Goal: Task Accomplishment & Management: Manage account settings

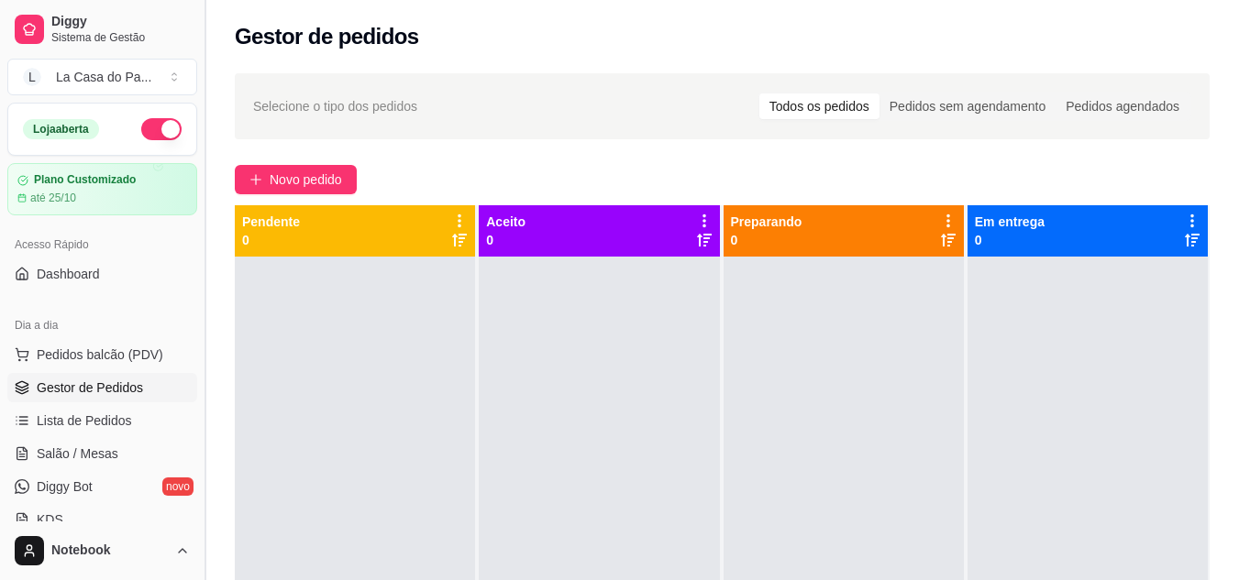
click at [205, 51] on button "Toggle Sidebar" at bounding box center [204, 290] width 15 height 580
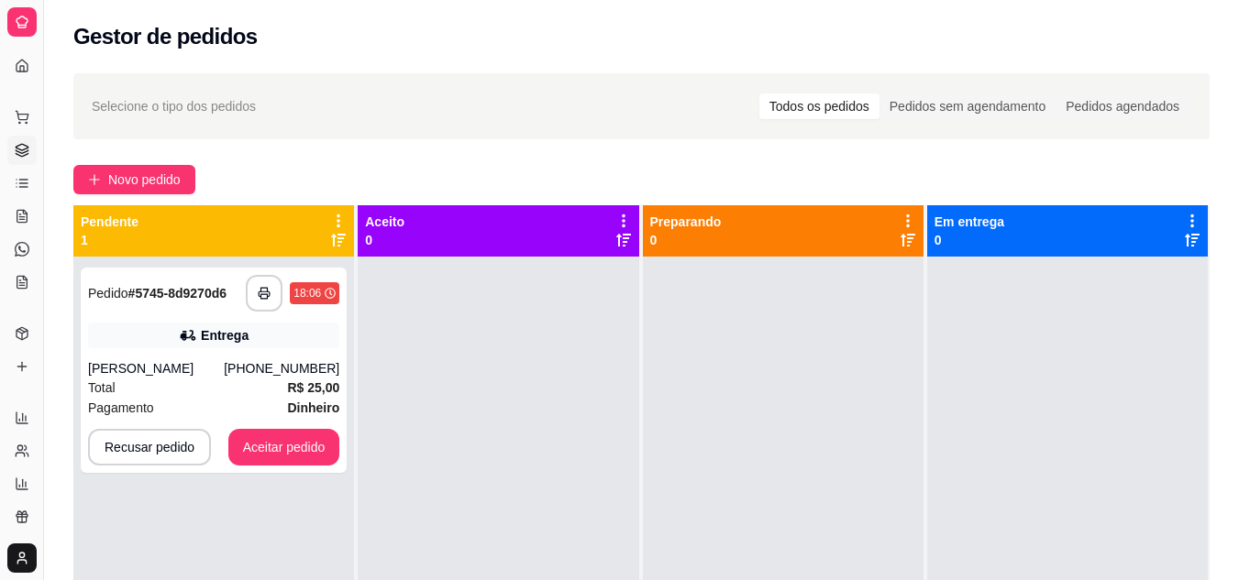
drag, startPoint x: 827, startPoint y: 172, endPoint x: 493, endPoint y: 331, distance: 369.6
click at [827, 172] on div "Novo pedido" at bounding box center [641, 179] width 1136 height 29
click at [314, 446] on button "Aceitar pedido" at bounding box center [284, 447] width 112 height 37
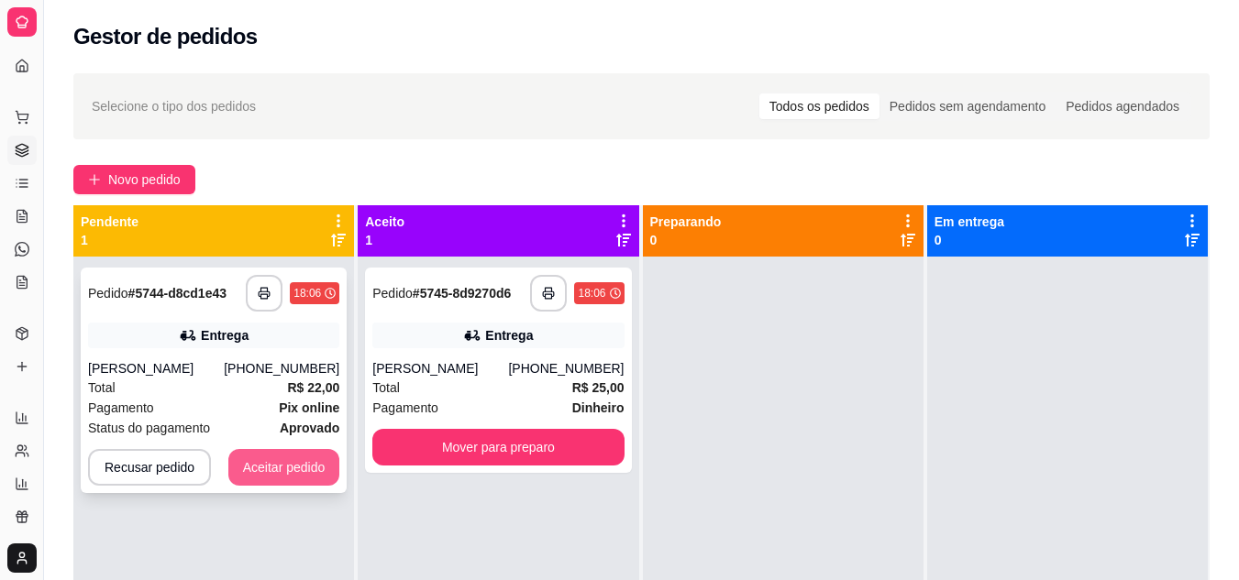
click at [263, 468] on button "Aceitar pedido" at bounding box center [284, 467] width 112 height 37
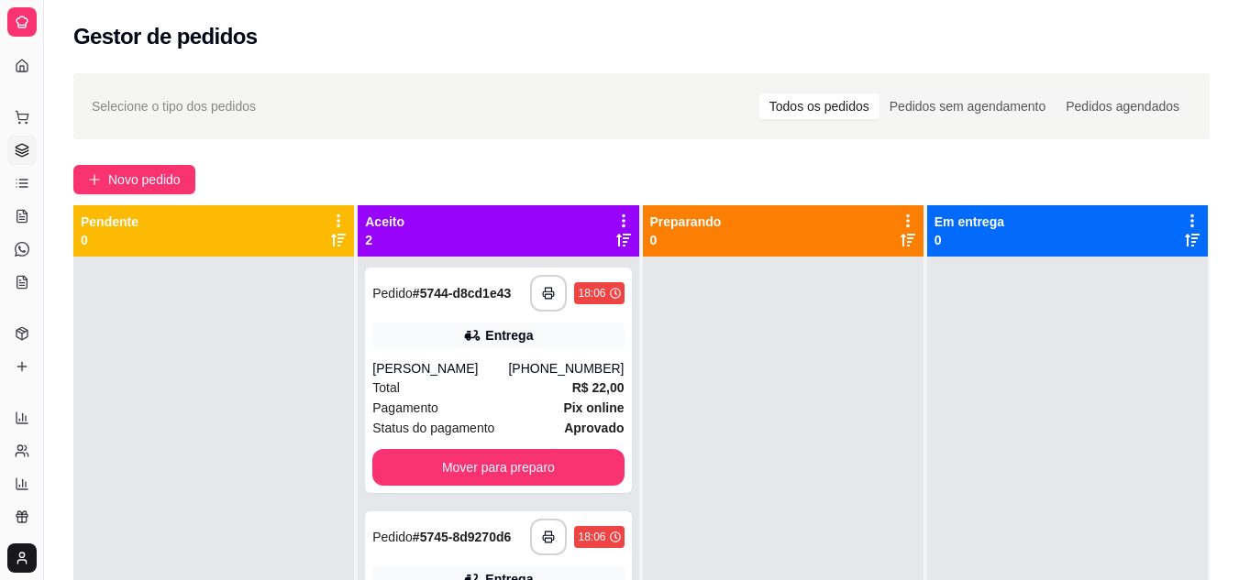
click at [615, 242] on icon at bounding box center [622, 240] width 15 height 13
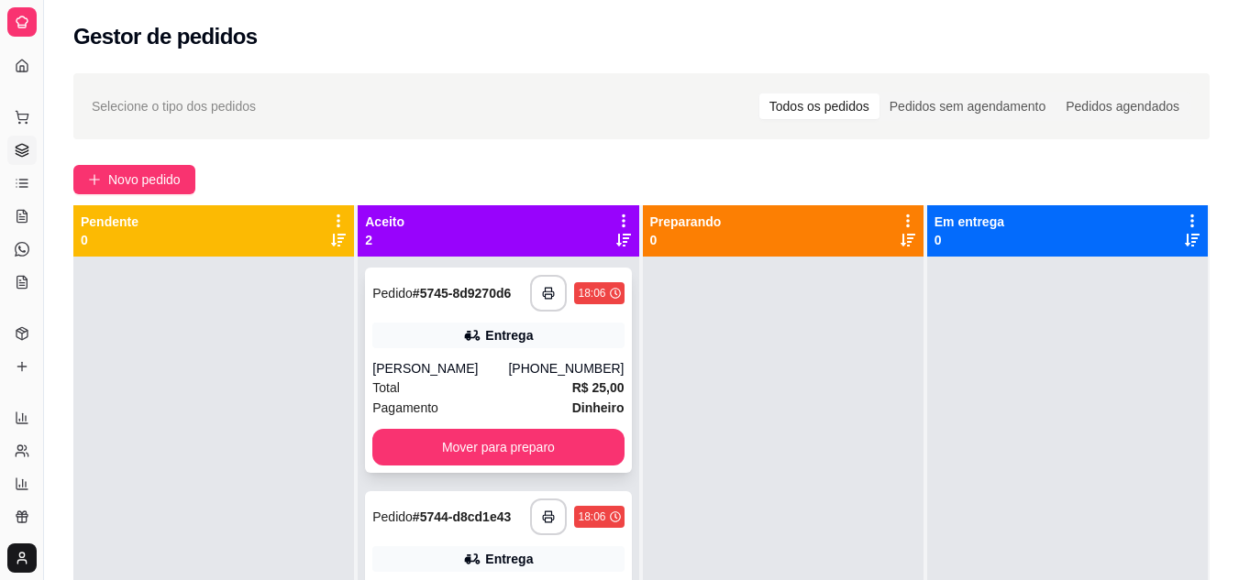
click at [488, 387] on div "Total R$ 25,00" at bounding box center [497, 388] width 251 height 20
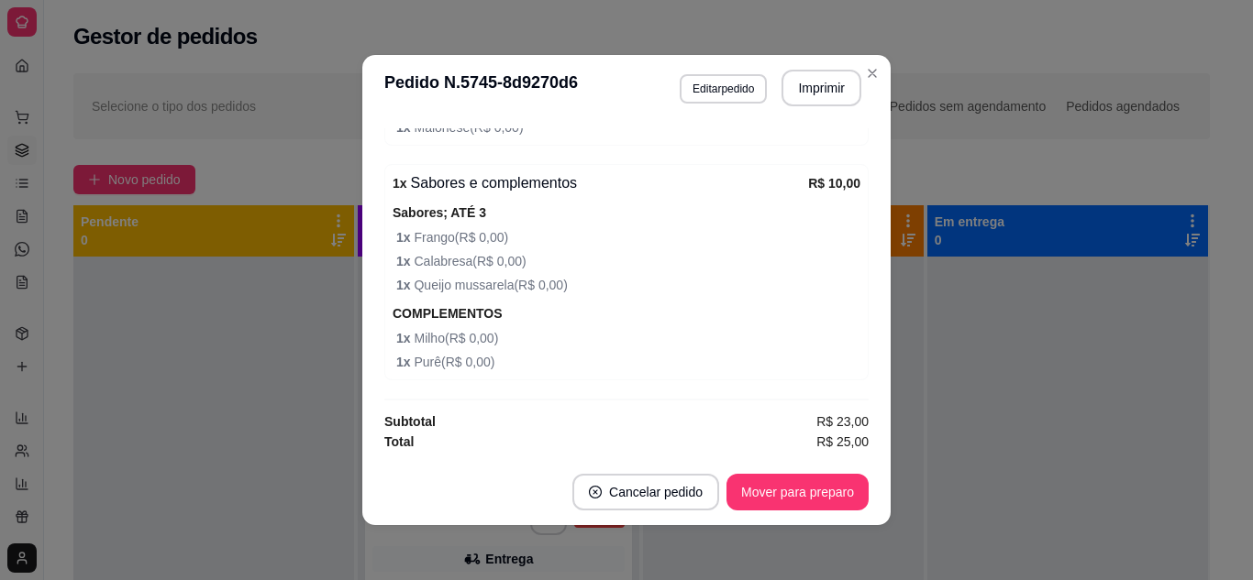
scroll to position [4, 0]
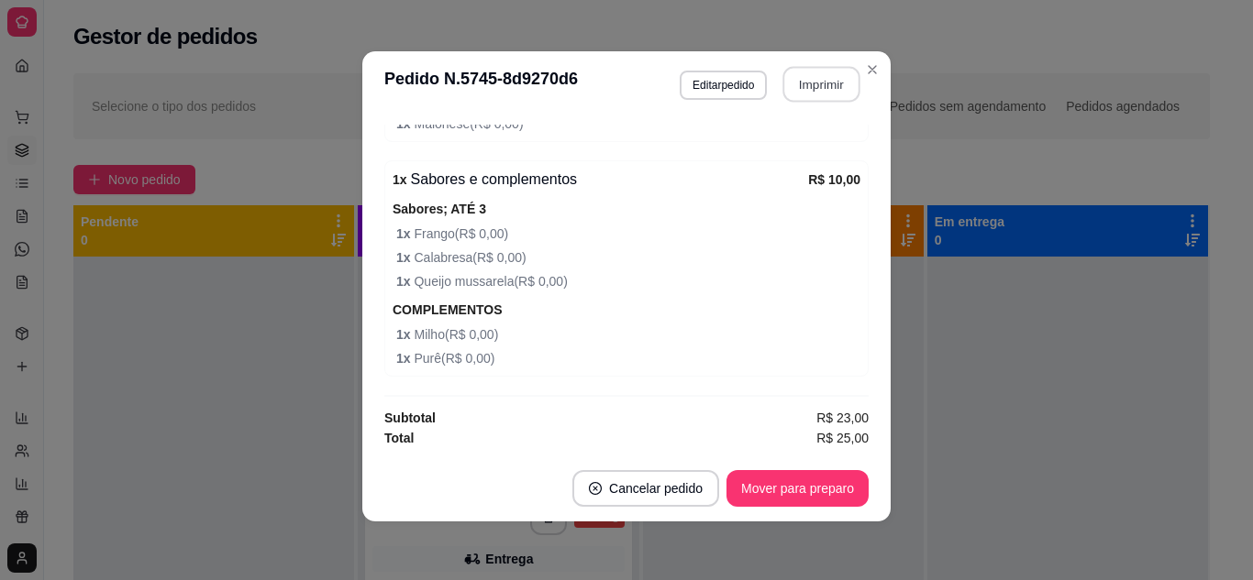
click at [823, 78] on button "Imprimir" at bounding box center [821, 85] width 77 height 36
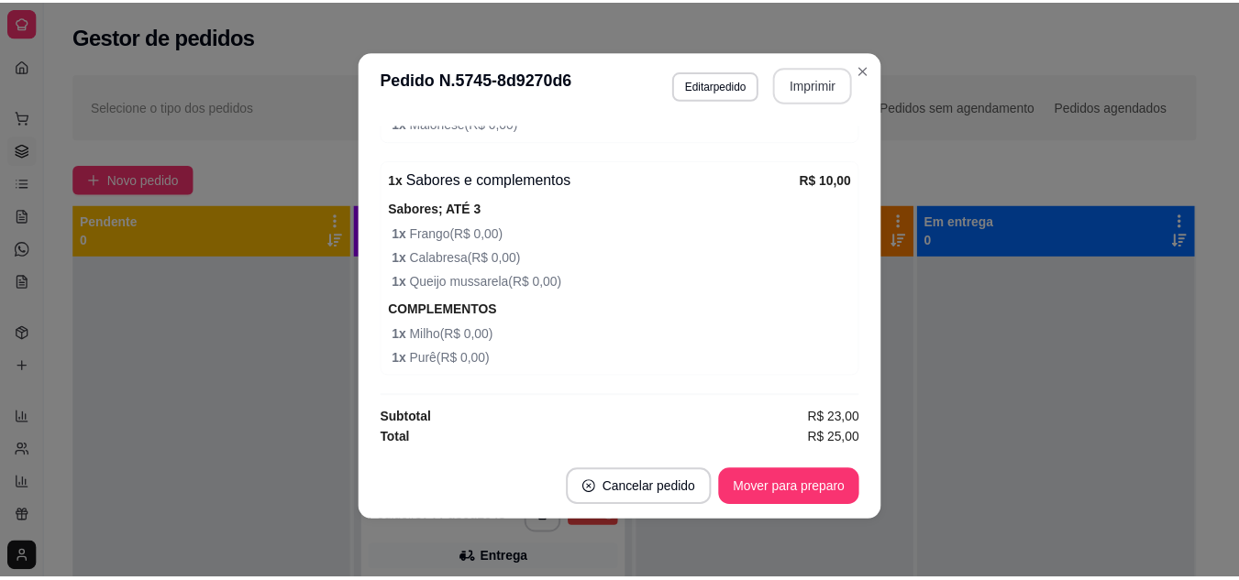
scroll to position [0, 0]
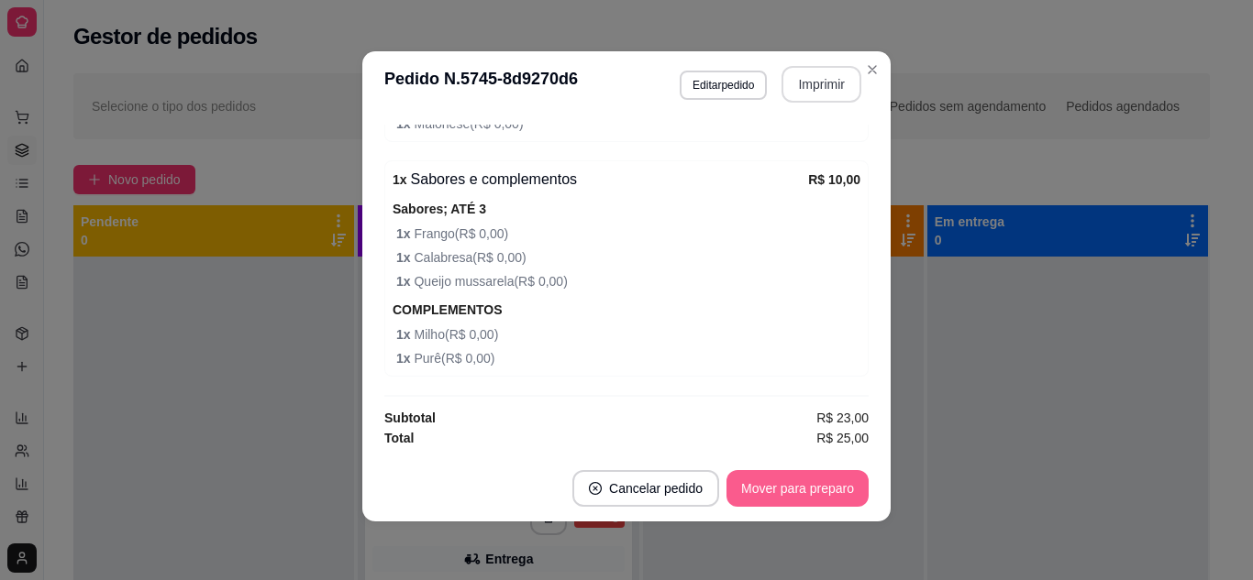
click at [795, 480] on button "Mover para preparo" at bounding box center [797, 488] width 142 height 37
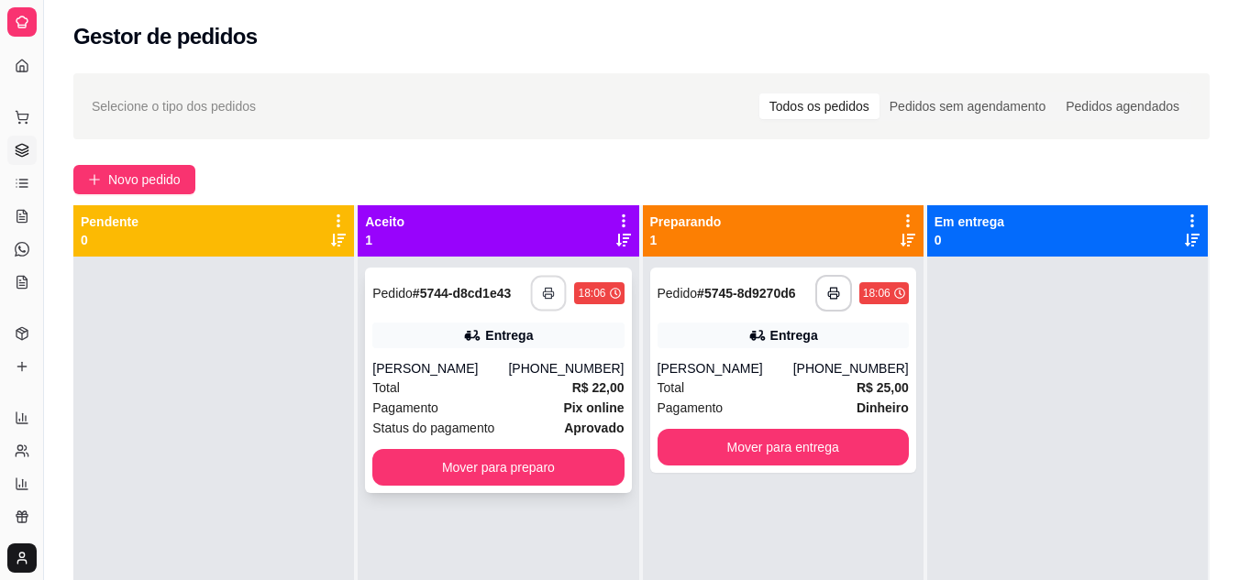
click at [546, 294] on rect "button" at bounding box center [549, 296] width 6 height 5
click at [501, 382] on div "Total R$ 22,00" at bounding box center [497, 388] width 251 height 20
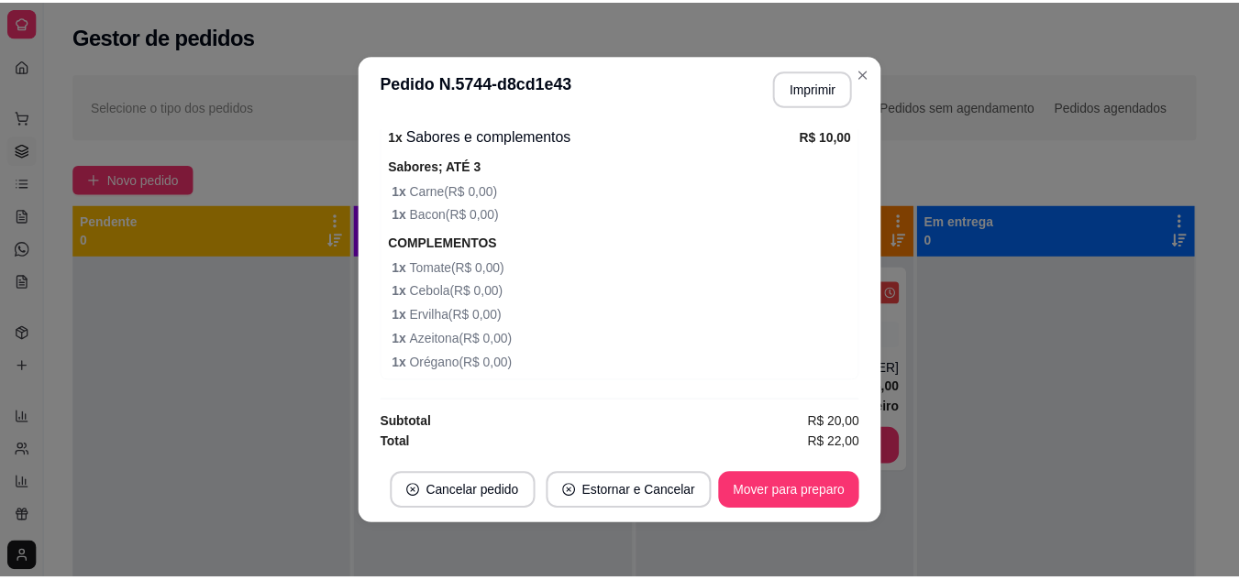
scroll to position [945, 0]
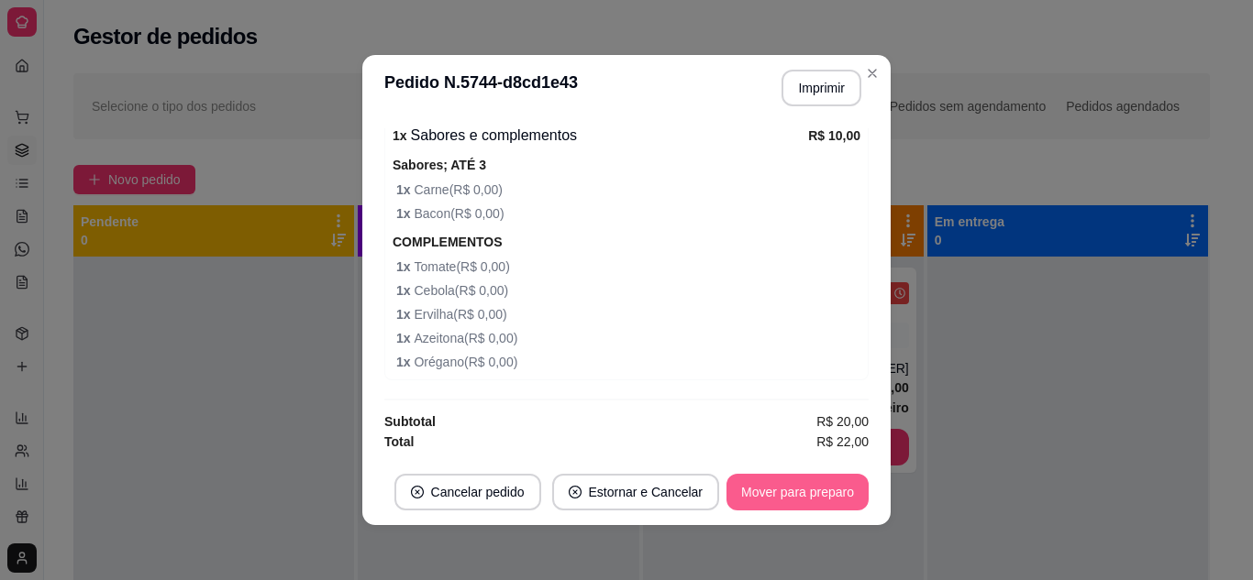
click at [789, 494] on button "Mover para preparo" at bounding box center [797, 492] width 142 height 37
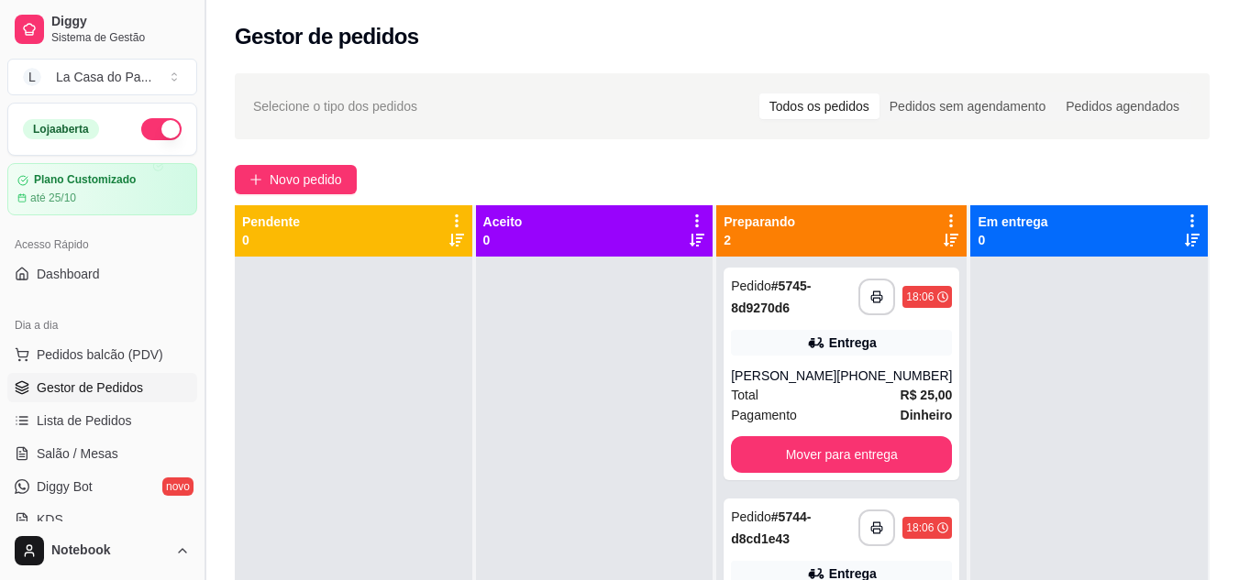
click at [210, 25] on button "Toggle Sidebar" at bounding box center [204, 290] width 15 height 580
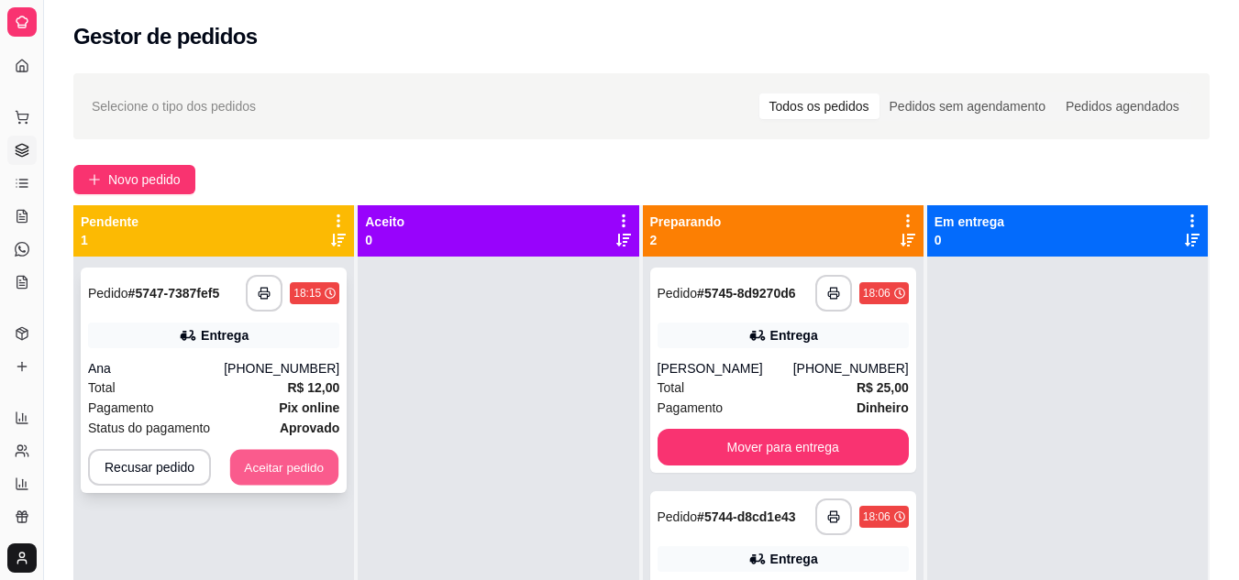
click at [324, 461] on button "Aceitar pedido" at bounding box center [284, 468] width 108 height 36
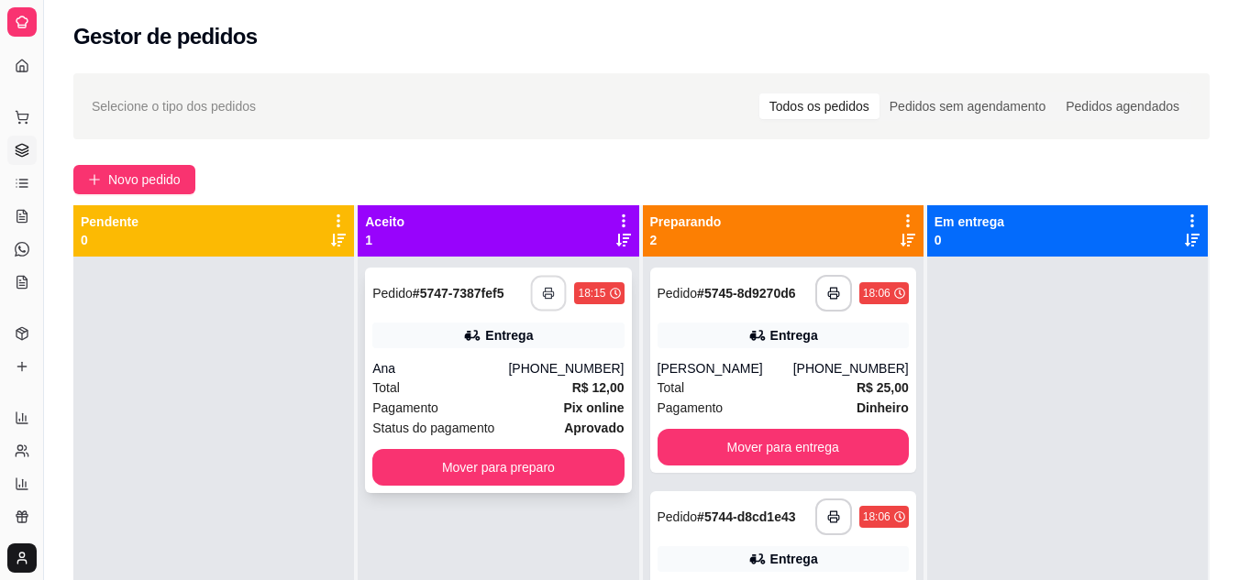
click at [543, 296] on icon "button" at bounding box center [549, 293] width 13 height 13
click at [495, 395] on div "Total R$ 12,00" at bounding box center [497, 388] width 251 height 20
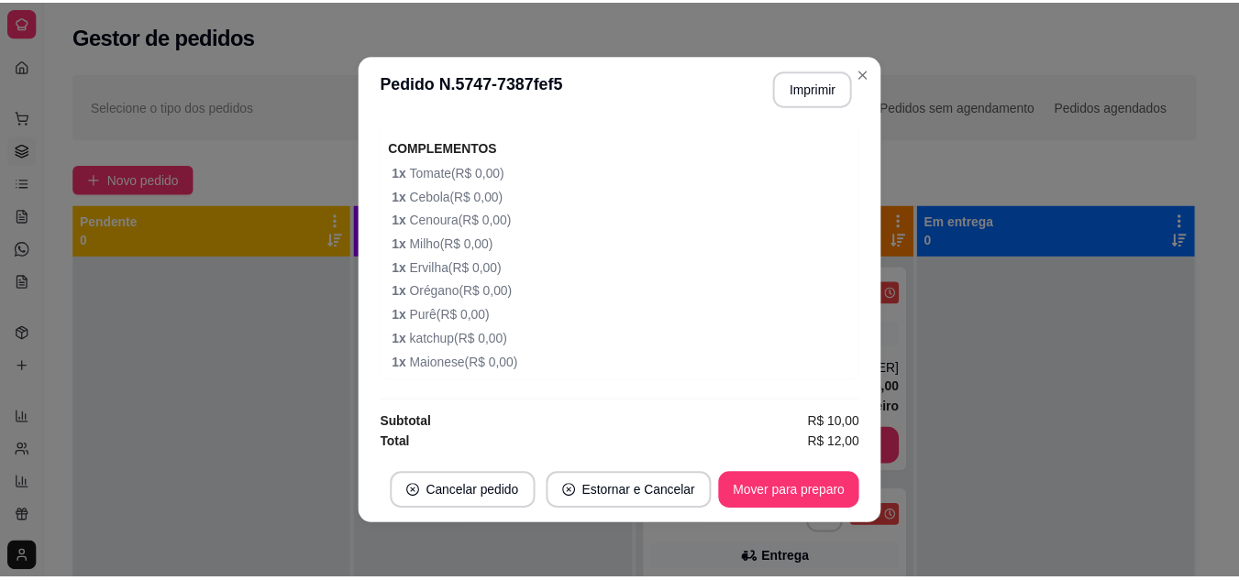
scroll to position [734, 0]
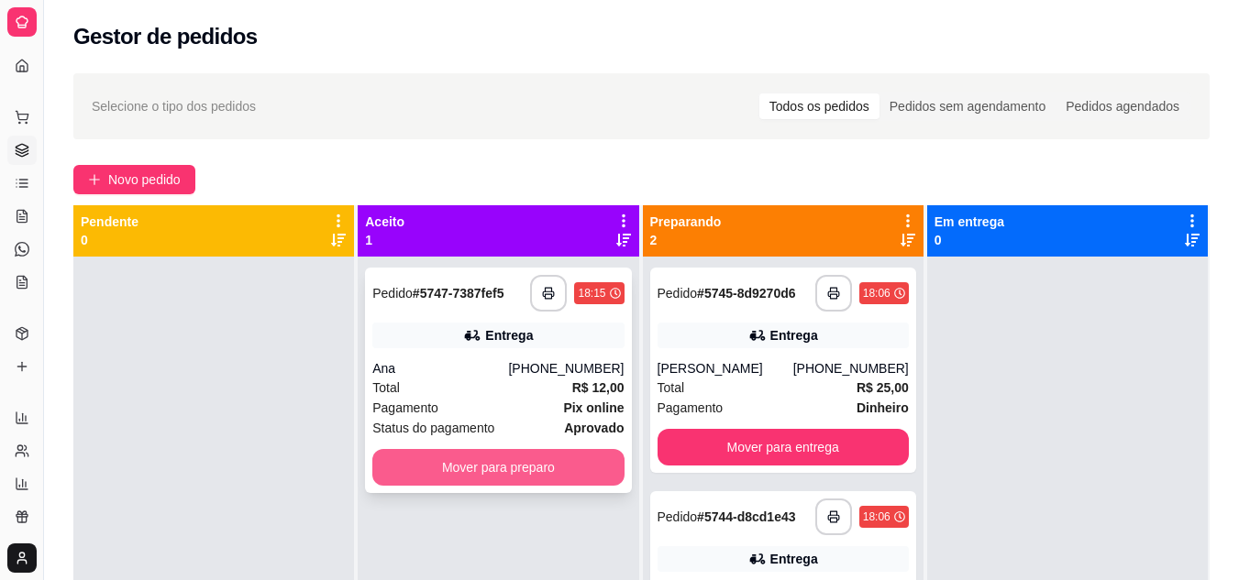
click at [450, 472] on button "Mover para preparo" at bounding box center [497, 467] width 251 height 37
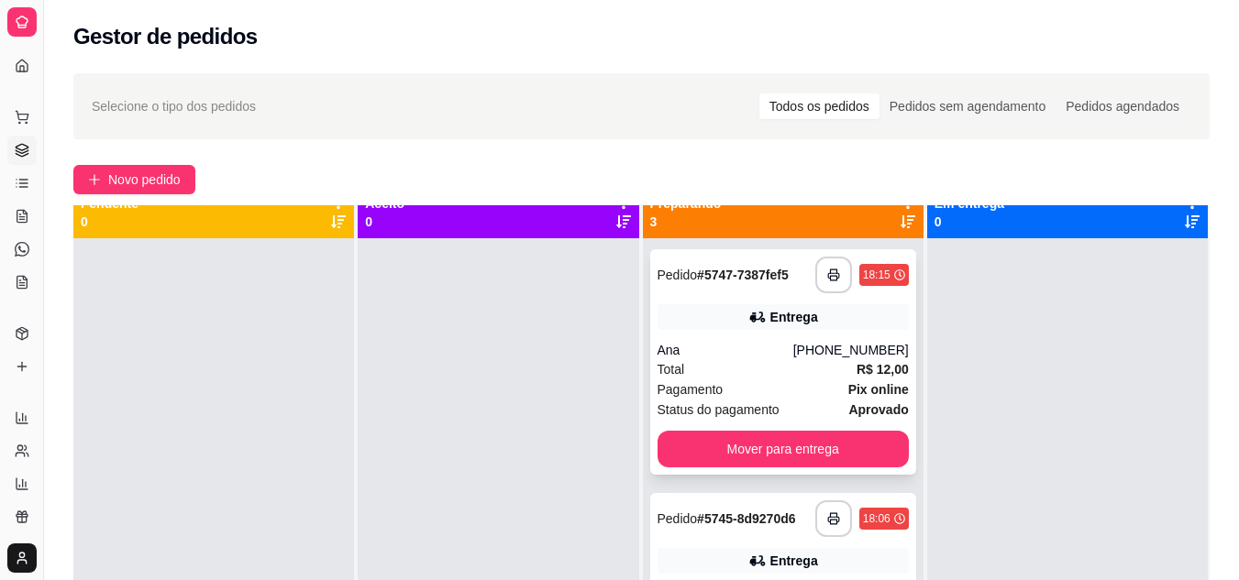
scroll to position [0, 0]
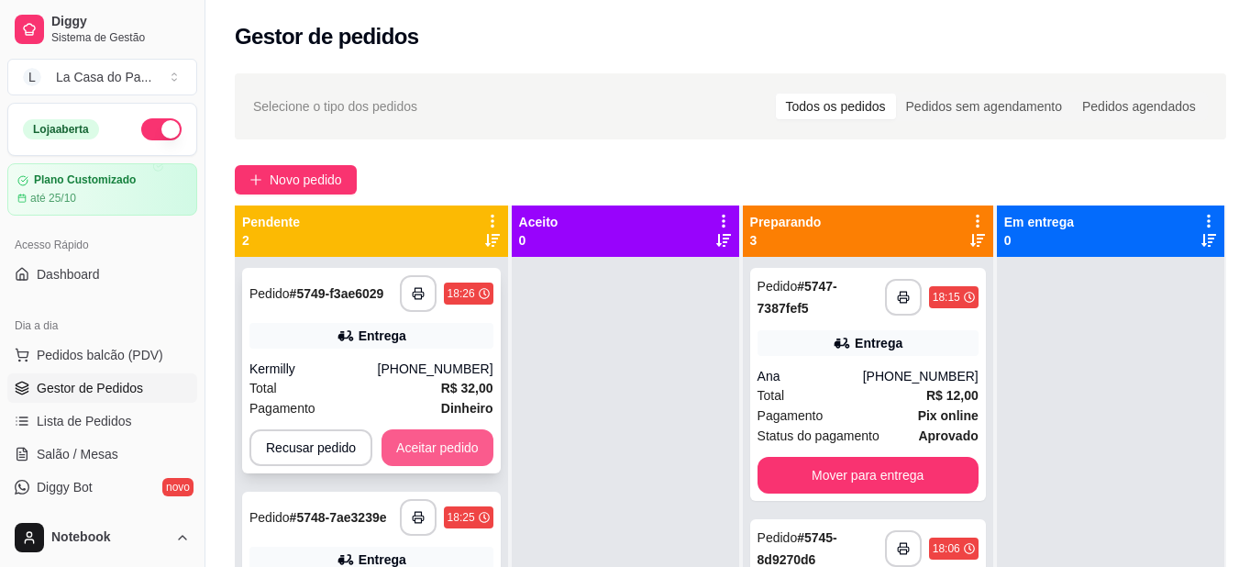
click at [417, 440] on button "Aceitar pedido" at bounding box center [437, 447] width 112 height 37
click at [417, 440] on div "Recusar pedido Aceitar pedido" at bounding box center [371, 447] width 244 height 37
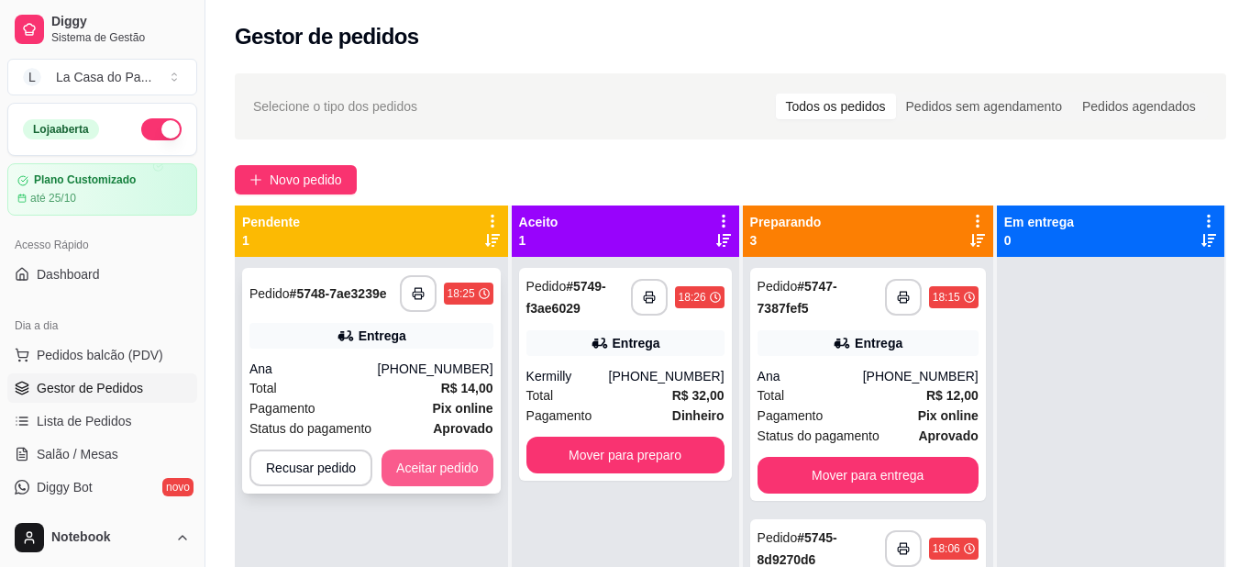
click at [473, 477] on button "Aceitar pedido" at bounding box center [437, 467] width 112 height 37
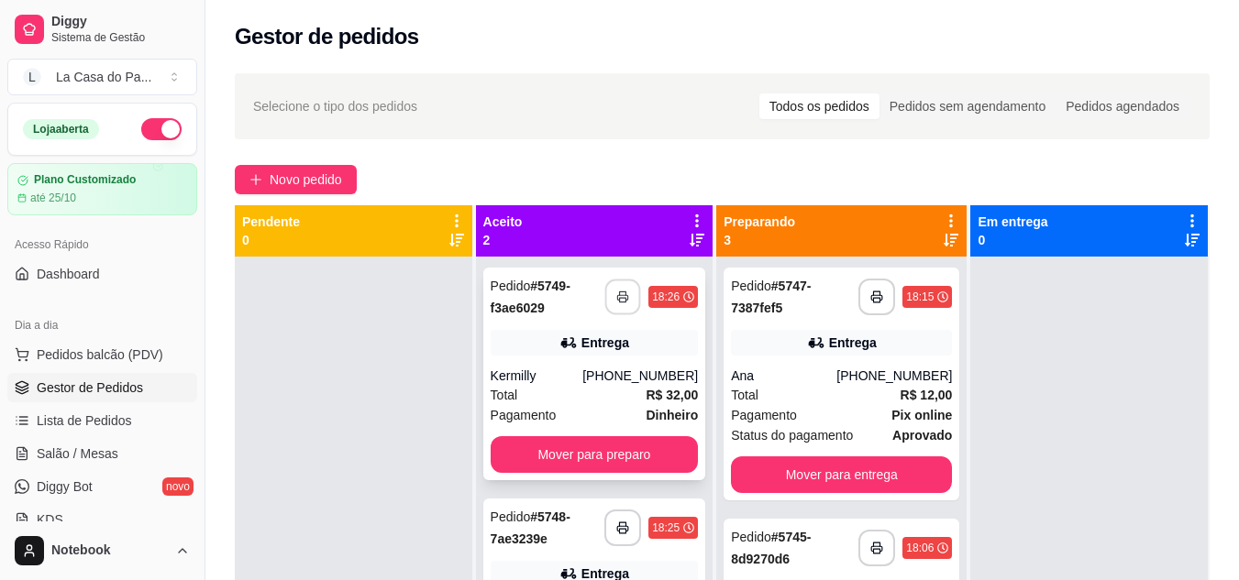
click at [629, 302] on icon "button" at bounding box center [622, 297] width 13 height 13
click at [627, 525] on icon "button" at bounding box center [622, 528] width 13 height 13
click at [558, 540] on div "Pedido # 5748-7ae3239e" at bounding box center [548, 528] width 115 height 44
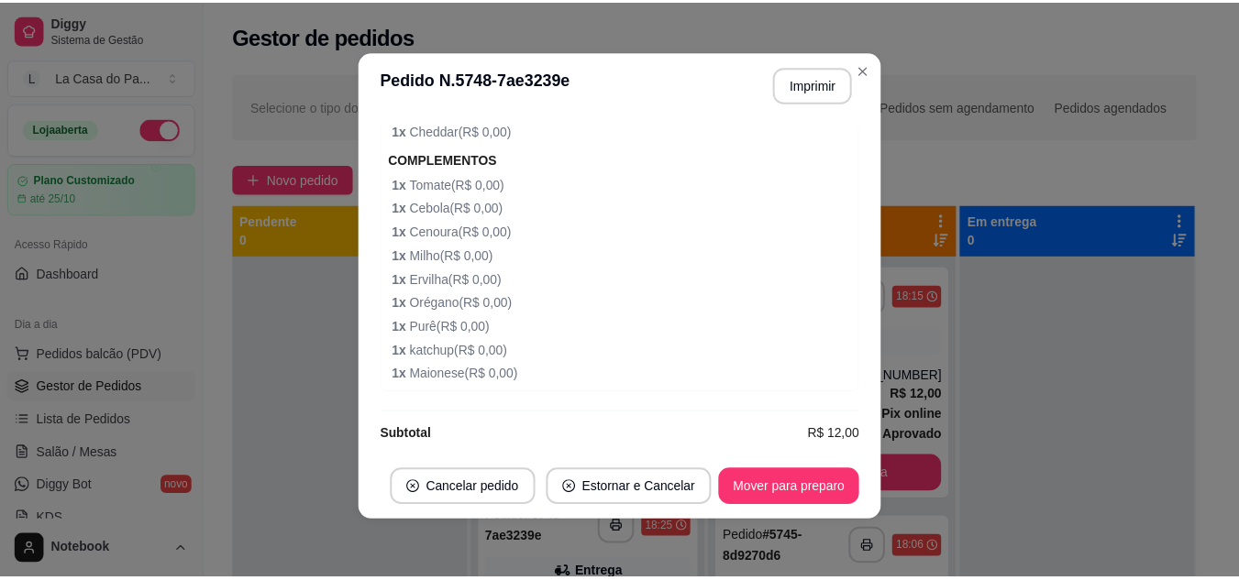
scroll to position [757, 0]
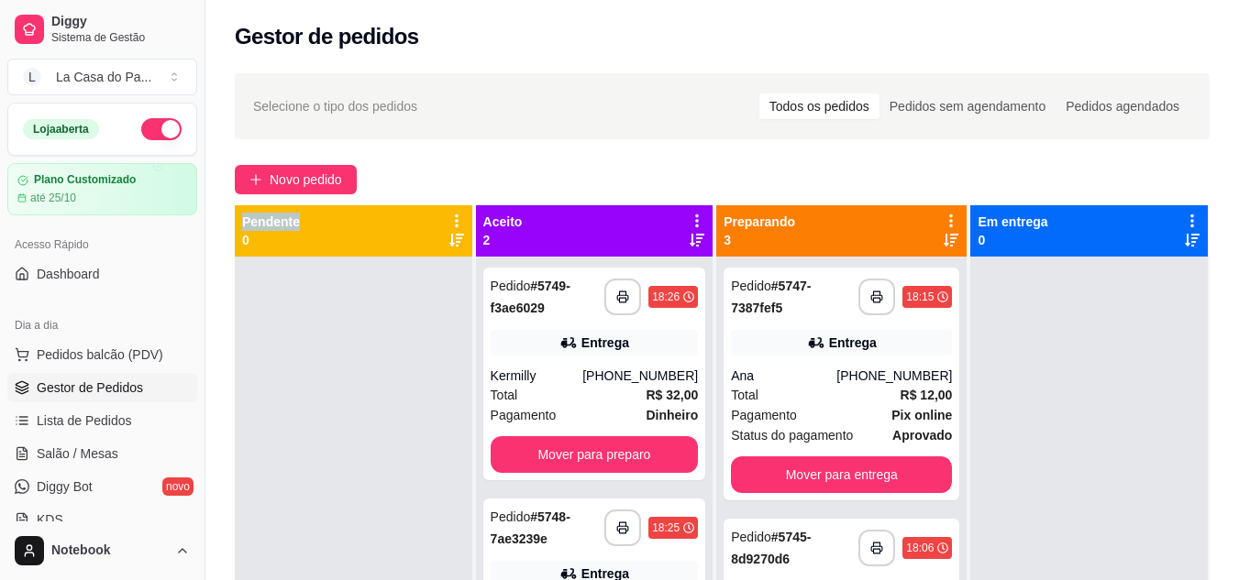
drag, startPoint x: 241, startPoint y: 225, endPoint x: 279, endPoint y: 394, distance: 173.8
click at [238, 238] on div "Pendente 0" at bounding box center [354, 230] width 238 height 51
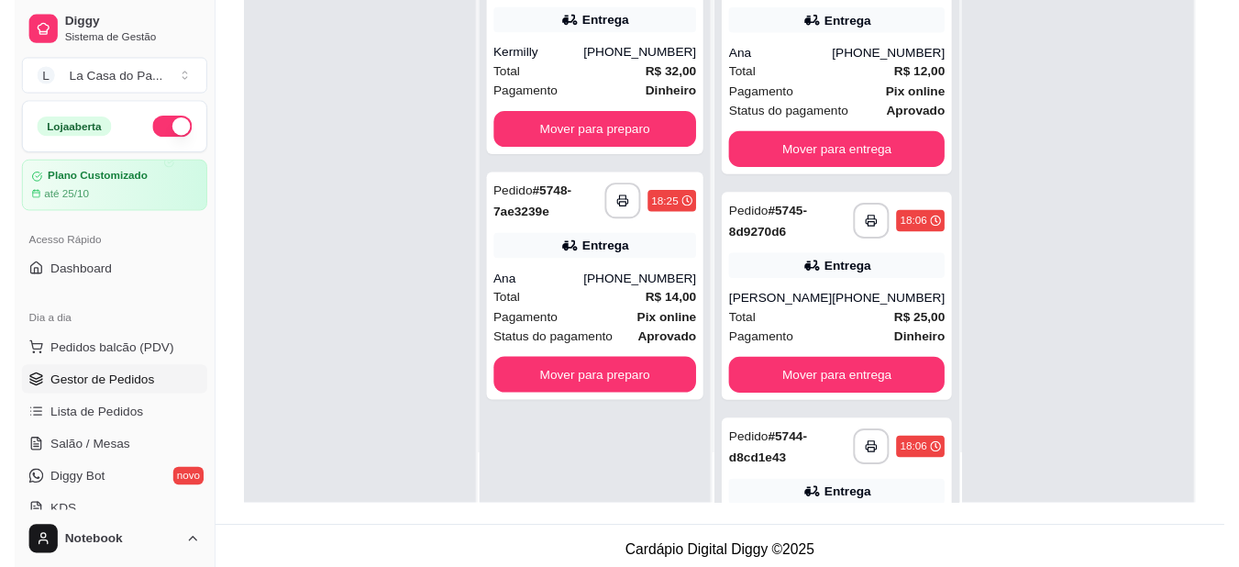
scroll to position [280, 0]
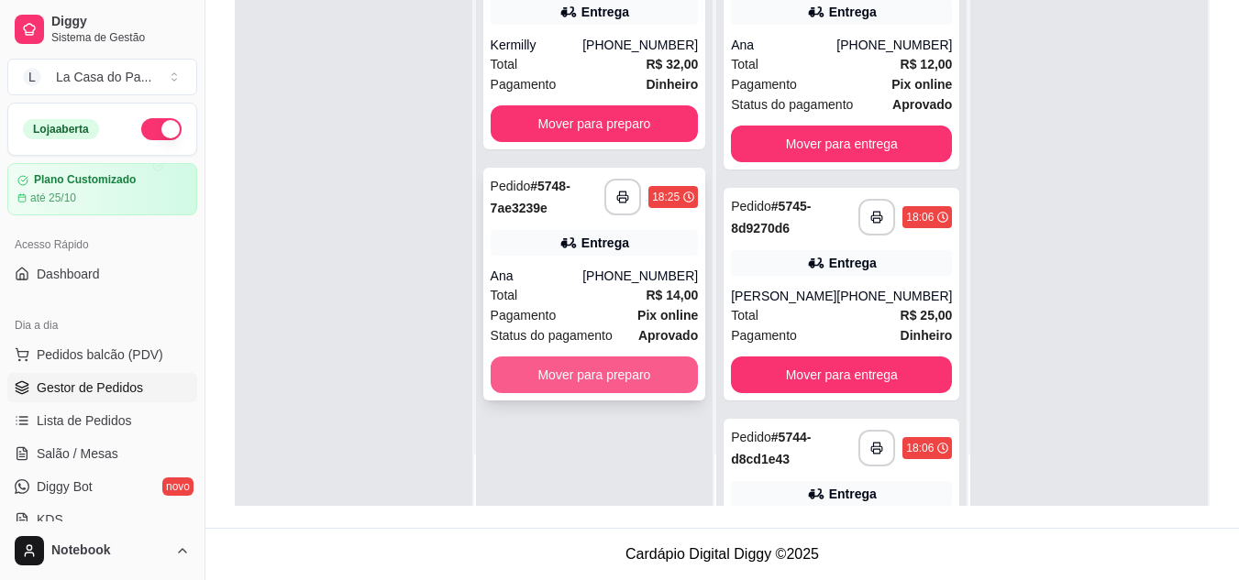
click at [612, 376] on button "Mover para preparo" at bounding box center [595, 375] width 208 height 37
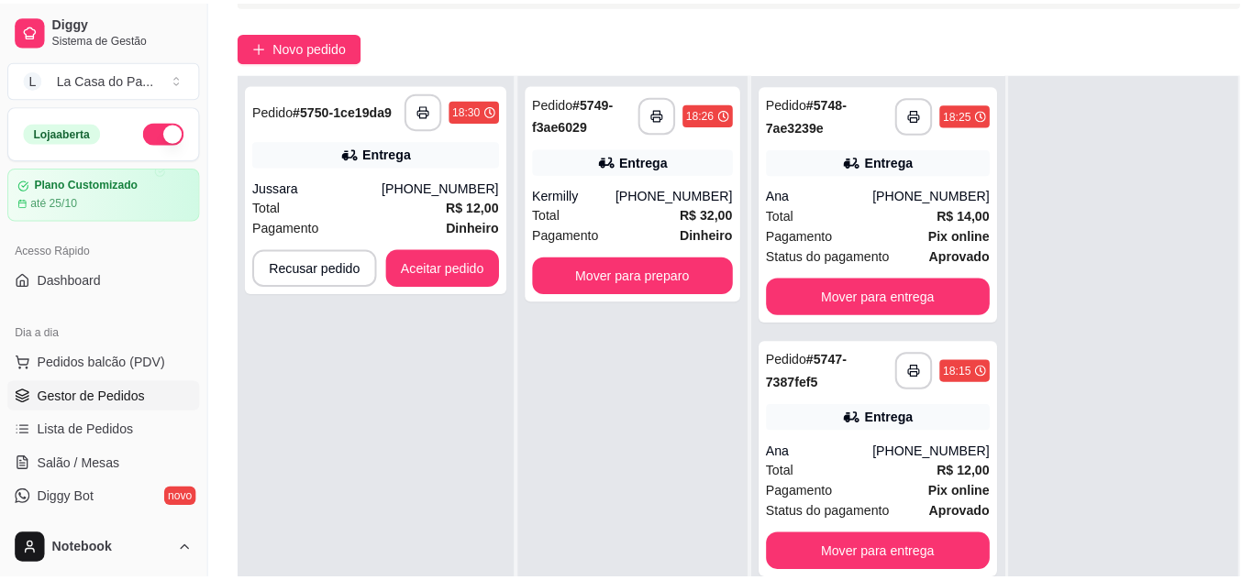
scroll to position [96, 0]
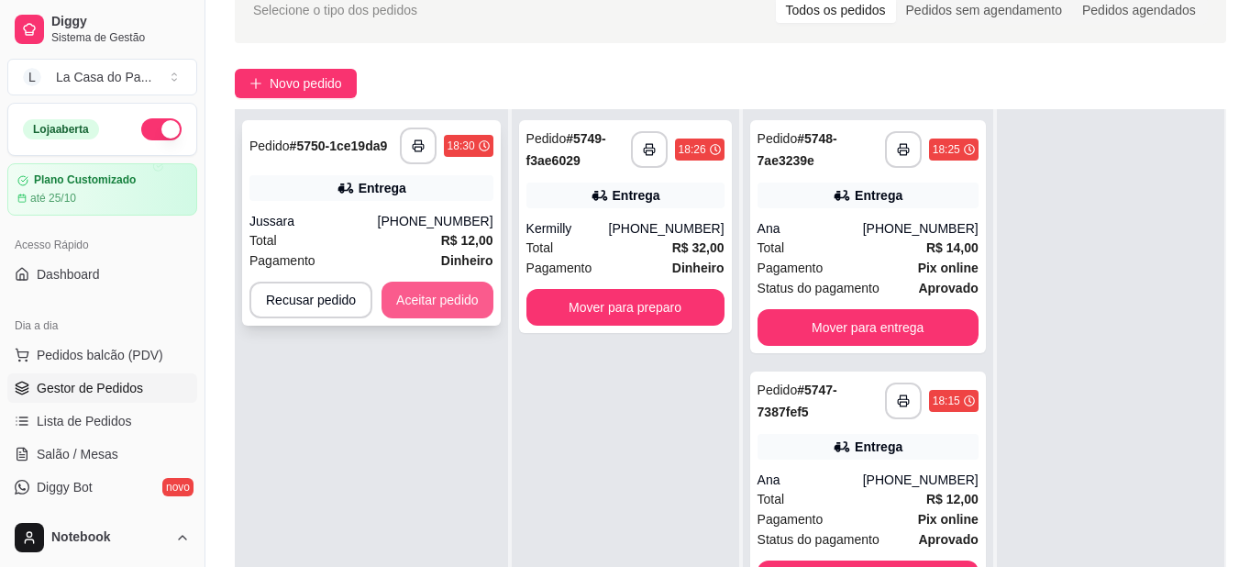
click at [436, 287] on button "Aceitar pedido" at bounding box center [437, 300] width 112 height 37
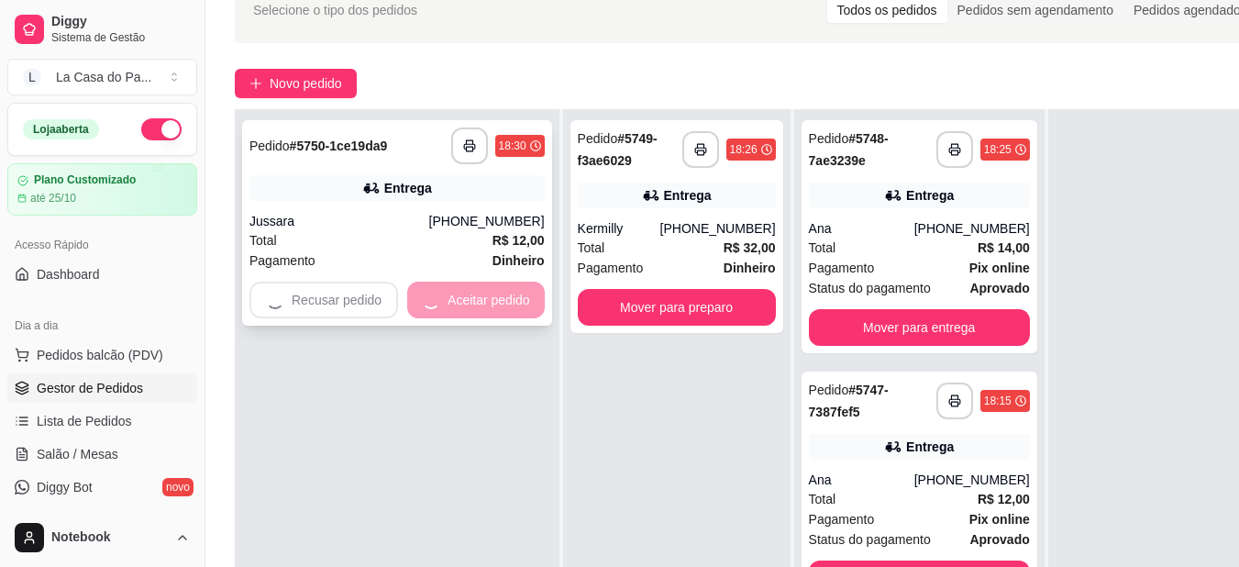
click at [438, 300] on div "Recusar pedido Aceitar pedido" at bounding box center [396, 300] width 295 height 37
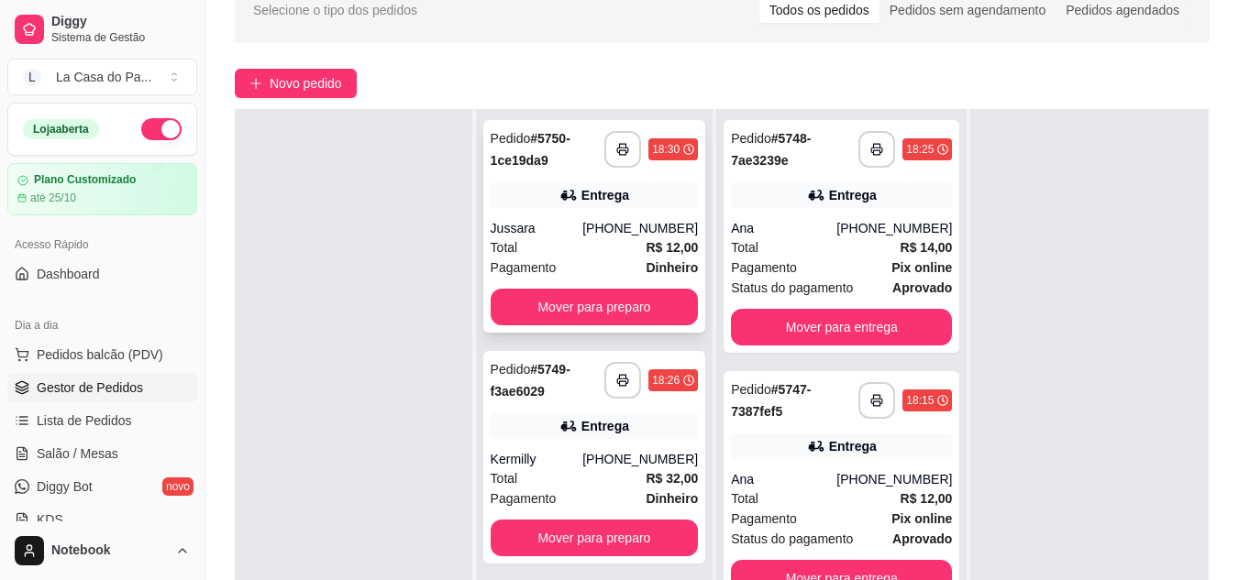
click at [589, 245] on div "Total R$ 12,00" at bounding box center [595, 248] width 208 height 20
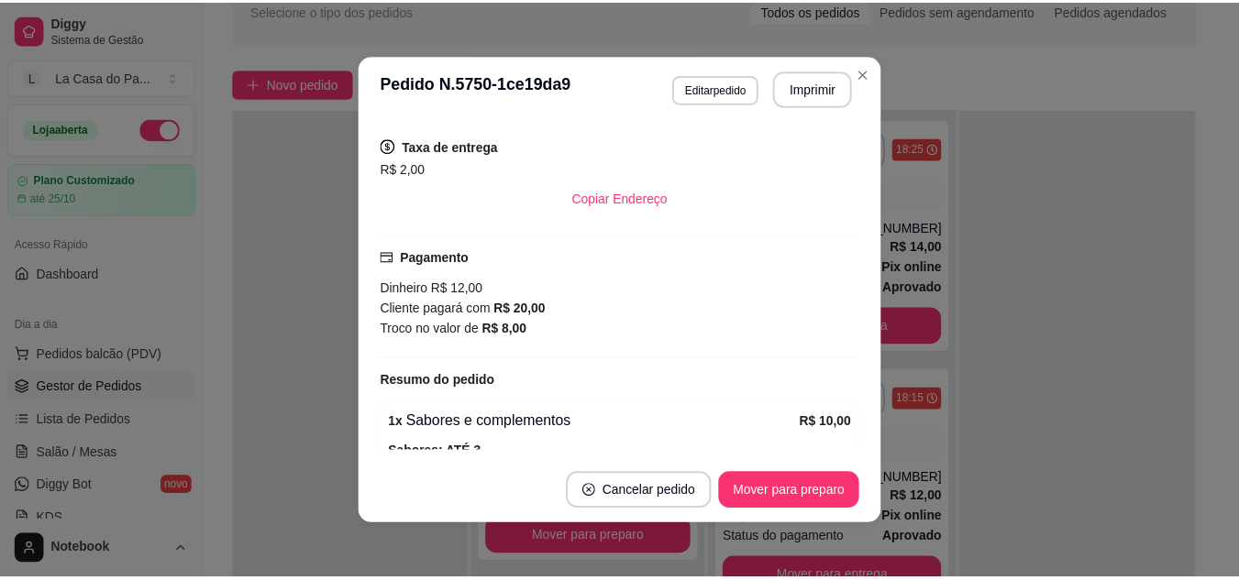
scroll to position [530, 0]
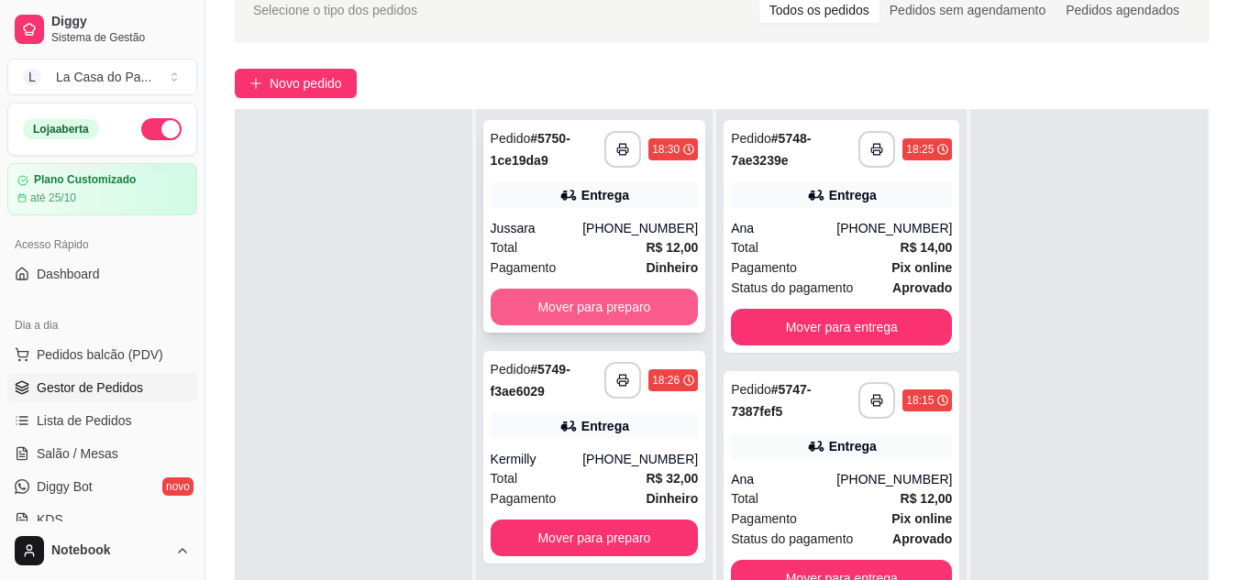
click at [613, 307] on button "Mover para preparo" at bounding box center [595, 307] width 208 height 37
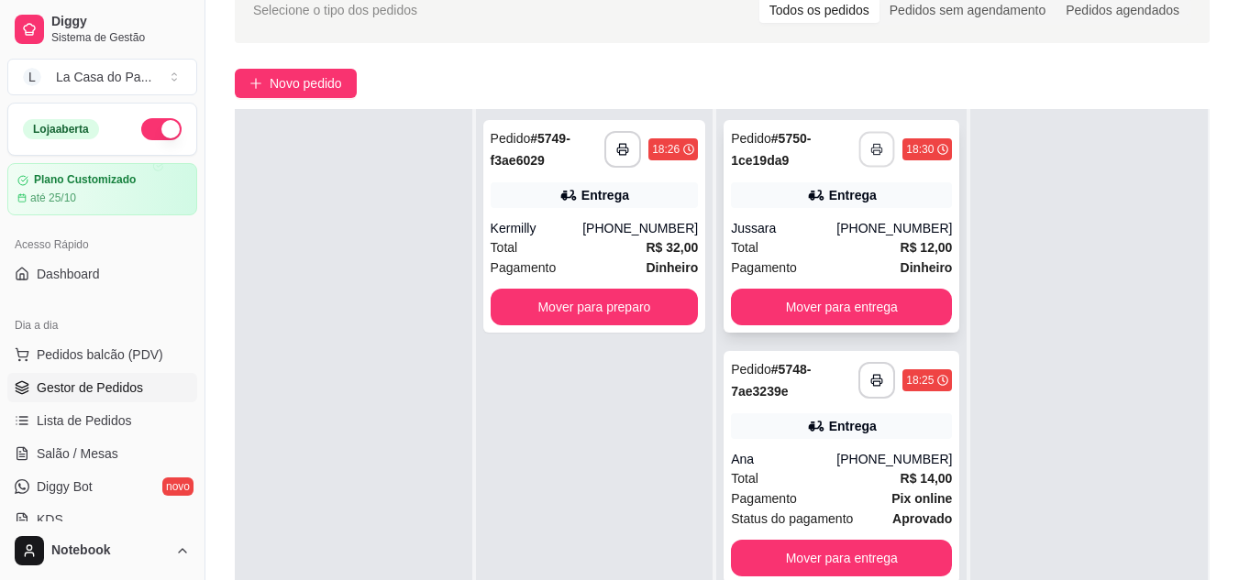
click at [859, 150] on button "button" at bounding box center [877, 150] width 36 height 36
click at [617, 152] on button "button" at bounding box center [623, 150] width 36 height 36
click at [548, 229] on div "Kermilly" at bounding box center [537, 228] width 93 height 18
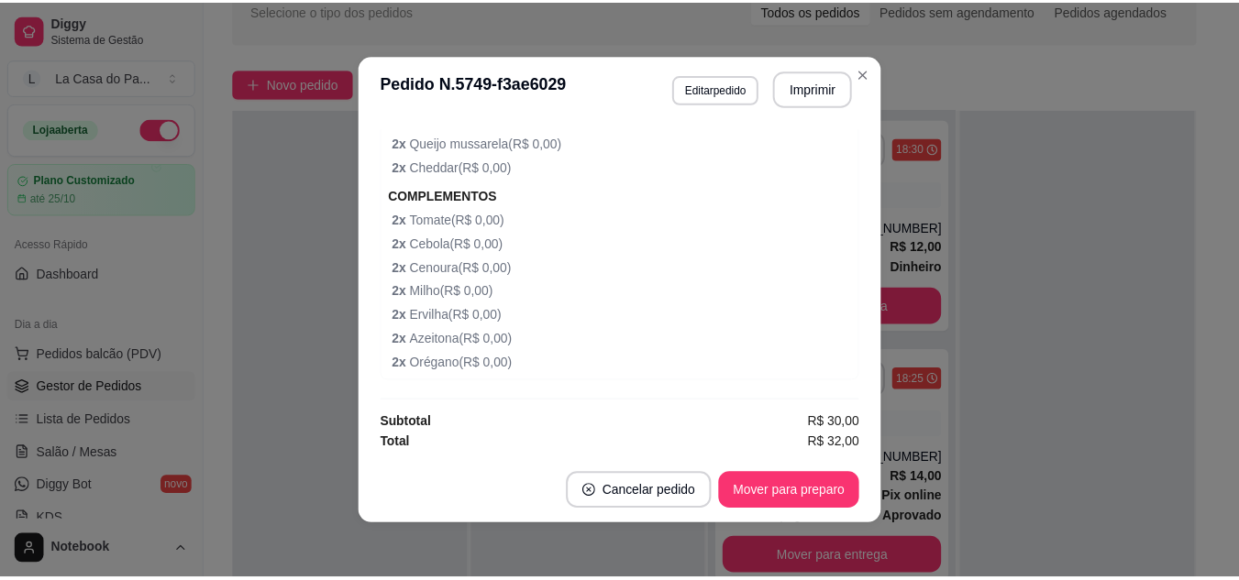
scroll to position [750, 0]
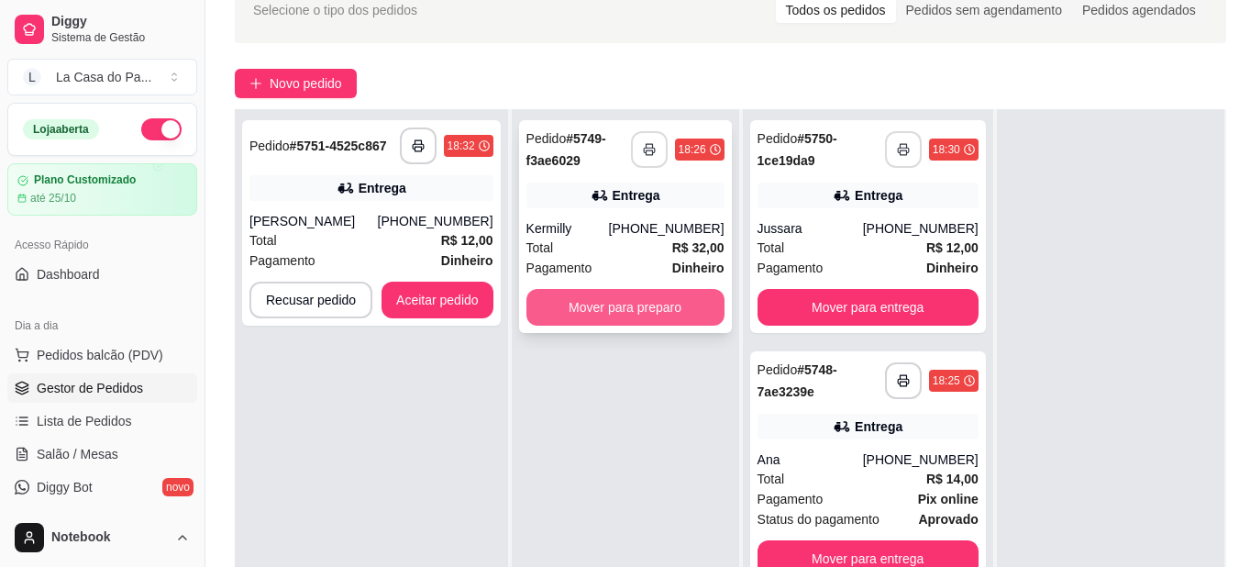
click at [585, 304] on button "Mover para preparo" at bounding box center [625, 307] width 198 height 37
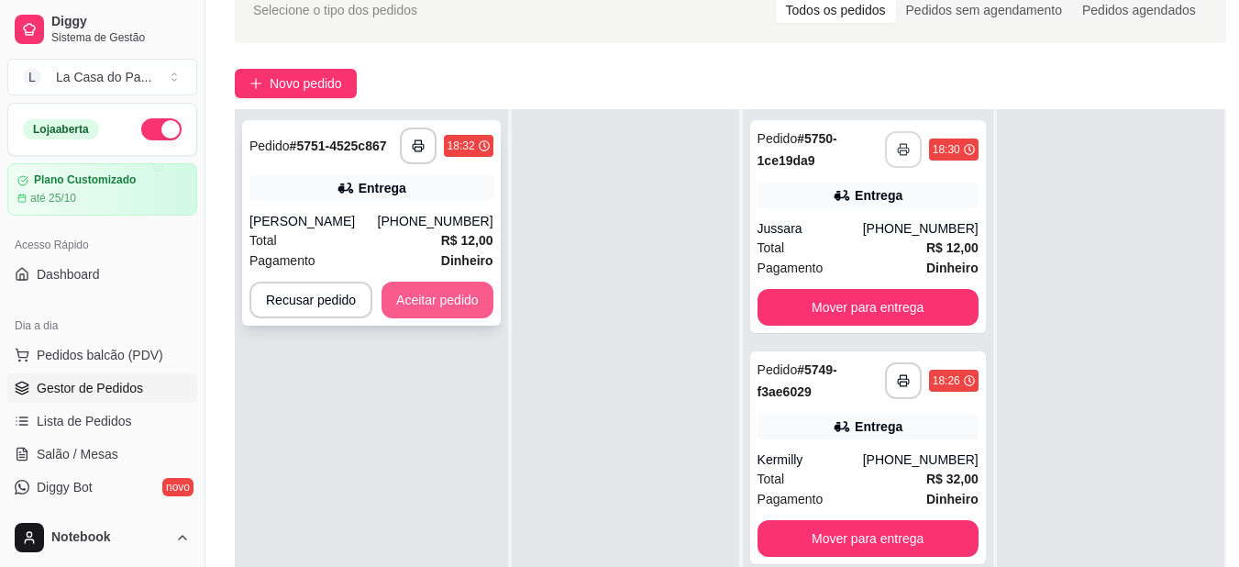
click at [421, 288] on button "Aceitar pedido" at bounding box center [437, 300] width 112 height 37
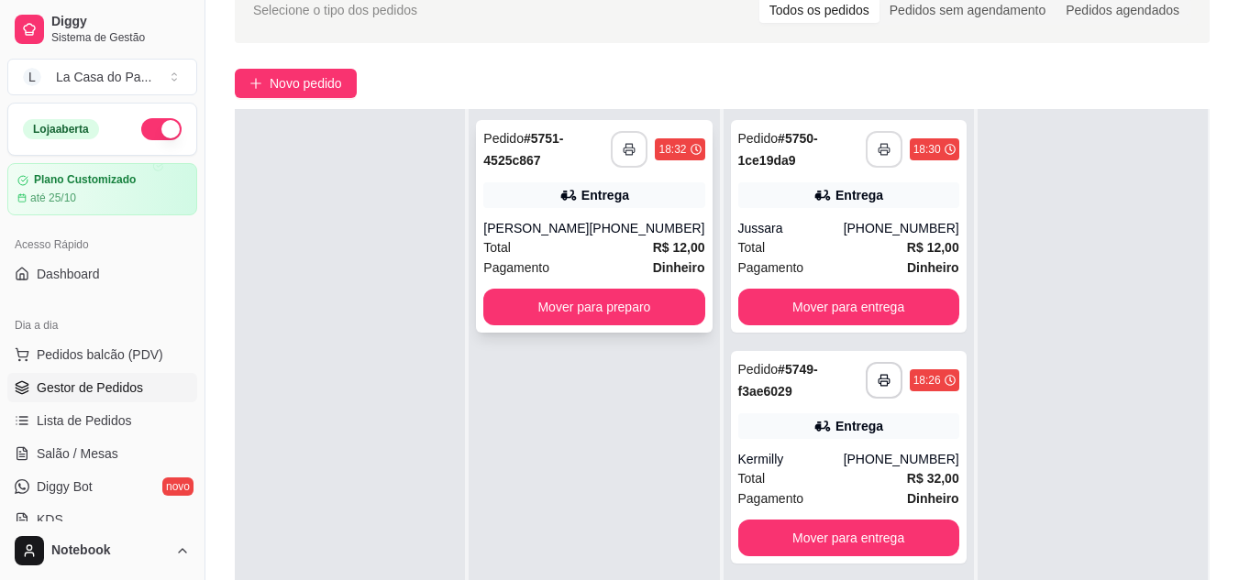
click at [627, 144] on polyline "button" at bounding box center [629, 146] width 6 height 4
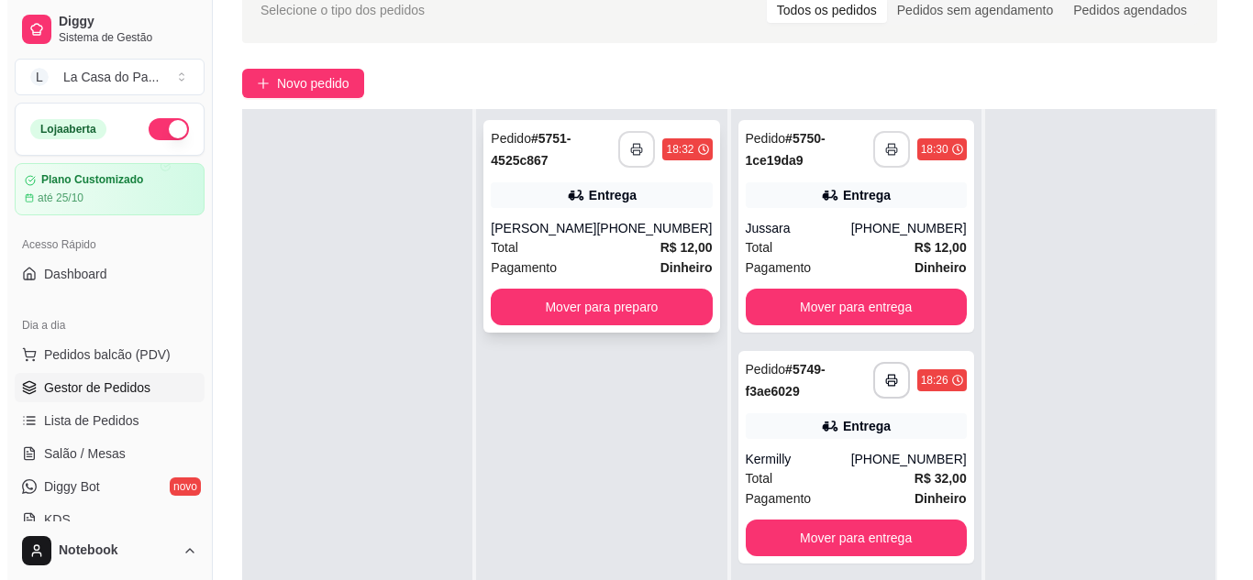
scroll to position [0, 0]
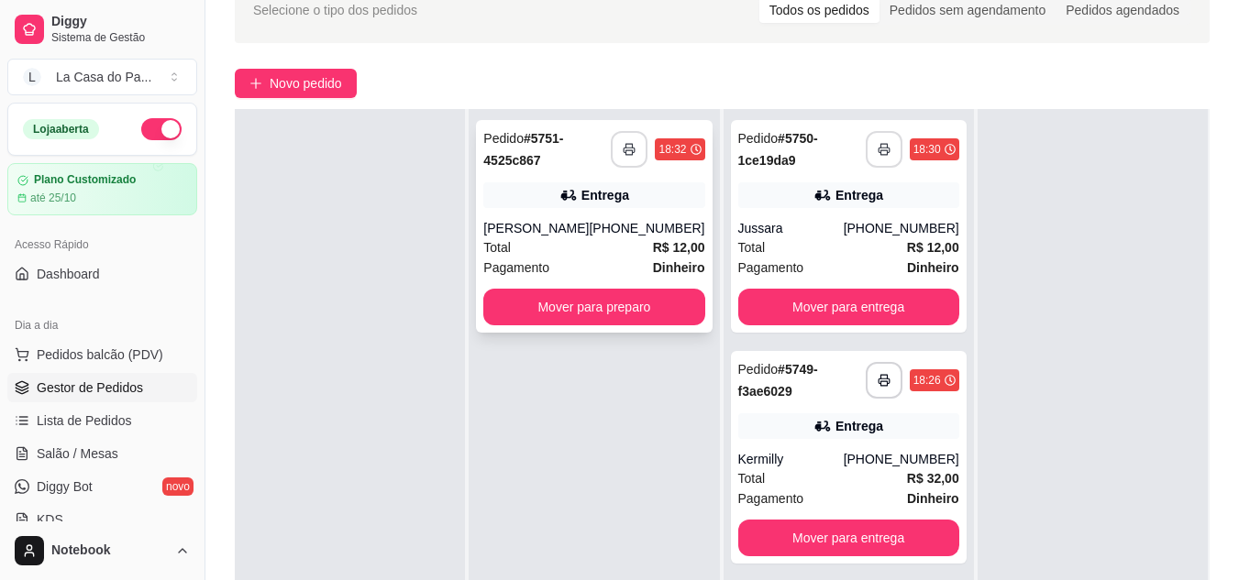
click at [600, 246] on div "Total R$ 12,00" at bounding box center [593, 248] width 221 height 20
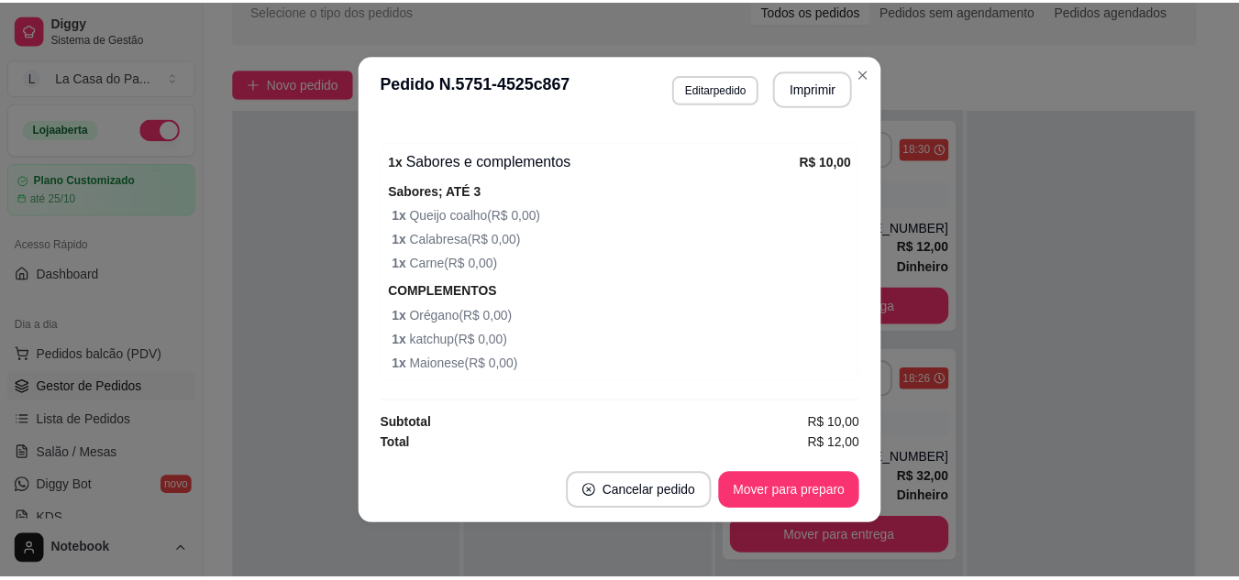
scroll to position [591, 0]
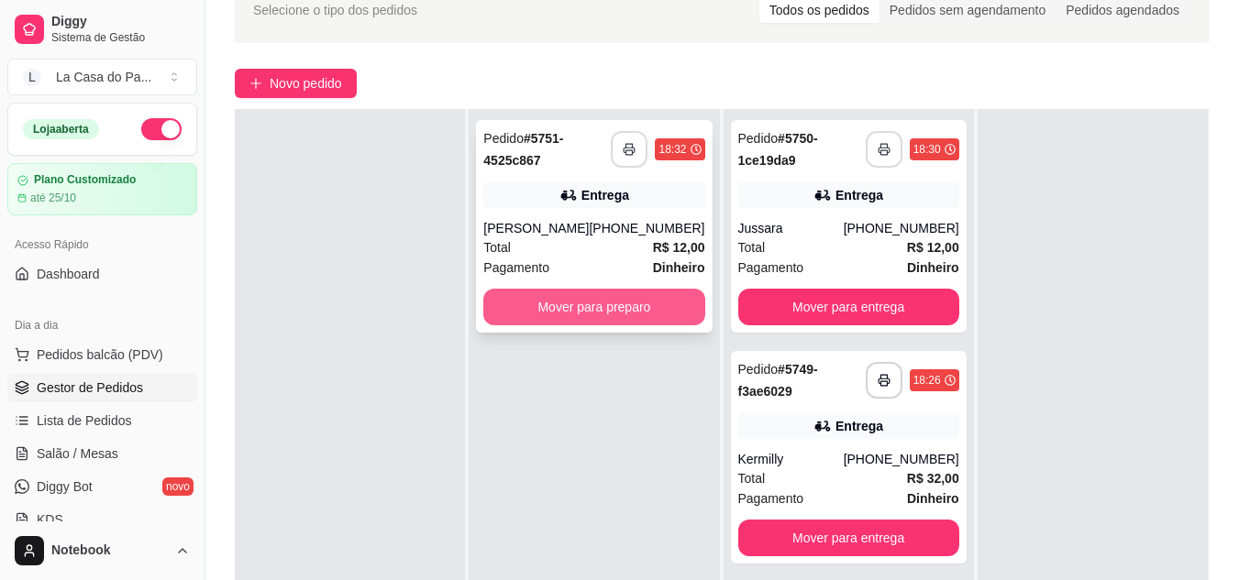
click at [518, 309] on button "Mover para preparo" at bounding box center [593, 307] width 221 height 37
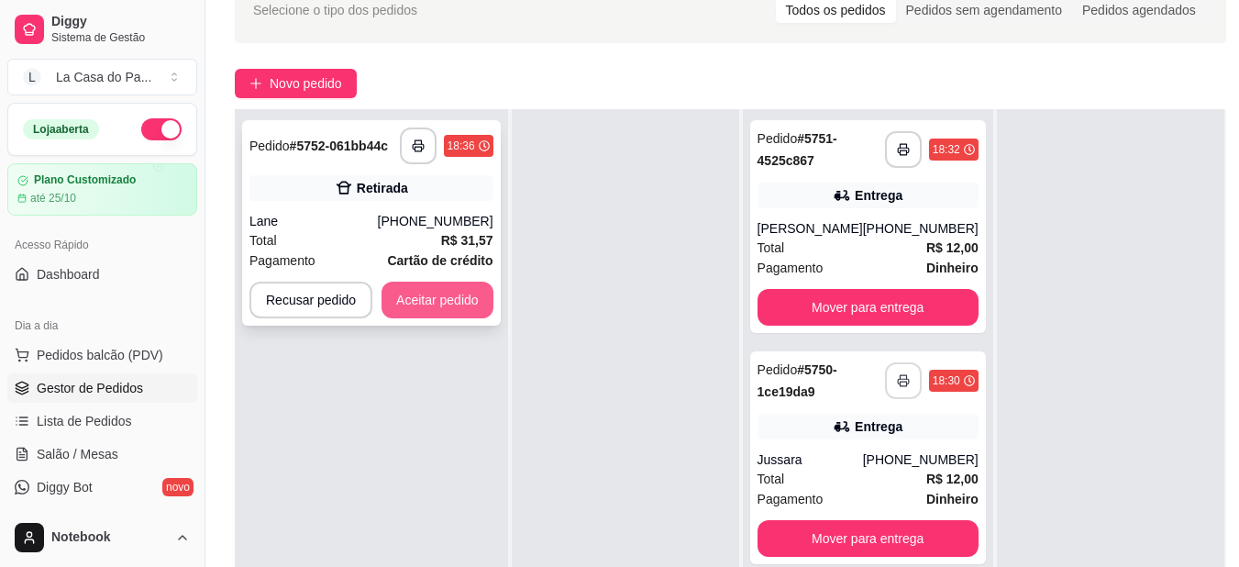
click at [445, 305] on button "Aceitar pedido" at bounding box center [437, 300] width 112 height 37
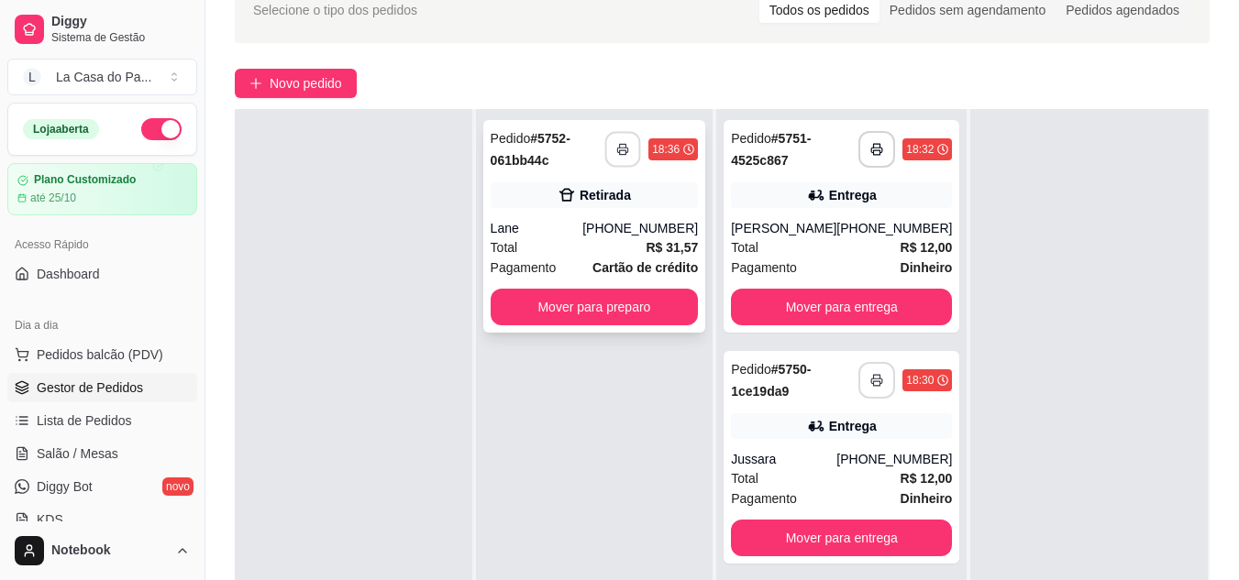
click at [633, 155] on button "button" at bounding box center [623, 150] width 36 height 36
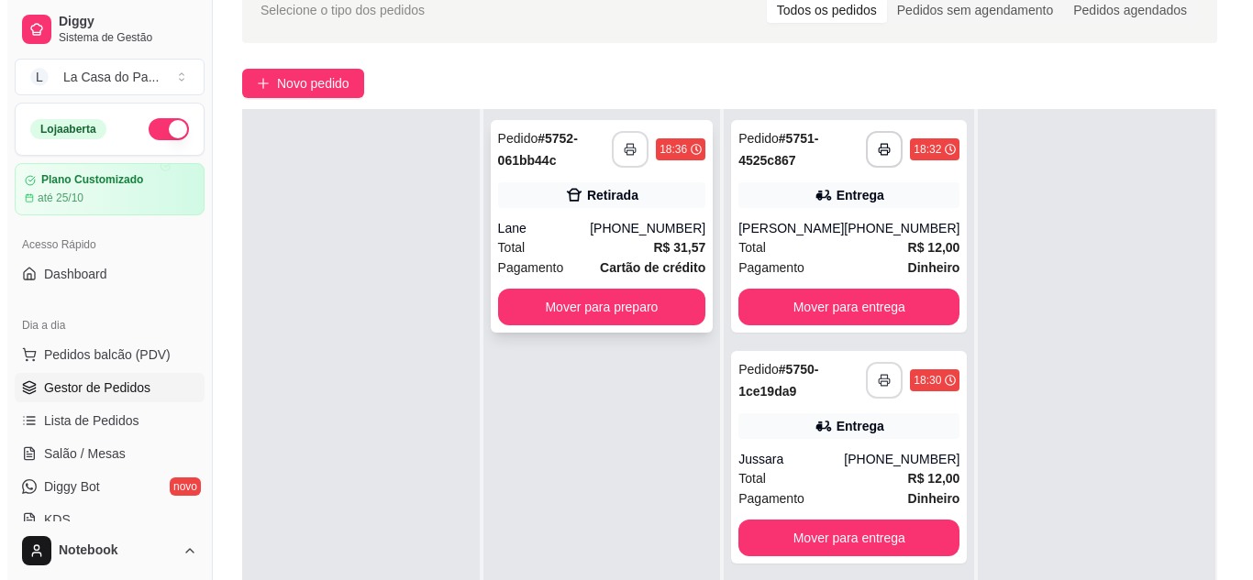
scroll to position [0, 0]
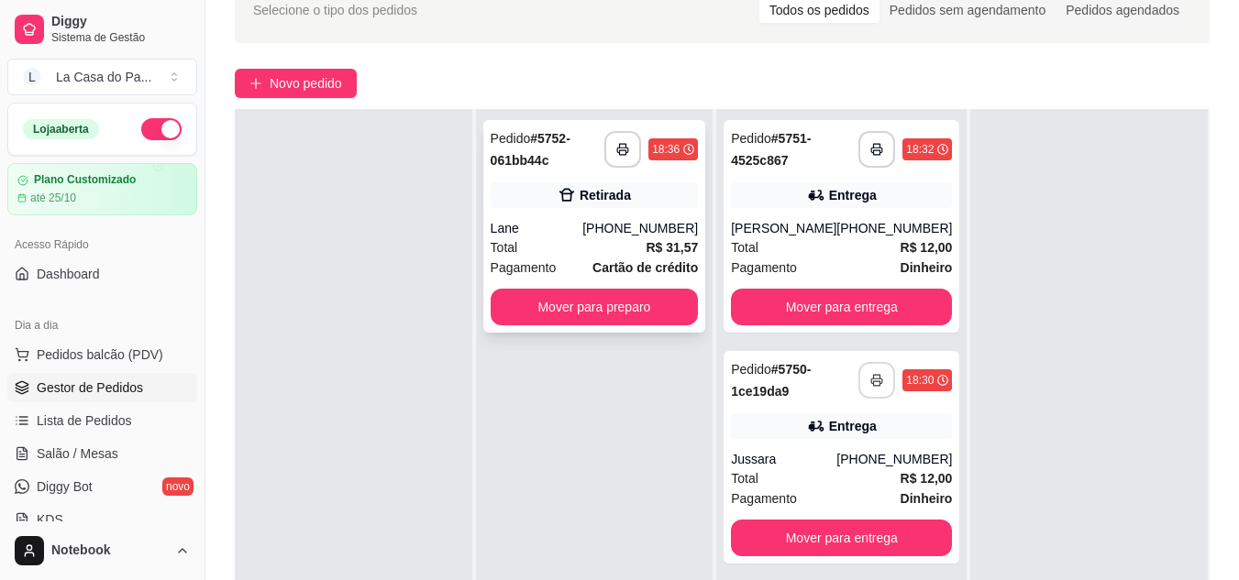
click at [583, 233] on div "Lane" at bounding box center [537, 228] width 93 height 18
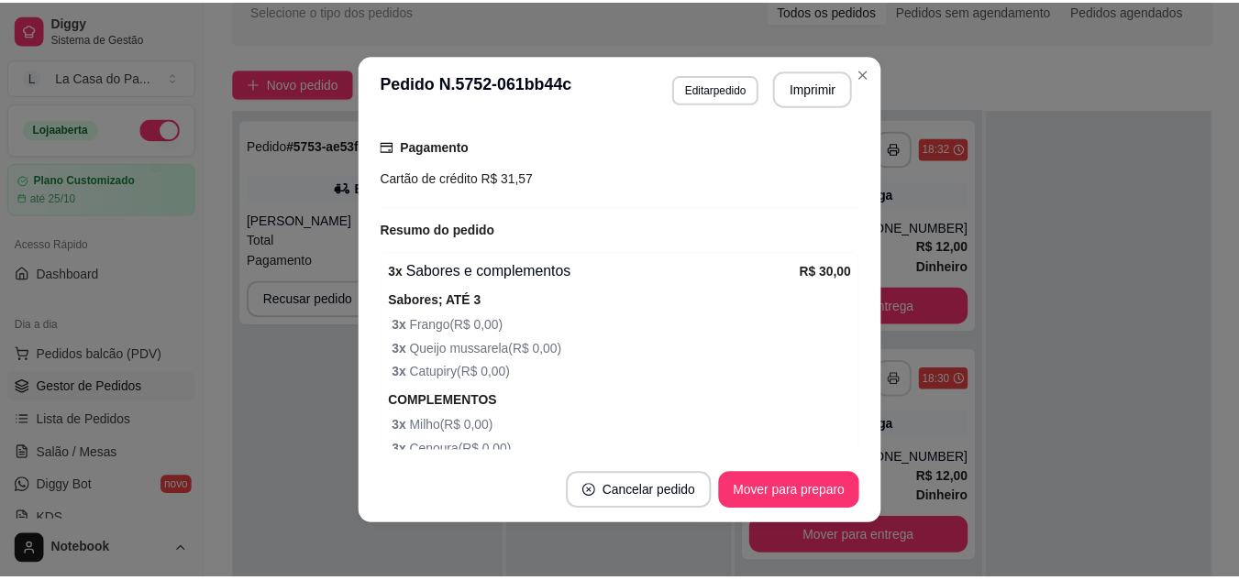
scroll to position [519, 0]
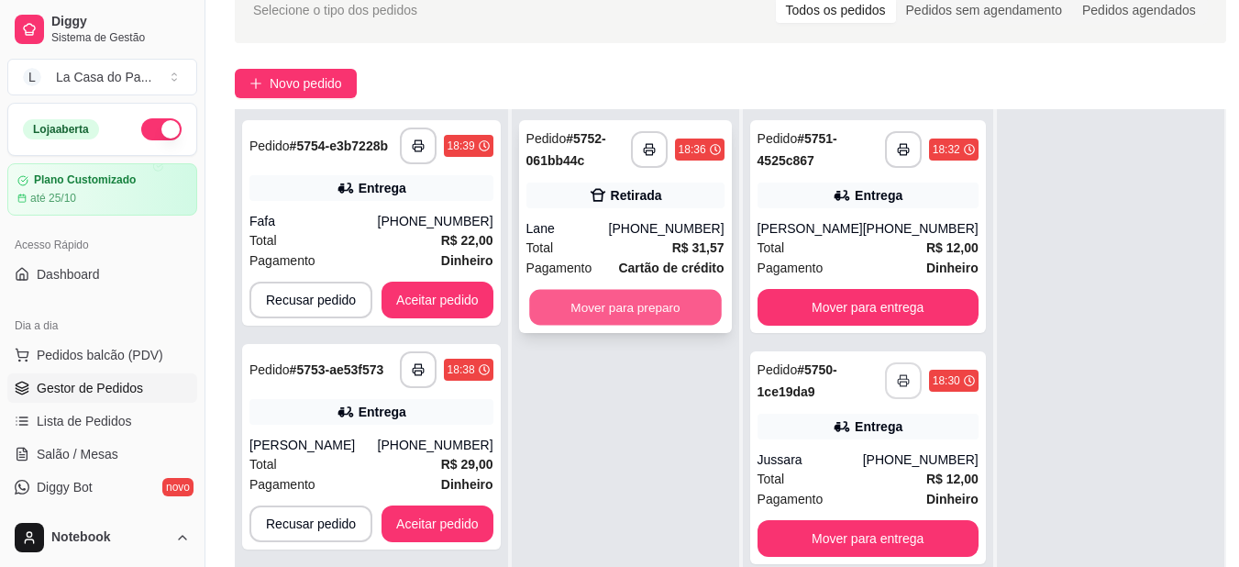
click at [559, 314] on button "Mover para preparo" at bounding box center [625, 308] width 193 height 36
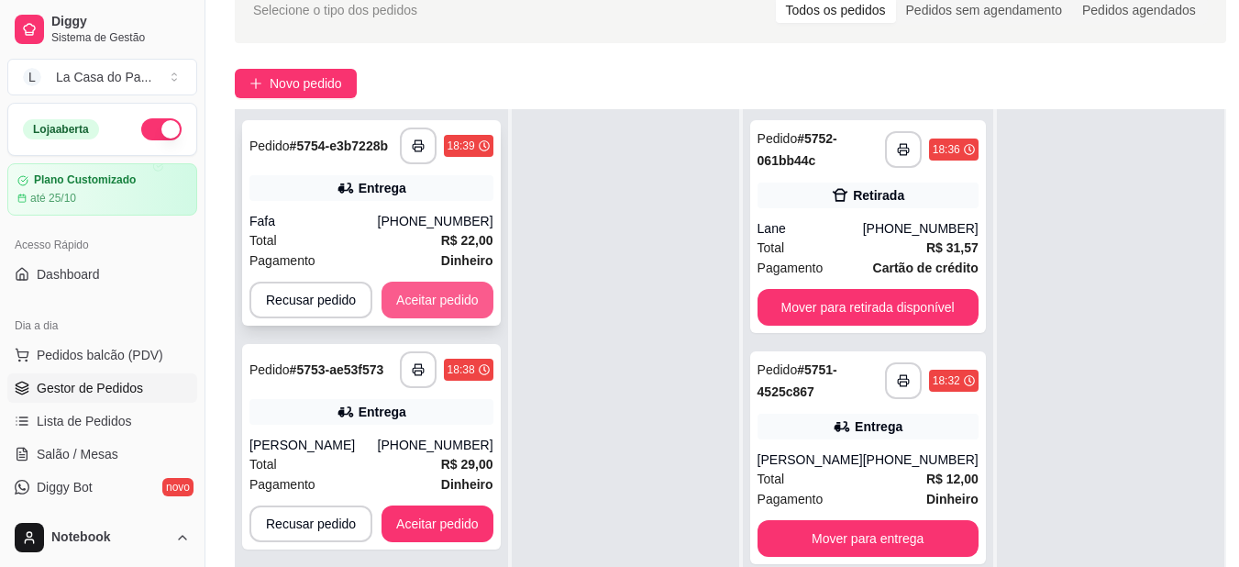
click at [471, 294] on button "Aceitar pedido" at bounding box center [437, 300] width 112 height 37
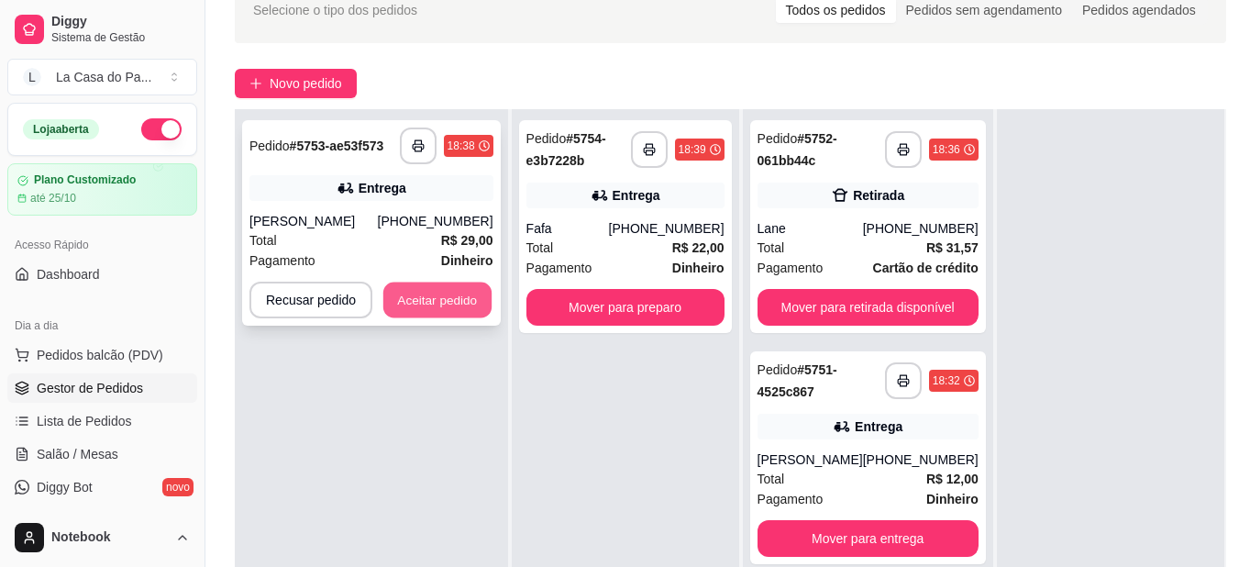
click at [470, 298] on button "Aceitar pedido" at bounding box center [437, 300] width 108 height 36
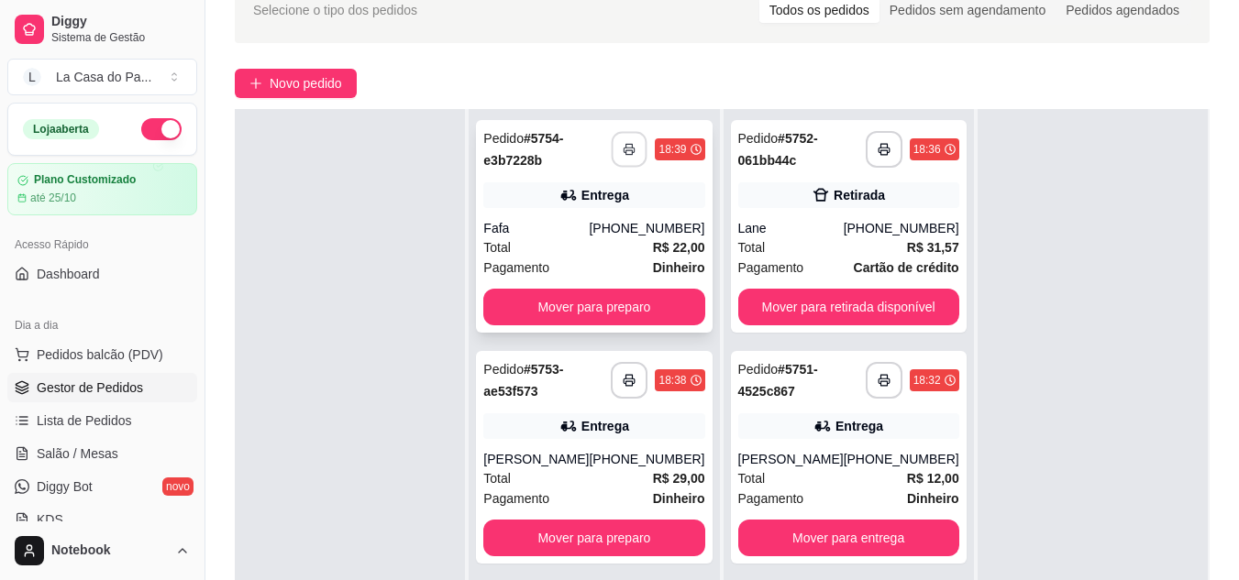
click at [624, 152] on icon "button" at bounding box center [629, 150] width 10 height 5
click at [624, 383] on icon "button" at bounding box center [629, 381] width 10 height 5
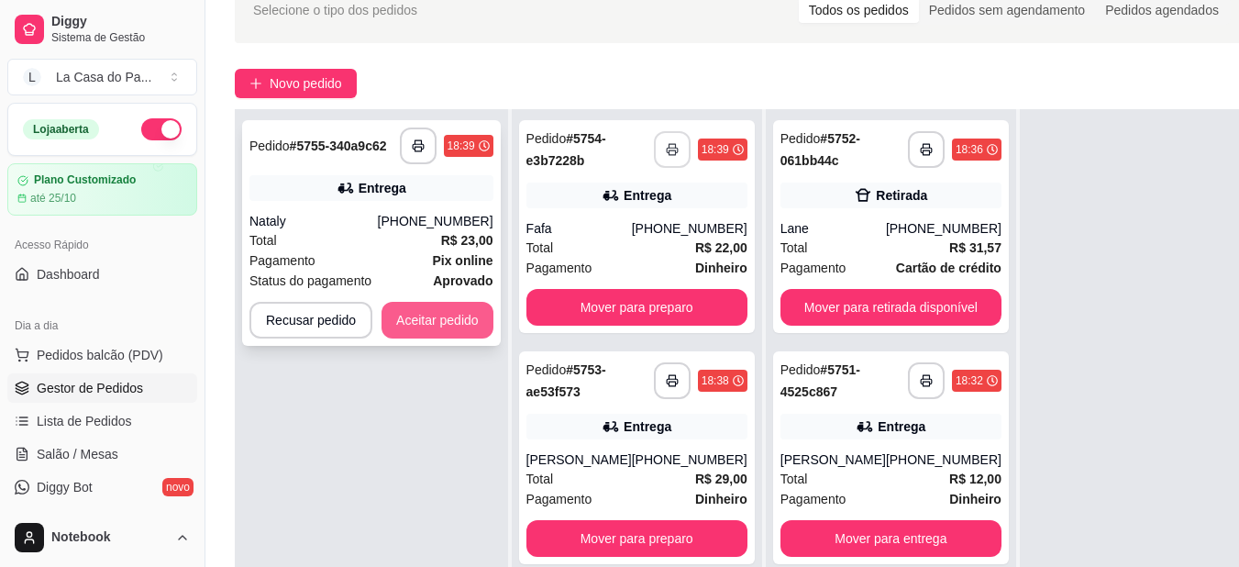
click at [436, 335] on button "Aceitar pedido" at bounding box center [437, 320] width 112 height 37
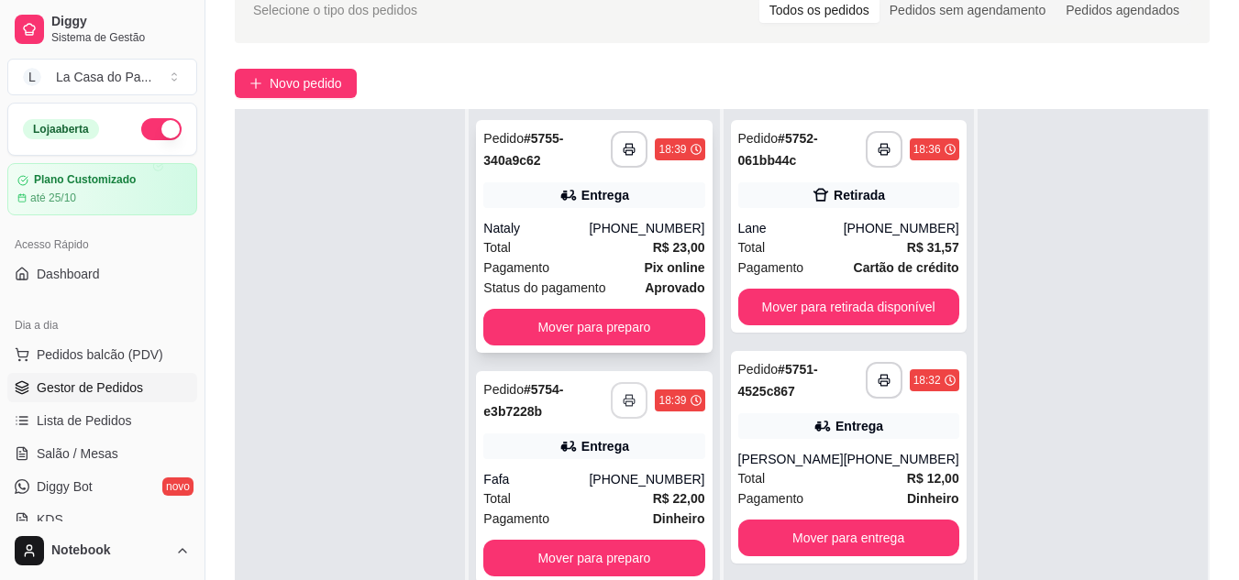
click at [568, 245] on div "Total R$ 23,00" at bounding box center [593, 248] width 221 height 20
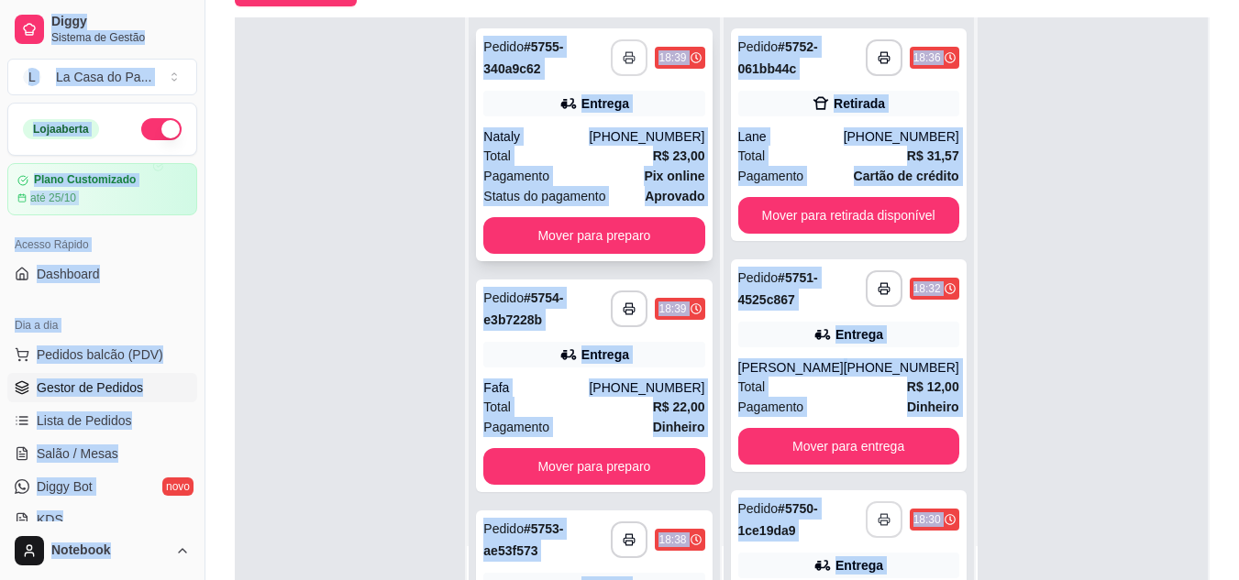
click at [614, 53] on button "button" at bounding box center [629, 57] width 37 height 37
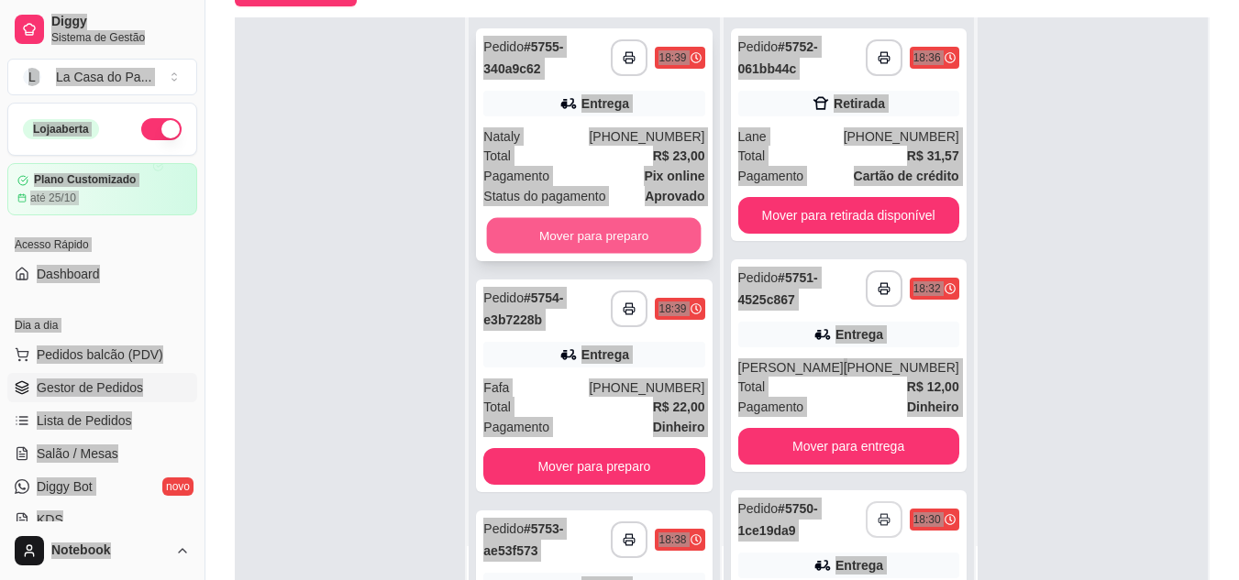
click at [536, 241] on button "Mover para preparo" at bounding box center [594, 236] width 215 height 36
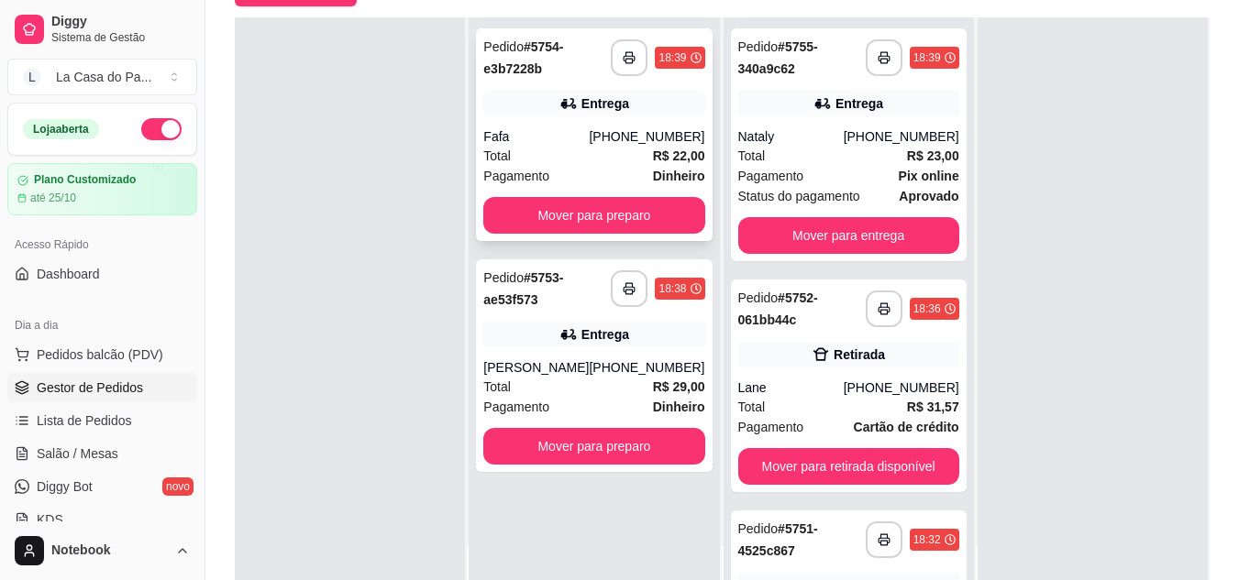
click at [570, 138] on div "Fafa" at bounding box center [535, 136] width 105 height 18
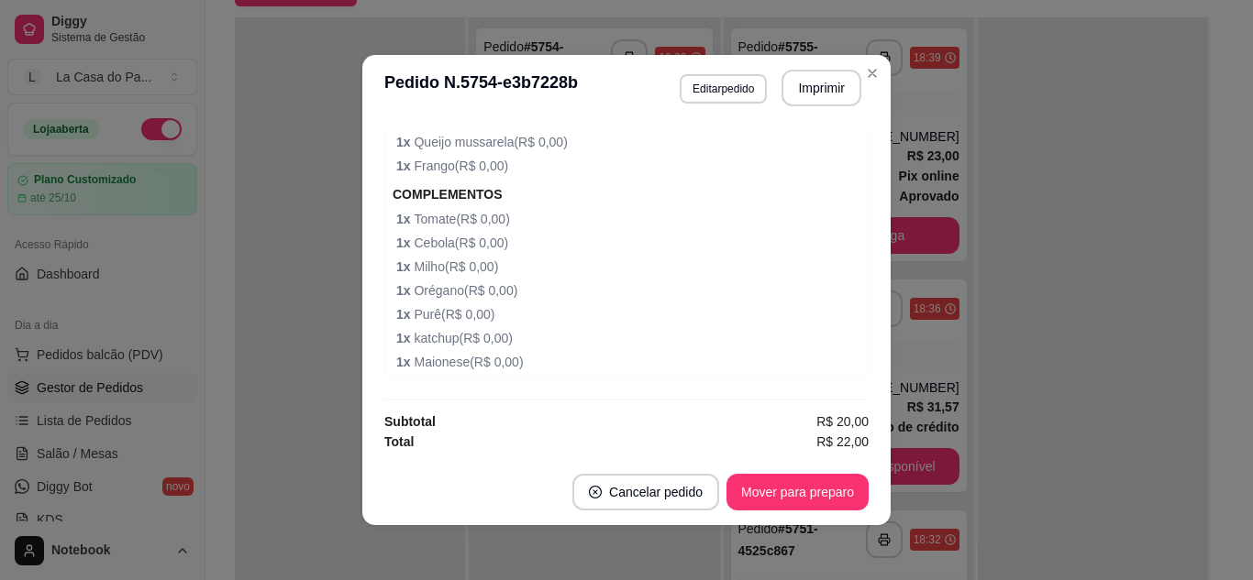
scroll to position [4, 0]
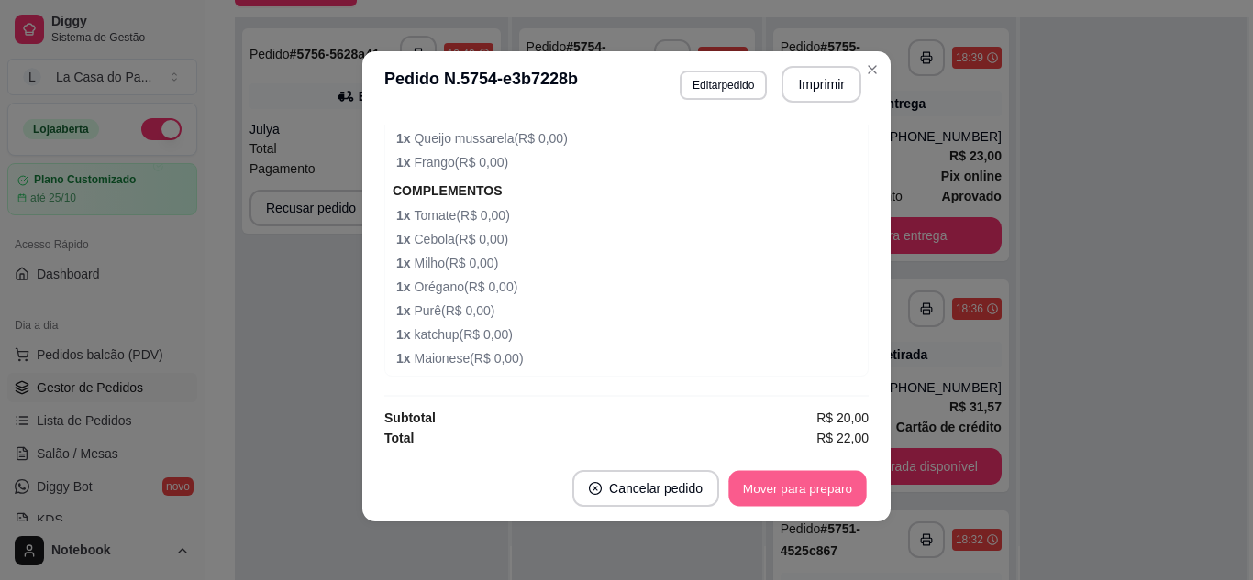
click at [833, 496] on button "Mover para preparo" at bounding box center [797, 489] width 138 height 36
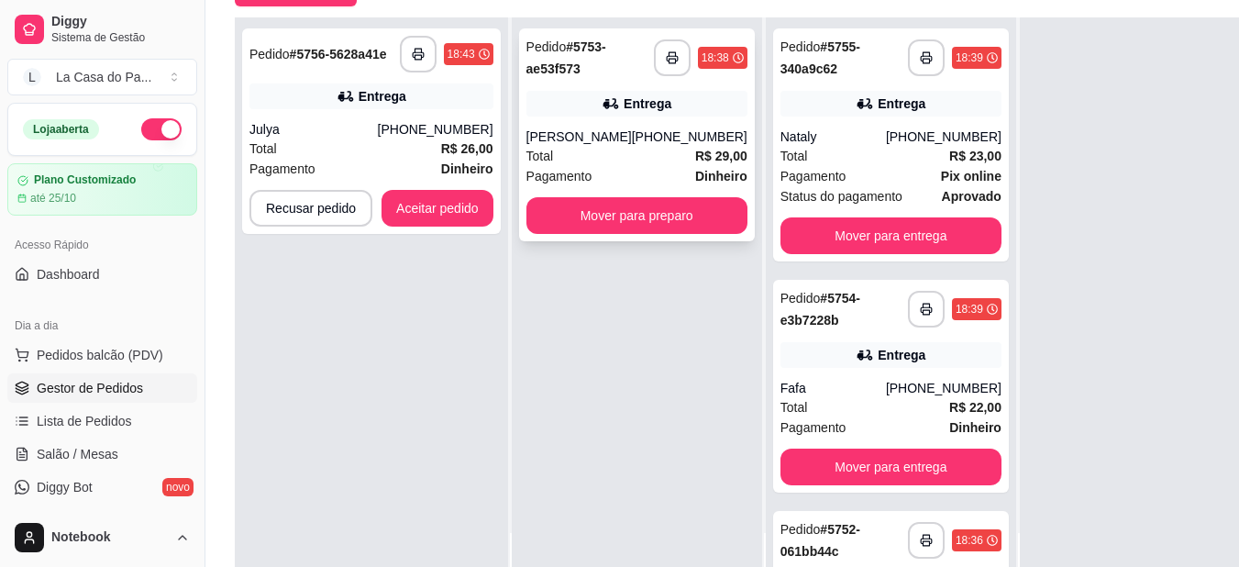
click at [571, 151] on div "Total R$ 29,00" at bounding box center [636, 156] width 221 height 20
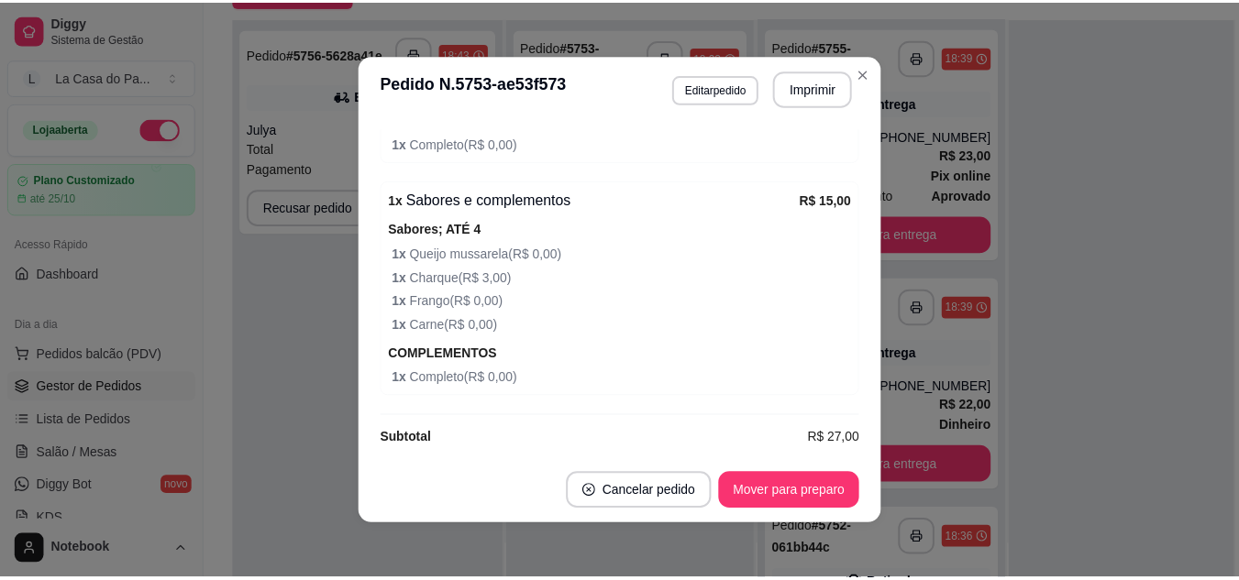
scroll to position [842, 0]
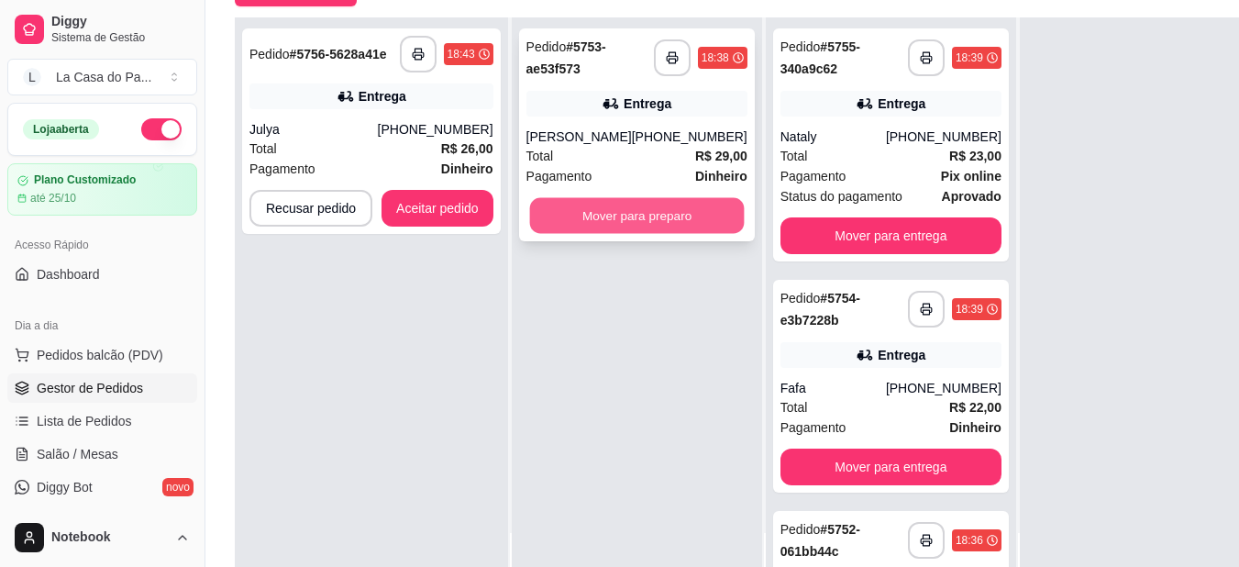
click at [641, 221] on button "Mover para preparo" at bounding box center [636, 216] width 215 height 36
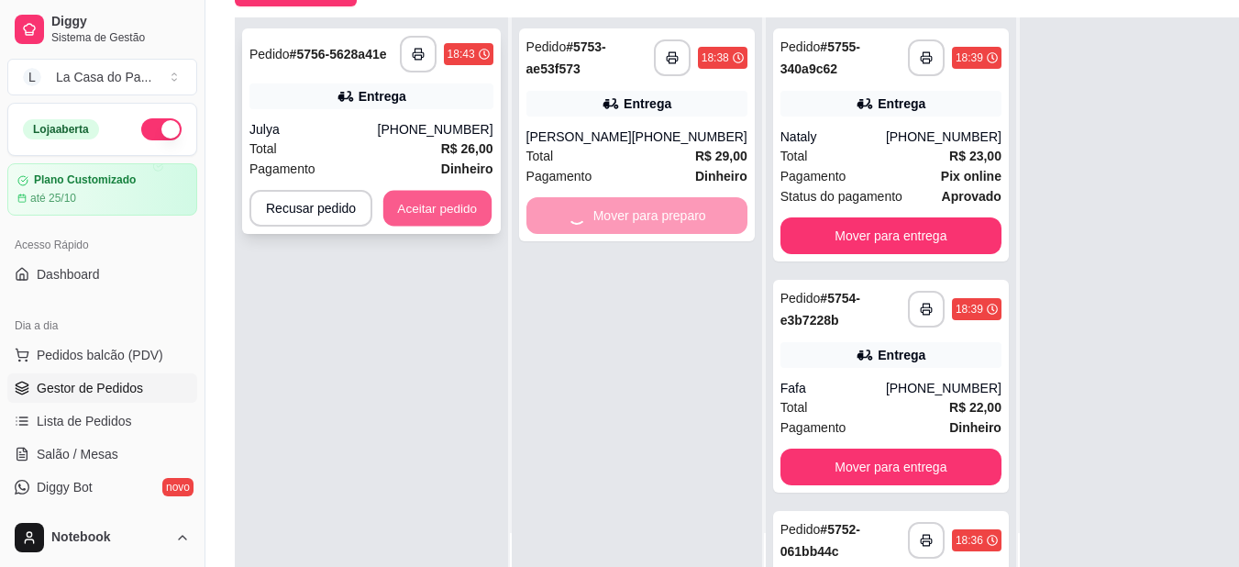
click at [456, 207] on button "Aceitar pedido" at bounding box center [437, 209] width 108 height 36
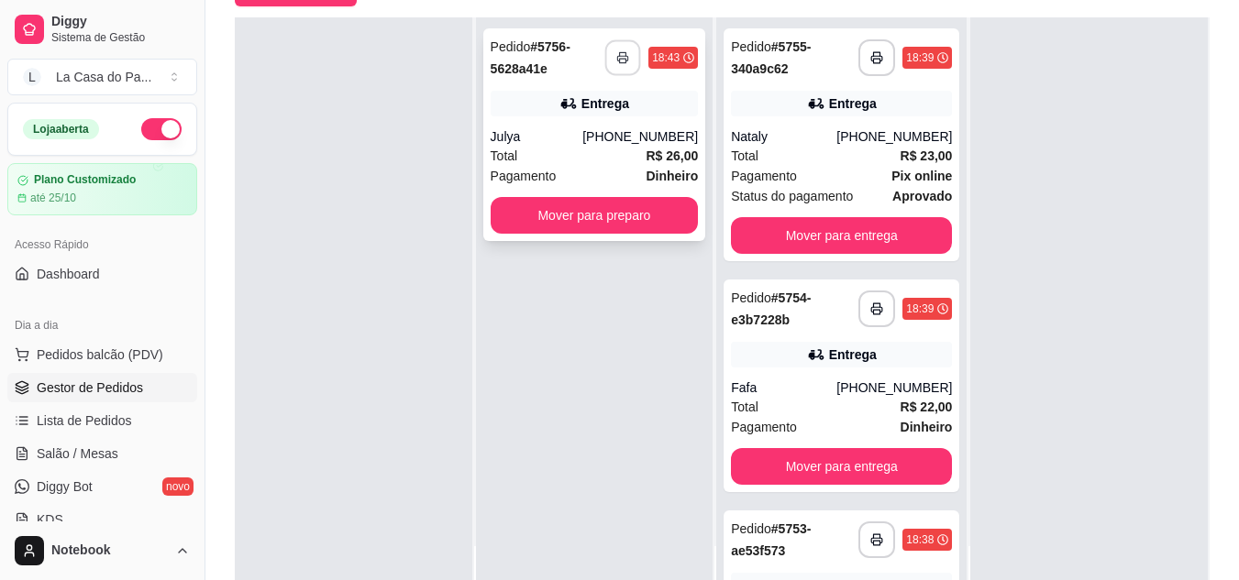
click at [624, 59] on icon "button" at bounding box center [623, 58] width 10 height 5
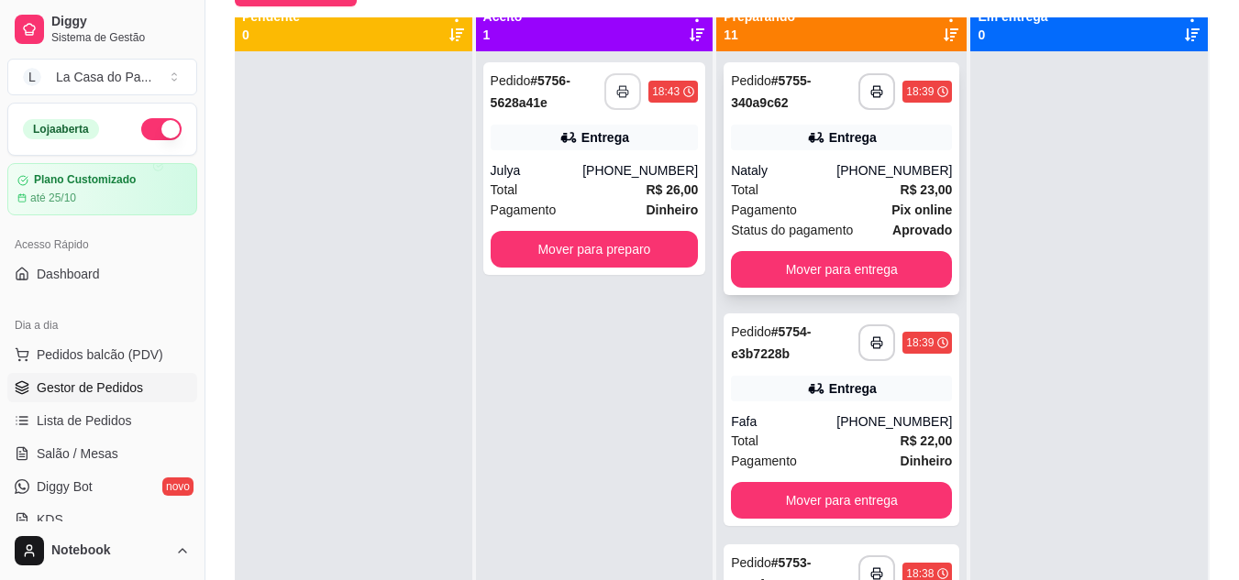
scroll to position [0, 0]
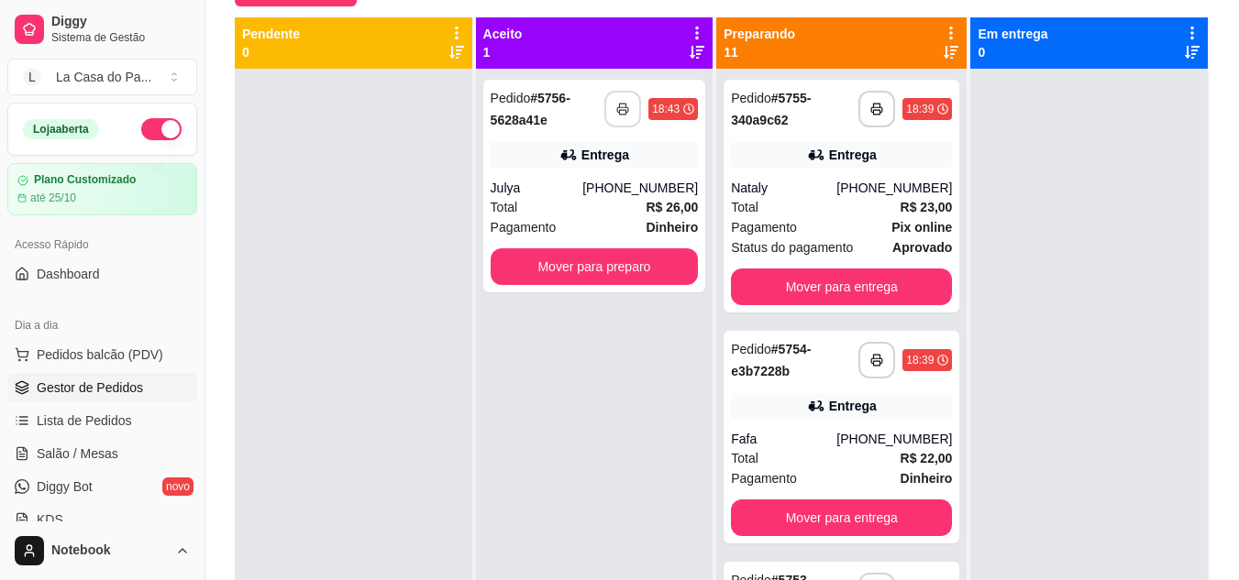
click at [944, 46] on icon at bounding box center [951, 52] width 15 height 15
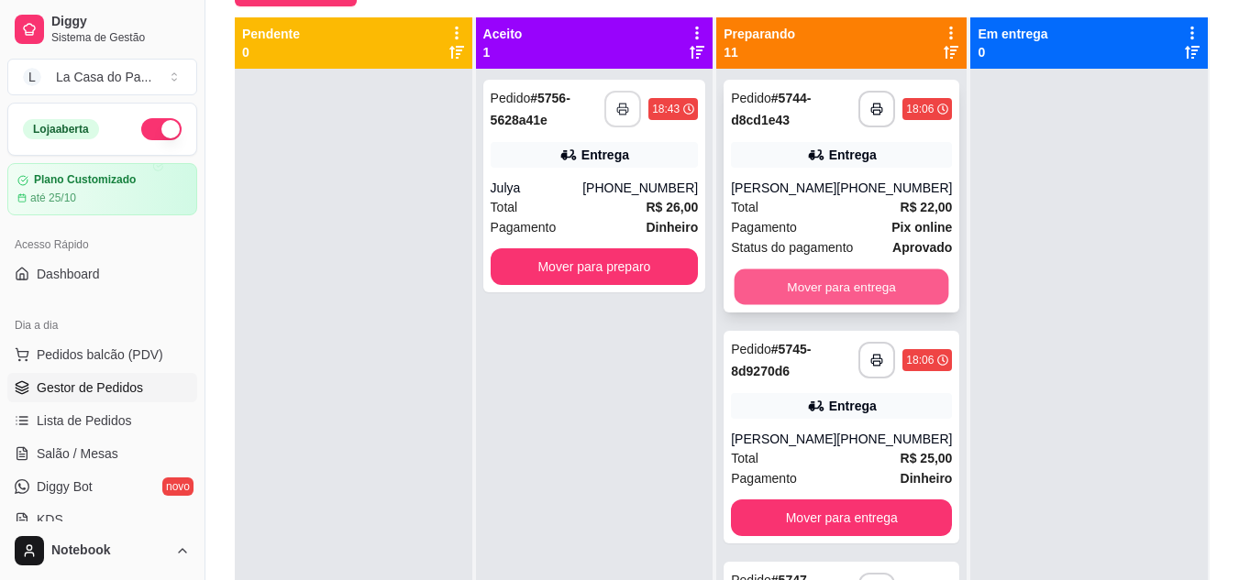
click at [829, 294] on button "Mover para entrega" at bounding box center [842, 288] width 215 height 36
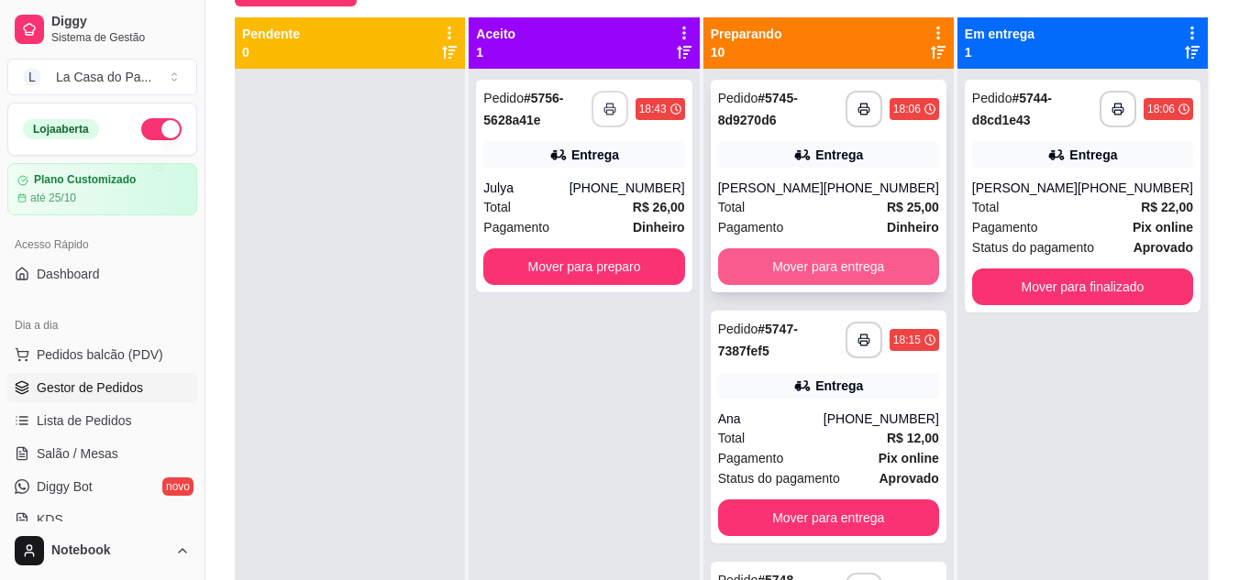
click at [829, 285] on button "Mover para entrega" at bounding box center [828, 267] width 221 height 37
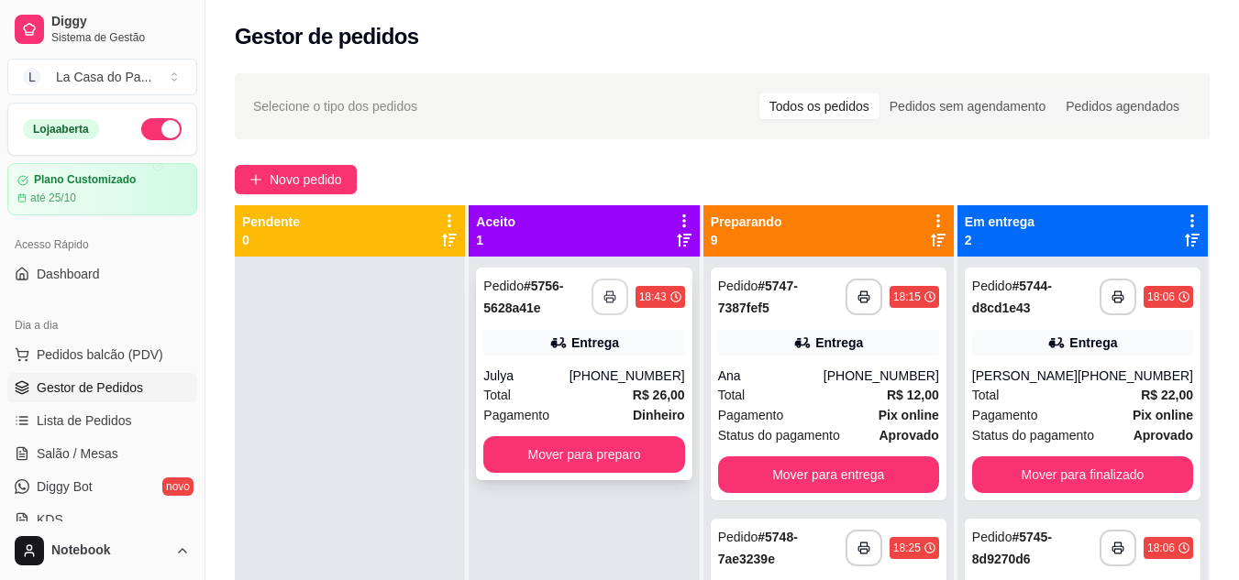
click at [602, 391] on div "Total R$ 26,00" at bounding box center [583, 395] width 201 height 20
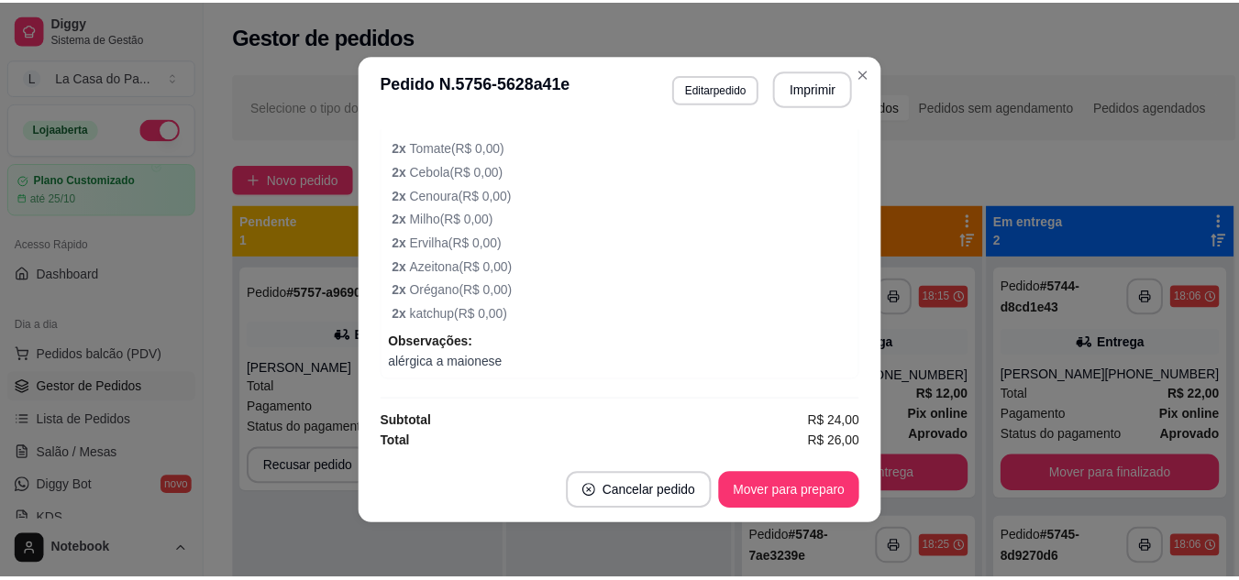
scroll to position [4, 0]
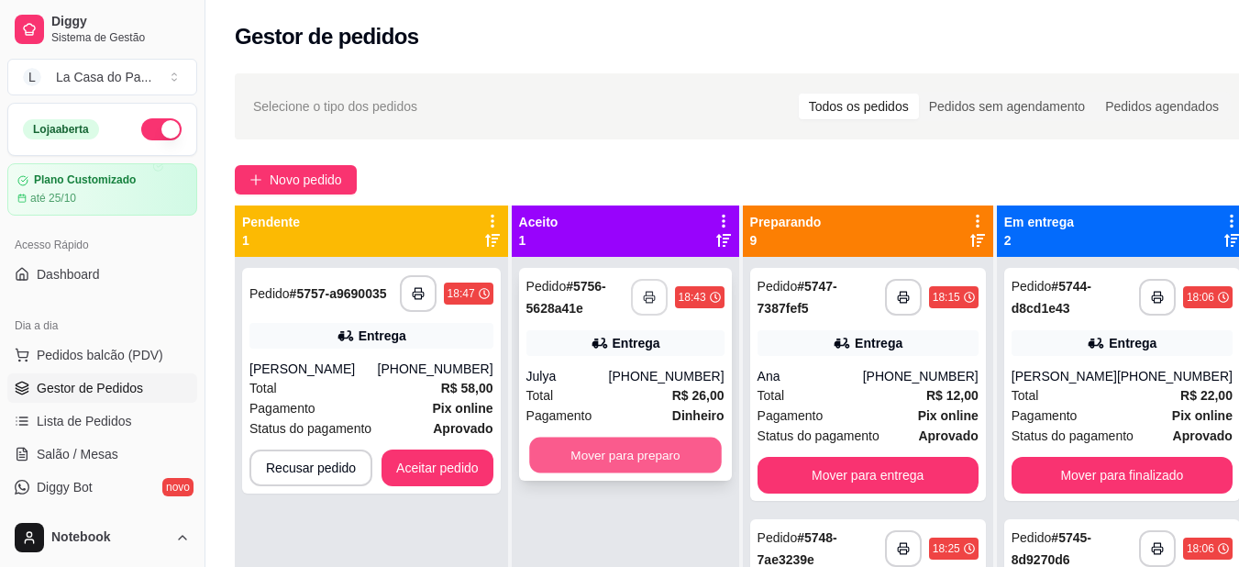
click at [661, 460] on button "Mover para preparo" at bounding box center [625, 455] width 193 height 36
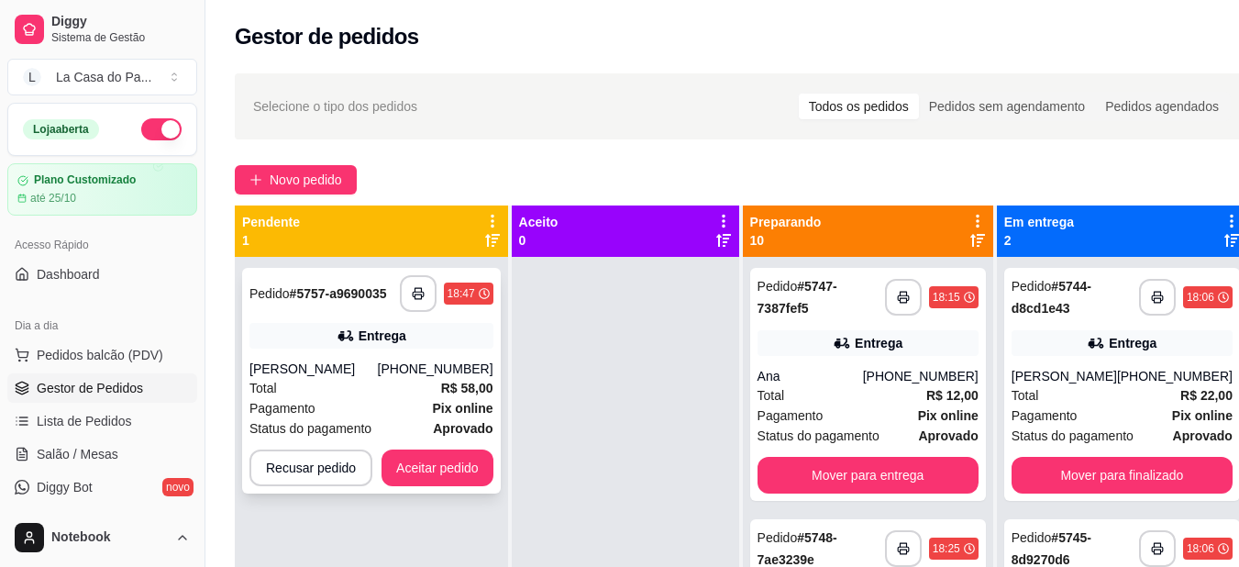
drag, startPoint x: 456, startPoint y: 446, endPoint x: 456, endPoint y: 460, distance: 14.7
click at [456, 460] on div "**********" at bounding box center [371, 381] width 259 height 226
click at [467, 475] on button "Aceitar pedido" at bounding box center [437, 468] width 108 height 36
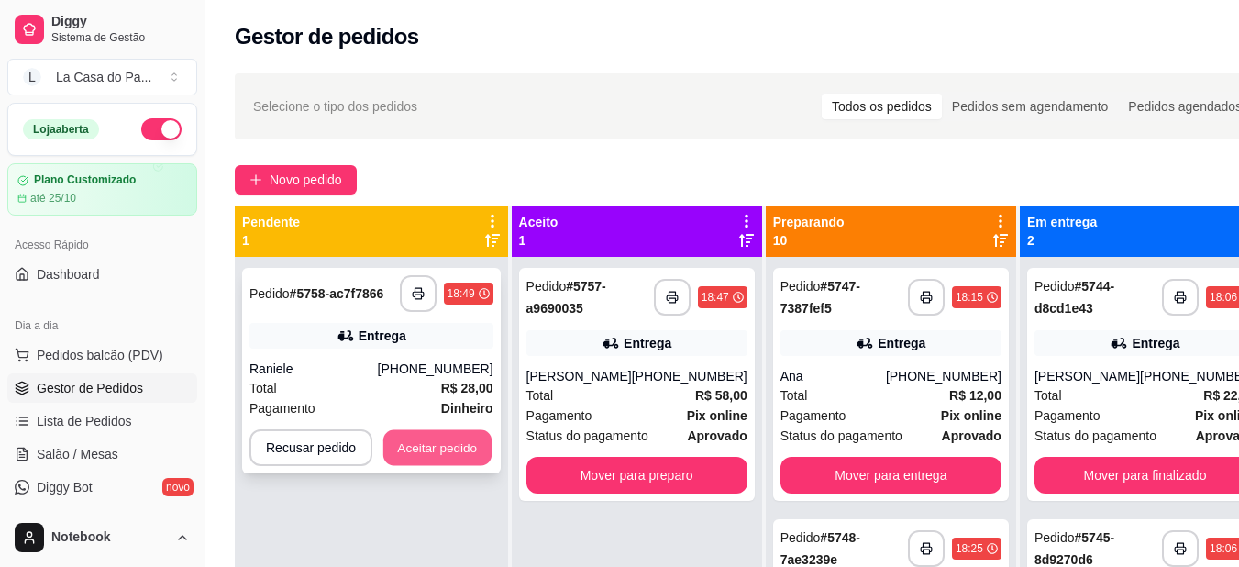
click at [442, 464] on button "Aceitar pedido" at bounding box center [437, 448] width 108 height 36
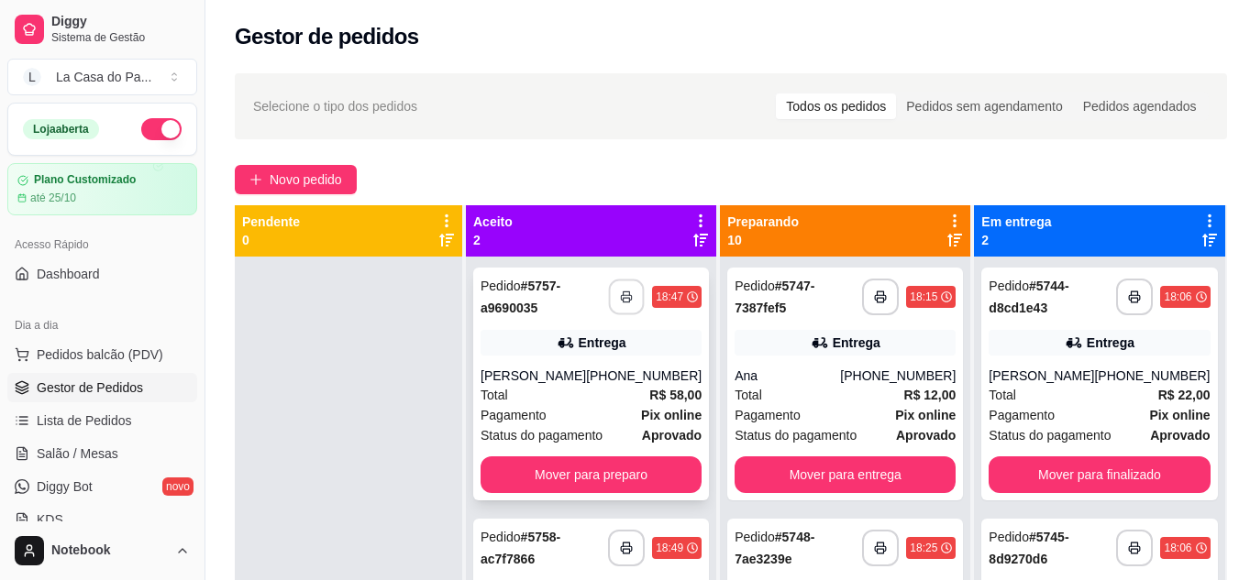
click at [620, 291] on icon "button" at bounding box center [626, 297] width 13 height 13
click at [621, 547] on icon "button" at bounding box center [626, 549] width 10 height 5
click at [544, 393] on div "Total R$ 58,00" at bounding box center [591, 395] width 221 height 20
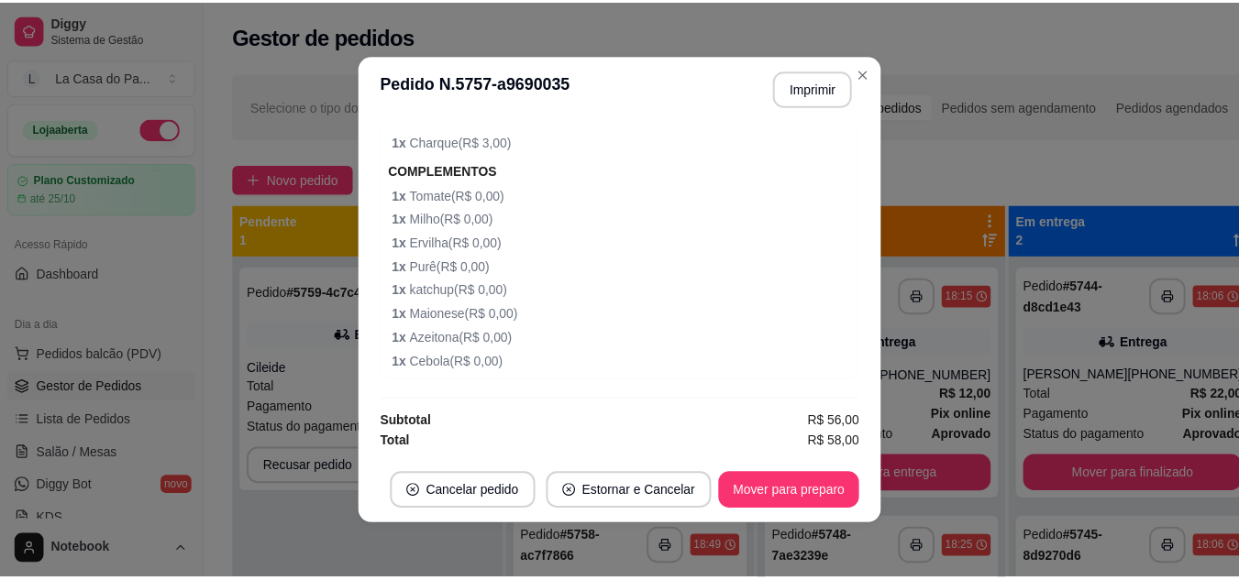
scroll to position [4, 0]
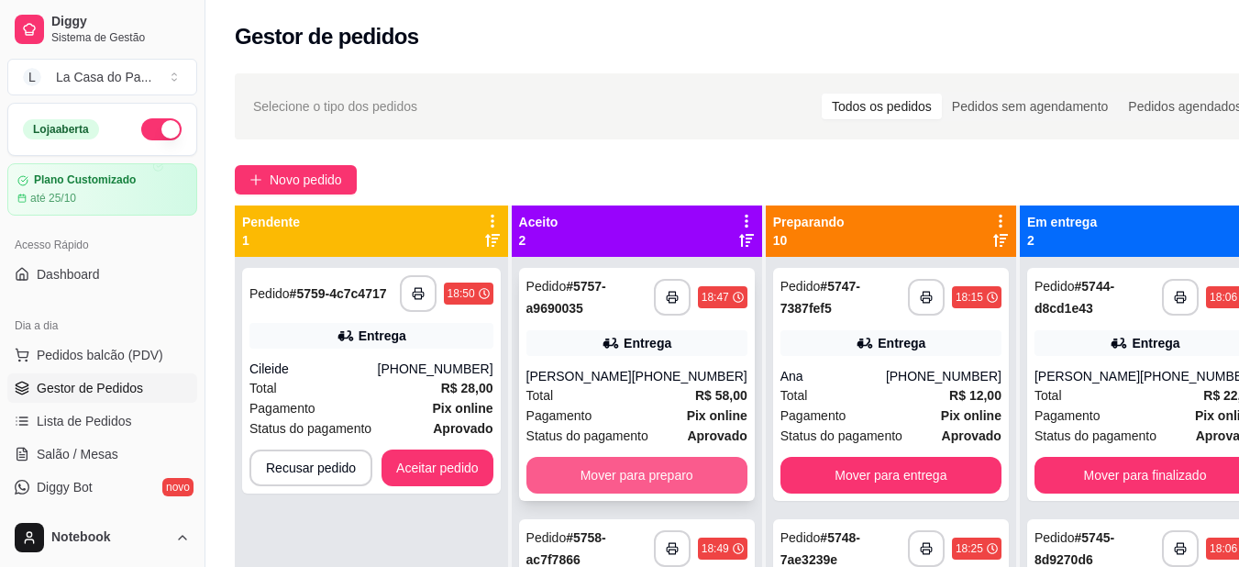
click at [654, 472] on button "Mover para preparo" at bounding box center [636, 475] width 221 height 37
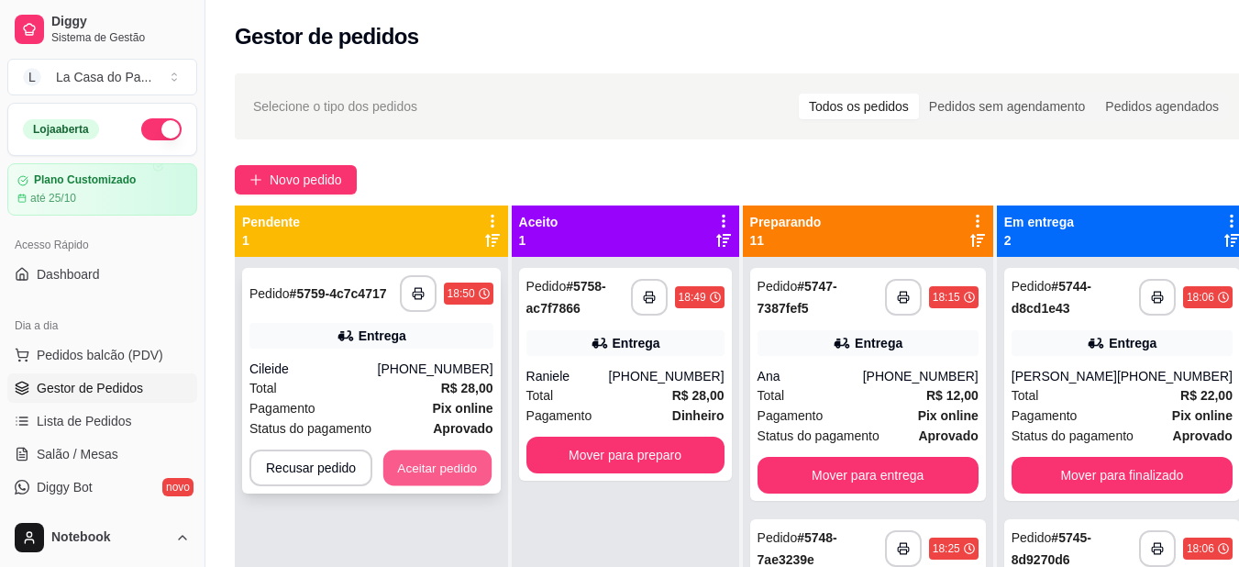
click at [436, 478] on button "Aceitar pedido" at bounding box center [437, 468] width 108 height 36
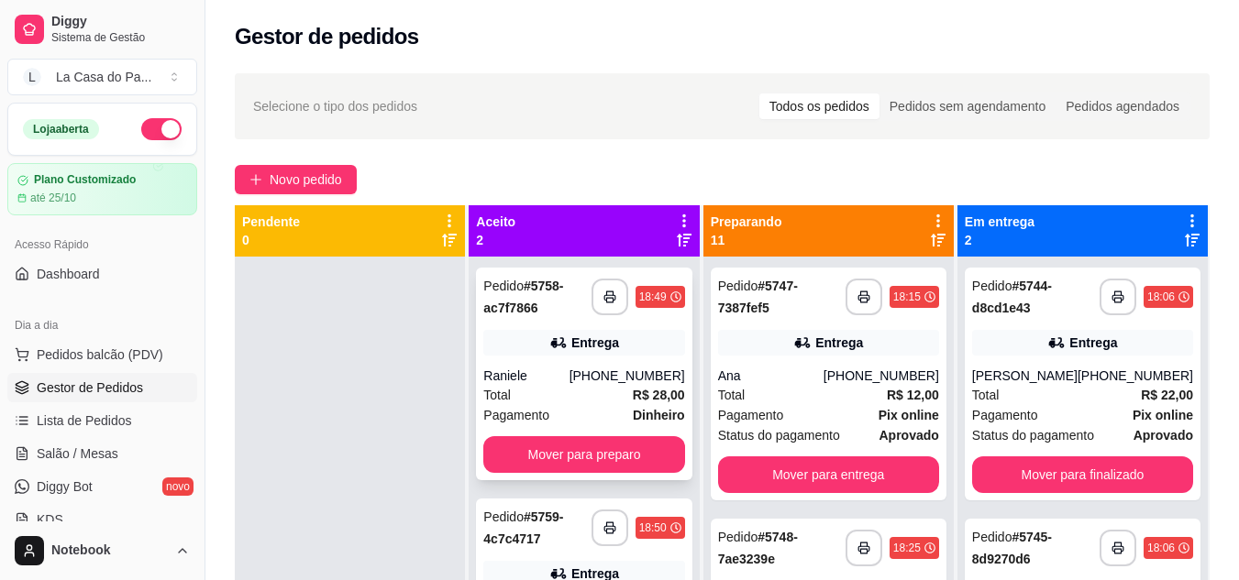
click at [571, 399] on div "Total R$ 28,00" at bounding box center [583, 395] width 201 height 20
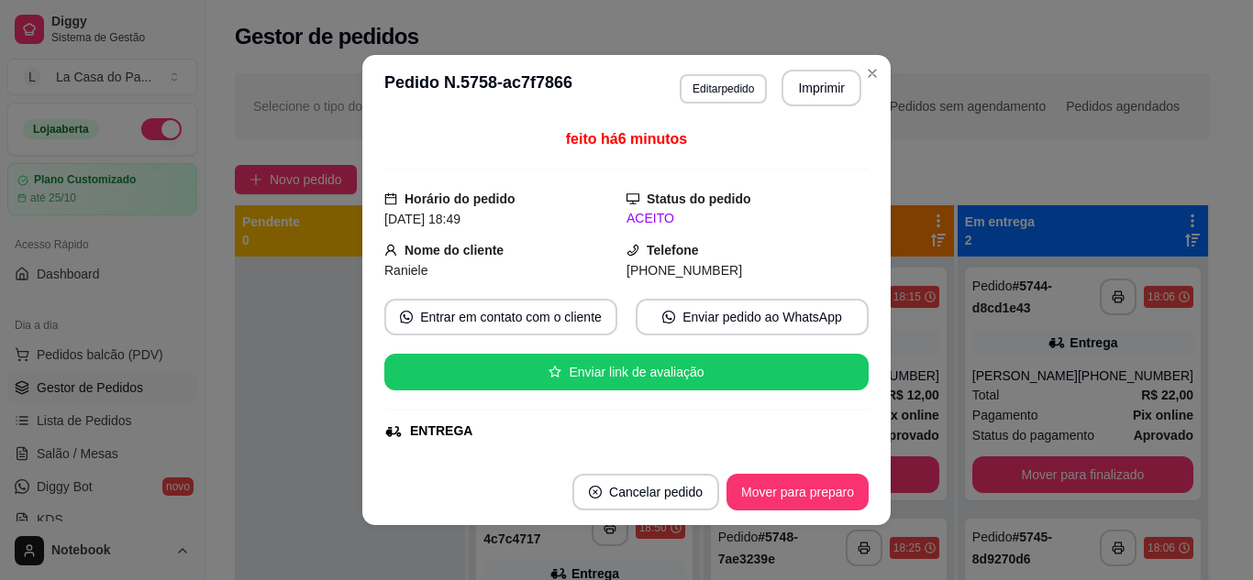
click at [426, 483] on div "**********" at bounding box center [626, 290] width 1253 height 580
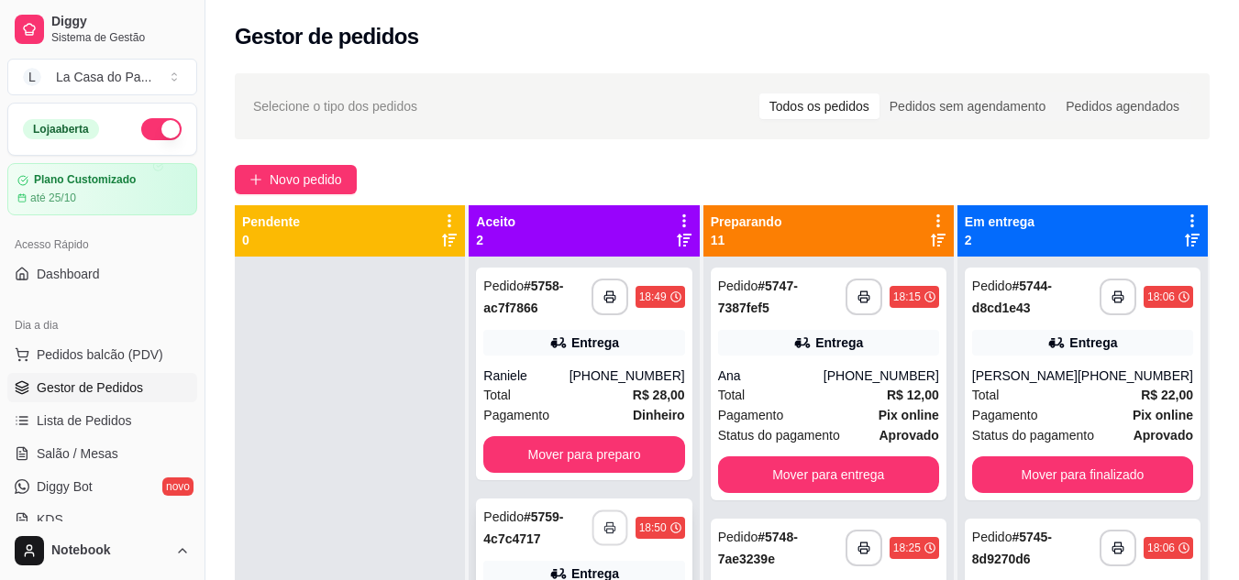
click at [614, 526] on icon "button" at bounding box center [609, 528] width 10 height 5
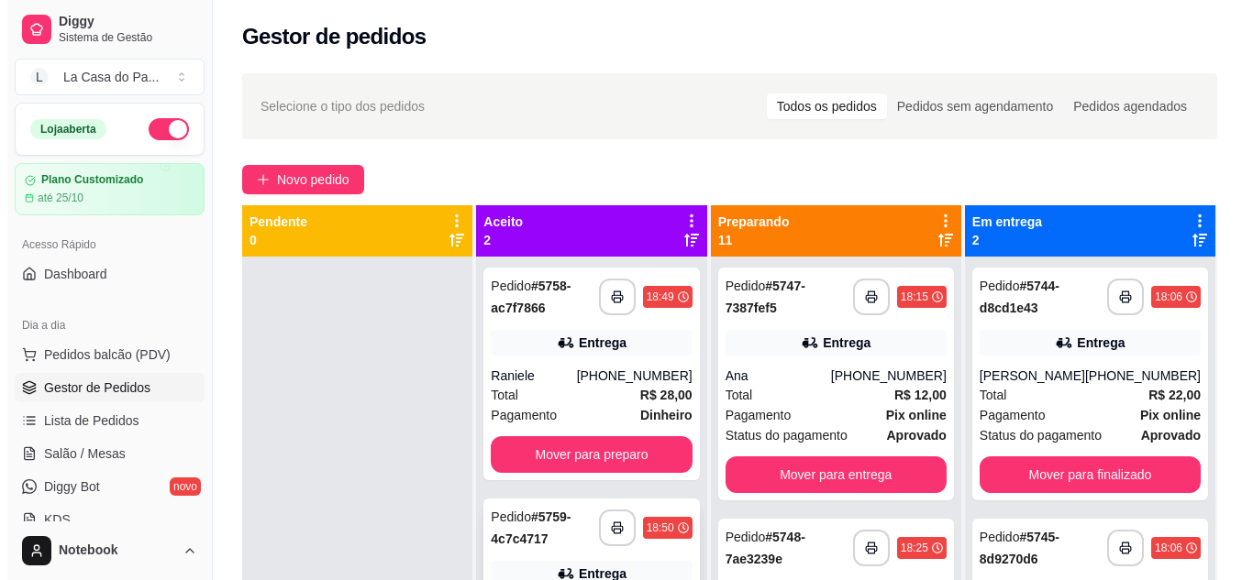
scroll to position [0, 0]
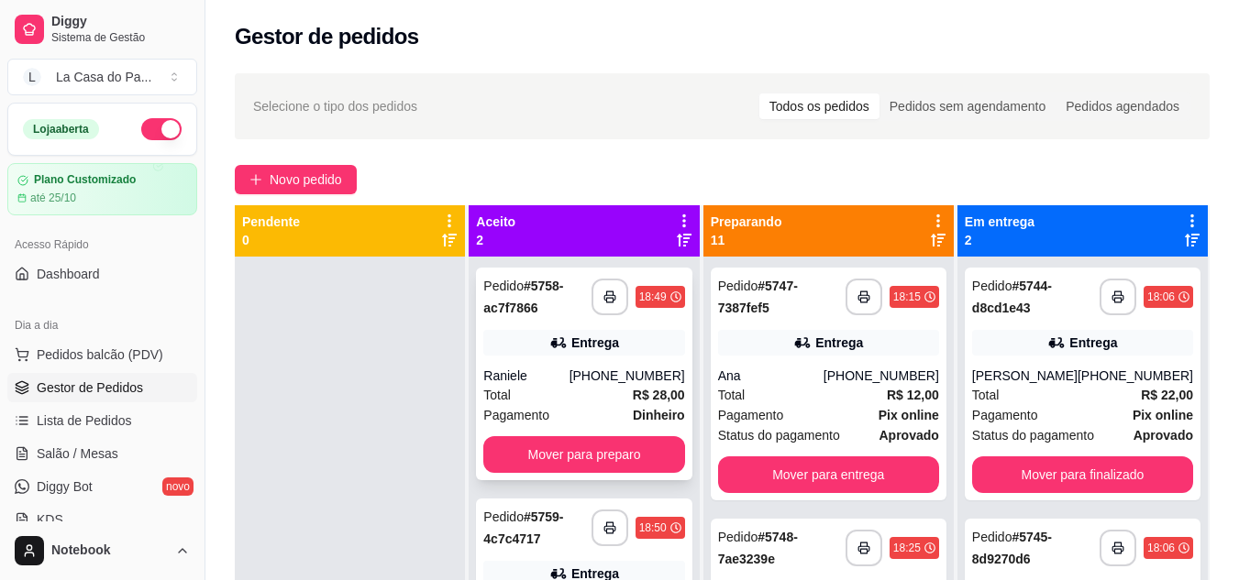
drag, startPoint x: 635, startPoint y: 513, endPoint x: 534, endPoint y: 452, distance: 117.6
click at [534, 452] on div "**********" at bounding box center [583, 374] width 215 height 213
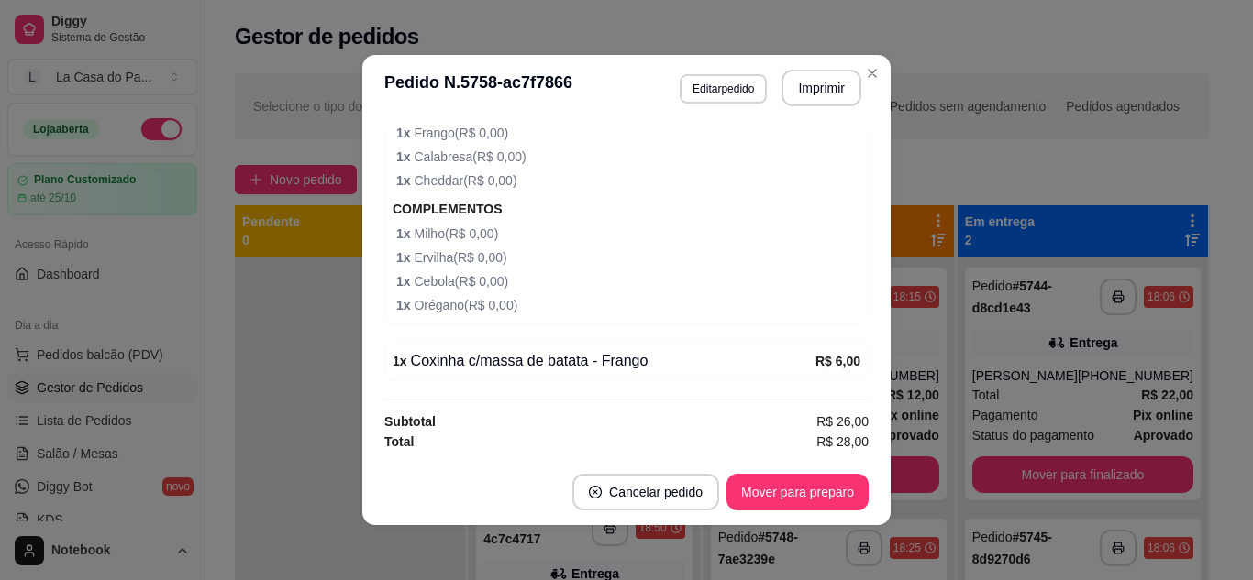
scroll to position [974, 0]
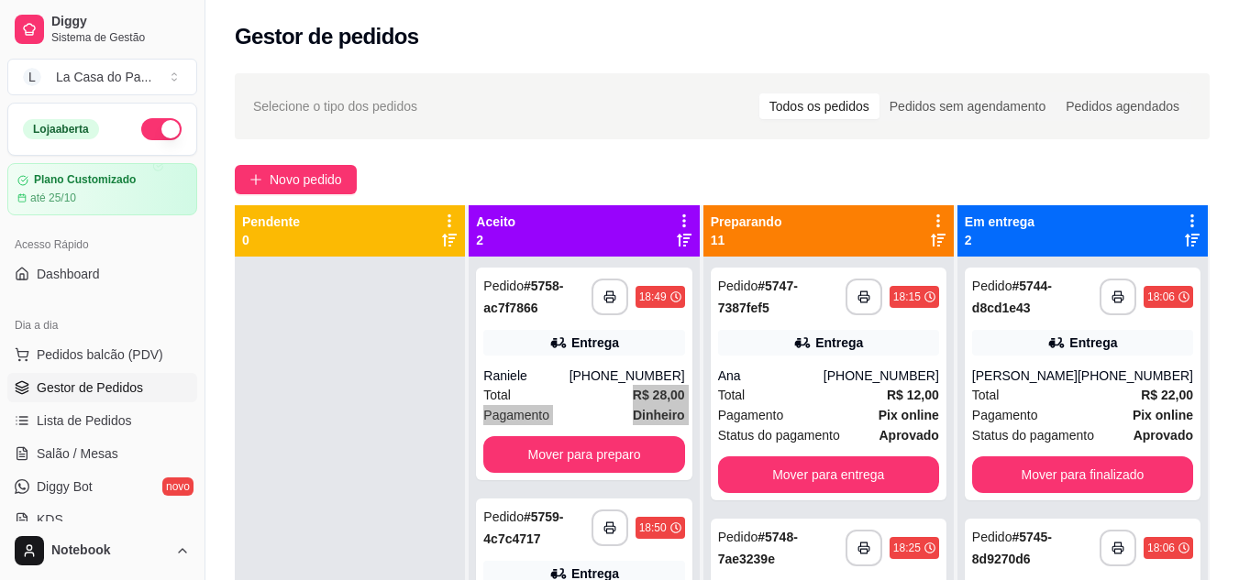
click at [315, 406] on div at bounding box center [350, 547] width 230 height 580
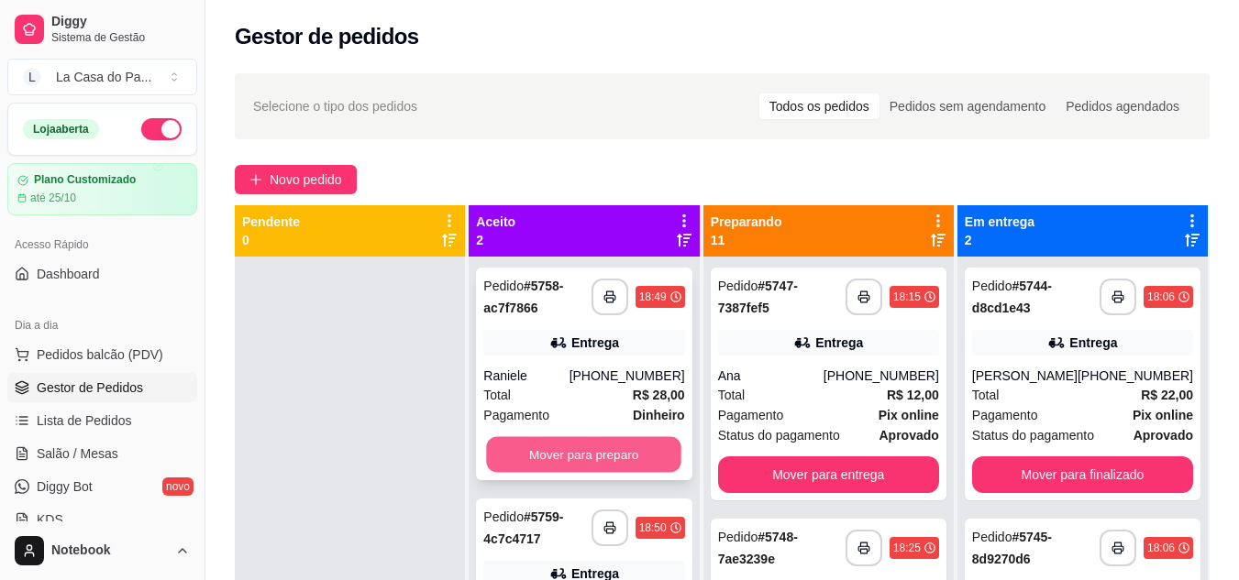
click at [540, 446] on button "Mover para preparo" at bounding box center [584, 455] width 195 height 36
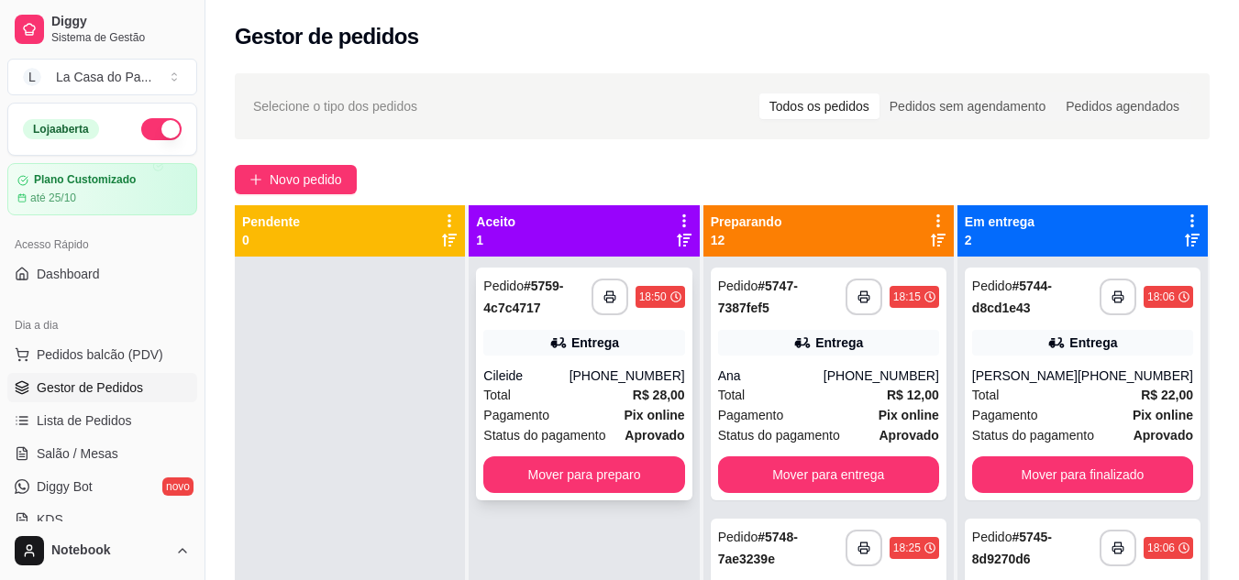
click at [560, 392] on div "Total R$ 28,00" at bounding box center [583, 395] width 201 height 20
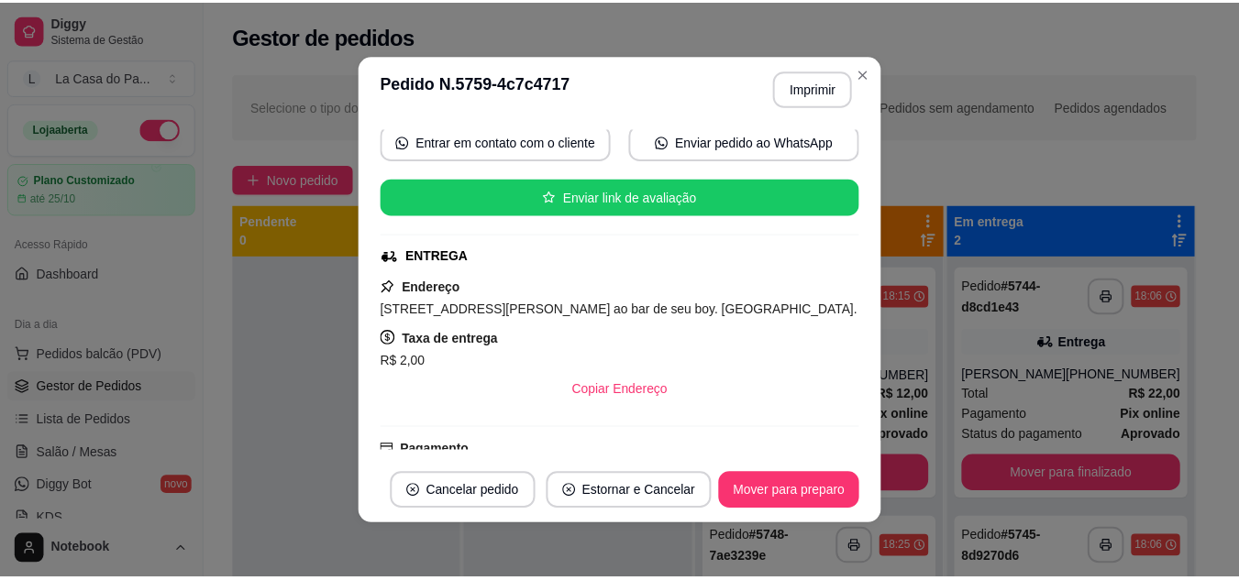
scroll to position [92, 0]
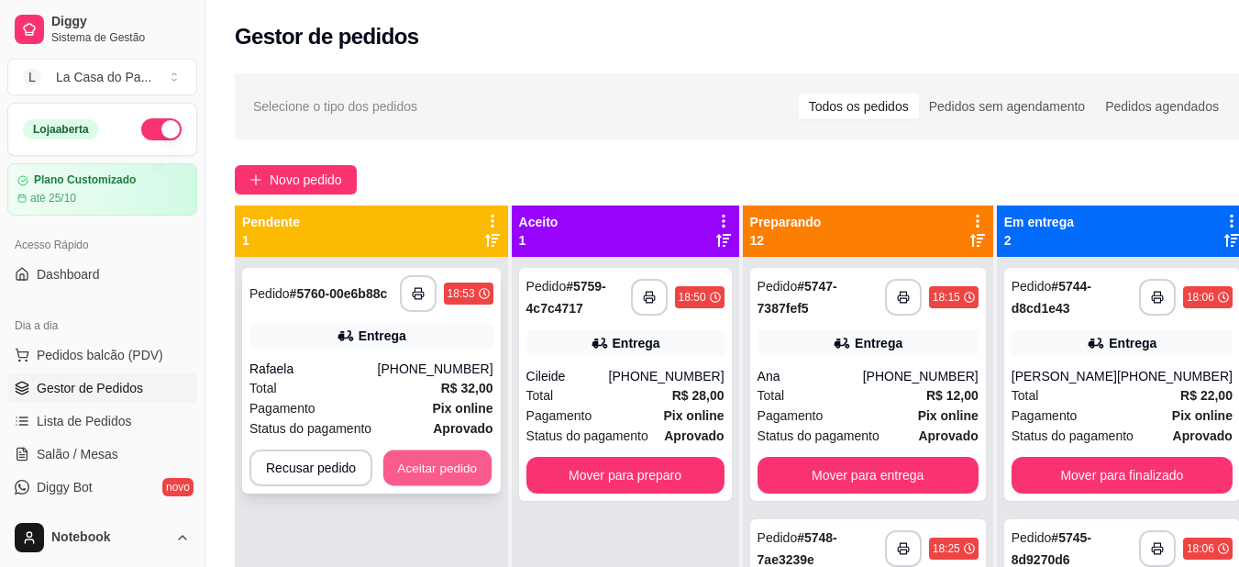
click at [441, 467] on button "Aceitar pedido" at bounding box center [437, 468] width 108 height 36
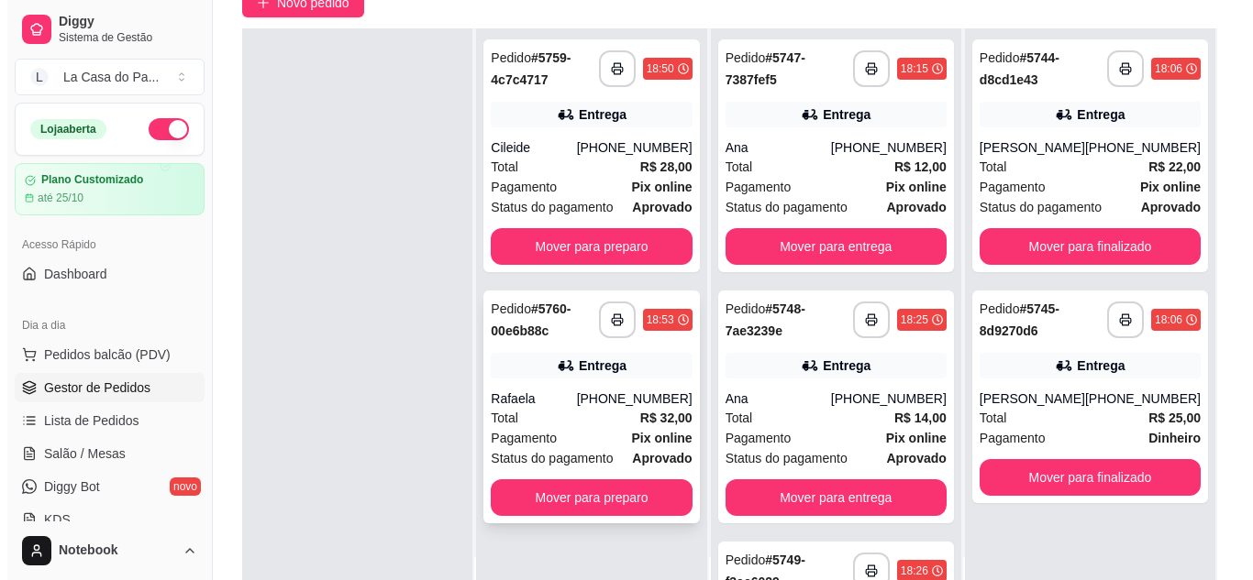
scroll to position [183, 0]
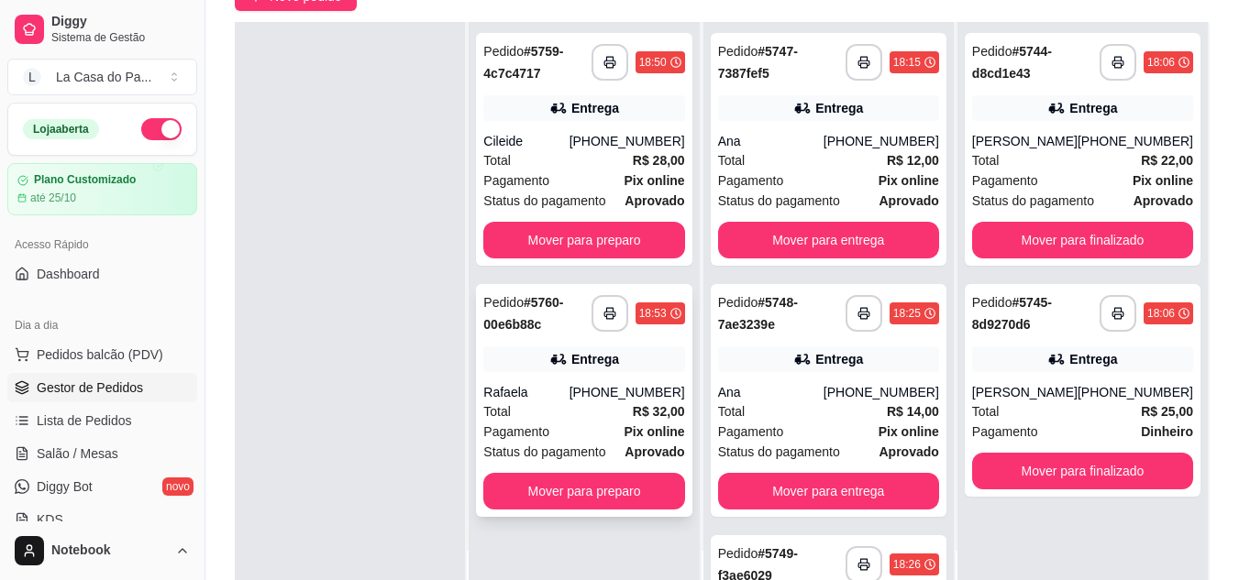
click at [571, 414] on div "Total R$ 32,00" at bounding box center [583, 412] width 201 height 20
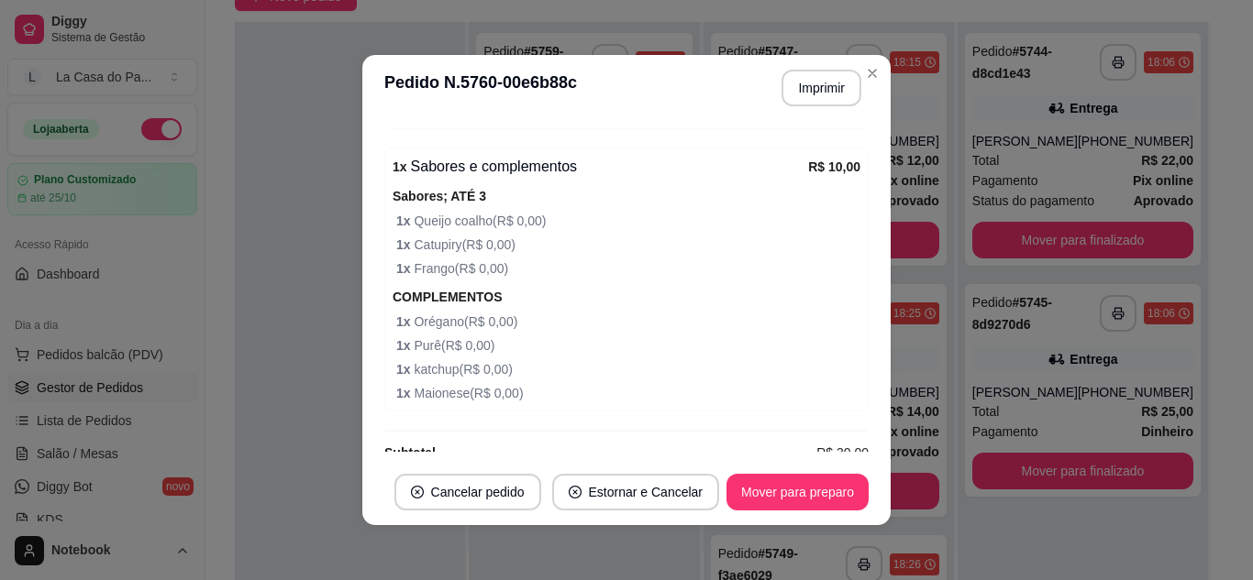
scroll to position [1132, 0]
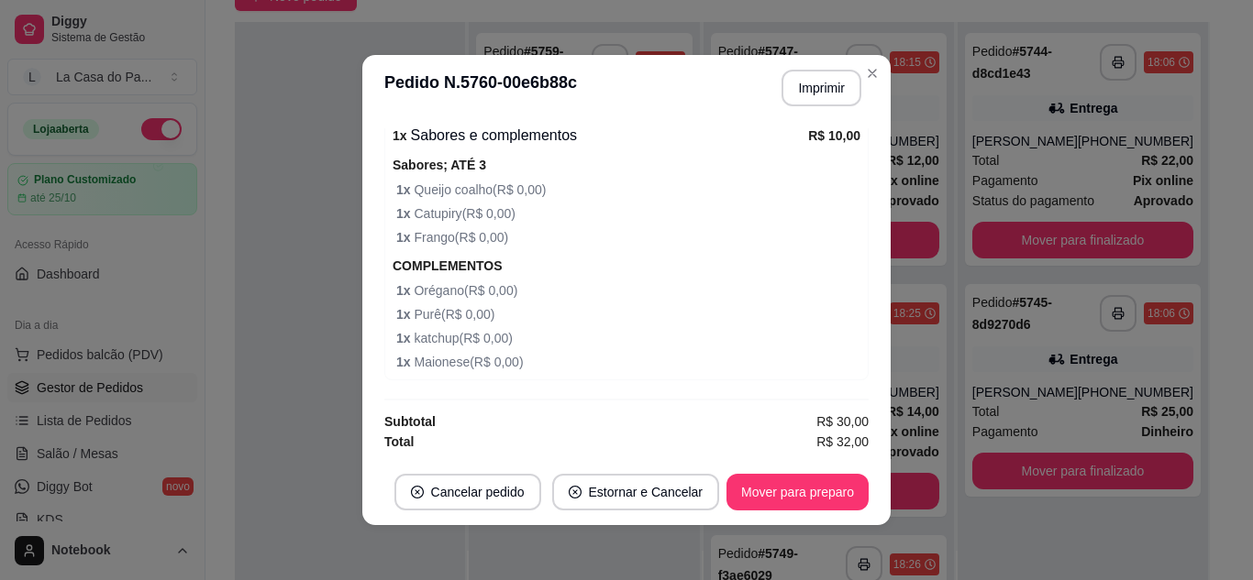
drag, startPoint x: 441, startPoint y: 219, endPoint x: 668, endPoint y: 122, distance: 247.3
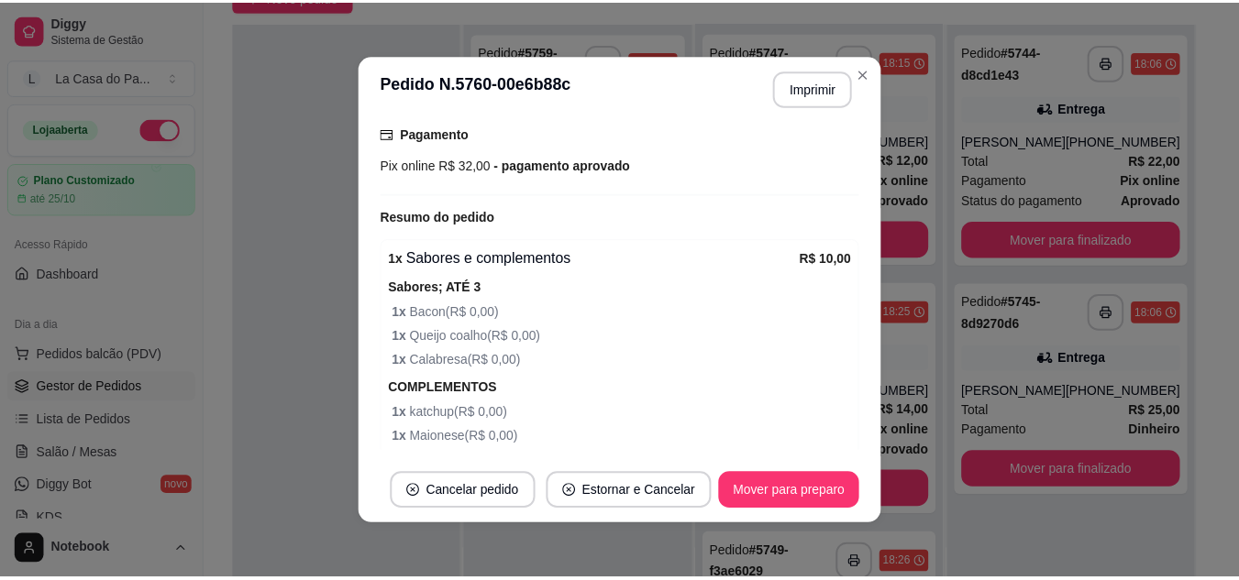
scroll to position [398, 0]
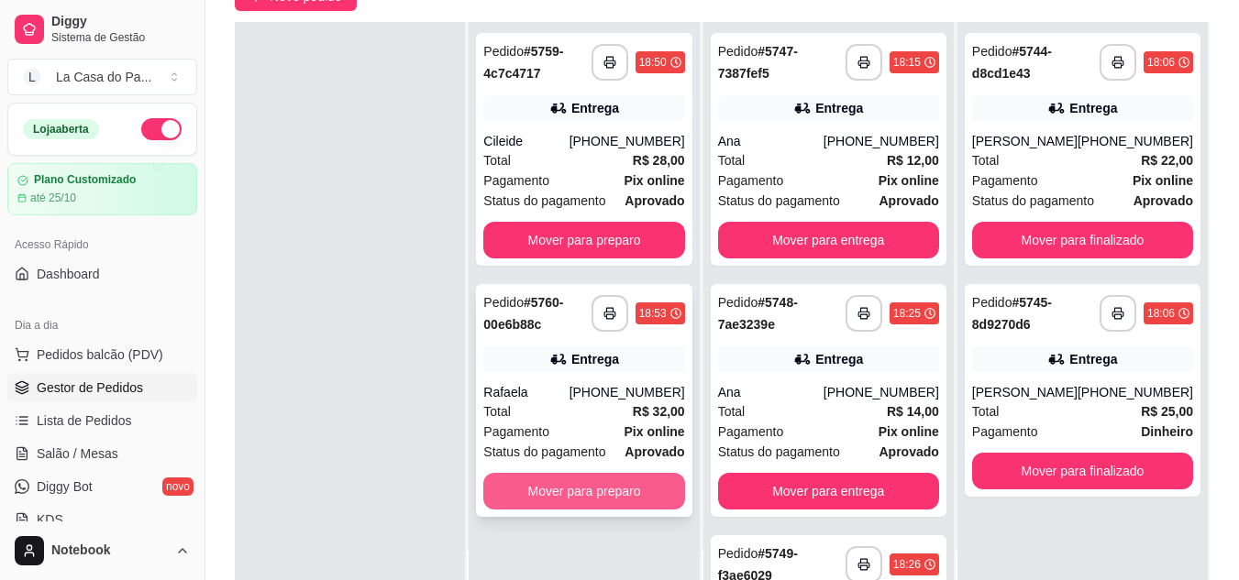
click at [616, 497] on button "Mover para preparo" at bounding box center [583, 491] width 201 height 37
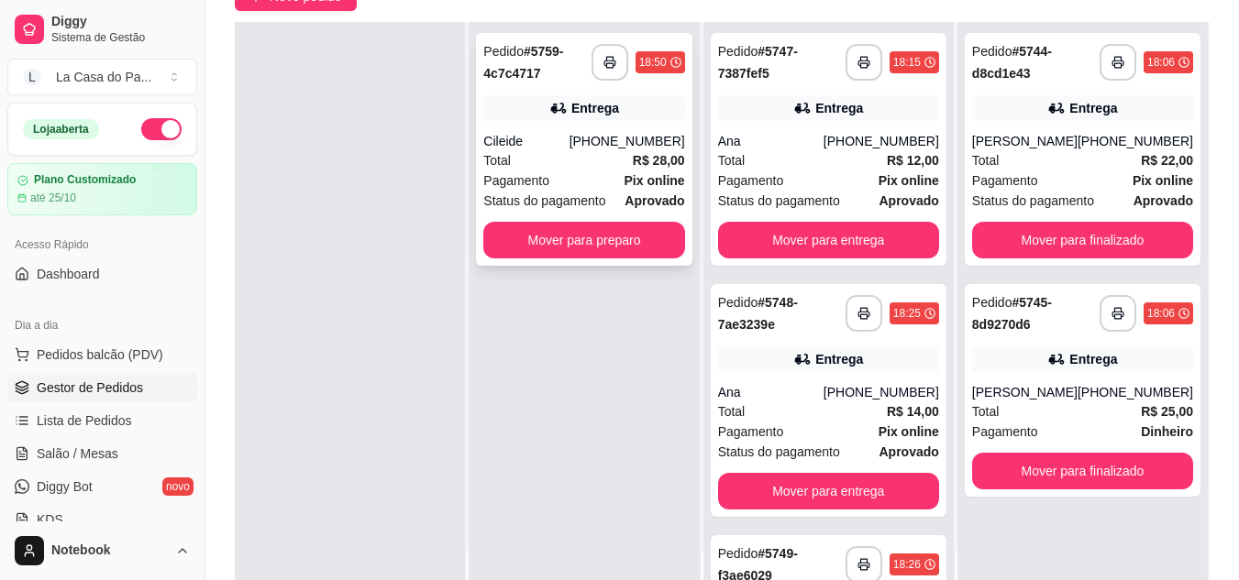
click at [595, 151] on div "Total R$ 28,00" at bounding box center [583, 160] width 201 height 20
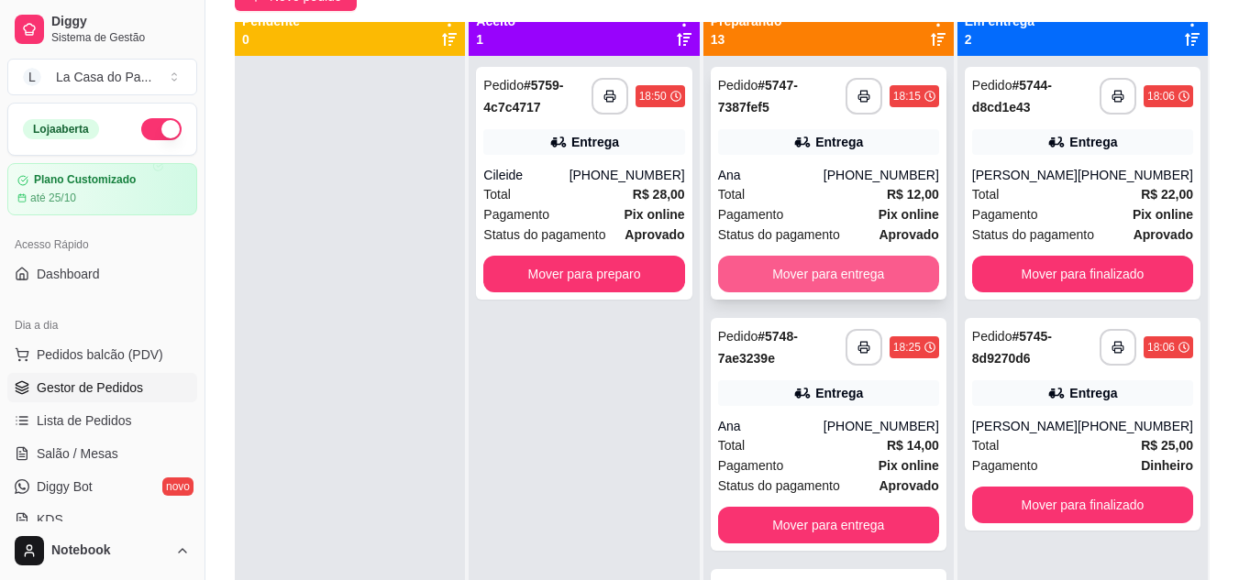
scroll to position [0, 0]
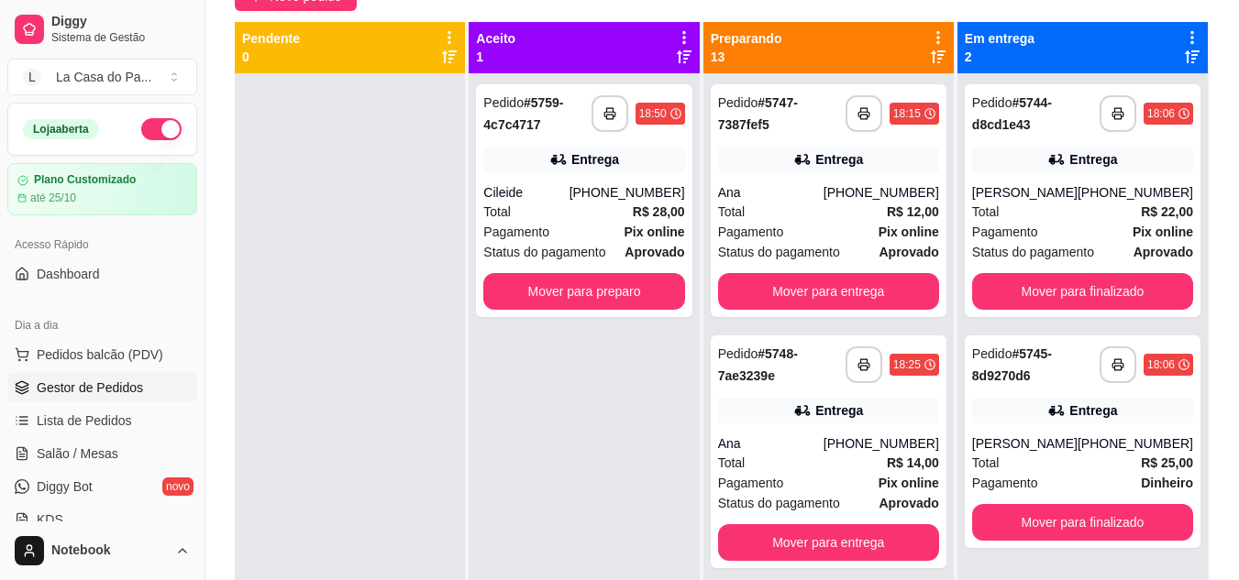
click at [933, 56] on icon at bounding box center [938, 57] width 15 height 15
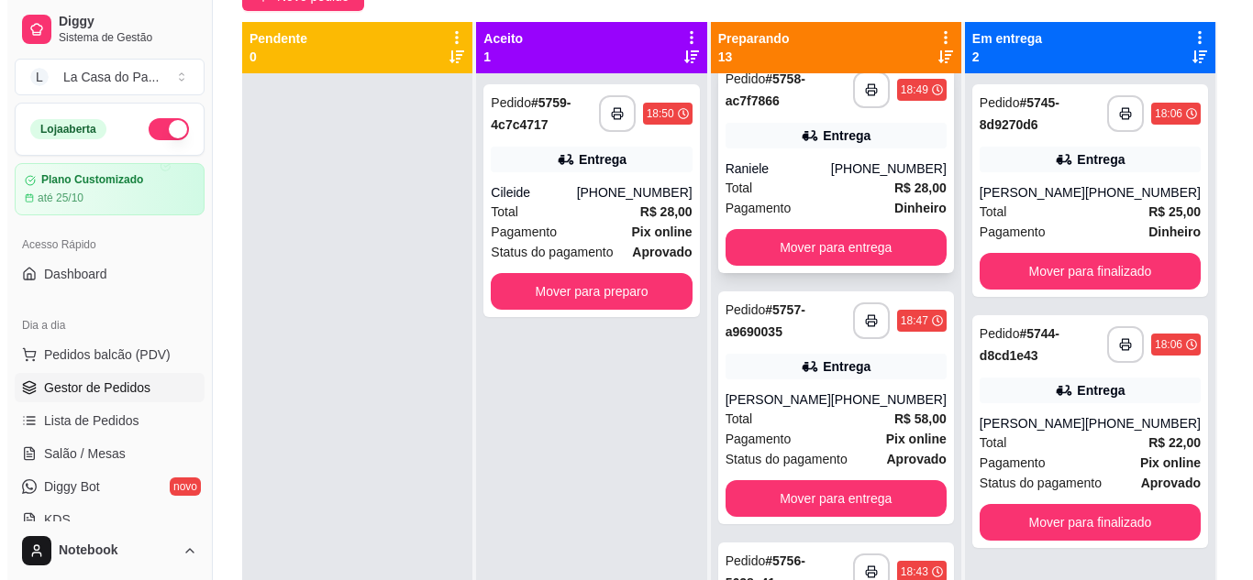
scroll to position [367, 0]
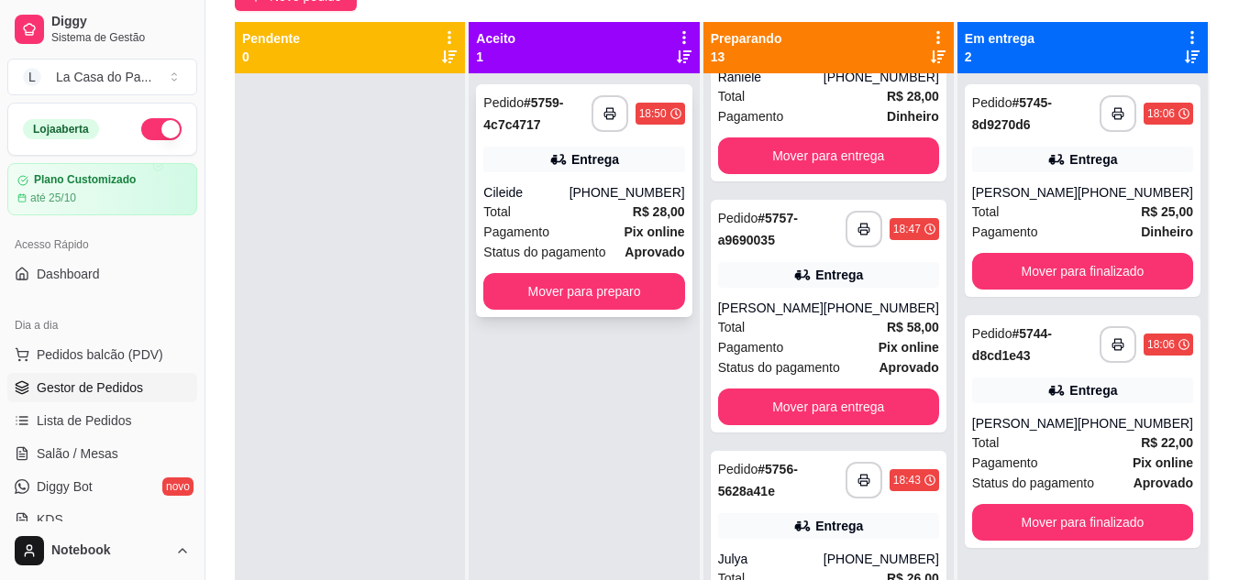
click at [554, 194] on div "Cileide" at bounding box center [525, 192] width 85 height 18
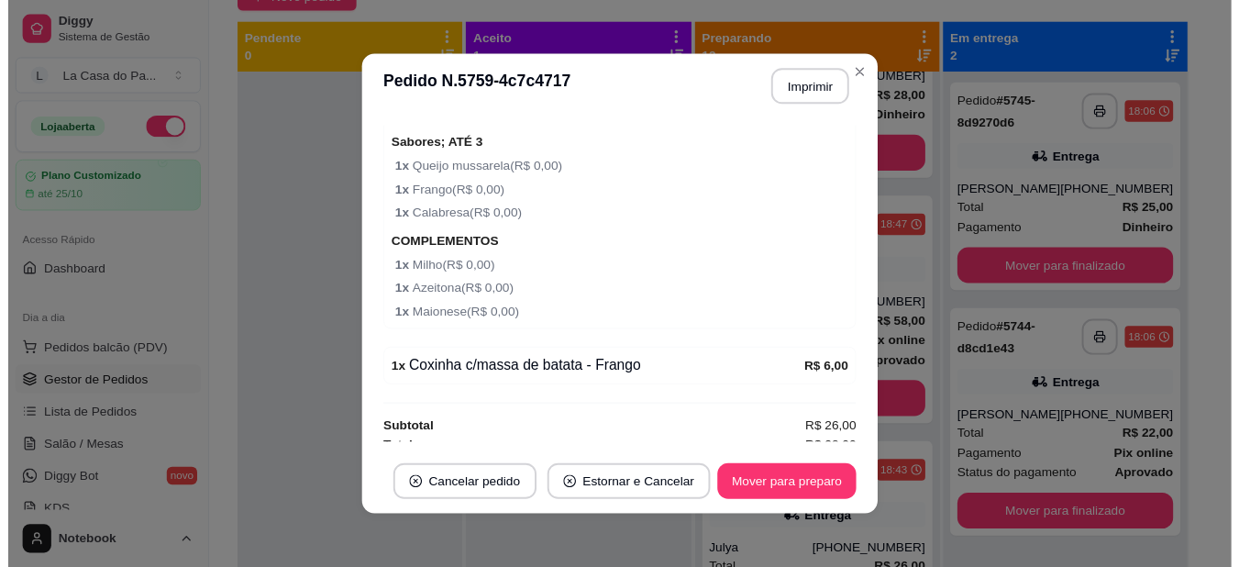
scroll to position [825, 0]
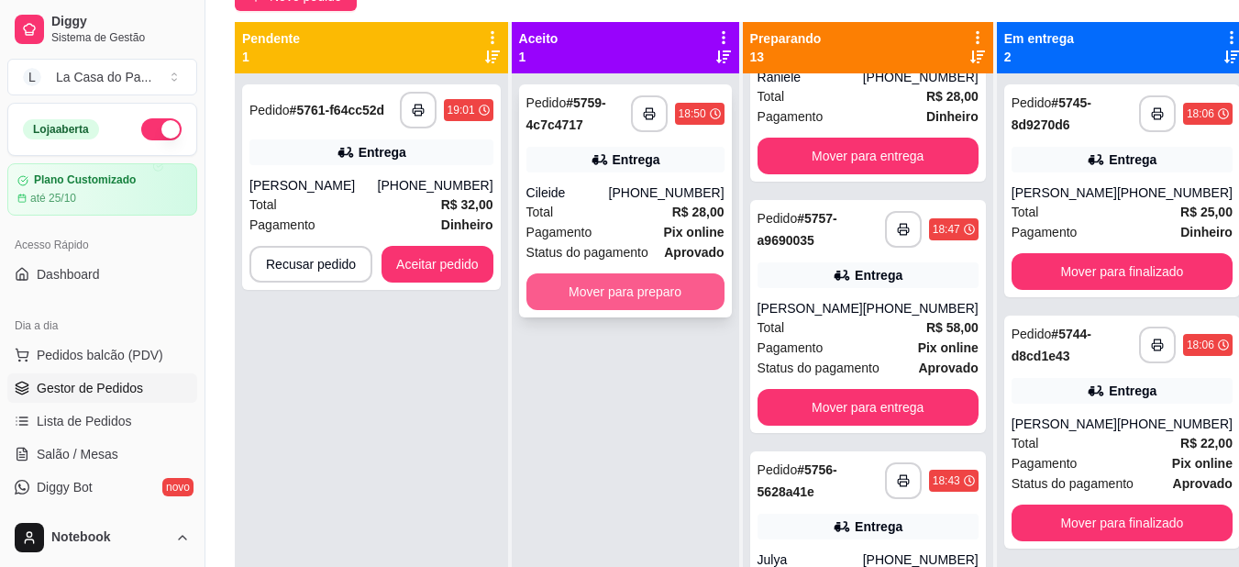
click at [622, 276] on button "Mover para preparo" at bounding box center [625, 291] width 198 height 37
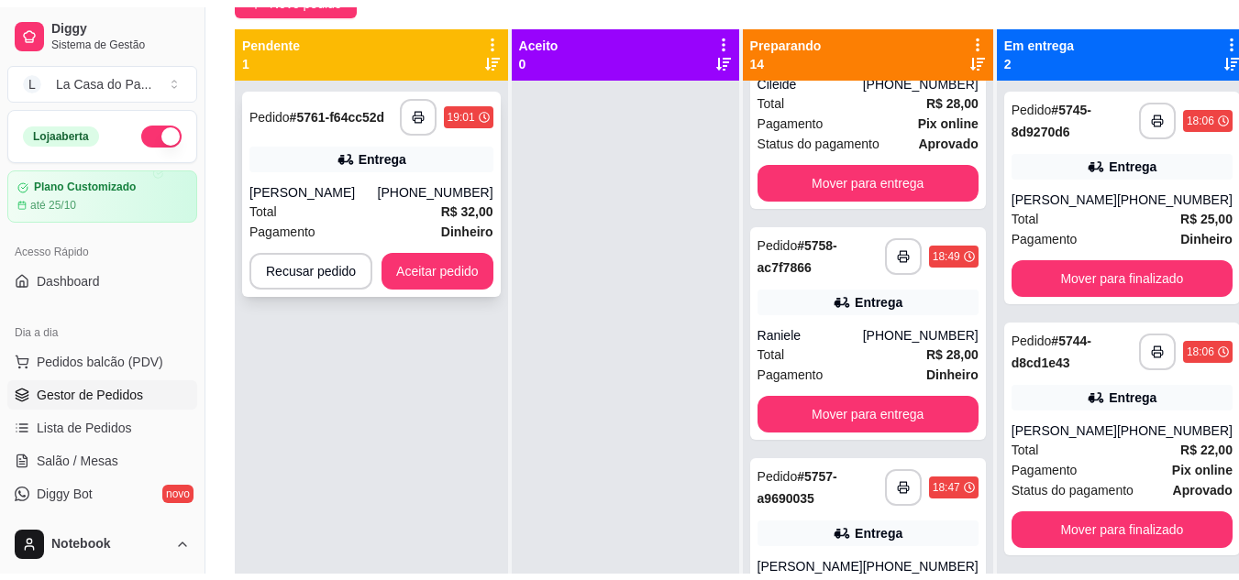
scroll to position [618, 0]
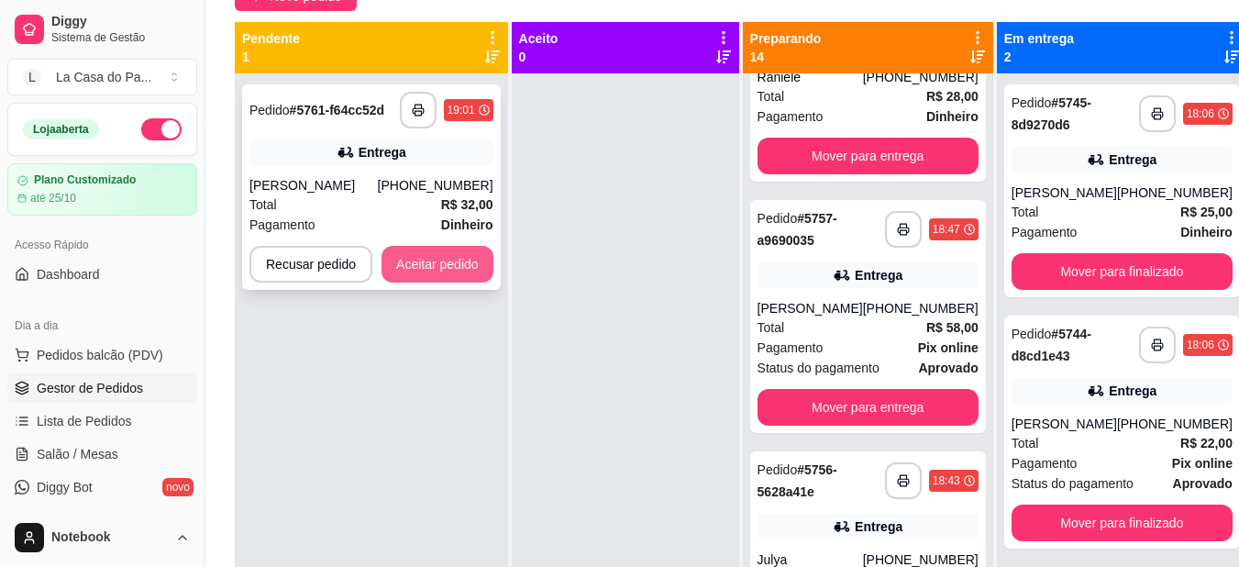
click at [450, 265] on button "Aceitar pedido" at bounding box center [437, 264] width 112 height 37
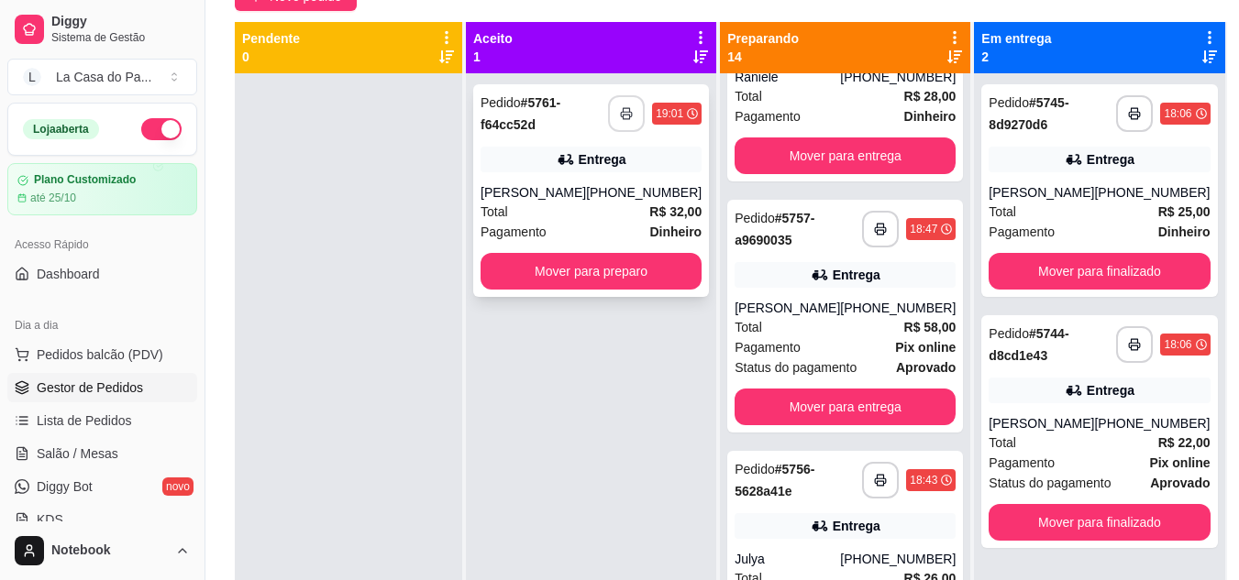
click at [616, 103] on button "button" at bounding box center [626, 113] width 37 height 37
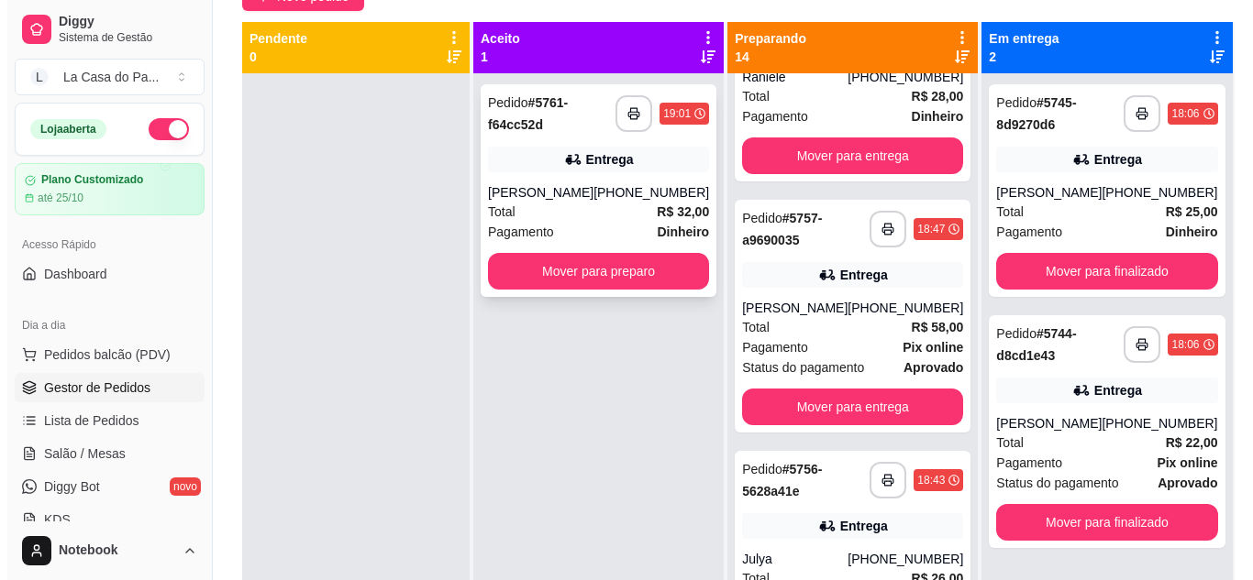
scroll to position [0, 0]
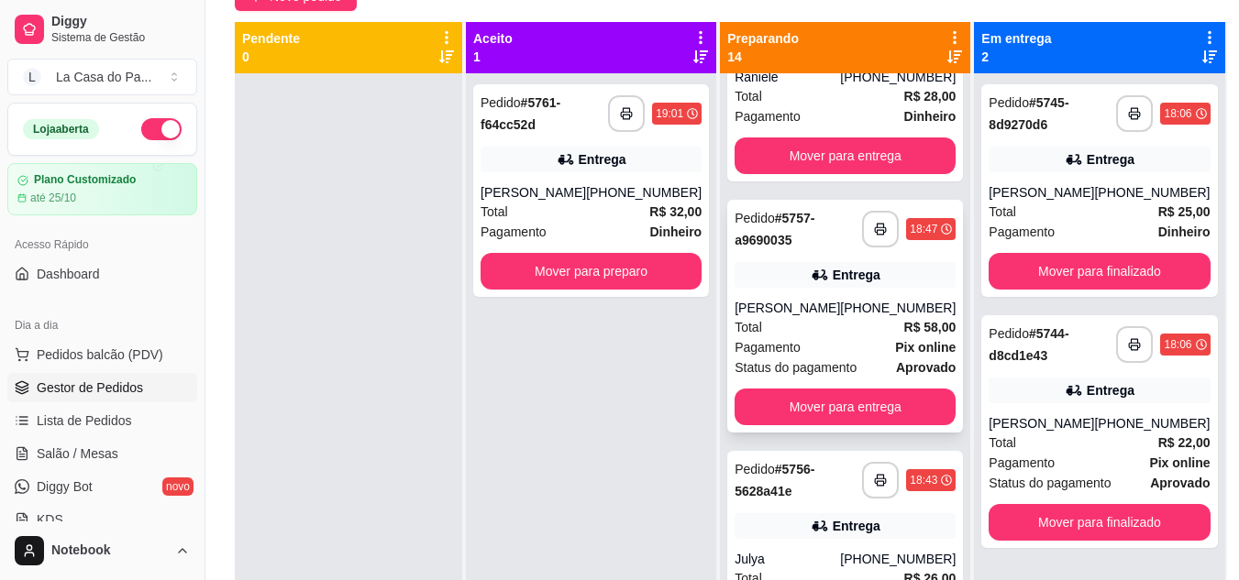
click at [571, 208] on div "Total R$ 32,00" at bounding box center [591, 212] width 221 height 20
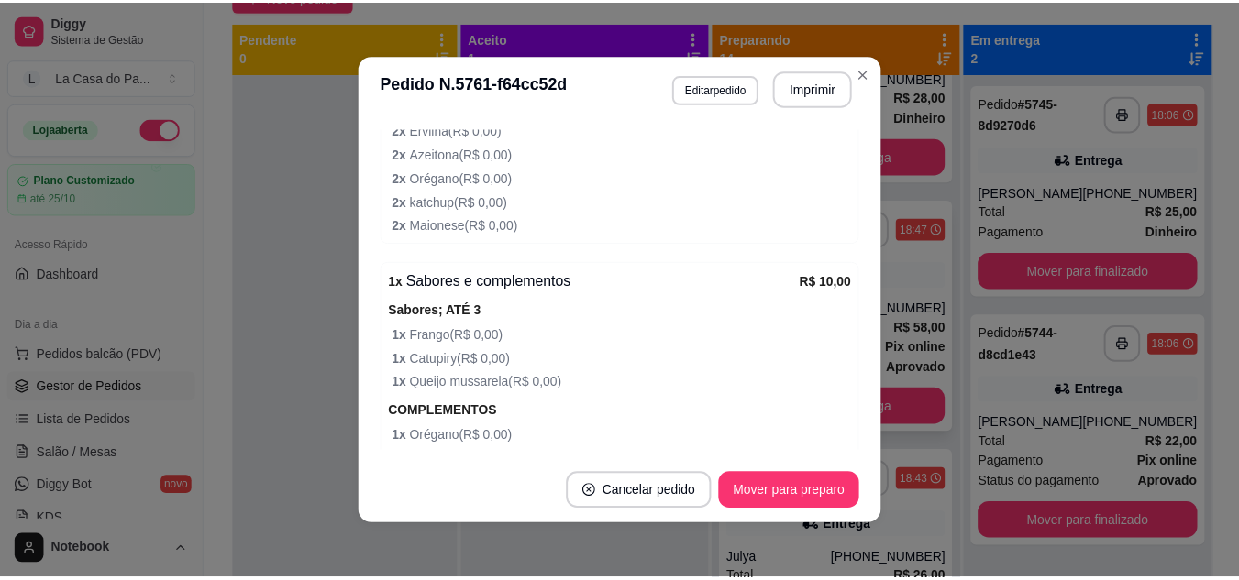
scroll to position [992, 0]
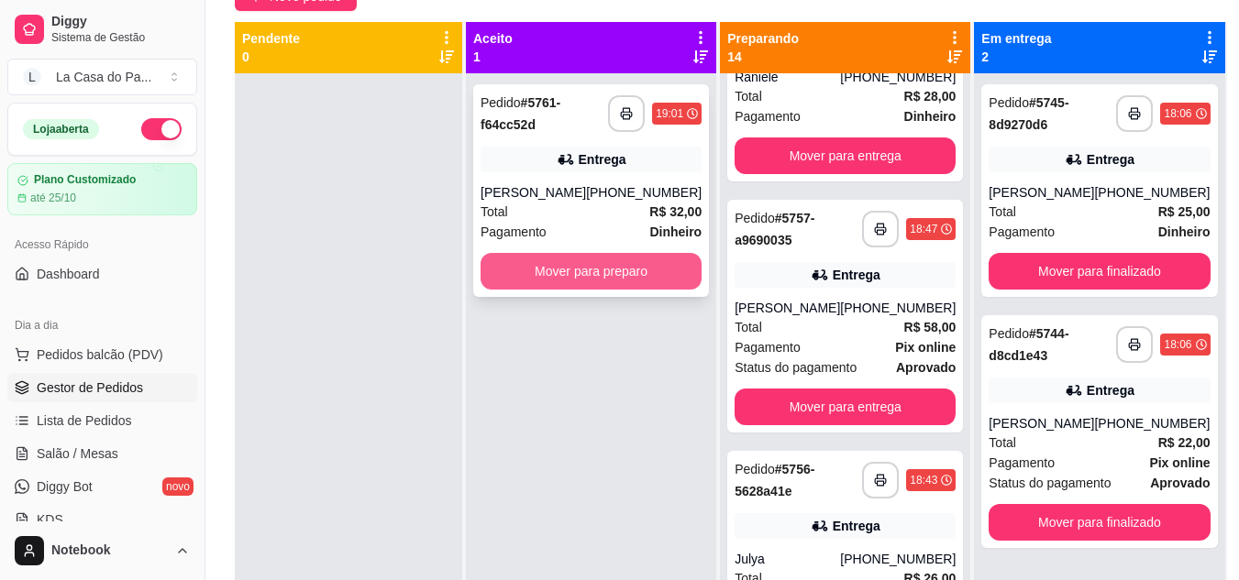
click at [651, 276] on button "Mover para preparo" at bounding box center [591, 271] width 221 height 37
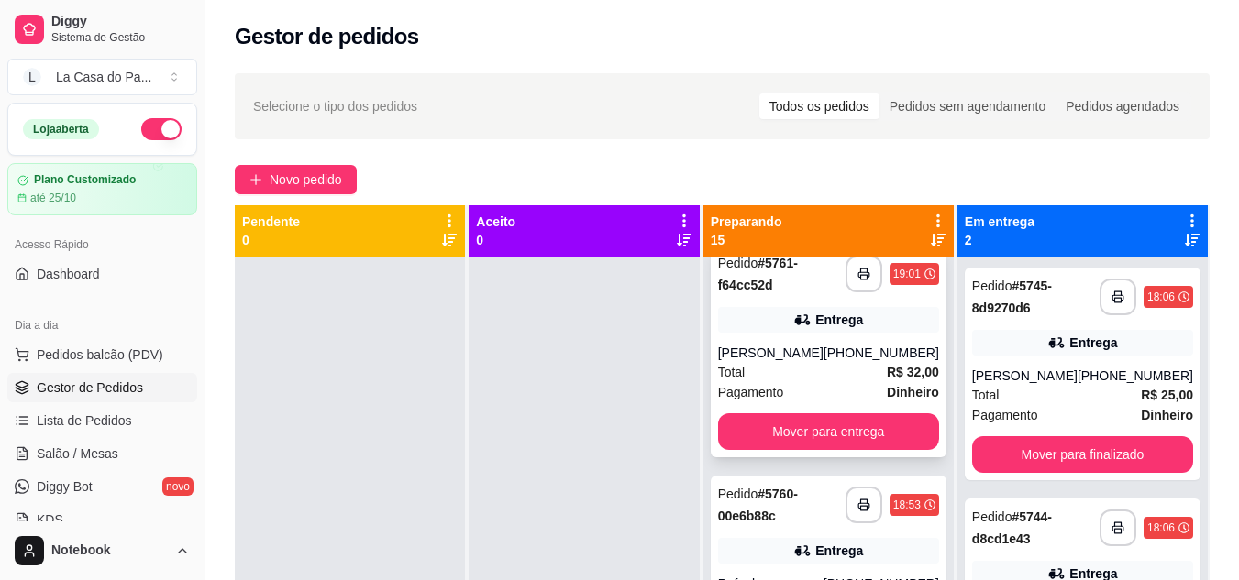
scroll to position [0, 0]
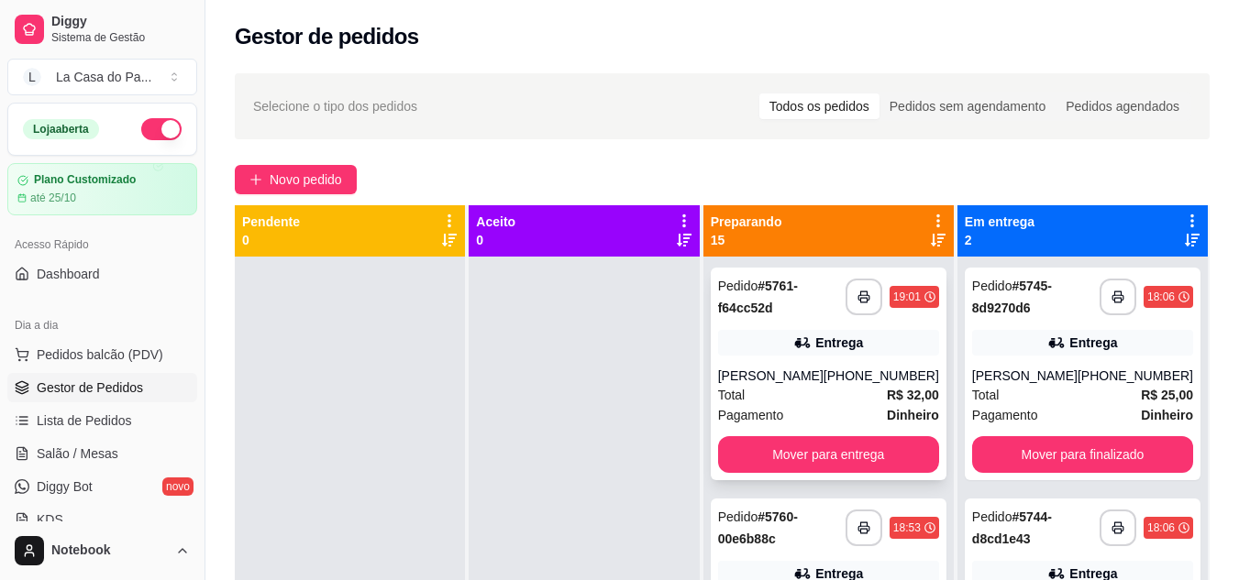
click at [818, 357] on div "**********" at bounding box center [829, 374] width 236 height 213
click at [942, 243] on icon at bounding box center [938, 240] width 15 height 13
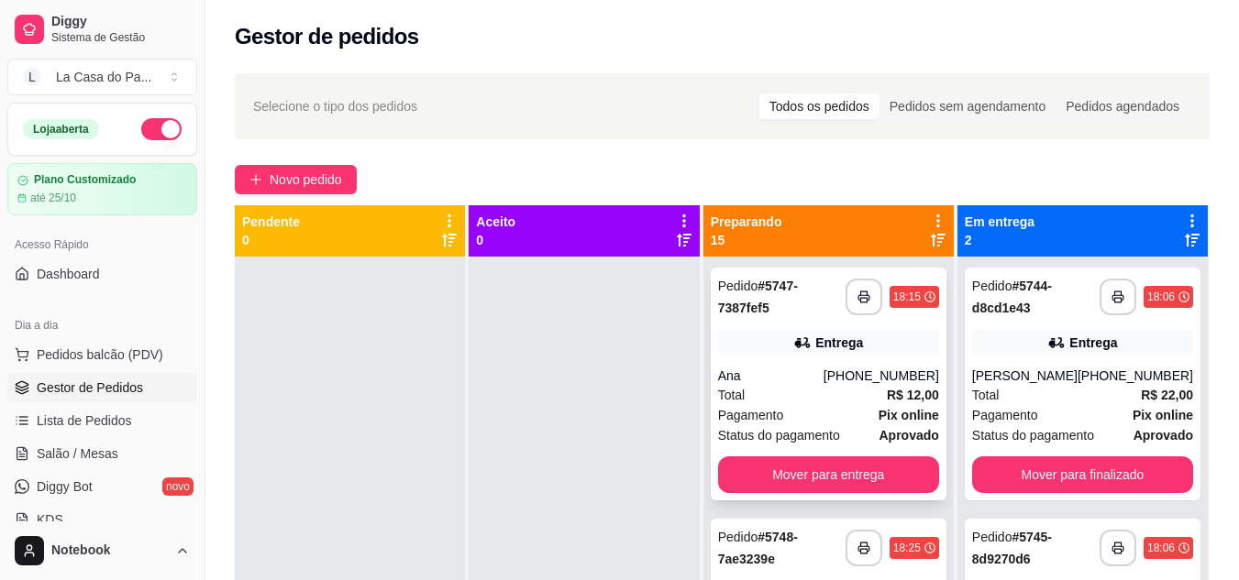
click at [797, 392] on div "Total R$ 12,00" at bounding box center [828, 395] width 221 height 20
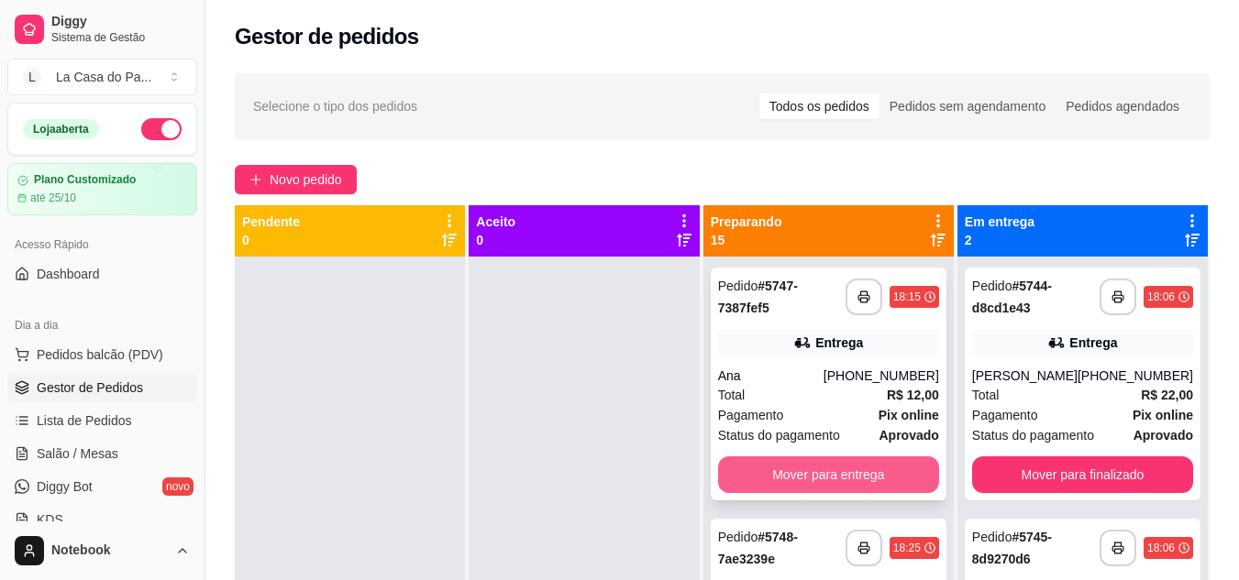
click at [845, 473] on button "Mover para entrega" at bounding box center [828, 475] width 221 height 37
click at [844, 472] on button "Mover para entrega" at bounding box center [828, 476] width 215 height 36
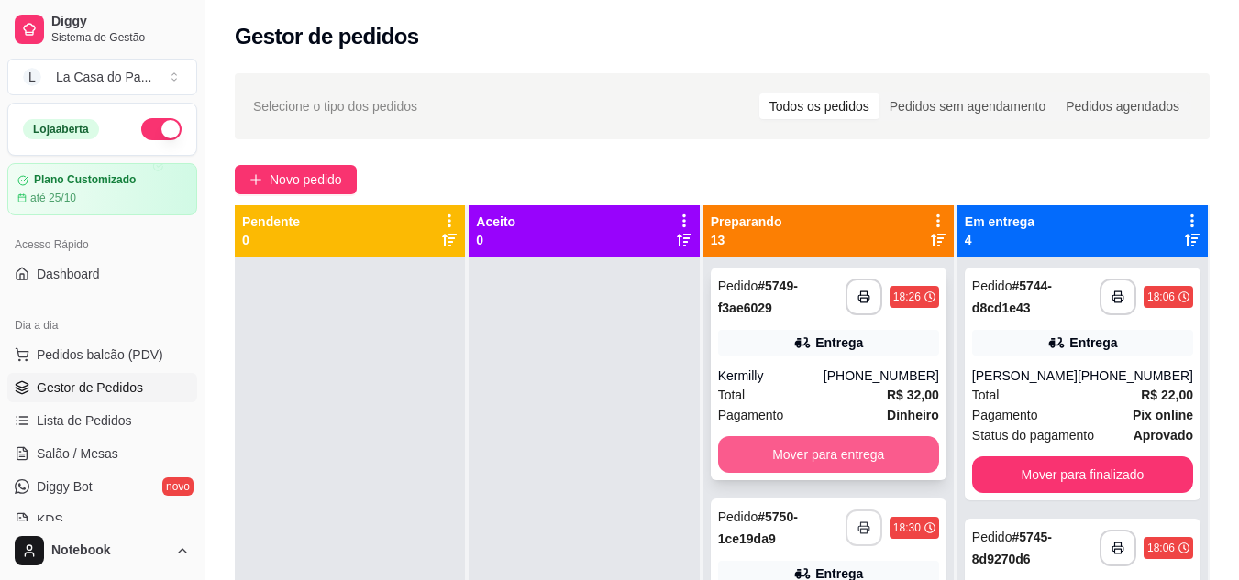
click at [843, 453] on button "Mover para entrega" at bounding box center [828, 454] width 221 height 37
click at [801, 454] on button "Mover para entrega" at bounding box center [828, 454] width 221 height 37
click at [809, 458] on button "Mover para retirada disponível" at bounding box center [828, 454] width 221 height 37
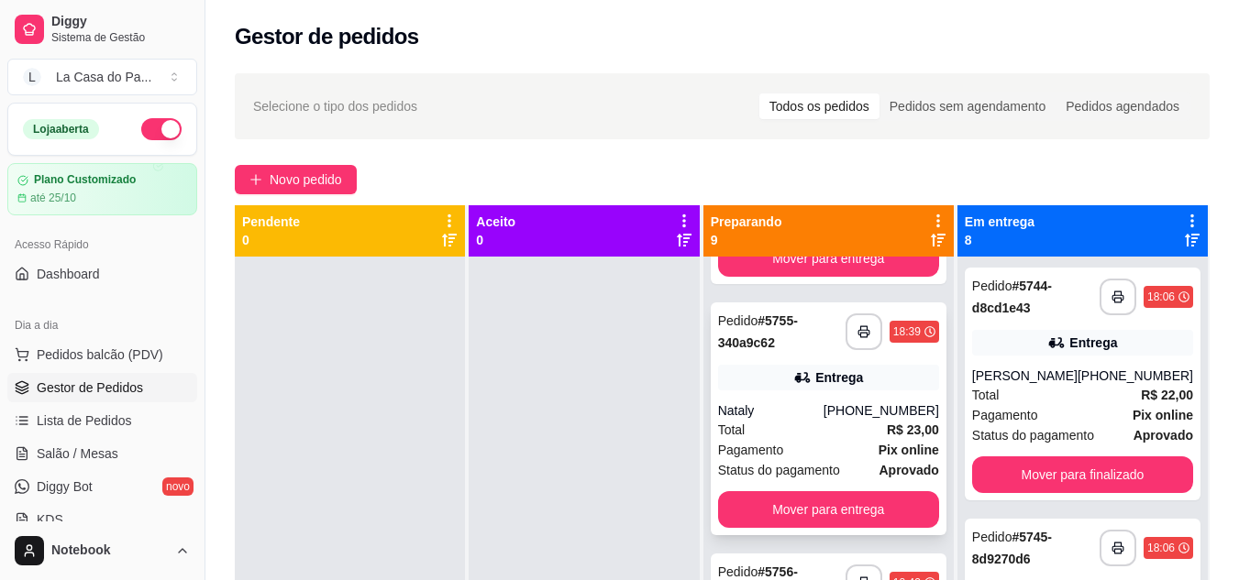
scroll to position [458, 0]
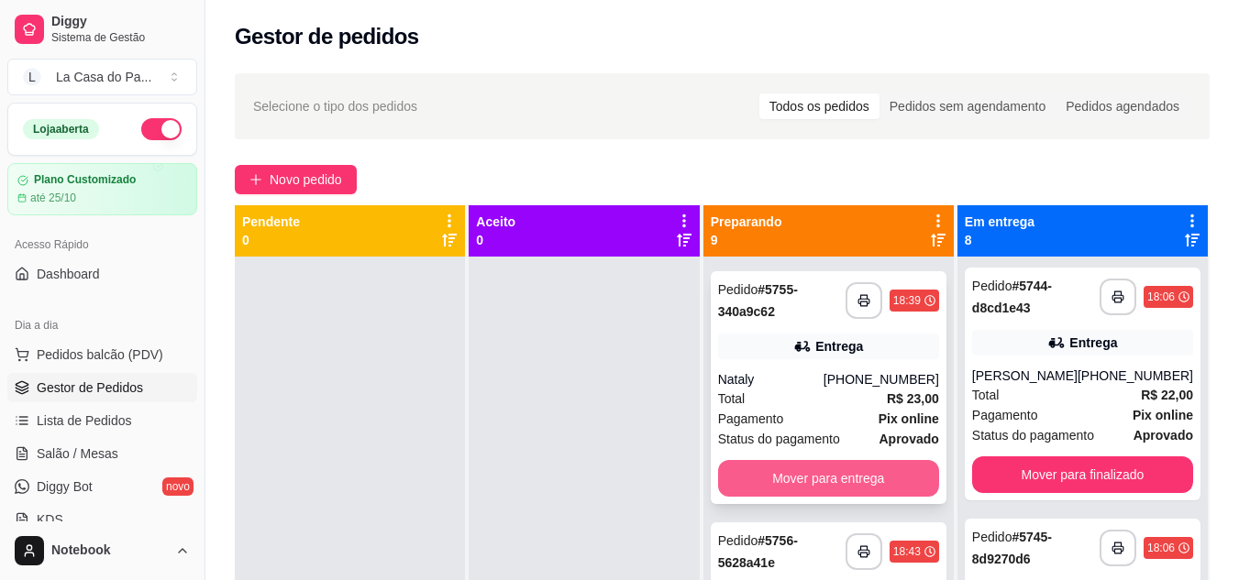
click at [779, 472] on button "Mover para entrega" at bounding box center [828, 478] width 221 height 37
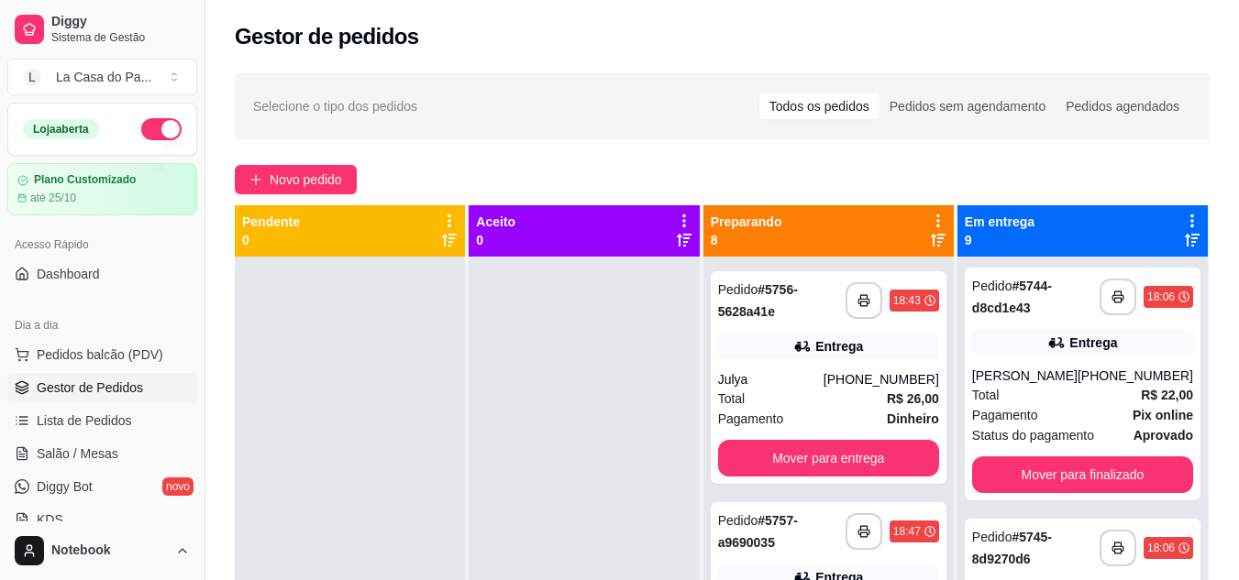
scroll to position [207, 0]
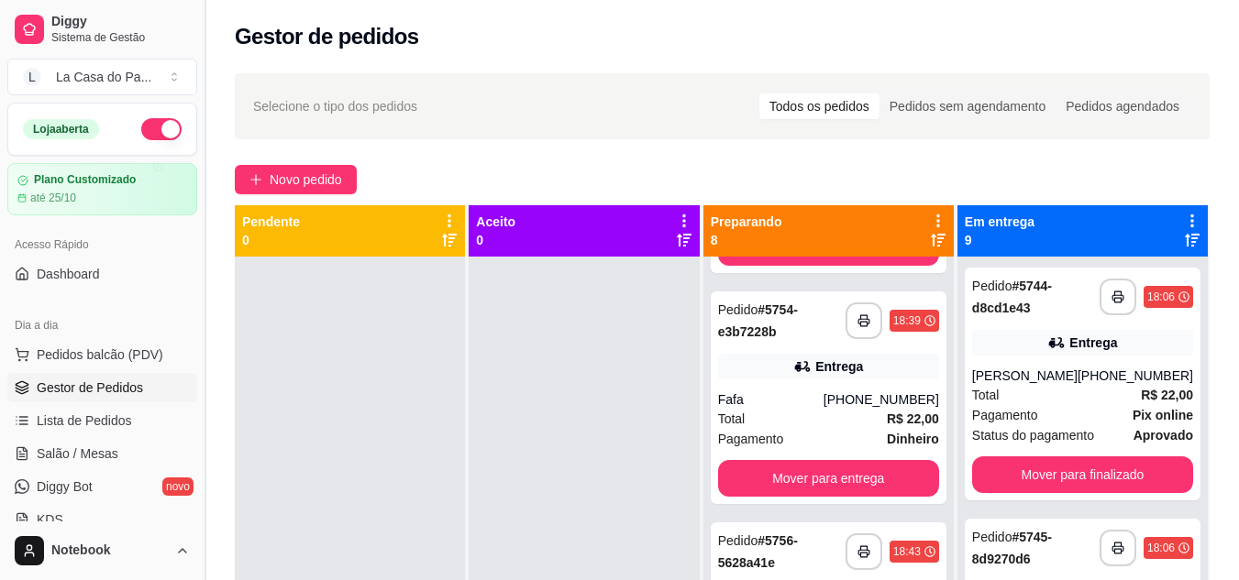
click at [211, 26] on button "Toggle Sidebar" at bounding box center [204, 290] width 15 height 580
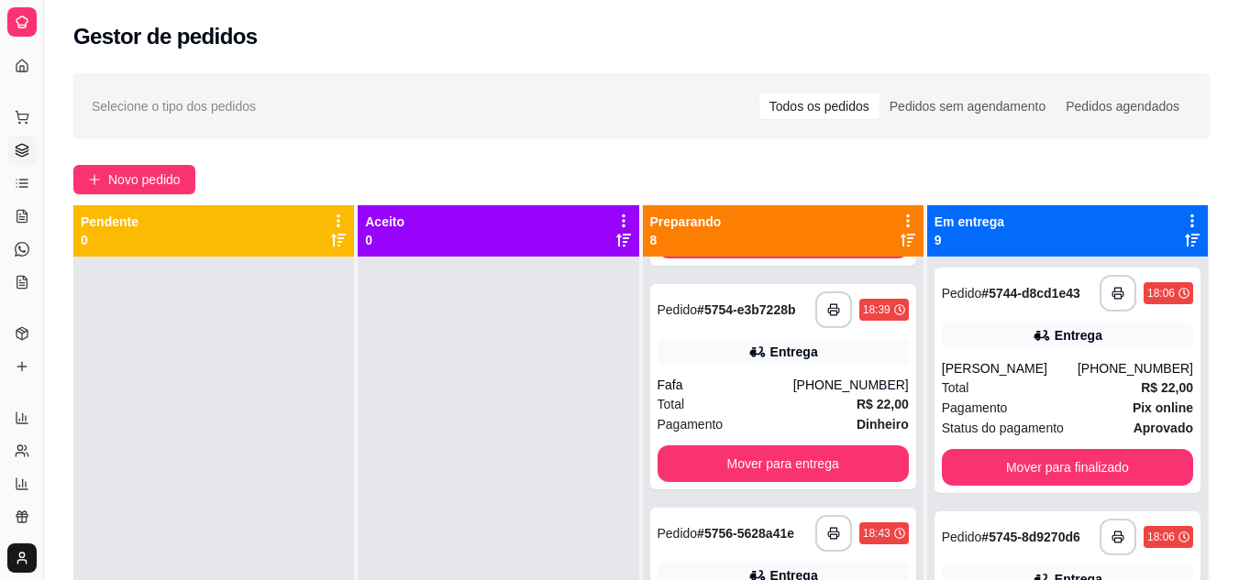
scroll to position [193, 0]
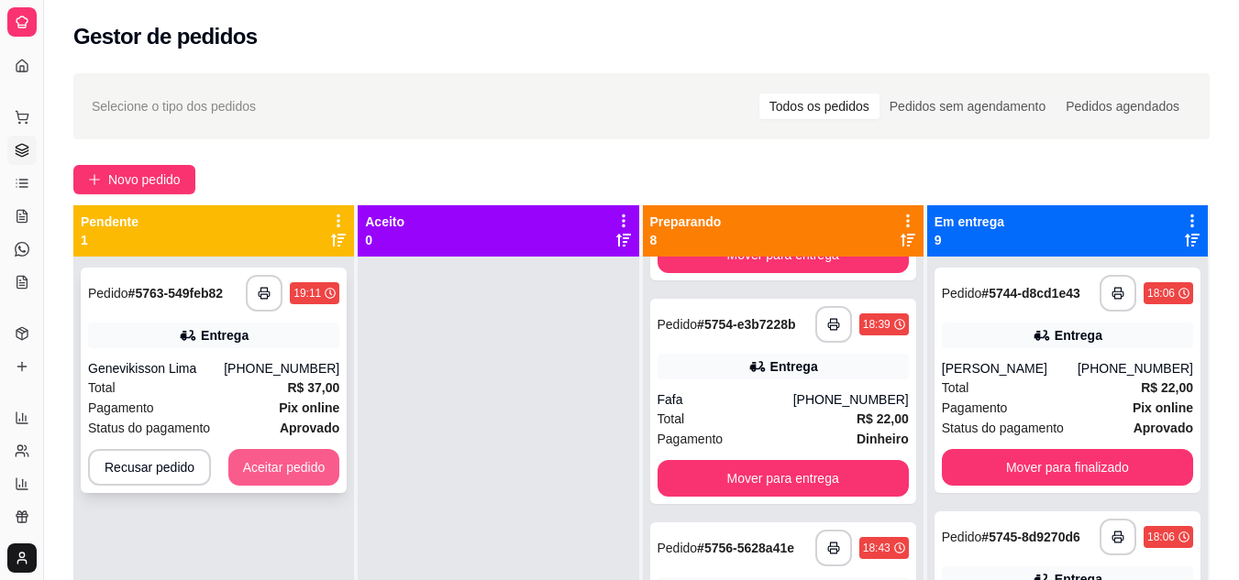
click at [281, 462] on button "Aceitar pedido" at bounding box center [284, 467] width 112 height 37
click at [281, 462] on div "Recusar pedido Aceitar pedido" at bounding box center [213, 467] width 251 height 37
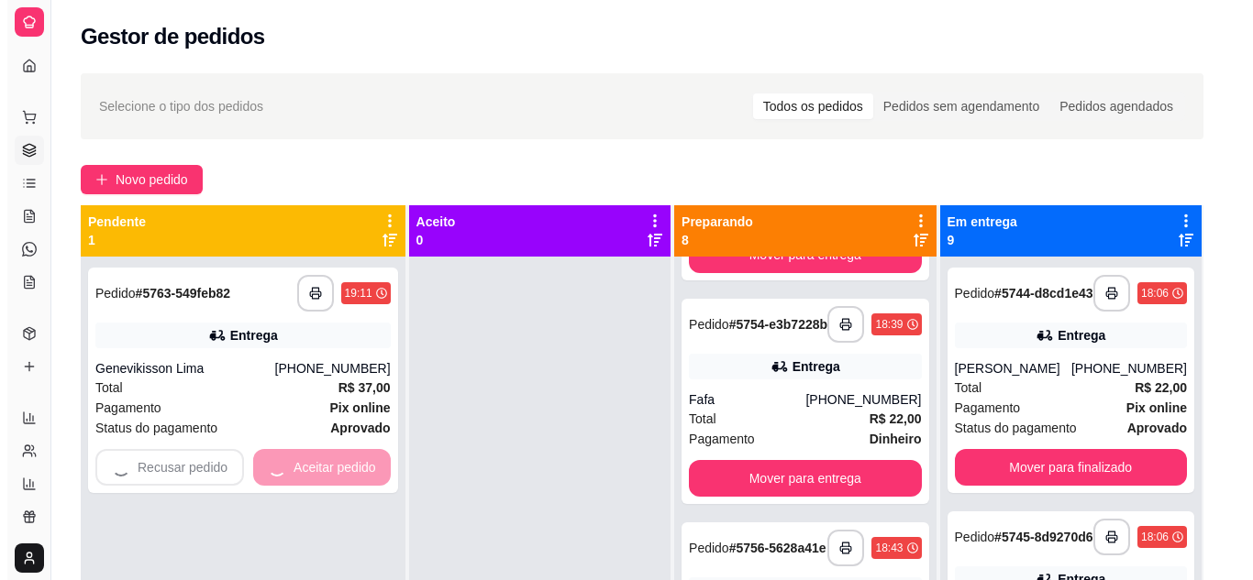
scroll to position [207, 0]
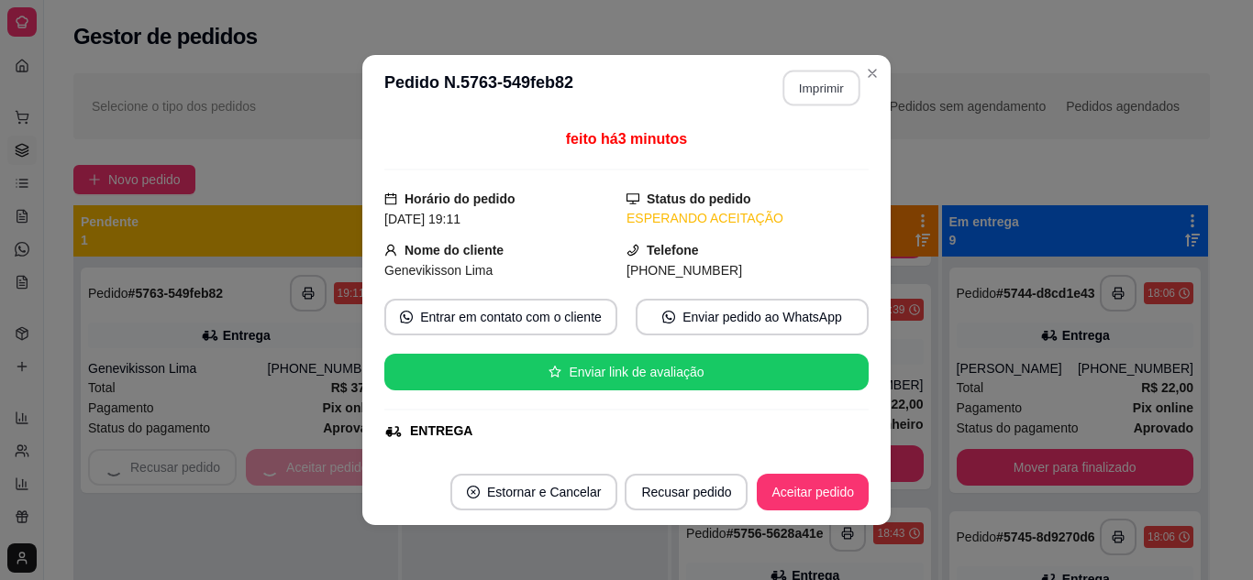
click at [817, 79] on button "Imprimir" at bounding box center [821, 89] width 77 height 36
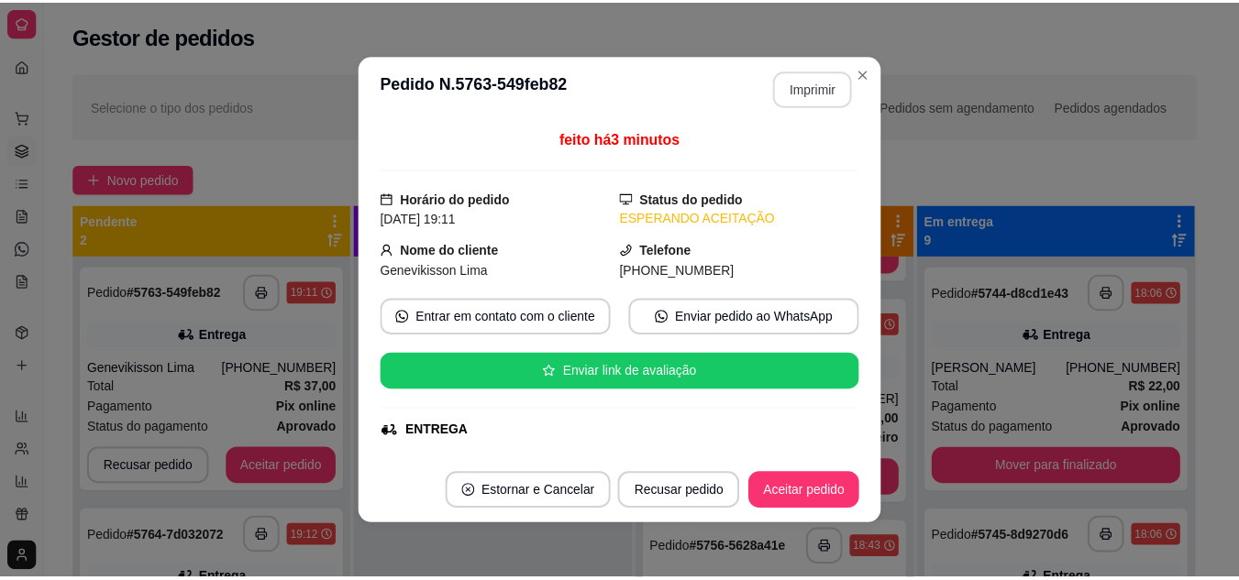
scroll to position [0, 0]
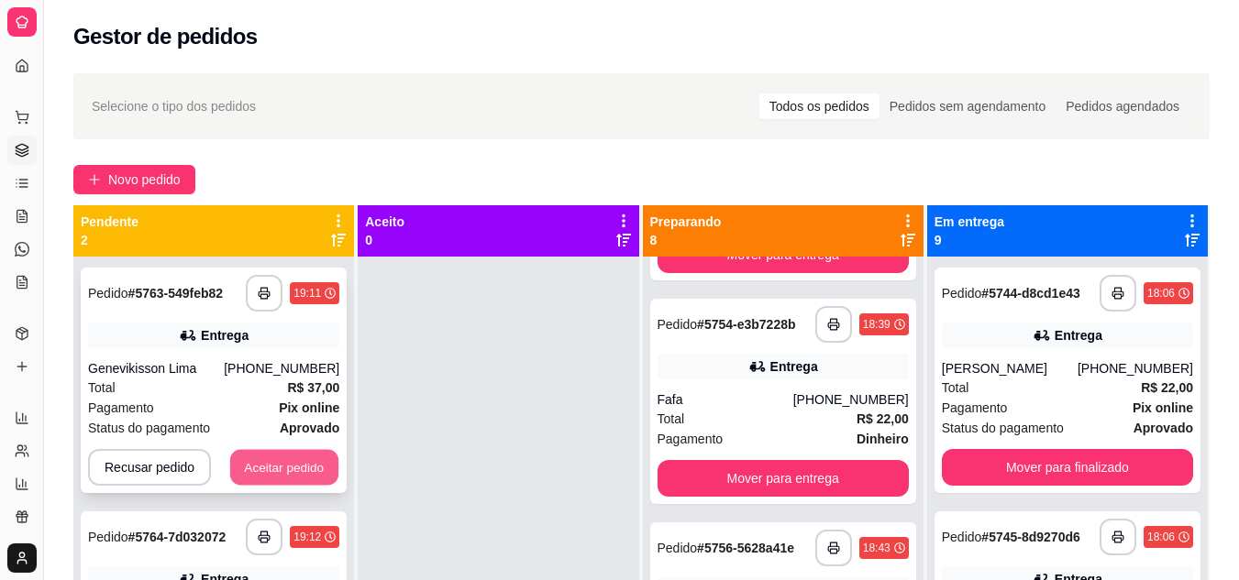
click at [278, 466] on button "Aceitar pedido" at bounding box center [284, 468] width 108 height 36
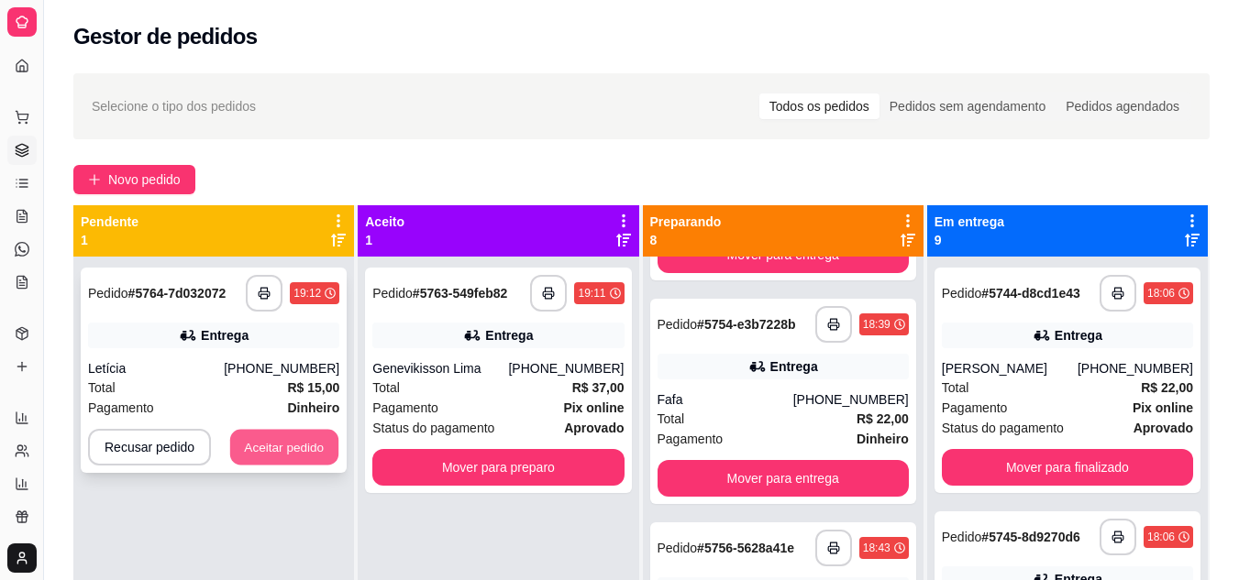
click at [301, 458] on button "Aceitar pedido" at bounding box center [284, 448] width 108 height 36
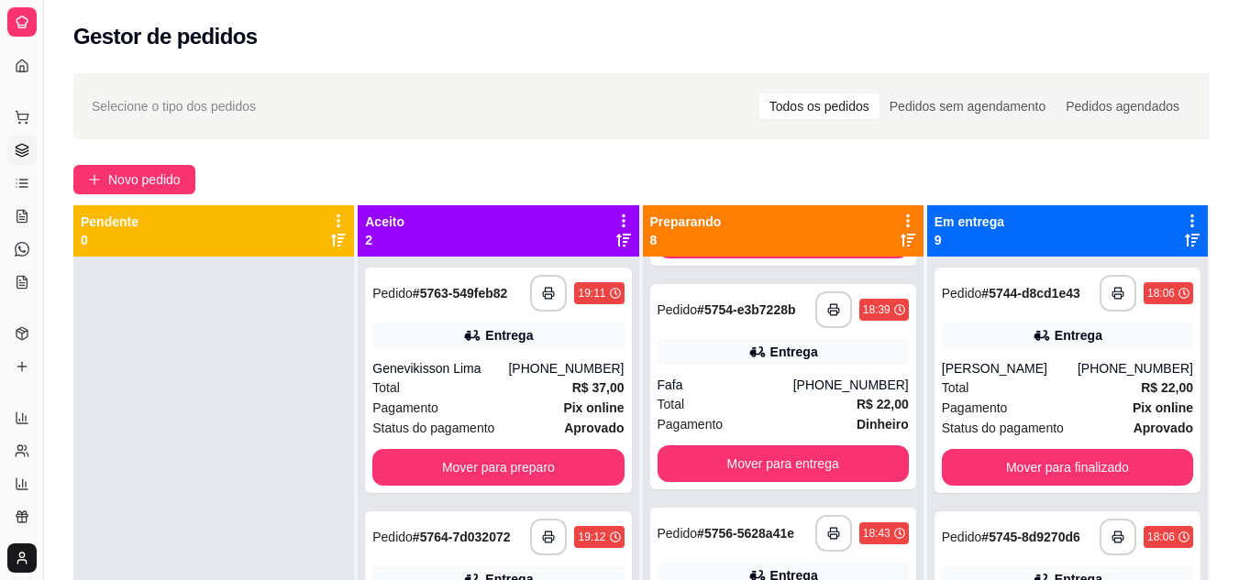
scroll to position [193, 0]
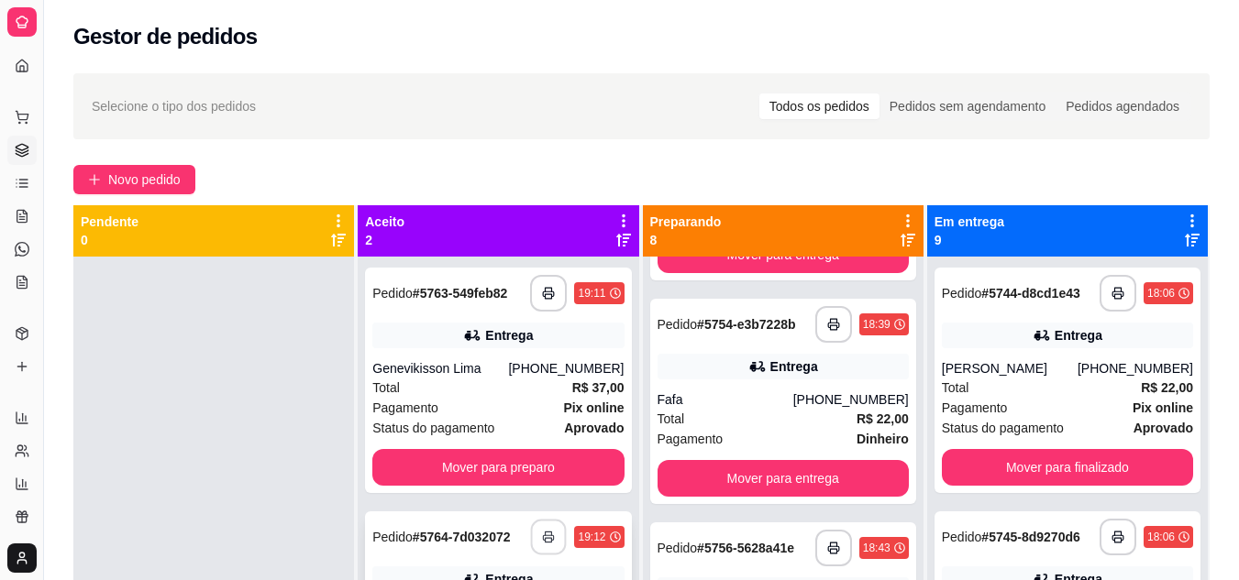
click at [534, 538] on button "button" at bounding box center [549, 538] width 36 height 36
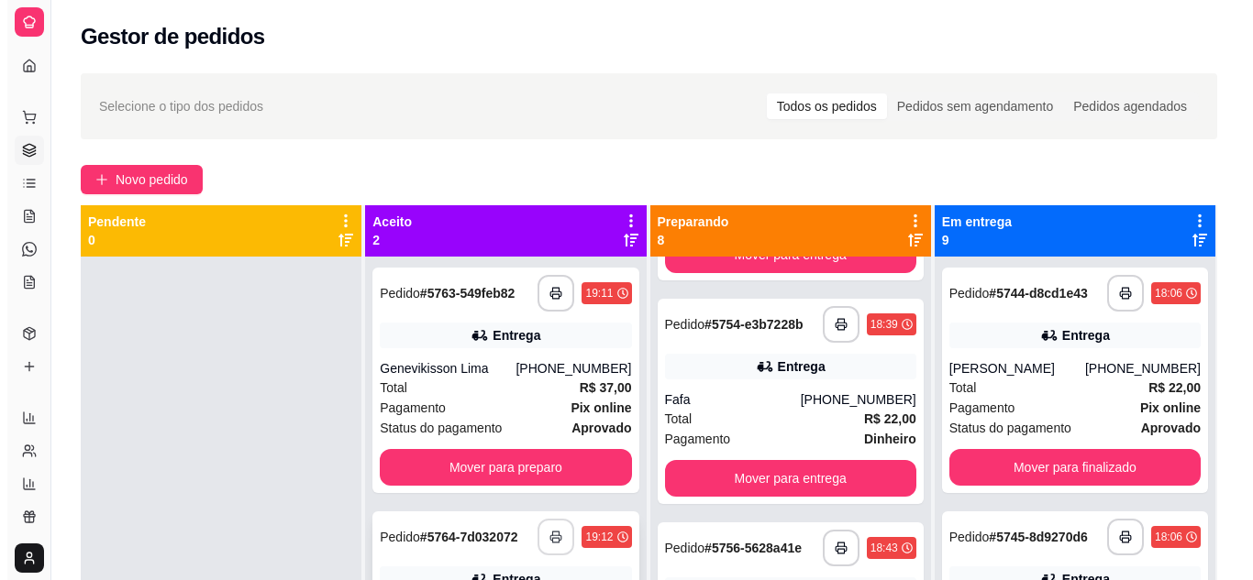
scroll to position [0, 0]
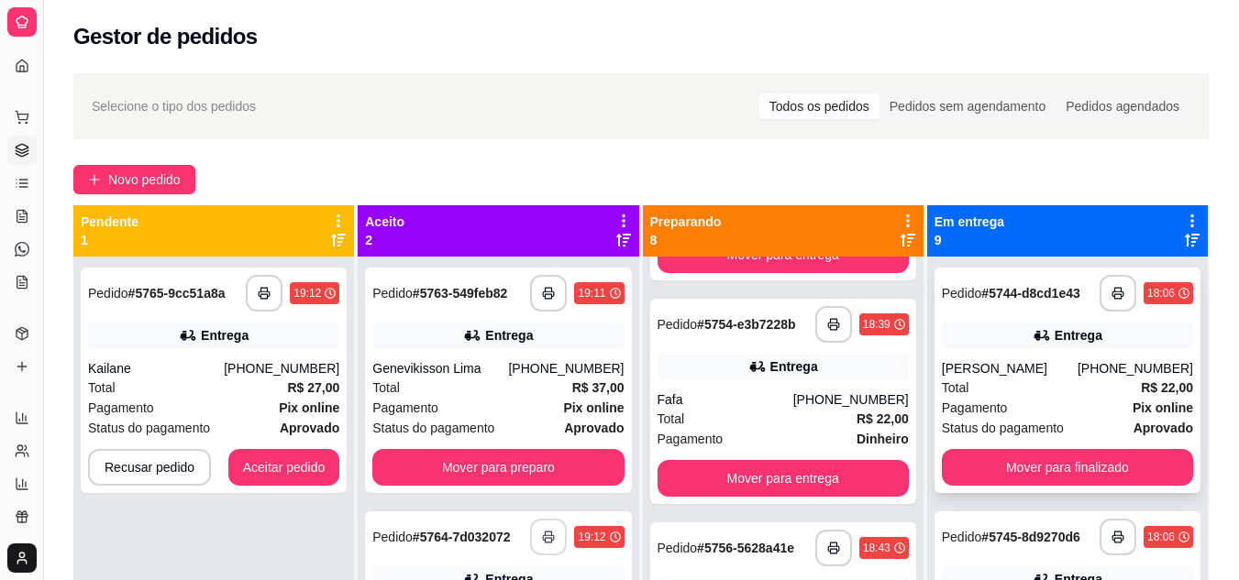
click at [1033, 387] on div "Total R$ 22,00" at bounding box center [1067, 388] width 251 height 20
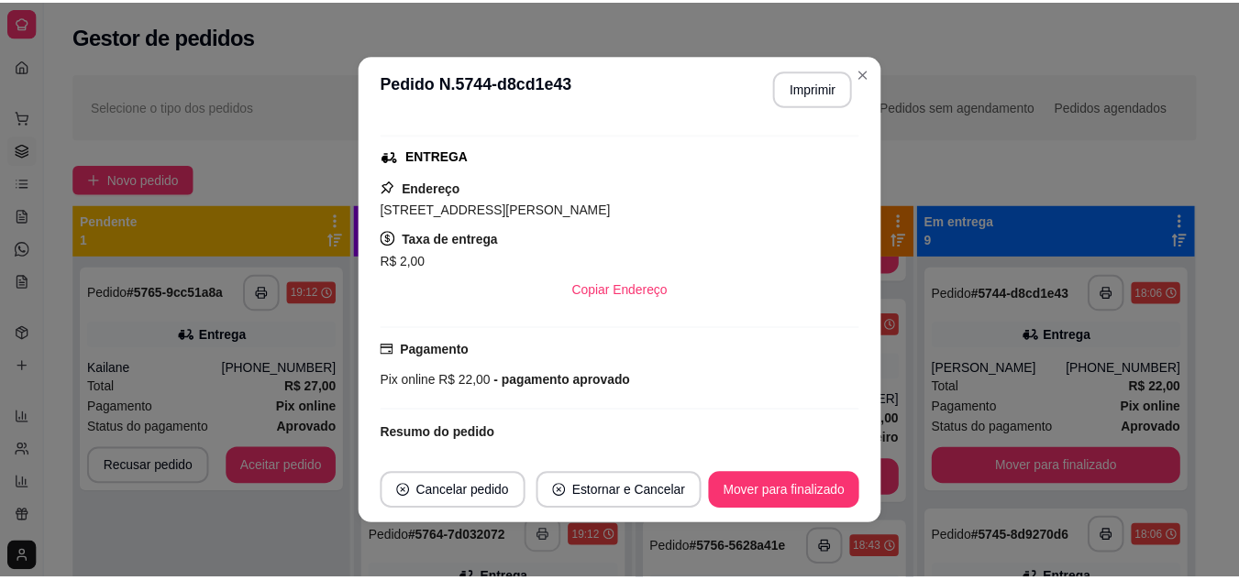
scroll to position [183, 0]
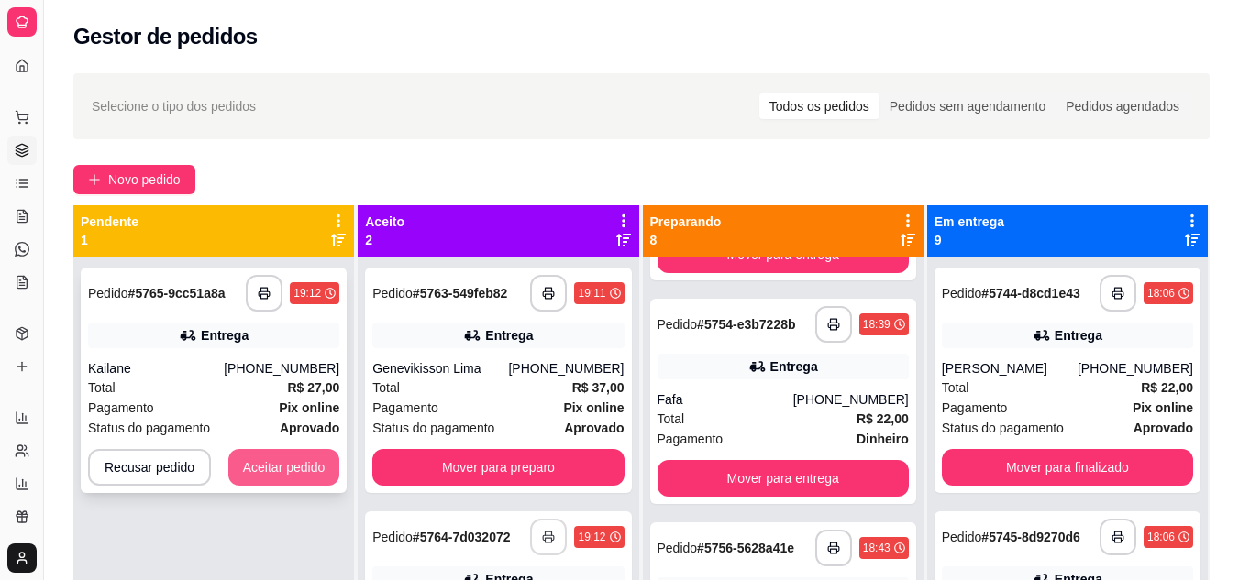
click at [313, 472] on button "Aceitar pedido" at bounding box center [284, 467] width 112 height 37
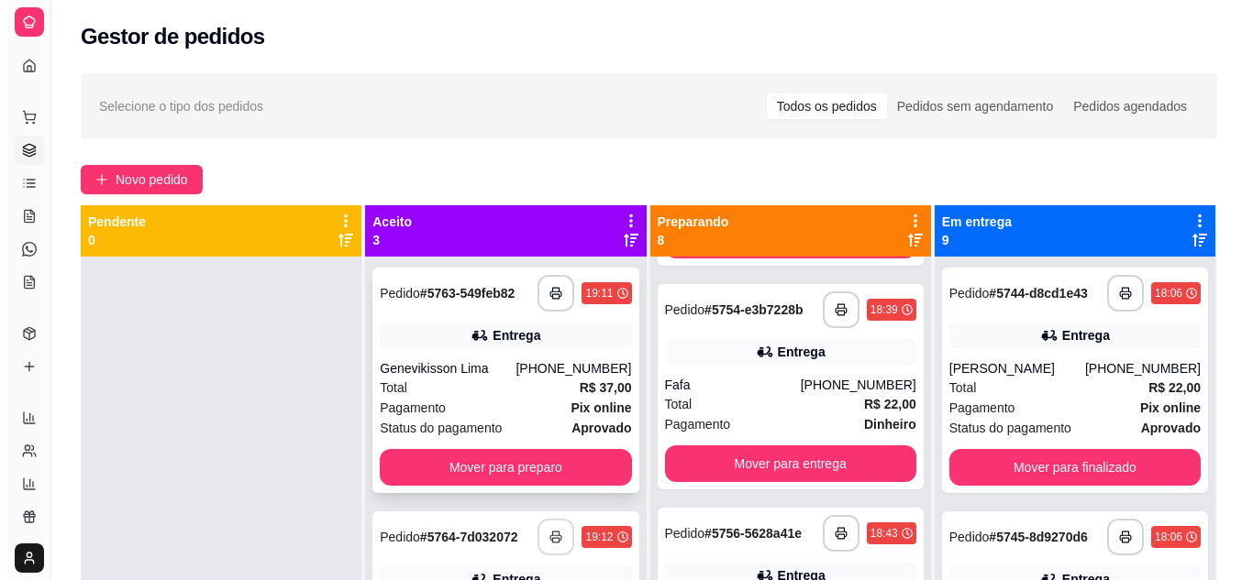
scroll to position [193, 0]
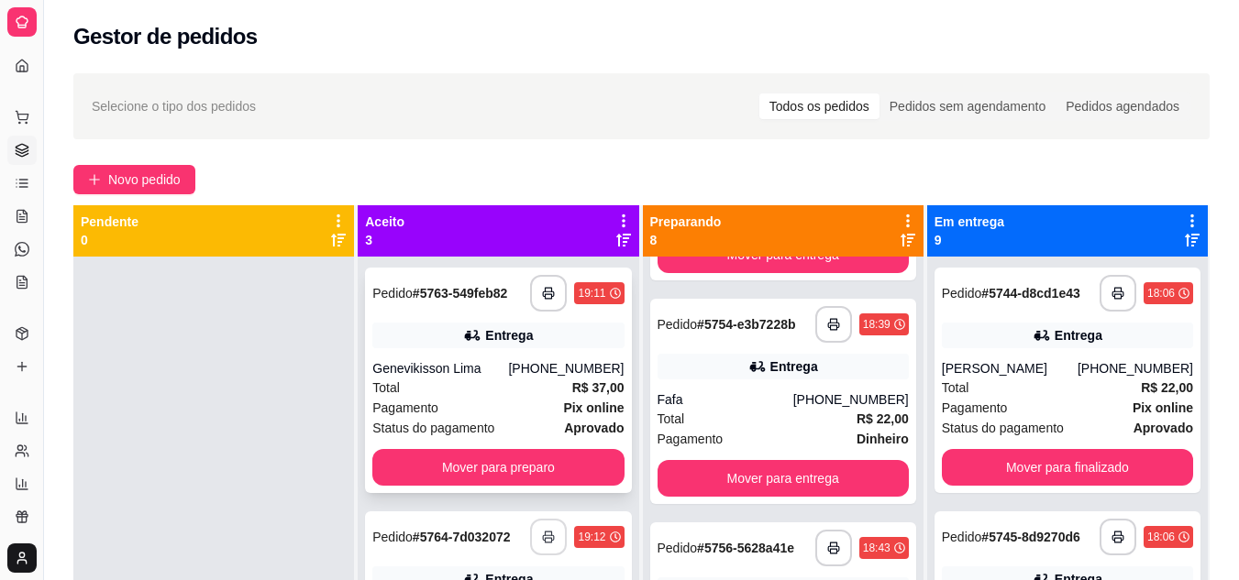
click at [454, 392] on div "Total R$ 37,00" at bounding box center [497, 388] width 251 height 20
click at [1046, 382] on div "Total R$ 22,00" at bounding box center [1067, 388] width 251 height 20
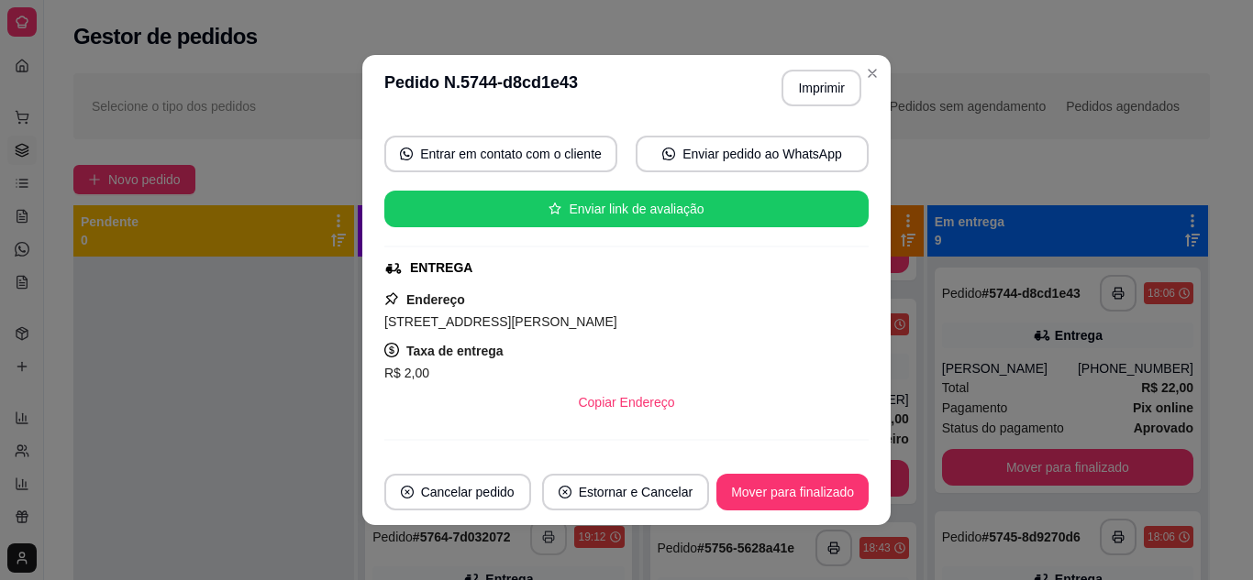
scroll to position [183, 0]
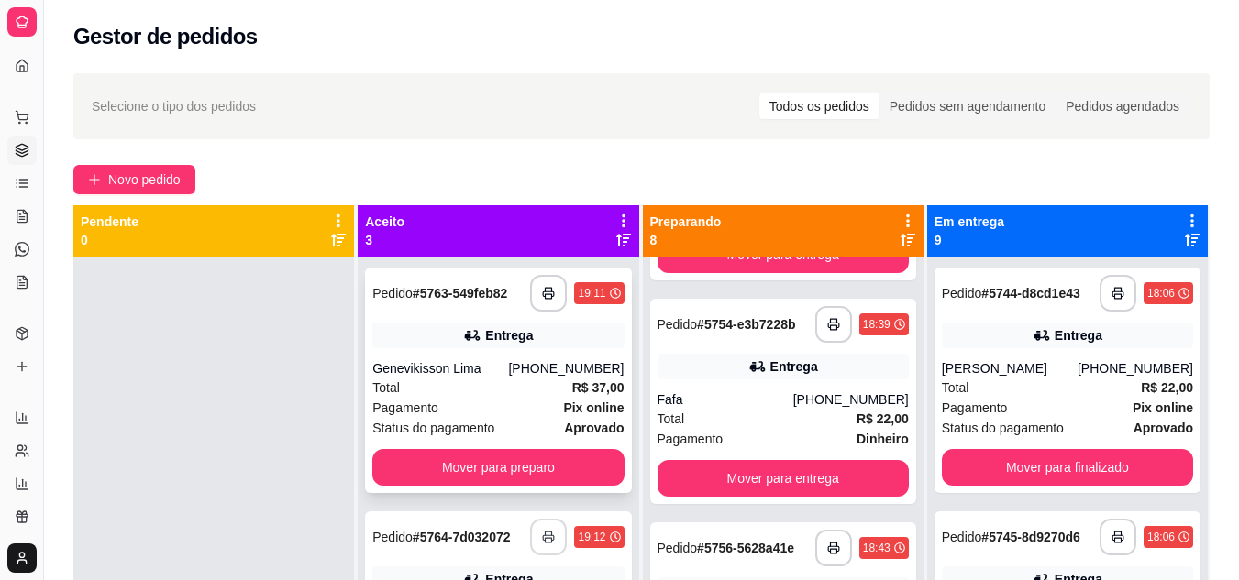
click at [518, 403] on div "Pagamento Pix online" at bounding box center [497, 408] width 251 height 20
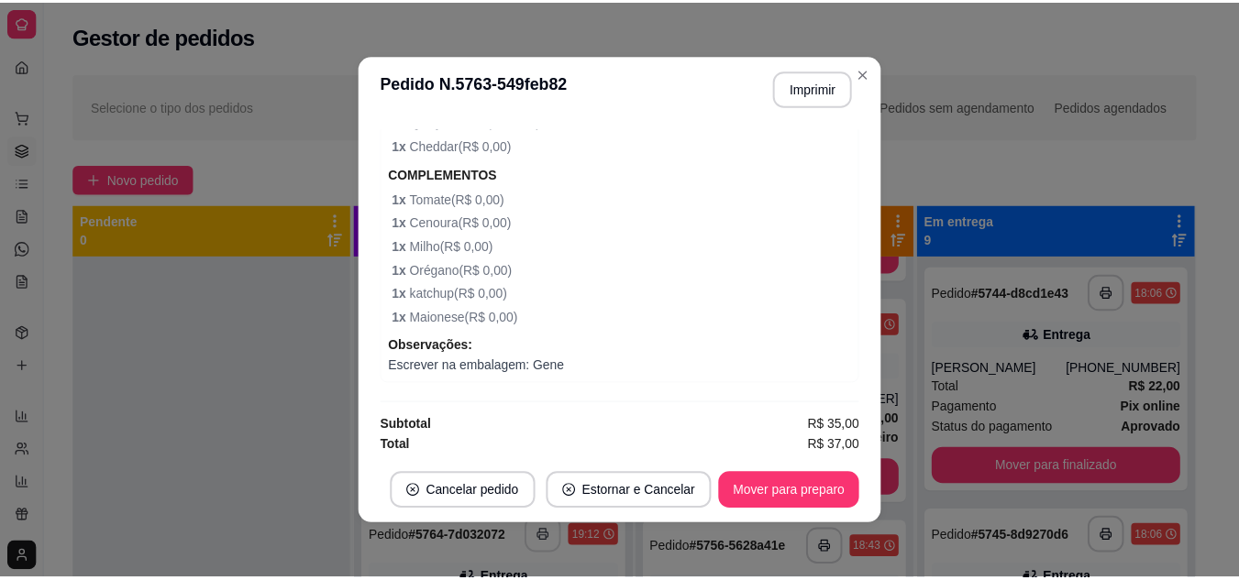
scroll to position [1654, 0]
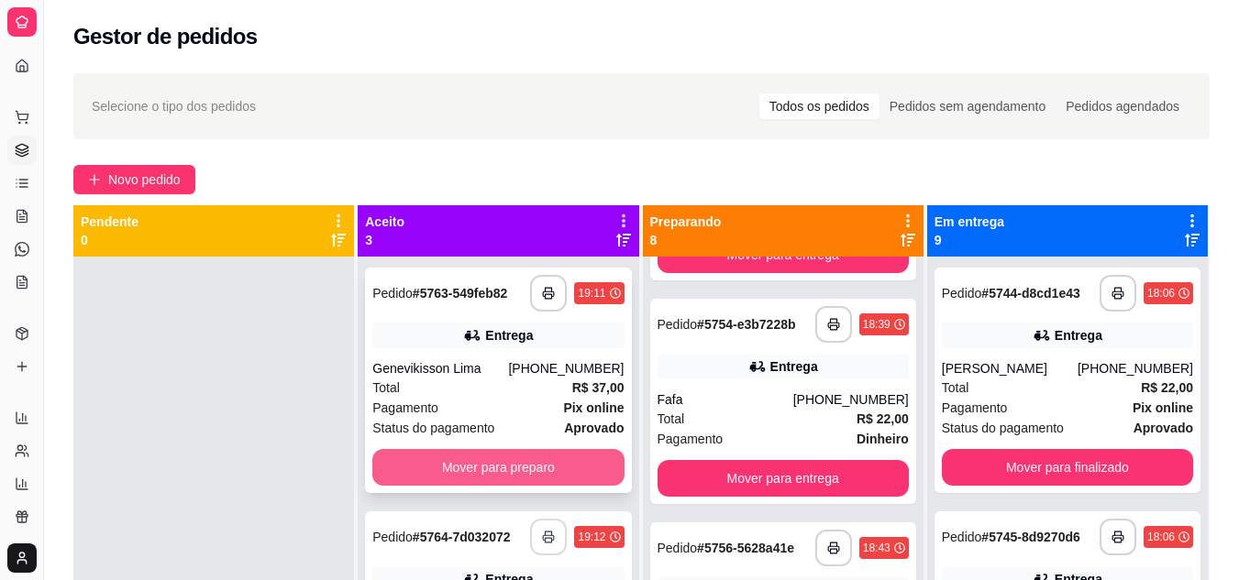
click at [425, 460] on button "Mover para preparo" at bounding box center [497, 467] width 251 height 37
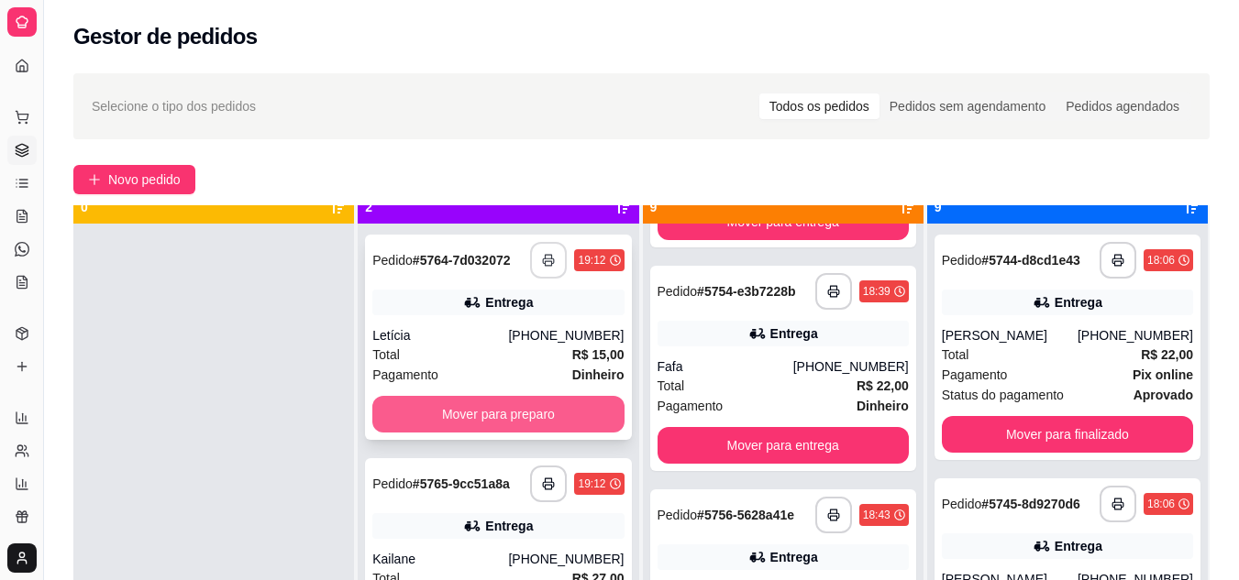
scroll to position [51, 0]
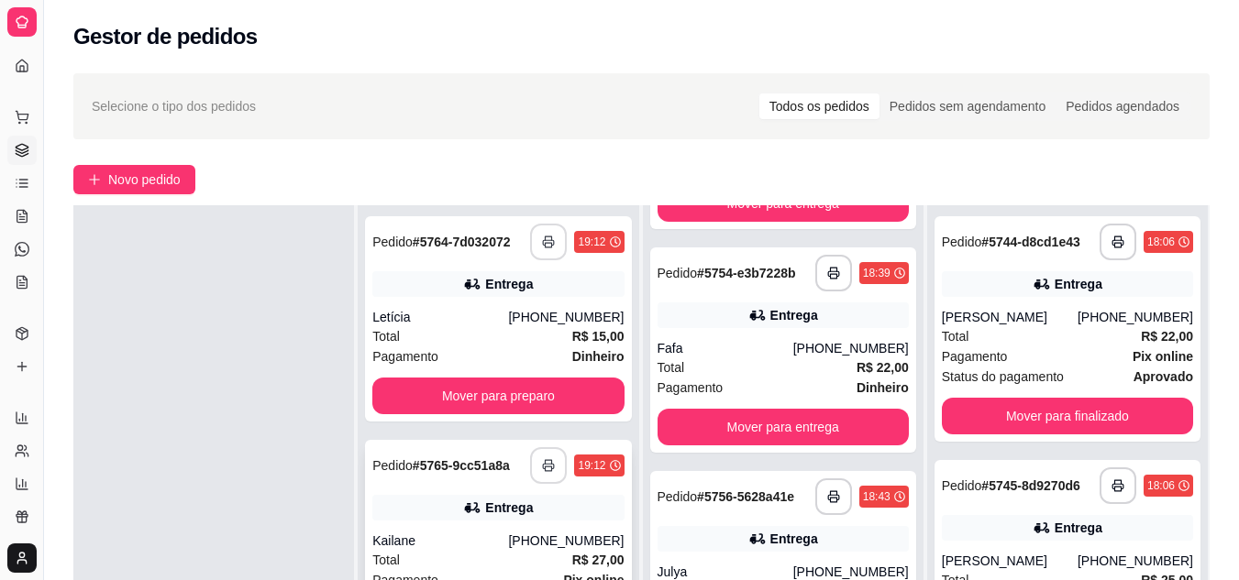
click at [554, 462] on button "button" at bounding box center [548, 465] width 37 height 37
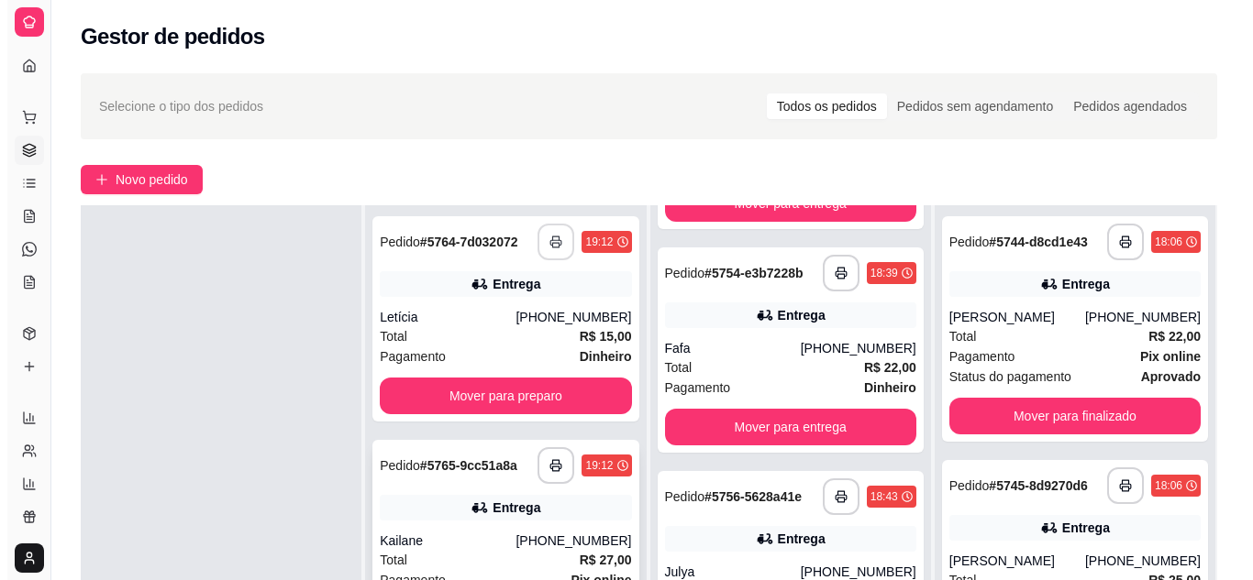
scroll to position [0, 0]
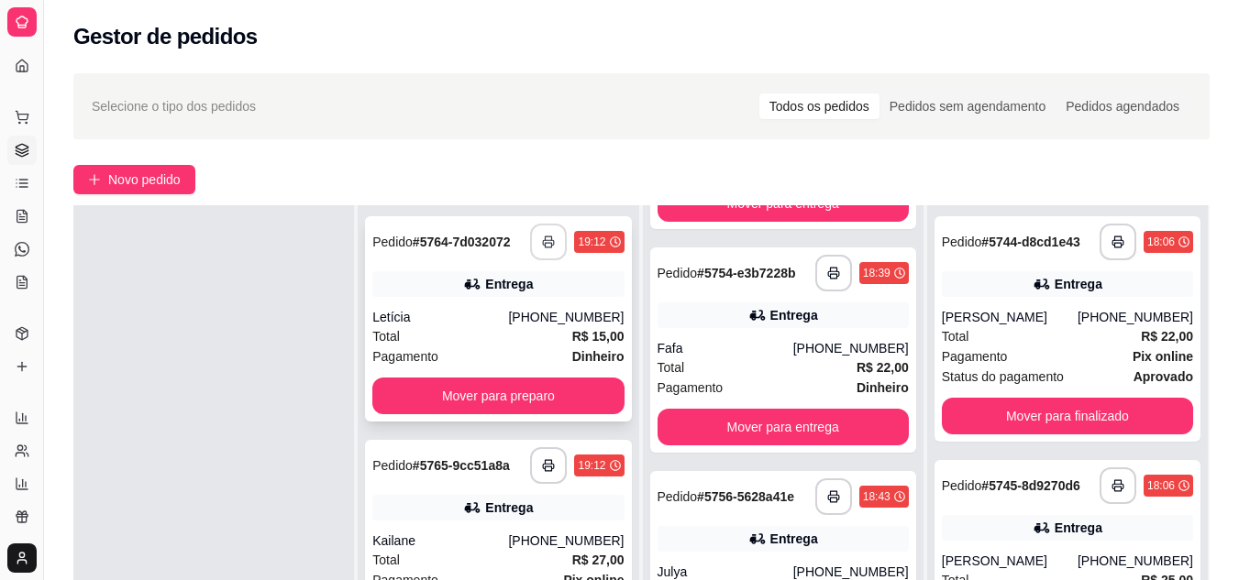
click at [474, 317] on div "Letícia" at bounding box center [440, 317] width 136 height 18
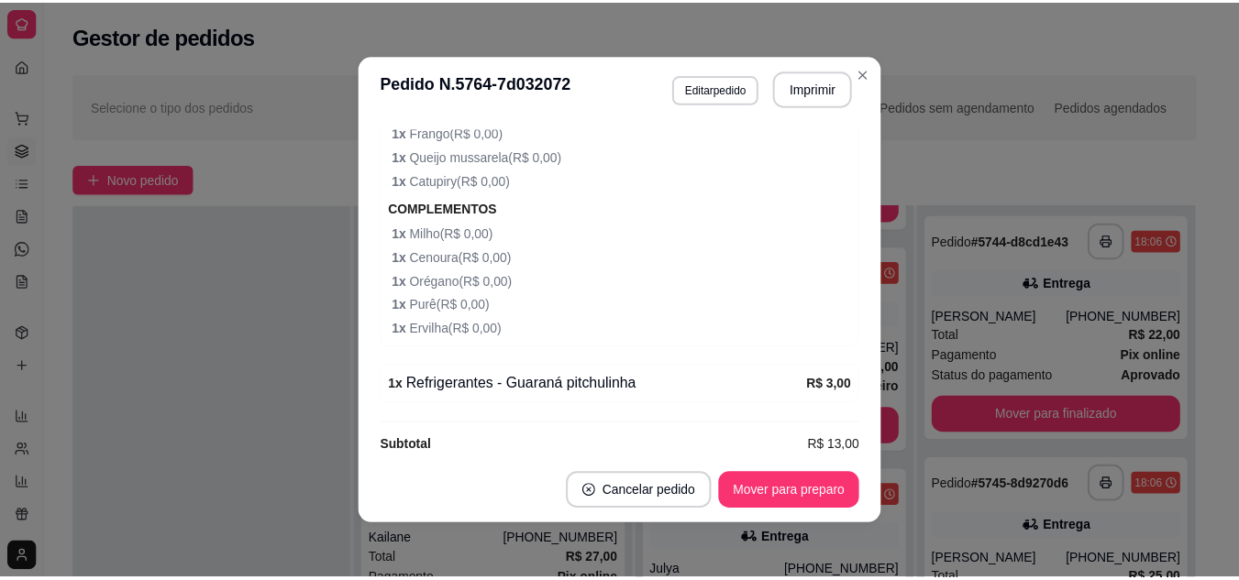
scroll to position [757, 0]
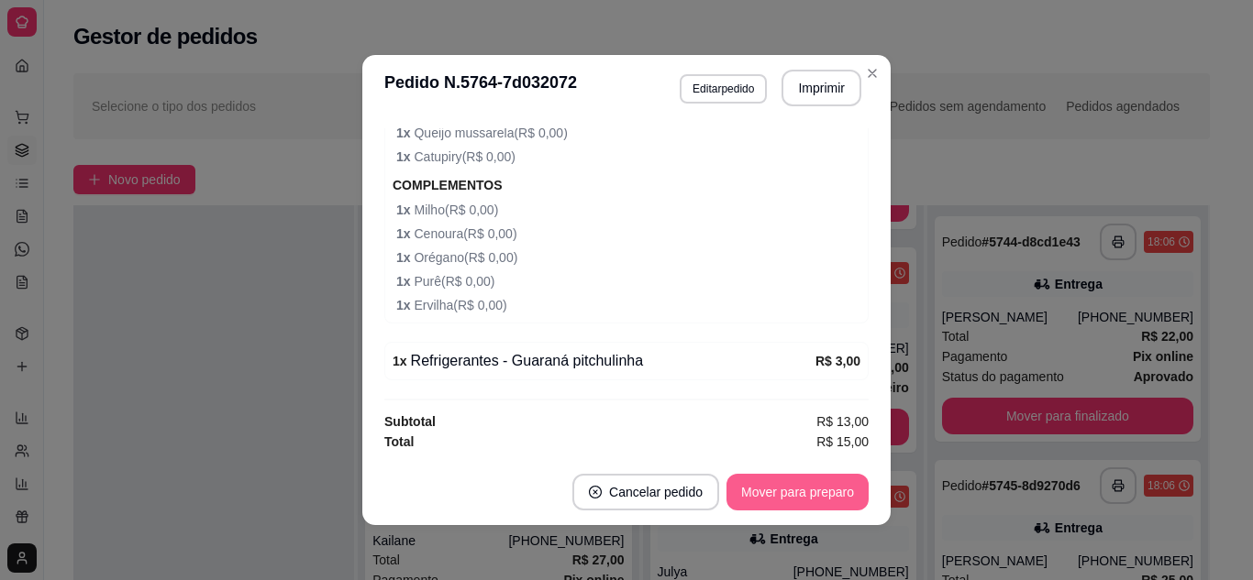
click at [786, 488] on button "Mover para preparo" at bounding box center [797, 492] width 142 height 37
click at [199, 367] on div at bounding box center [213, 495] width 281 height 580
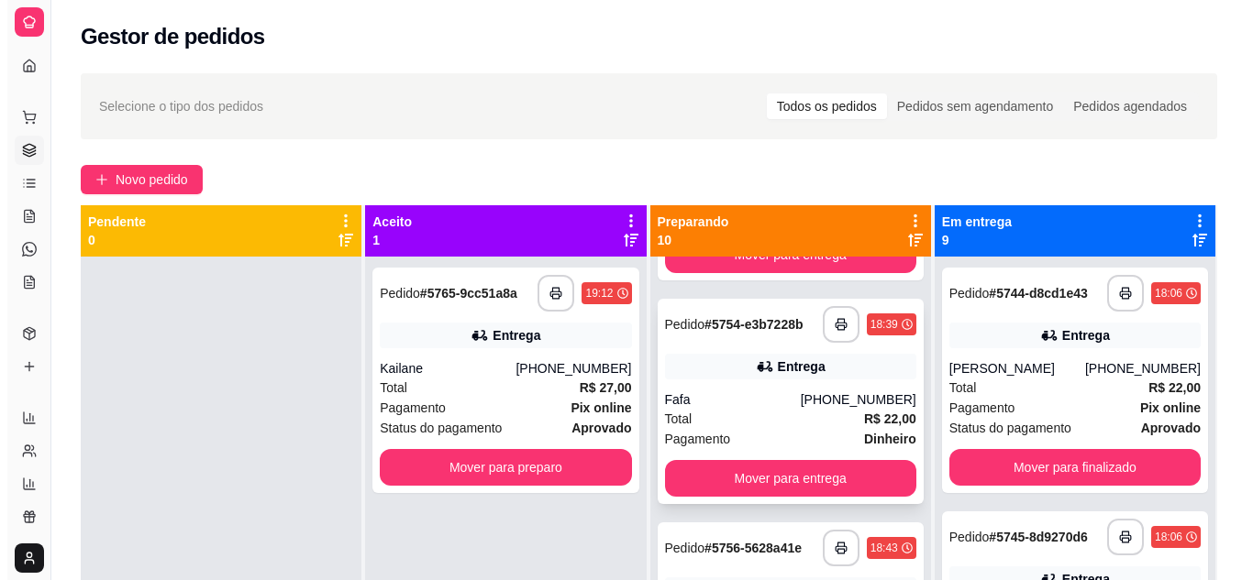
scroll to position [0, 0]
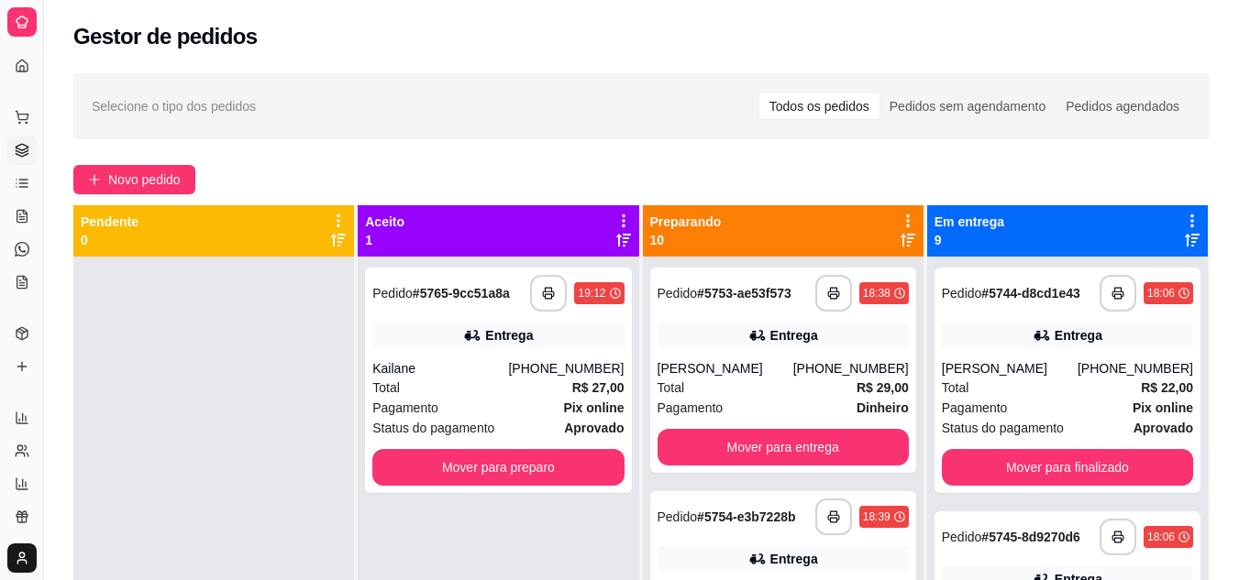
click at [900, 242] on icon at bounding box center [907, 240] width 15 height 13
click at [900, 240] on icon at bounding box center [907, 240] width 15 height 15
click at [481, 371] on div "Kailane" at bounding box center [440, 368] width 136 height 18
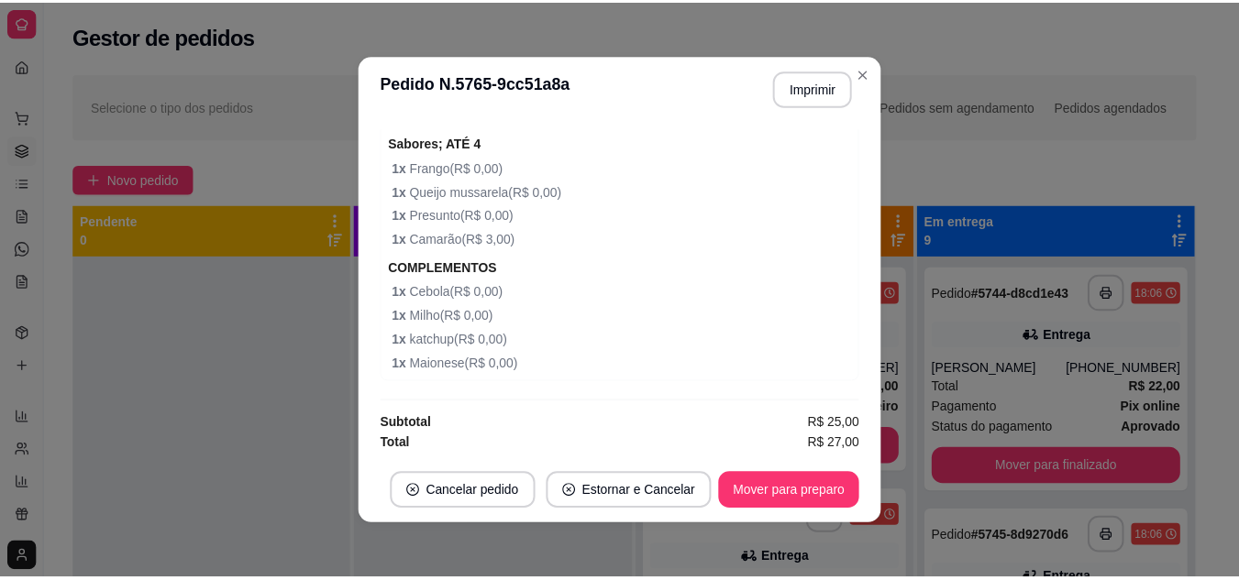
scroll to position [849, 0]
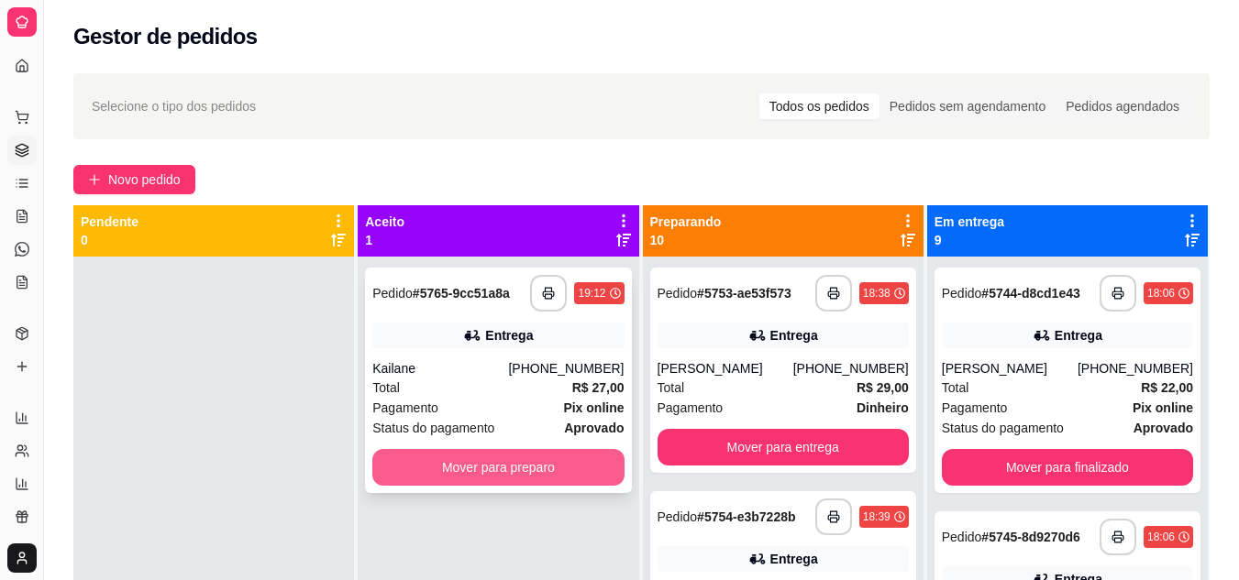
click at [488, 478] on button "Mover para preparo" at bounding box center [497, 467] width 251 height 37
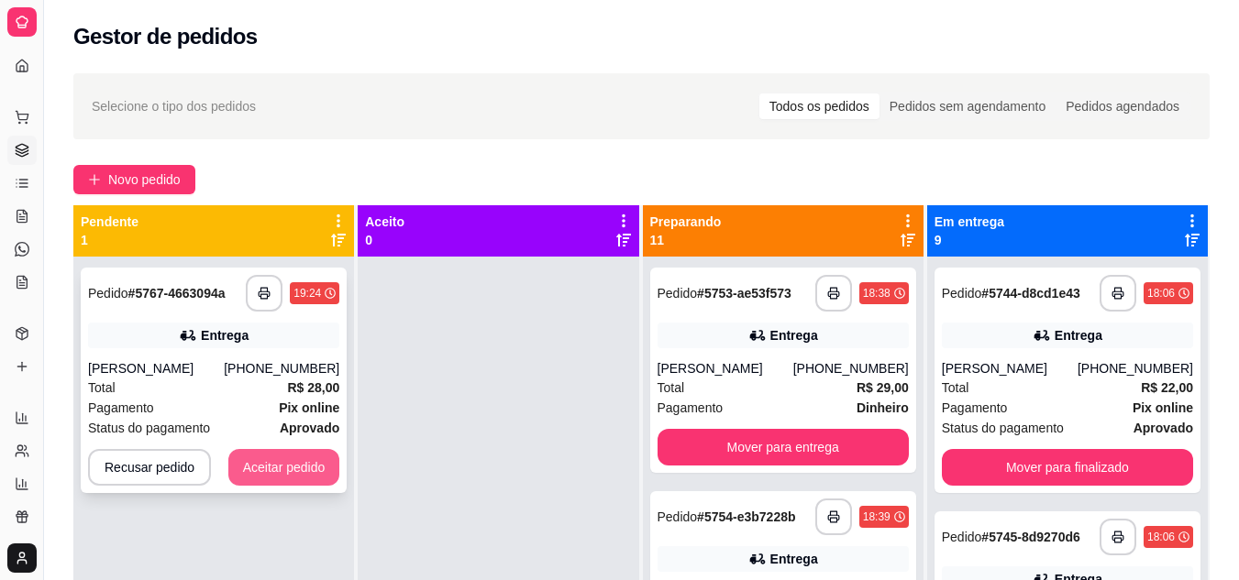
click at [233, 460] on button "Aceitar pedido" at bounding box center [284, 467] width 112 height 37
click at [233, 460] on div "Recusar pedido Aceitar pedido" at bounding box center [213, 467] width 251 height 37
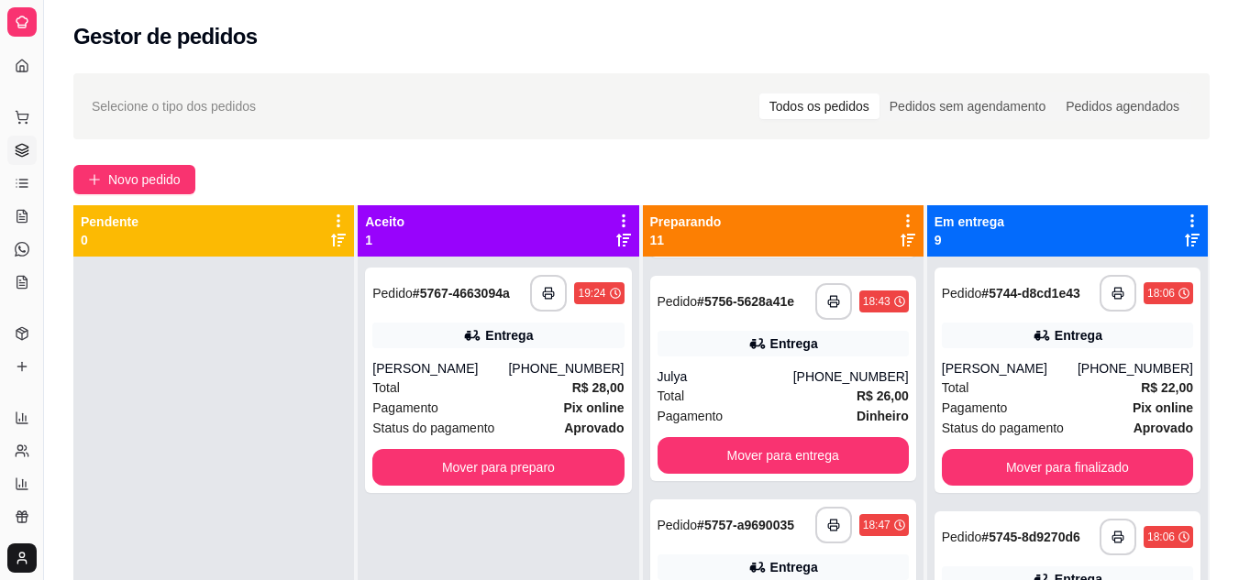
scroll to position [550, 0]
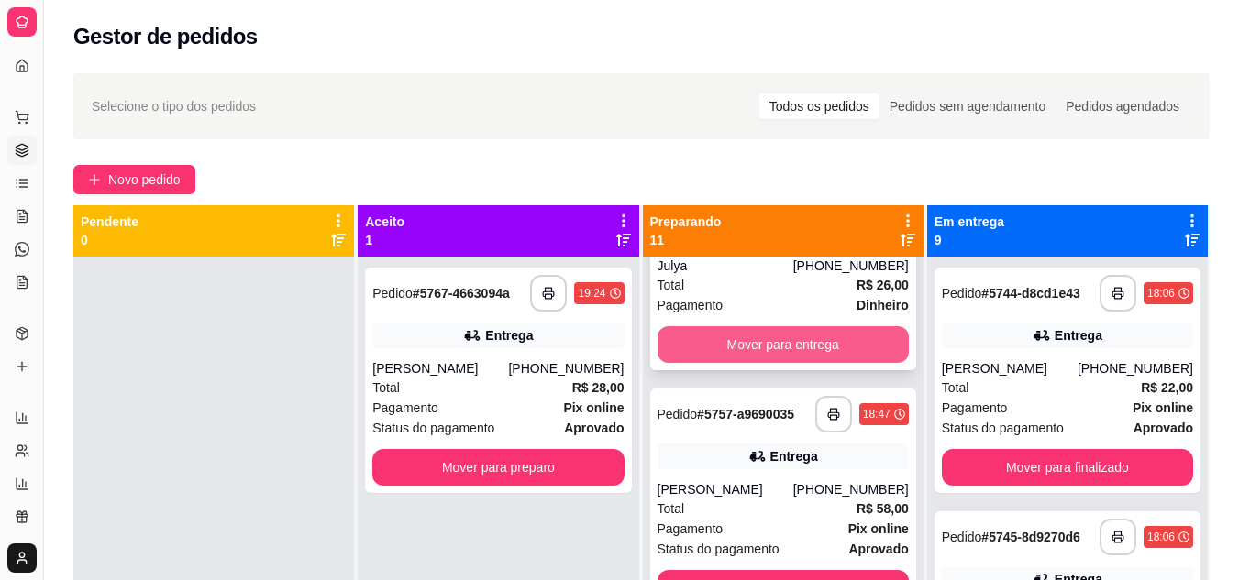
click at [780, 352] on button "Mover para entrega" at bounding box center [782, 344] width 251 height 37
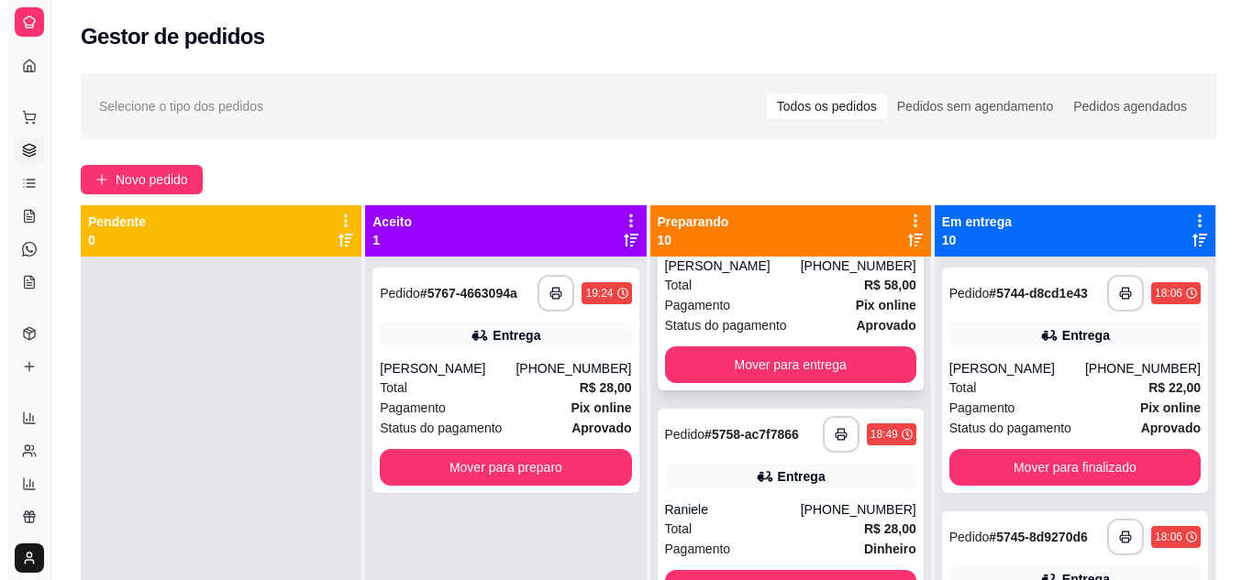
scroll to position [326, 0]
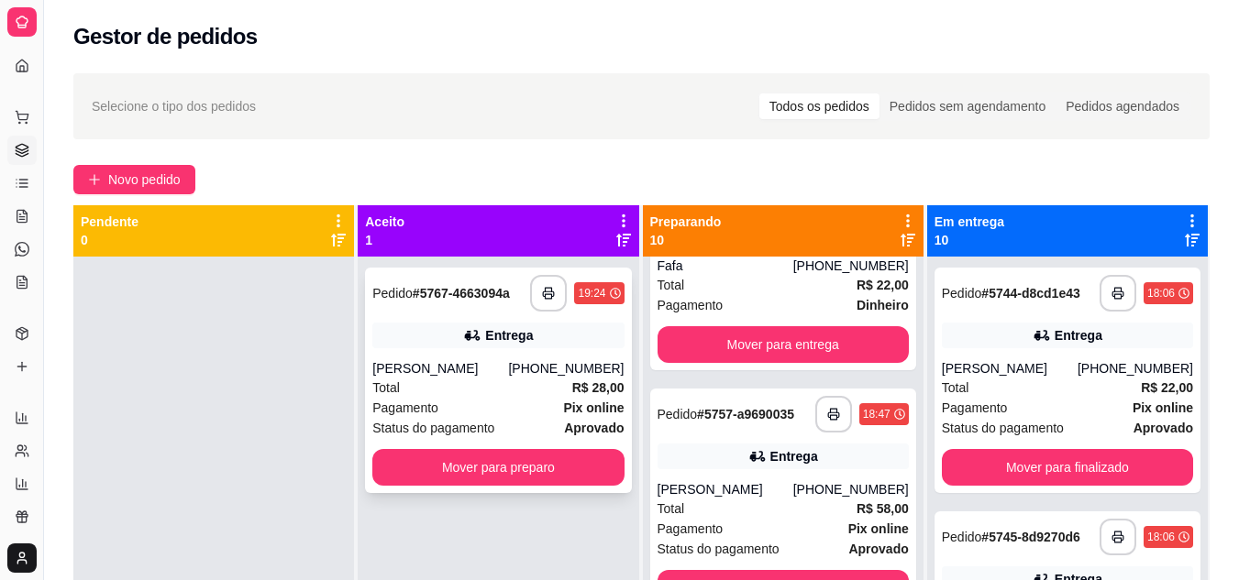
click at [487, 418] on span "Status do pagamento" at bounding box center [433, 428] width 122 height 20
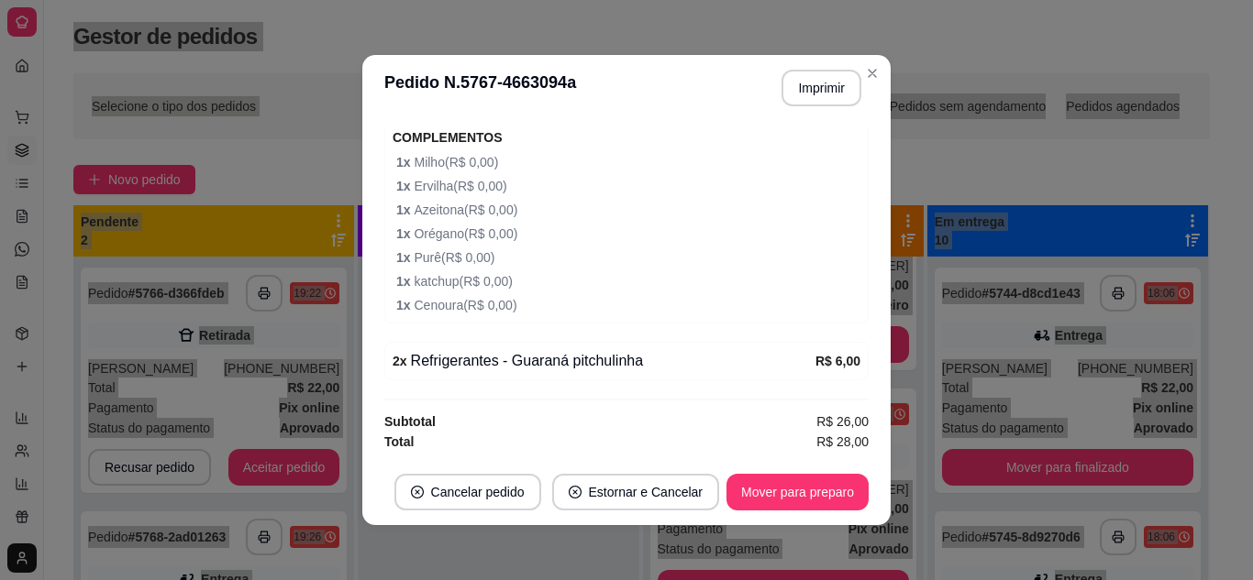
scroll to position [4, 0]
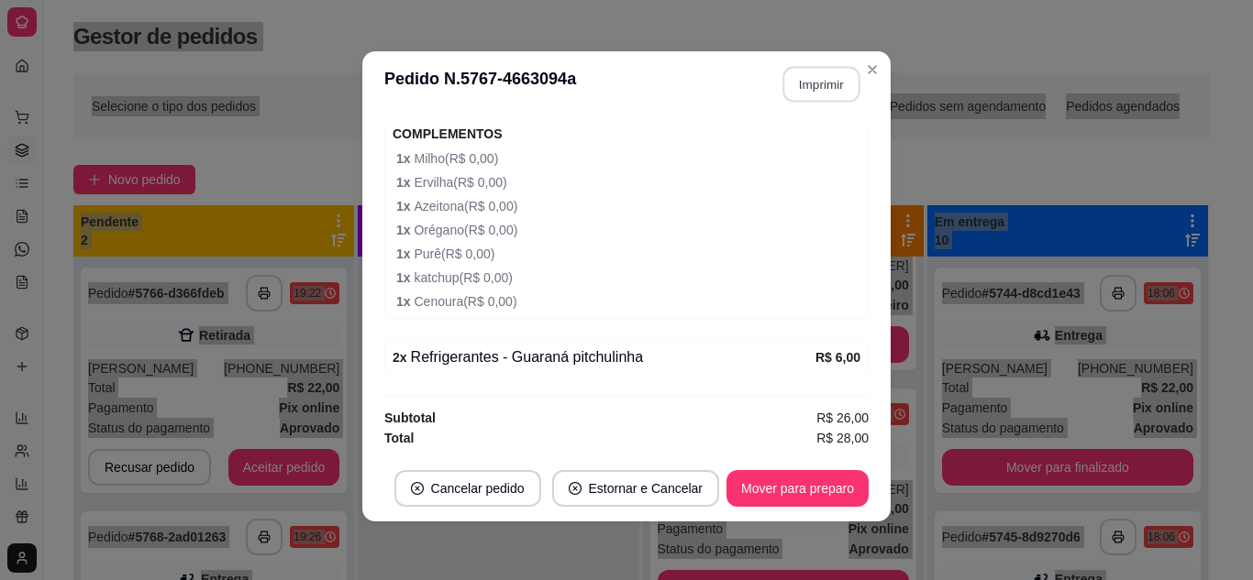
click at [812, 86] on button "Imprimir" at bounding box center [821, 85] width 77 height 36
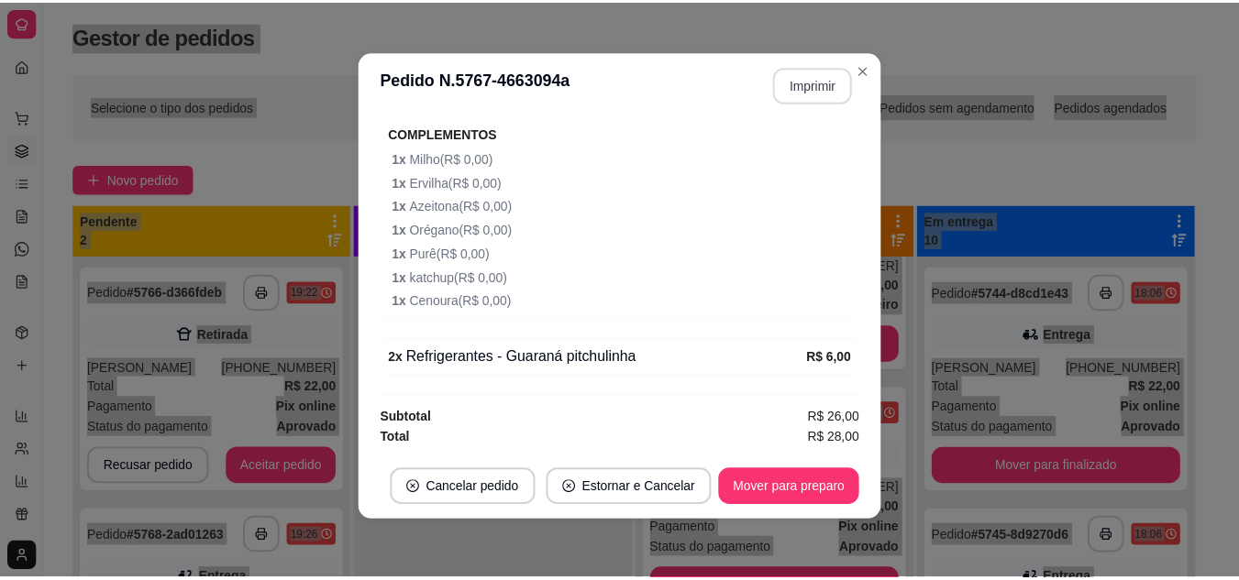
scroll to position [0, 0]
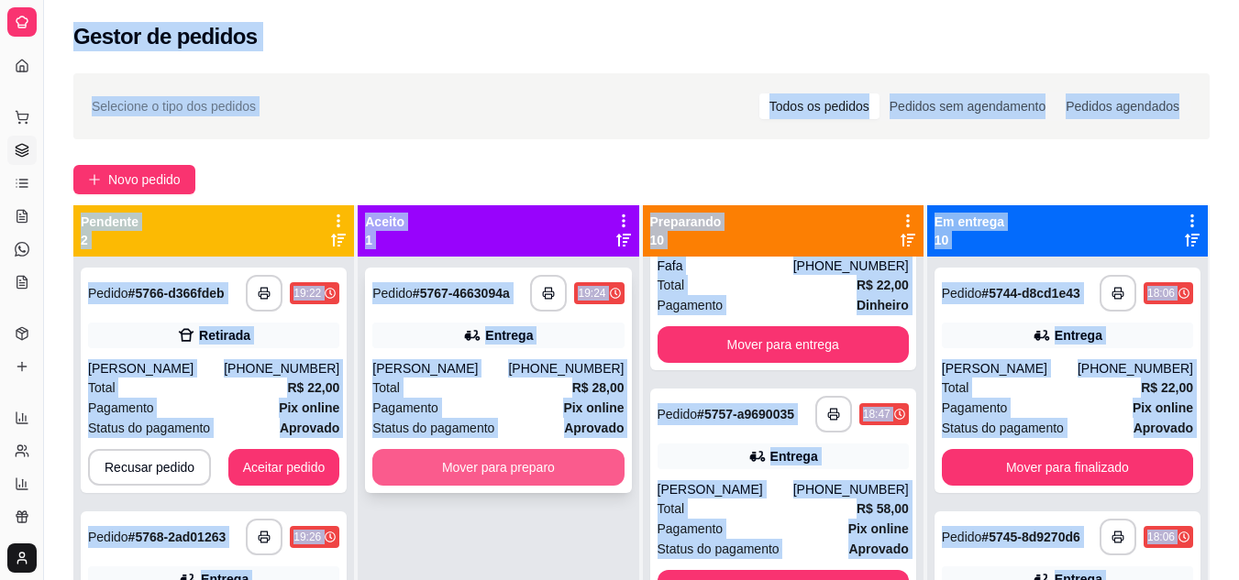
click at [467, 470] on button "Mover para preparo" at bounding box center [497, 467] width 251 height 37
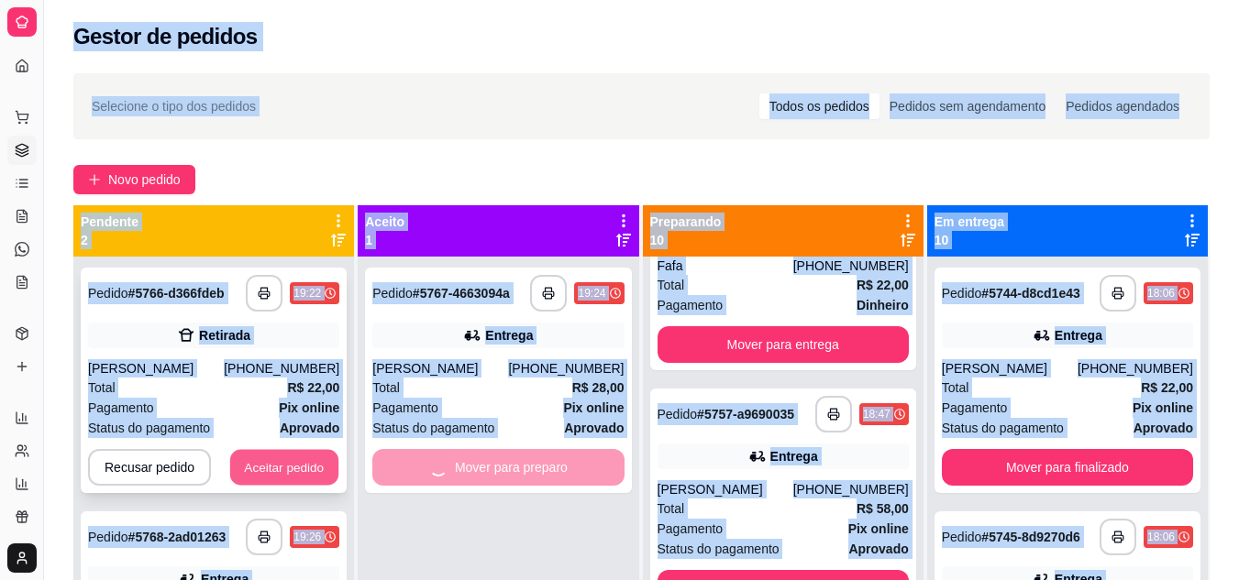
click at [269, 477] on button "Aceitar pedido" at bounding box center [284, 468] width 108 height 36
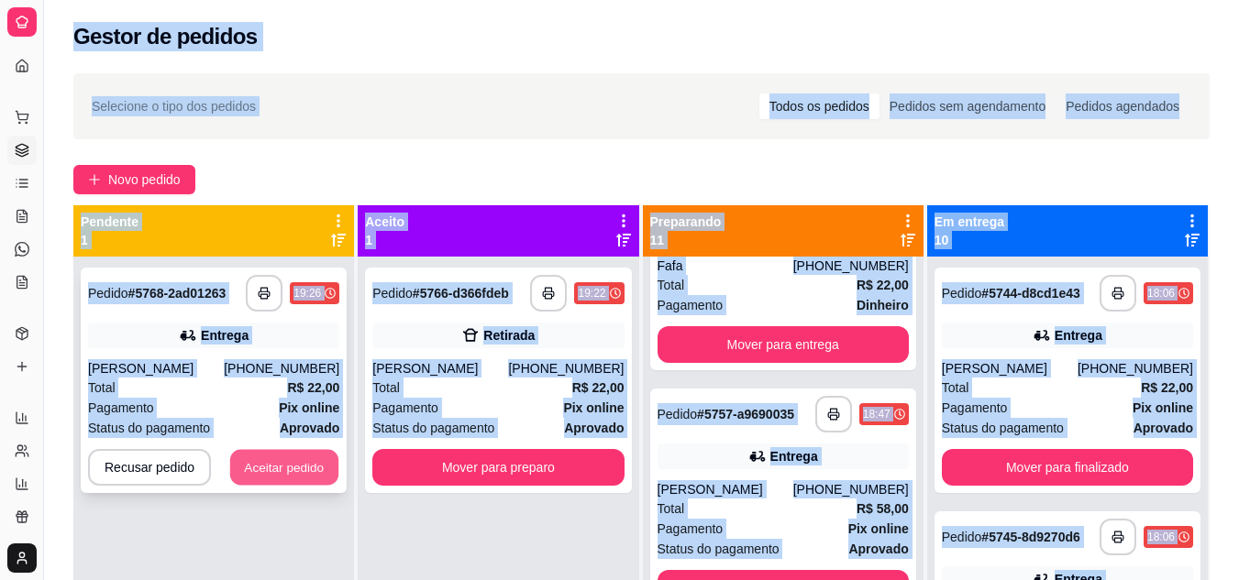
click at [295, 466] on button "Aceitar pedido" at bounding box center [284, 468] width 108 height 36
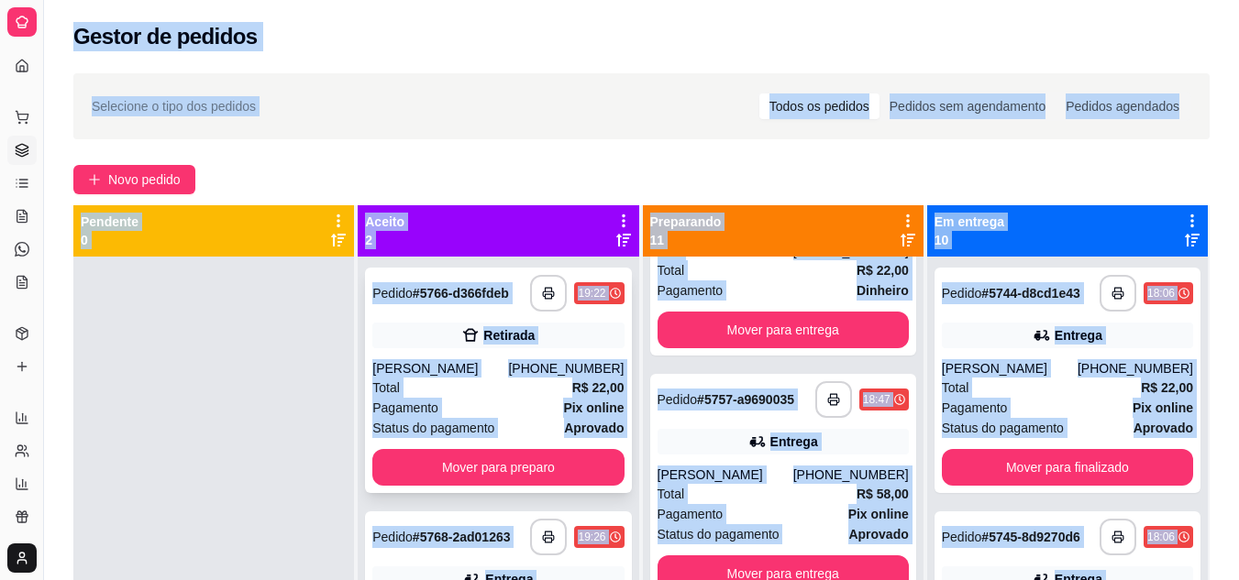
scroll to position [326, 0]
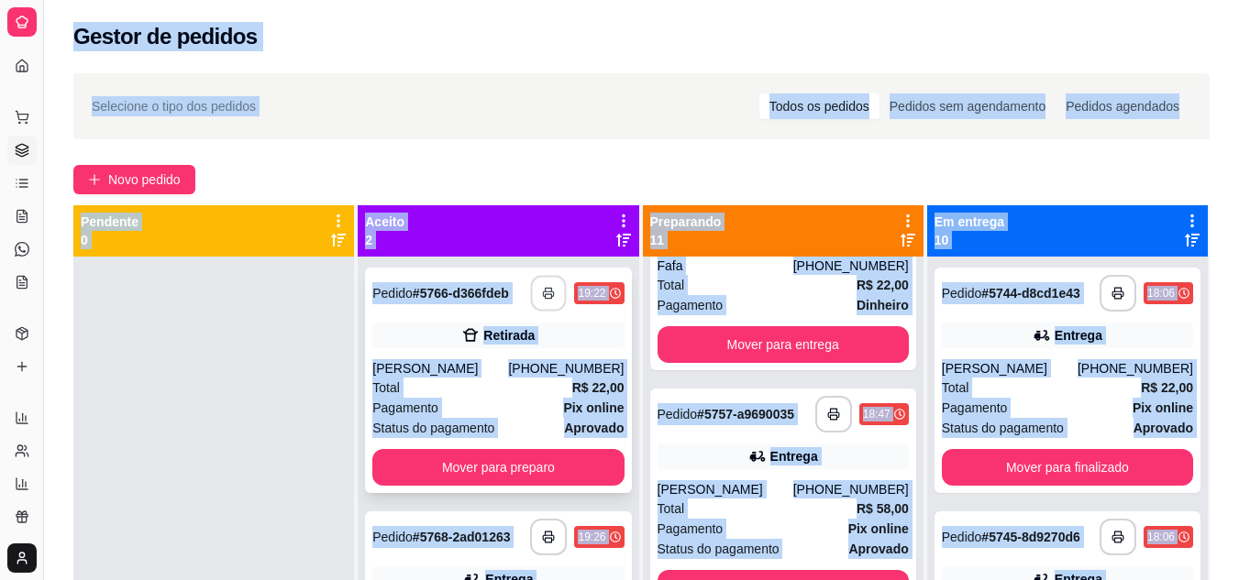
click at [536, 287] on button "button" at bounding box center [549, 294] width 36 height 36
click at [380, 461] on button "Mover para preparo" at bounding box center [497, 467] width 251 height 37
click at [380, 461] on div "Mover para preparo" at bounding box center [497, 467] width 251 height 37
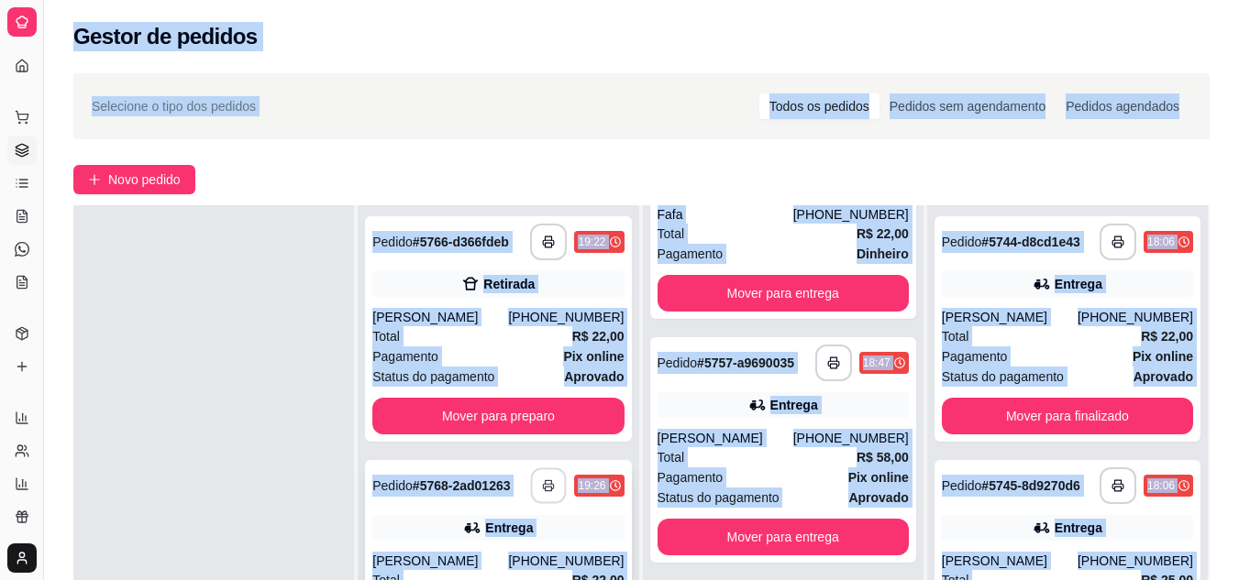
click at [543, 486] on icon "button" at bounding box center [549, 486] width 13 height 13
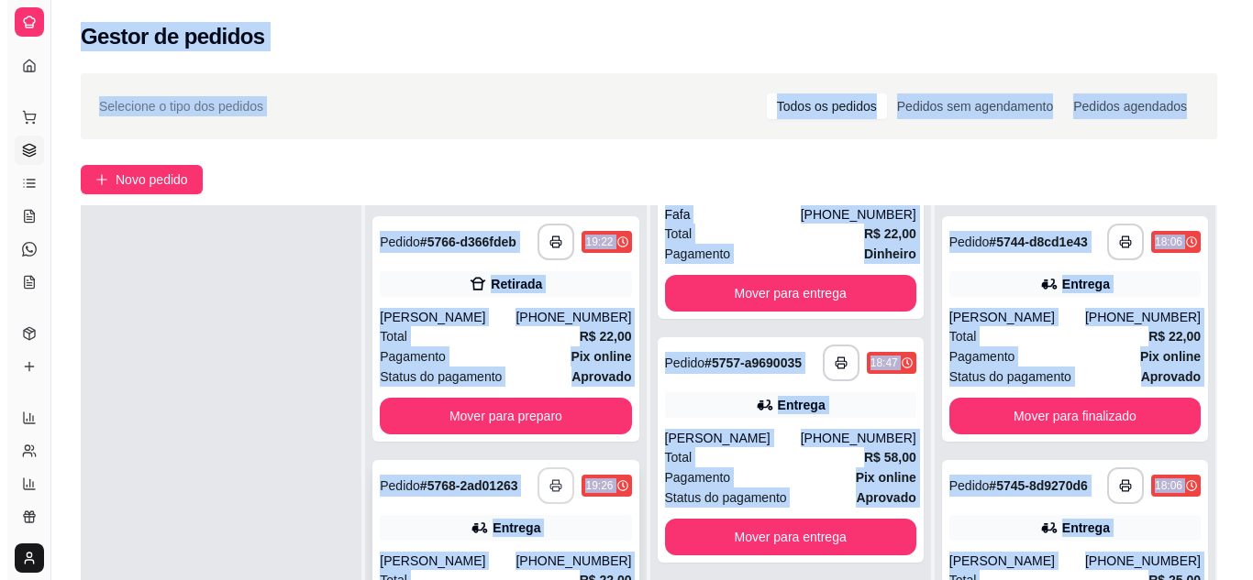
scroll to position [0, 0]
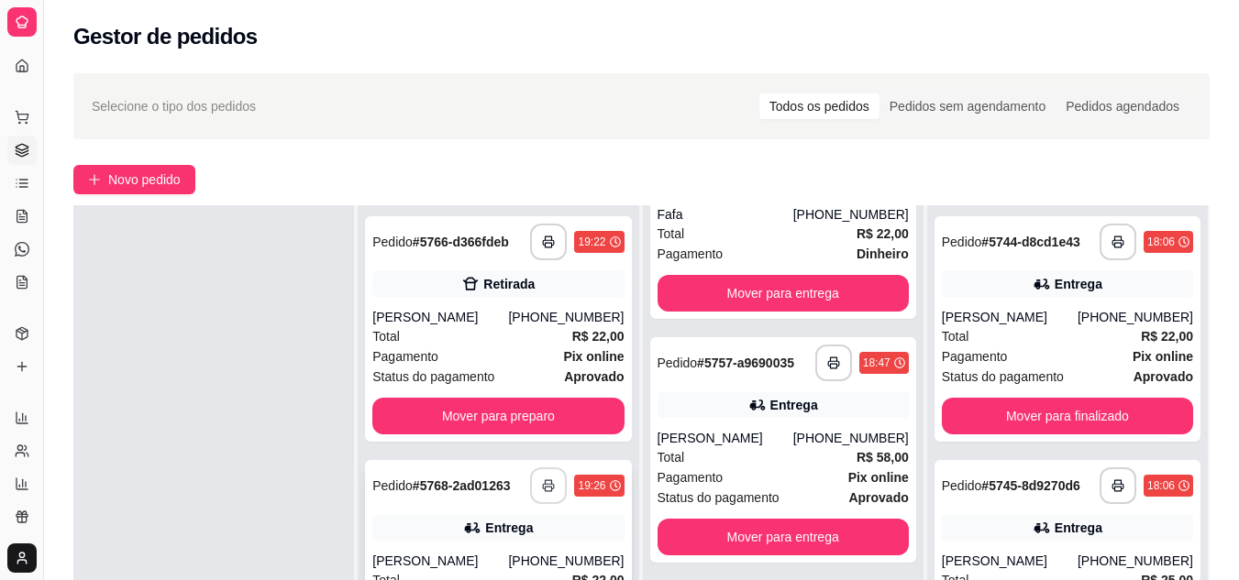
click at [503, 344] on div "Total R$ 22,00" at bounding box center [497, 336] width 251 height 20
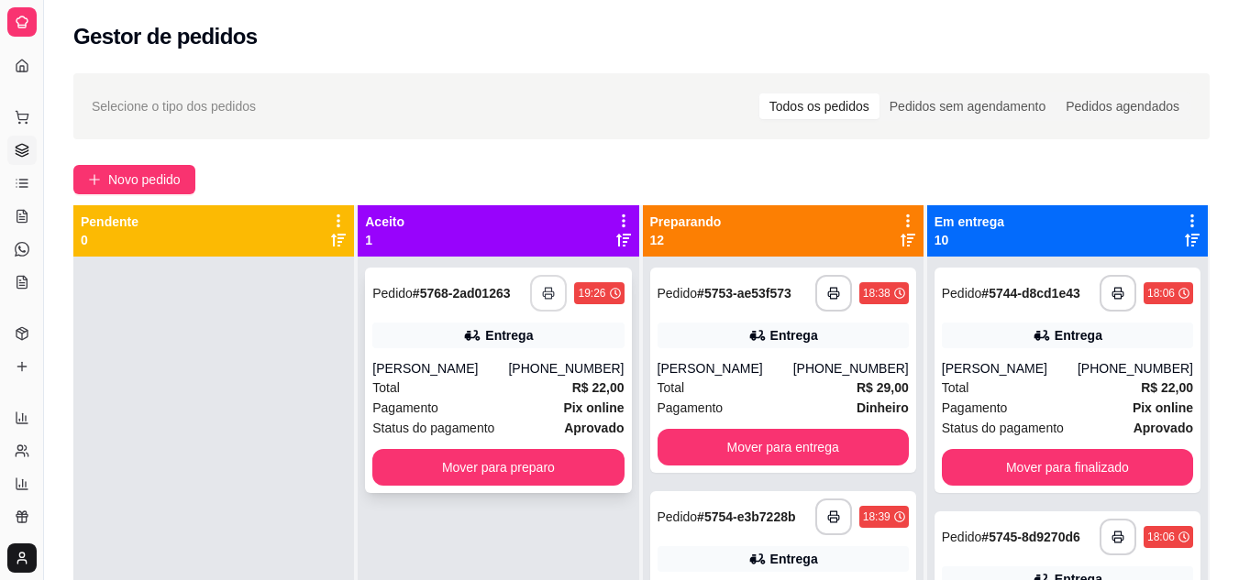
click at [520, 384] on div "Total R$ 22,00" at bounding box center [497, 388] width 251 height 20
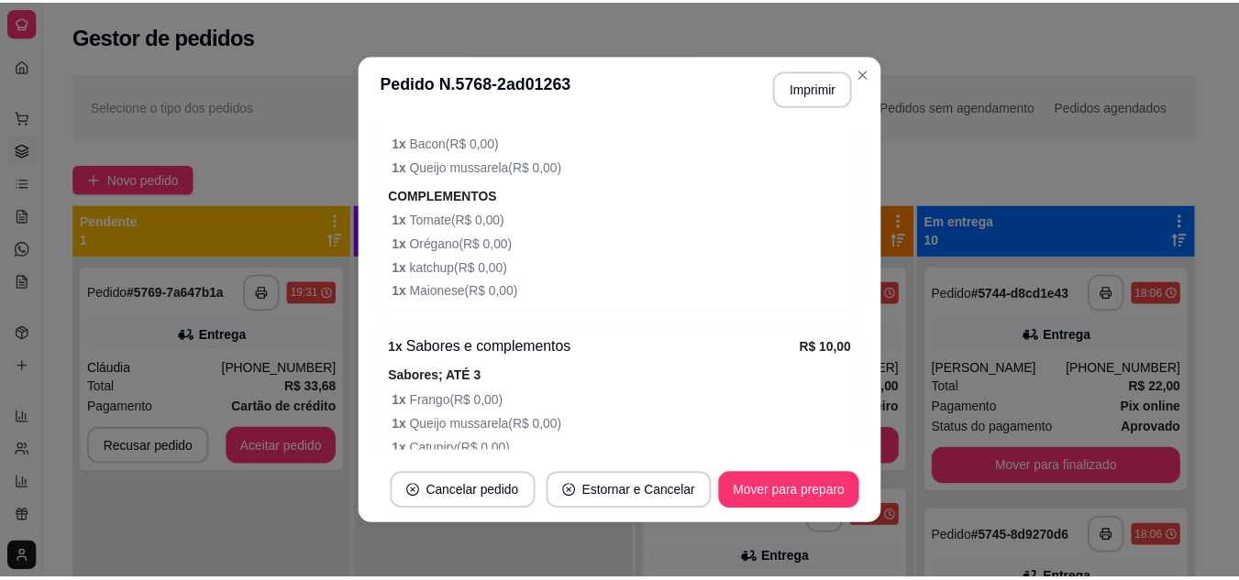
scroll to position [794, 0]
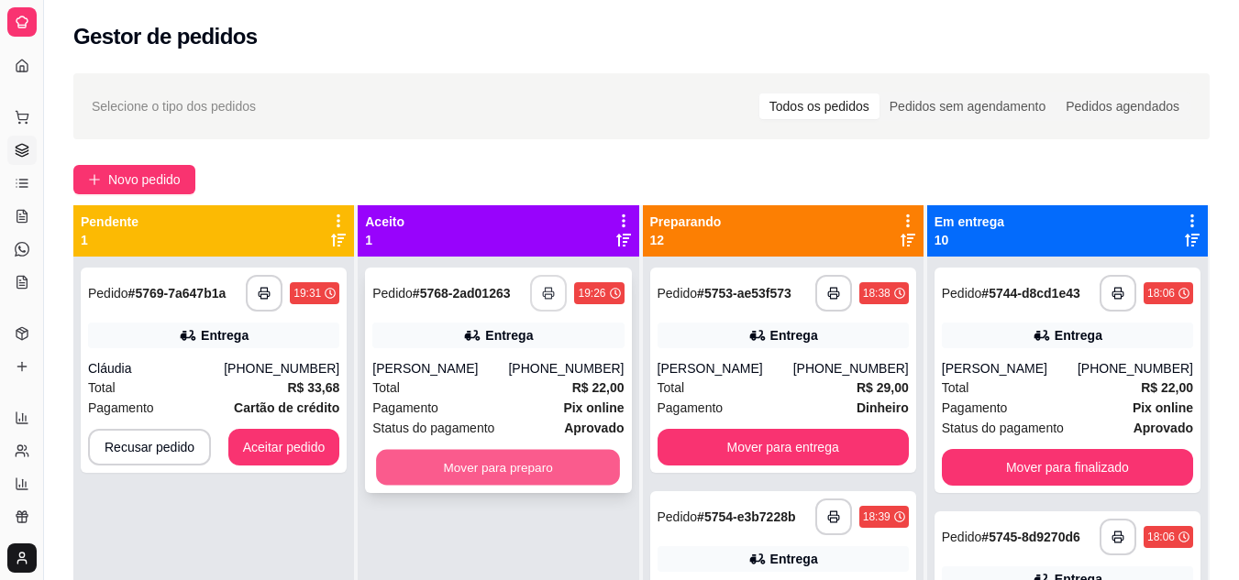
click at [519, 465] on button "Mover para preparo" at bounding box center [498, 468] width 244 height 36
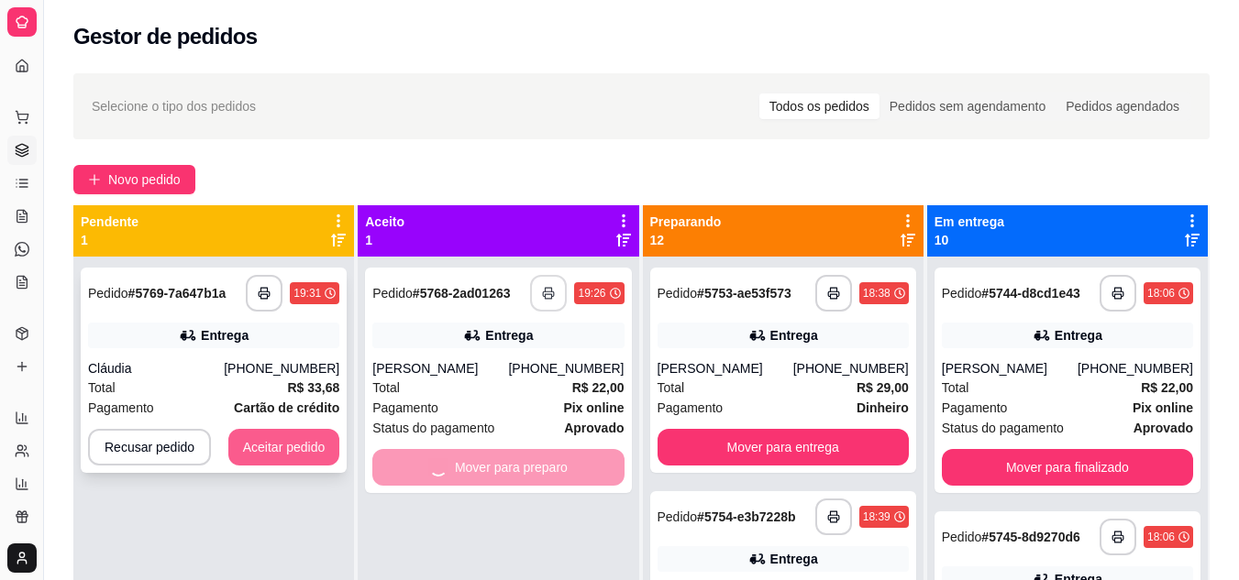
click at [244, 450] on button "Aceitar pedido" at bounding box center [284, 447] width 112 height 37
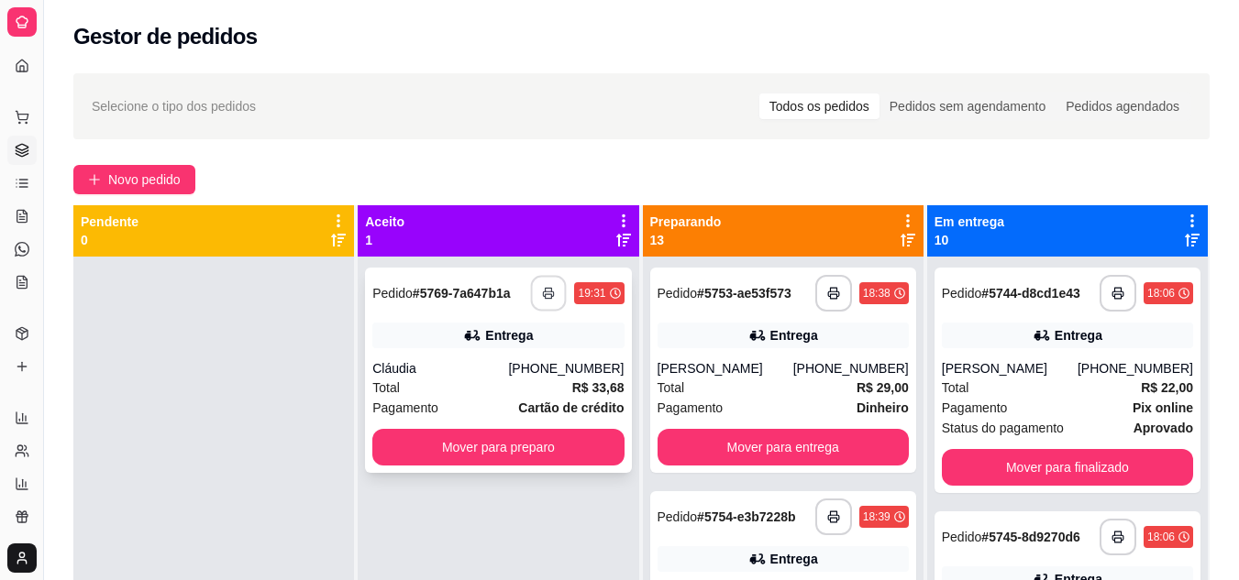
click at [544, 294] on icon "button" at bounding box center [549, 294] width 10 height 5
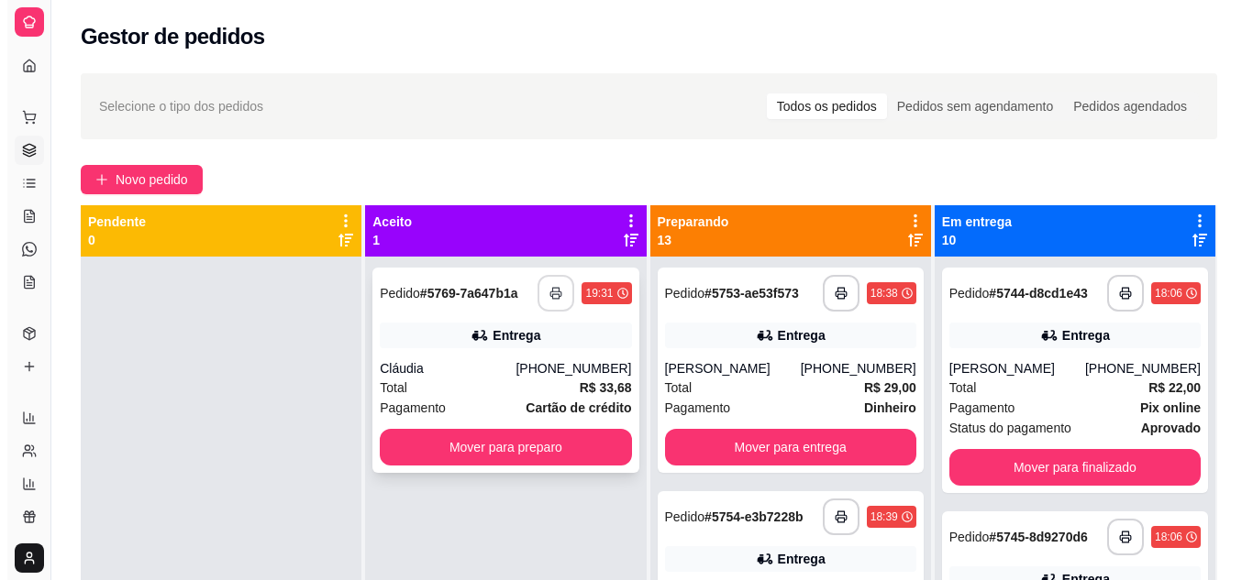
scroll to position [0, 0]
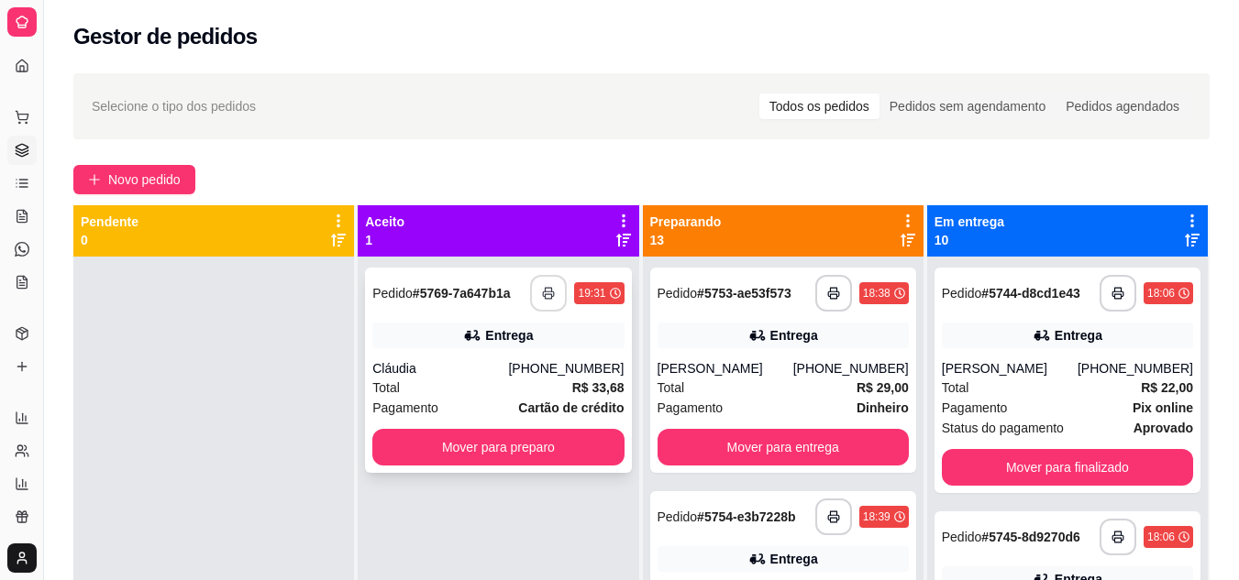
click at [436, 382] on div "Total R$ 33,68" at bounding box center [497, 388] width 251 height 20
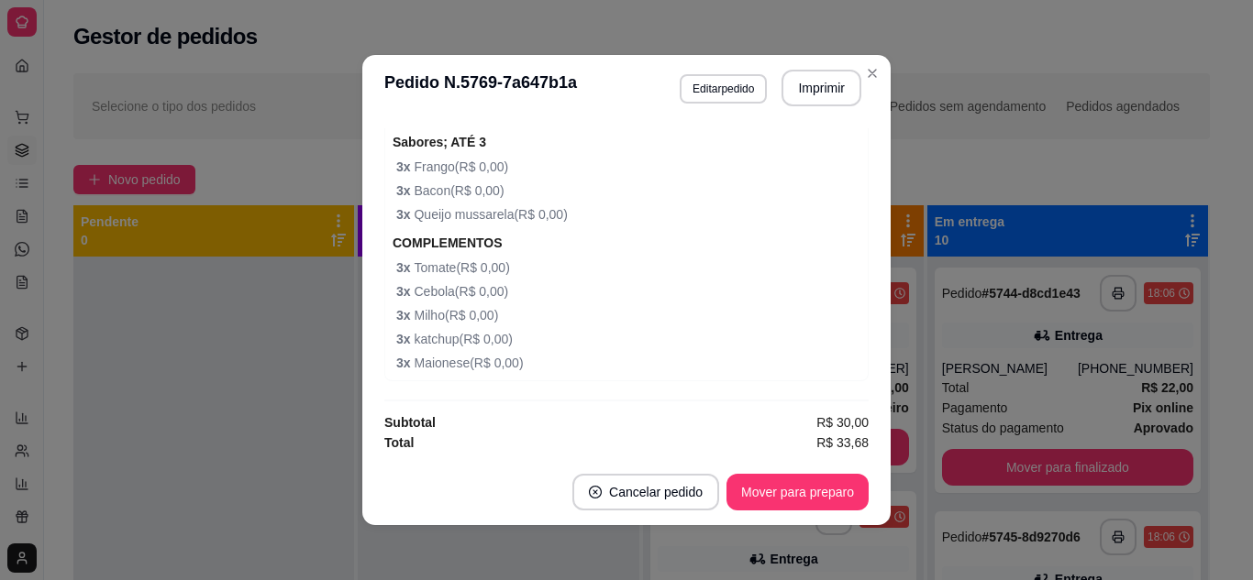
scroll to position [638, 0]
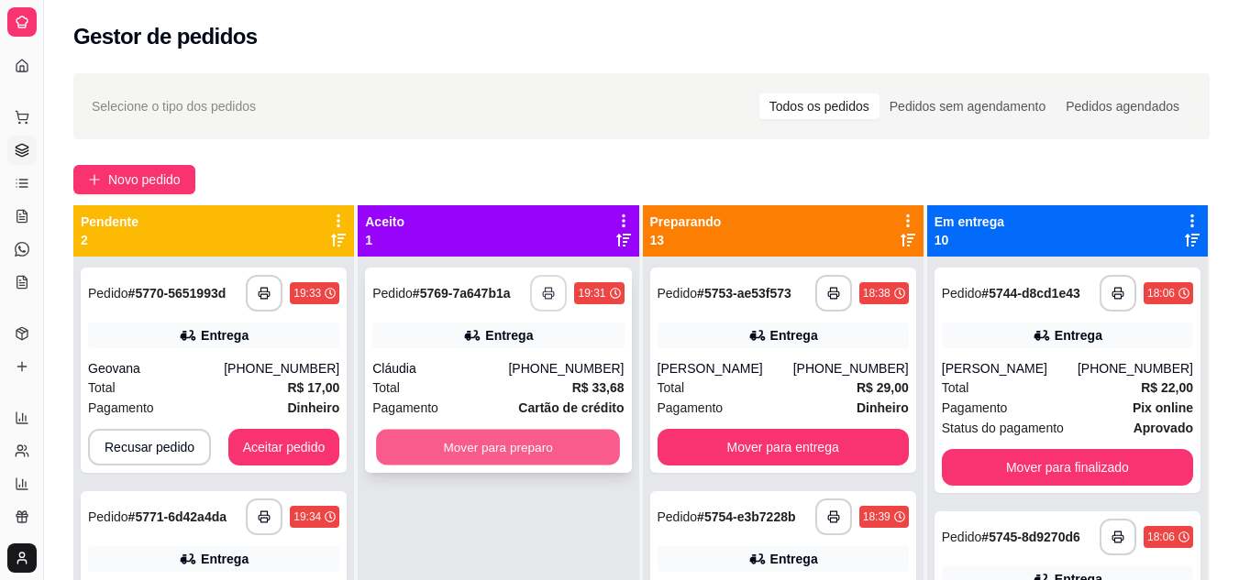
click at [495, 442] on button "Mover para preparo" at bounding box center [498, 448] width 244 height 36
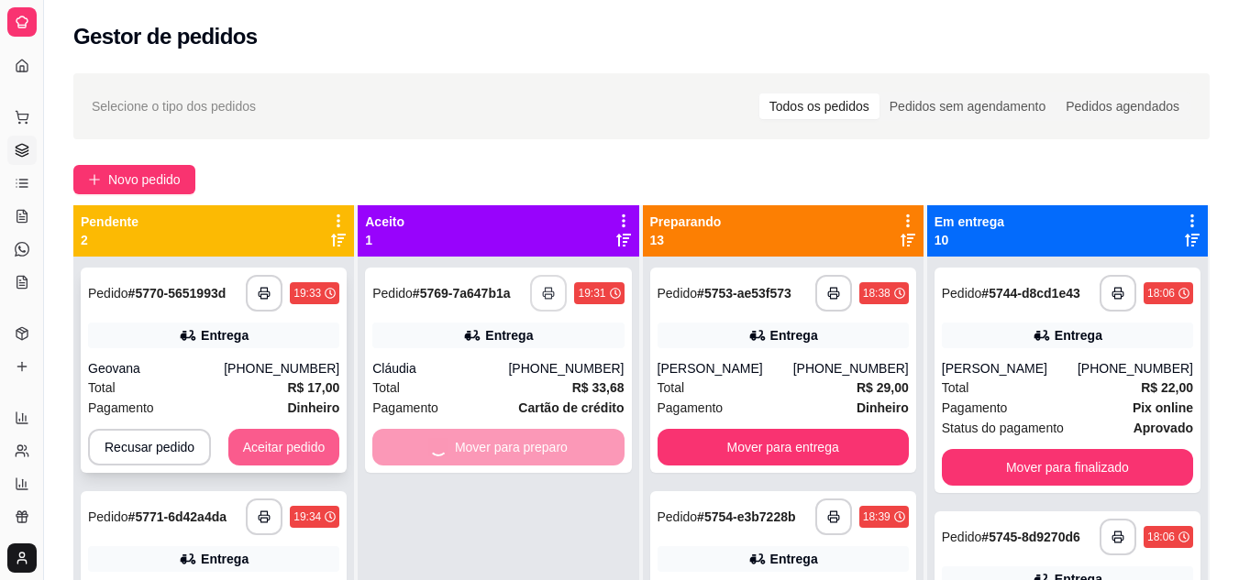
click at [246, 443] on button "Aceitar pedido" at bounding box center [284, 447] width 112 height 37
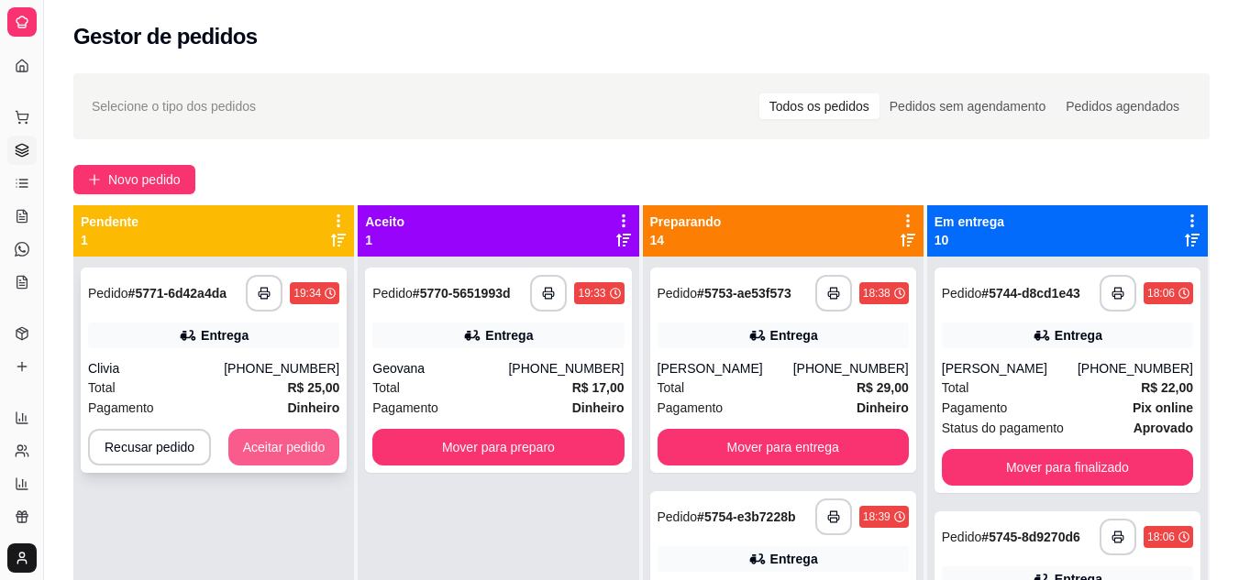
click at [311, 434] on button "Aceitar pedido" at bounding box center [284, 447] width 112 height 37
click at [311, 434] on div "Recusar pedido Aceitar pedido" at bounding box center [213, 447] width 251 height 37
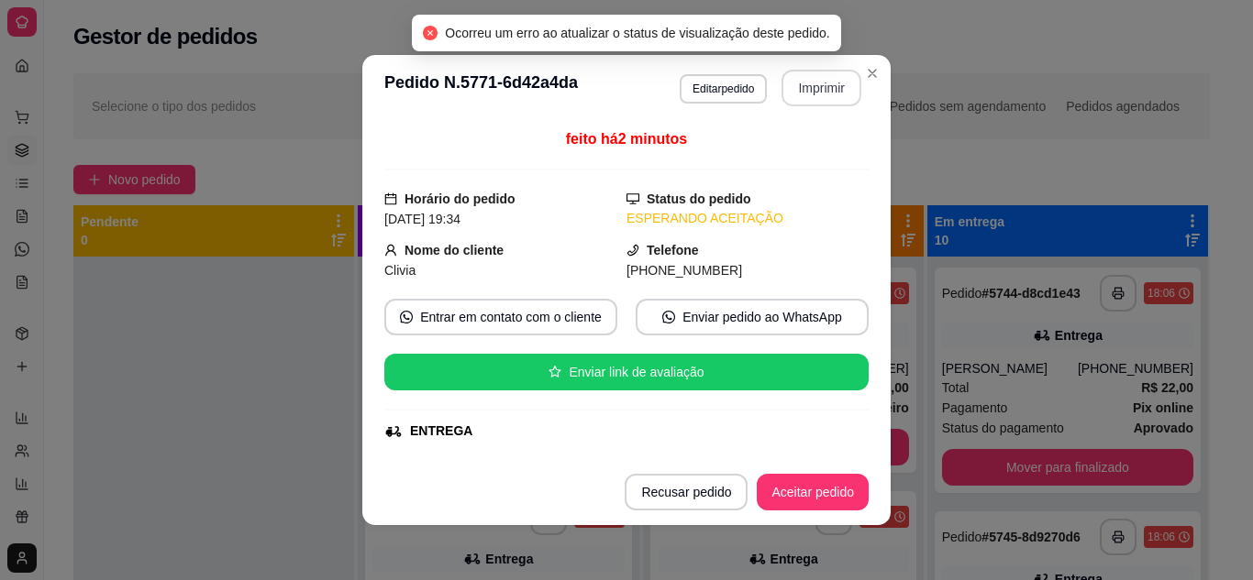
click at [801, 84] on button "Imprimir" at bounding box center [821, 88] width 80 height 37
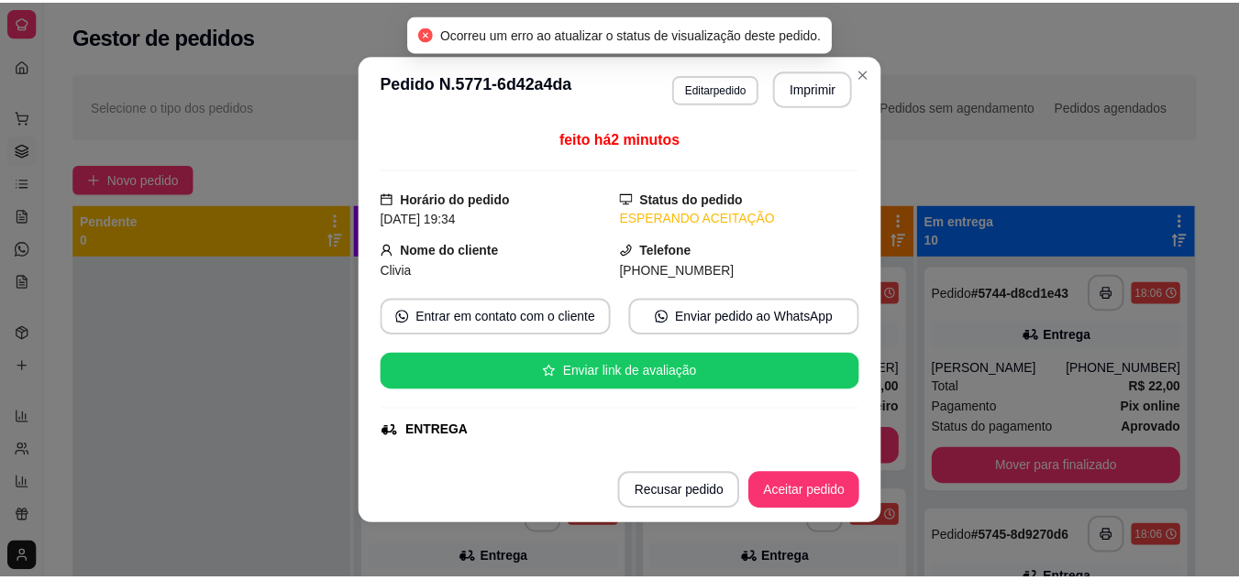
scroll to position [0, 0]
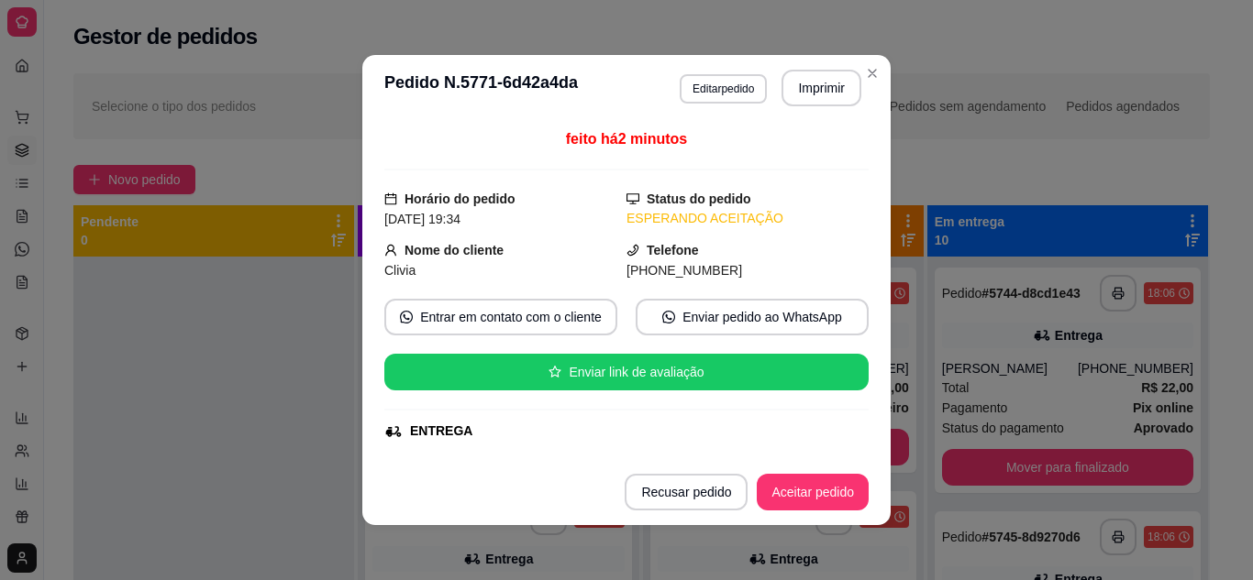
click at [310, 387] on div at bounding box center [213, 547] width 281 height 580
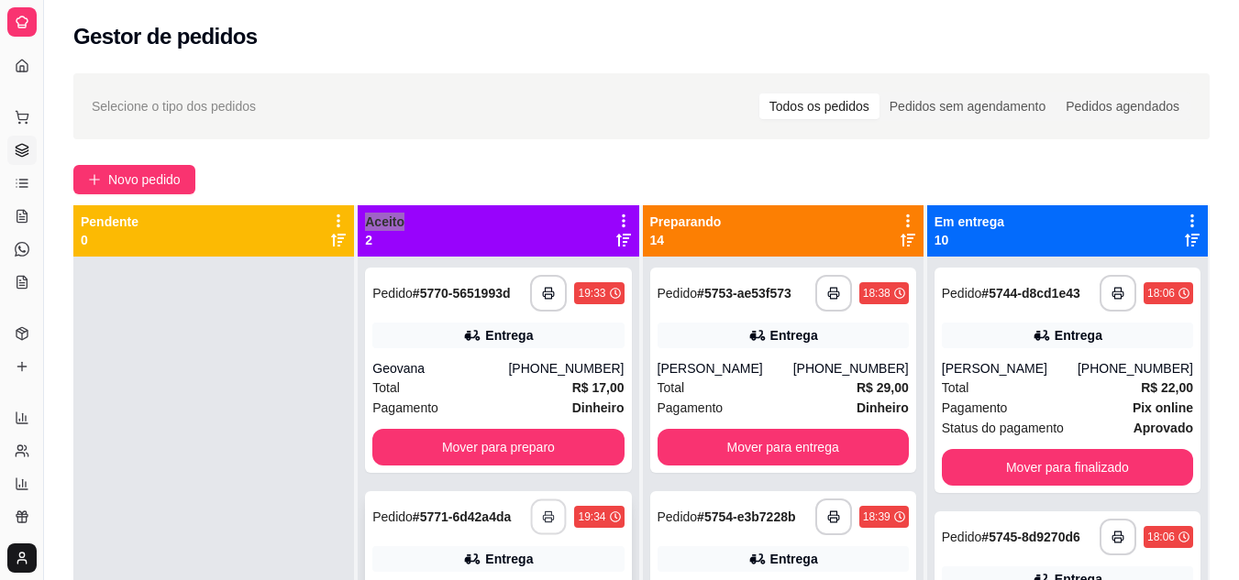
click at [547, 515] on icon "button" at bounding box center [549, 517] width 10 height 5
click at [461, 365] on div "Geovana" at bounding box center [440, 368] width 136 height 18
click at [436, 372] on div "Geovana" at bounding box center [440, 368] width 136 height 18
click at [476, 373] on div "Geovana" at bounding box center [440, 368] width 136 height 18
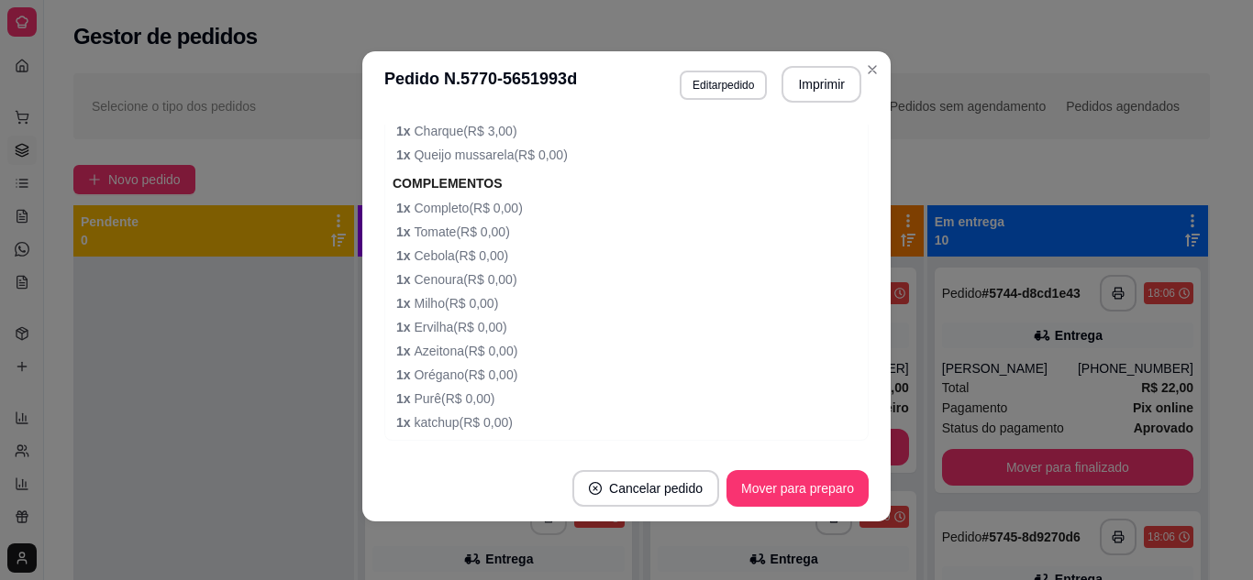
scroll to position [798, 0]
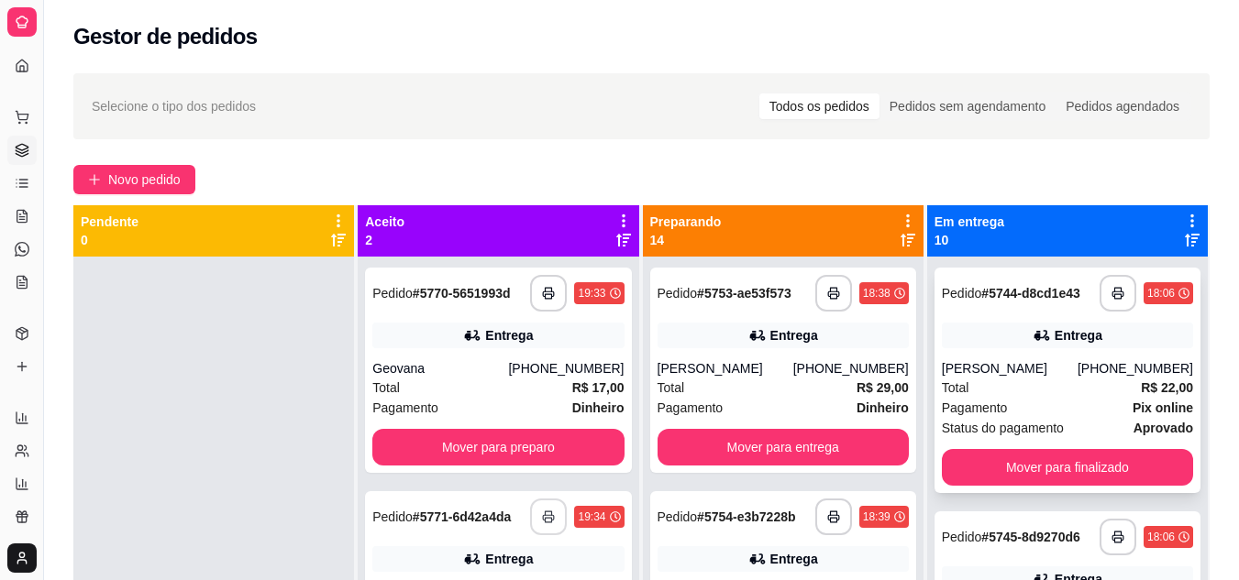
click at [1054, 393] on div "Total R$ 22,00" at bounding box center [1067, 388] width 251 height 20
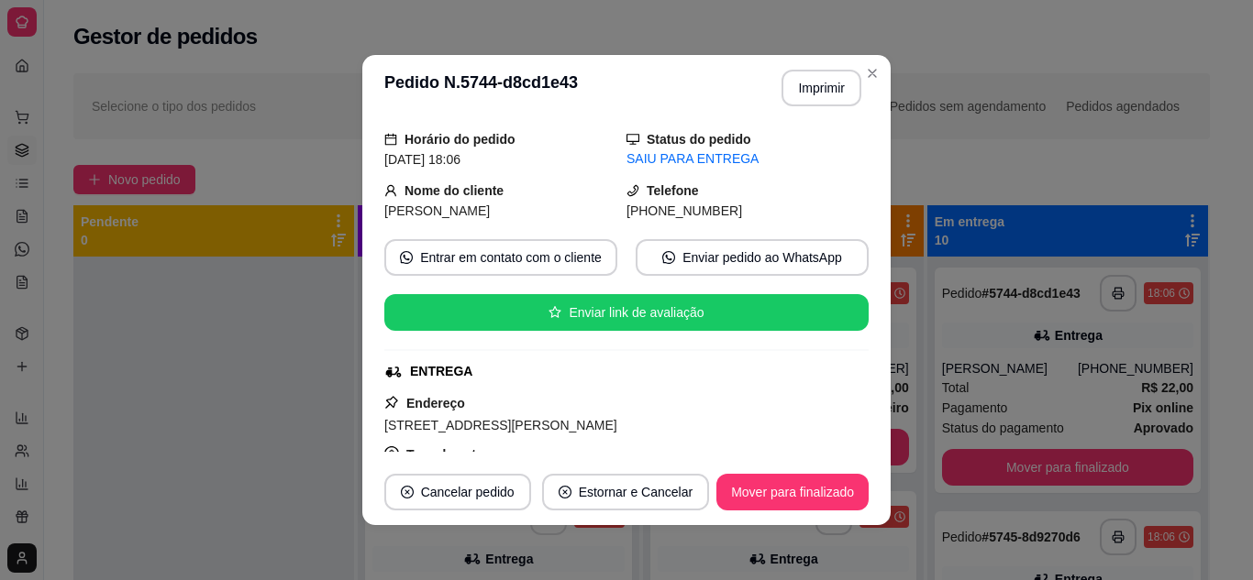
scroll to position [92, 0]
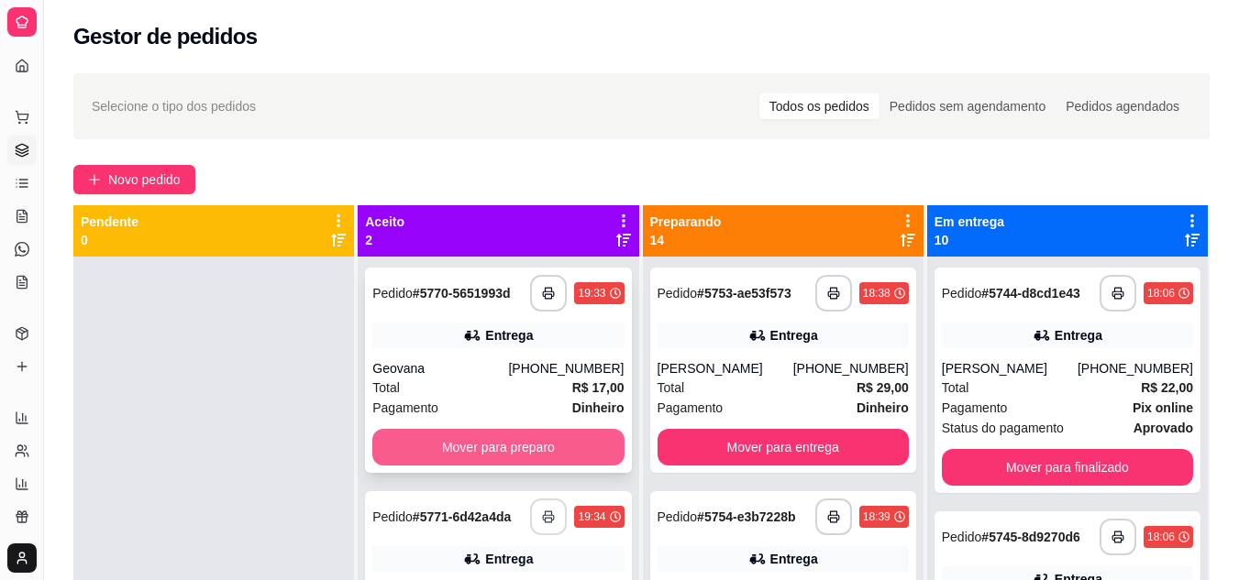
click at [553, 447] on button "Mover para preparo" at bounding box center [497, 447] width 251 height 37
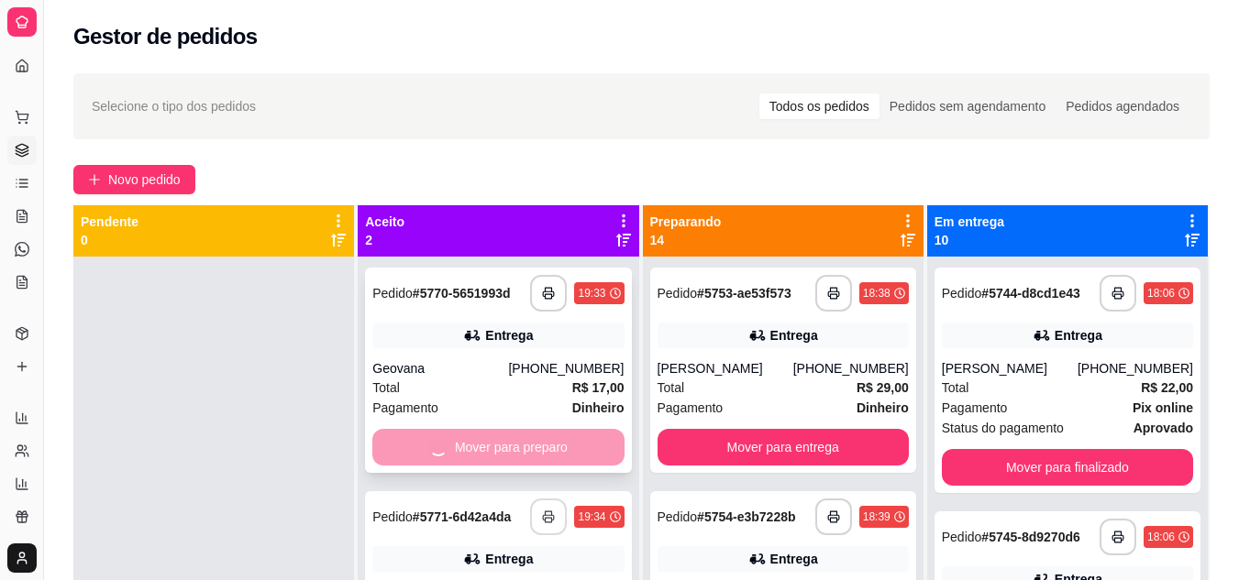
click at [553, 447] on div "Mover para preparo" at bounding box center [497, 447] width 251 height 37
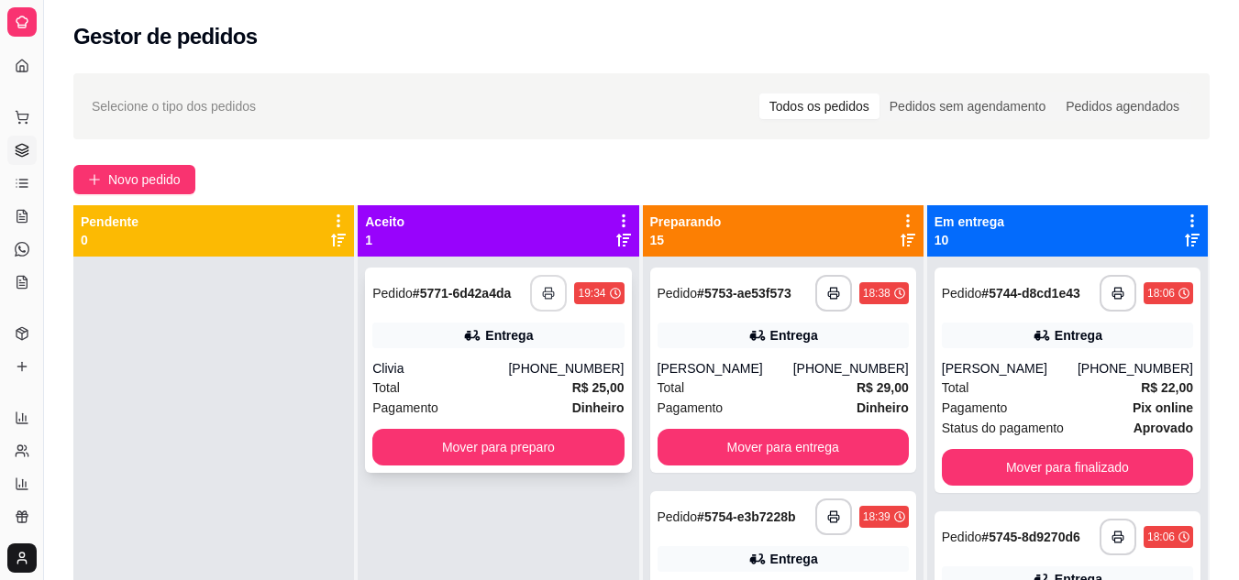
click at [476, 381] on div "Total R$ 25,00" at bounding box center [497, 388] width 251 height 20
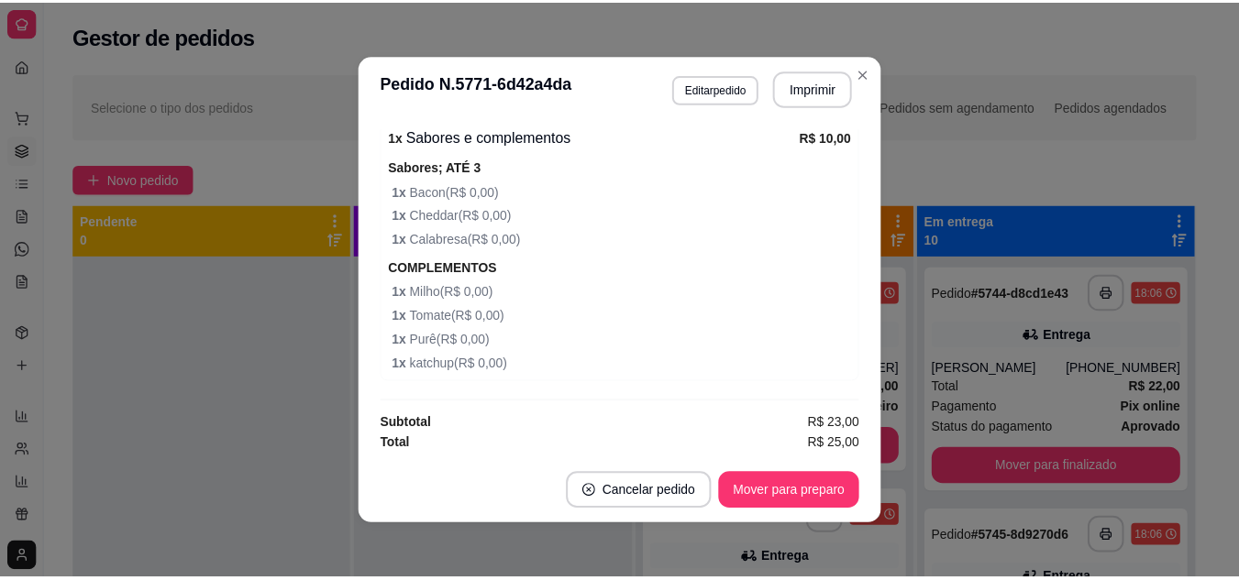
scroll to position [945, 0]
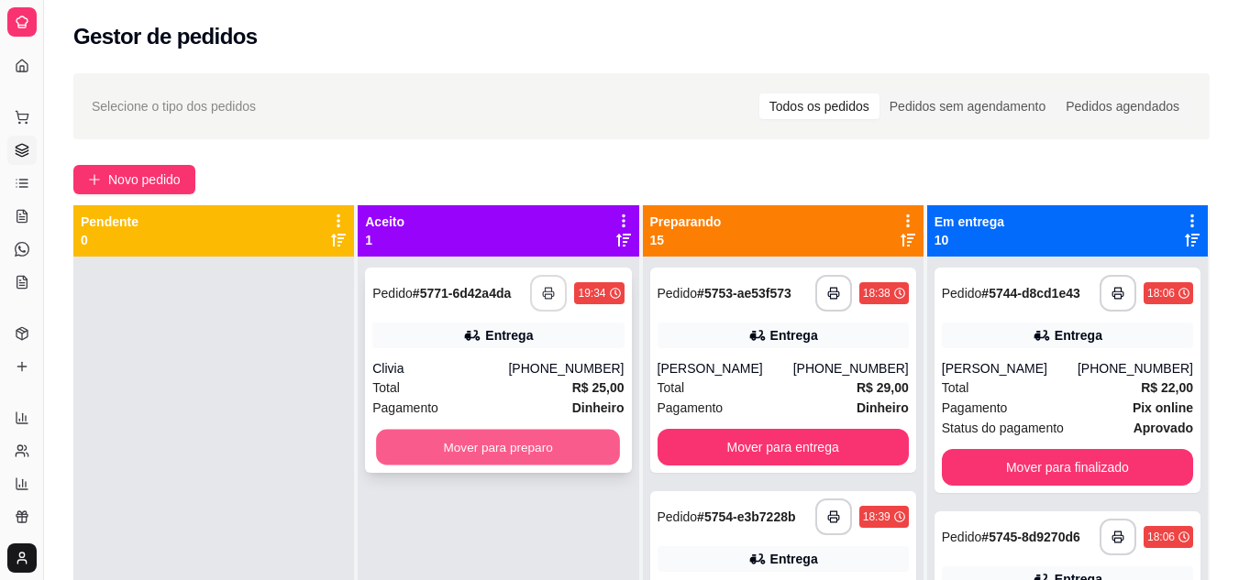
click at [535, 454] on button "Mover para preparo" at bounding box center [498, 448] width 244 height 36
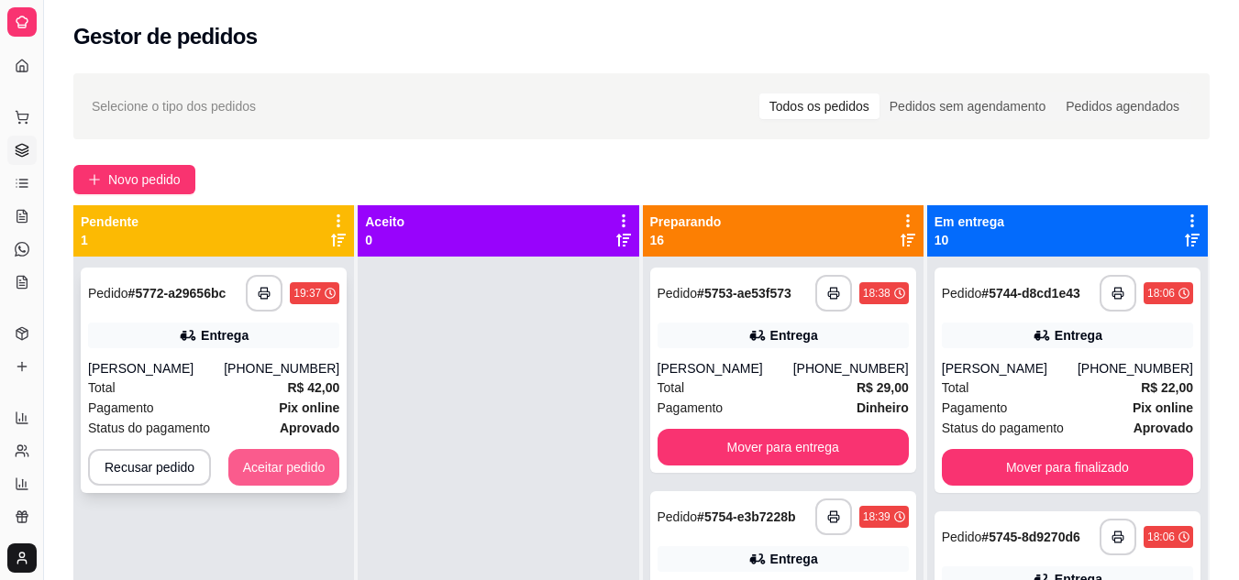
click at [249, 473] on button "Aceitar pedido" at bounding box center [284, 467] width 112 height 37
click at [249, 473] on div "Recusar pedido Aceitar pedido" at bounding box center [213, 467] width 251 height 37
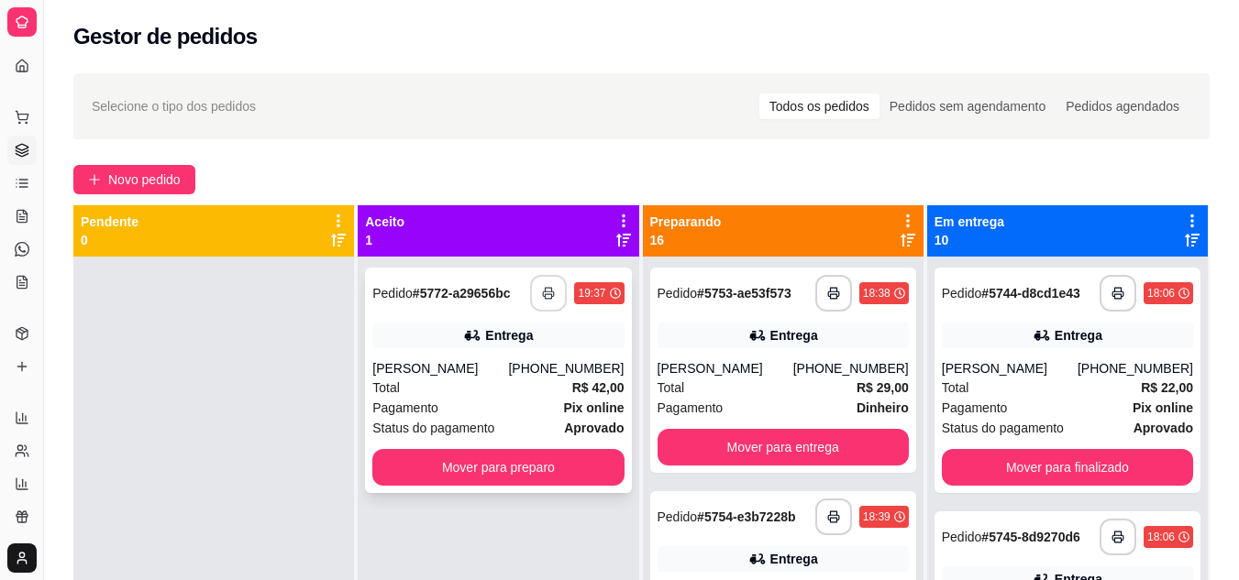
click at [543, 298] on icon "button" at bounding box center [548, 293] width 13 height 13
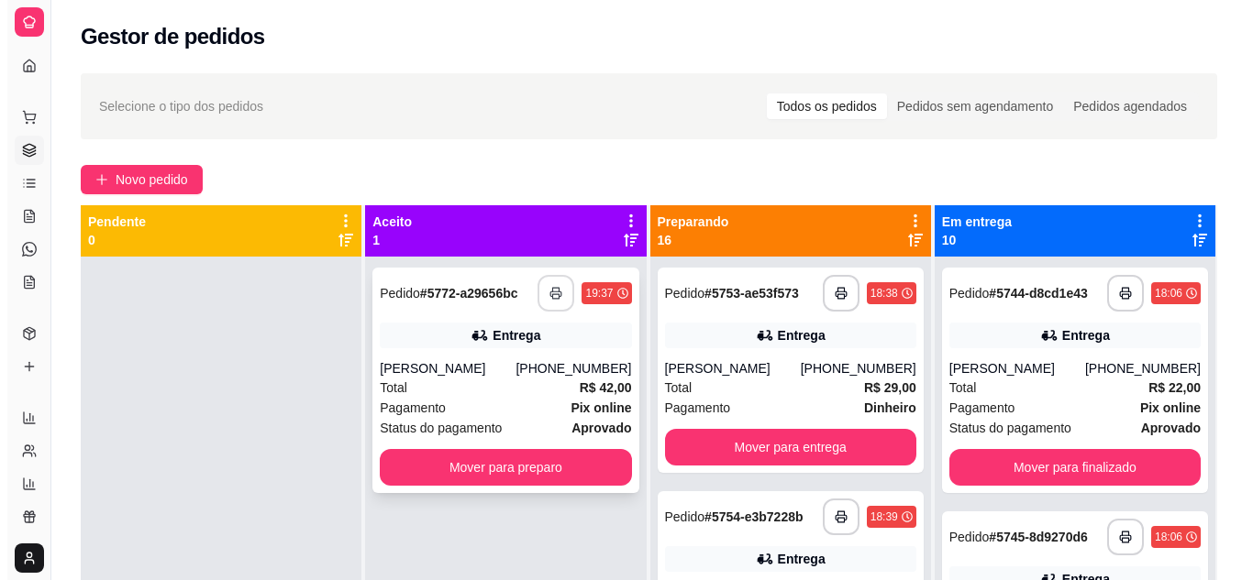
scroll to position [0, 0]
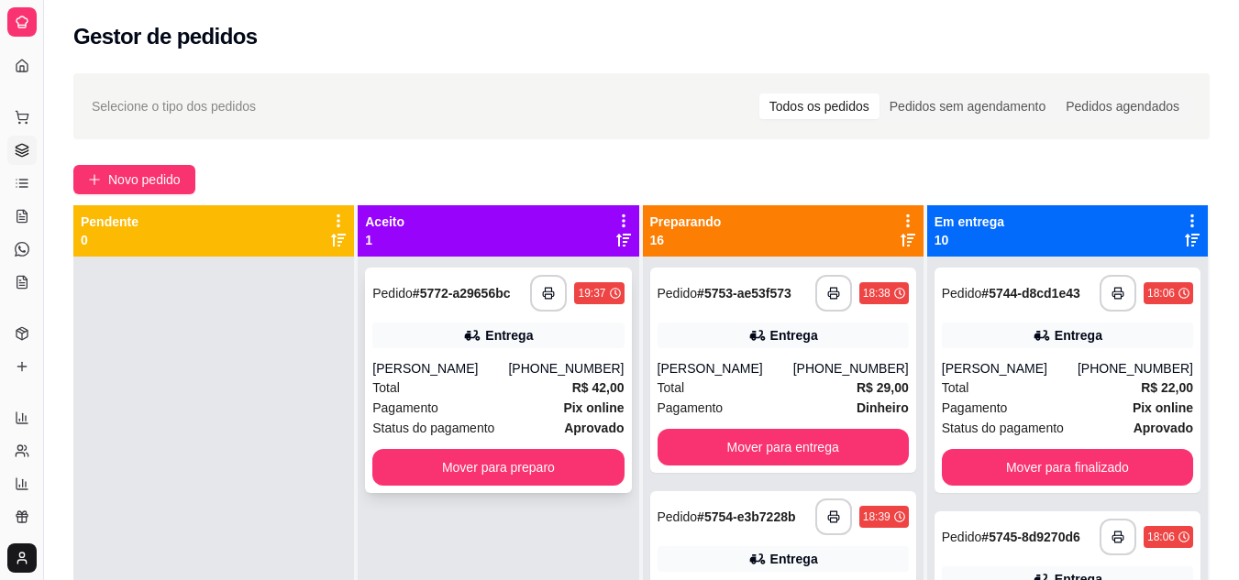
click at [432, 371] on div "[PERSON_NAME]" at bounding box center [440, 368] width 136 height 18
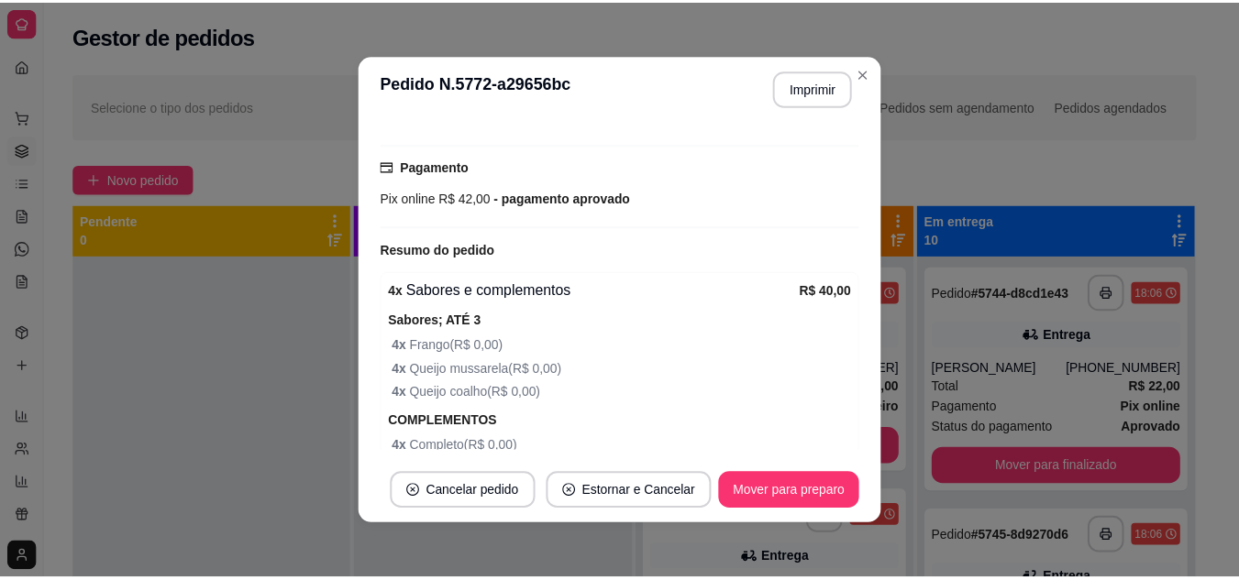
scroll to position [543, 0]
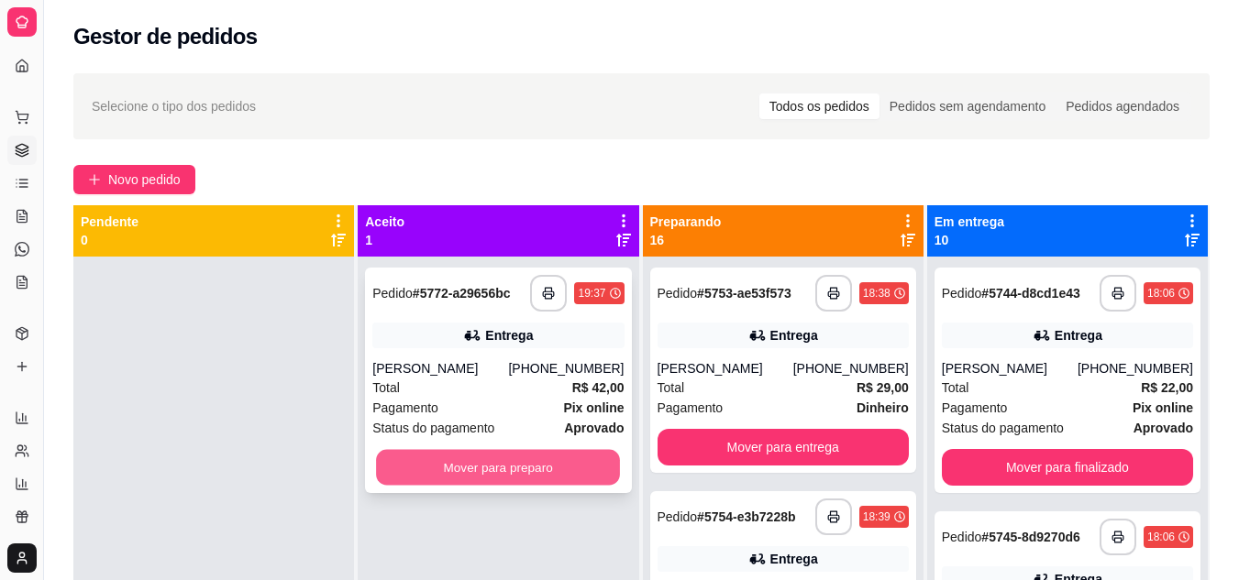
click at [511, 461] on button "Mover para preparo" at bounding box center [498, 468] width 244 height 36
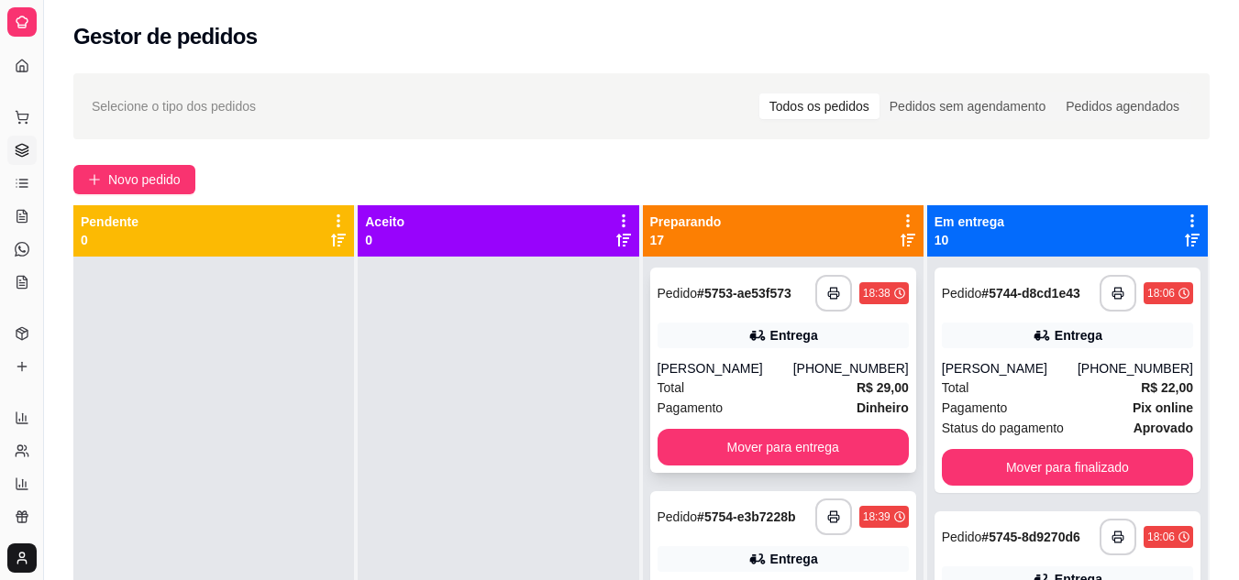
click at [761, 363] on div "[PERSON_NAME]" at bounding box center [725, 368] width 136 height 18
click at [779, 443] on button "Mover para entrega" at bounding box center [782, 447] width 251 height 37
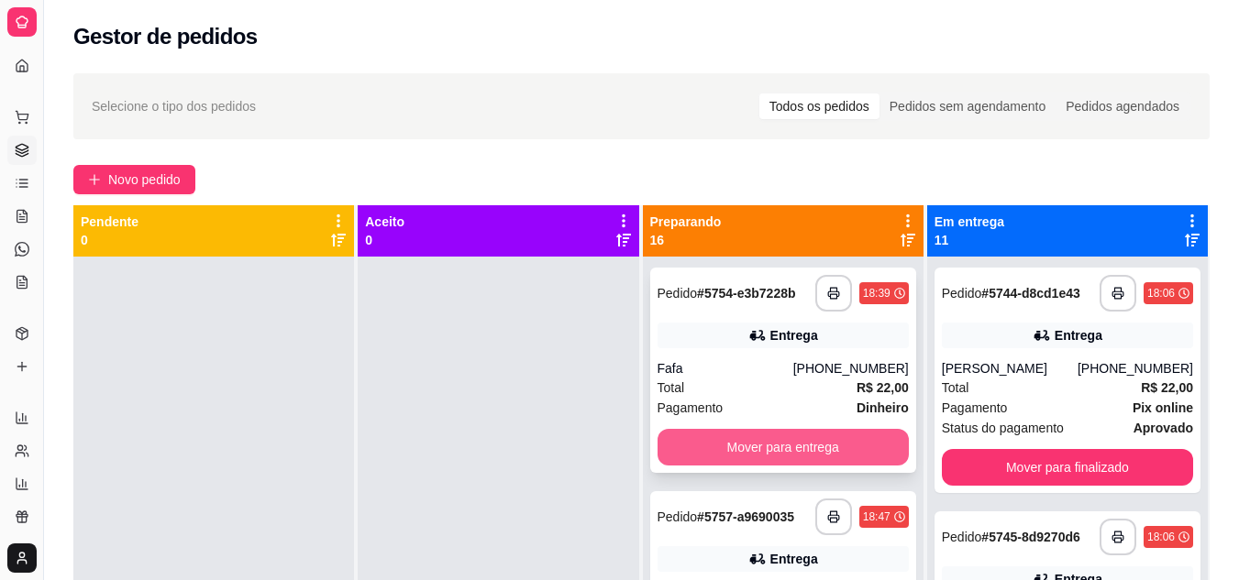
click at [773, 441] on button "Mover para entrega" at bounding box center [782, 447] width 251 height 37
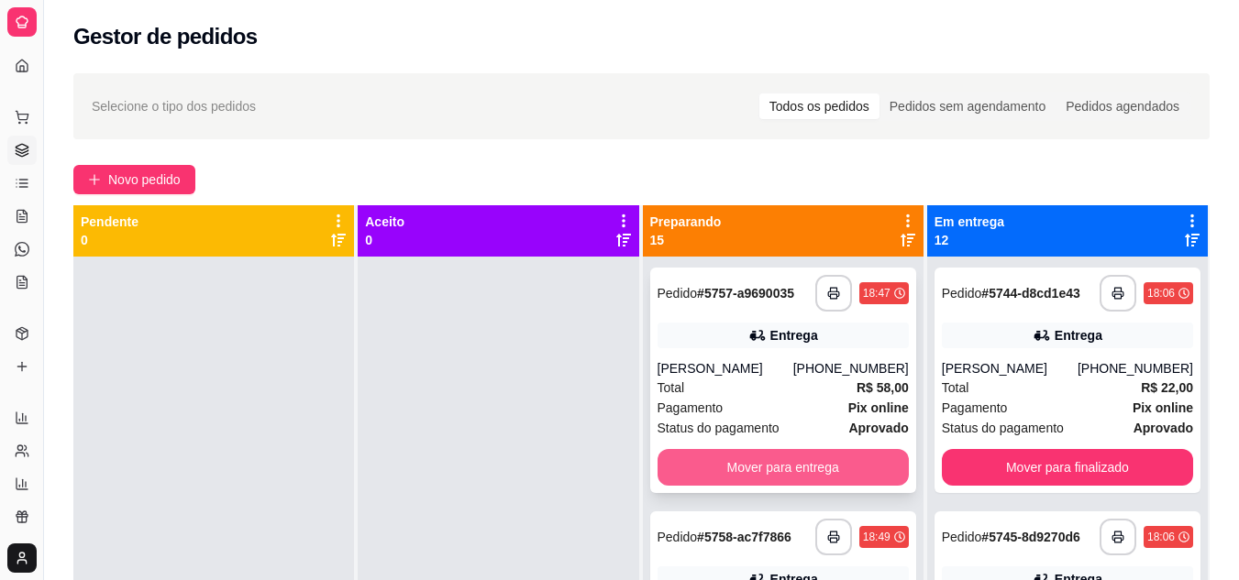
click at [749, 470] on button "Mover para entrega" at bounding box center [782, 467] width 251 height 37
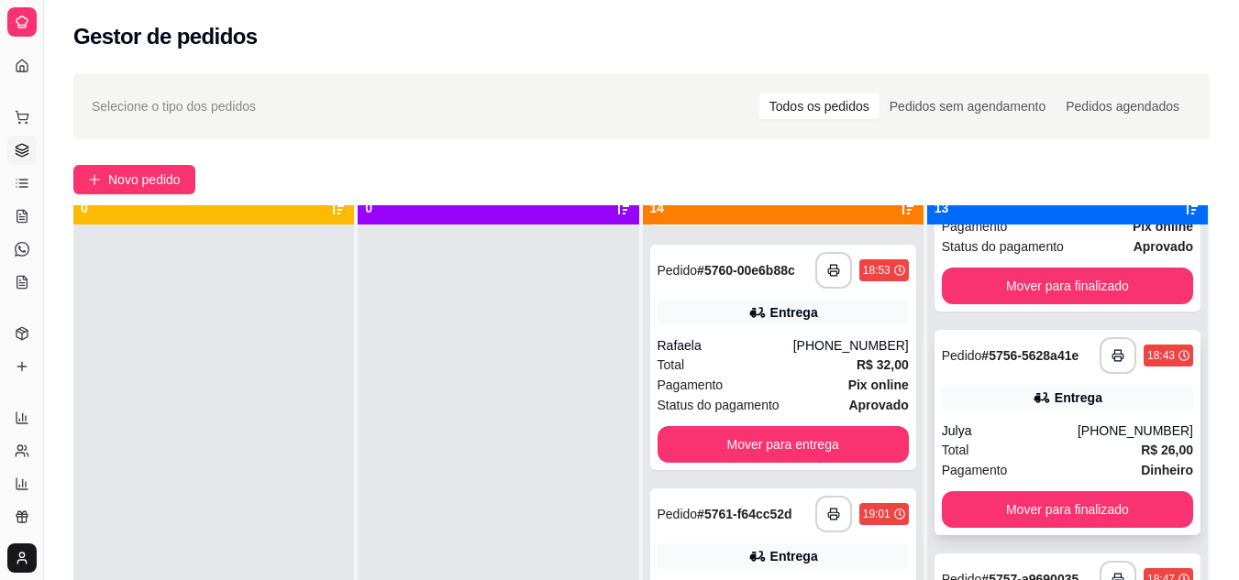
scroll to position [51, 0]
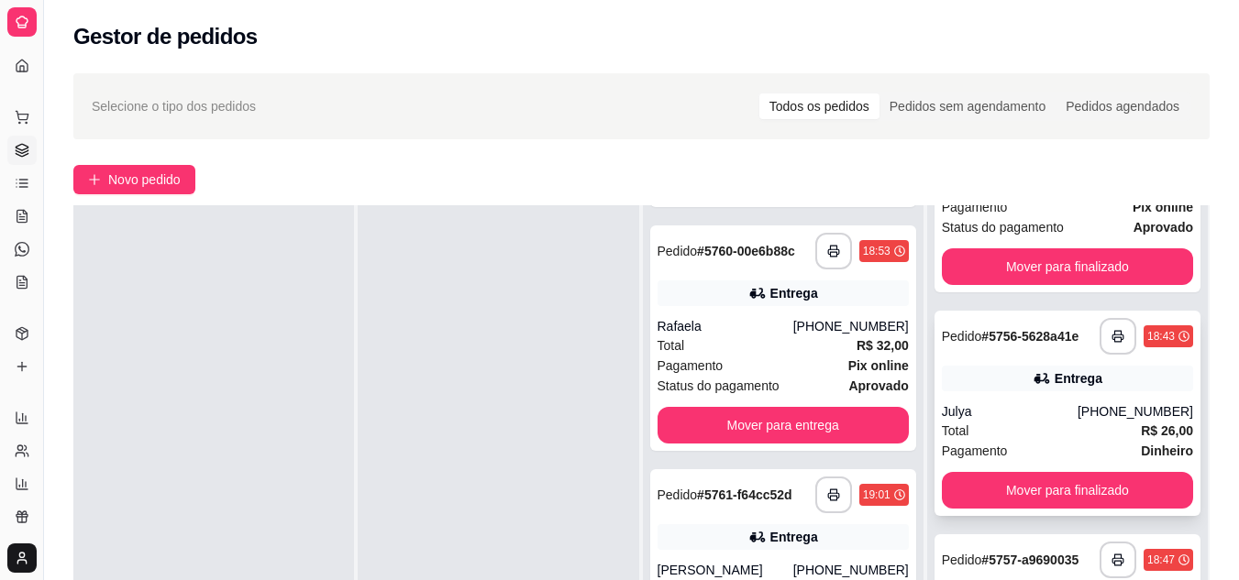
click at [1059, 429] on div "Total R$ 26,00" at bounding box center [1067, 431] width 251 height 20
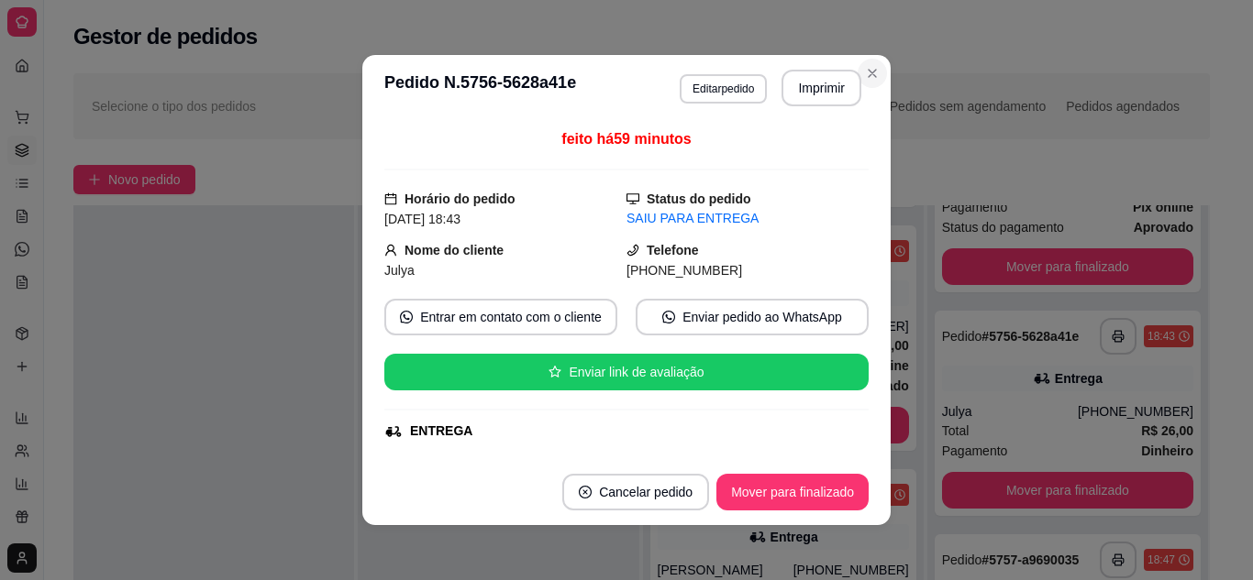
click at [864, 79] on div "Selecione o tipo dos pedidos Todos os pedidos Pedidos sem agendamento Pedidos a…" at bounding box center [641, 106] width 1136 height 66
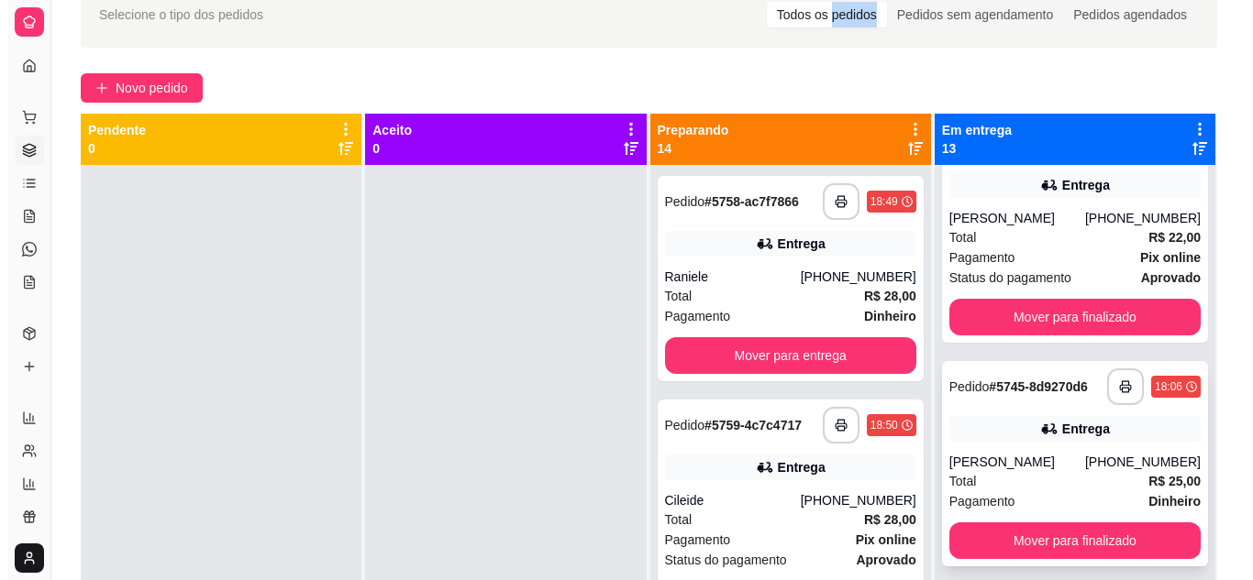
scroll to position [92, 0]
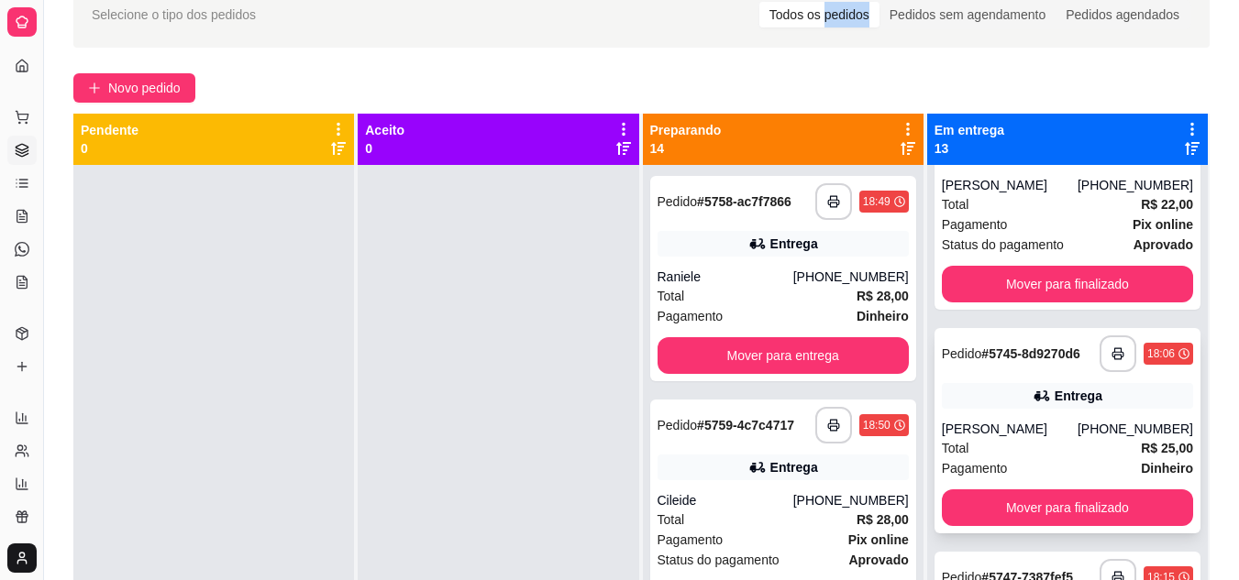
click at [1029, 416] on div "**********" at bounding box center [1067, 430] width 266 height 205
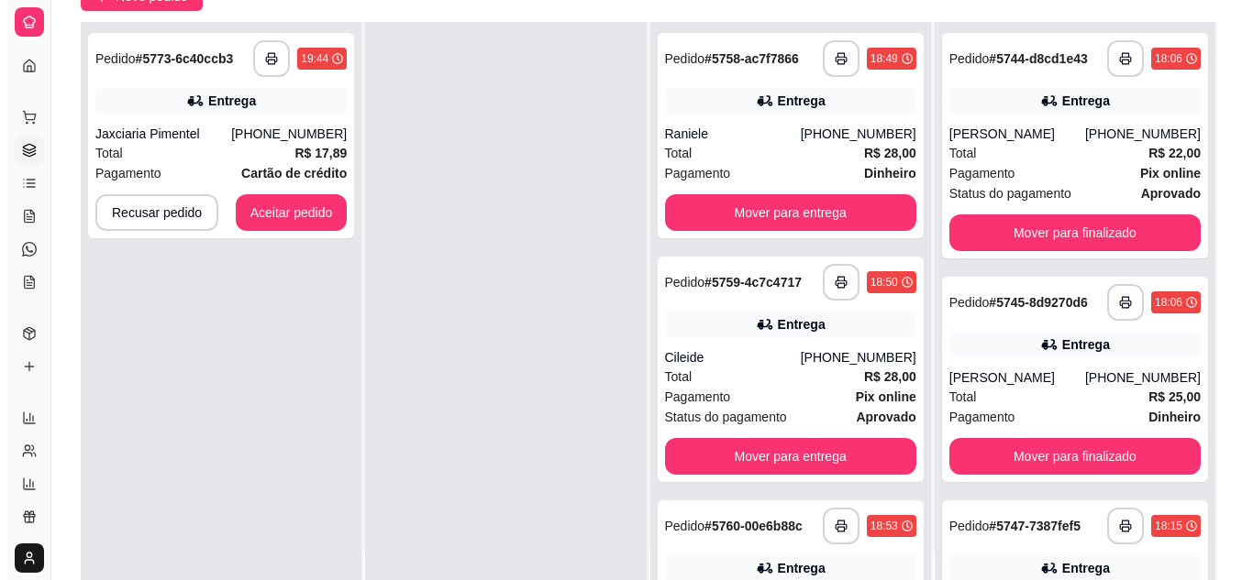
scroll to position [0, 0]
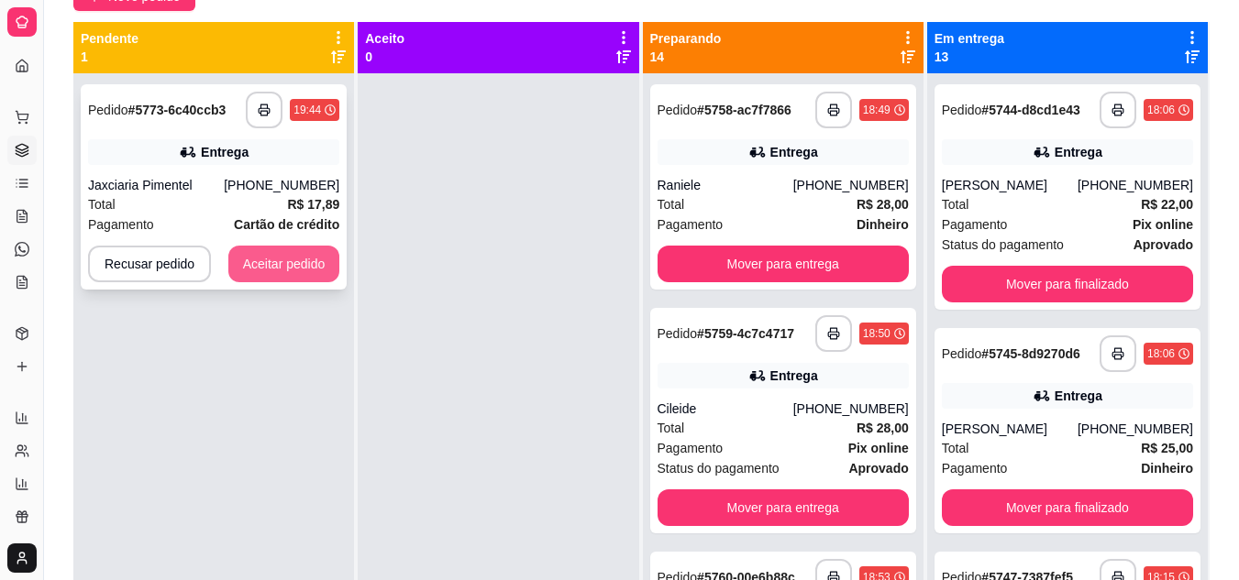
click at [288, 270] on button "Aceitar pedido" at bounding box center [284, 264] width 112 height 37
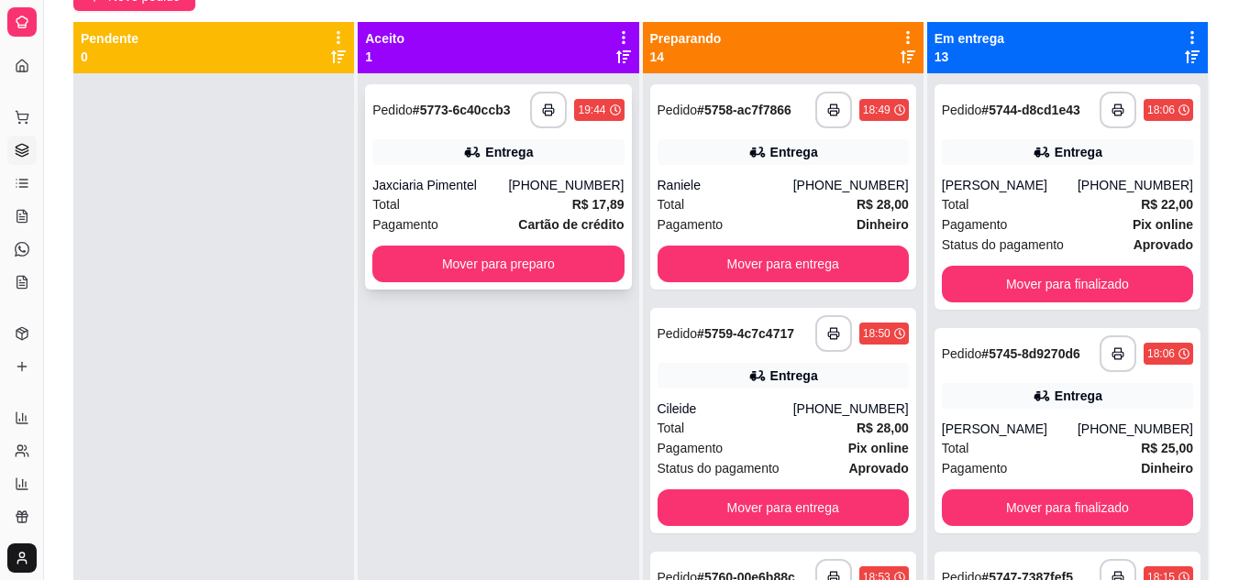
click at [462, 202] on div "Total R$ 17,89" at bounding box center [497, 204] width 251 height 20
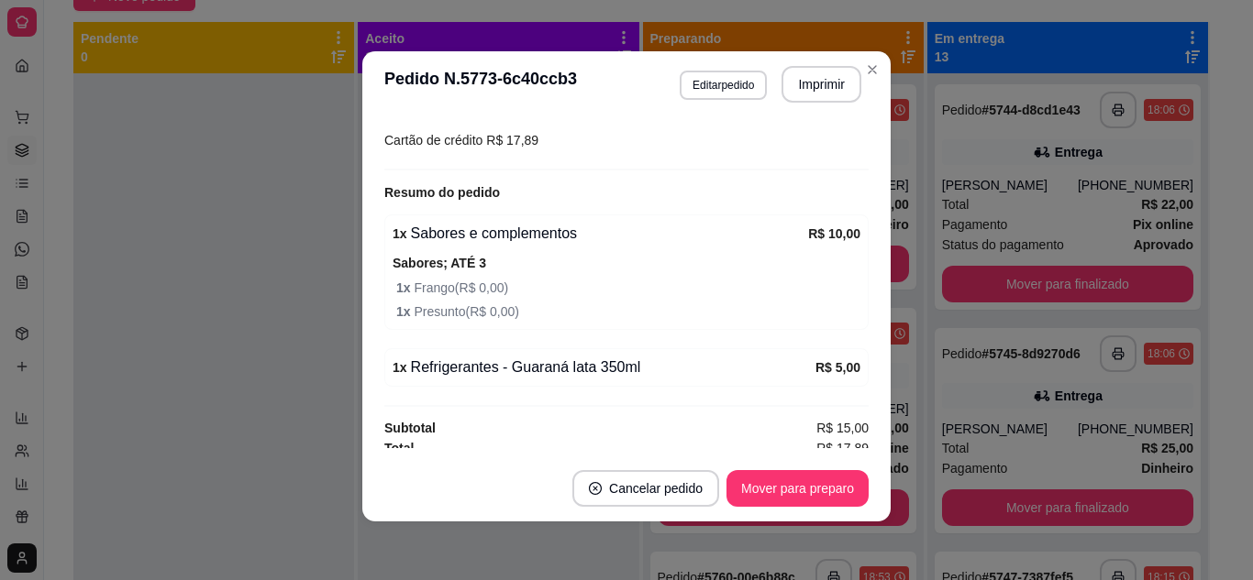
scroll to position [523, 0]
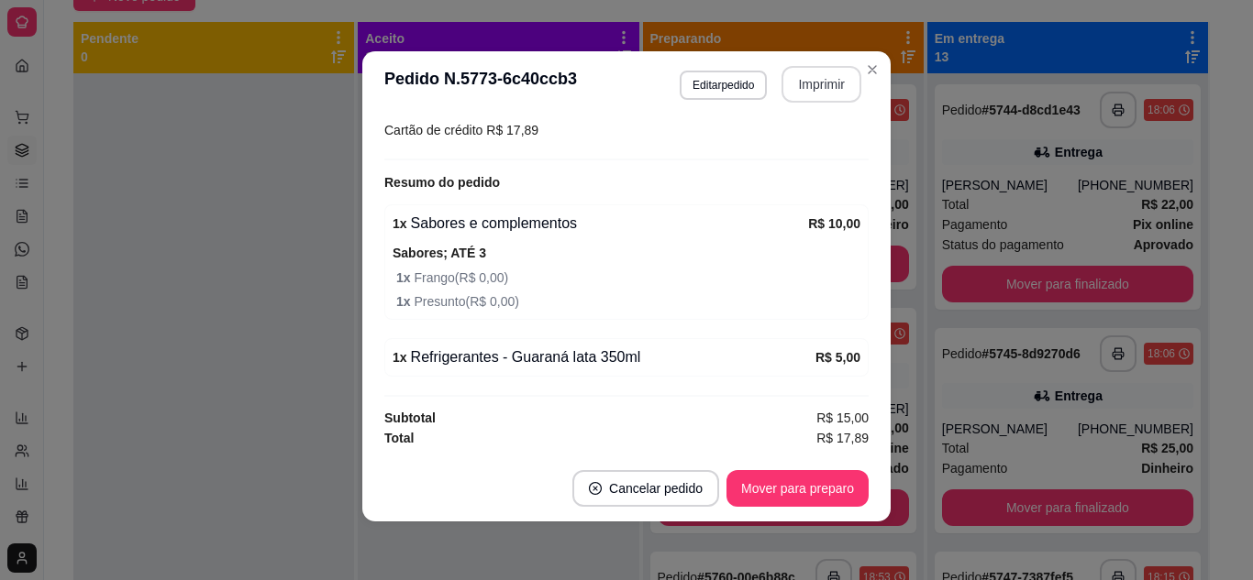
click at [822, 83] on button "Imprimir" at bounding box center [821, 84] width 80 height 37
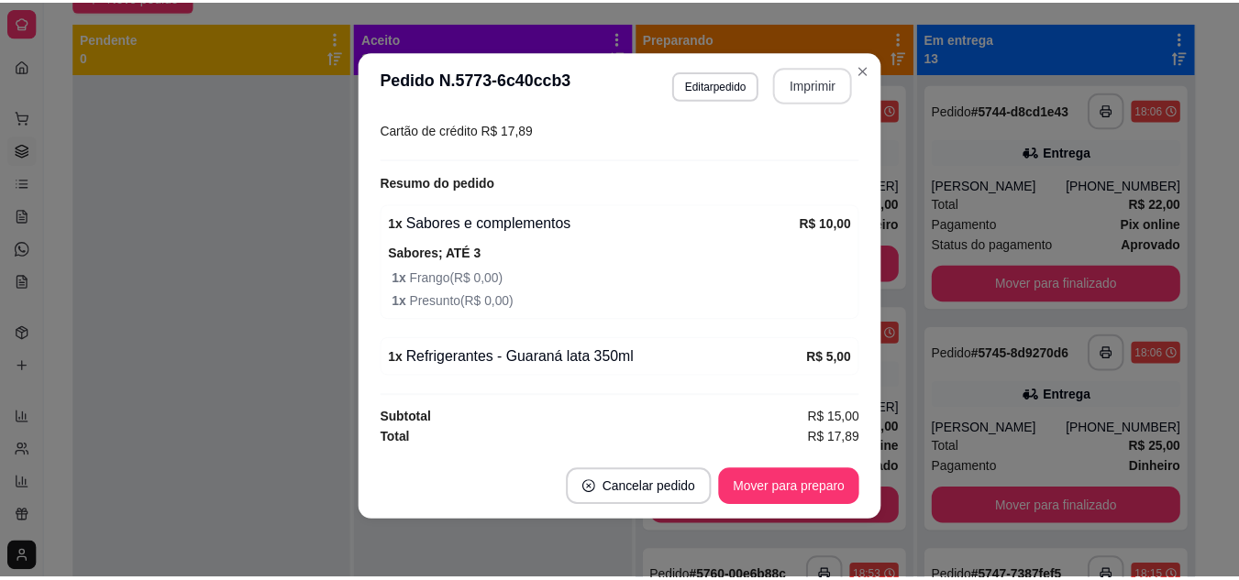
scroll to position [0, 0]
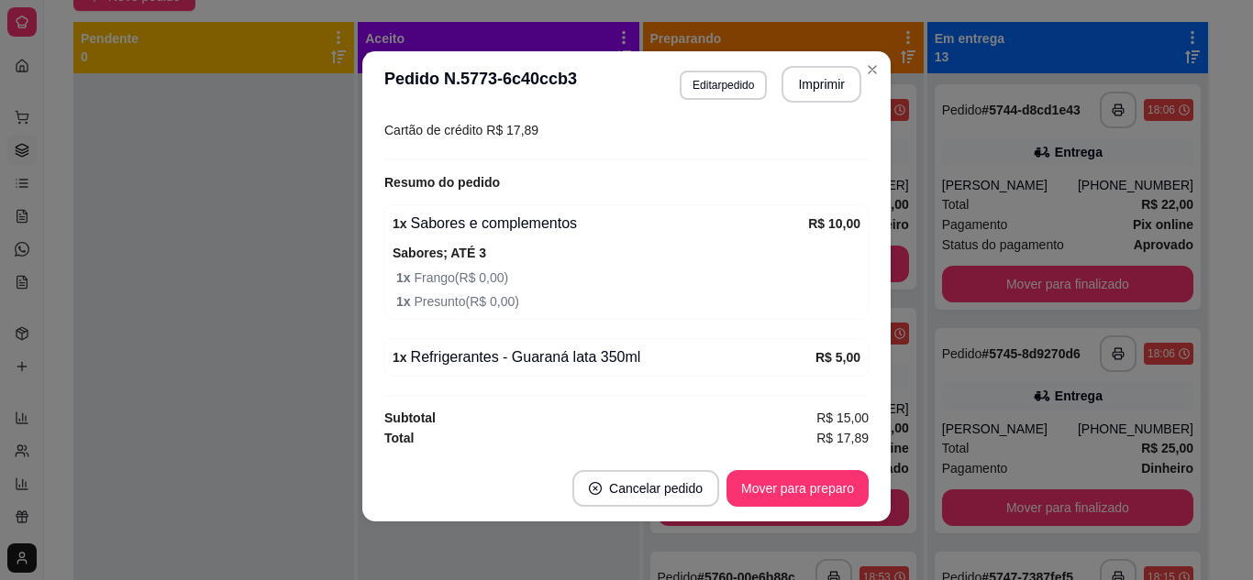
click at [252, 419] on div at bounding box center [213, 363] width 281 height 580
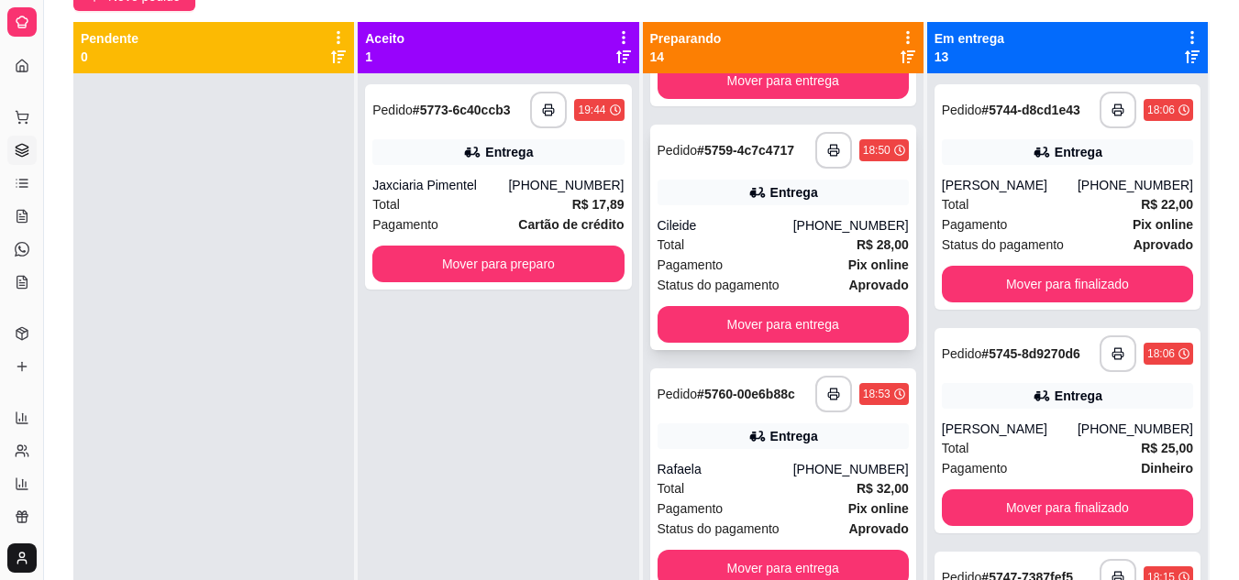
scroll to position [275, 0]
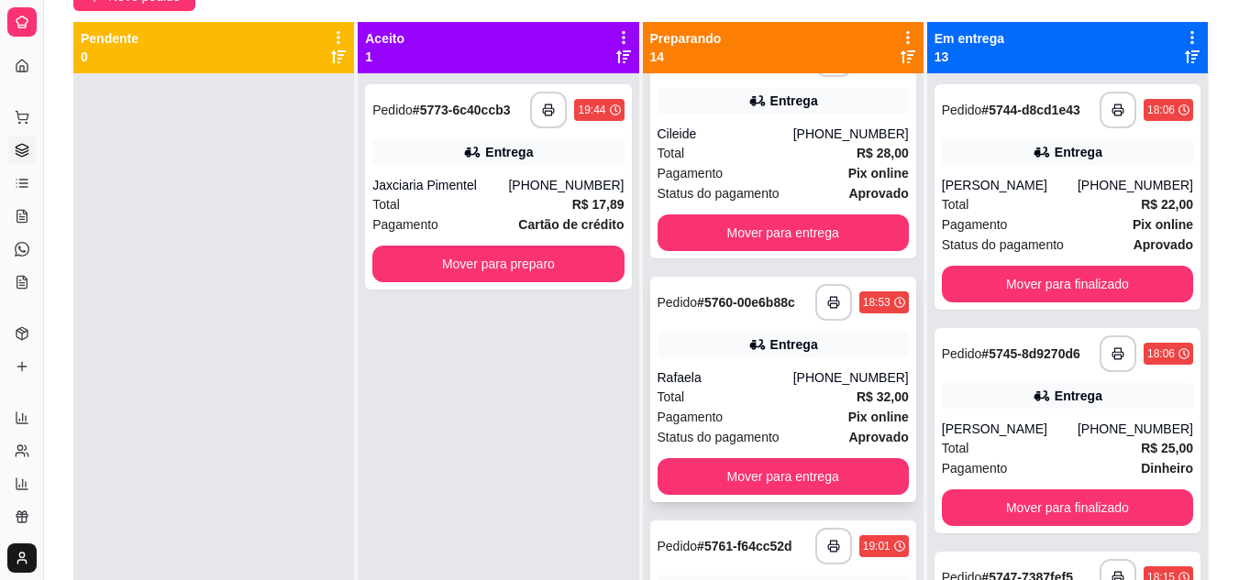
click at [758, 383] on div "Rafaela" at bounding box center [725, 378] width 136 height 18
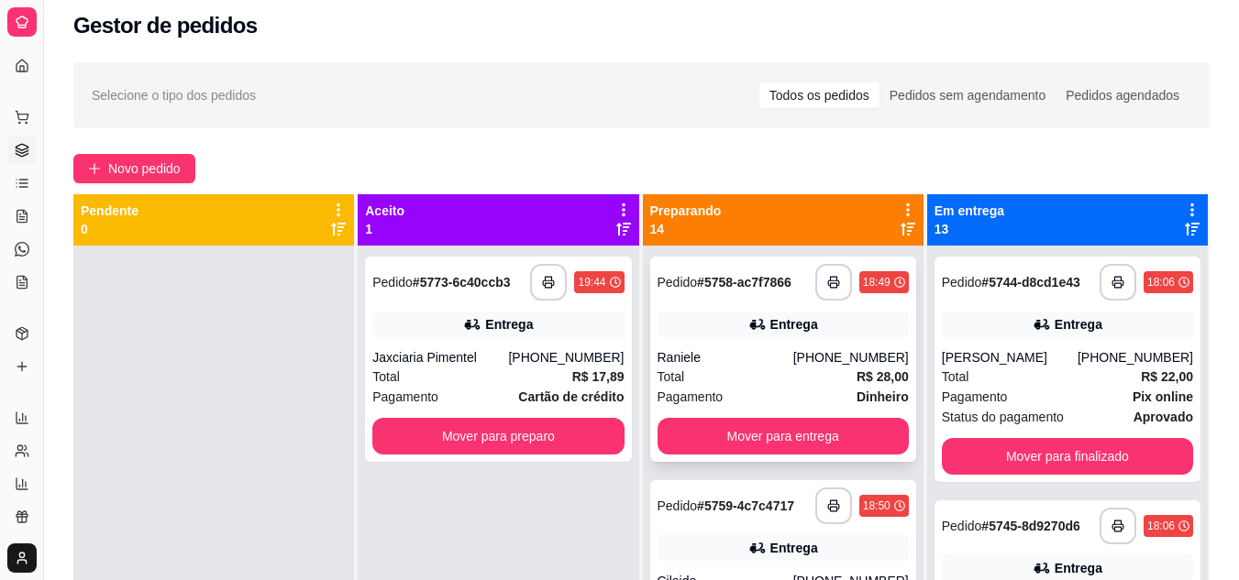
scroll to position [0, 0]
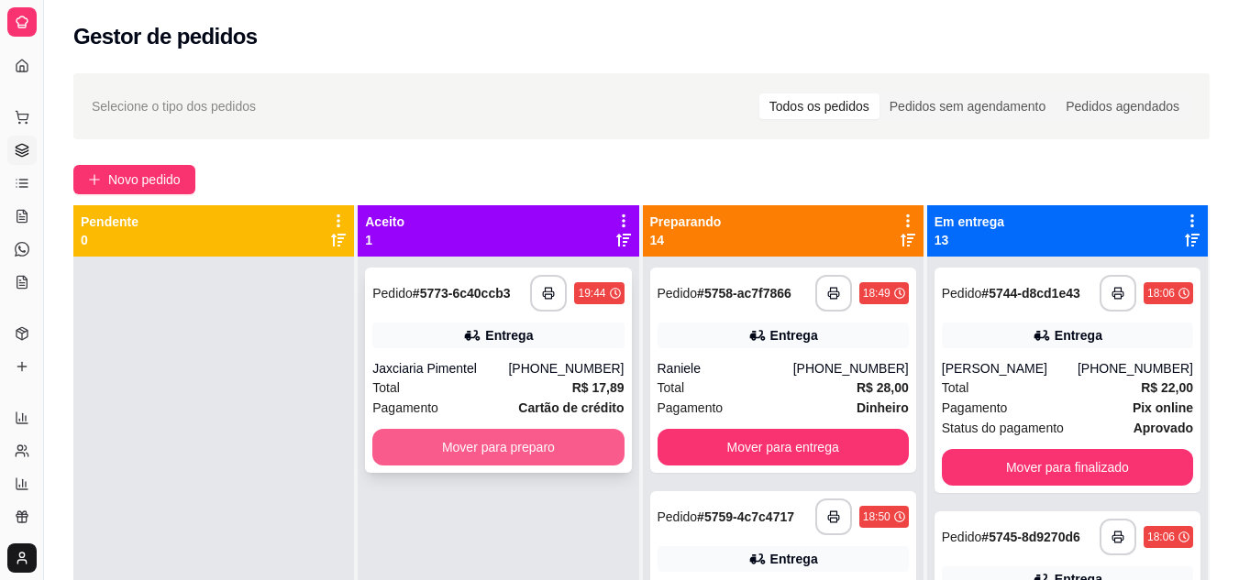
click at [564, 449] on button "Mover para preparo" at bounding box center [497, 447] width 251 height 37
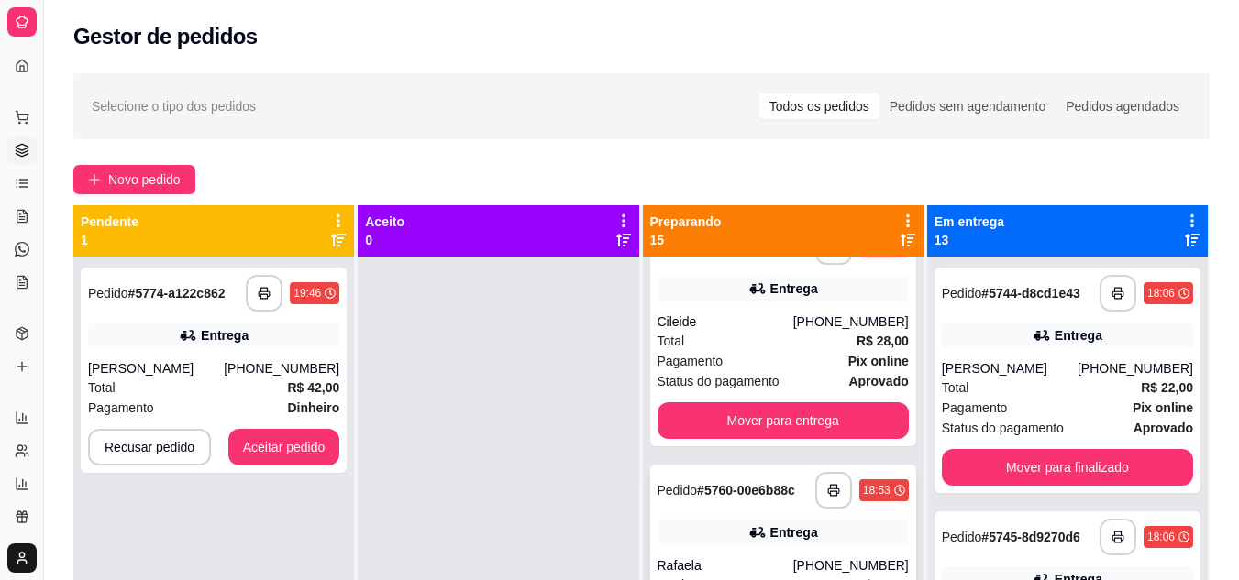
scroll to position [183, 0]
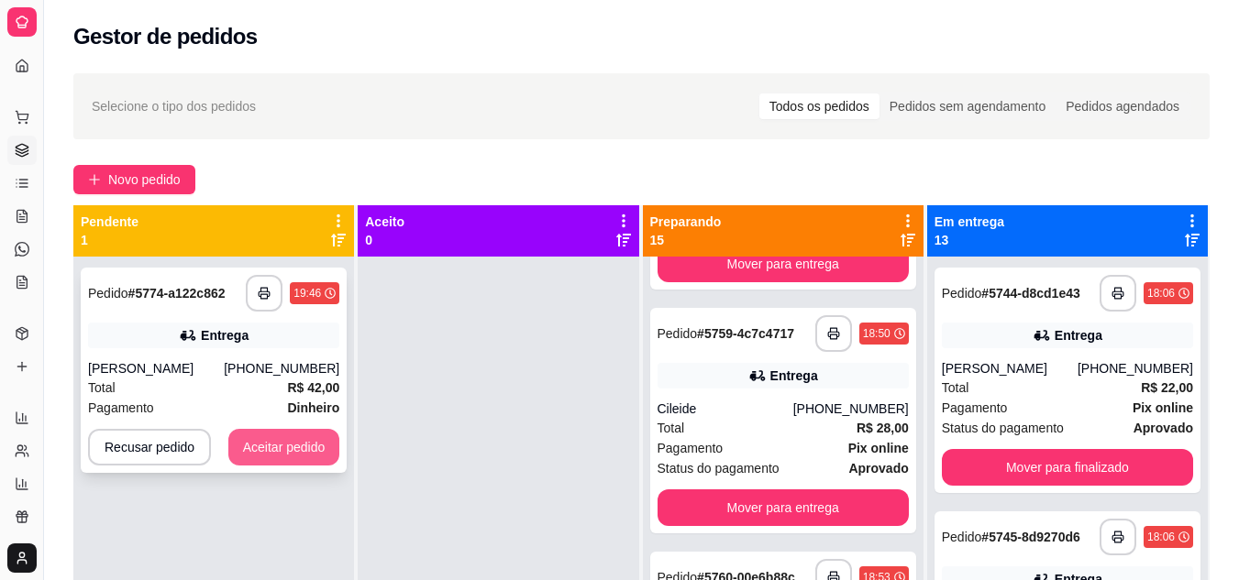
click at [294, 438] on button "Aceitar pedido" at bounding box center [284, 447] width 112 height 37
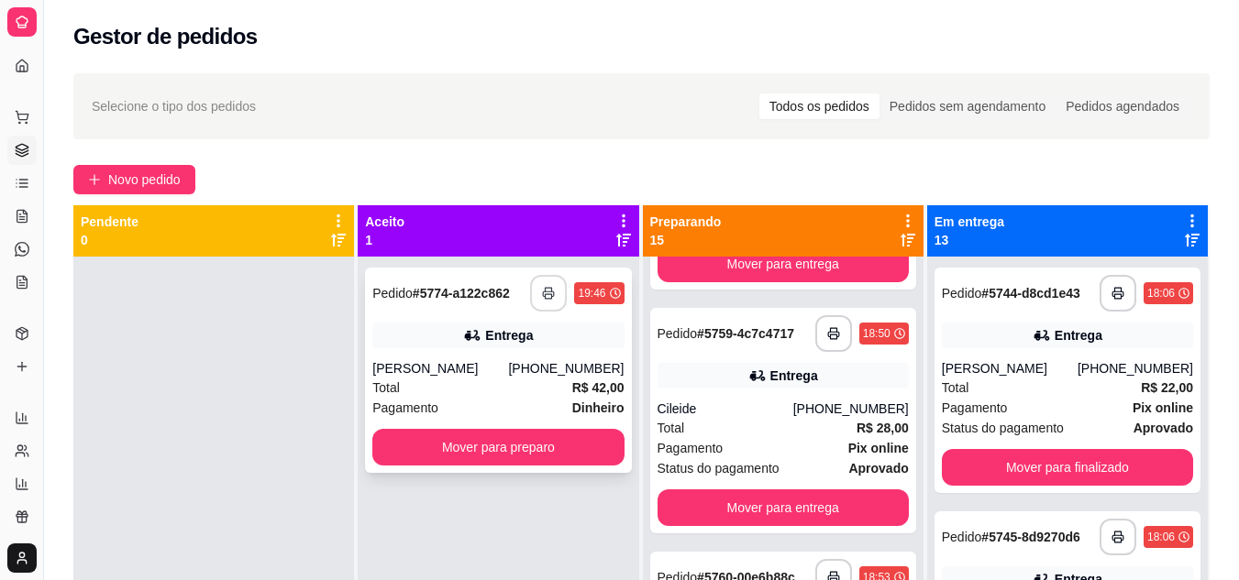
click at [537, 280] on button "button" at bounding box center [548, 293] width 37 height 37
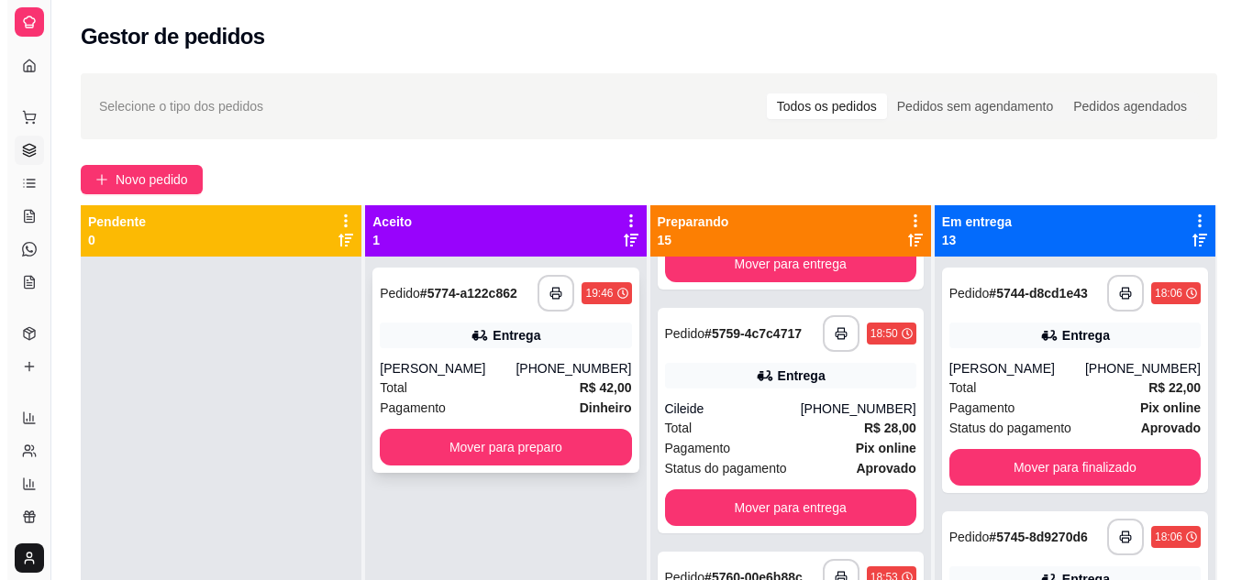
scroll to position [0, 0]
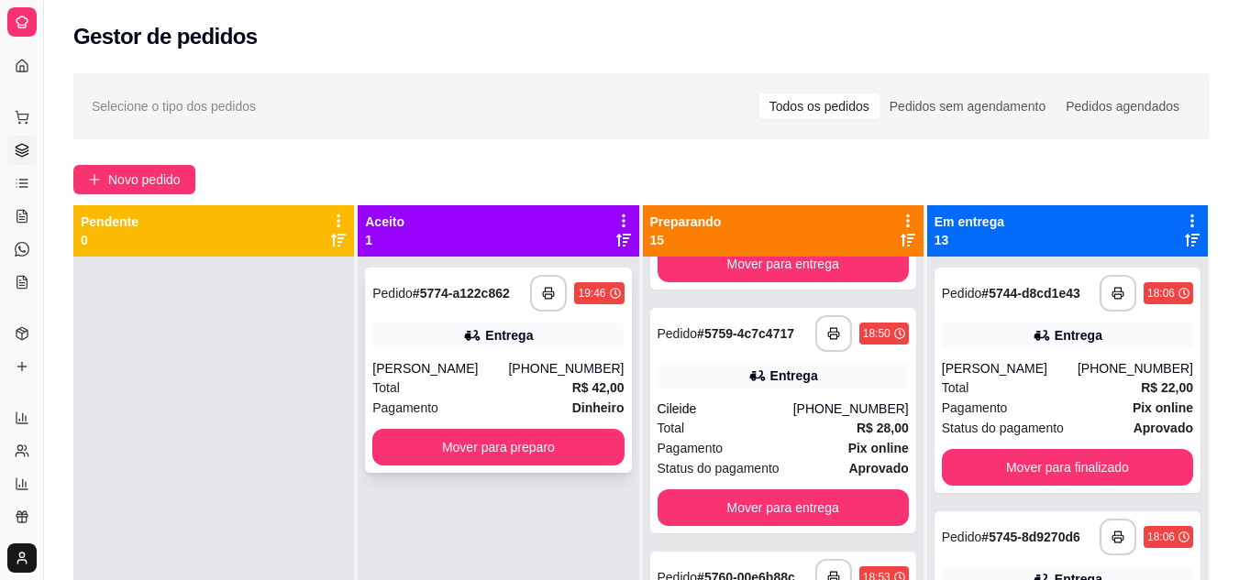
click at [534, 392] on div "Total R$ 42,00" at bounding box center [497, 388] width 251 height 20
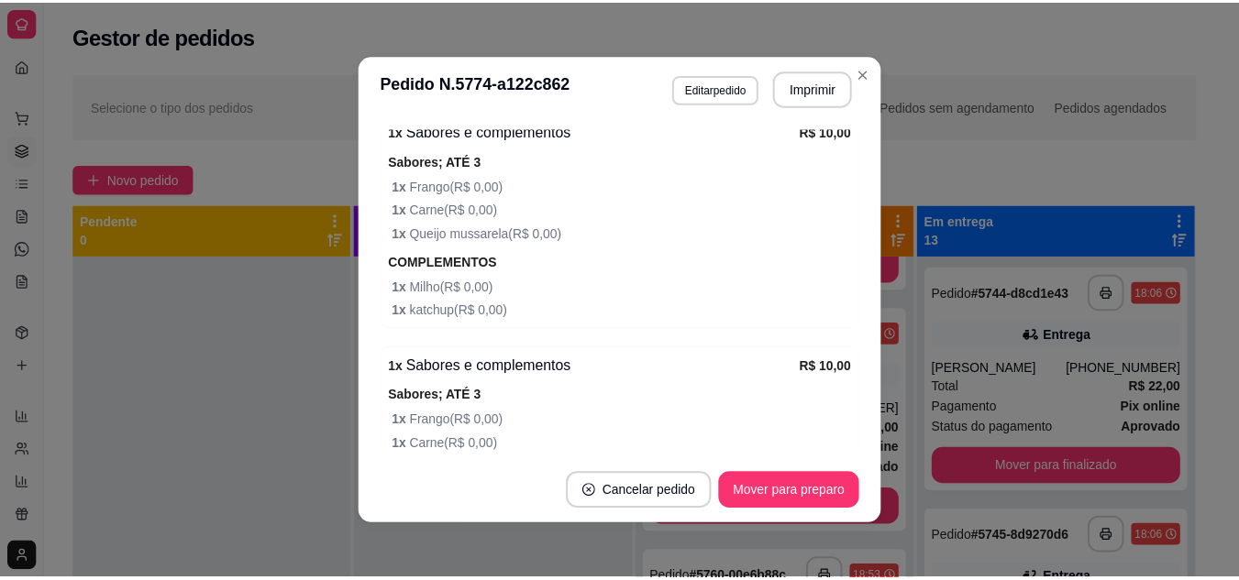
scroll to position [1077, 0]
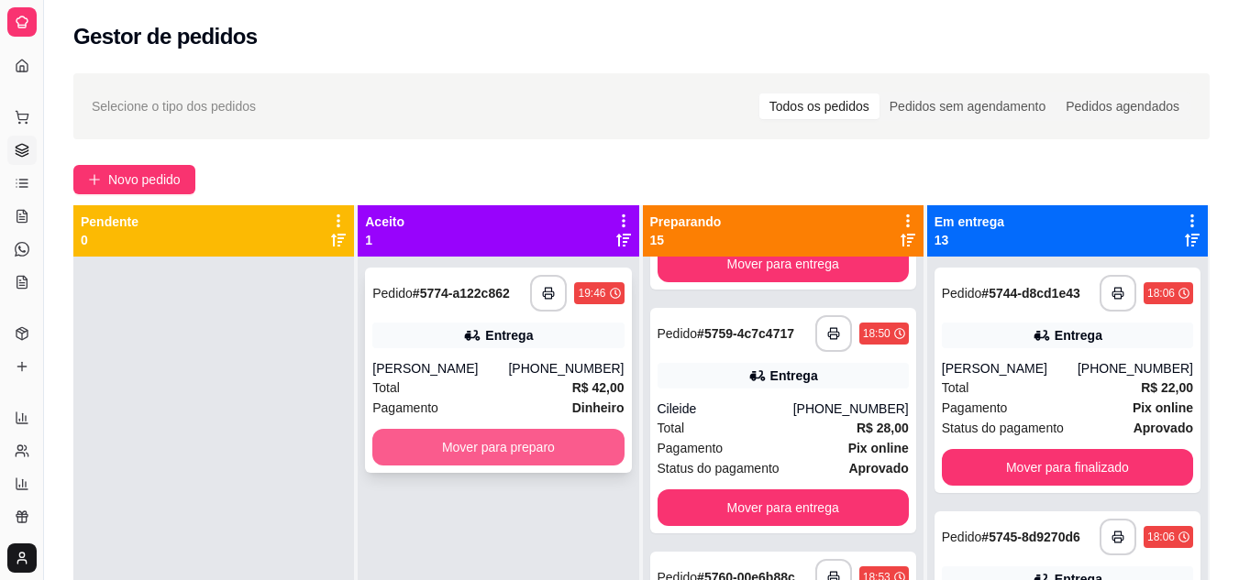
click at [457, 431] on button "Mover para preparo" at bounding box center [497, 447] width 251 height 37
click at [457, 431] on div "Mover para preparo" at bounding box center [497, 447] width 251 height 37
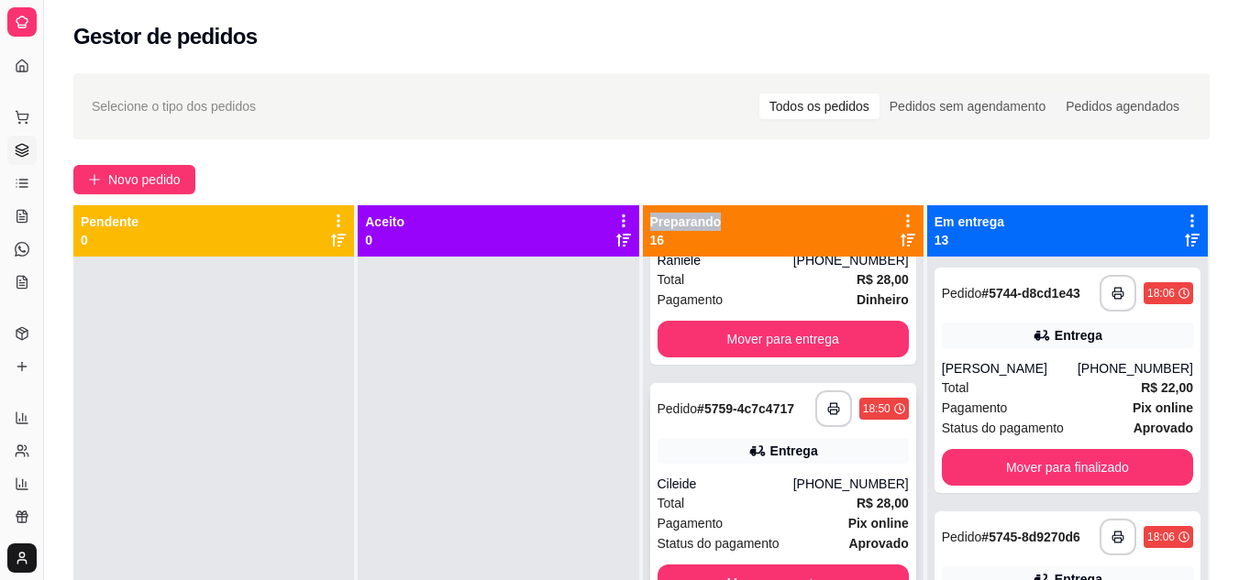
scroll to position [0, 0]
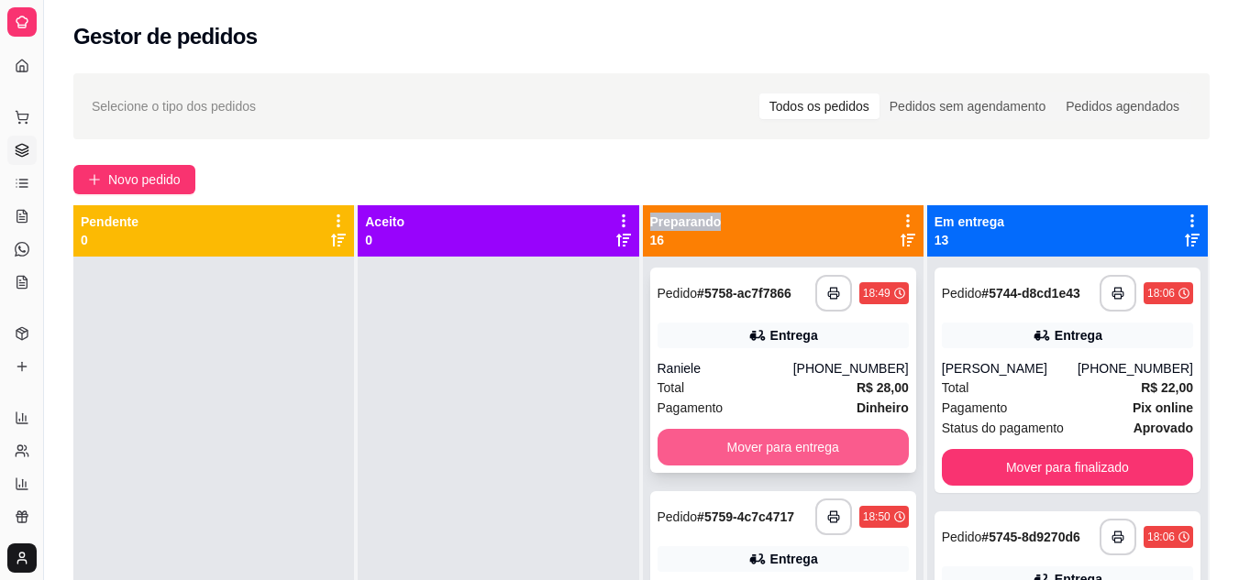
click at [775, 440] on button "Mover para entrega" at bounding box center [782, 447] width 251 height 37
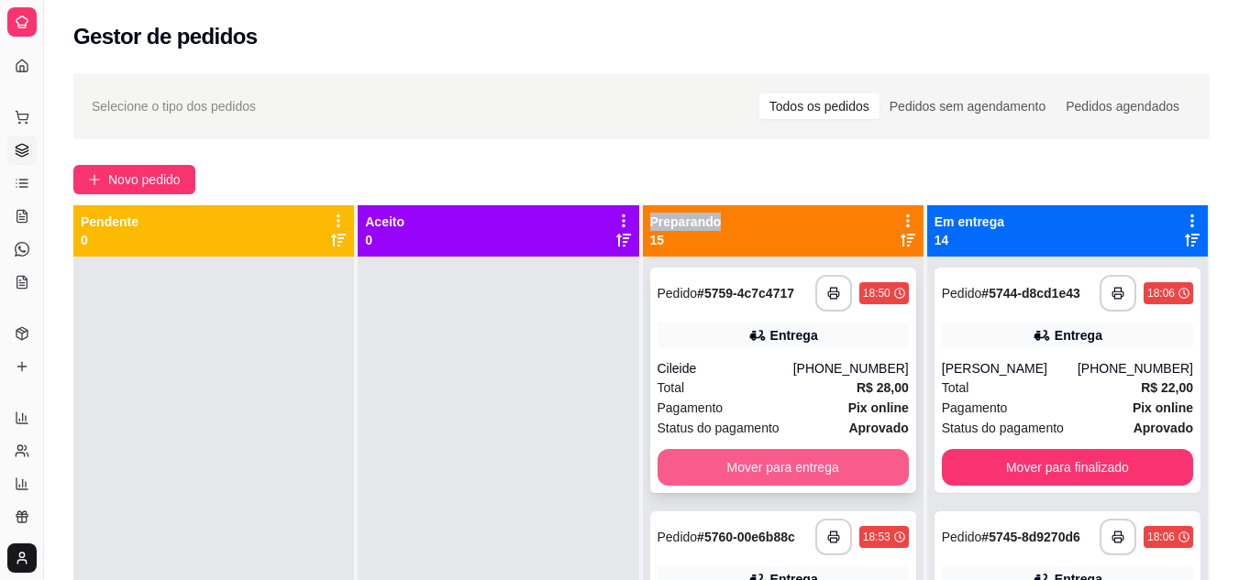
click at [750, 463] on button "Mover para entrega" at bounding box center [782, 467] width 251 height 37
click at [750, 463] on button "Mover para entrega" at bounding box center [783, 468] width 244 height 36
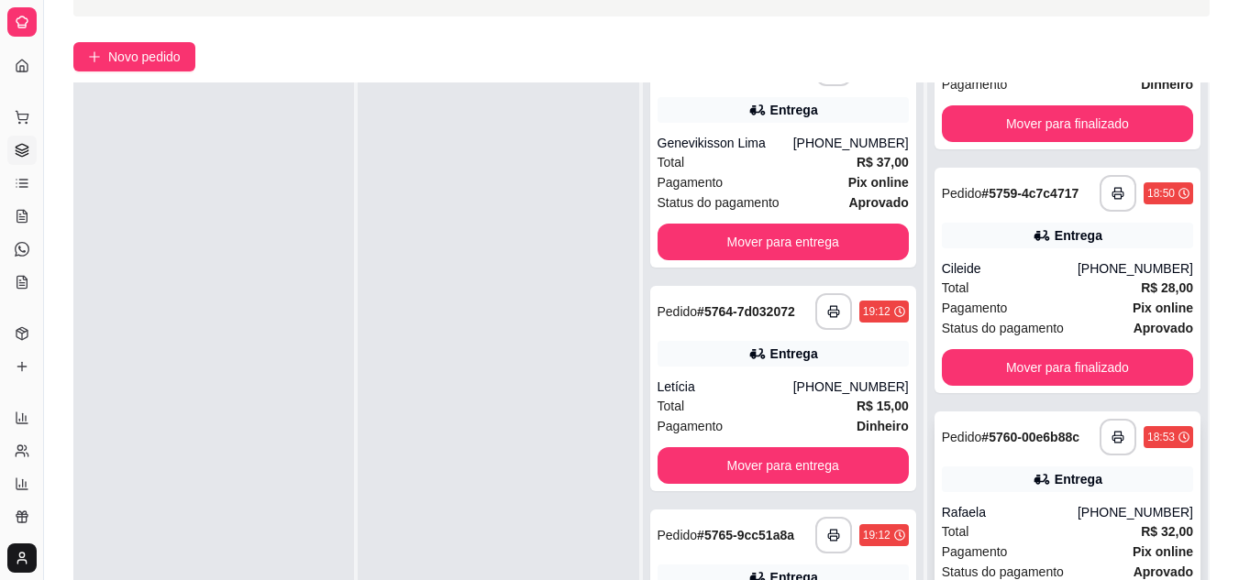
scroll to position [275, 0]
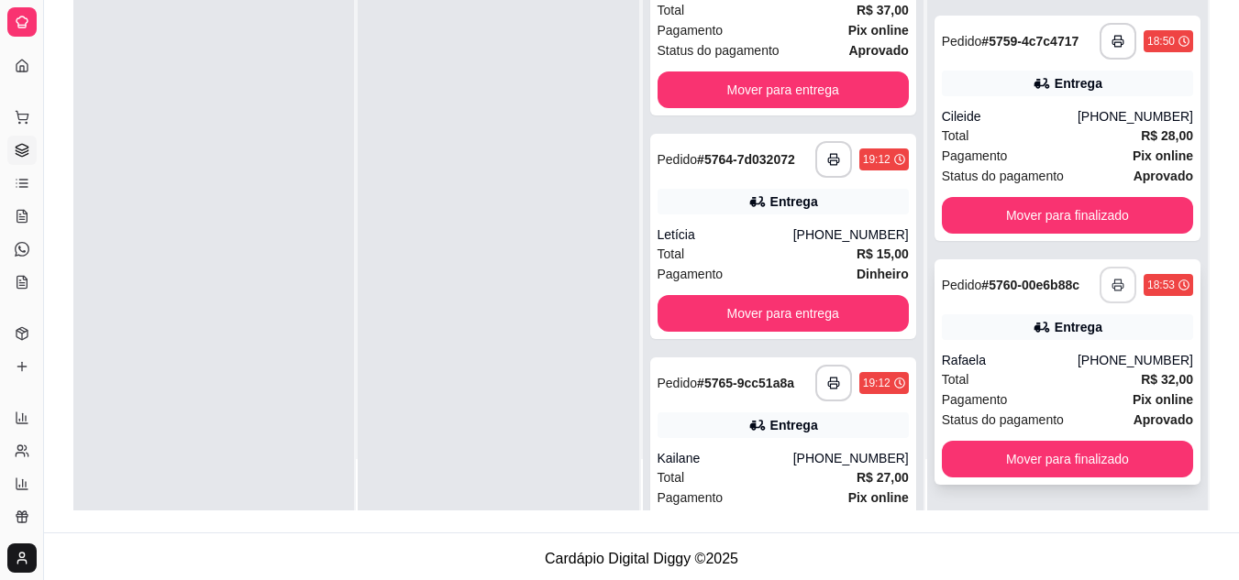
click at [1101, 285] on button "button" at bounding box center [1117, 285] width 37 height 37
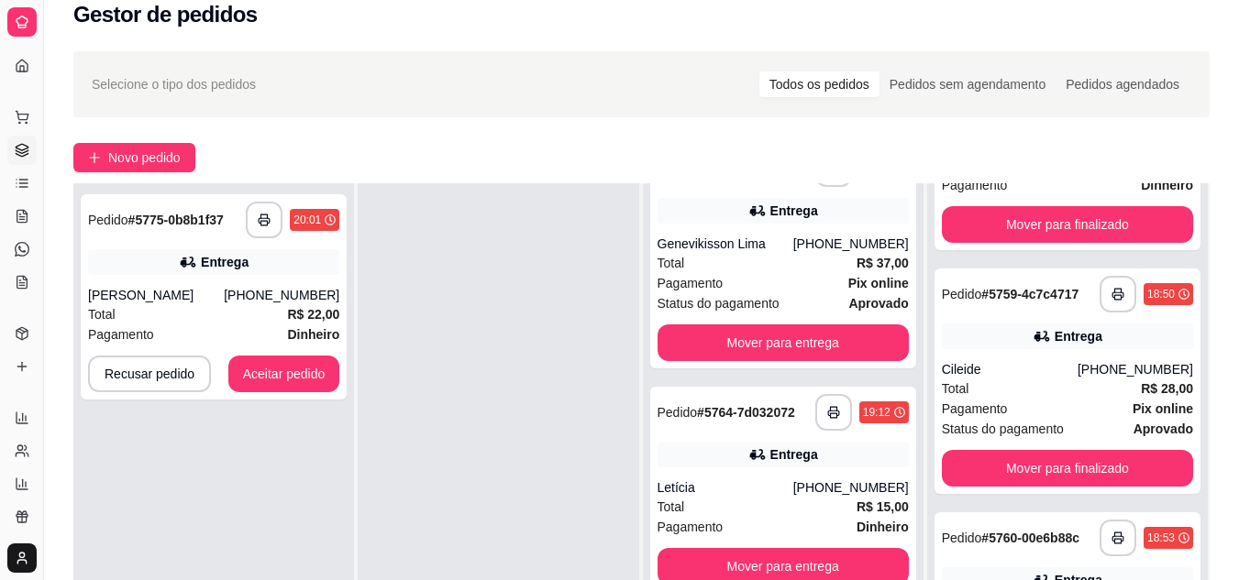
scroll to position [0, 0]
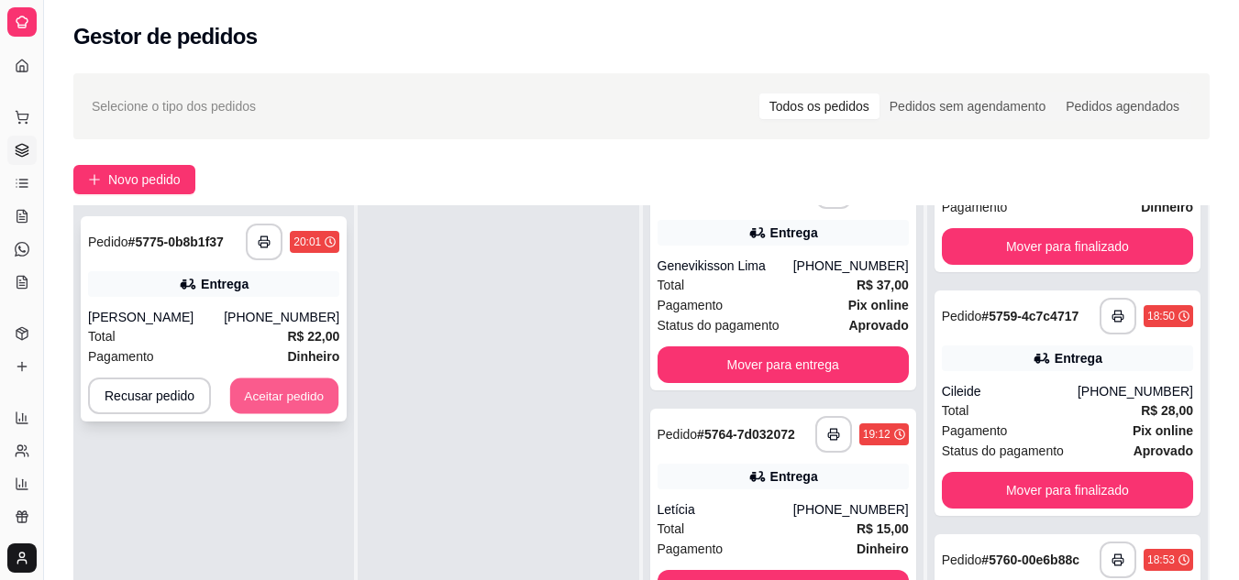
click at [271, 405] on button "Aceitar pedido" at bounding box center [284, 397] width 108 height 36
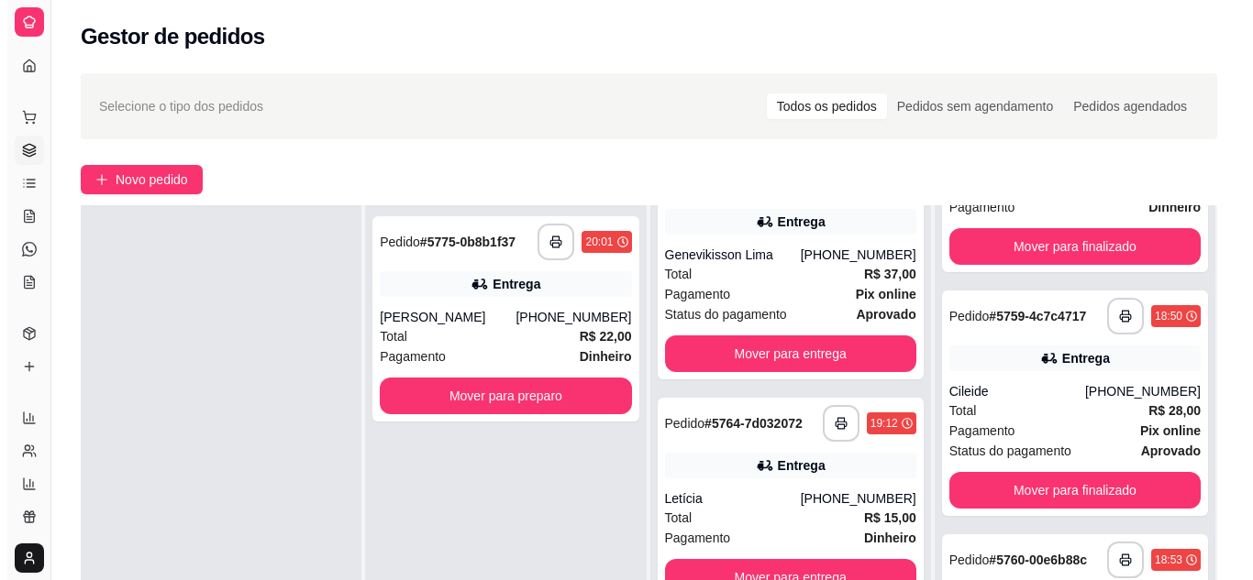
scroll to position [275, 0]
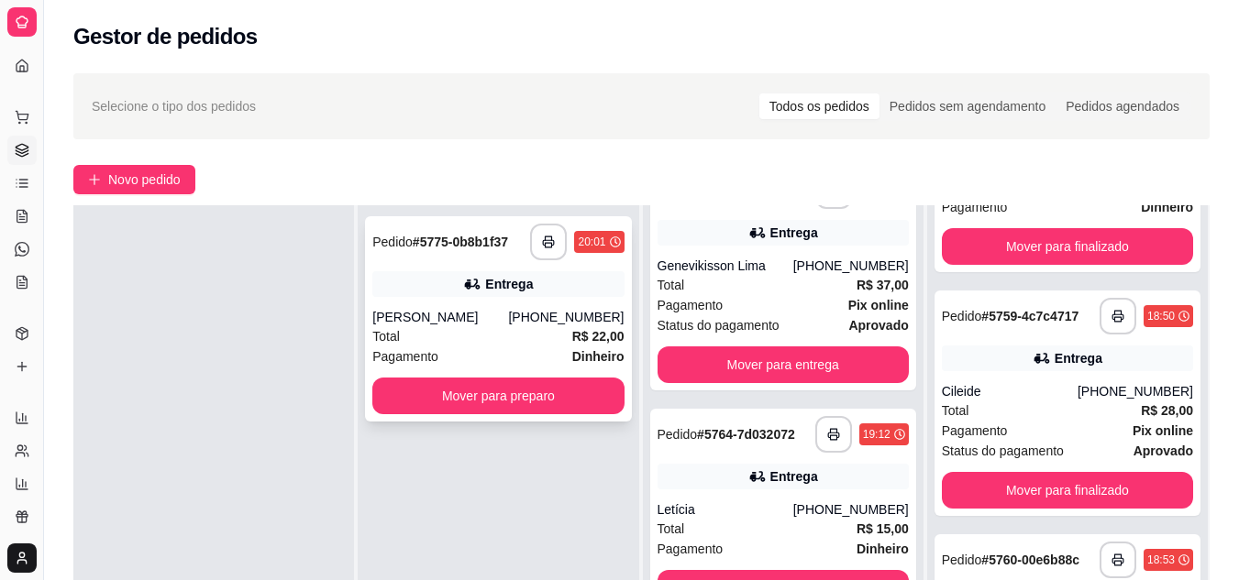
click at [525, 334] on div "Total R$ 22,00" at bounding box center [497, 336] width 251 height 20
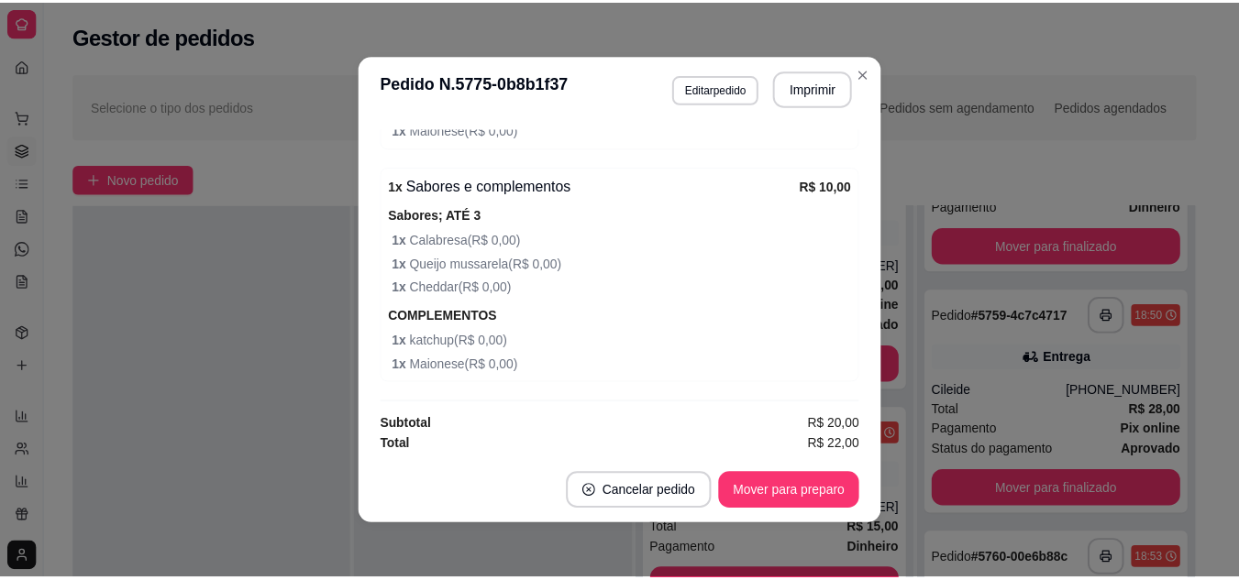
scroll to position [825, 0]
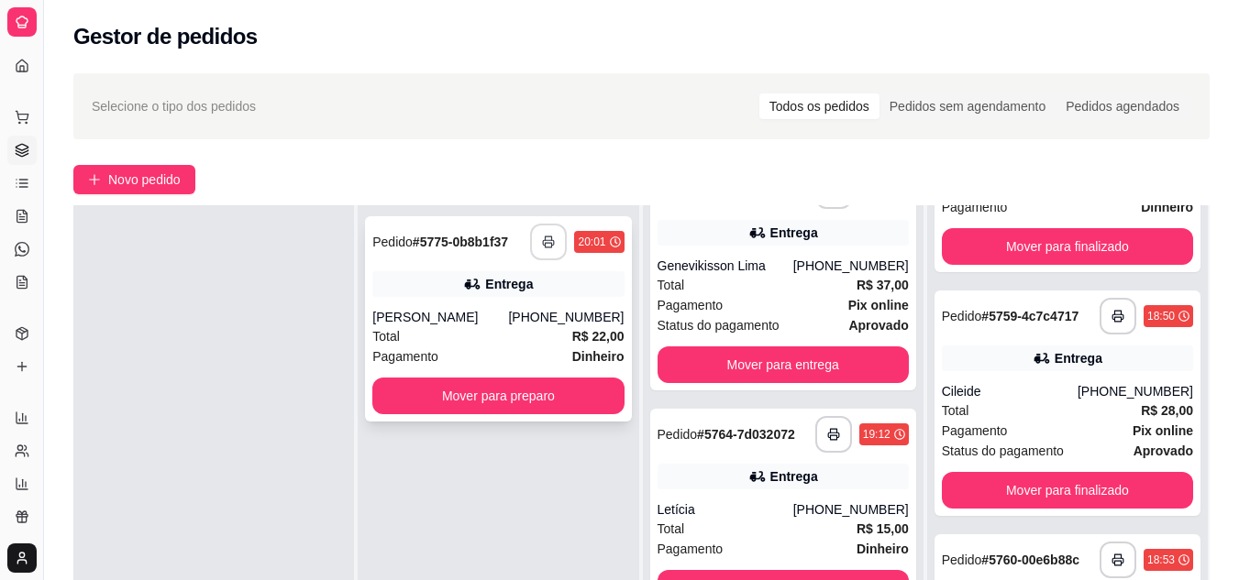
click at [532, 242] on button "button" at bounding box center [548, 242] width 37 height 37
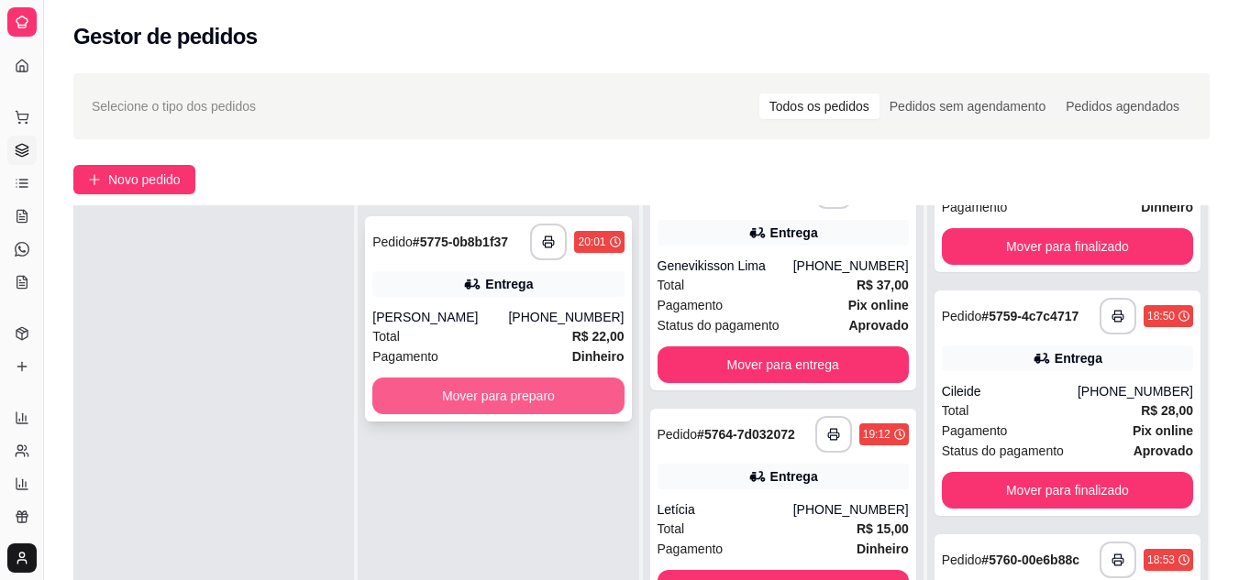
click at [282, 411] on div at bounding box center [213, 495] width 281 height 580
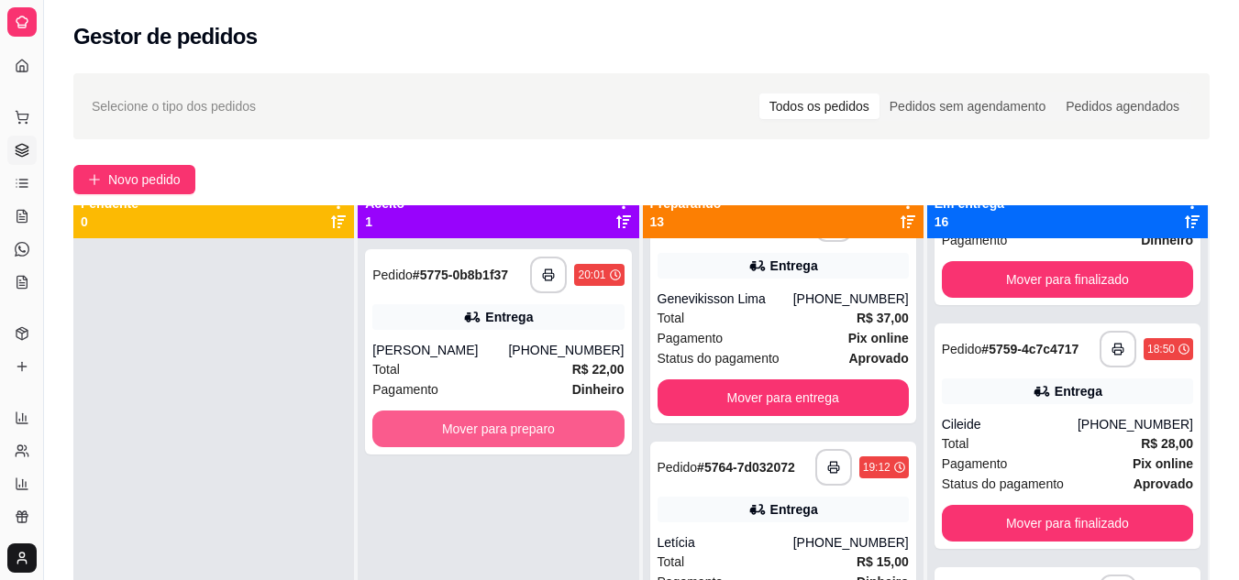
scroll to position [0, 0]
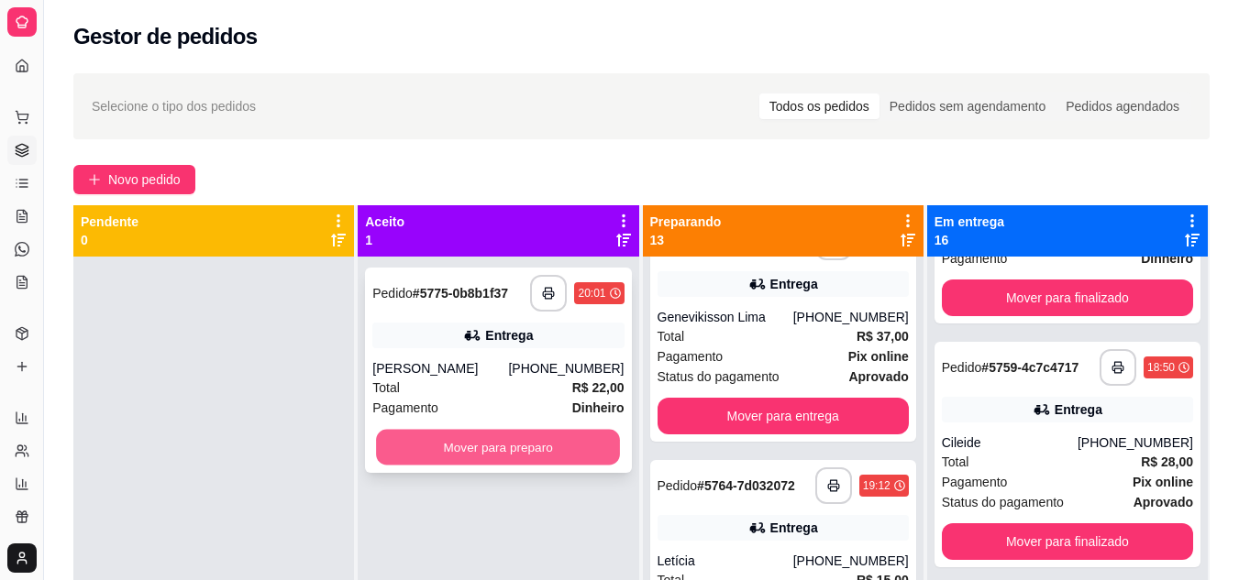
click at [449, 441] on button "Mover para preparo" at bounding box center [498, 448] width 244 height 36
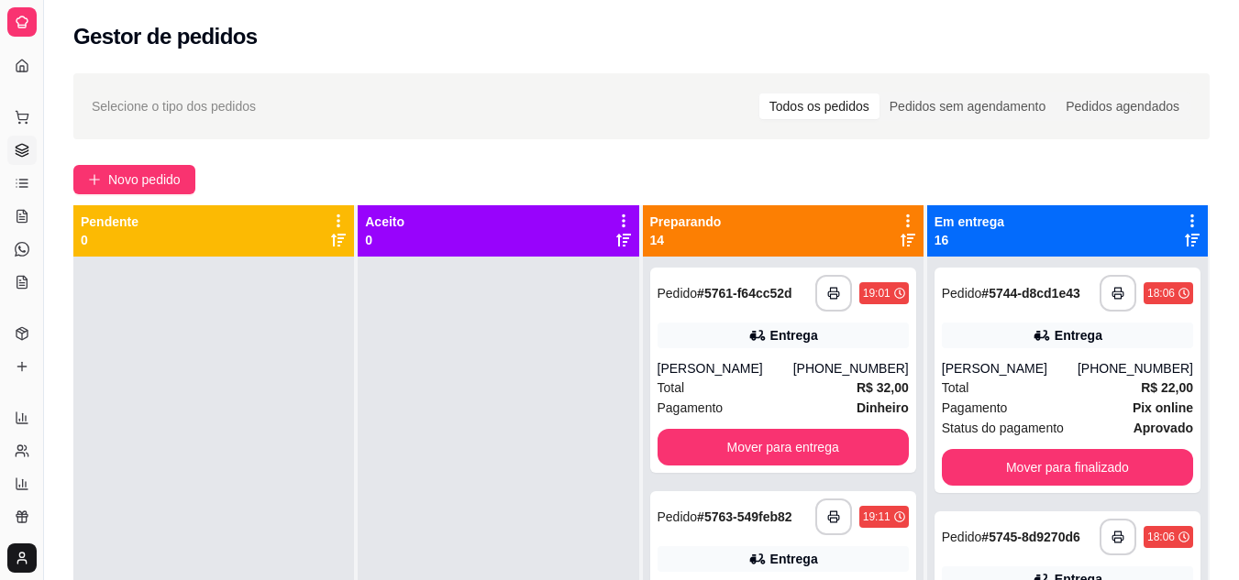
click at [1185, 237] on icon at bounding box center [1192, 240] width 15 height 13
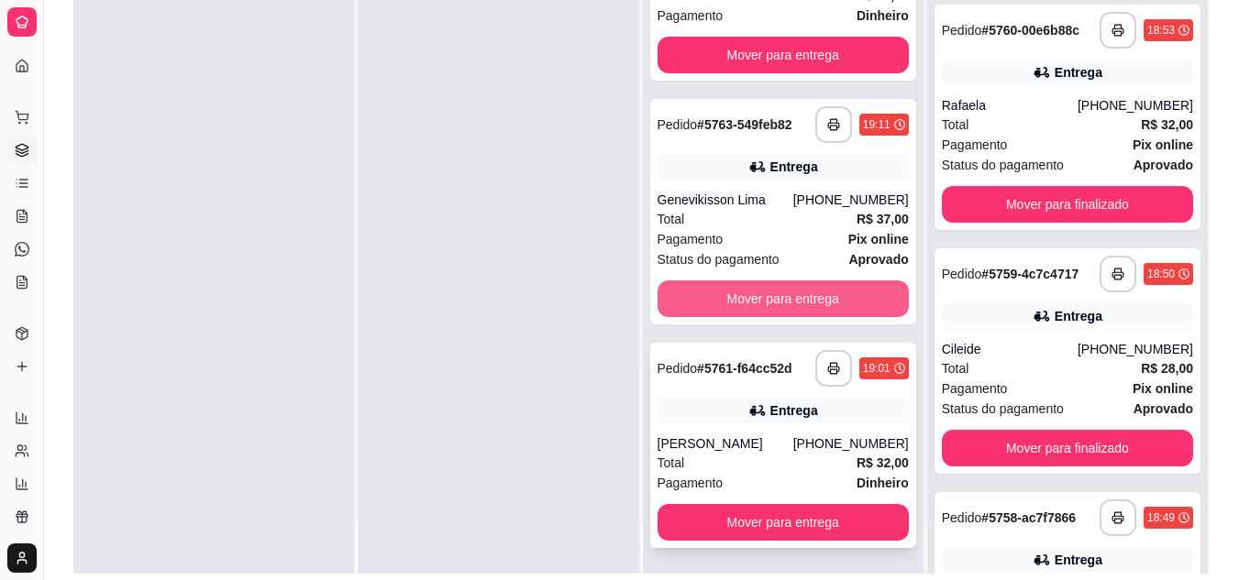
scroll to position [275, 0]
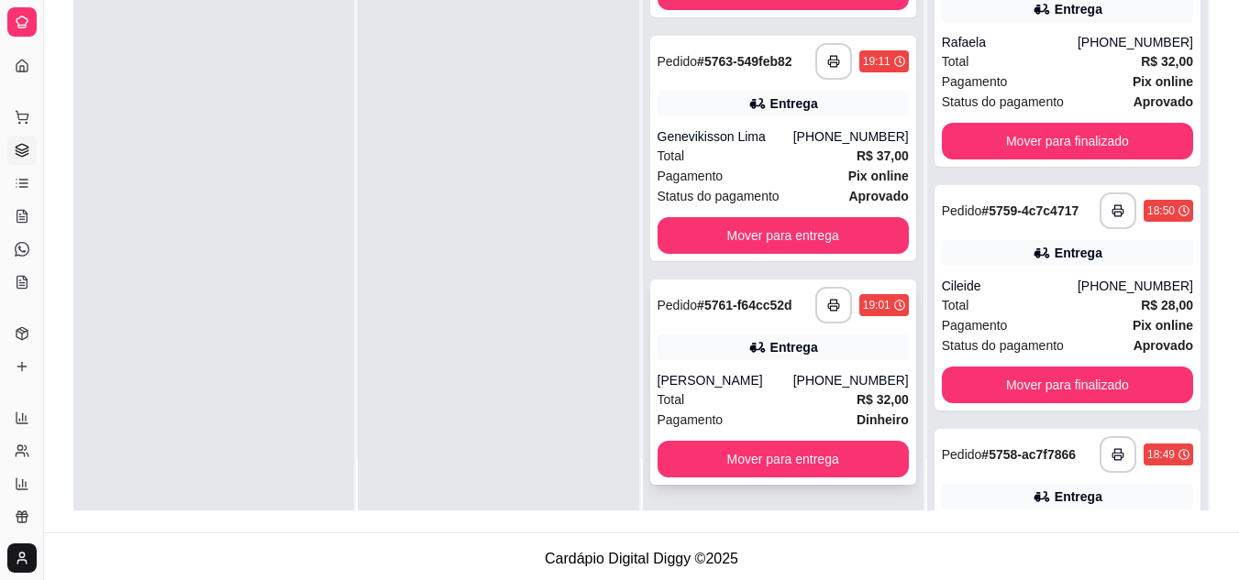
click at [744, 376] on div "[PERSON_NAME]" at bounding box center [725, 380] width 136 height 18
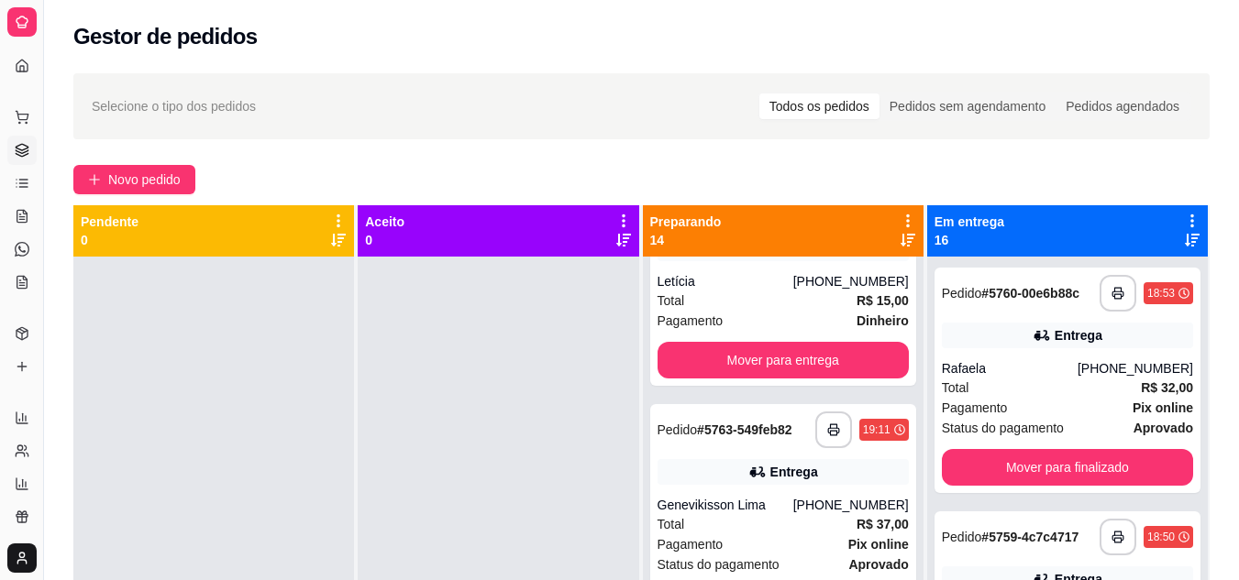
scroll to position [2659, 0]
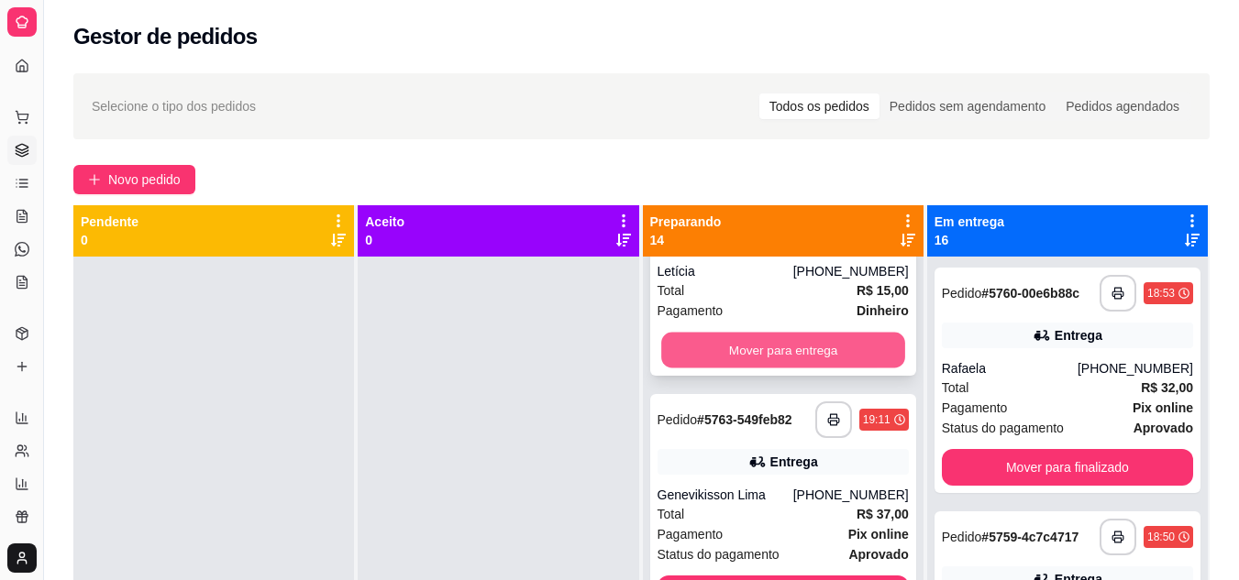
click at [768, 349] on button "Mover para entrega" at bounding box center [783, 351] width 244 height 36
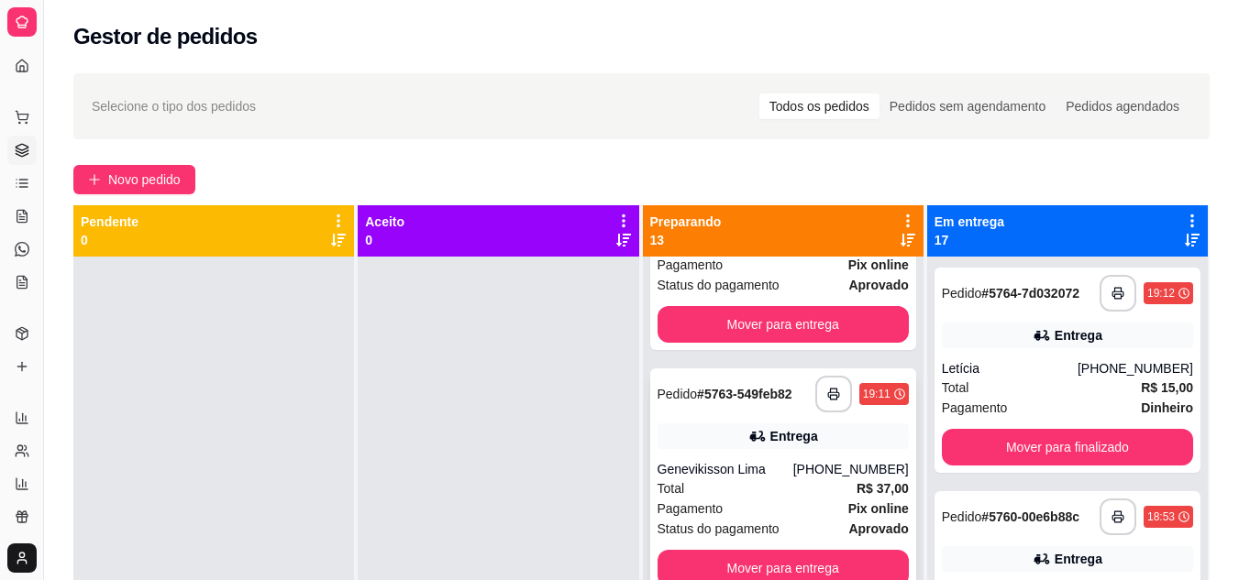
scroll to position [2468, 0]
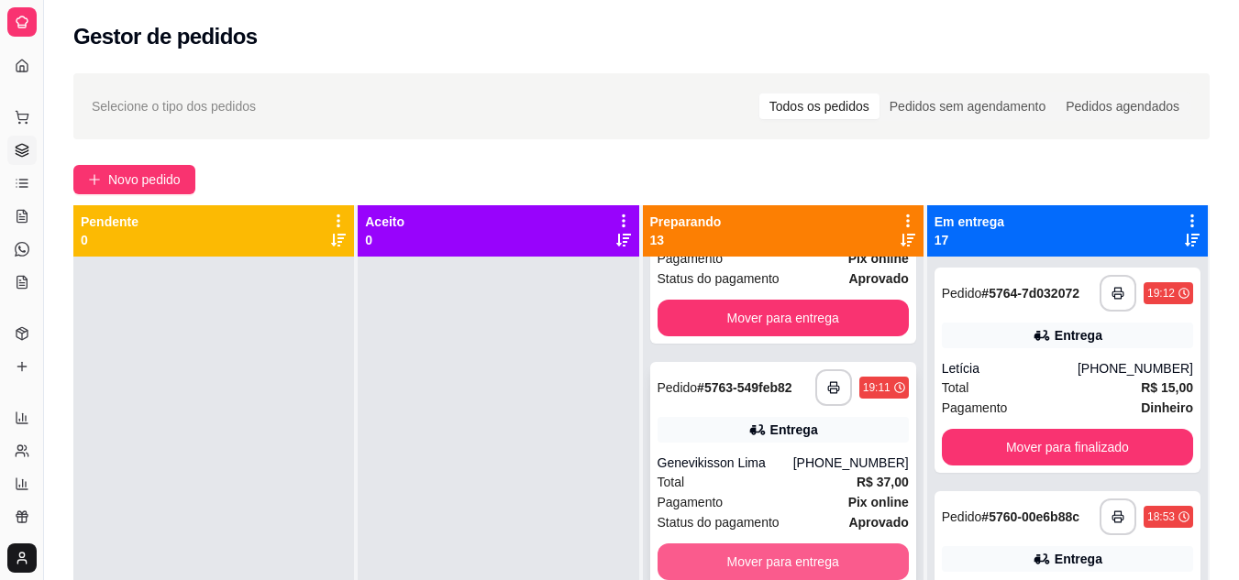
click at [784, 557] on button "Mover para entrega" at bounding box center [782, 562] width 251 height 37
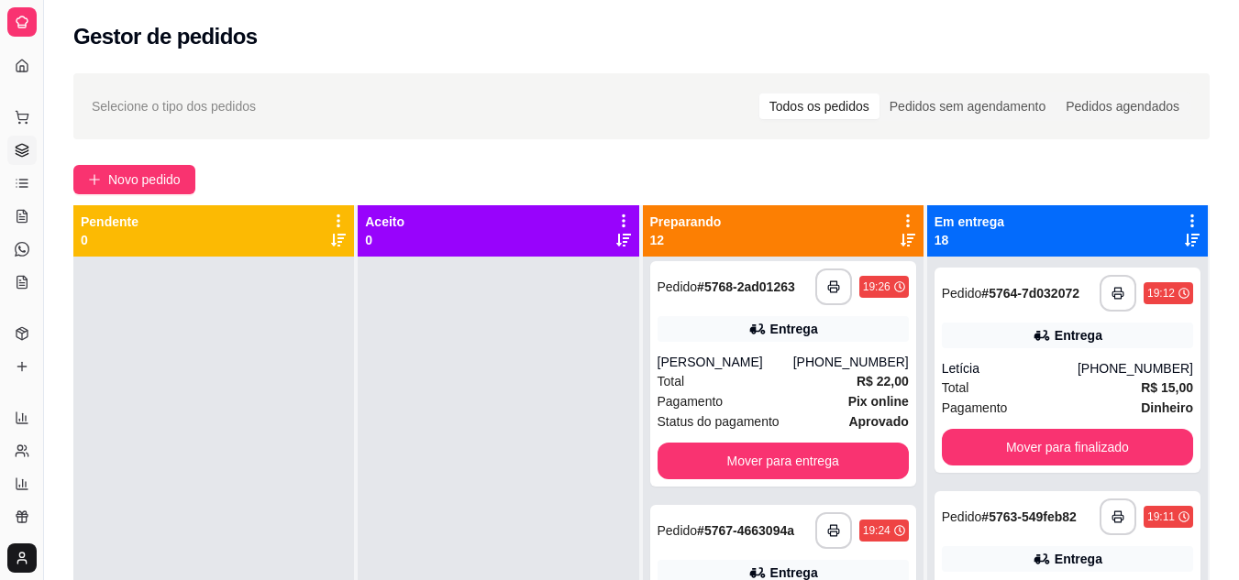
scroll to position [1490, 0]
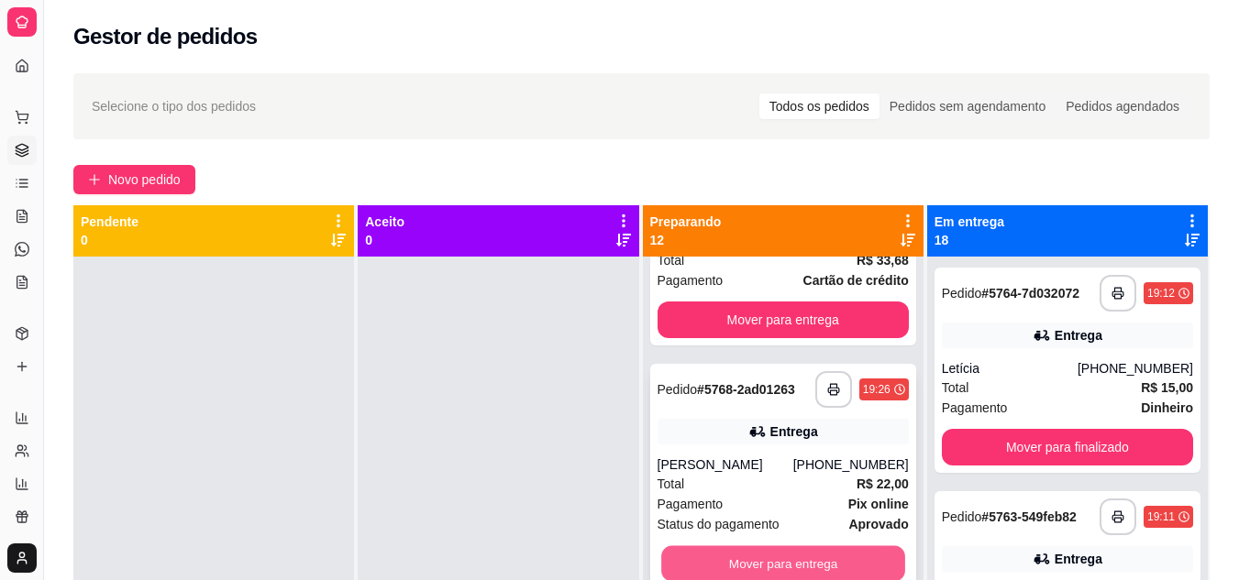
click at [701, 550] on button "Mover para entrega" at bounding box center [783, 565] width 244 height 36
click at [701, 550] on div "Mover para entrega" at bounding box center [782, 564] width 251 height 37
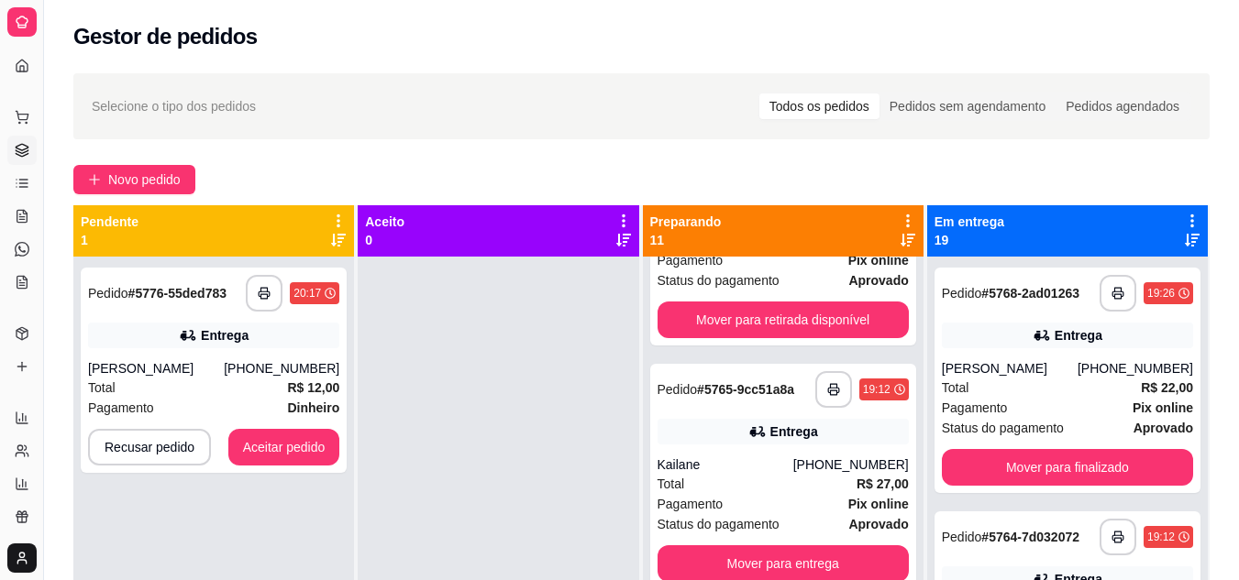
scroll to position [1980, 0]
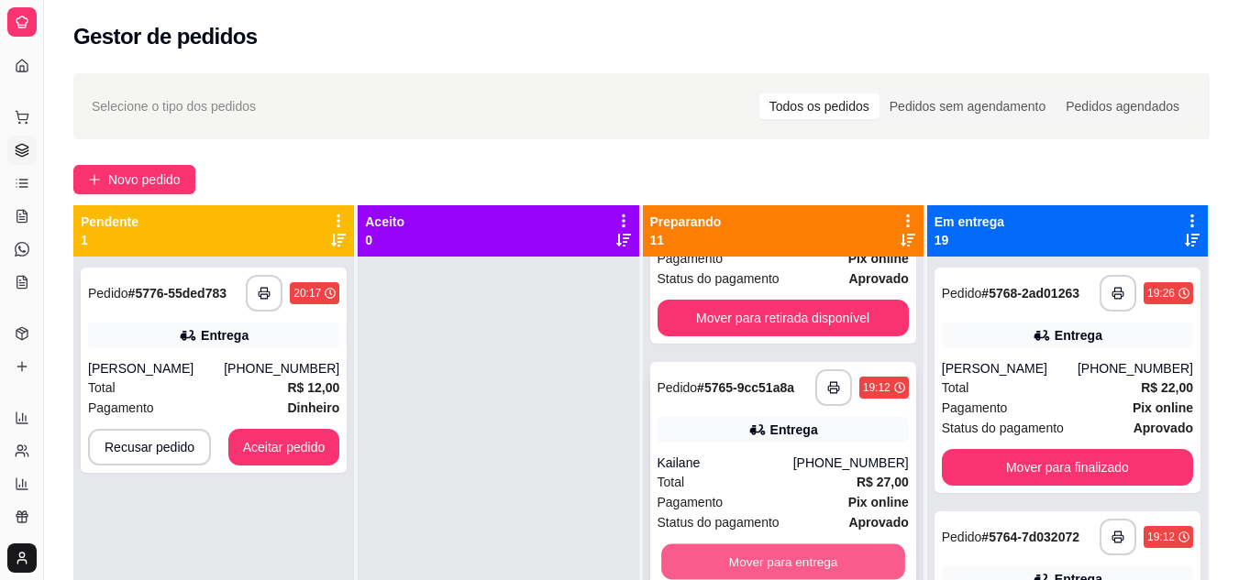
click at [745, 564] on button "Mover para entrega" at bounding box center [783, 563] width 244 height 36
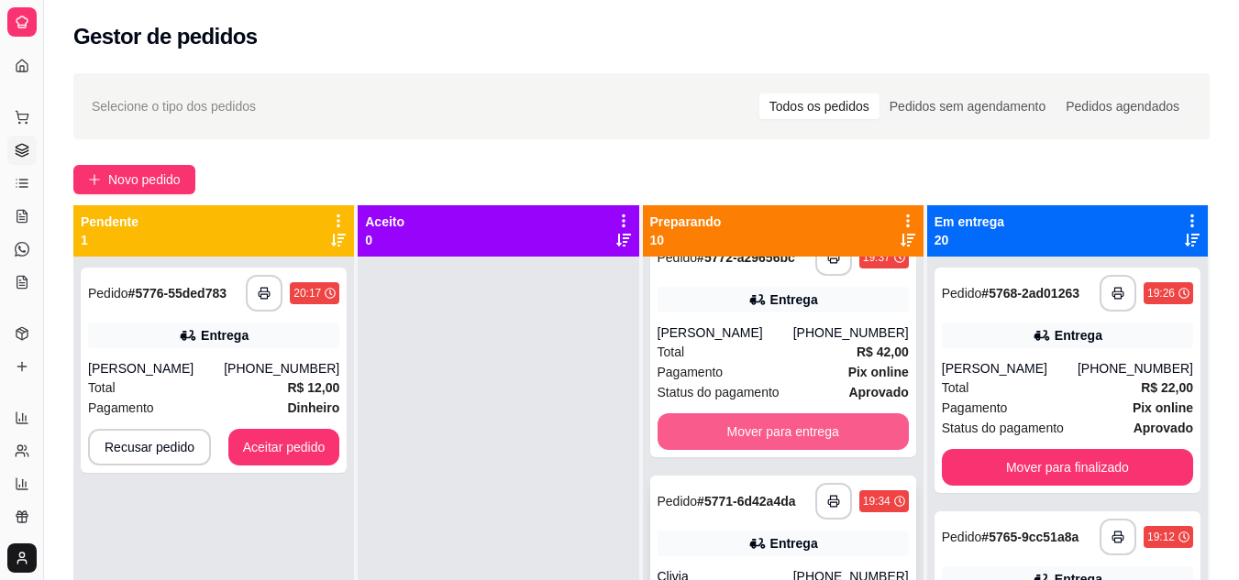
scroll to position [635, 0]
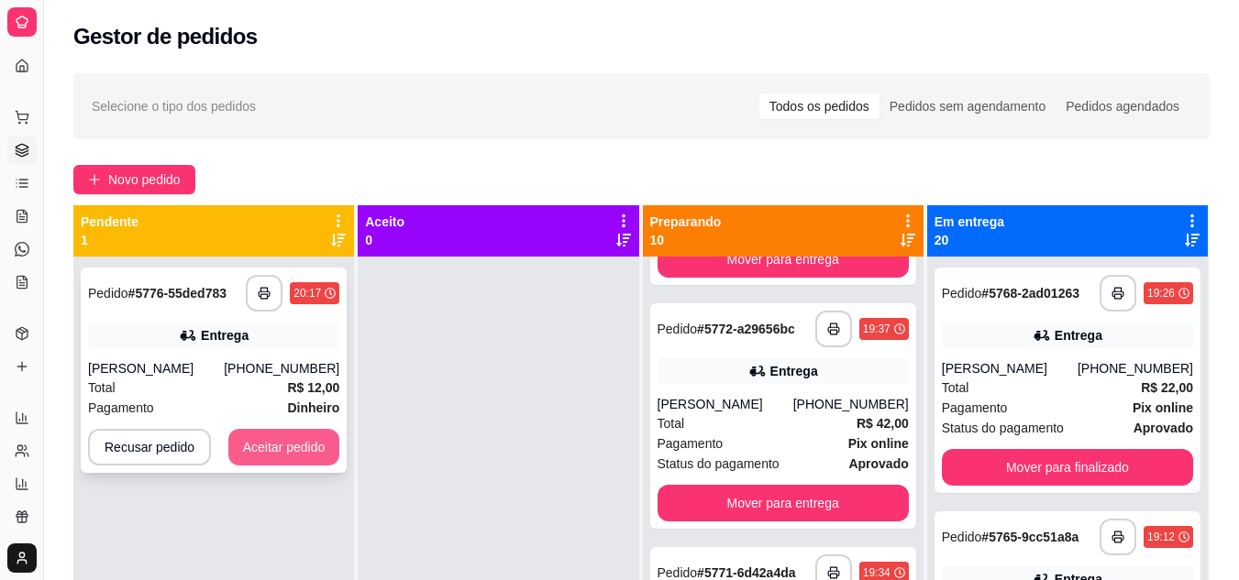
click at [285, 436] on button "Aceitar pedido" at bounding box center [284, 447] width 112 height 37
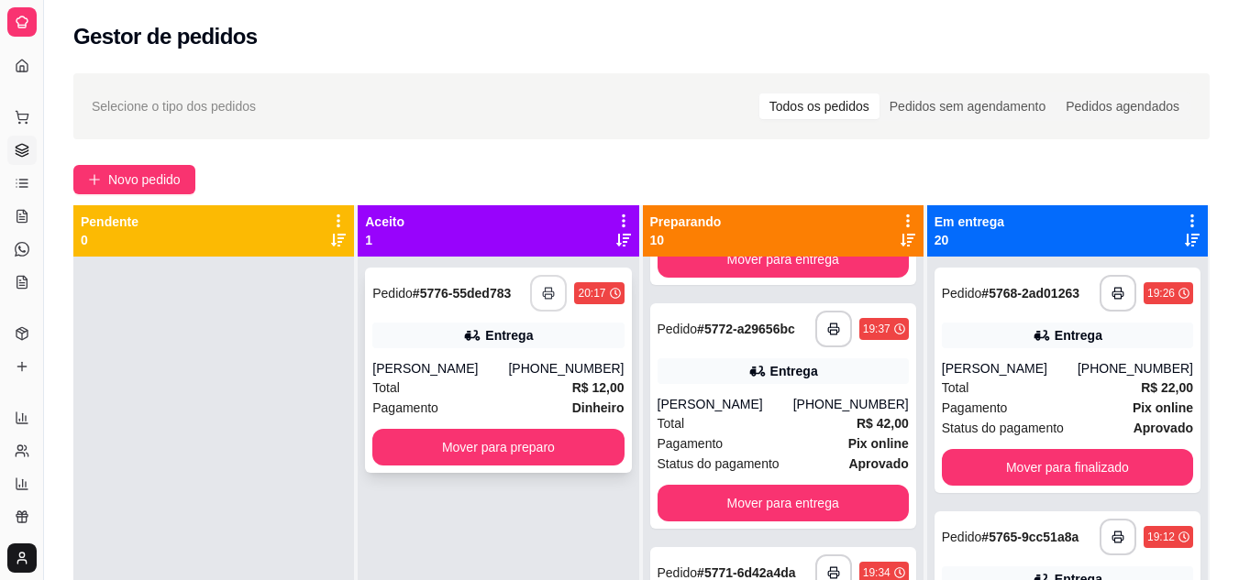
click at [533, 293] on button "button" at bounding box center [548, 293] width 37 height 37
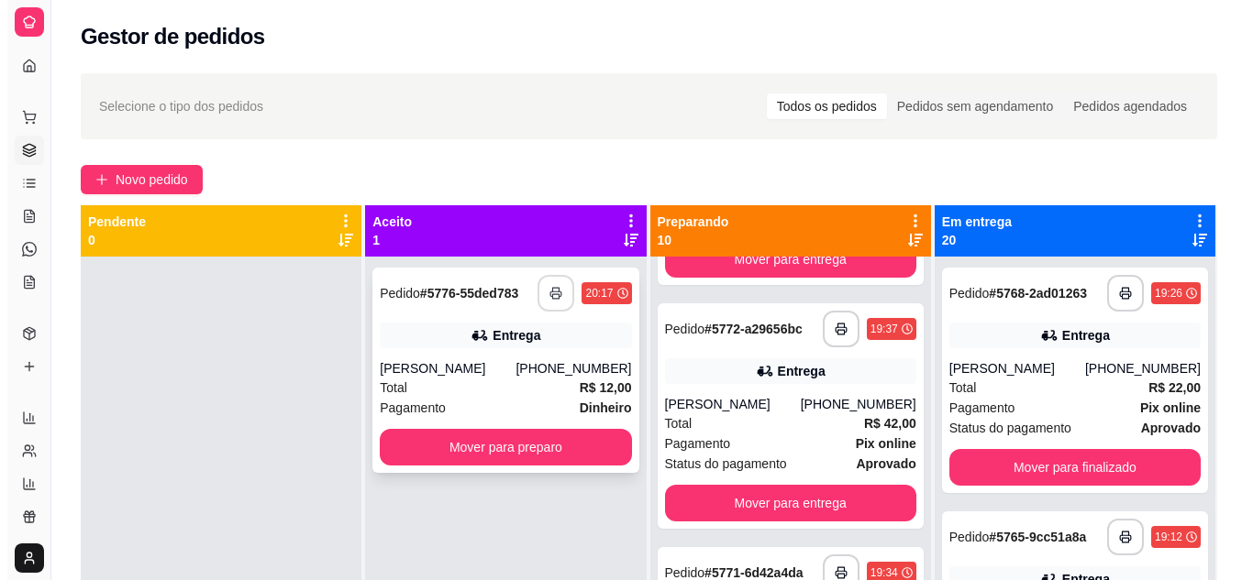
scroll to position [0, 0]
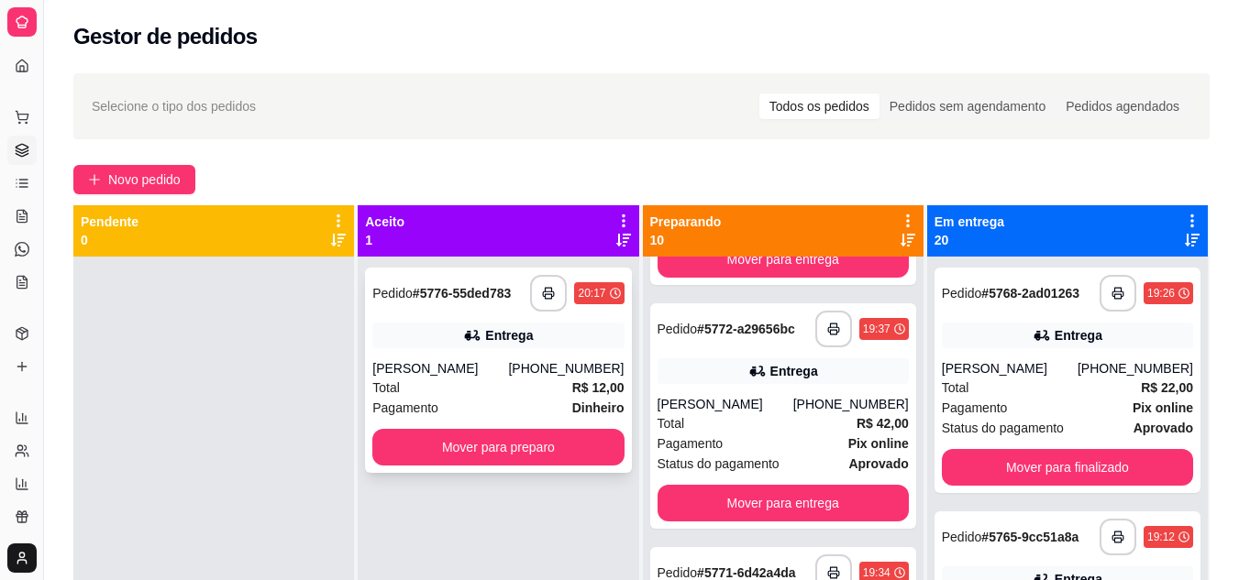
click at [464, 398] on div "Pagamento Dinheiro" at bounding box center [497, 408] width 251 height 20
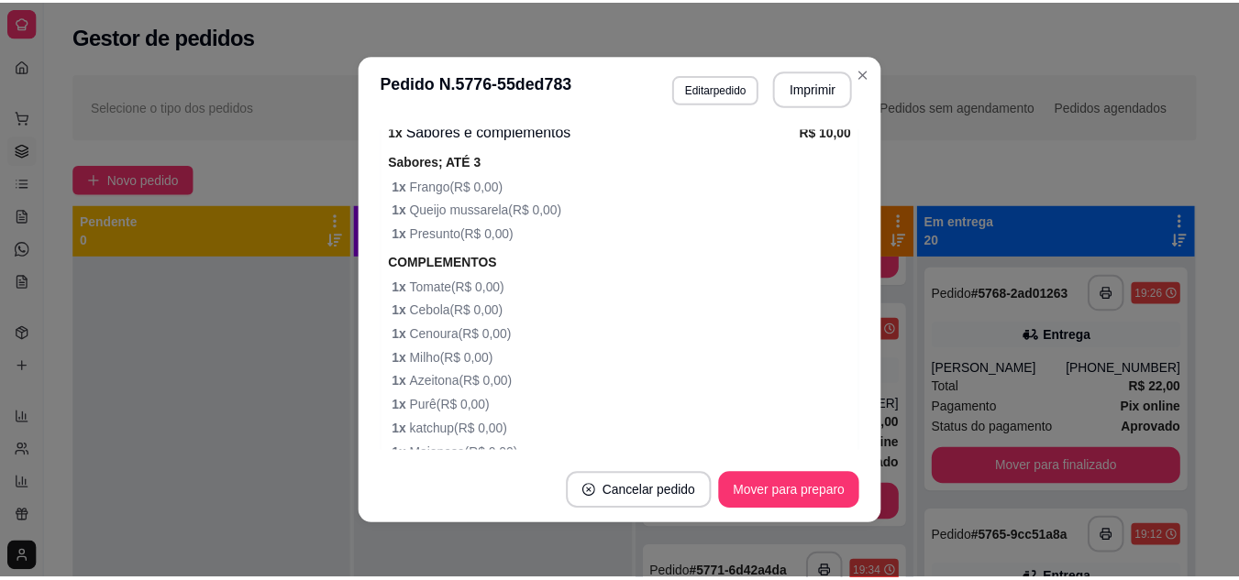
scroll to position [710, 0]
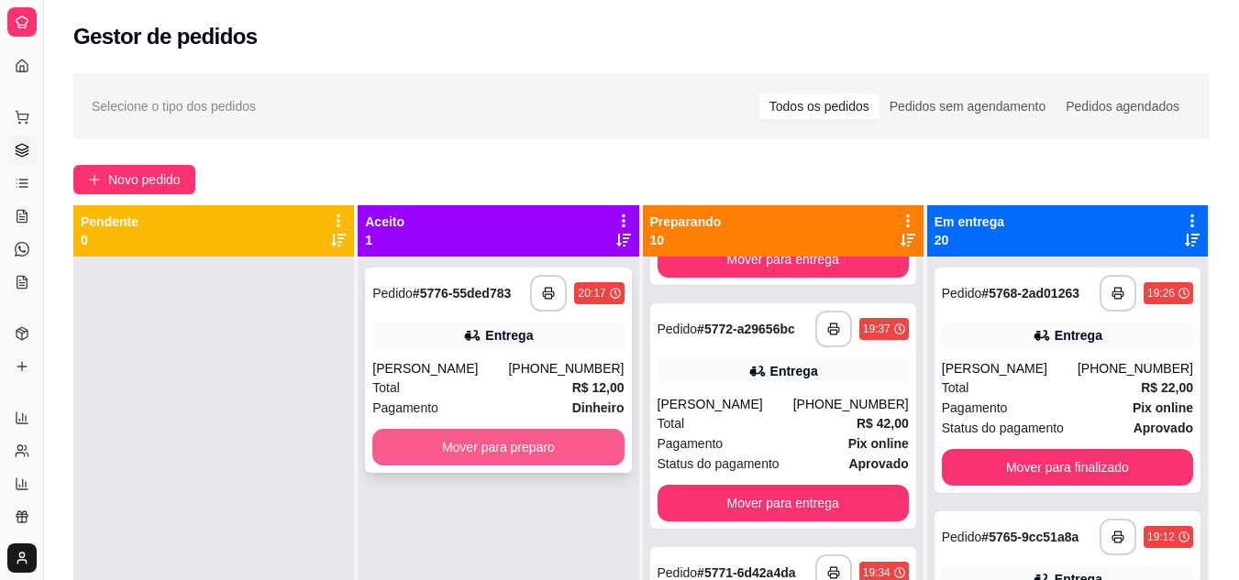
click at [473, 447] on button "Mover para preparo" at bounding box center [497, 447] width 251 height 37
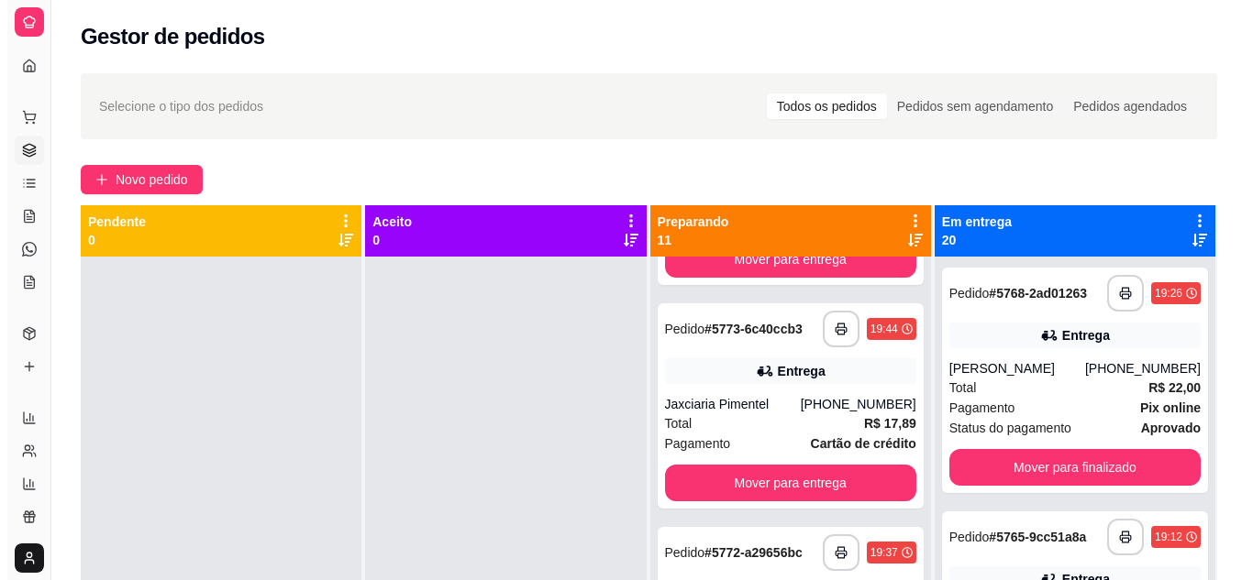
scroll to position [859, 0]
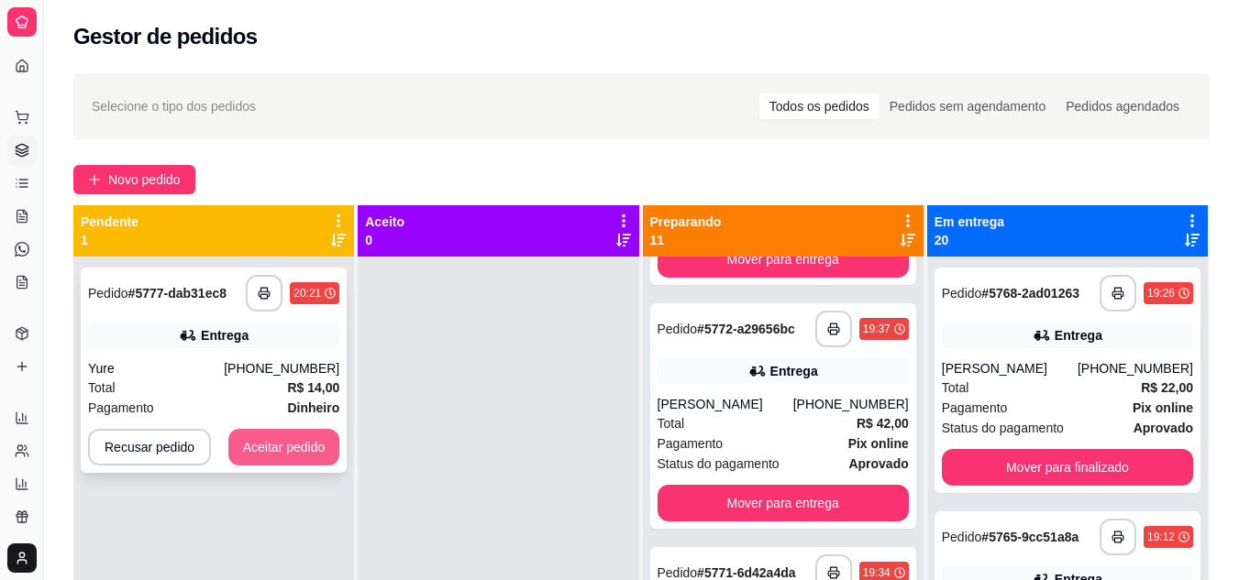
click at [270, 460] on button "Aceitar pedido" at bounding box center [284, 447] width 112 height 37
click at [273, 458] on div "Recusar pedido Aceitar pedido" at bounding box center [213, 447] width 251 height 37
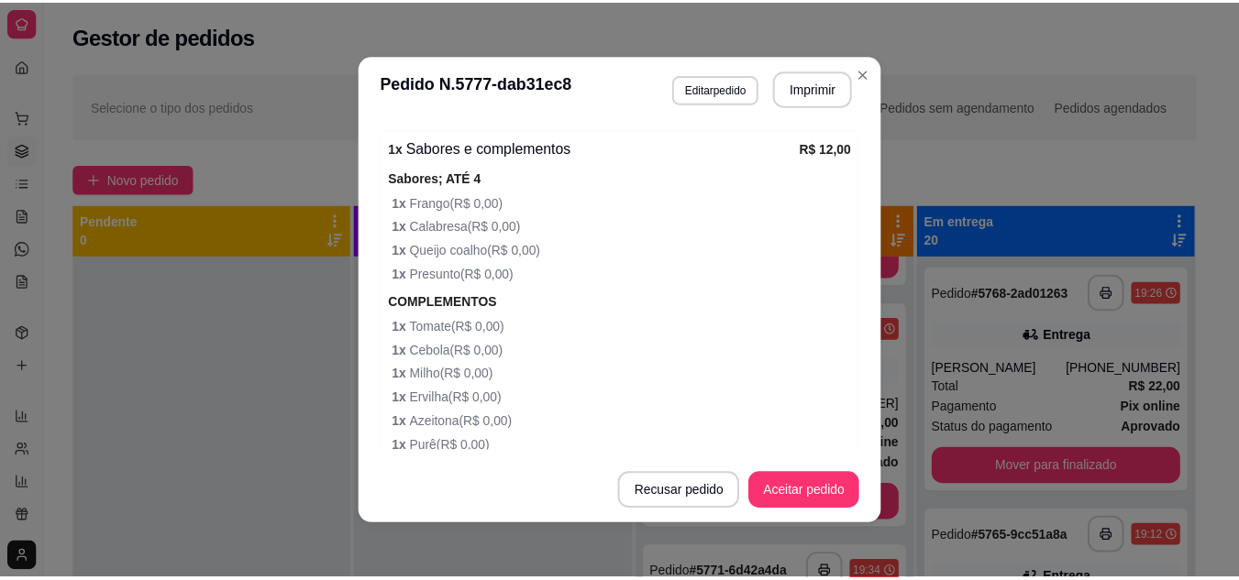
scroll to position [726, 0]
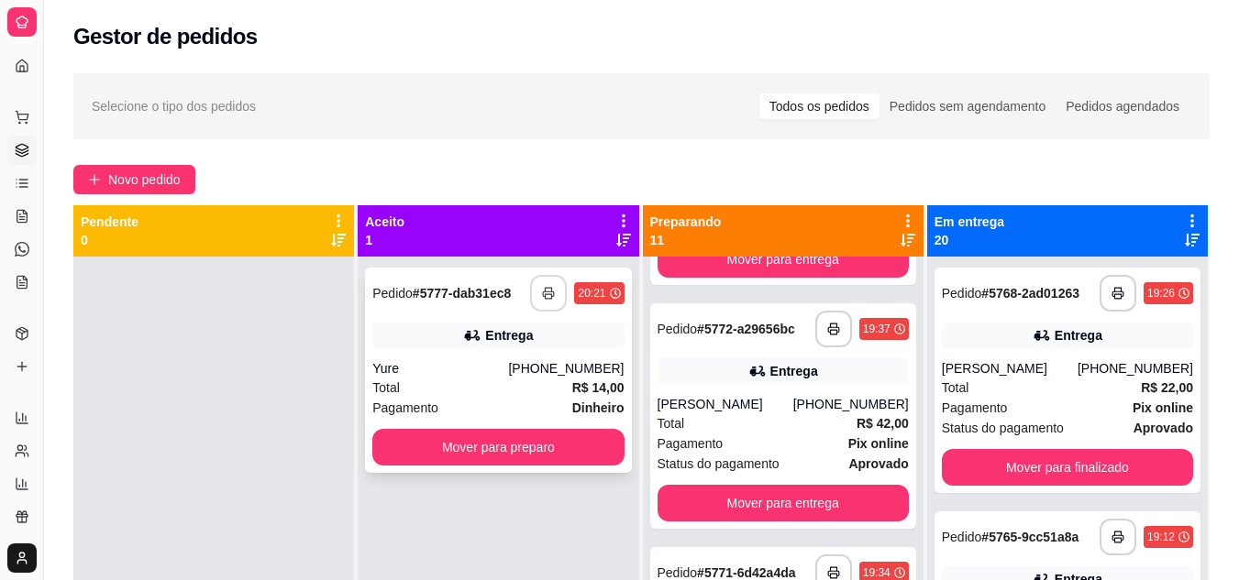
click at [531, 298] on button "button" at bounding box center [548, 293] width 37 height 37
click at [507, 444] on button "Mover para preparo" at bounding box center [497, 447] width 251 height 37
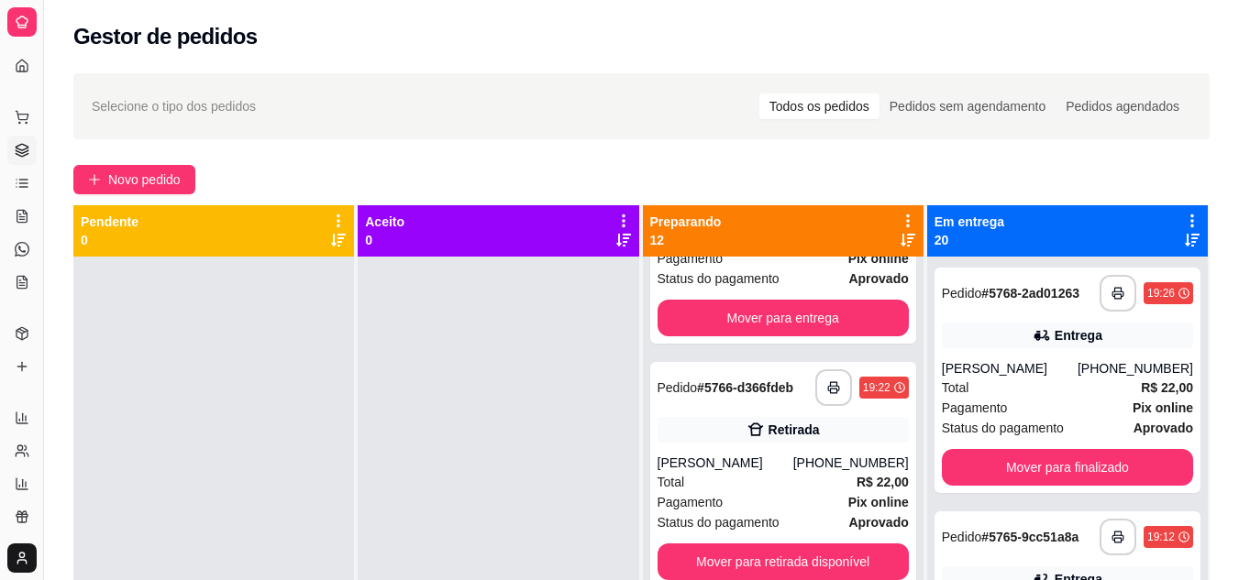
scroll to position [51, 0]
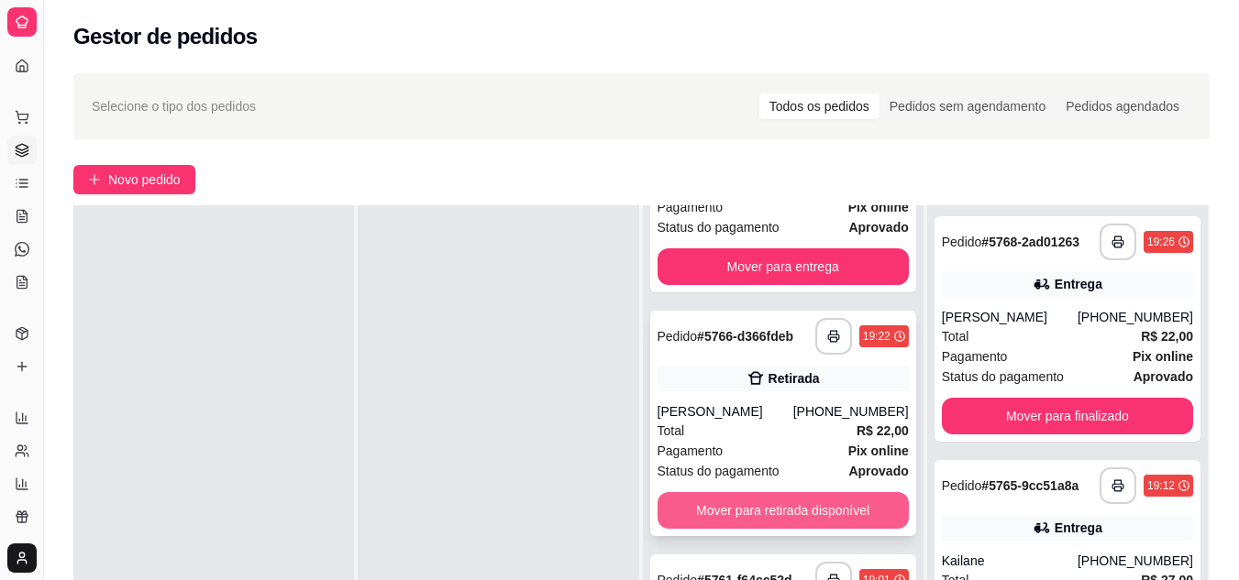
click at [748, 502] on button "Mover para retirada disponível" at bounding box center [782, 510] width 251 height 37
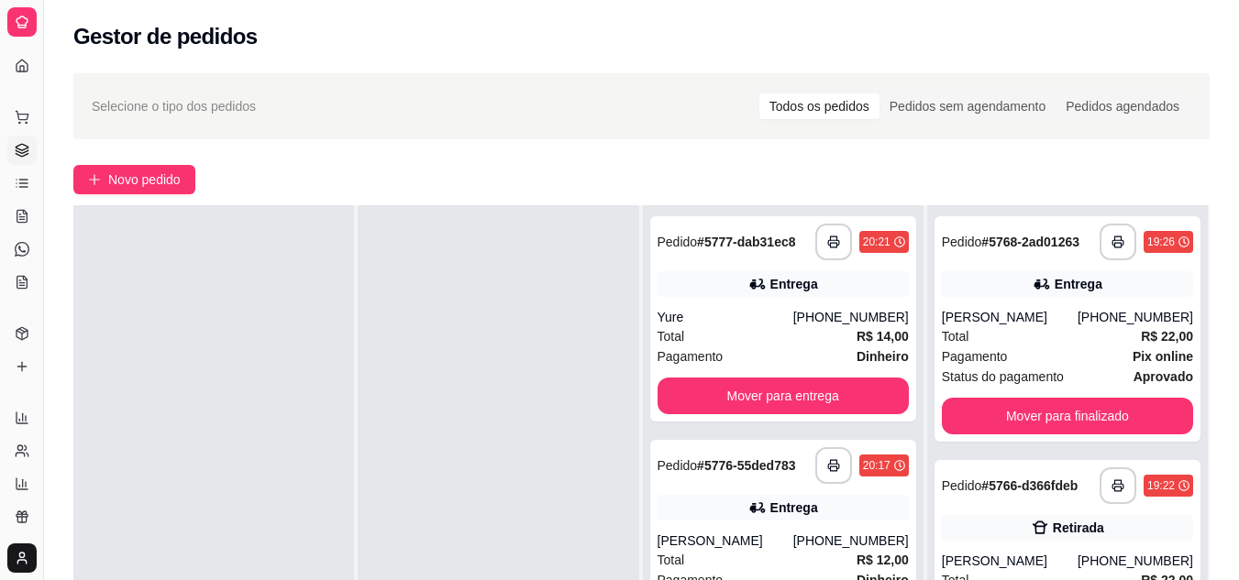
scroll to position [0, 0]
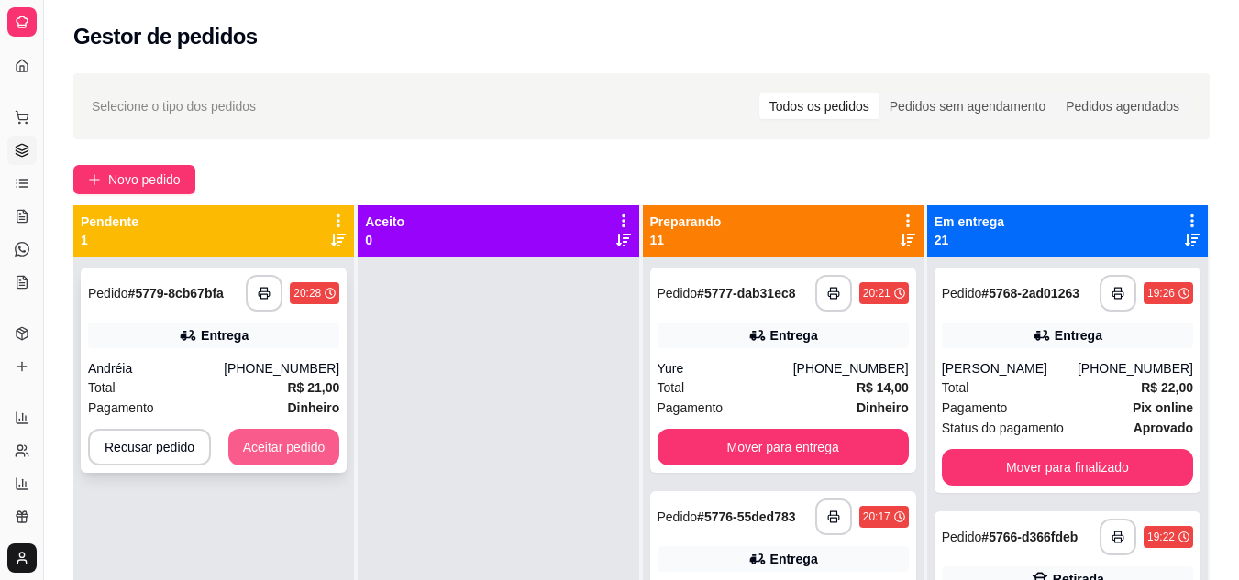
click at [280, 440] on button "Aceitar pedido" at bounding box center [284, 447] width 112 height 37
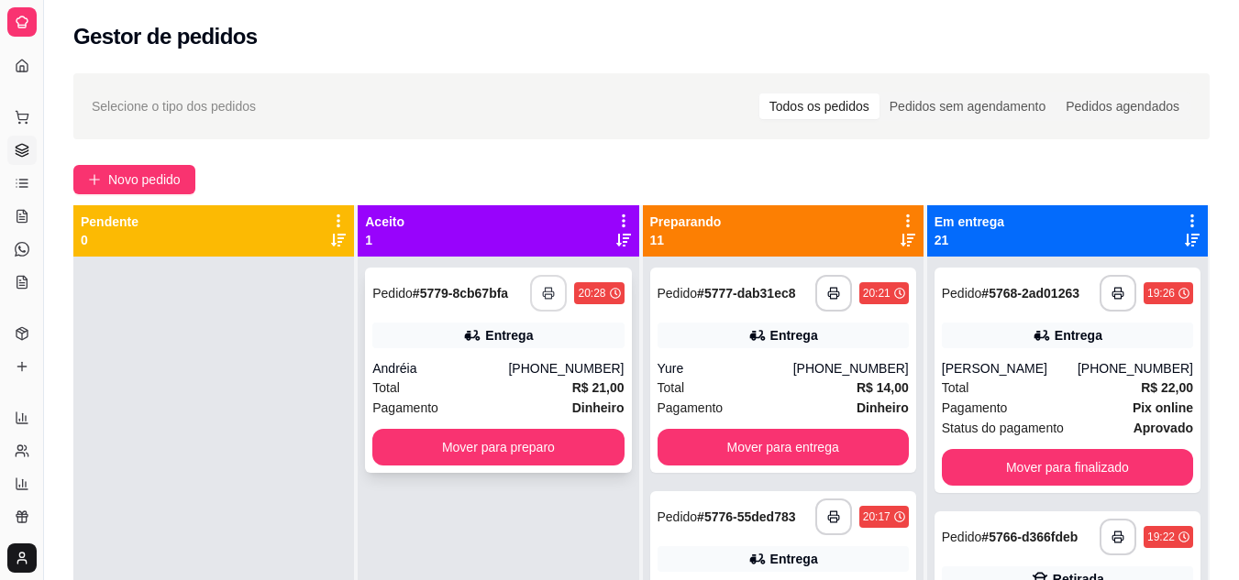
click at [555, 300] on button "button" at bounding box center [548, 293] width 37 height 37
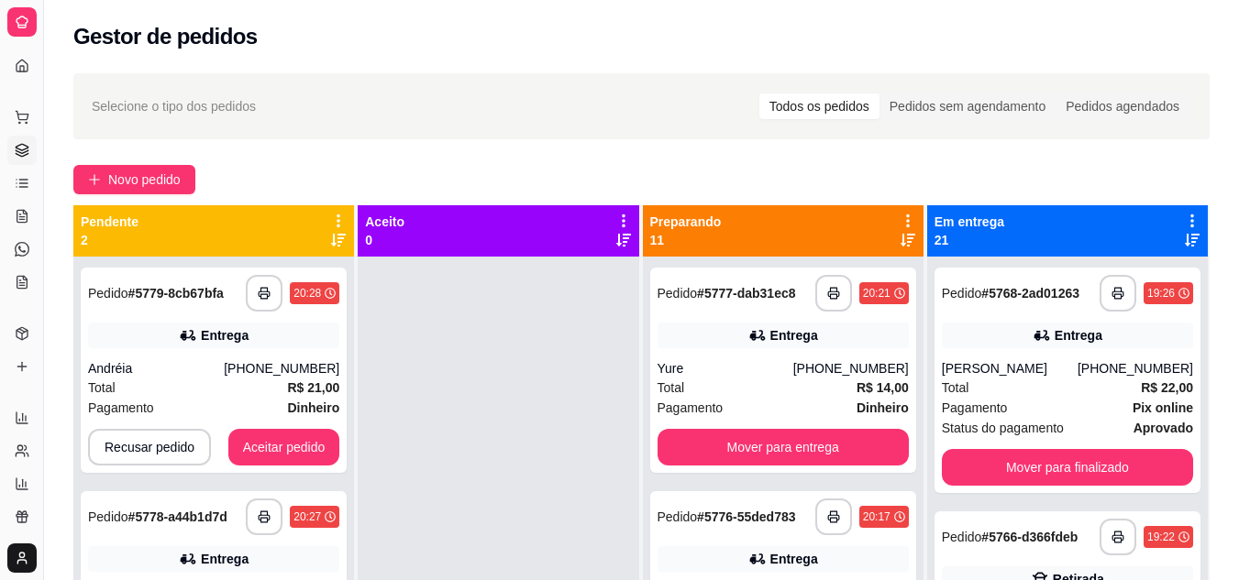
click at [900, 243] on icon at bounding box center [907, 240] width 15 height 13
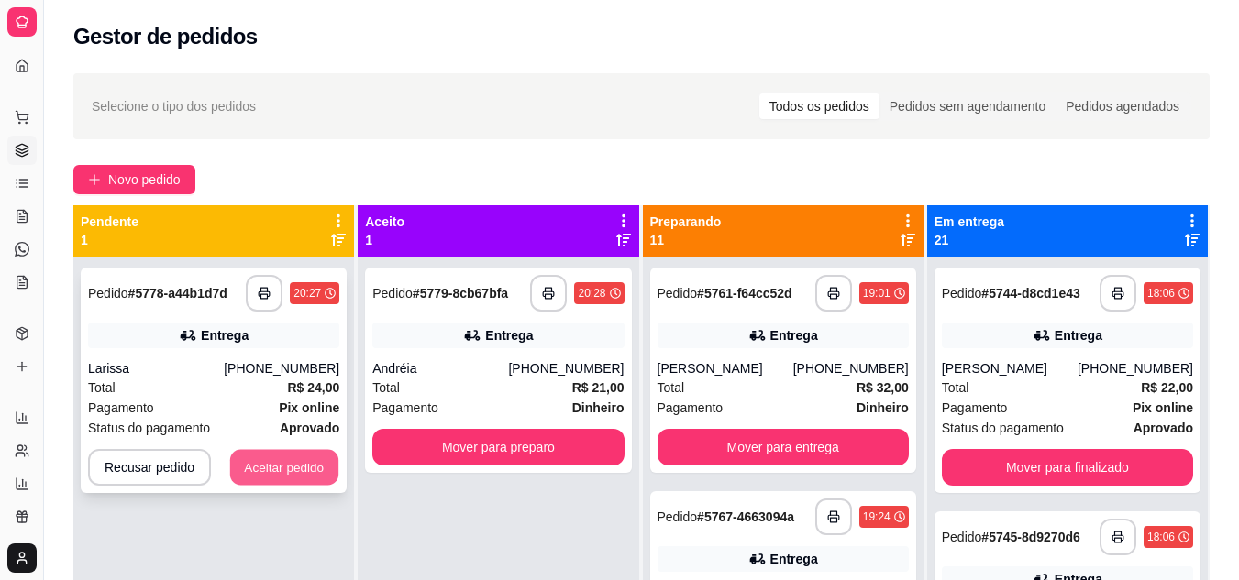
click at [283, 462] on button "Aceitar pedido" at bounding box center [284, 468] width 108 height 36
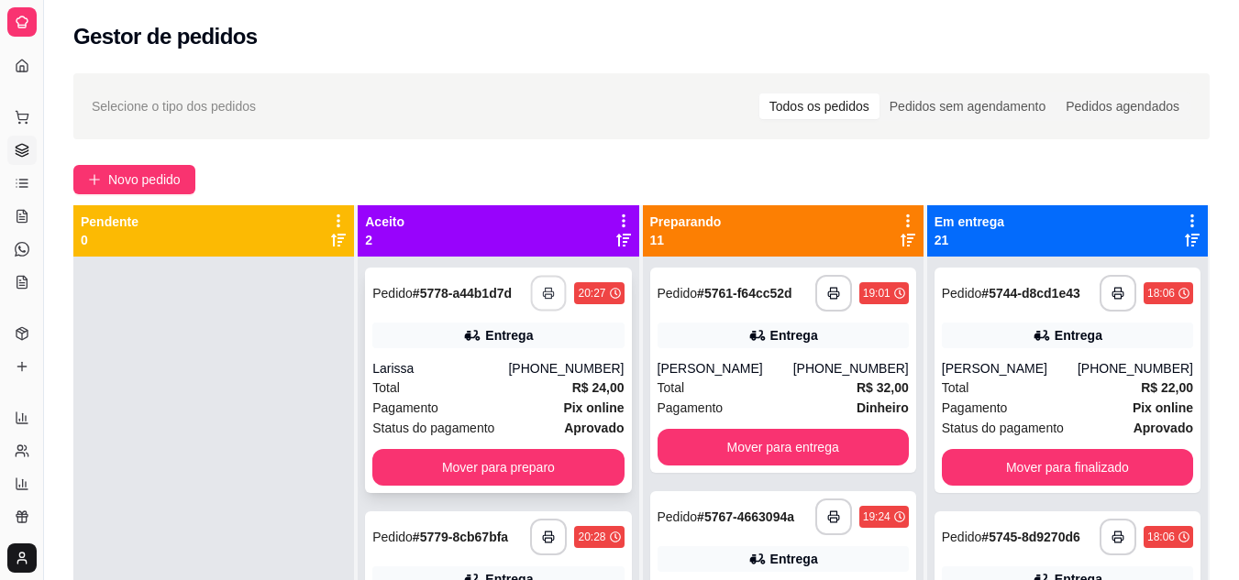
click at [535, 286] on button "button" at bounding box center [549, 294] width 36 height 36
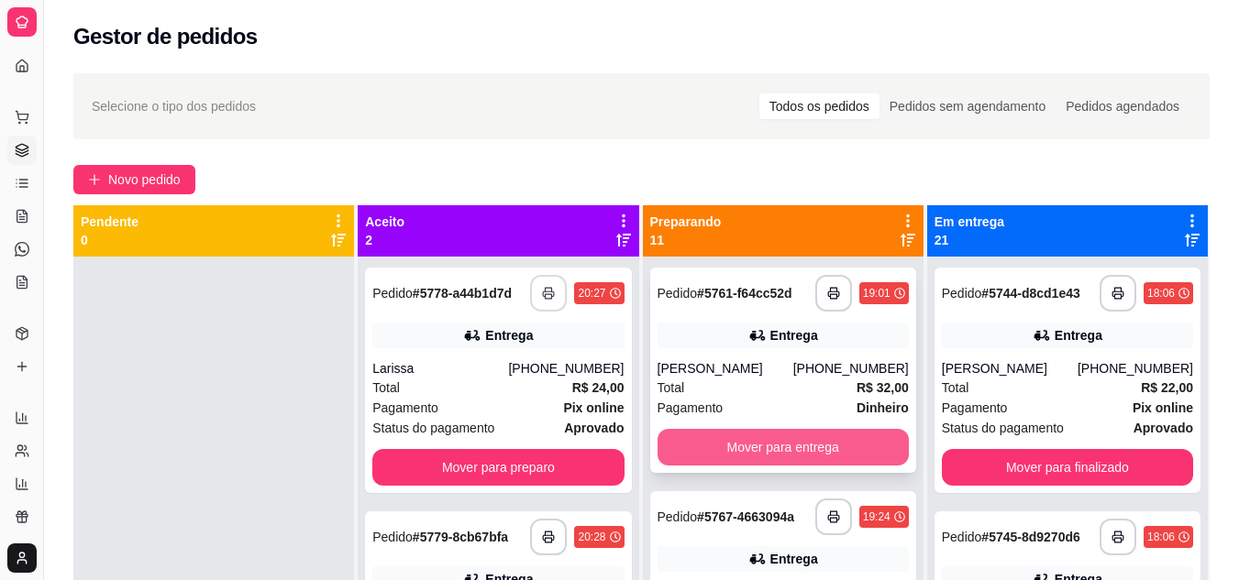
click at [817, 450] on button "Mover para entrega" at bounding box center [782, 447] width 251 height 37
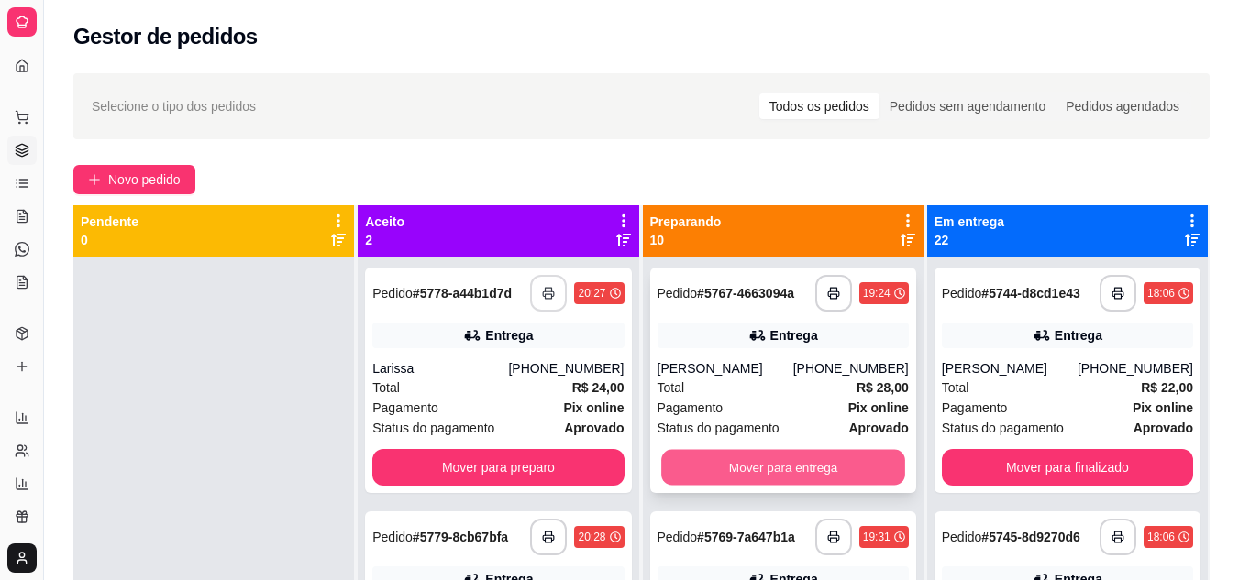
click at [768, 462] on button "Mover para entrega" at bounding box center [783, 468] width 244 height 36
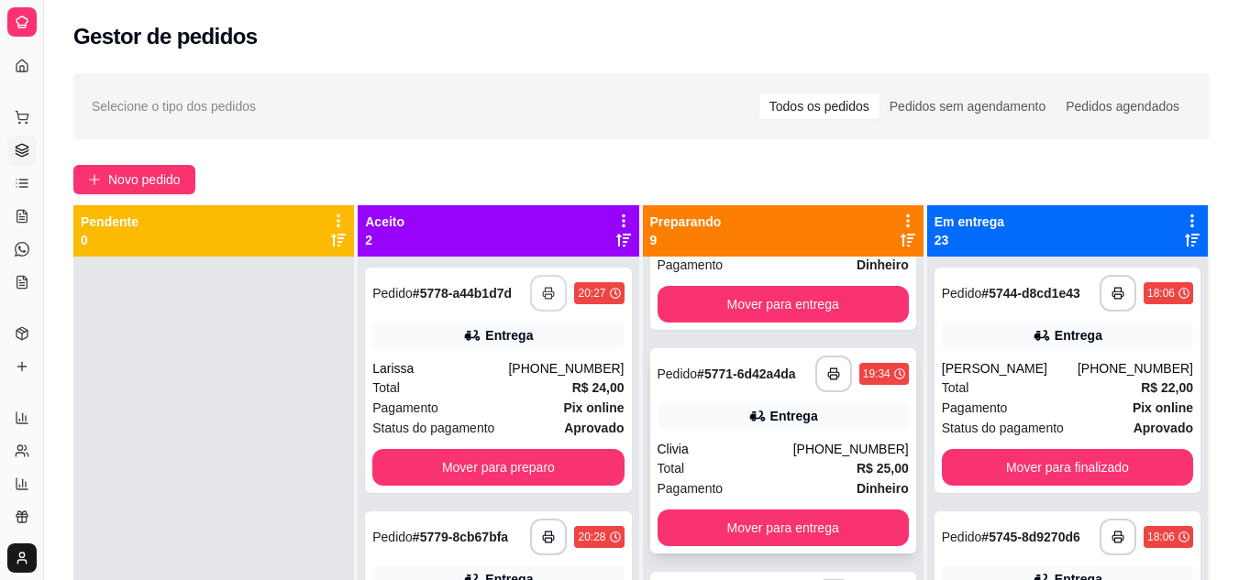
scroll to position [458, 0]
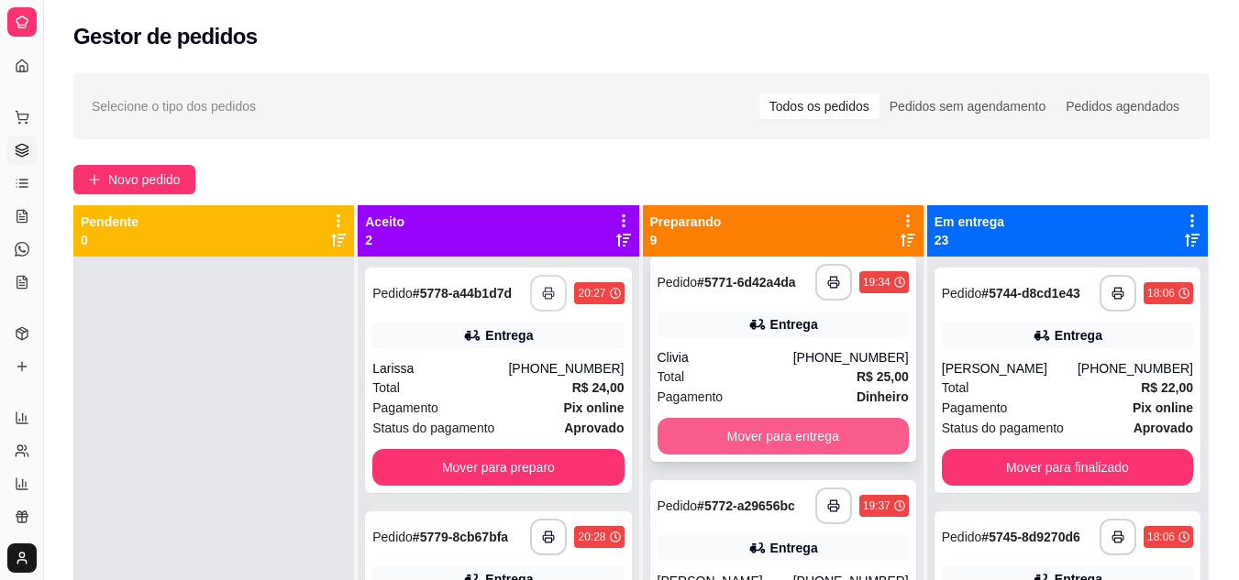
click at [769, 446] on button "Mover para entrega" at bounding box center [782, 436] width 251 height 37
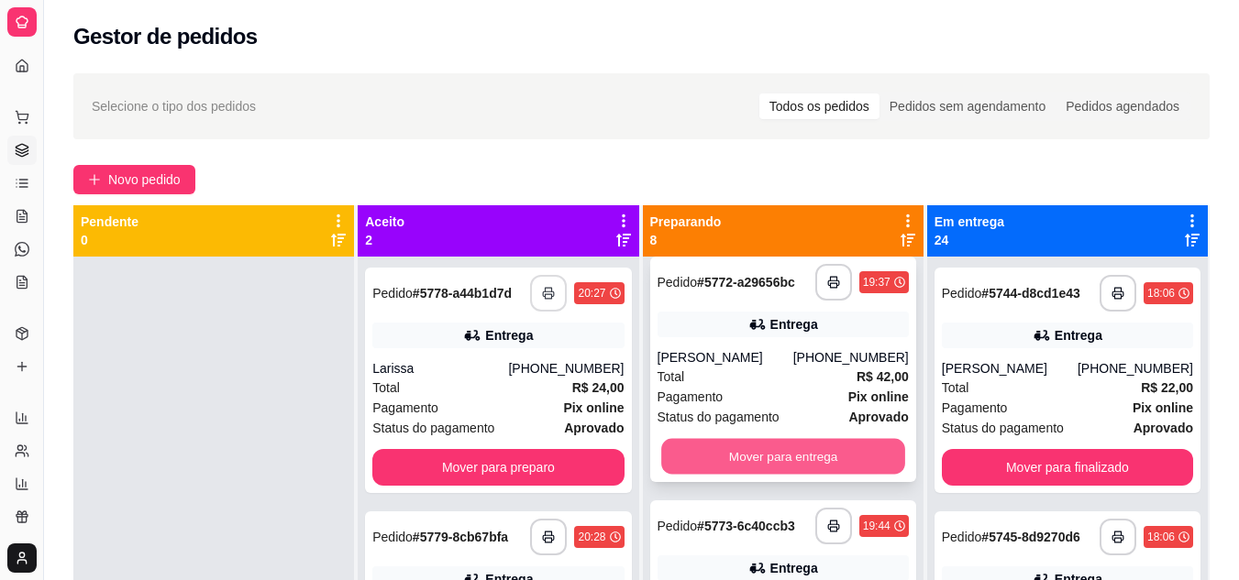
click at [676, 448] on button "Mover para entrega" at bounding box center [783, 457] width 244 height 36
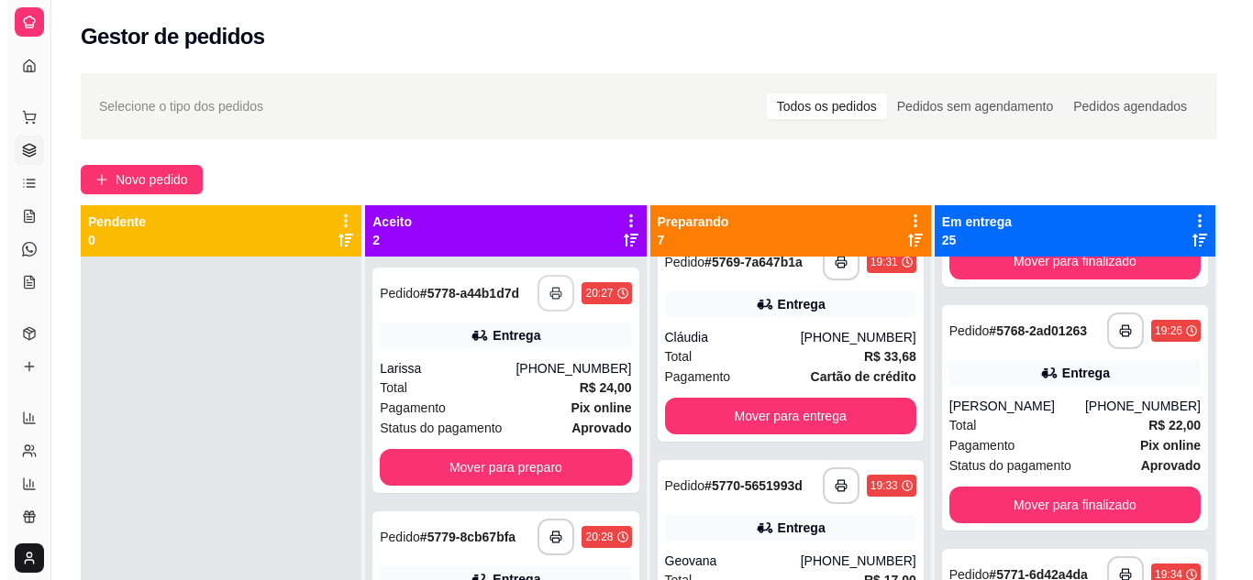
scroll to position [5135, 0]
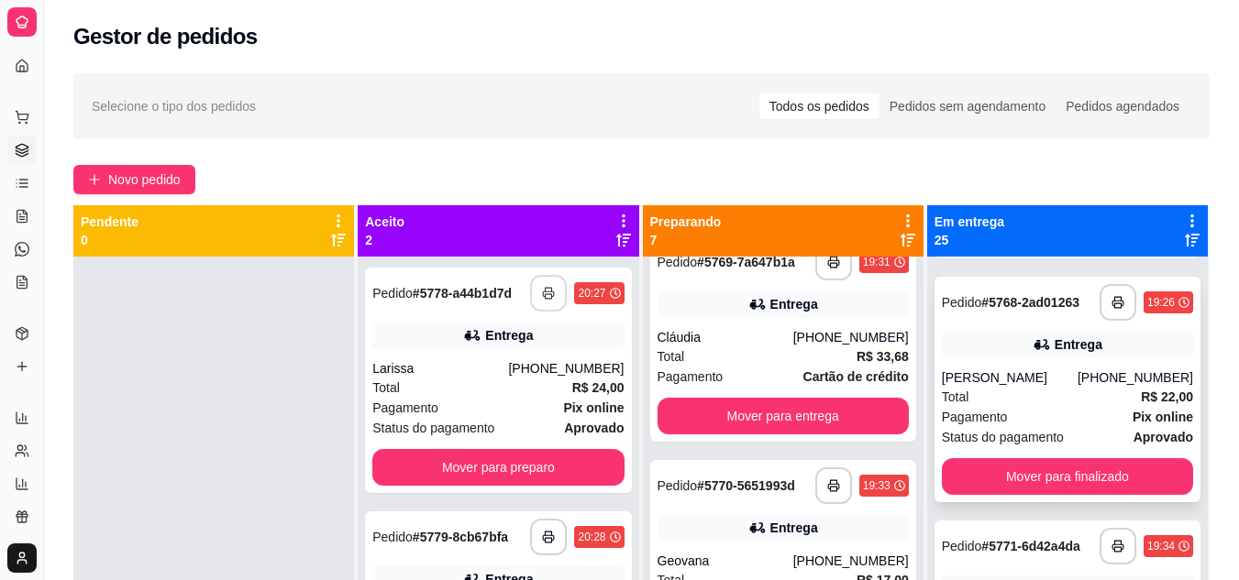
click at [1038, 407] on div "Total R$ 22,00" at bounding box center [1067, 397] width 251 height 20
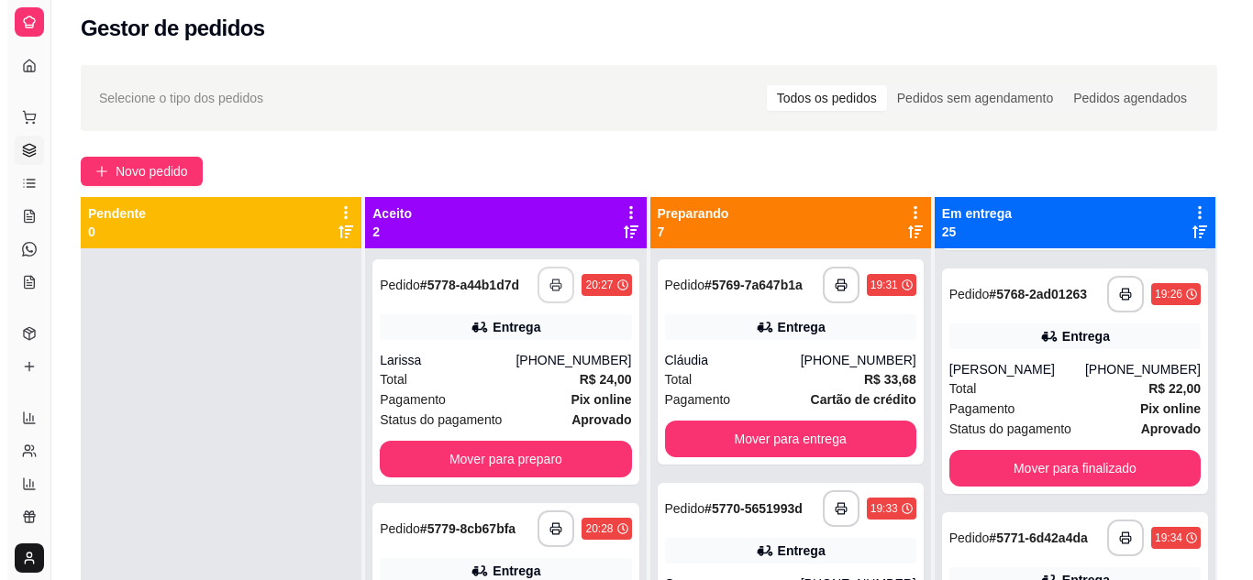
scroll to position [5, 0]
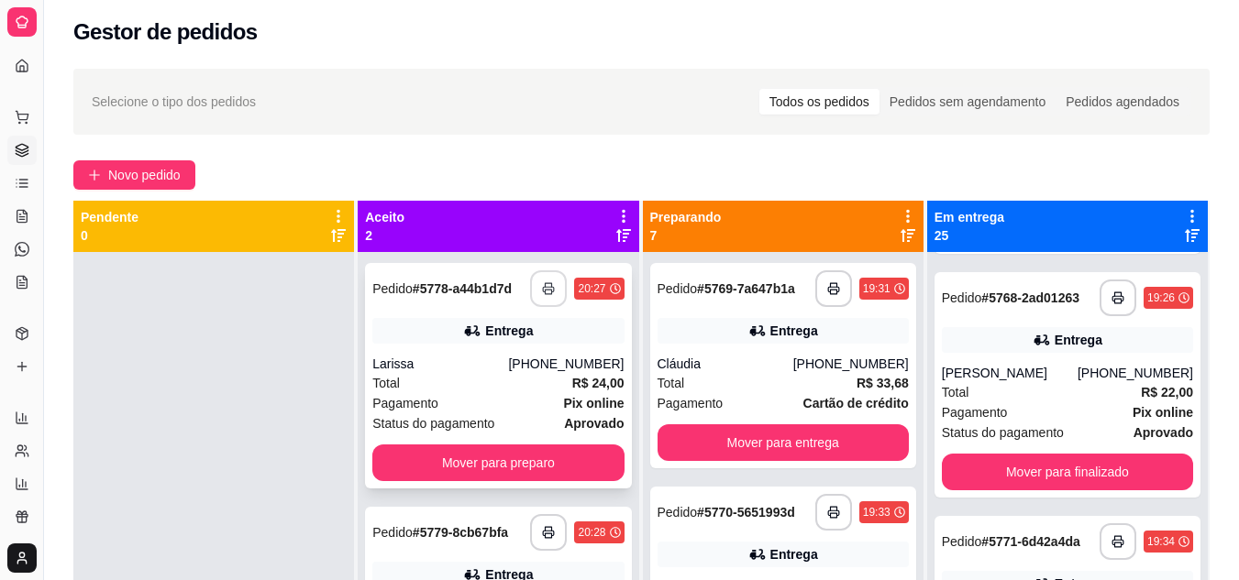
click at [493, 390] on div "Total R$ 24,00" at bounding box center [497, 383] width 251 height 20
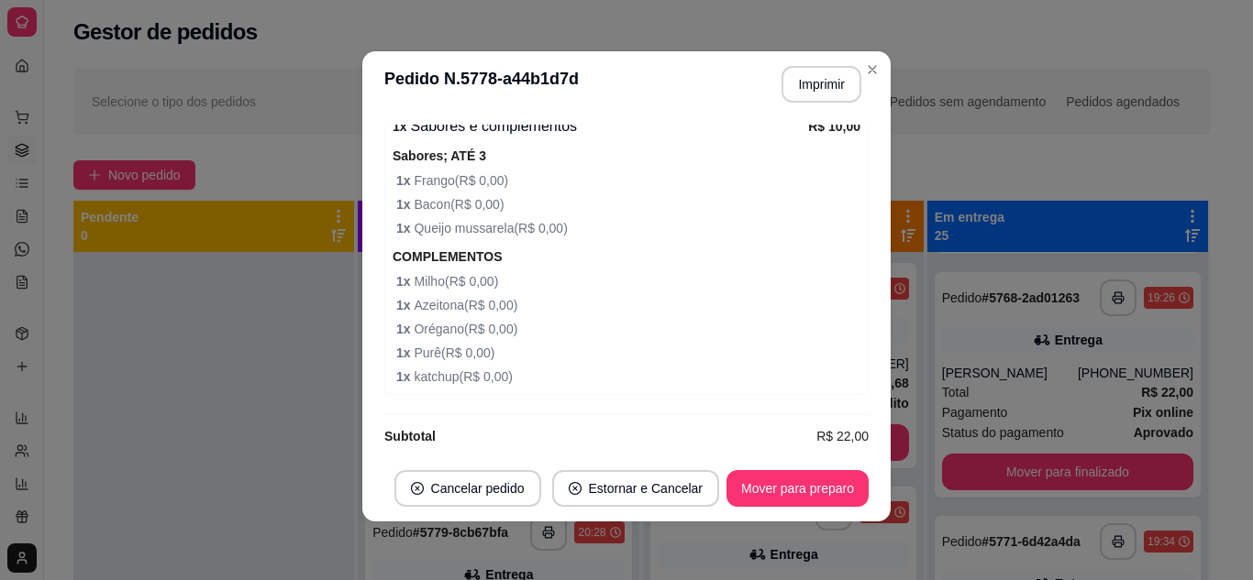
scroll to position [921, 0]
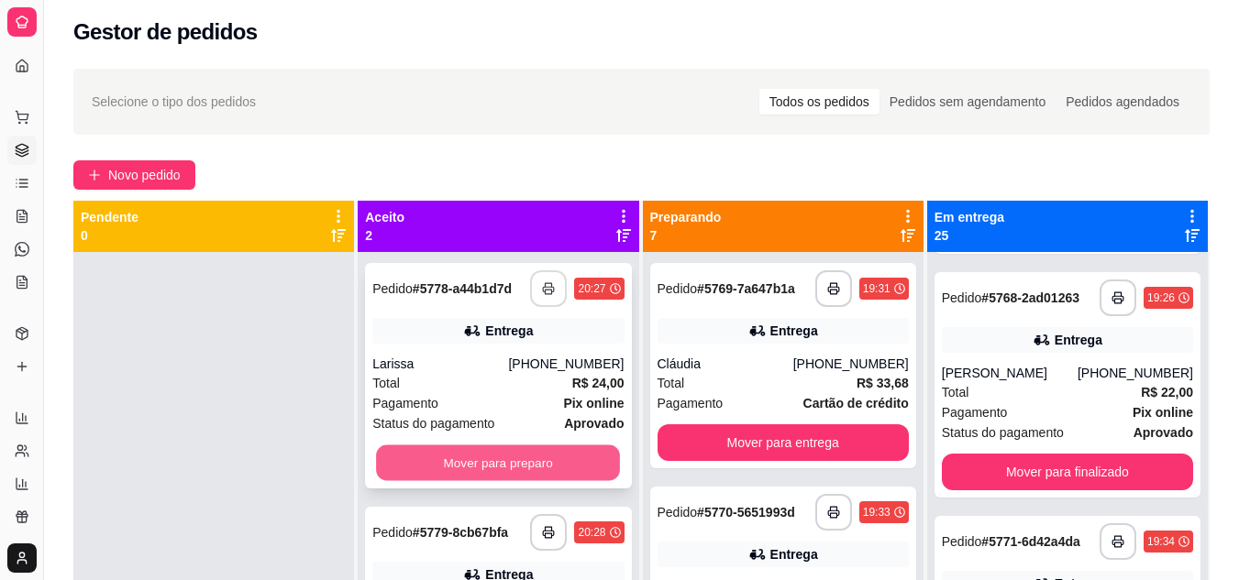
click at [412, 470] on button "Mover para preparo" at bounding box center [498, 464] width 244 height 36
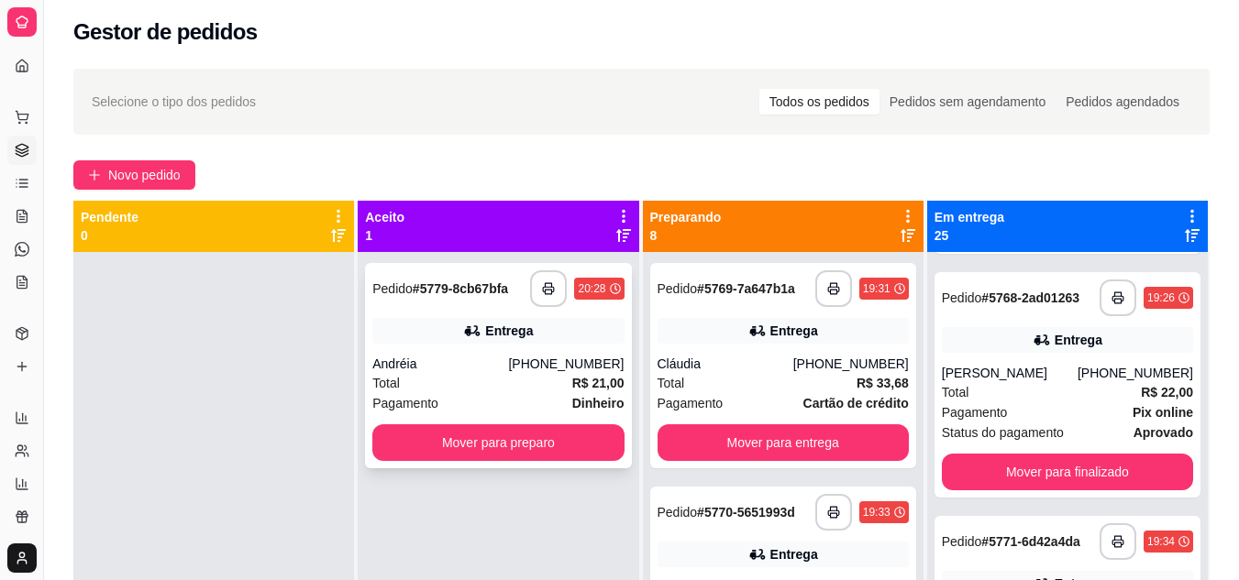
click at [480, 372] on div "Andréia" at bounding box center [440, 364] width 136 height 18
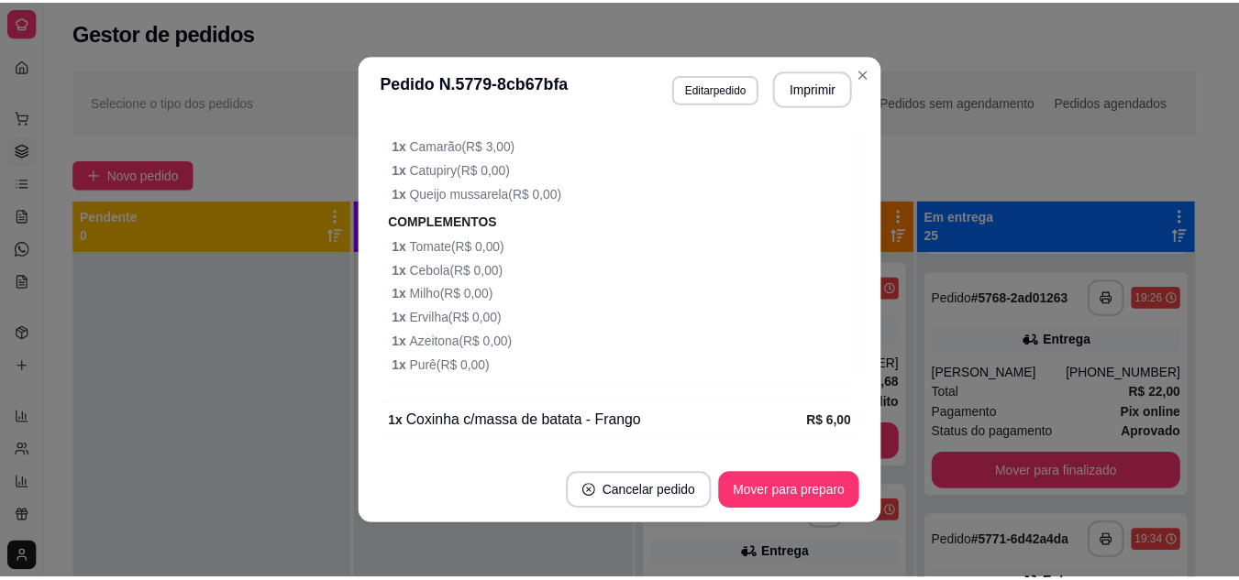
scroll to position [719, 0]
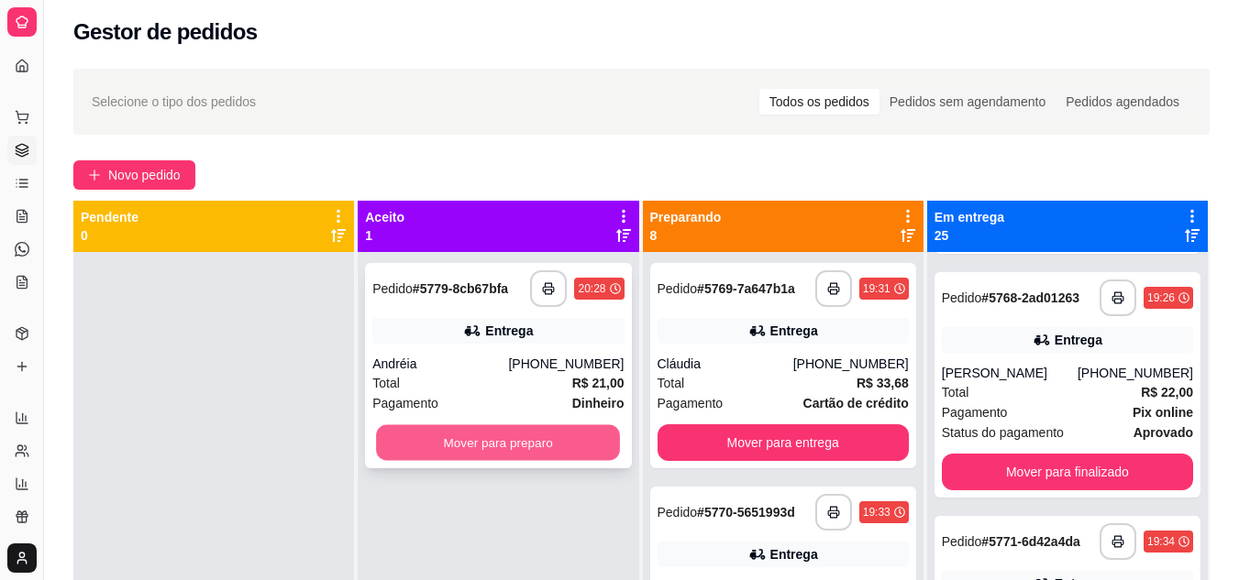
click at [543, 444] on button "Mover para preparo" at bounding box center [498, 443] width 244 height 36
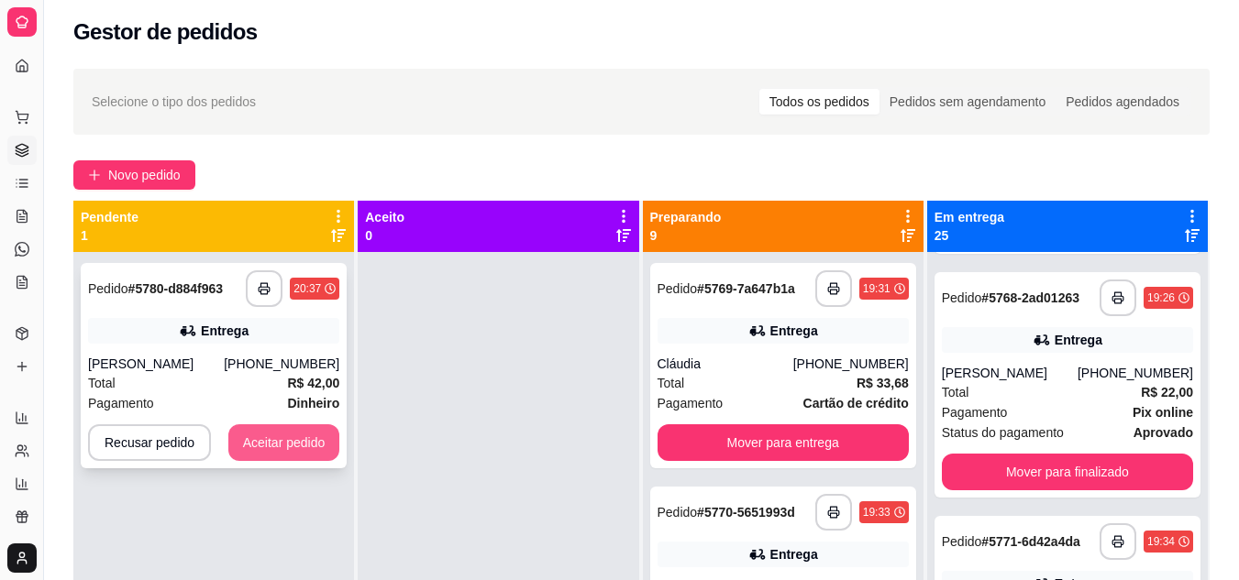
click at [245, 436] on button "Aceitar pedido" at bounding box center [284, 443] width 112 height 37
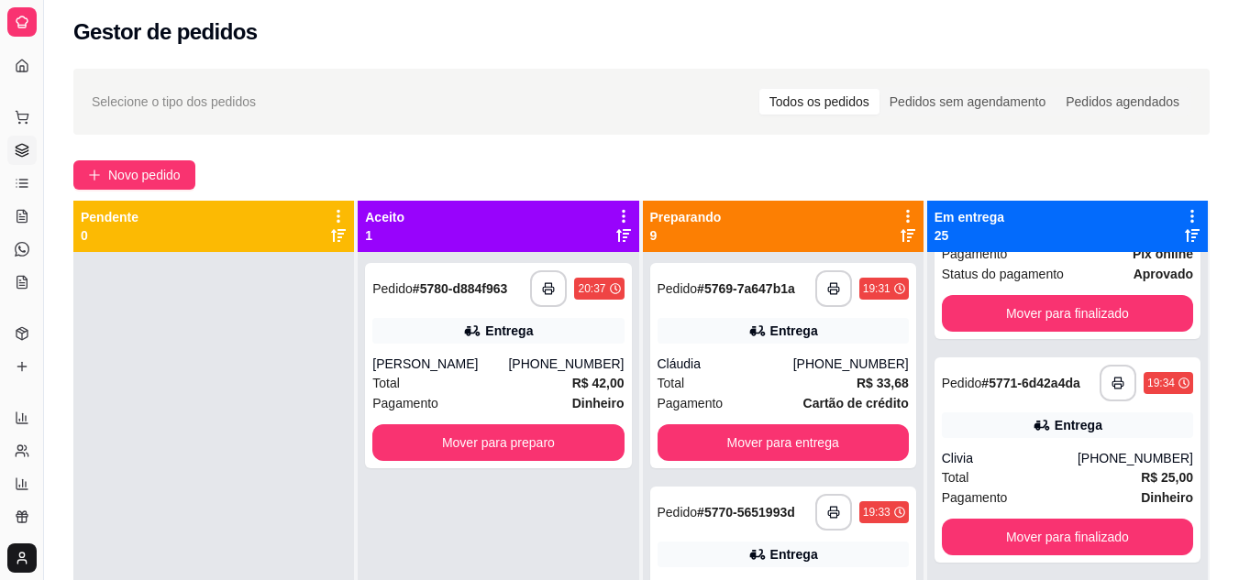
scroll to position [5135, 0]
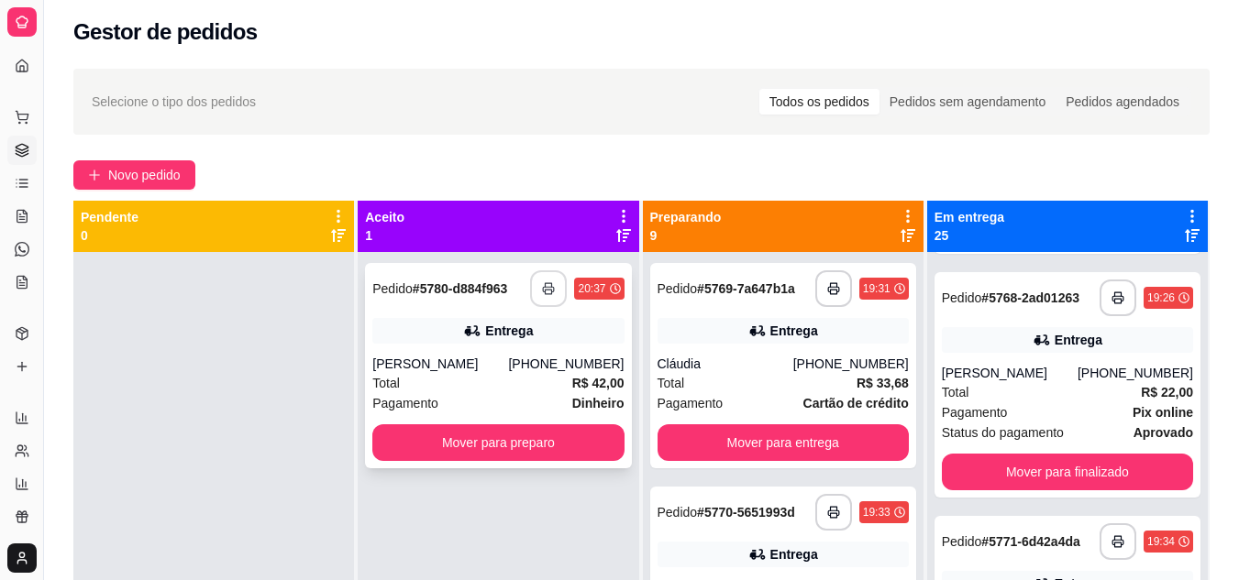
click at [534, 296] on button "button" at bounding box center [548, 289] width 37 height 37
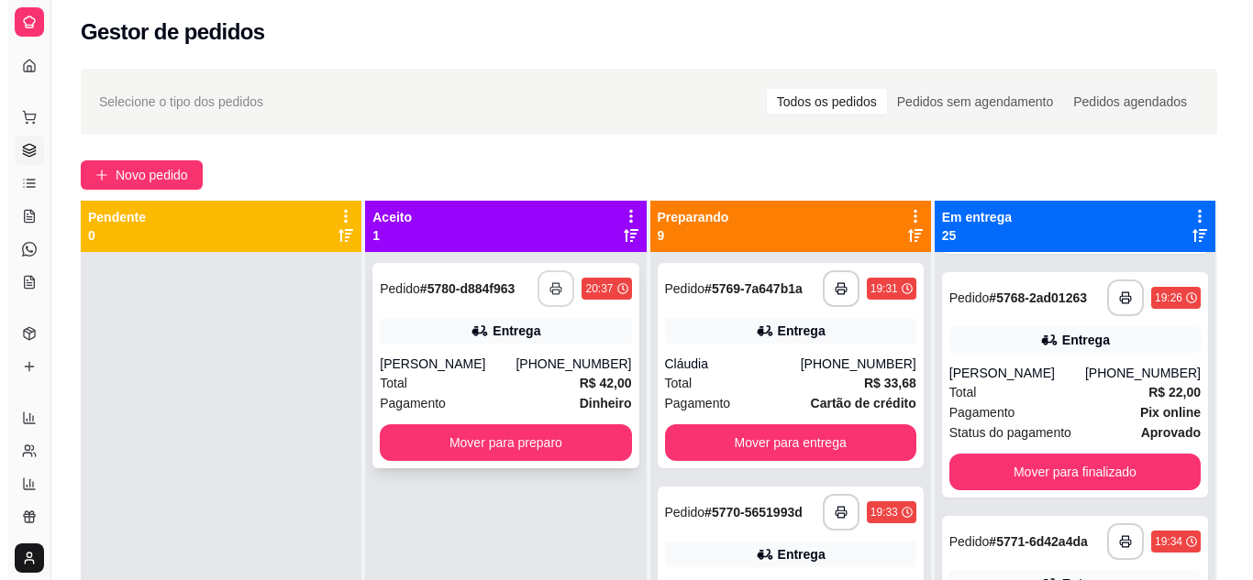
scroll to position [0, 0]
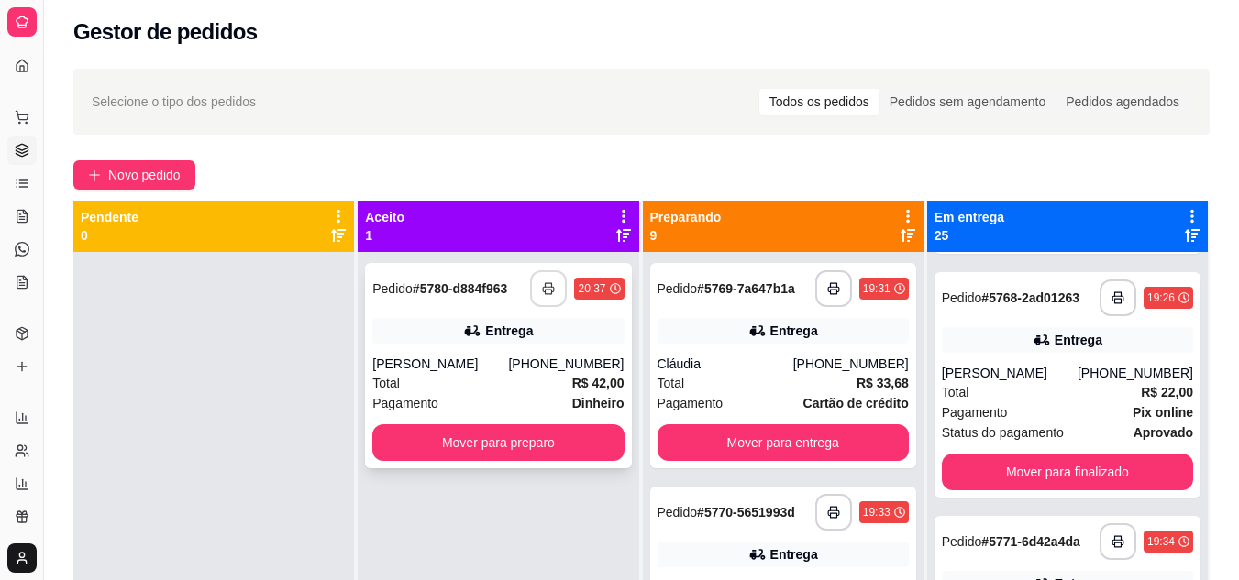
click at [504, 363] on div "[PERSON_NAME]" at bounding box center [440, 364] width 136 height 18
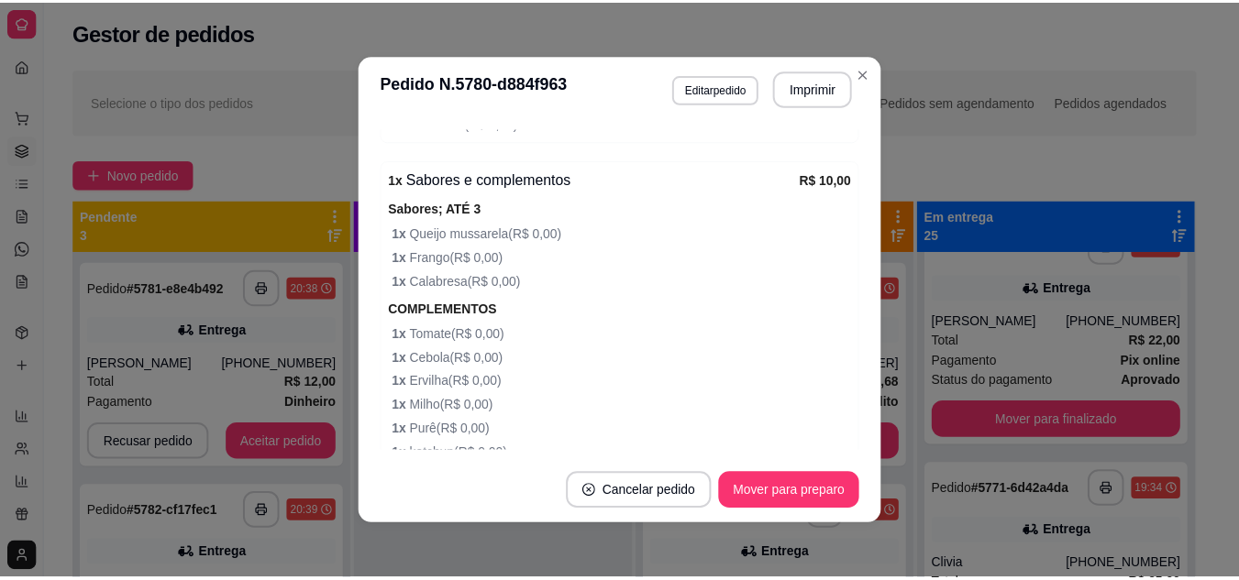
scroll to position [1533, 0]
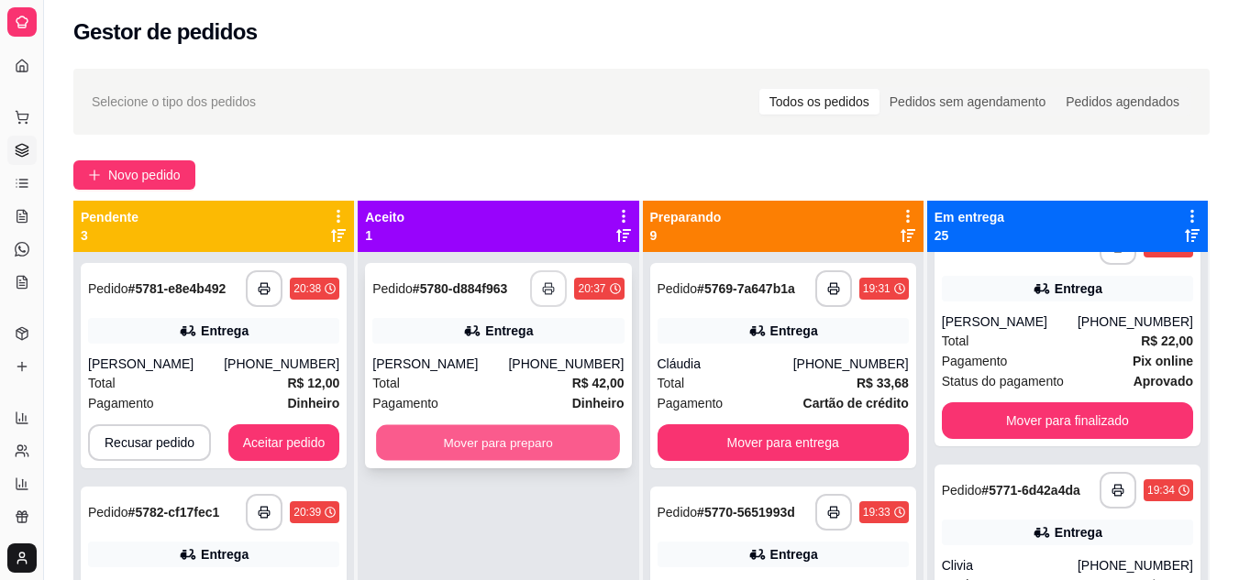
click at [446, 450] on button "Mover para preparo" at bounding box center [498, 443] width 244 height 36
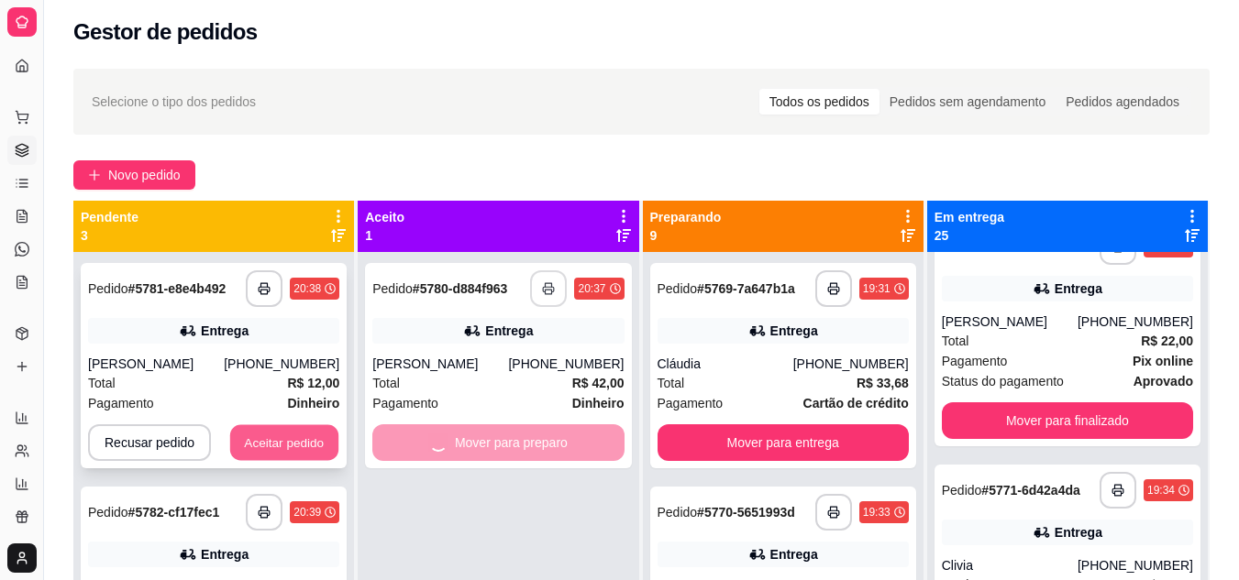
click at [264, 443] on button "Aceitar pedido" at bounding box center [284, 443] width 108 height 36
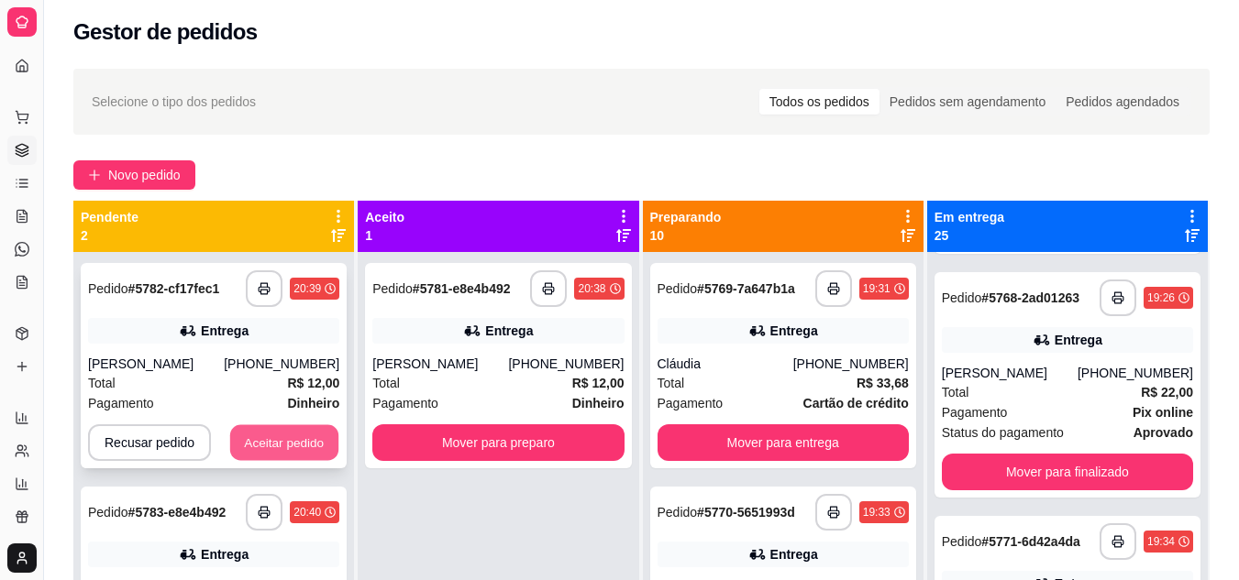
click at [294, 437] on button "Aceitar pedido" at bounding box center [284, 443] width 108 height 36
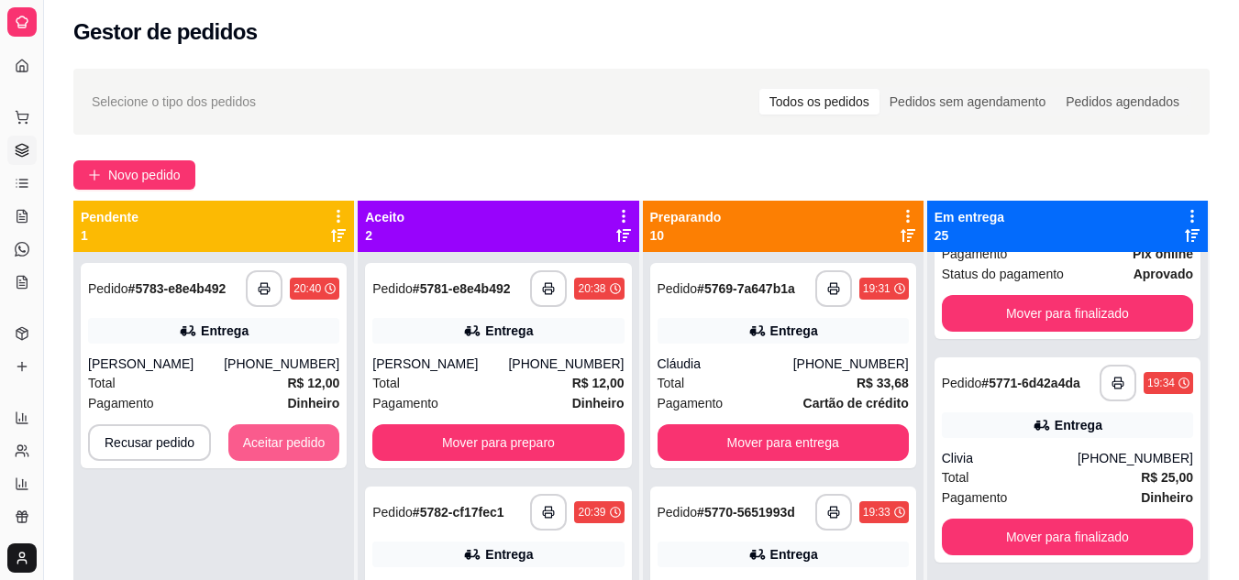
scroll to position [5135, 0]
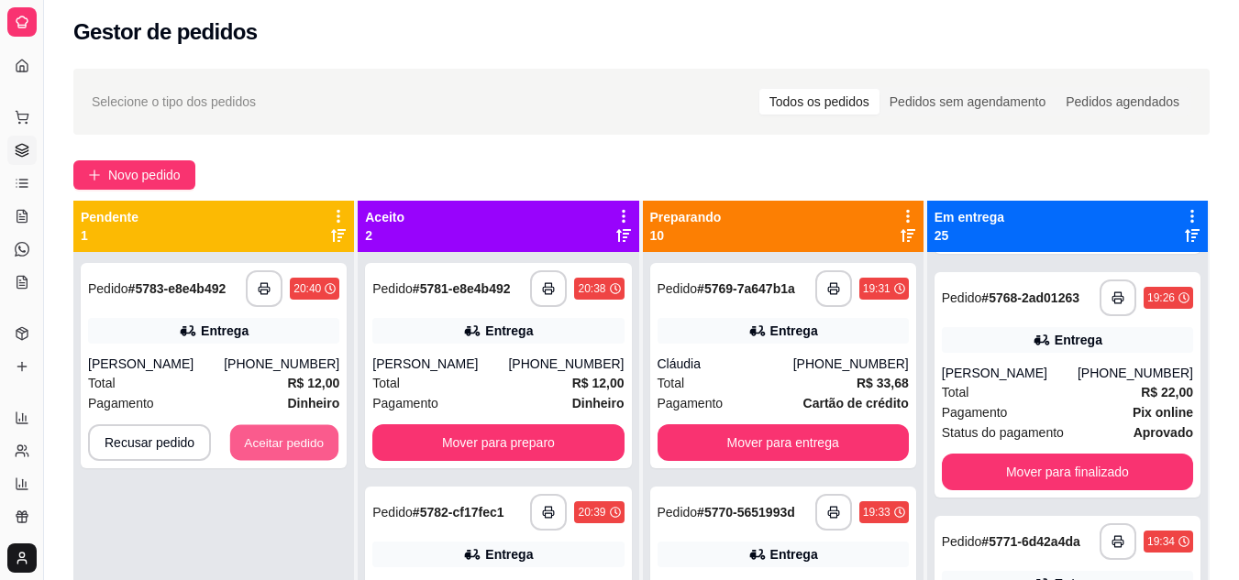
click at [294, 437] on button "Aceitar pedido" at bounding box center [284, 443] width 108 height 36
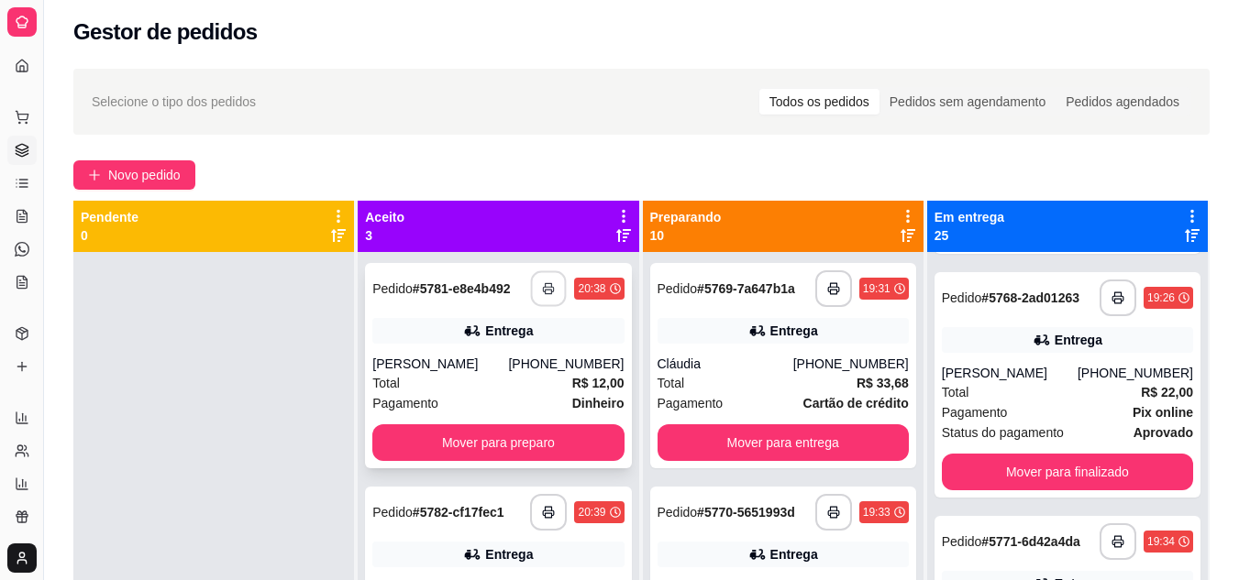
click at [546, 283] on polyline "button" at bounding box center [549, 285] width 6 height 4
click at [543, 513] on icon "button" at bounding box center [549, 512] width 13 height 13
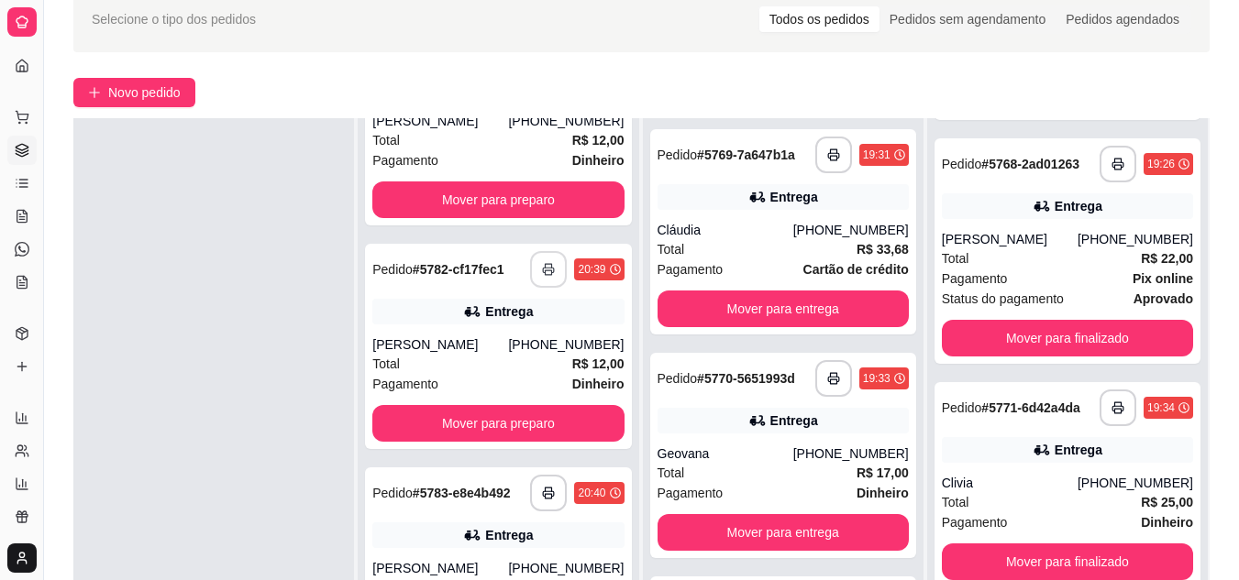
scroll to position [280, 0]
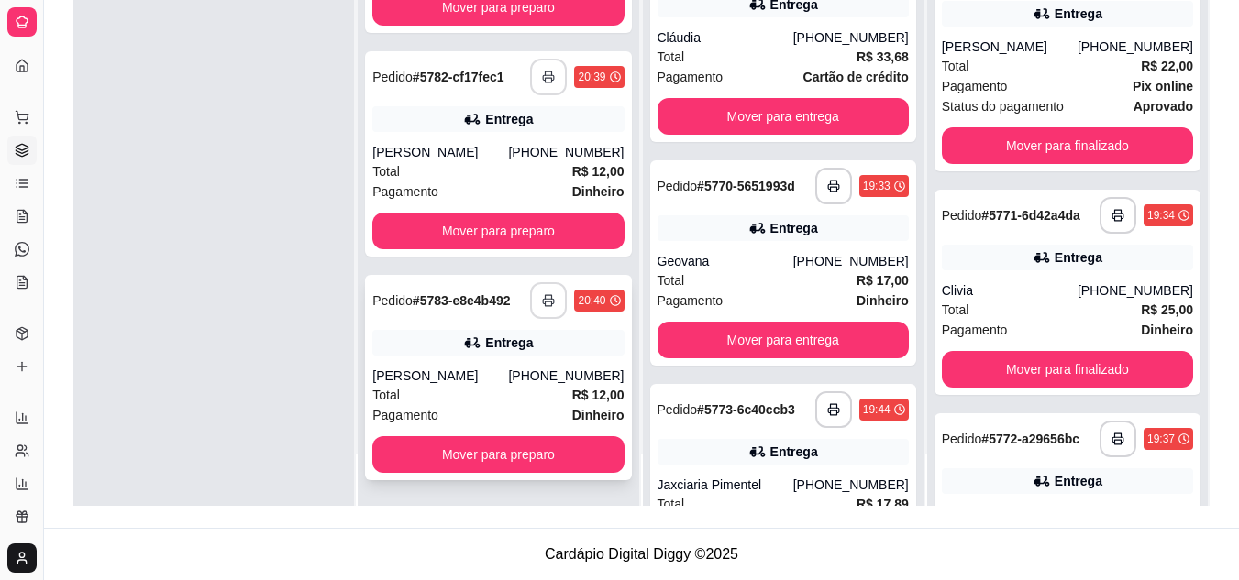
click at [542, 302] on icon "button" at bounding box center [548, 300] width 13 height 13
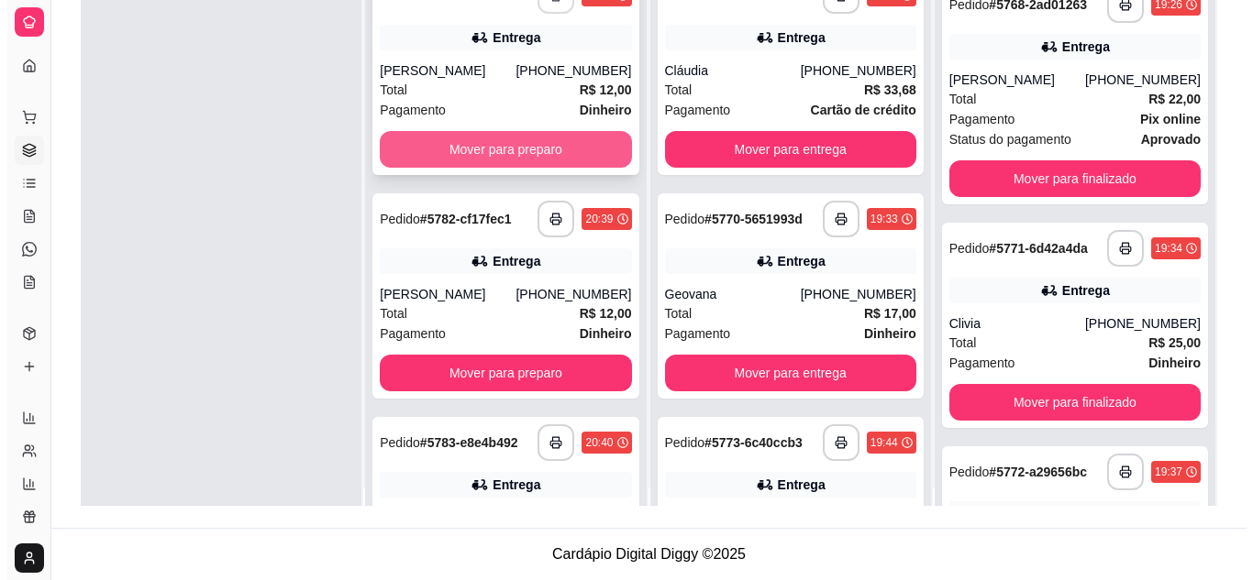
scroll to position [0, 0]
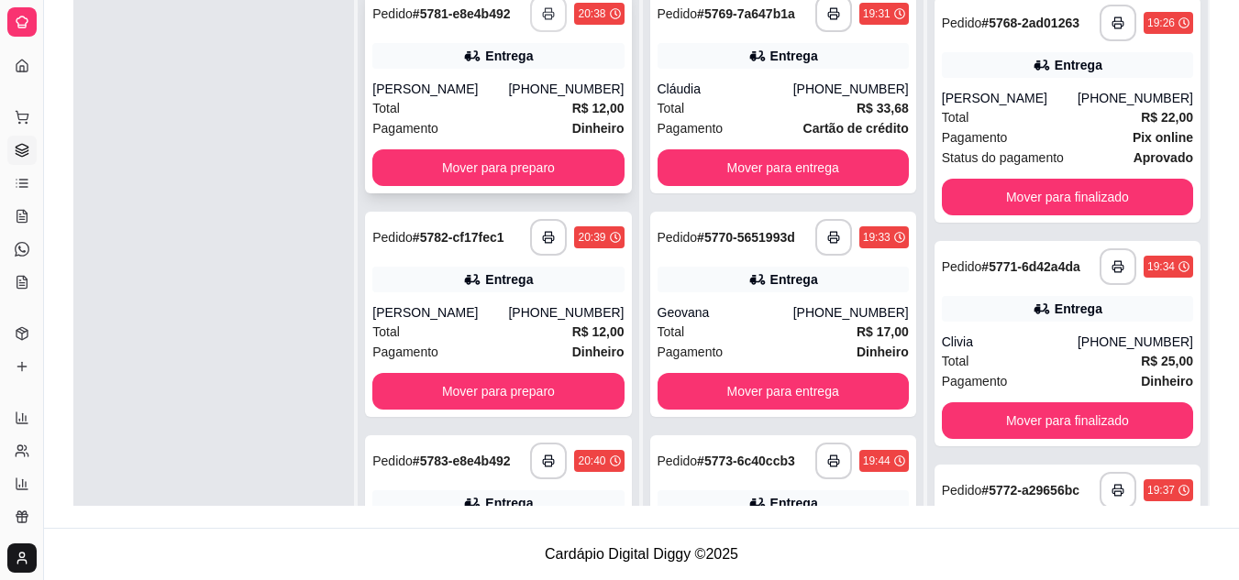
click at [503, 125] on div "Pagamento Dinheiro" at bounding box center [497, 128] width 251 height 20
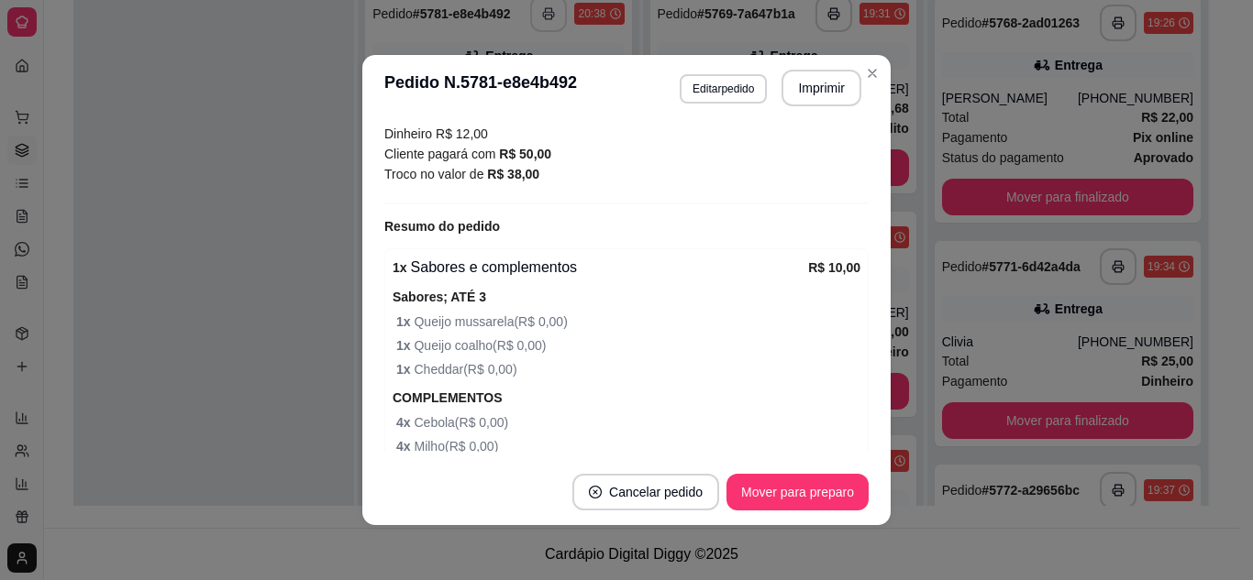
scroll to position [631, 0]
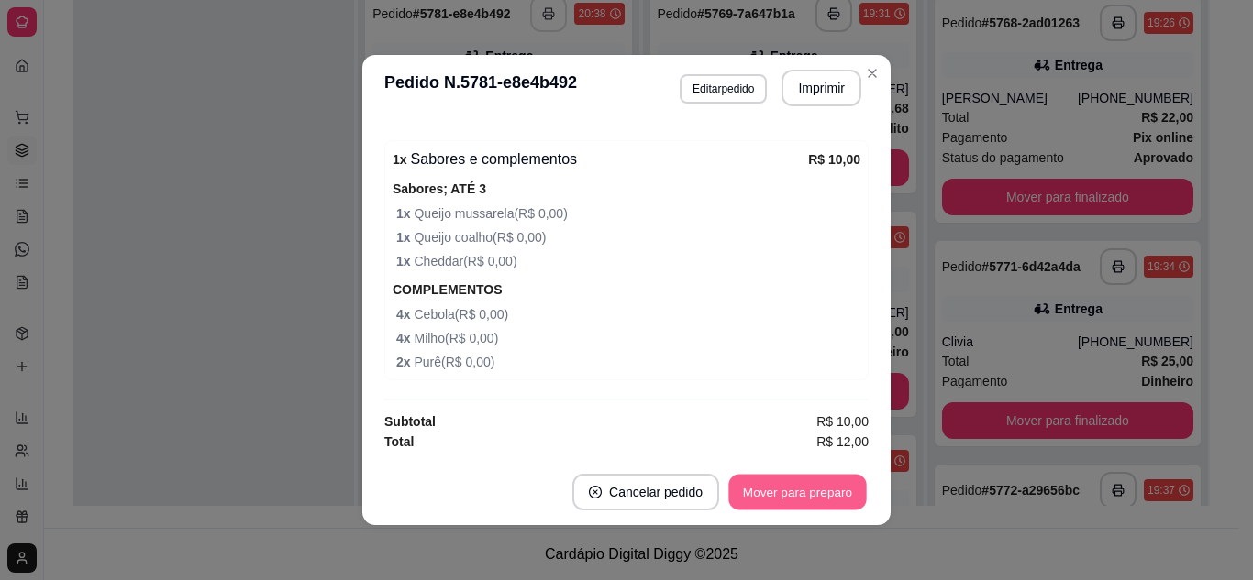
click at [743, 480] on button "Mover para preparo" at bounding box center [797, 493] width 138 height 36
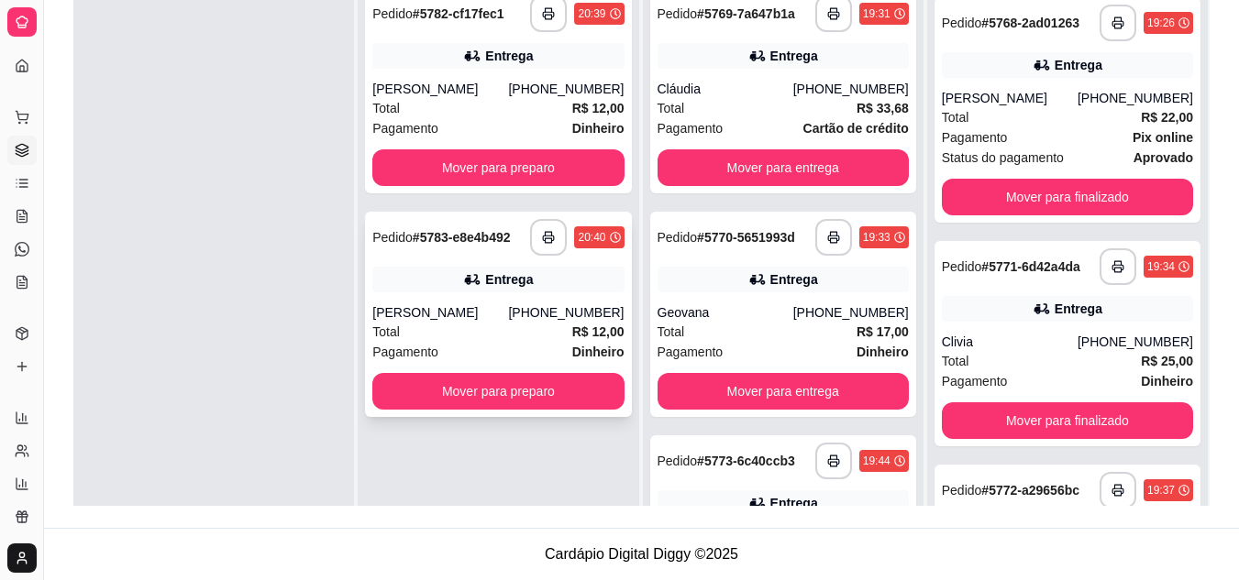
click at [459, 342] on div "Pagamento Dinheiro" at bounding box center [497, 352] width 251 height 20
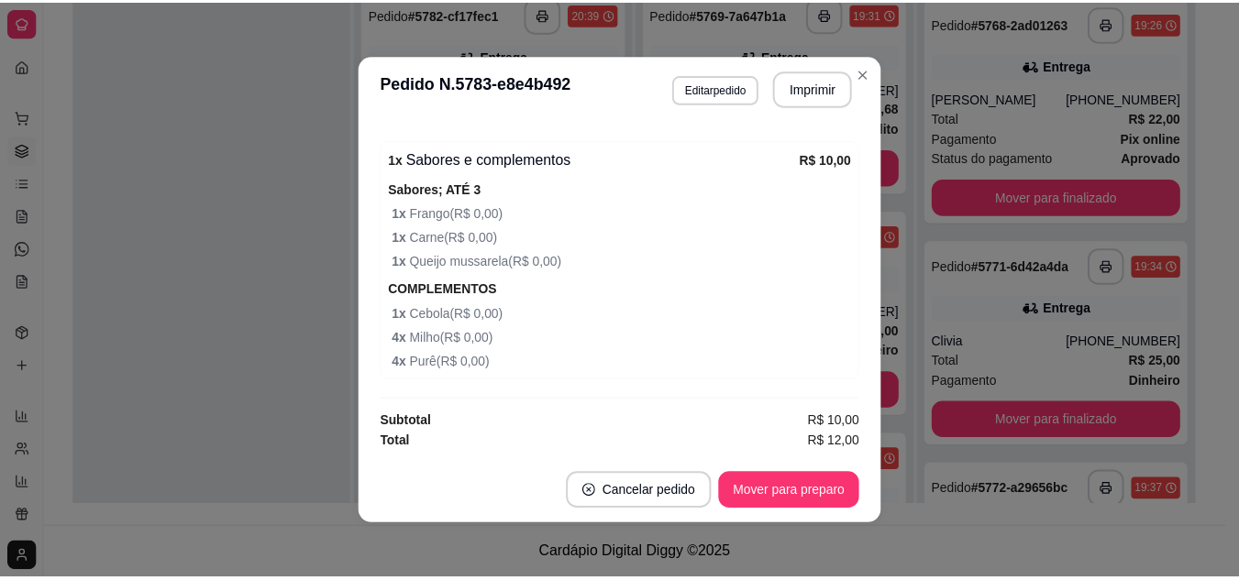
scroll to position [4, 0]
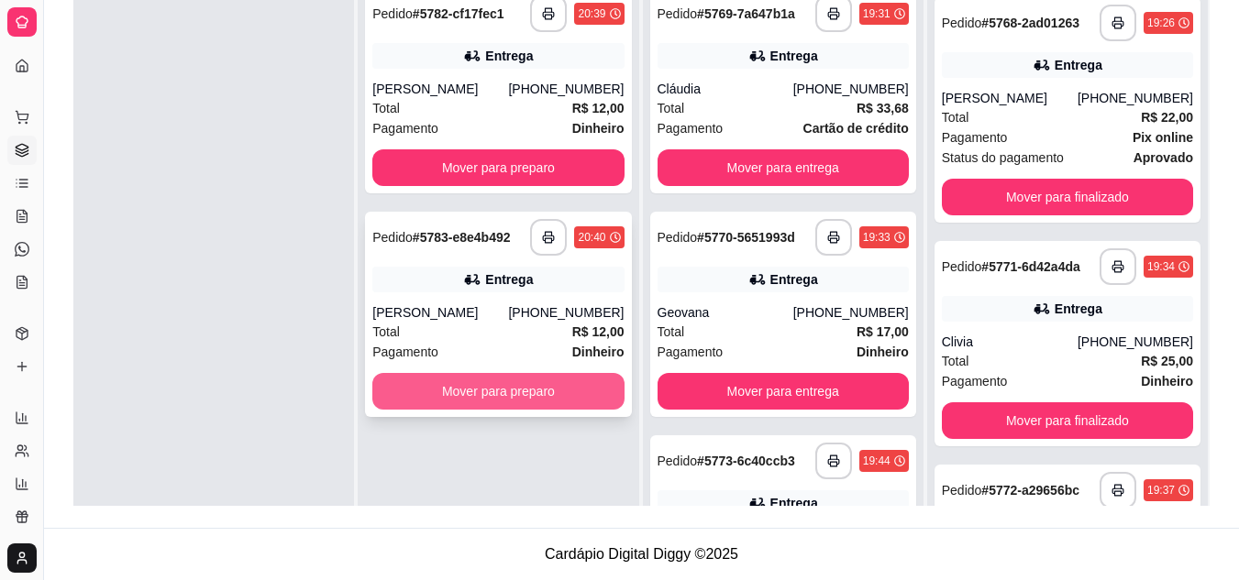
click at [517, 400] on button "Mover para preparo" at bounding box center [497, 391] width 251 height 37
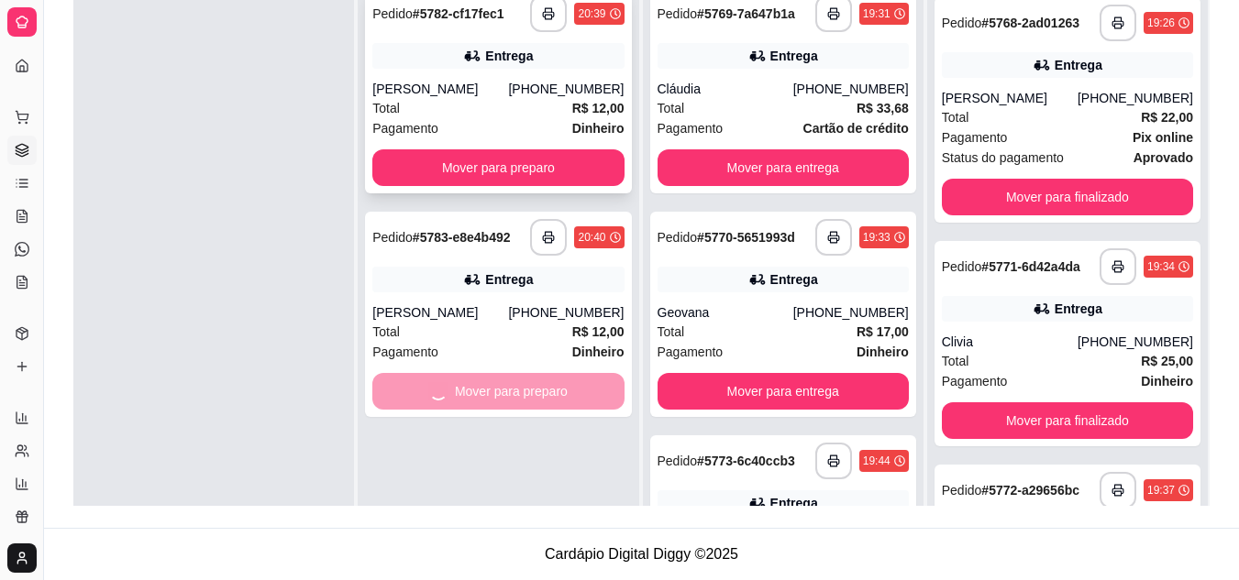
click at [485, 105] on div "Total R$ 12,00" at bounding box center [497, 108] width 251 height 20
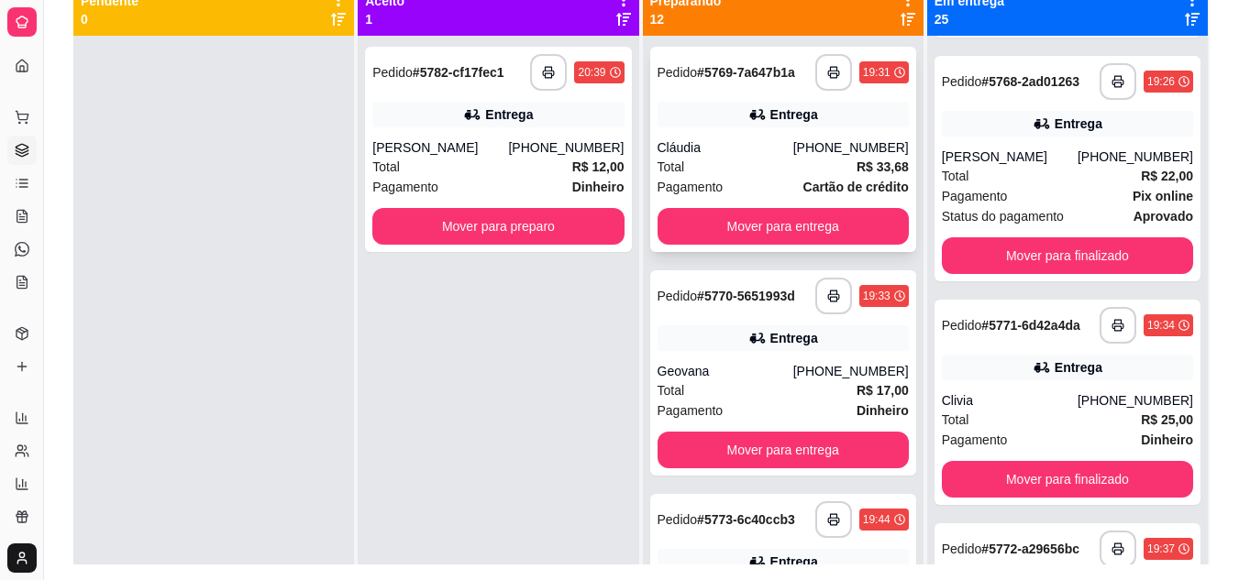
scroll to position [96, 0]
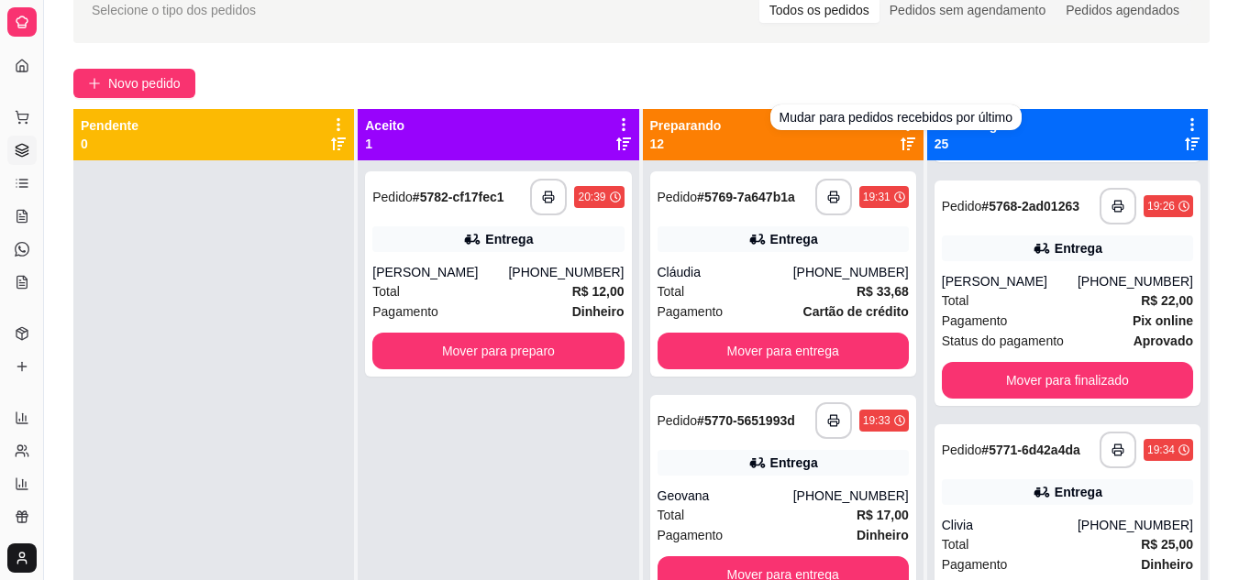
click at [900, 140] on div at bounding box center [908, 133] width 17 height 35
click at [906, 144] on div "Preparando 12" at bounding box center [783, 134] width 281 height 51
click at [900, 145] on icon at bounding box center [907, 144] width 15 height 13
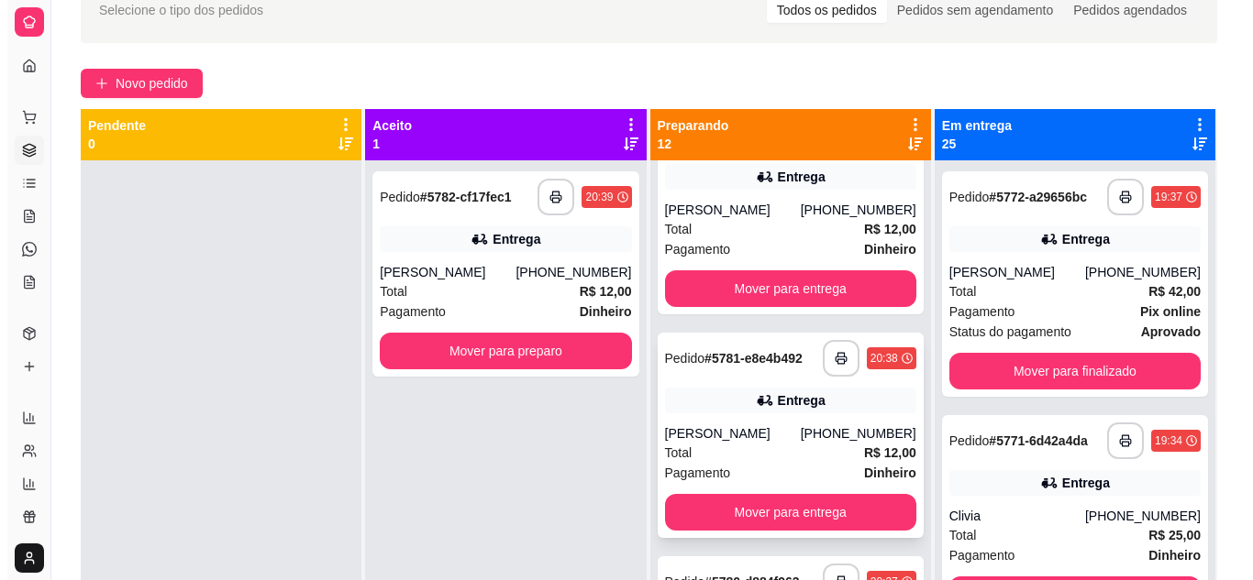
scroll to position [92, 0]
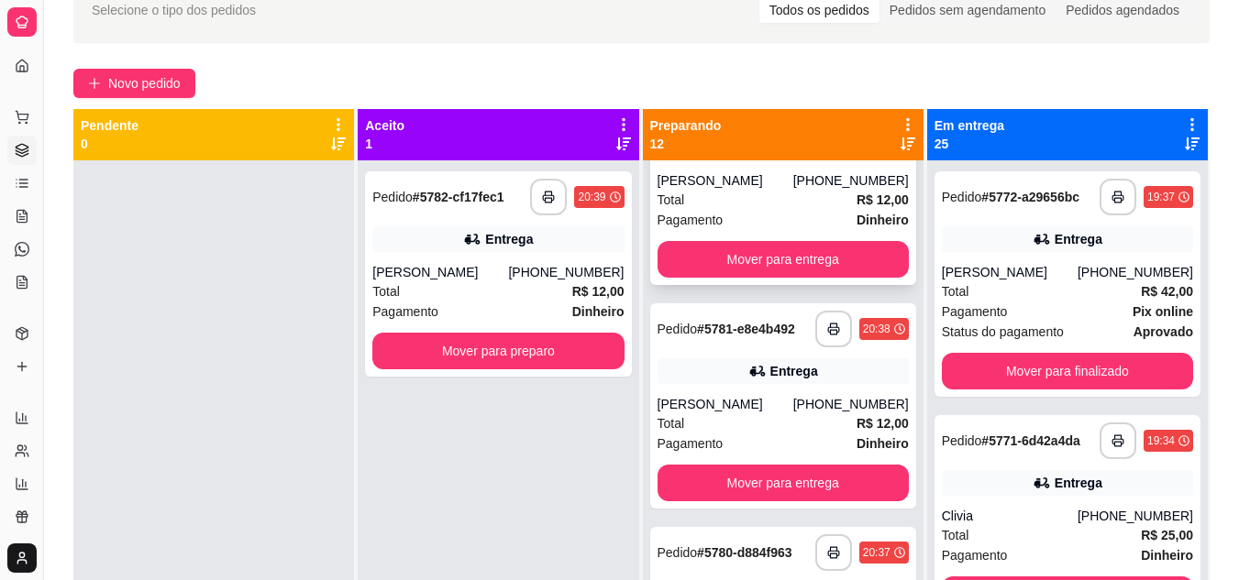
click at [746, 223] on div "Pagamento Dinheiro" at bounding box center [782, 220] width 251 height 20
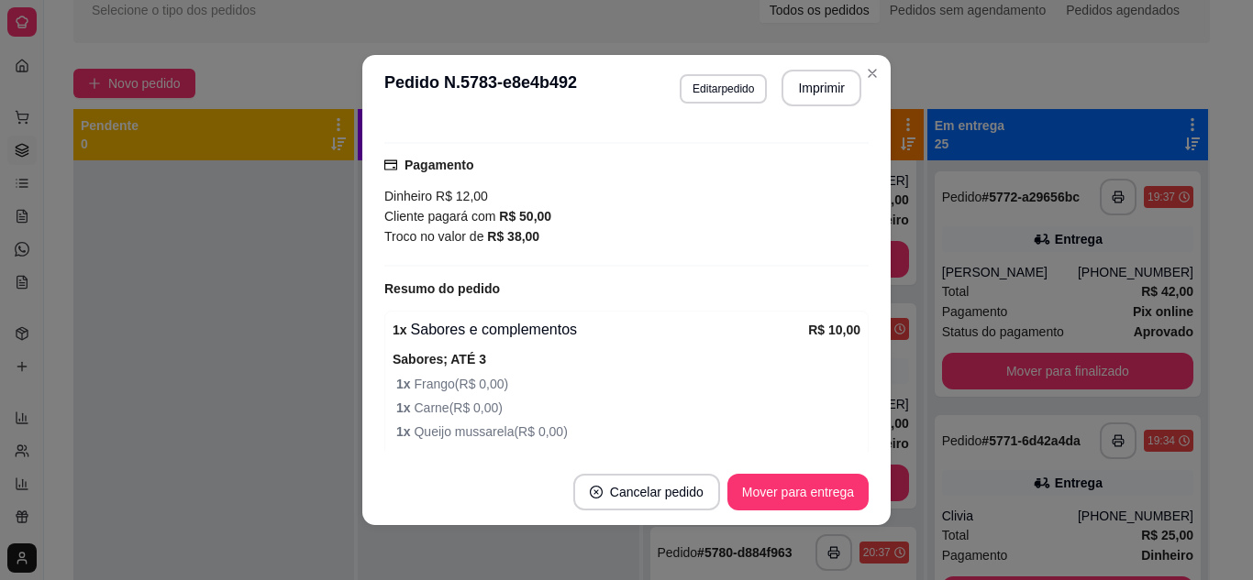
scroll to position [550, 0]
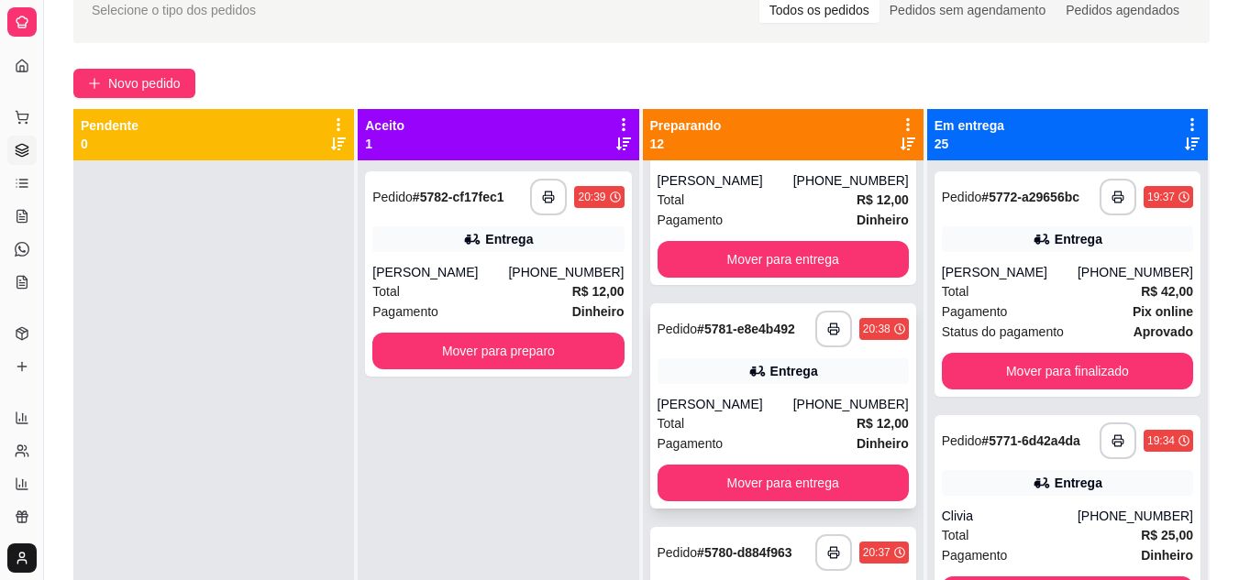
click at [732, 422] on div "Total R$ 12,00" at bounding box center [782, 424] width 251 height 20
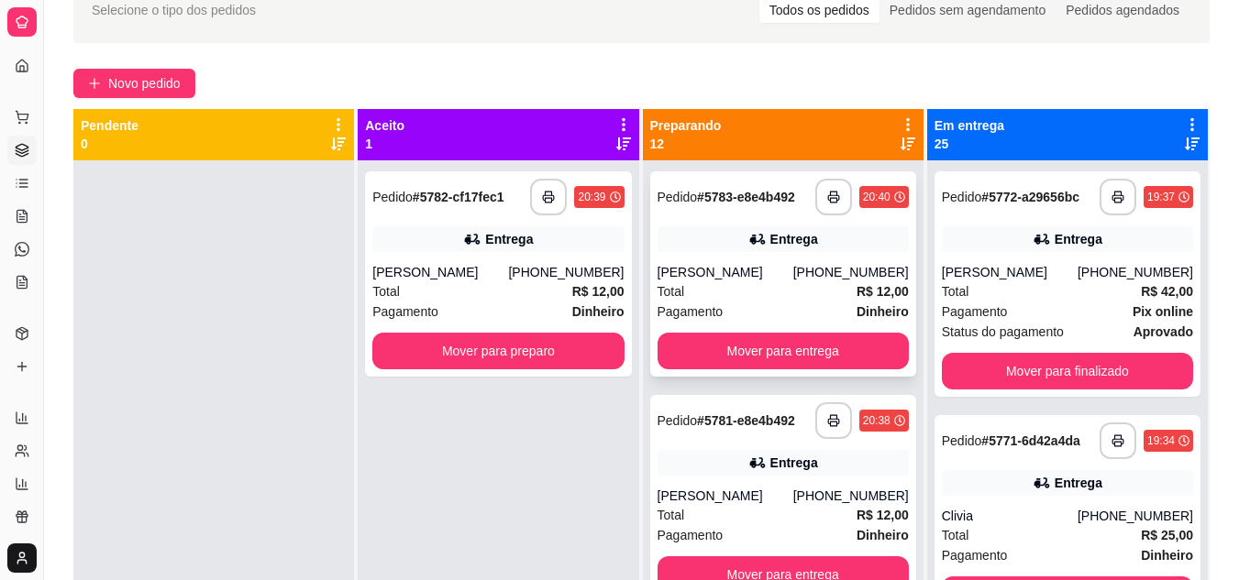
click at [716, 290] on div "Total R$ 12,00" at bounding box center [782, 292] width 251 height 20
click at [830, 201] on rect "button" at bounding box center [833, 200] width 6 height 5
click at [900, 142] on icon at bounding box center [907, 144] width 15 height 15
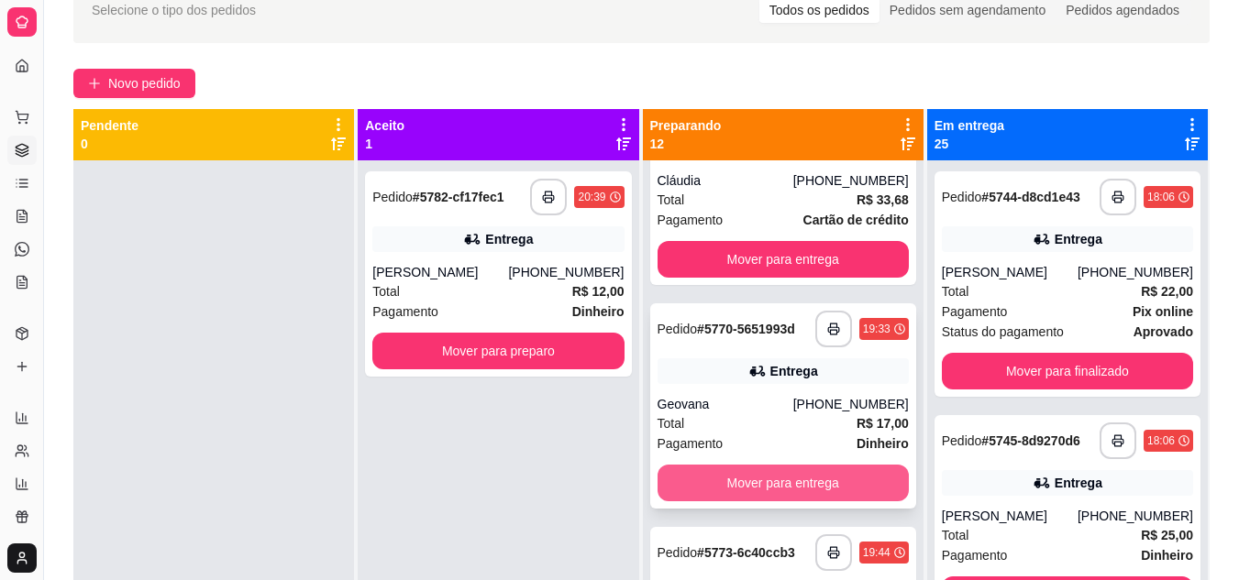
click at [716, 477] on button "Mover para entrega" at bounding box center [782, 483] width 251 height 37
click at [697, 493] on button "Mover para entrega" at bounding box center [783, 484] width 244 height 36
click at [754, 480] on button "Mover para entrega" at bounding box center [782, 483] width 251 height 37
click at [754, 481] on button "Mover para entrega" at bounding box center [782, 483] width 251 height 37
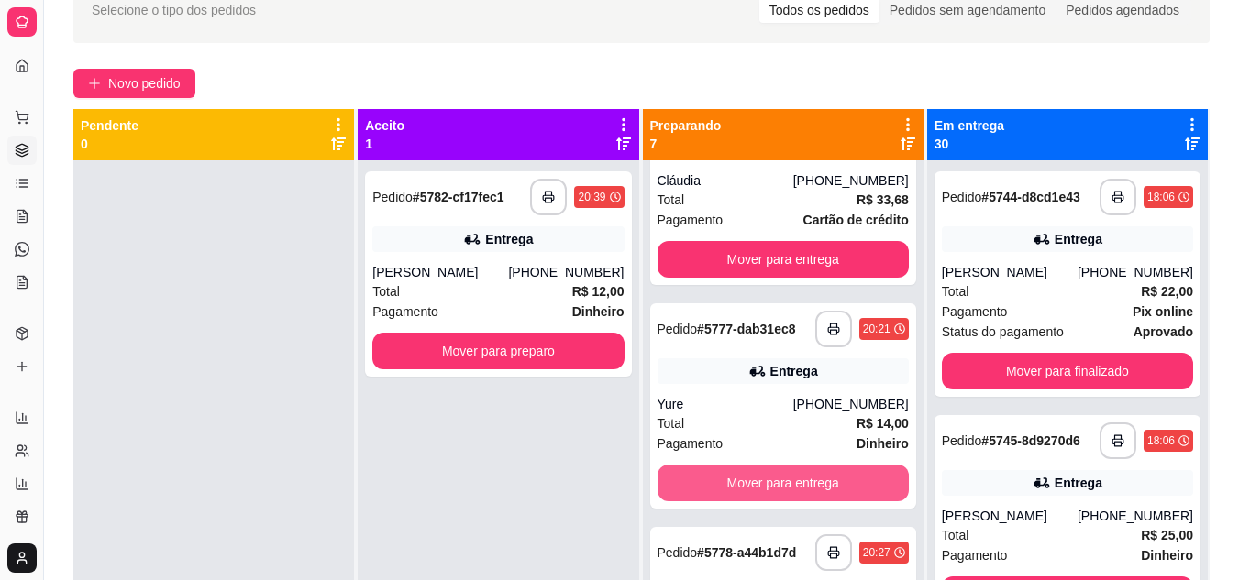
click at [754, 481] on button "Mover para entrega" at bounding box center [782, 483] width 251 height 37
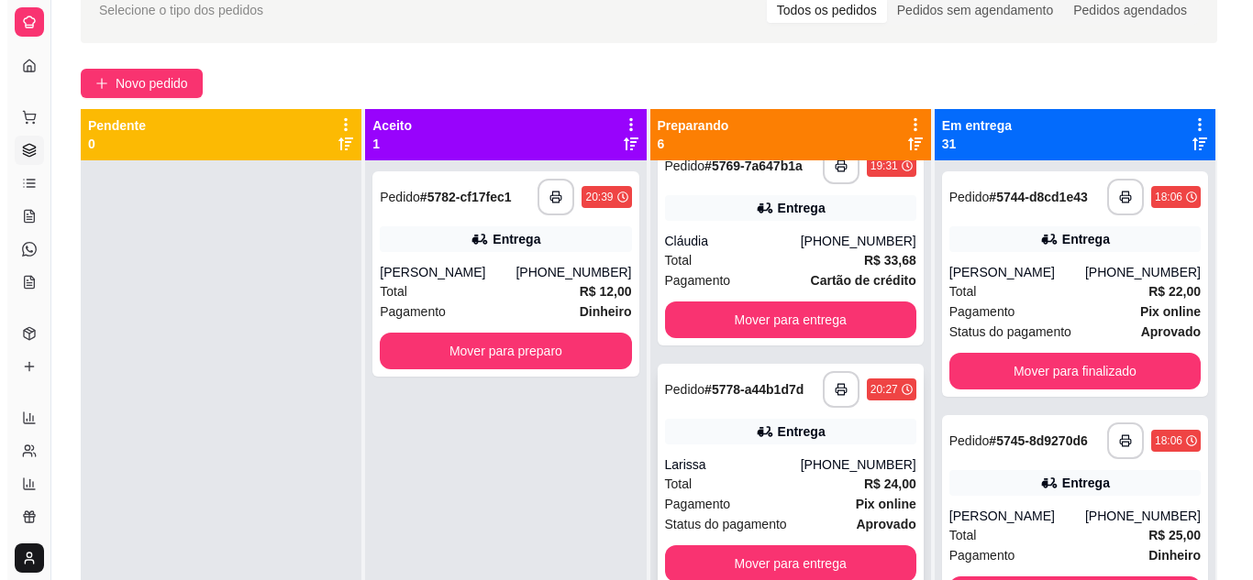
scroll to position [0, 0]
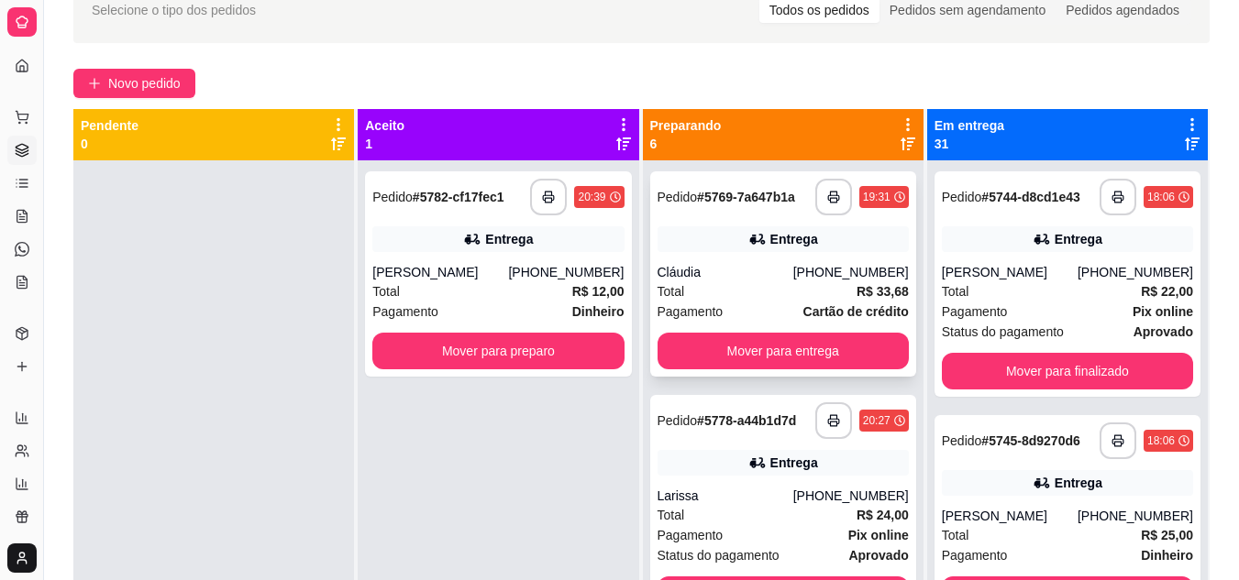
click at [819, 262] on div "**********" at bounding box center [783, 273] width 266 height 205
click at [505, 300] on div "Total R$ 12,00" at bounding box center [497, 292] width 251 height 20
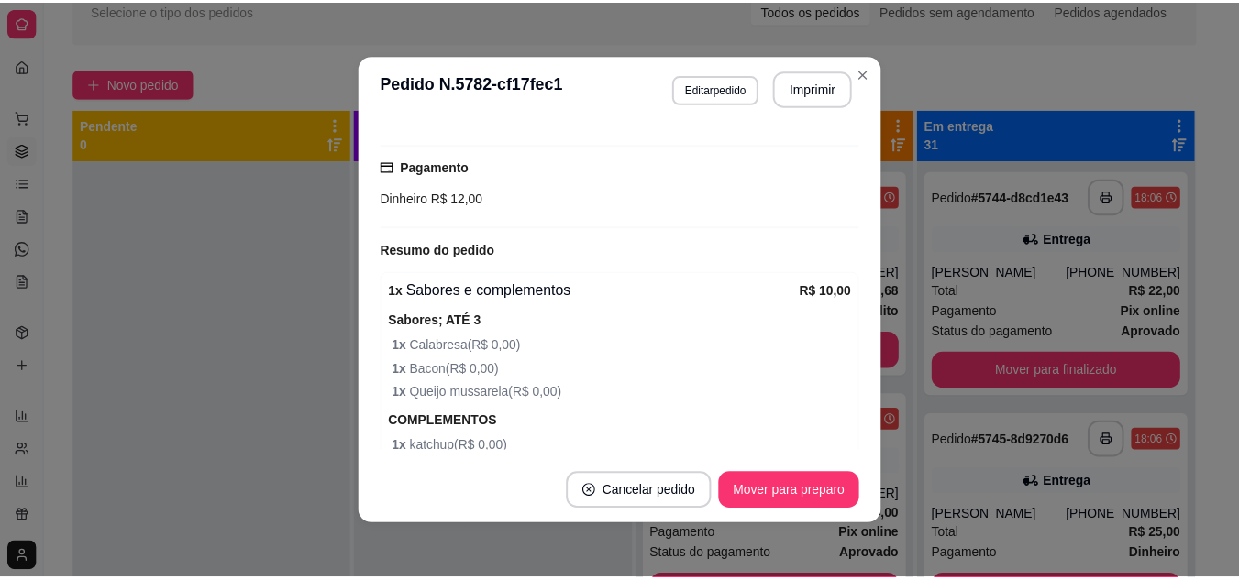
scroll to position [550, 0]
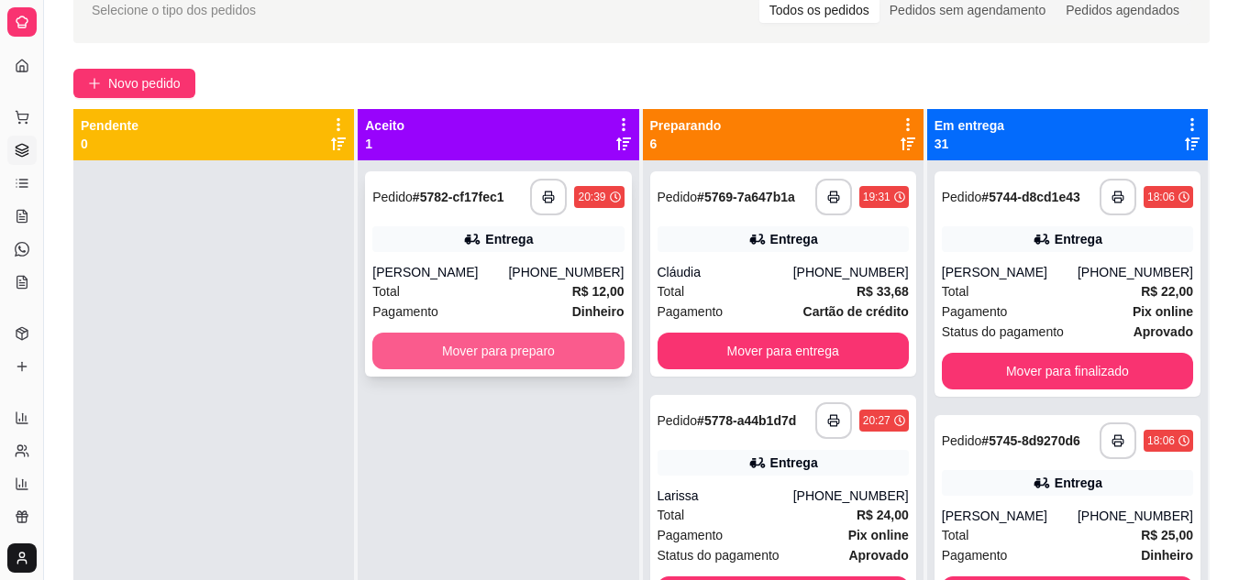
click at [514, 356] on button "Mover para preparo" at bounding box center [497, 351] width 251 height 37
click at [514, 356] on div "Mover para preparo" at bounding box center [497, 351] width 251 height 37
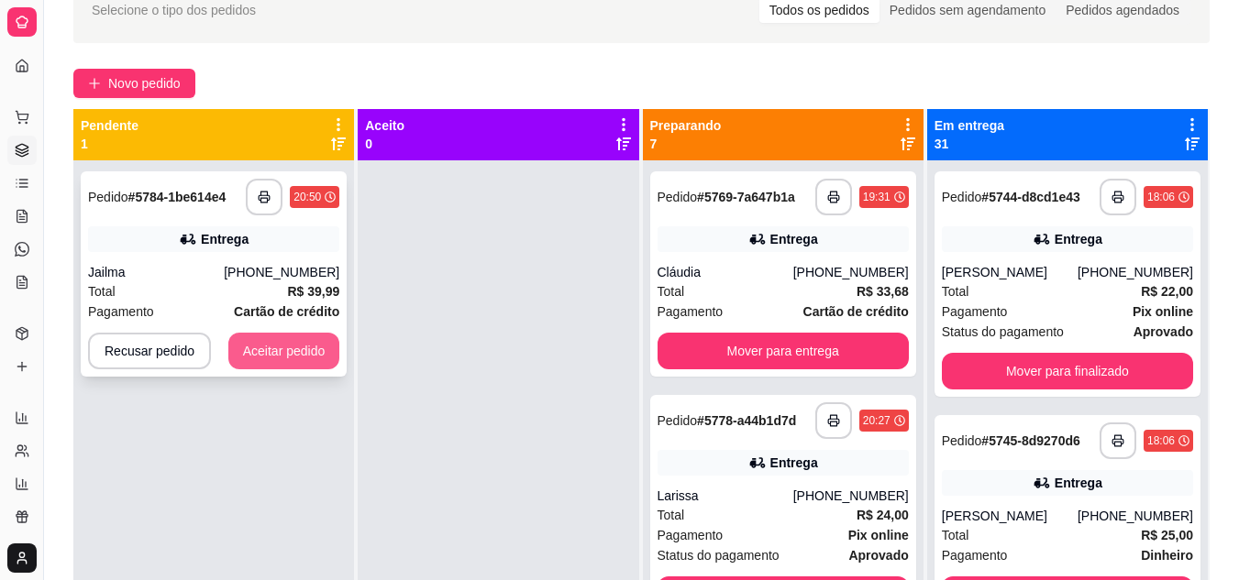
click at [256, 354] on button "Aceitar pedido" at bounding box center [284, 351] width 112 height 37
click at [256, 354] on div "Recusar pedido Aceitar pedido" at bounding box center [213, 351] width 251 height 37
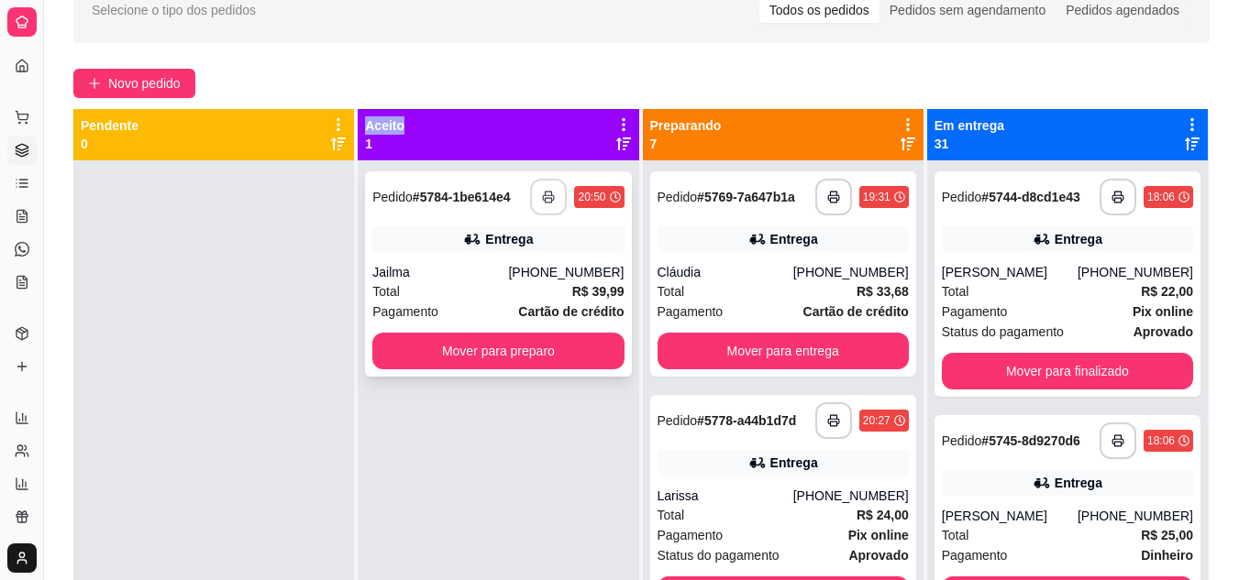
click at [542, 194] on icon "button" at bounding box center [548, 197] width 13 height 13
click at [546, 194] on polyline "button" at bounding box center [549, 194] width 6 height 4
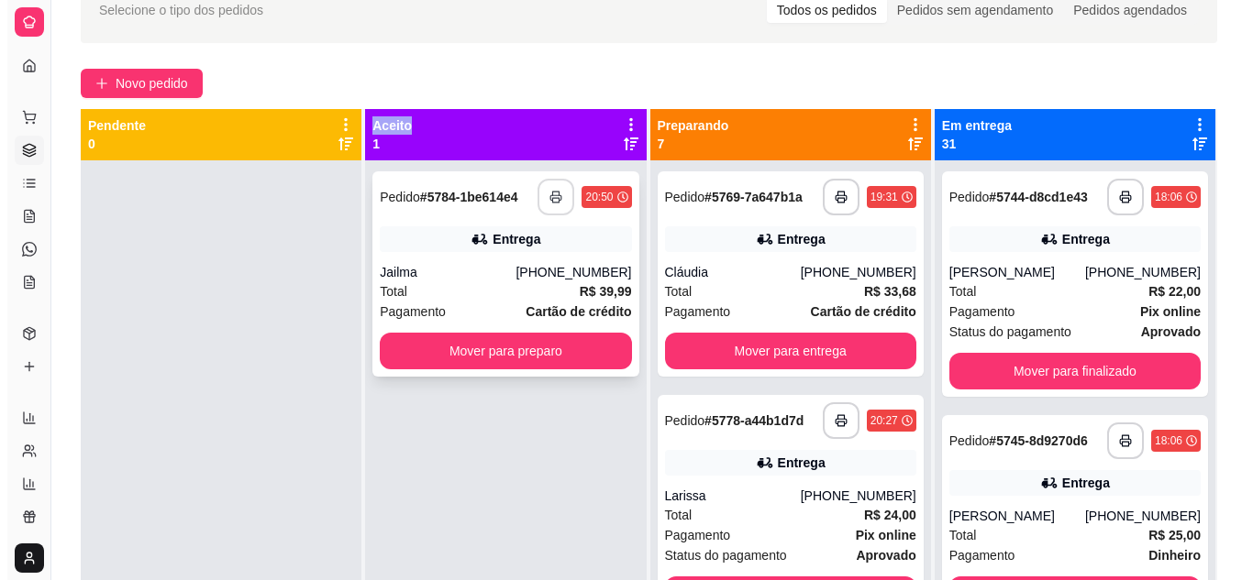
scroll to position [0, 0]
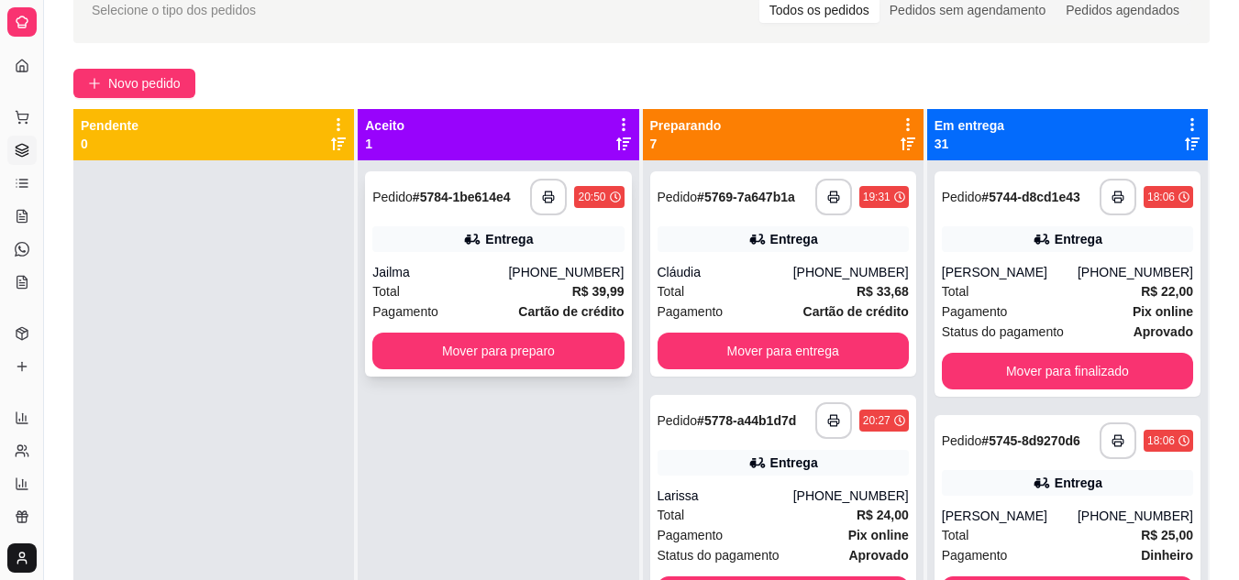
click at [473, 287] on div "Total R$ 39,99" at bounding box center [497, 292] width 251 height 20
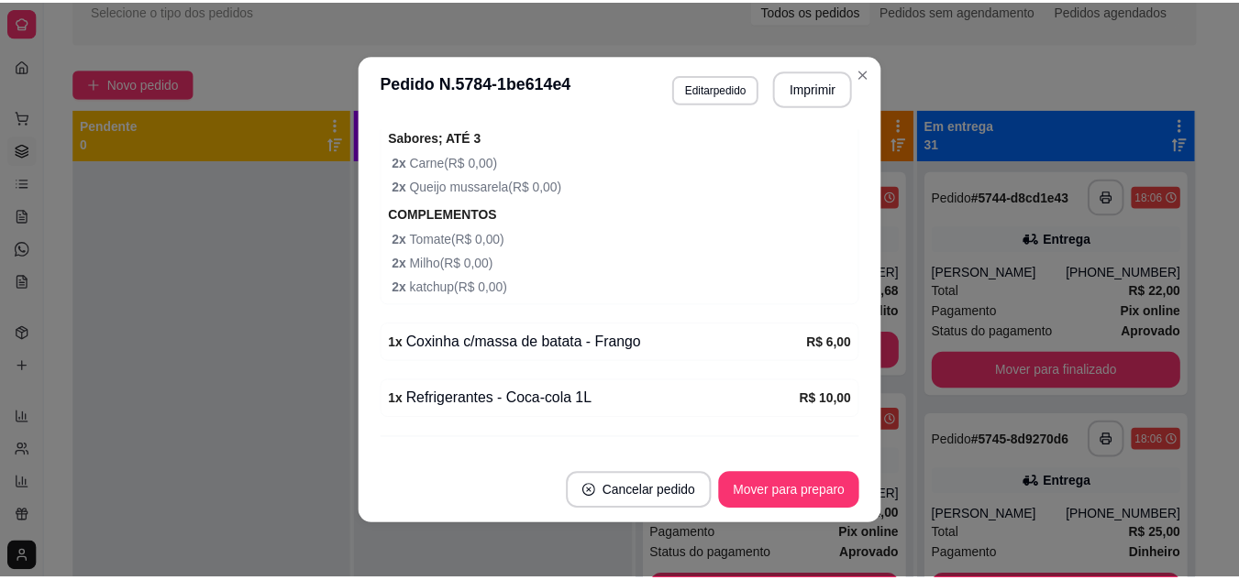
scroll to position [680, 0]
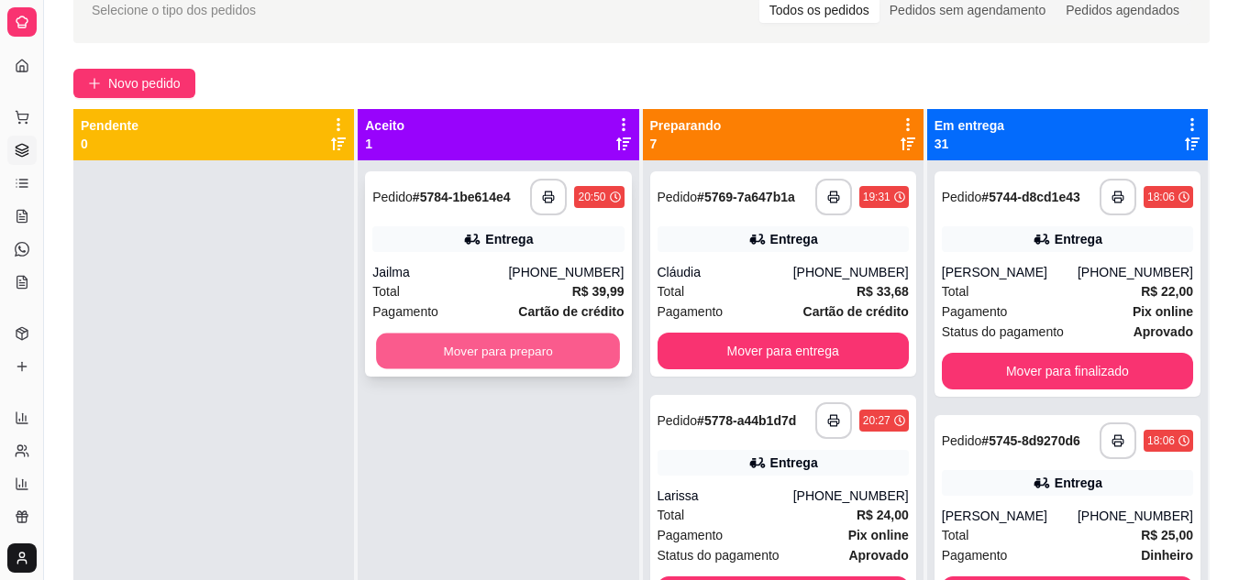
click at [508, 349] on button "Mover para preparo" at bounding box center [498, 352] width 244 height 36
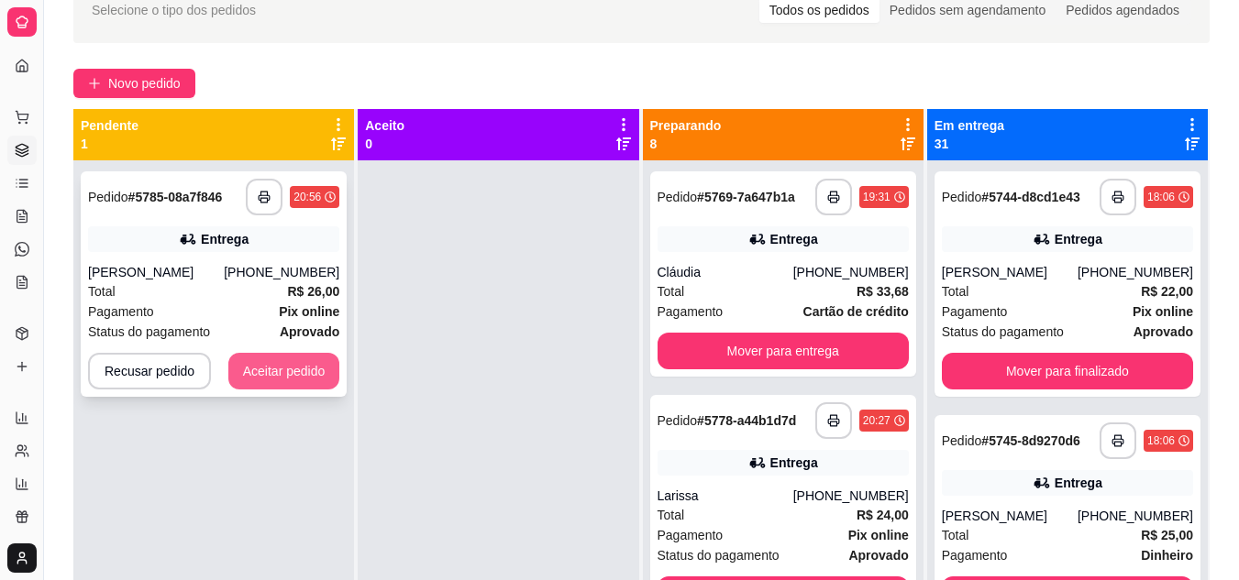
click at [291, 386] on button "Aceitar pedido" at bounding box center [284, 371] width 112 height 37
click at [291, 386] on div "Recusar pedido Aceitar pedido" at bounding box center [213, 371] width 251 height 37
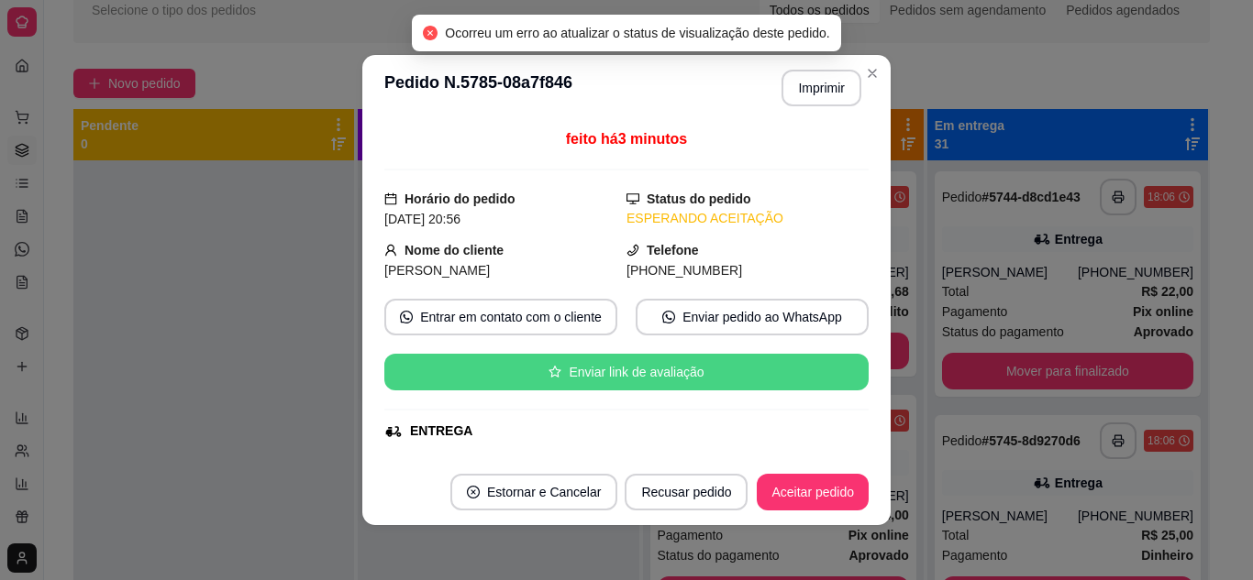
click at [311, 414] on div at bounding box center [213, 450] width 281 height 580
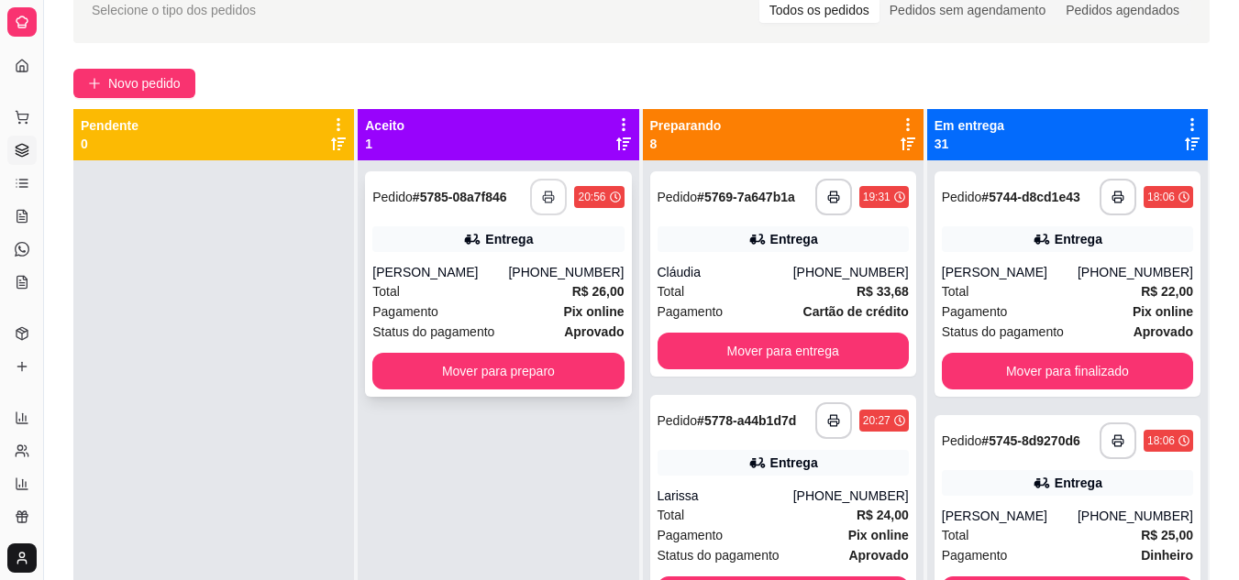
click at [545, 189] on button "button" at bounding box center [548, 197] width 37 height 37
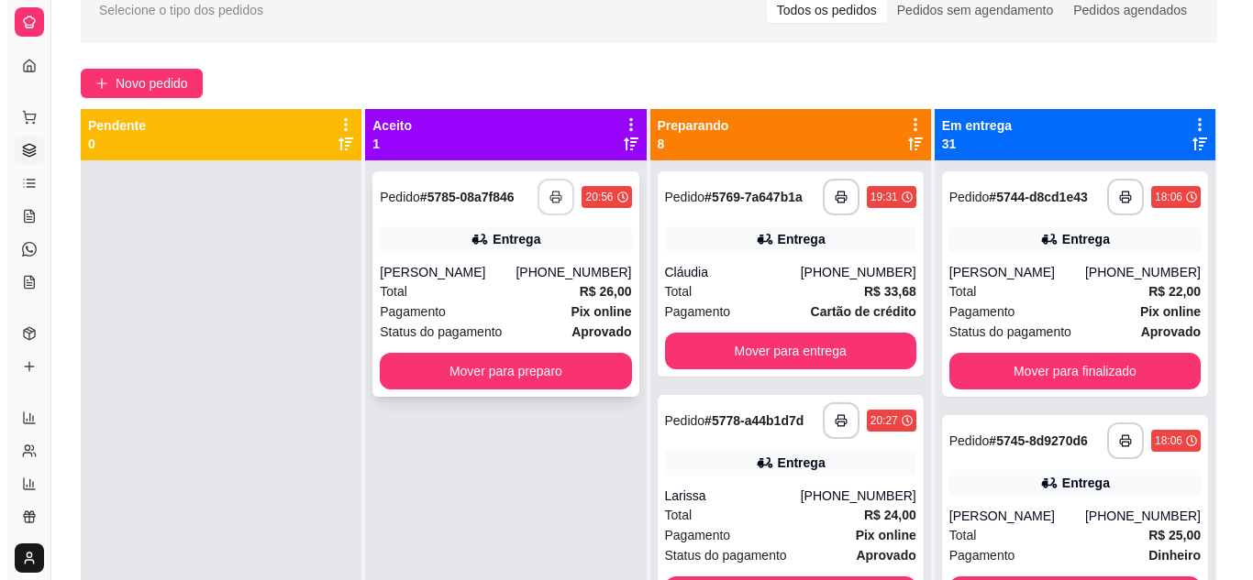
scroll to position [0, 0]
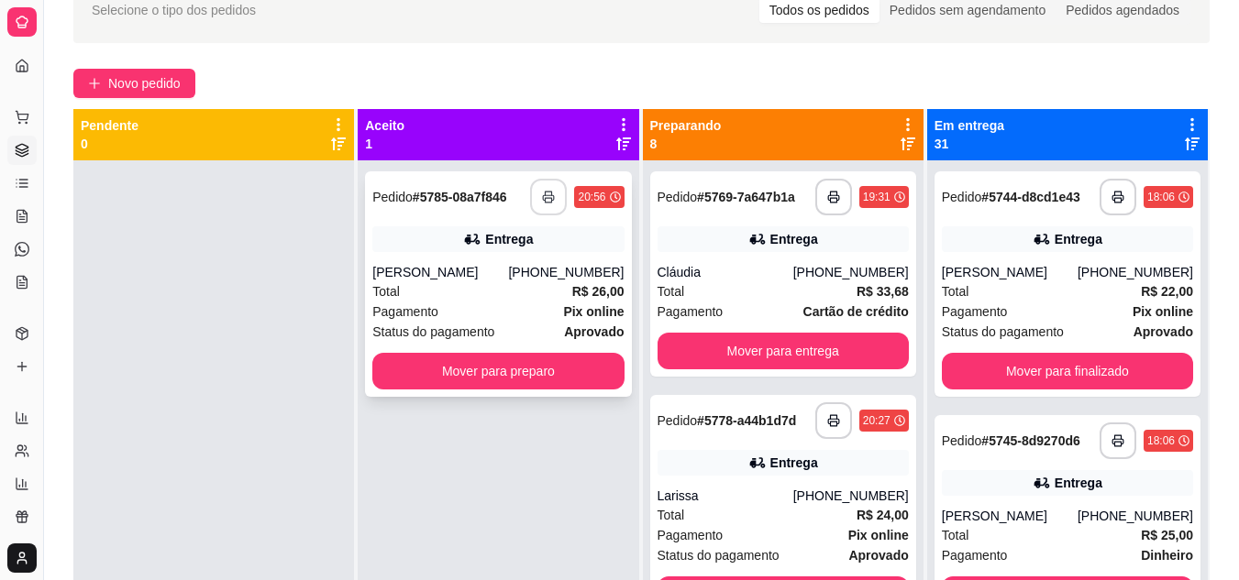
click at [488, 291] on div "Total R$ 26,00" at bounding box center [497, 292] width 251 height 20
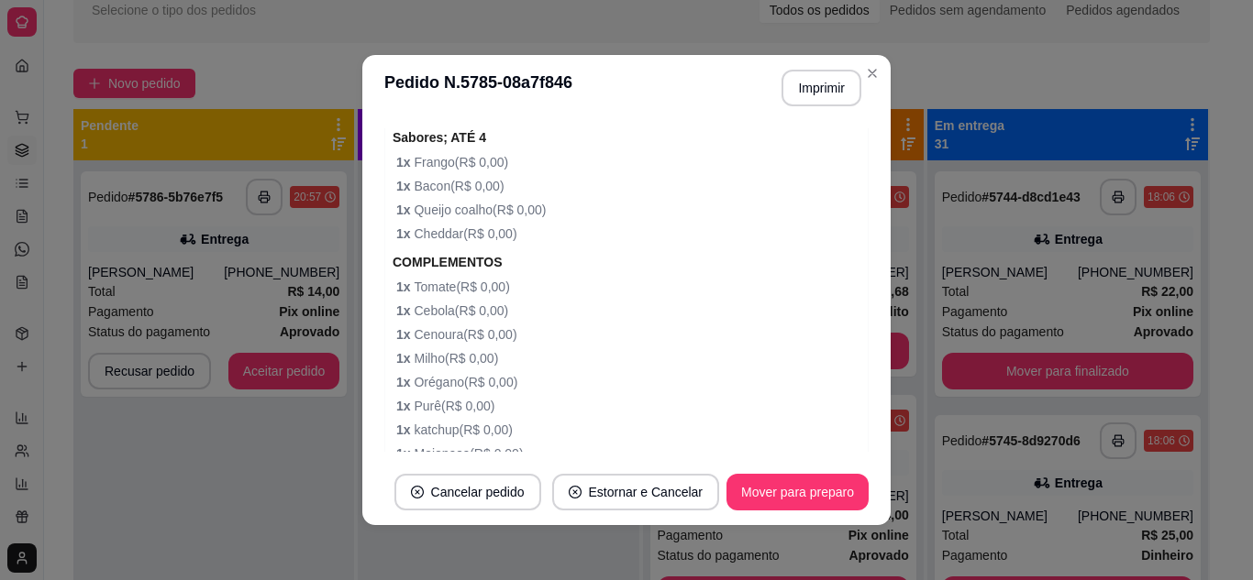
scroll to position [1135, 0]
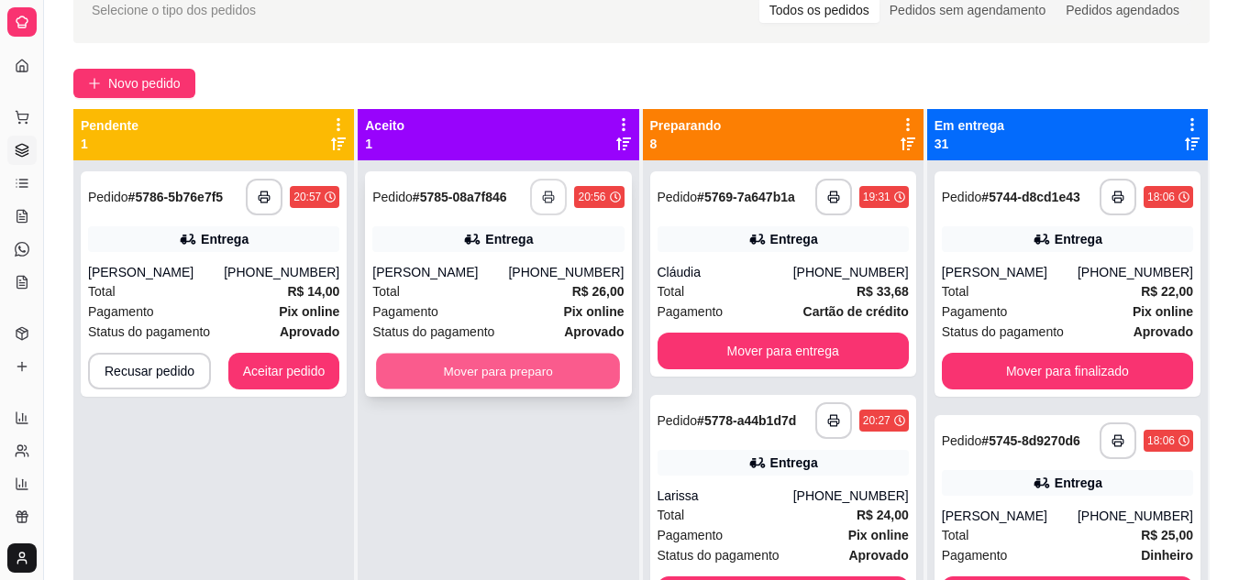
click at [406, 375] on button "Mover para preparo" at bounding box center [498, 372] width 244 height 36
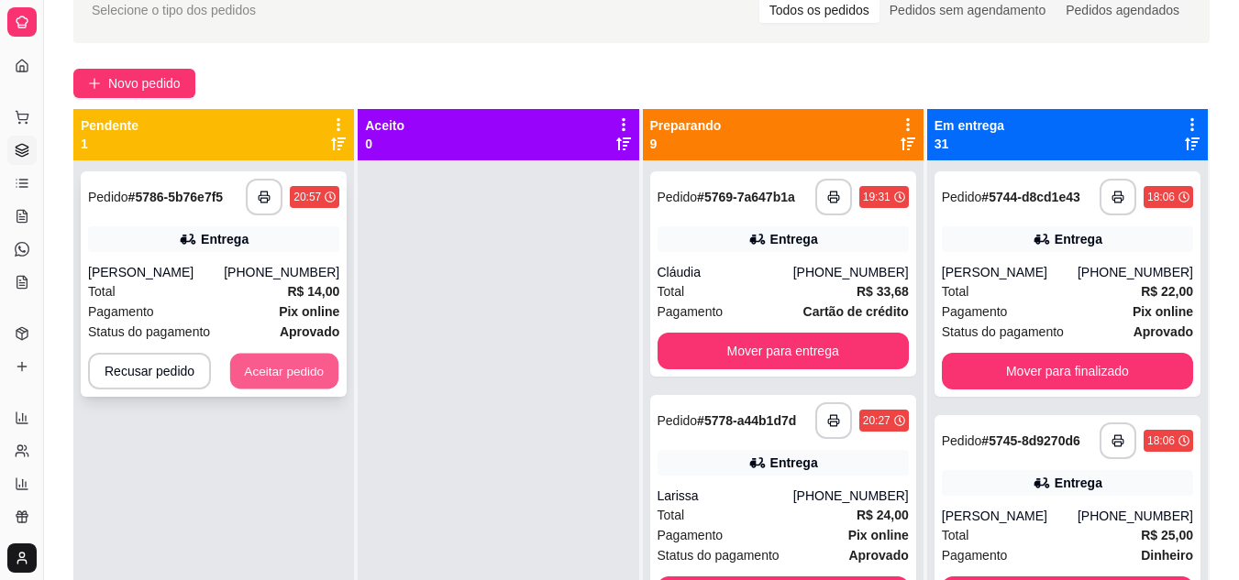
click at [268, 375] on button "Aceitar pedido" at bounding box center [284, 372] width 108 height 36
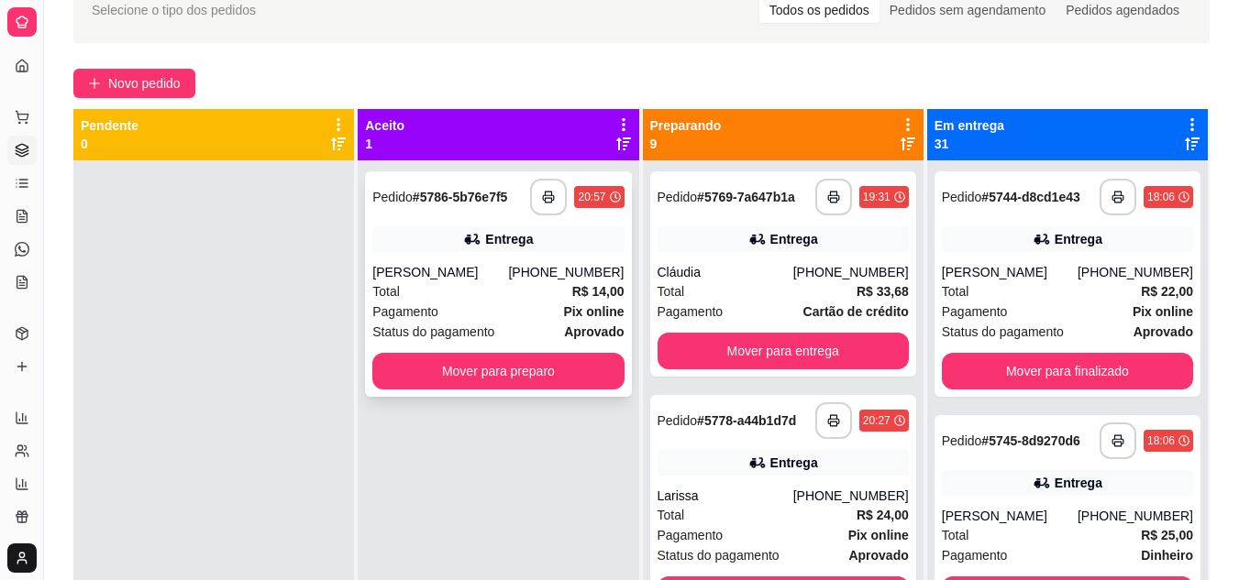
click at [518, 306] on div "Pagamento Pix online" at bounding box center [497, 312] width 251 height 20
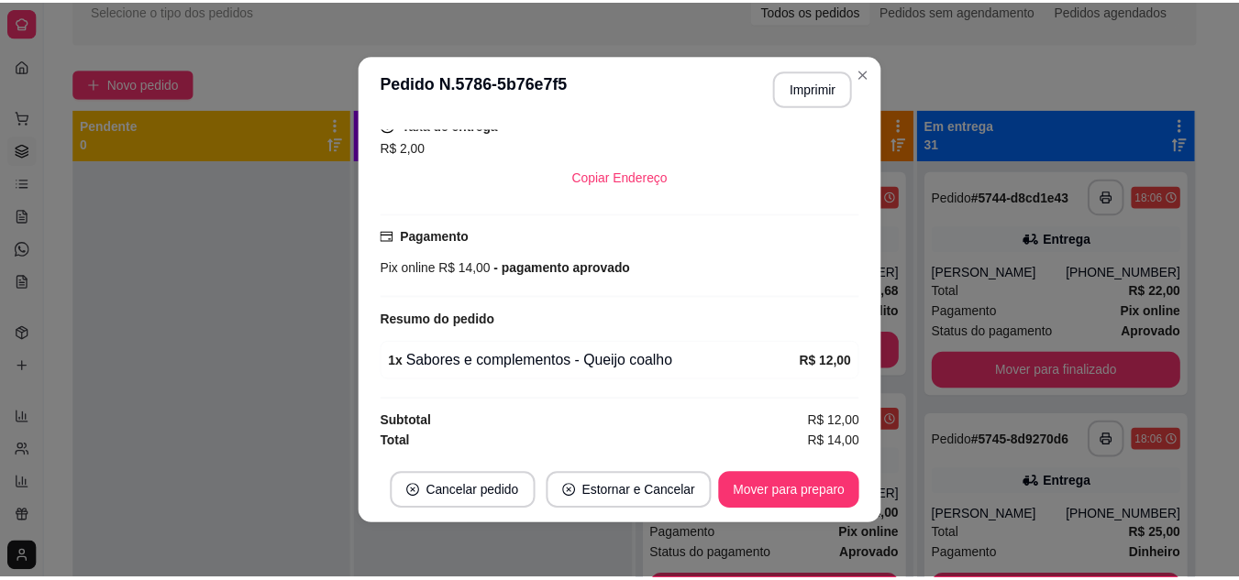
scroll to position [4, 0]
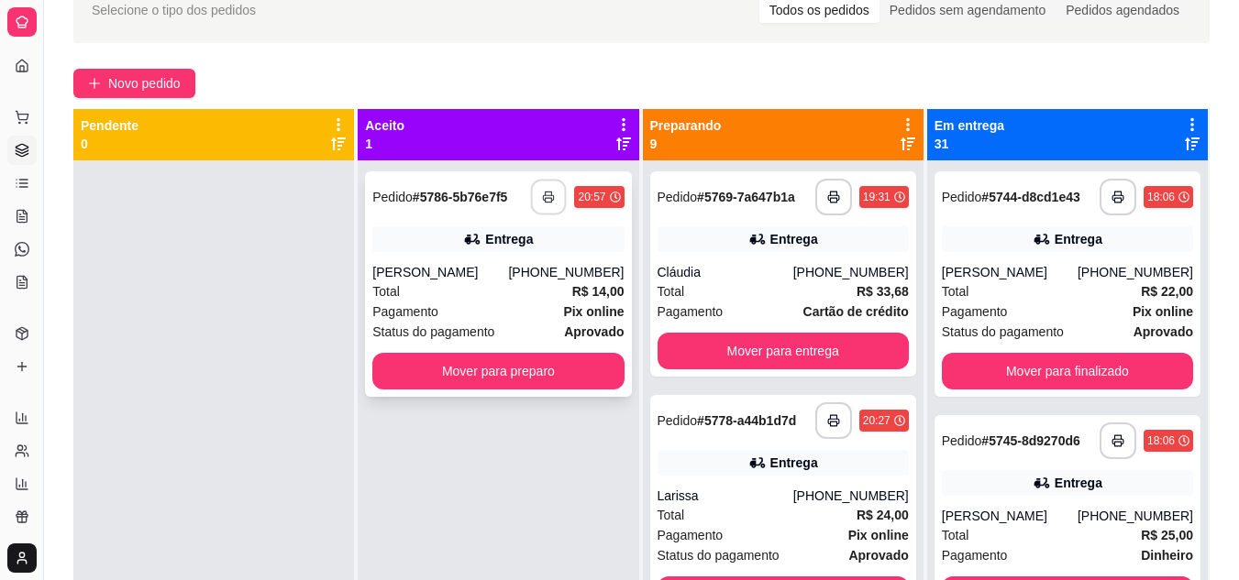
click at [536, 193] on button "button" at bounding box center [549, 198] width 36 height 36
click at [579, 374] on button "Mover para preparo" at bounding box center [497, 371] width 251 height 37
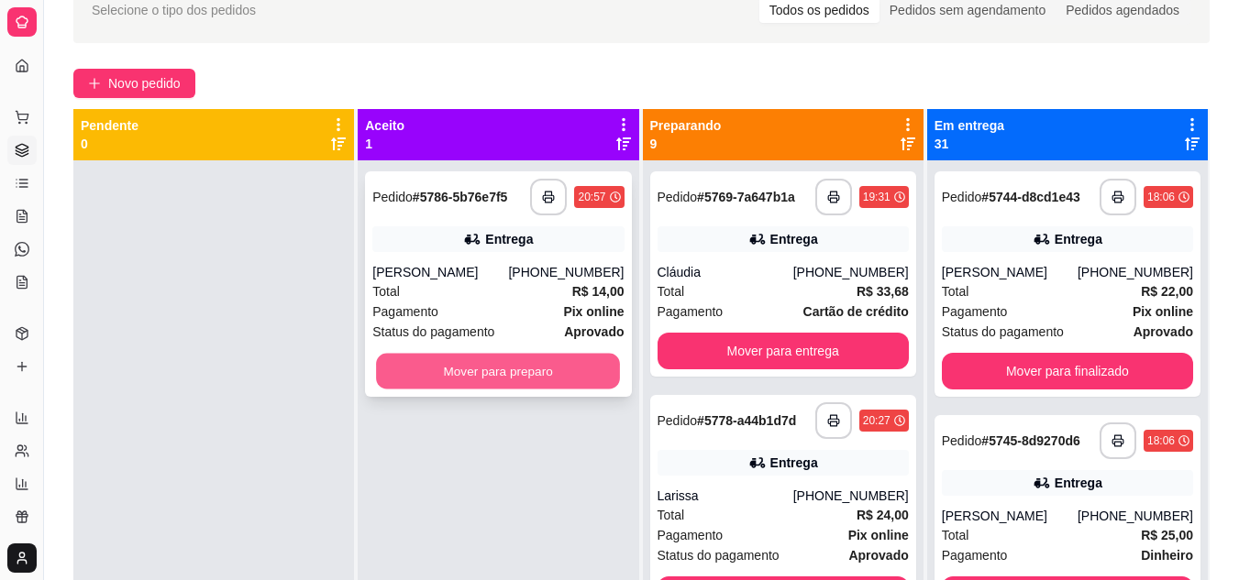
click at [506, 372] on button "Mover para preparo" at bounding box center [498, 372] width 244 height 36
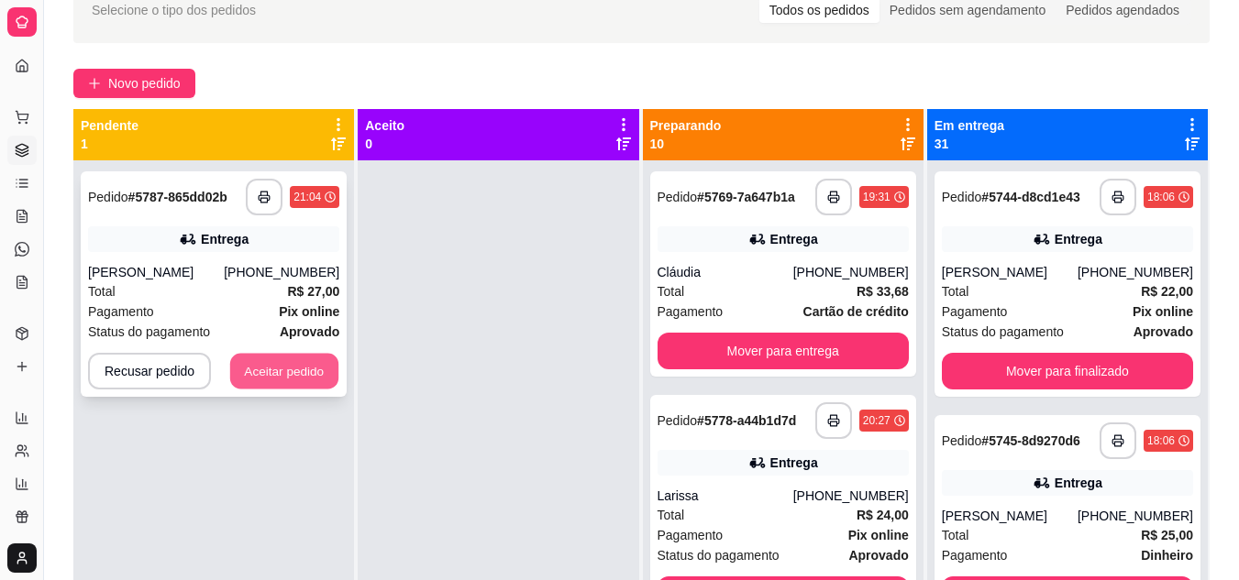
click at [260, 369] on button "Aceitar pedido" at bounding box center [284, 372] width 108 height 36
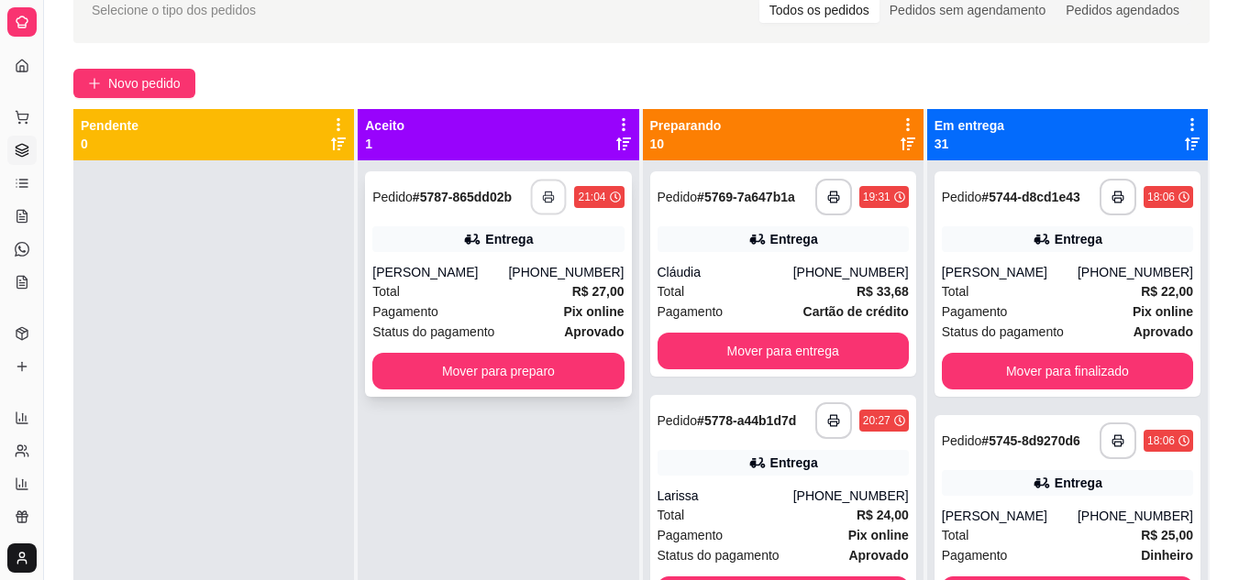
click at [550, 190] on button "button" at bounding box center [549, 198] width 36 height 36
click at [509, 290] on div "Total R$ 27,00" at bounding box center [497, 292] width 251 height 20
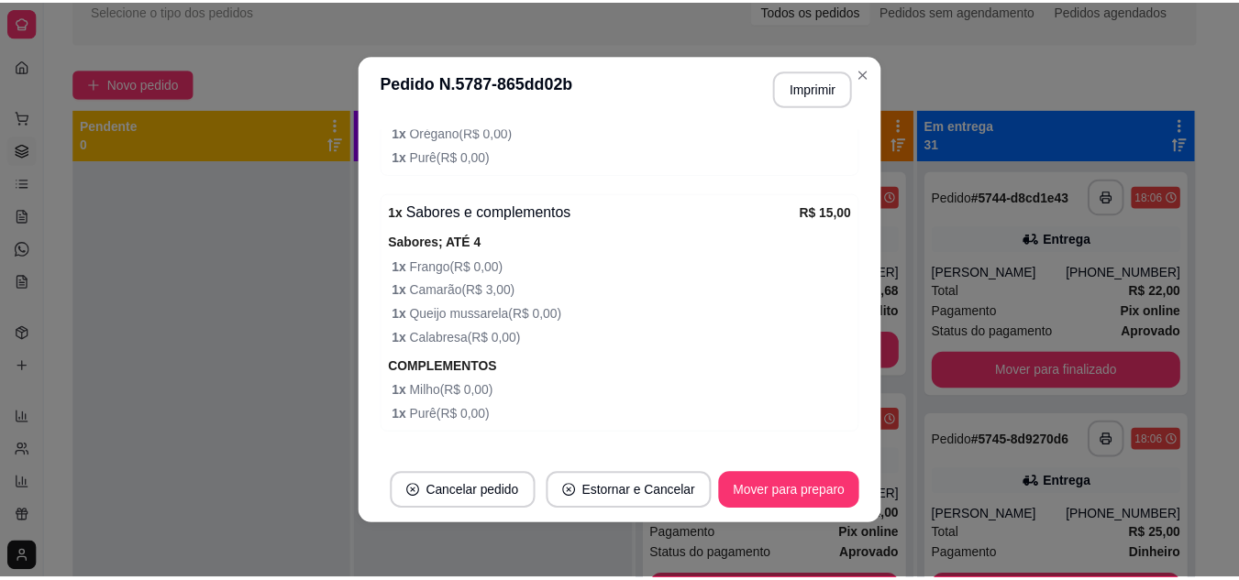
scroll to position [801, 0]
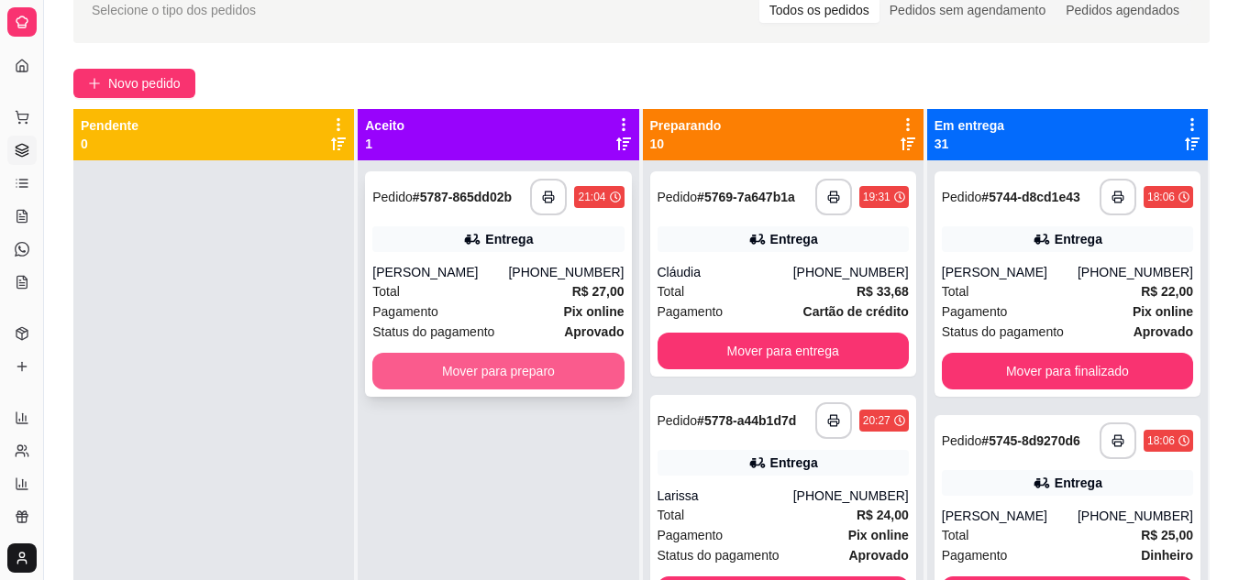
click at [516, 373] on button "Mover para preparo" at bounding box center [497, 371] width 251 height 37
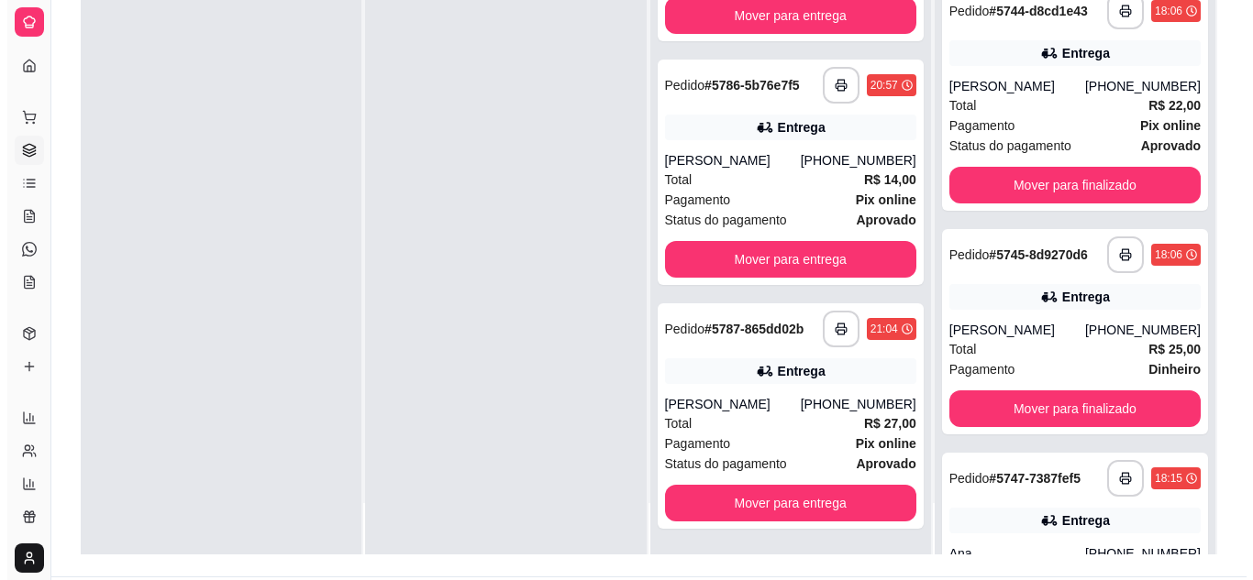
scroll to position [280, 0]
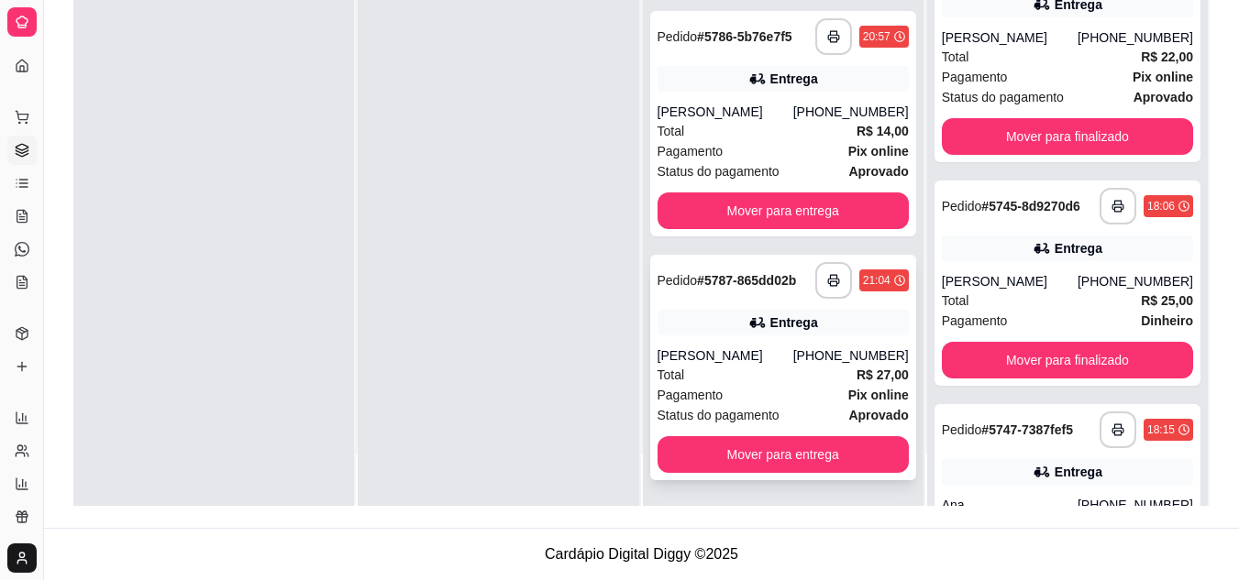
click at [782, 393] on div "Pagamento Pix online" at bounding box center [782, 395] width 251 height 20
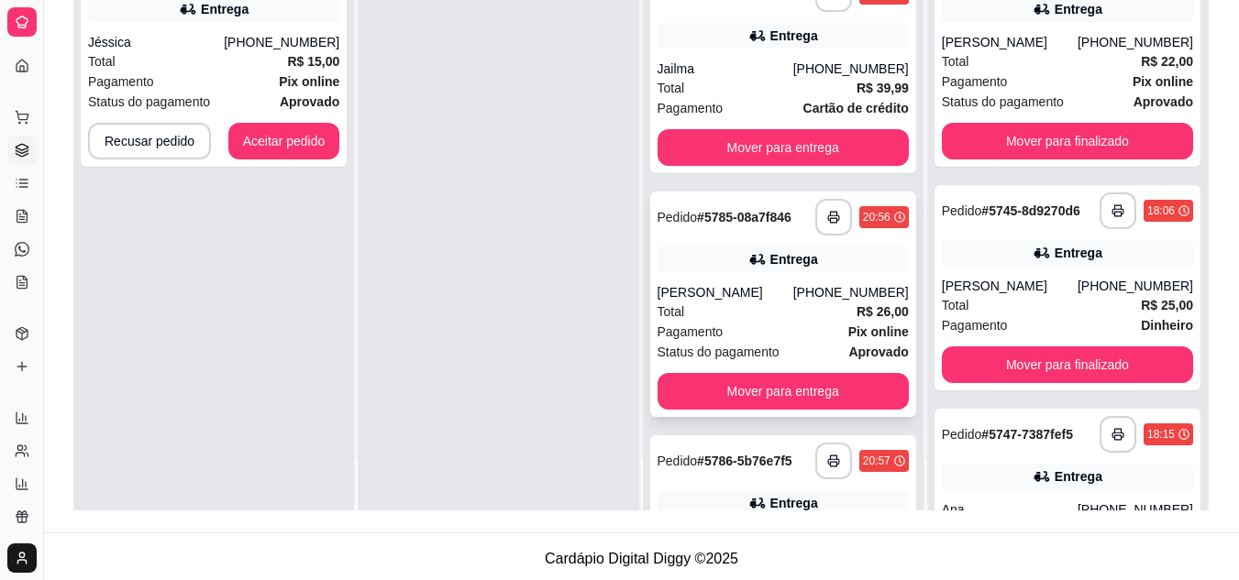
scroll to position [1565, 0]
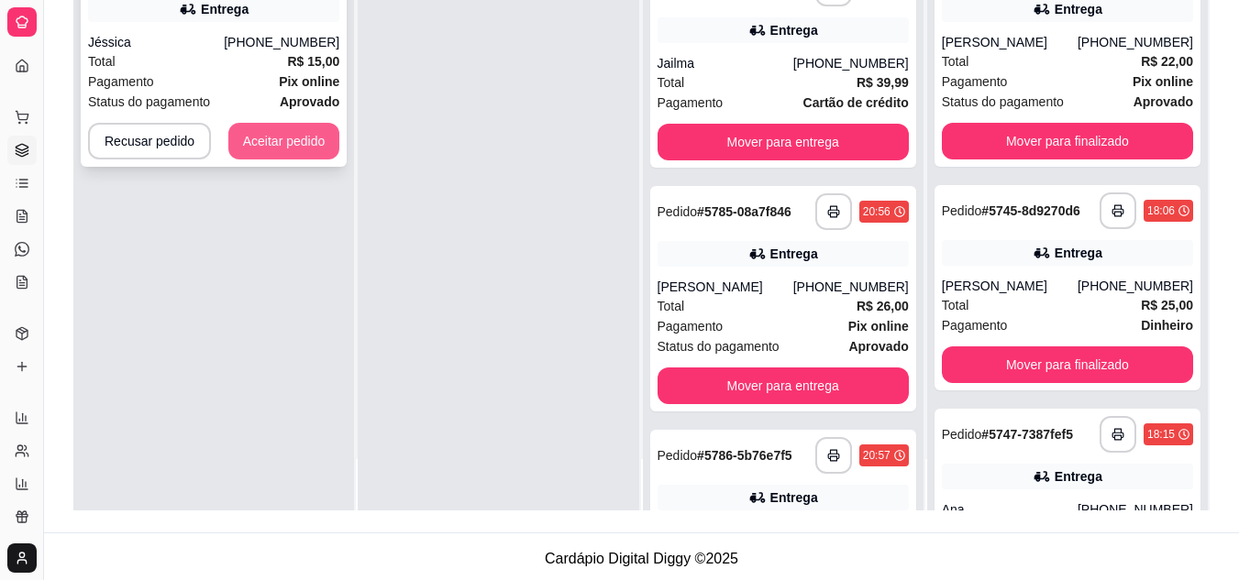
click at [309, 133] on button "Aceitar pedido" at bounding box center [284, 141] width 112 height 37
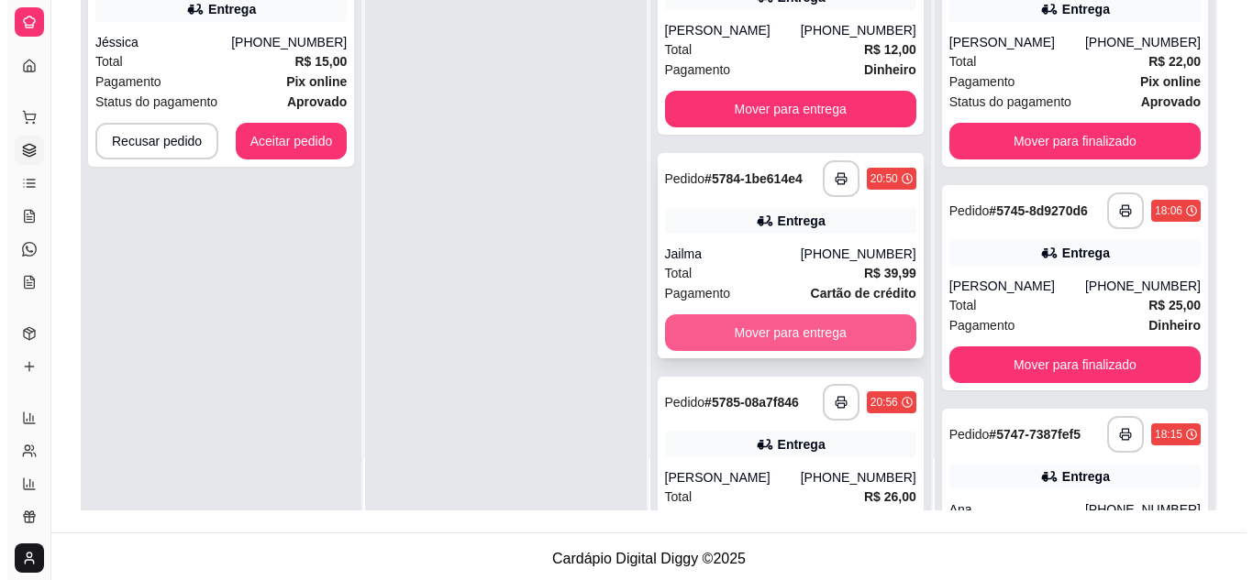
scroll to position [1382, 0]
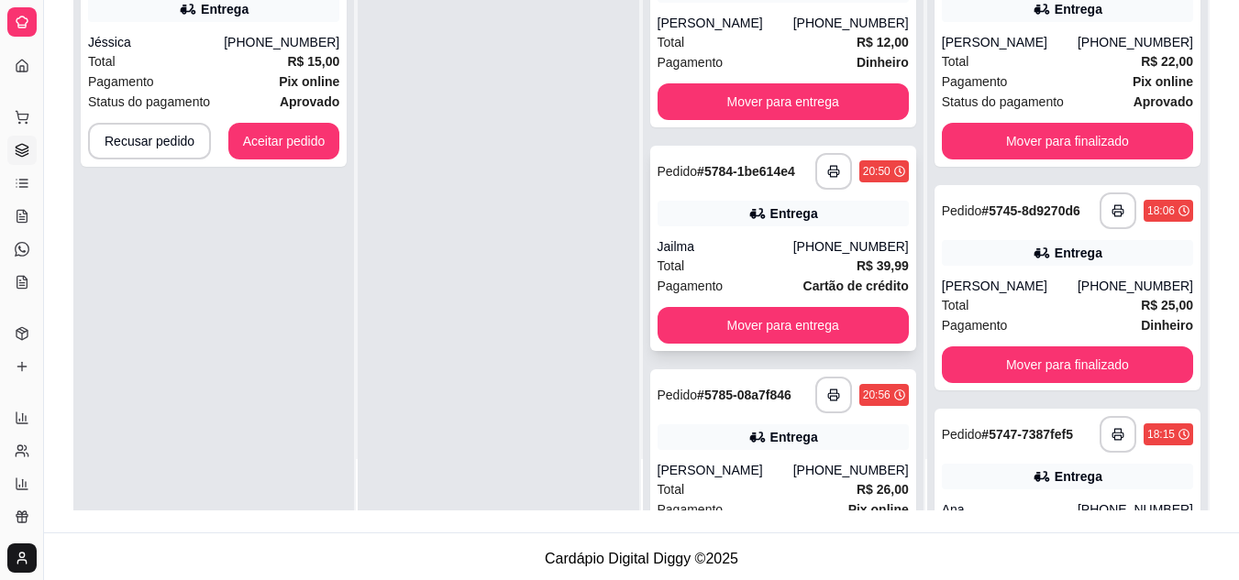
click at [740, 265] on div "Total R$ 39,99" at bounding box center [782, 266] width 251 height 20
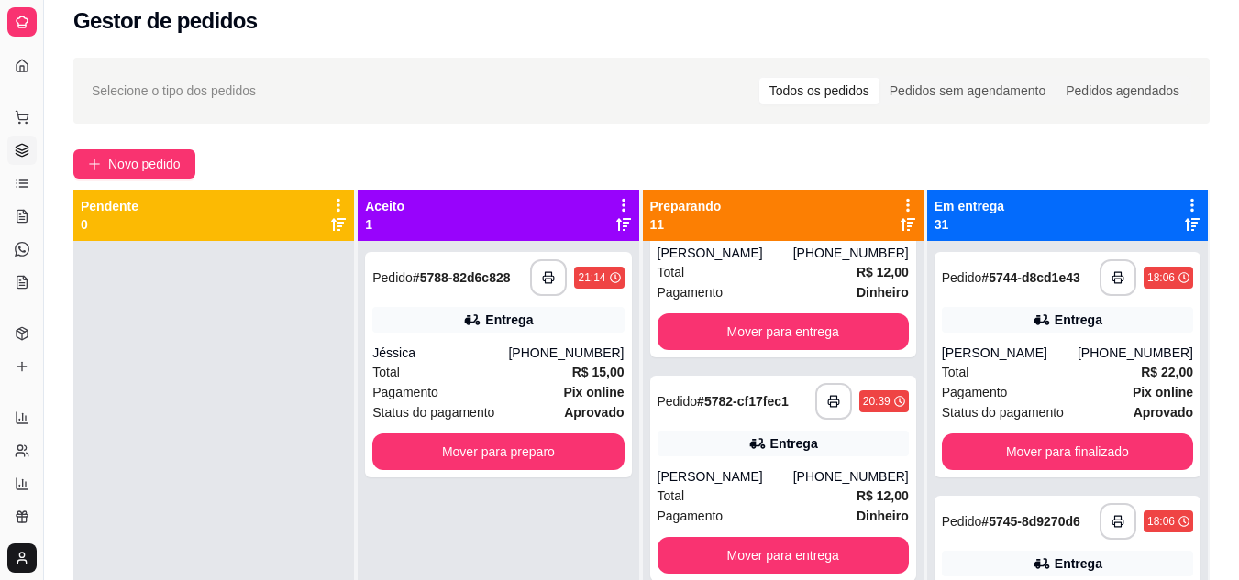
scroll to position [0, 0]
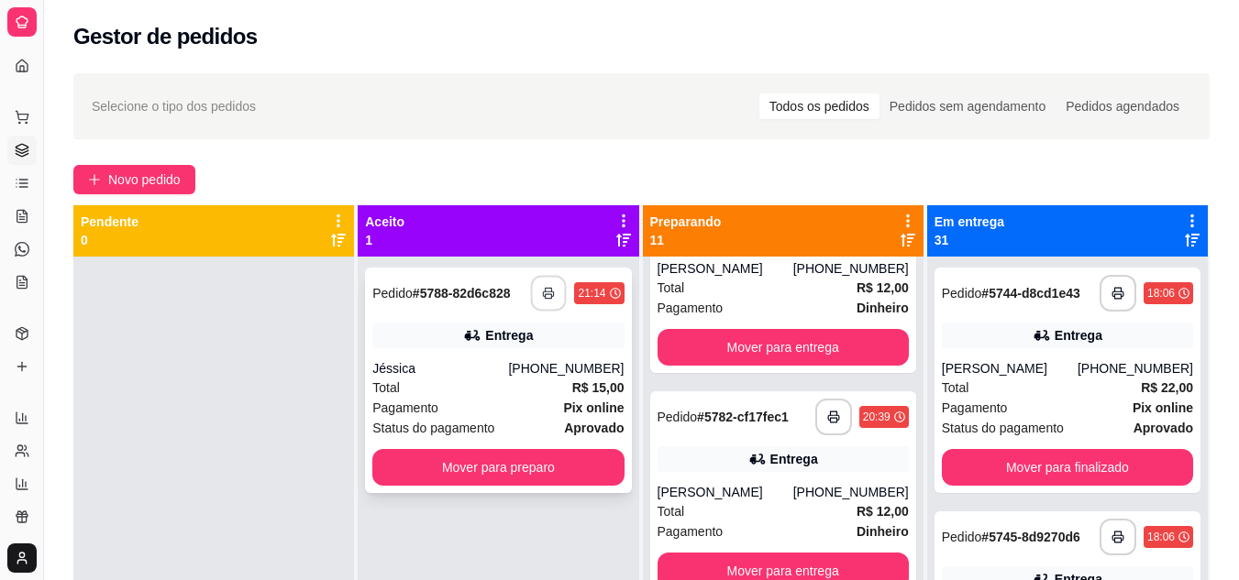
click at [532, 287] on button "button" at bounding box center [549, 294] width 36 height 36
click at [500, 380] on div "Total R$ 15,00" at bounding box center [497, 388] width 251 height 20
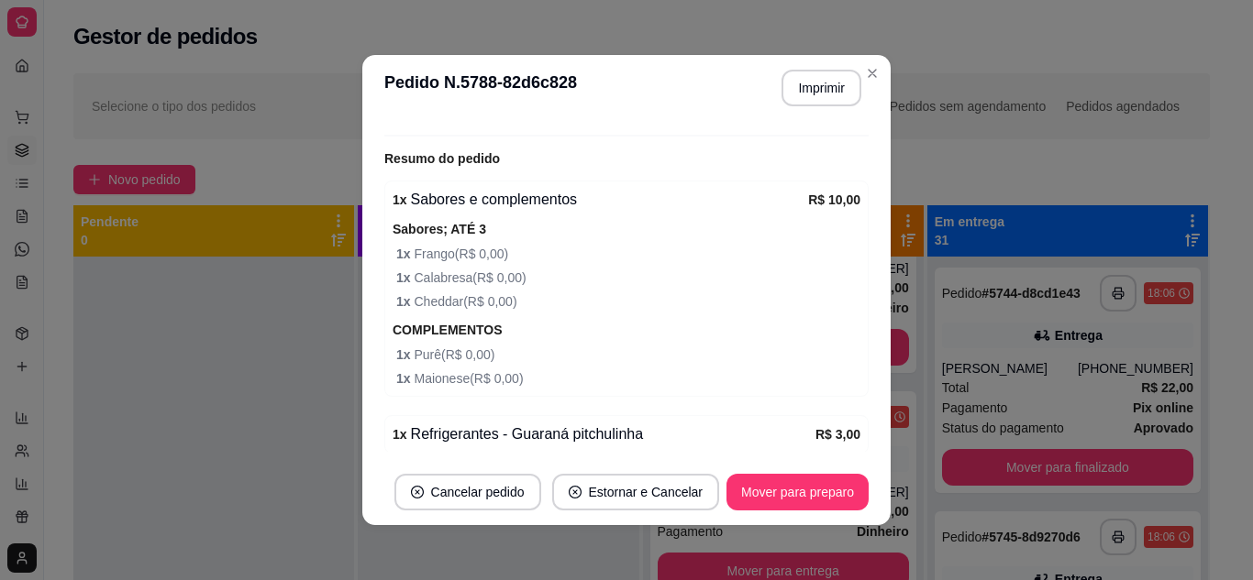
scroll to position [624, 0]
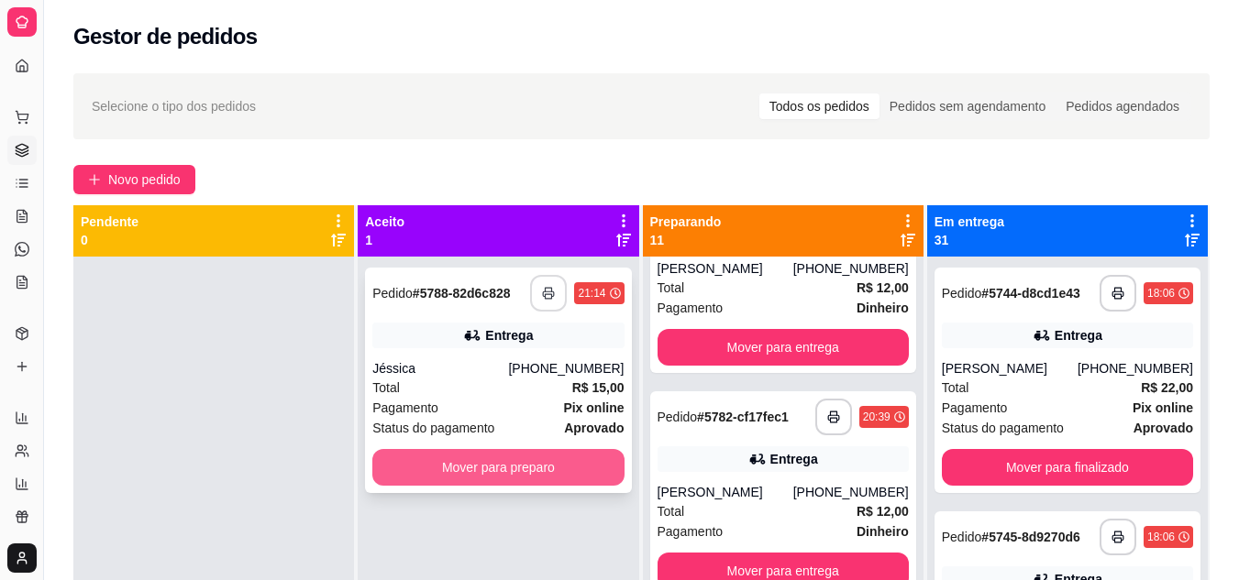
click at [467, 477] on button "Mover para preparo" at bounding box center [497, 467] width 251 height 37
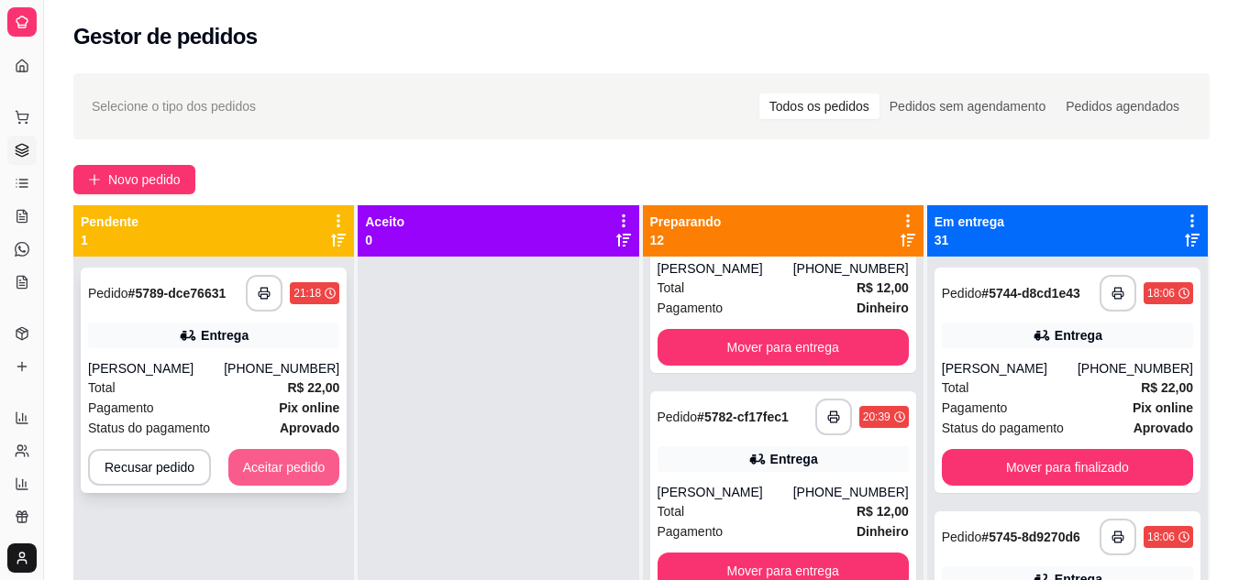
click at [271, 457] on button "Aceitar pedido" at bounding box center [284, 467] width 112 height 37
click at [271, 457] on div "Recusar pedido Aceitar pedido" at bounding box center [213, 467] width 251 height 37
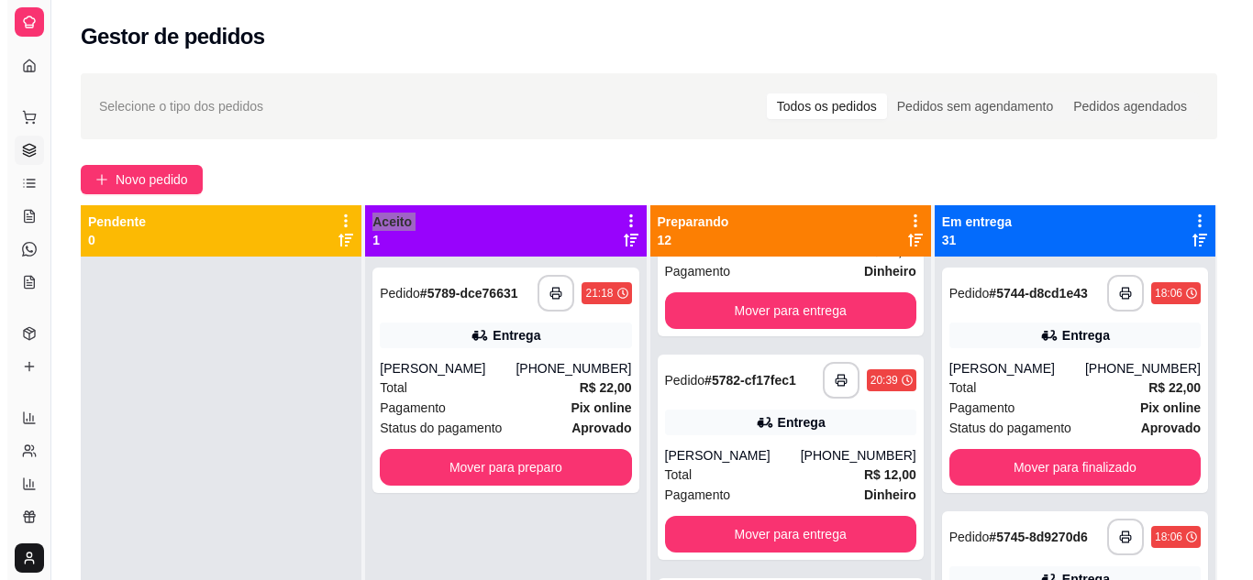
scroll to position [1015, 0]
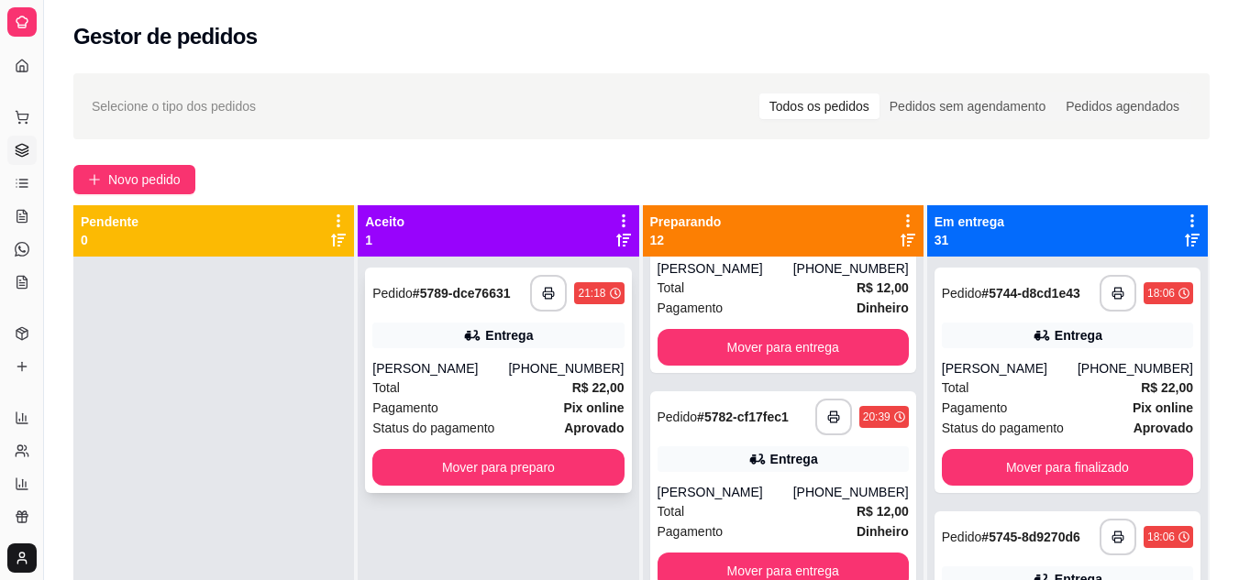
click at [546, 392] on div "Total R$ 22,00" at bounding box center [497, 388] width 251 height 20
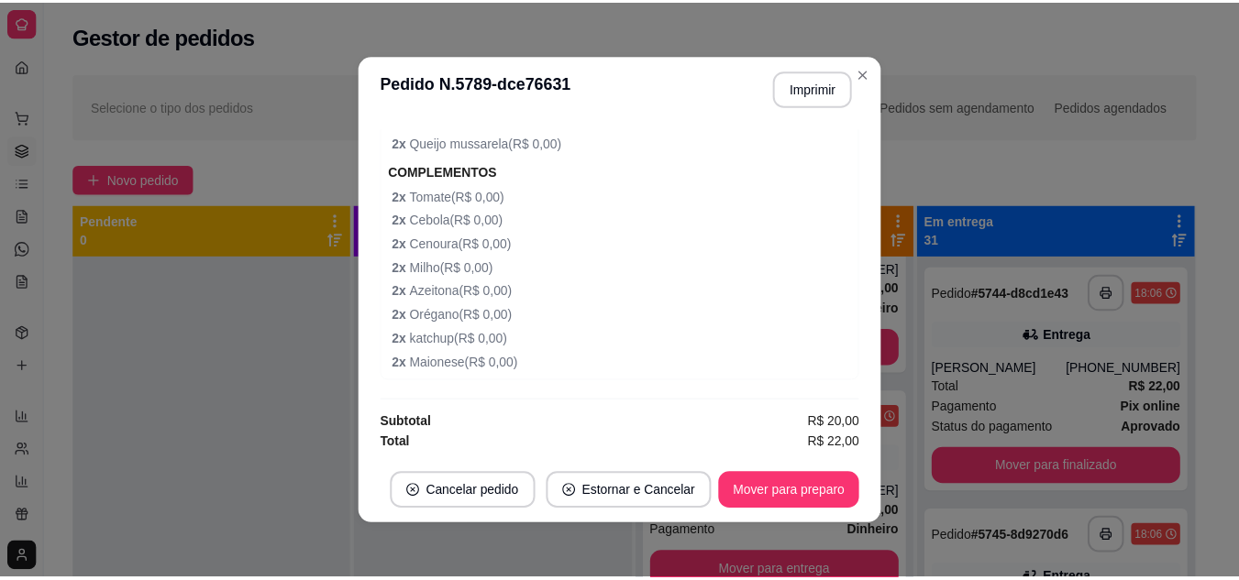
scroll to position [710, 0]
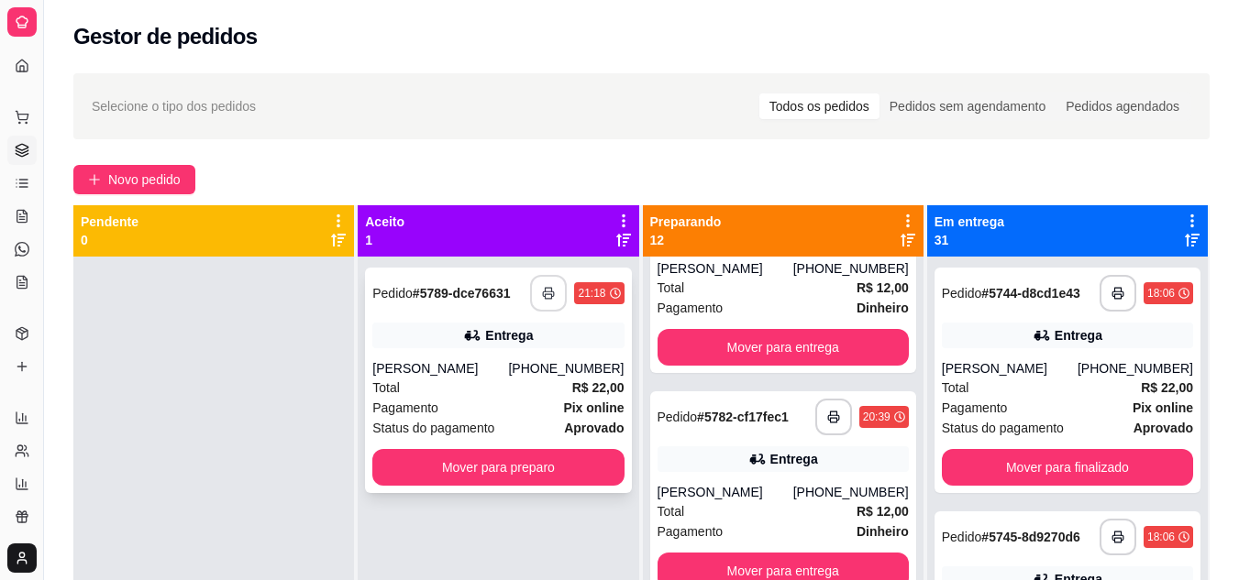
click at [542, 290] on icon "button" at bounding box center [548, 293] width 13 height 13
click at [523, 470] on button "Mover para preparo" at bounding box center [497, 467] width 251 height 37
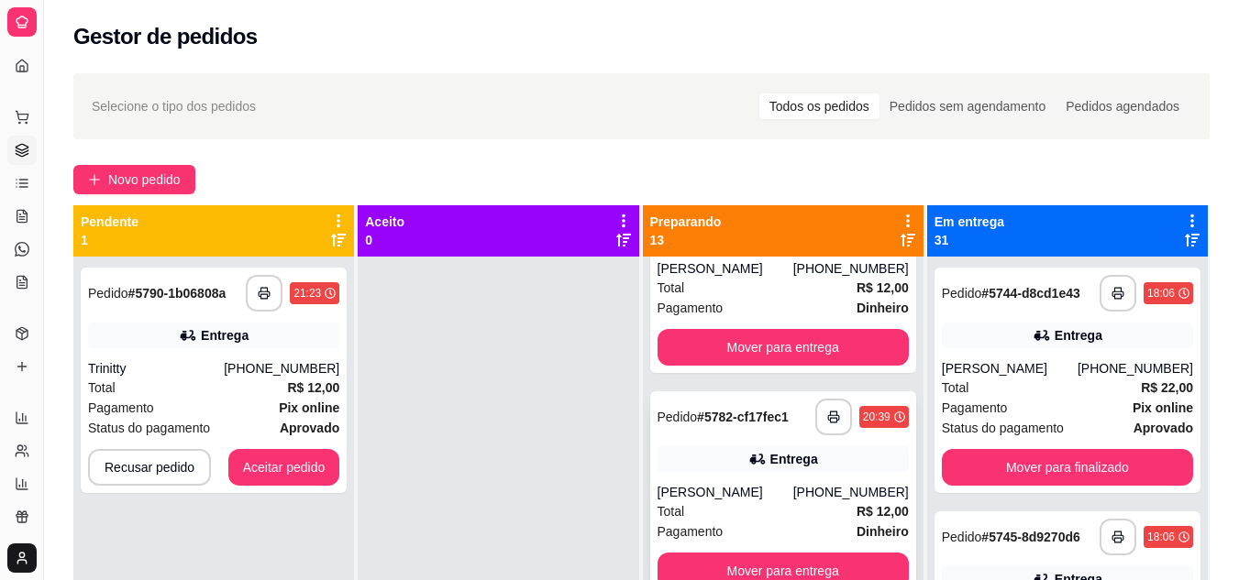
click at [788, 505] on div "Total R$ 12,00" at bounding box center [782, 512] width 251 height 20
click at [299, 454] on button "Aceitar pedido" at bounding box center [284, 467] width 112 height 37
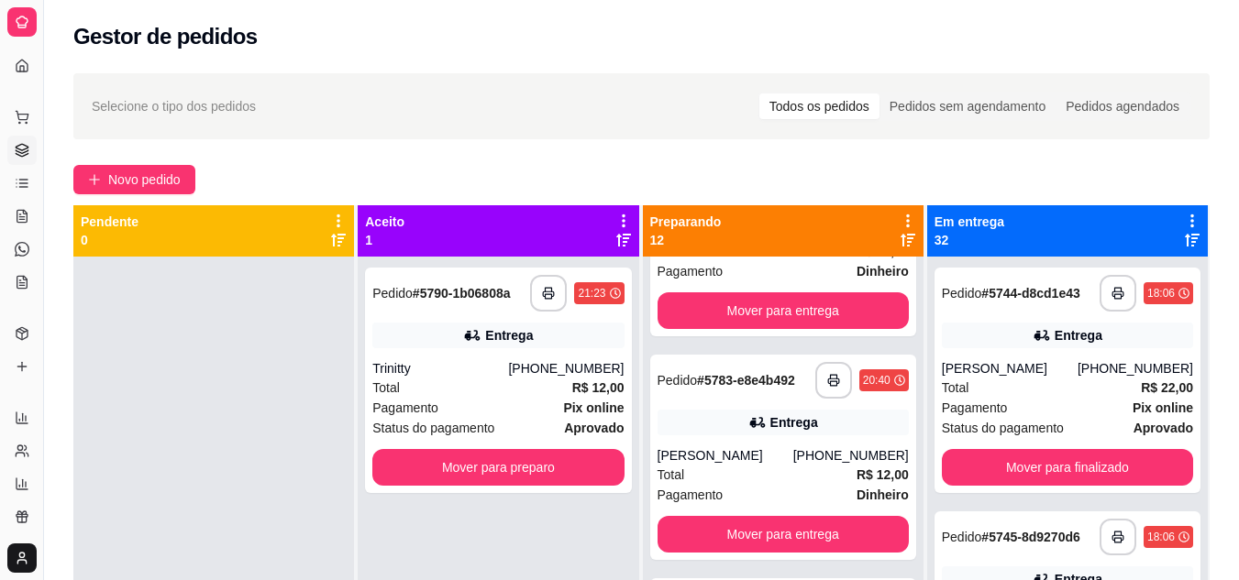
scroll to position [1015, 0]
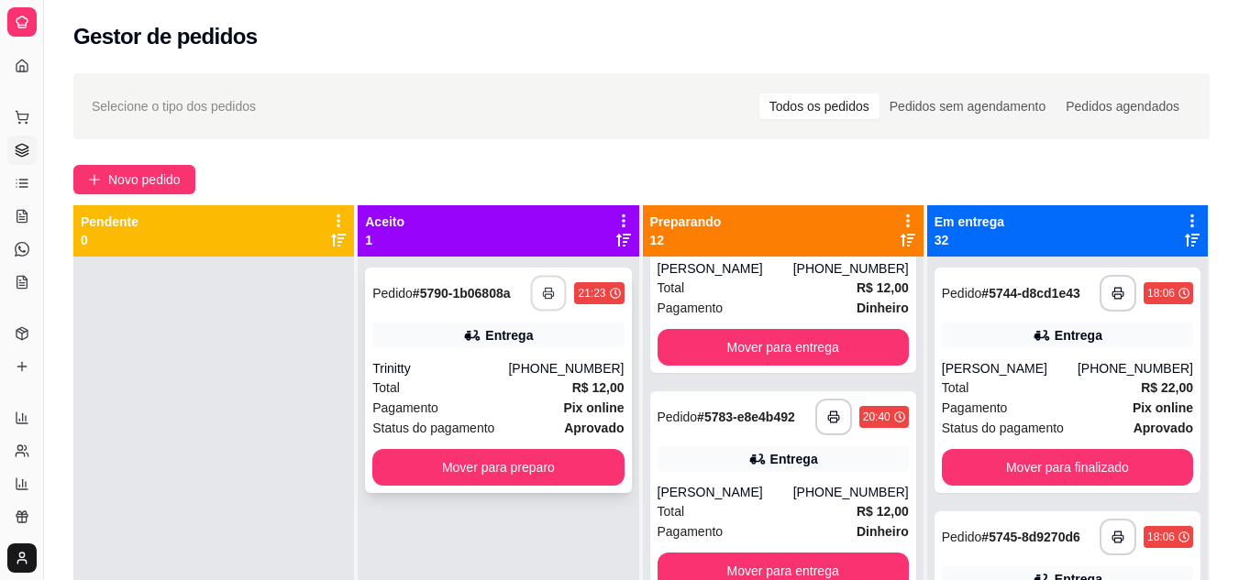
click at [548, 285] on button "button" at bounding box center [549, 294] width 36 height 36
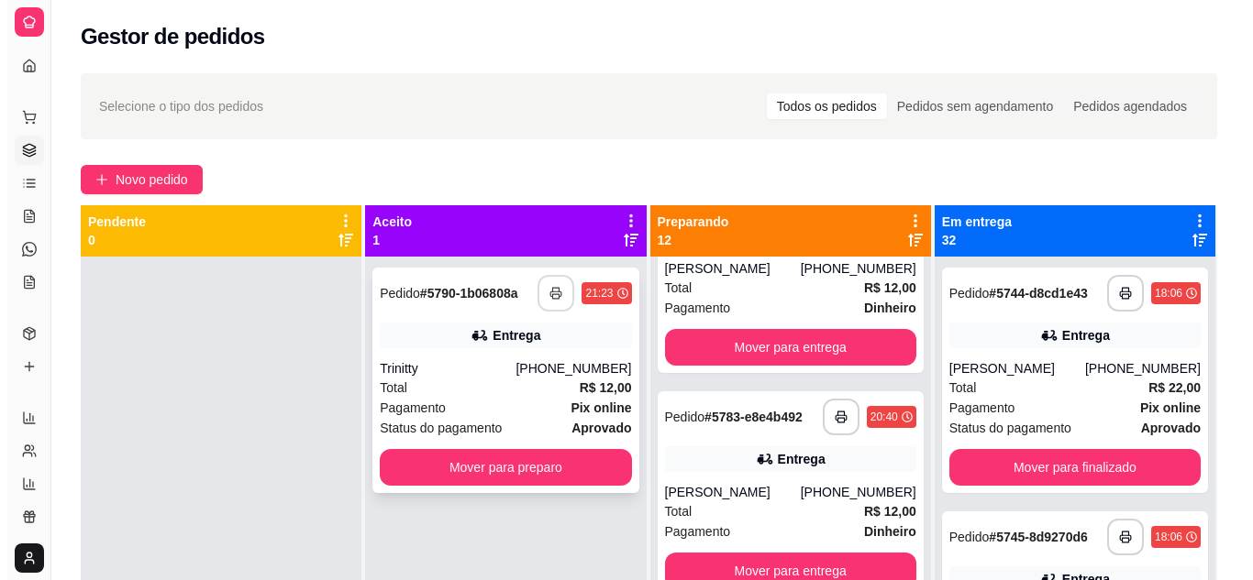
scroll to position [0, 0]
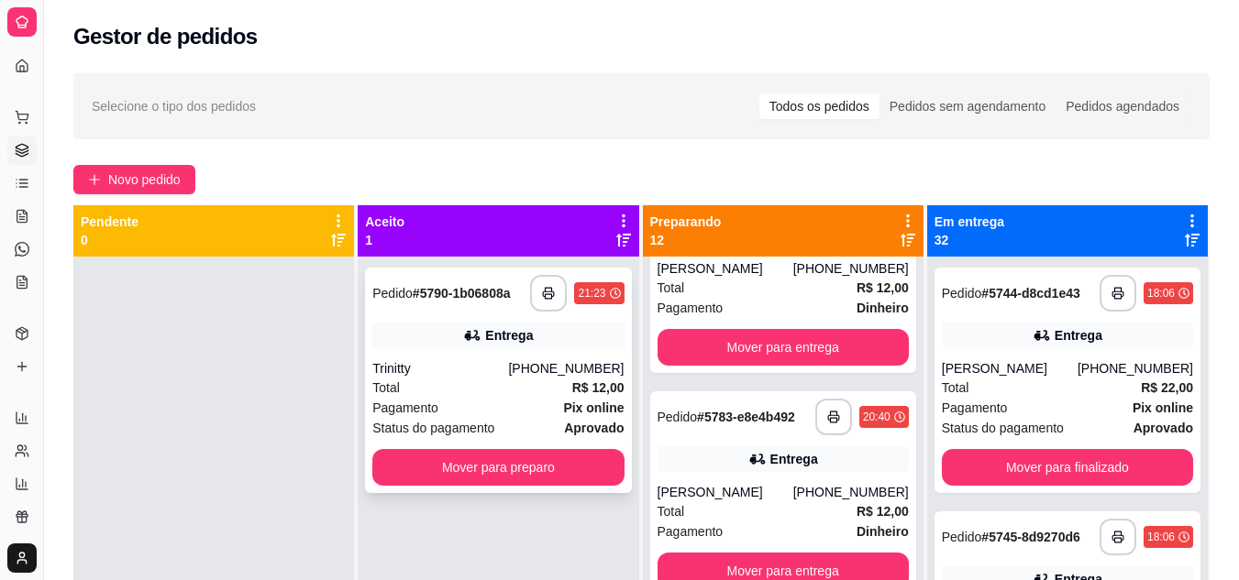
click at [425, 373] on div "Trinitty" at bounding box center [440, 368] width 136 height 18
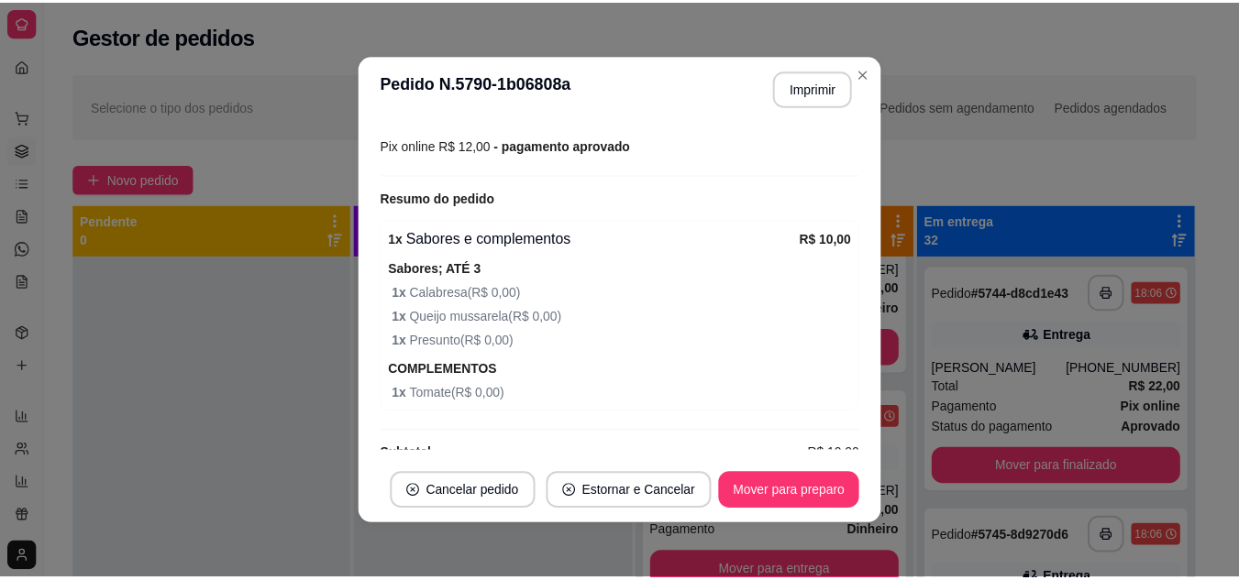
scroll to position [543, 0]
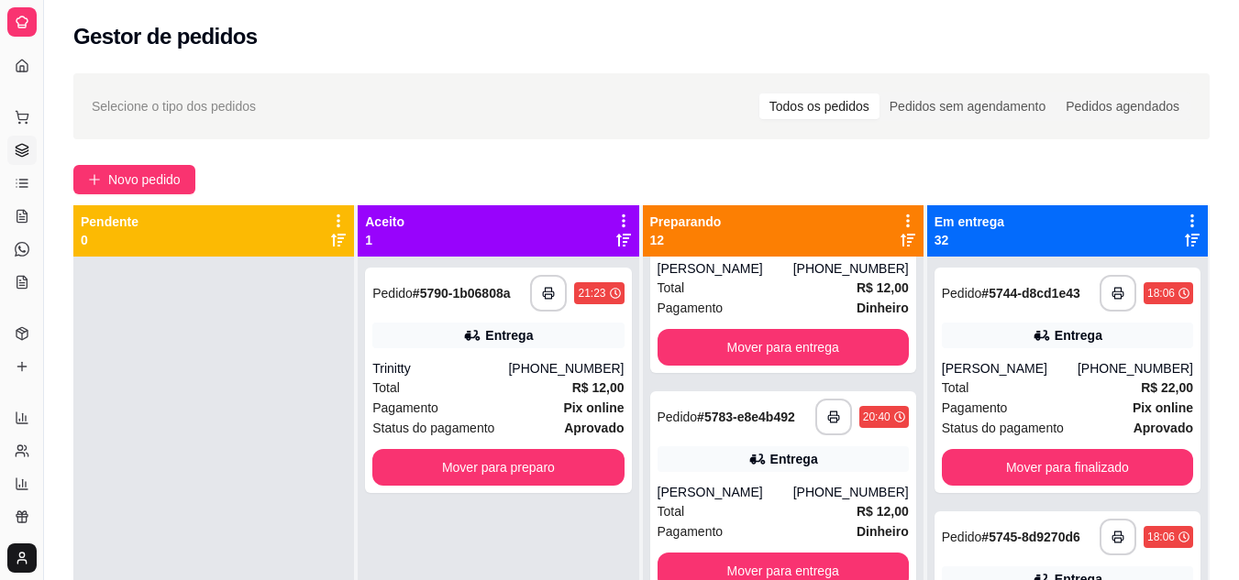
click at [294, 421] on div at bounding box center [213, 547] width 281 height 580
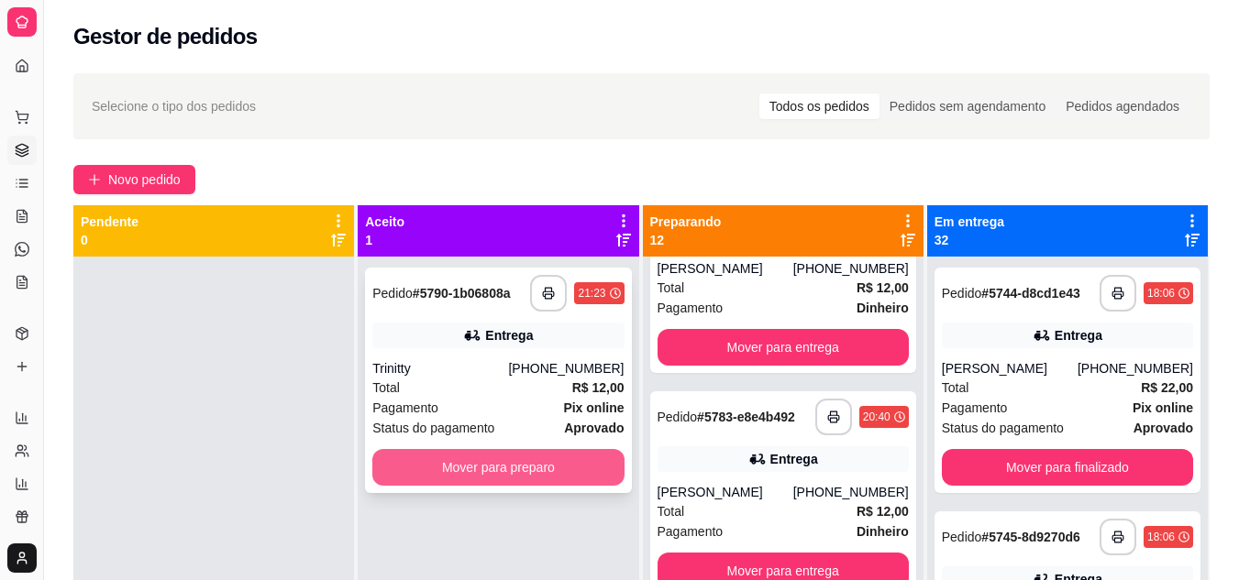
click at [414, 464] on button "Mover para preparo" at bounding box center [497, 467] width 251 height 37
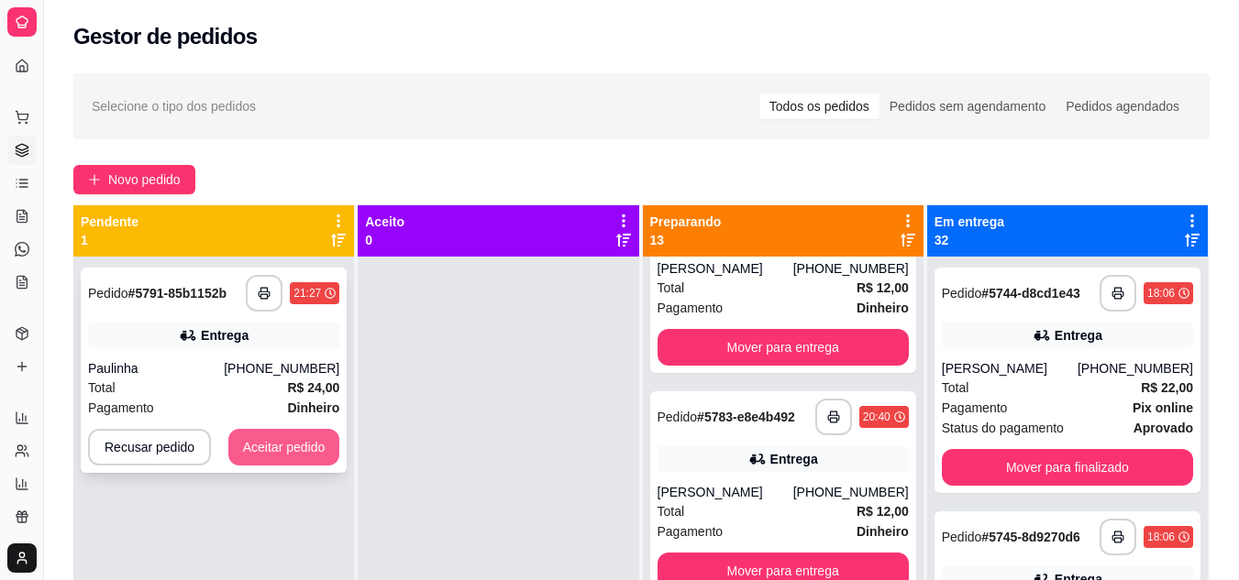
click at [288, 435] on button "Aceitar pedido" at bounding box center [284, 447] width 112 height 37
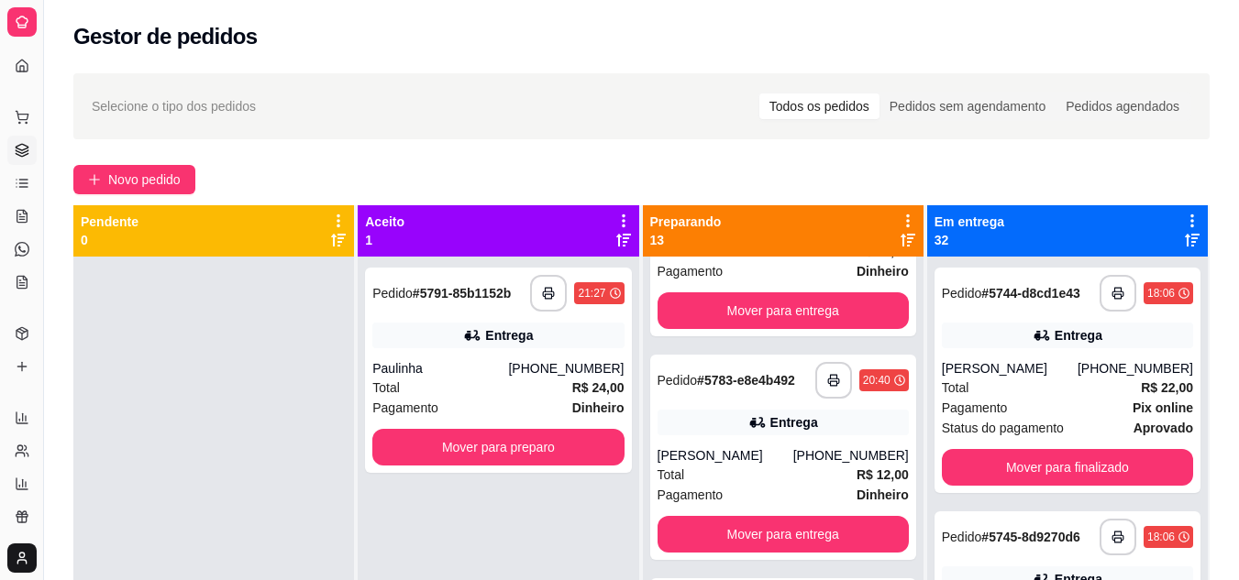
scroll to position [1015, 0]
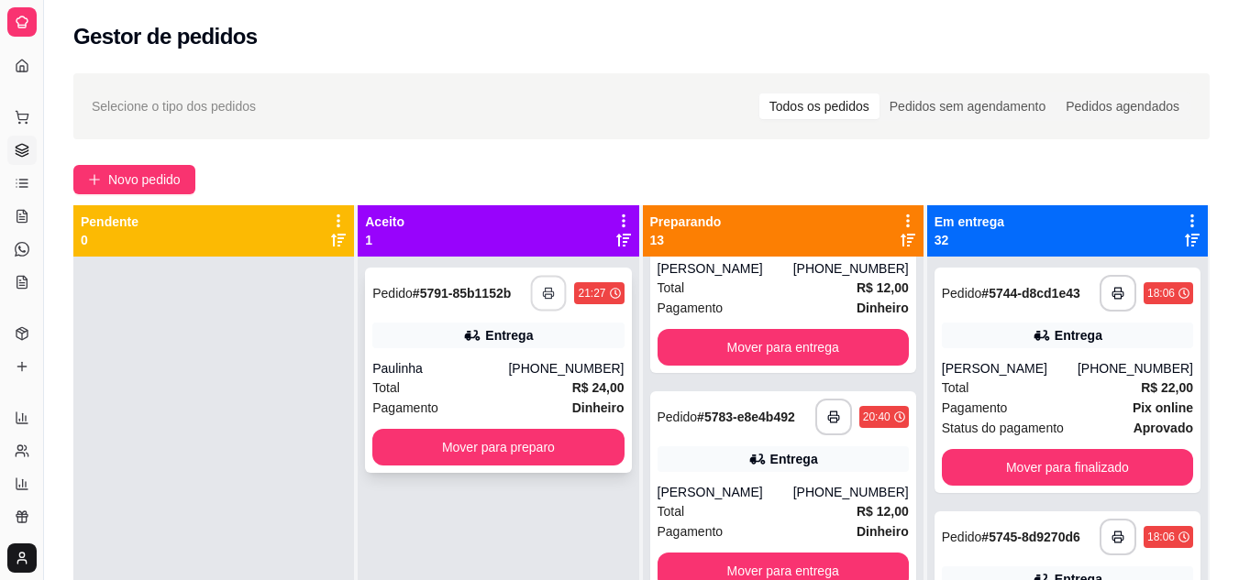
click at [552, 292] on button "button" at bounding box center [549, 294] width 36 height 36
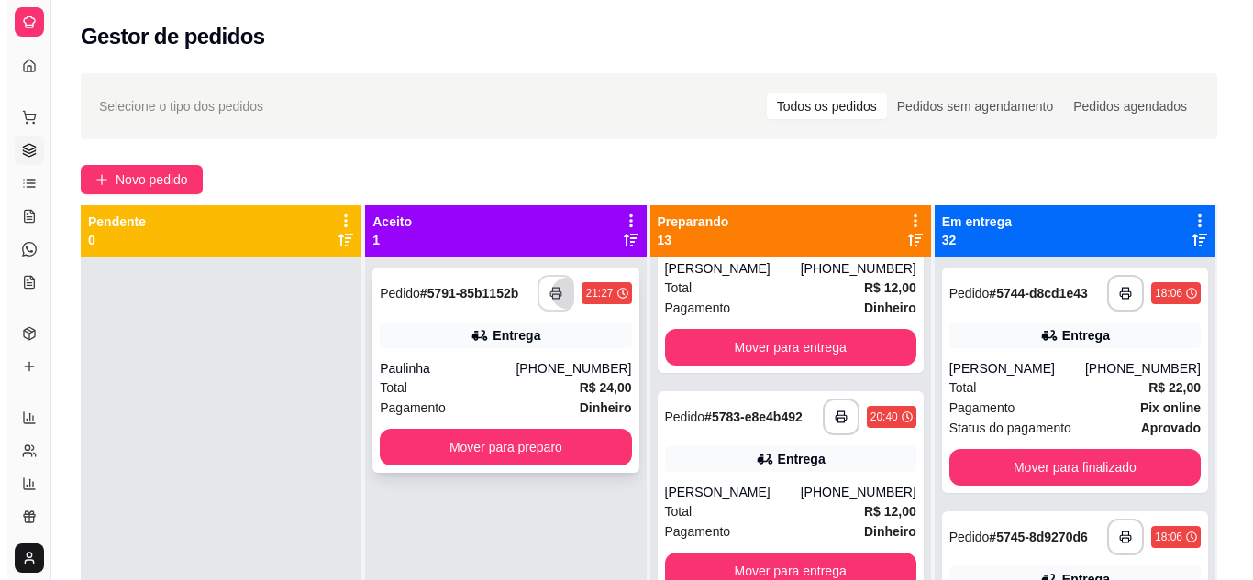
scroll to position [0, 0]
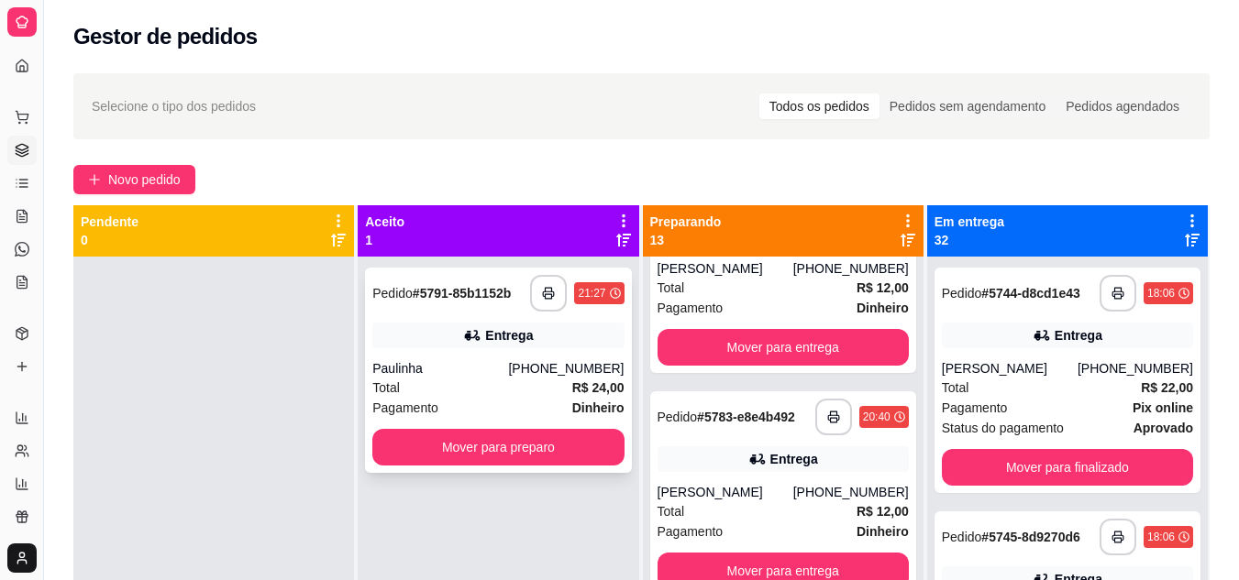
click at [456, 377] on div "Paulinha" at bounding box center [440, 368] width 136 height 18
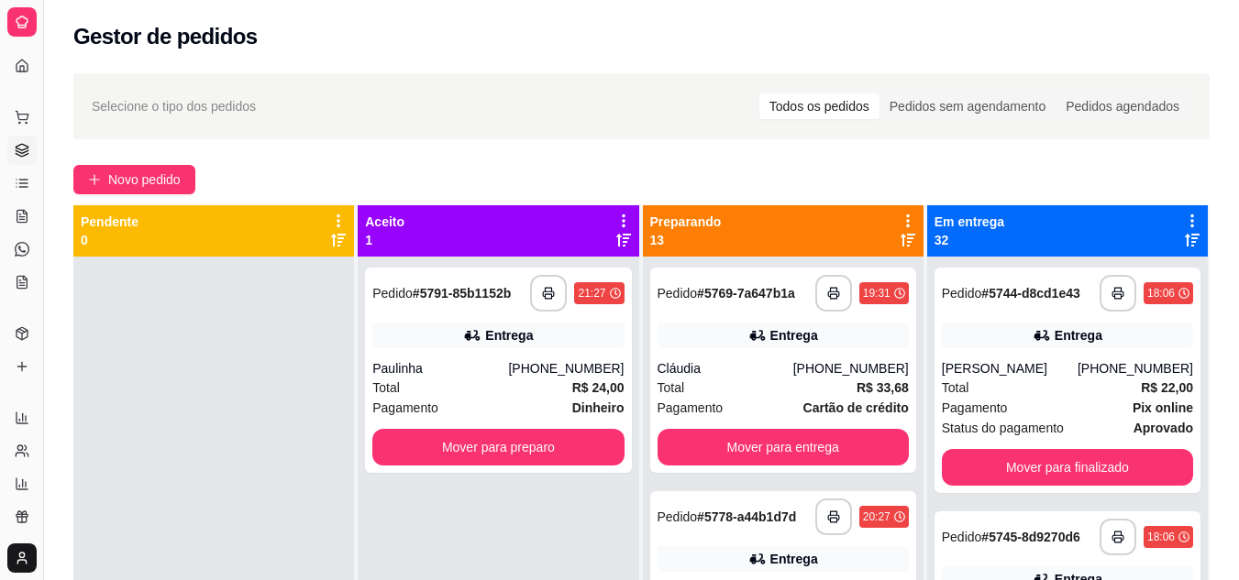
click at [900, 241] on icon at bounding box center [907, 240] width 15 height 15
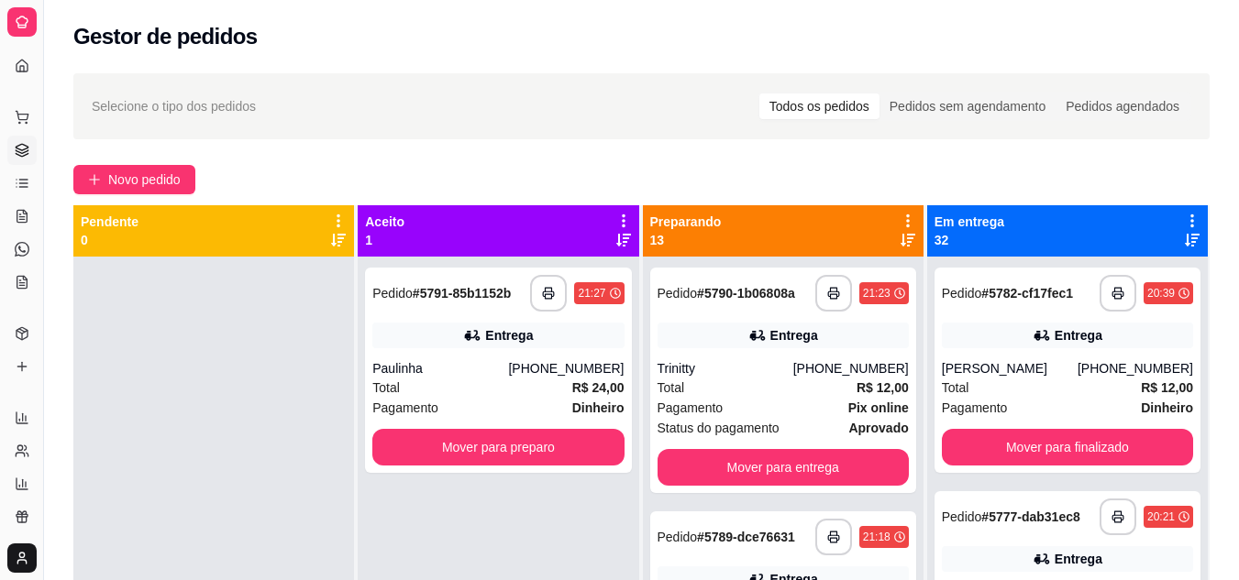
click at [900, 241] on icon at bounding box center [907, 240] width 15 height 15
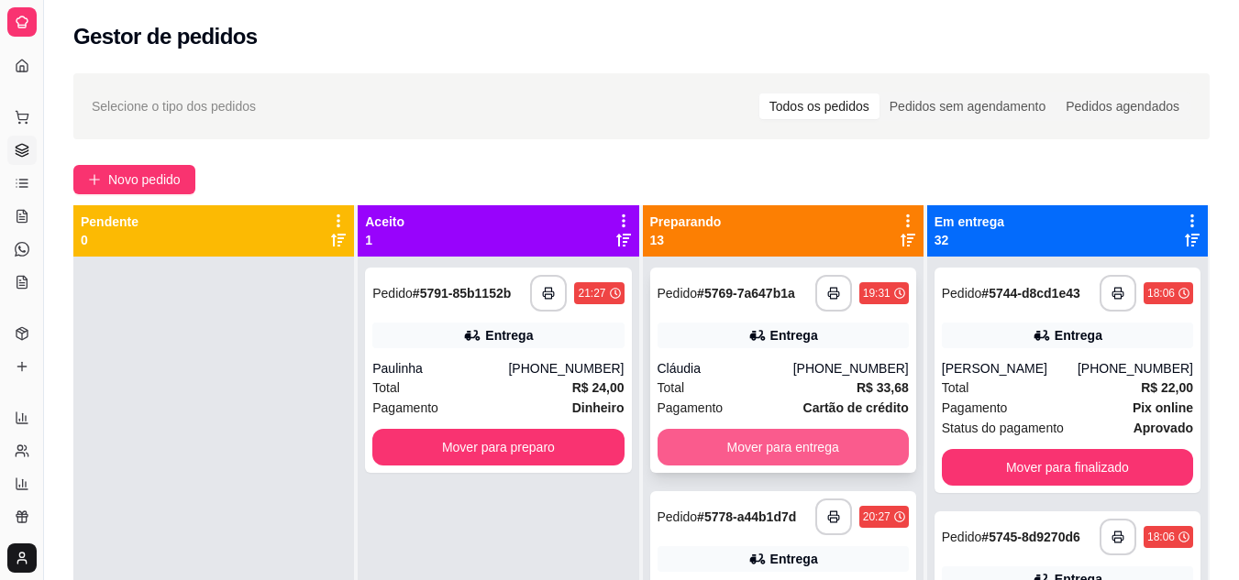
click at [777, 446] on button "Mover para entrega" at bounding box center [782, 447] width 251 height 37
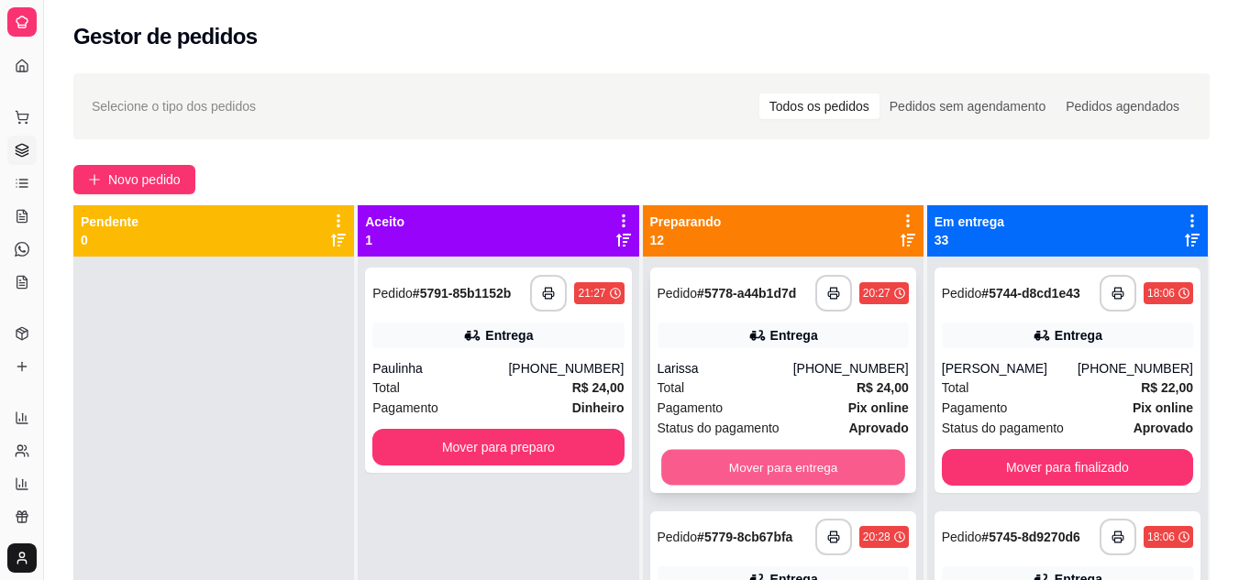
click at [745, 460] on button "Mover para entrega" at bounding box center [783, 468] width 244 height 36
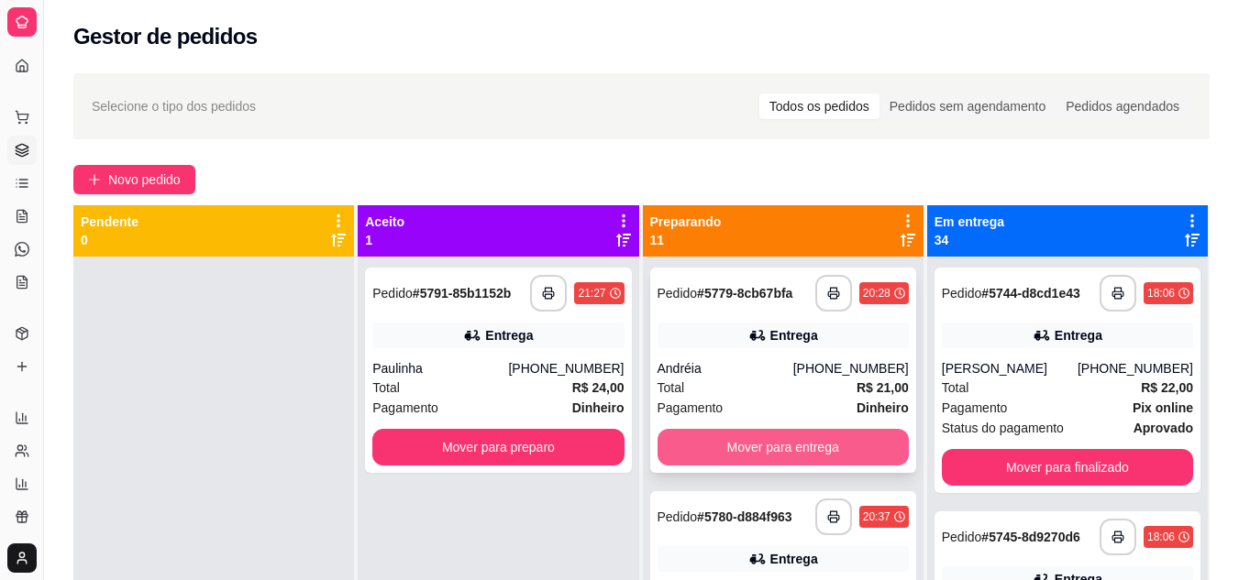
click at [753, 447] on button "Mover para entrega" at bounding box center [782, 447] width 251 height 37
click at [753, 447] on button "Mover para entrega" at bounding box center [783, 448] width 244 height 36
click at [800, 441] on button "Mover para entrega" at bounding box center [782, 447] width 251 height 37
click at [800, 441] on div "Mover para entrega" at bounding box center [782, 447] width 251 height 37
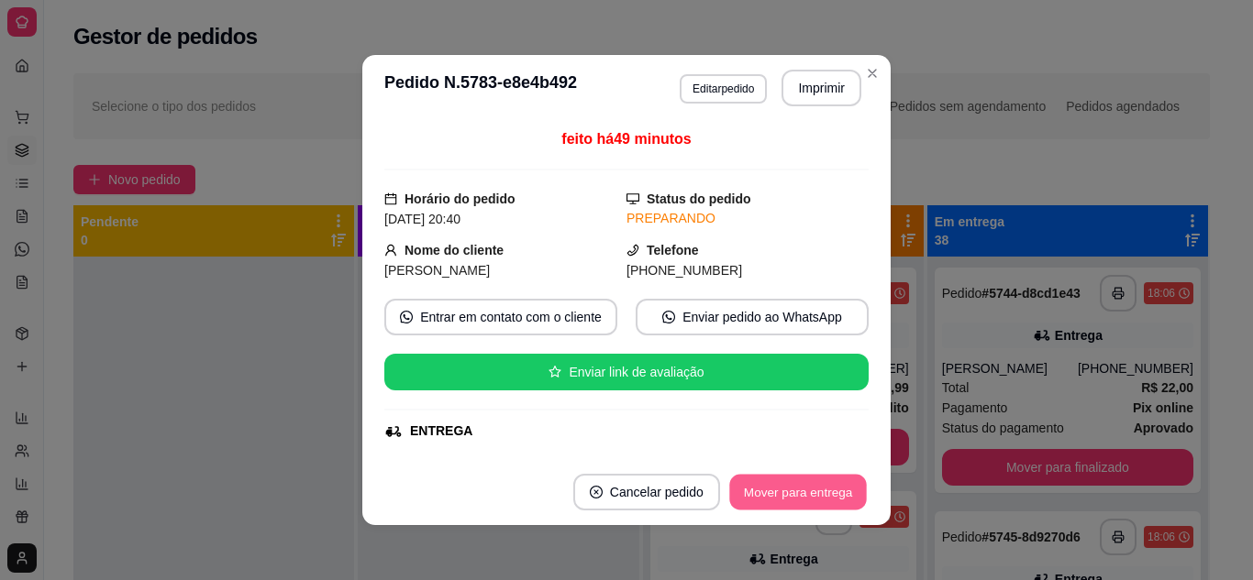
click at [774, 486] on button "Mover para entrega" at bounding box center [798, 493] width 138 height 36
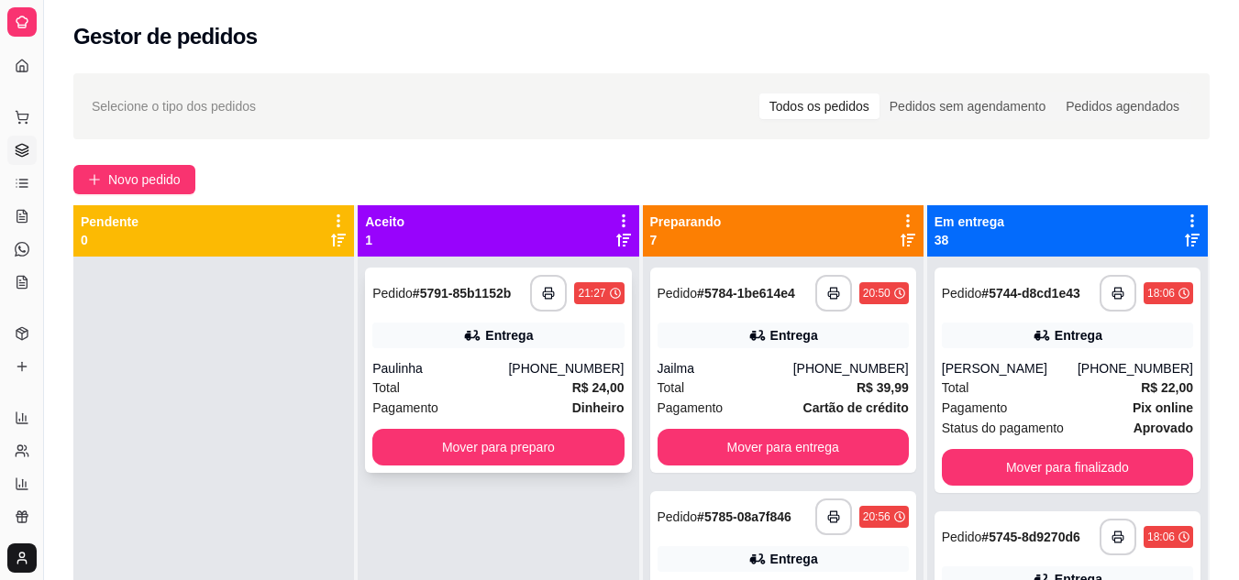
click at [464, 381] on div "Total R$ 24,00" at bounding box center [497, 388] width 251 height 20
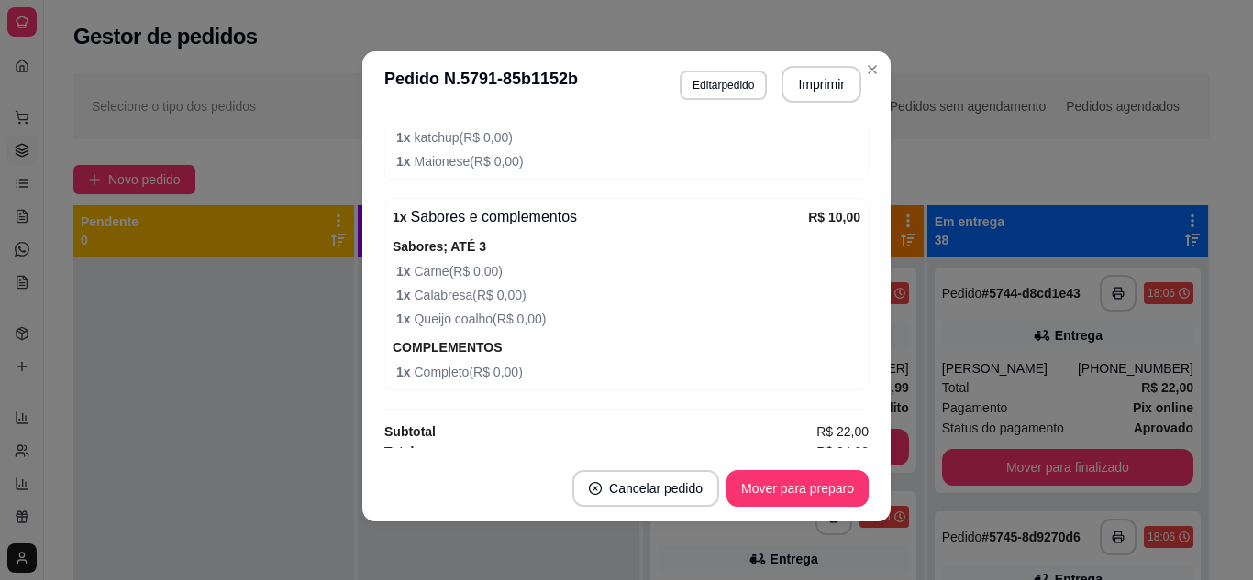
scroll to position [772, 0]
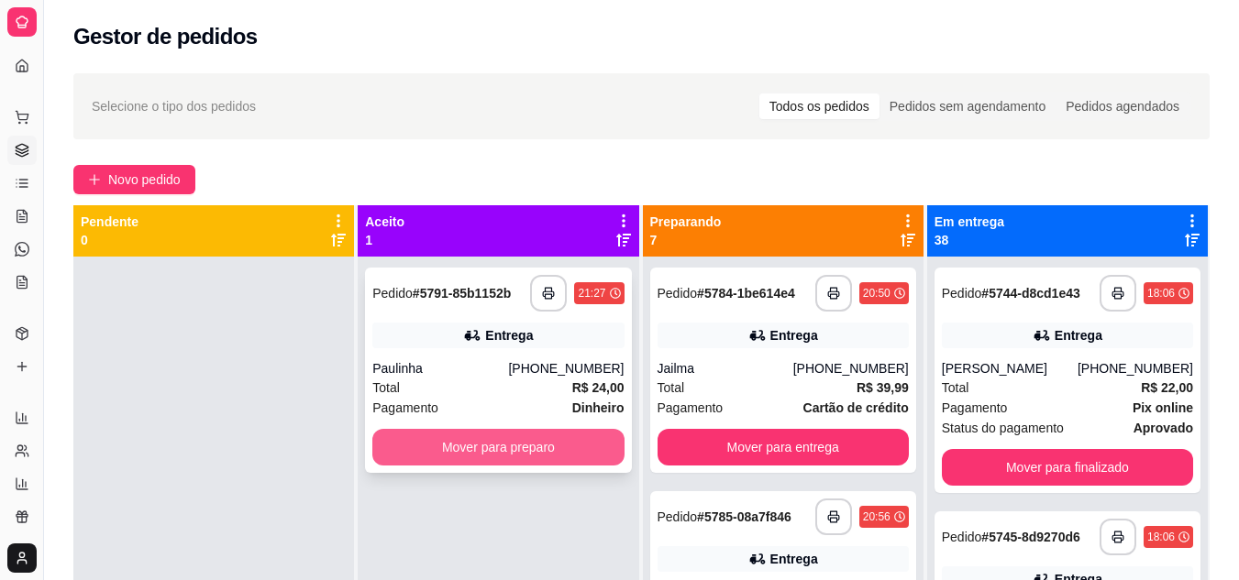
click at [418, 435] on button "Mover para preparo" at bounding box center [497, 447] width 251 height 37
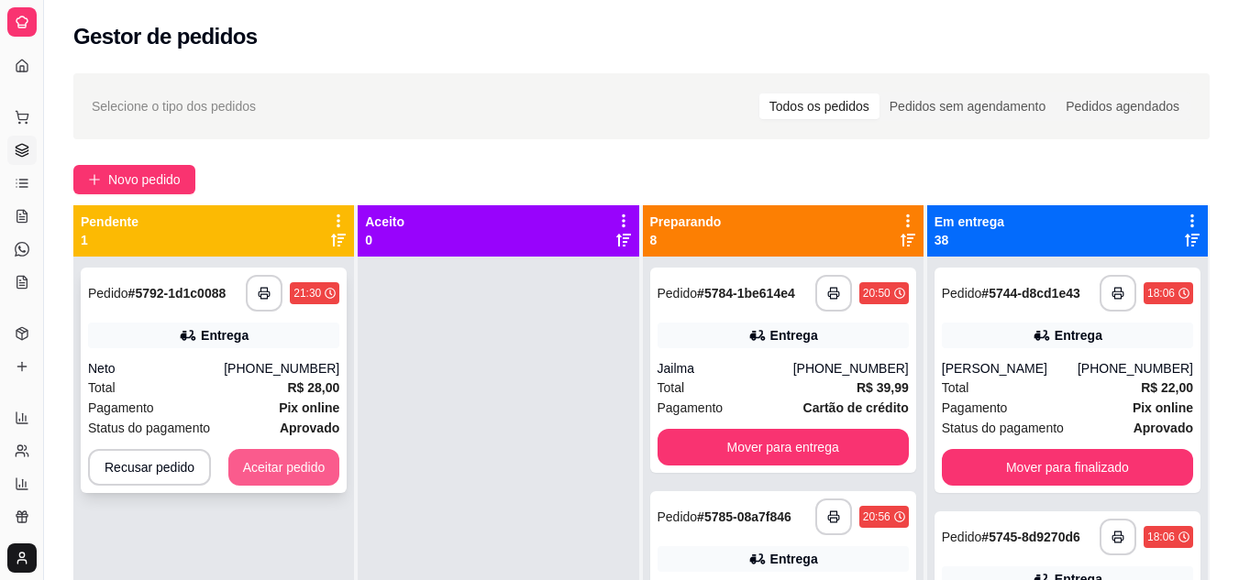
click at [282, 475] on button "Aceitar pedido" at bounding box center [284, 467] width 112 height 37
click at [282, 475] on div "Recusar pedido Aceitar pedido" at bounding box center [213, 467] width 251 height 37
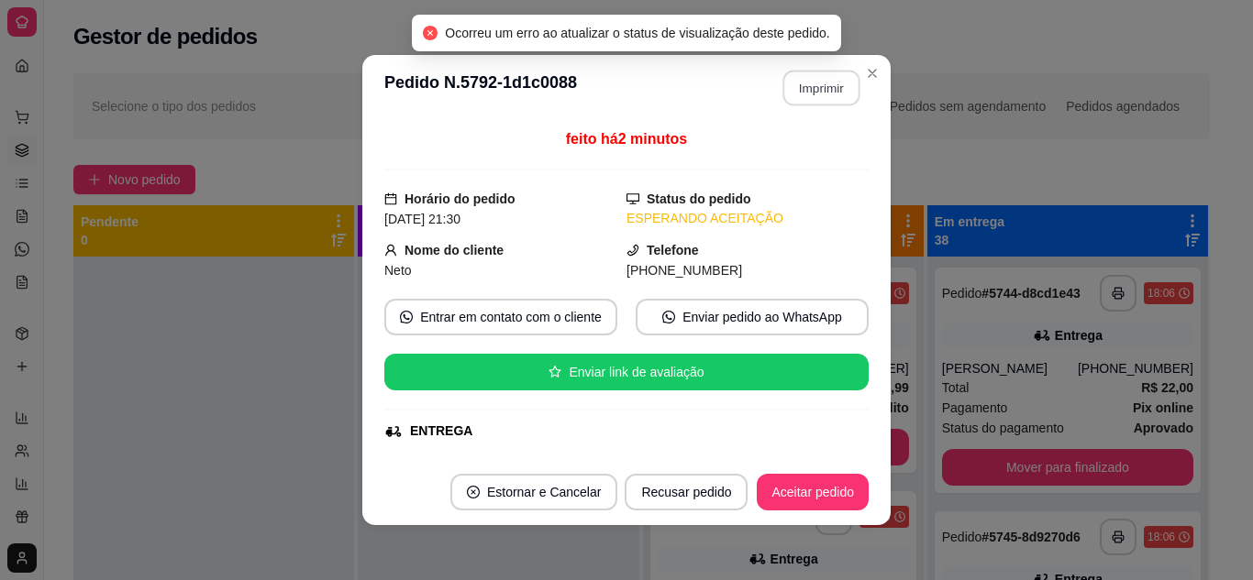
click at [813, 94] on button "Imprimir" at bounding box center [821, 89] width 77 height 36
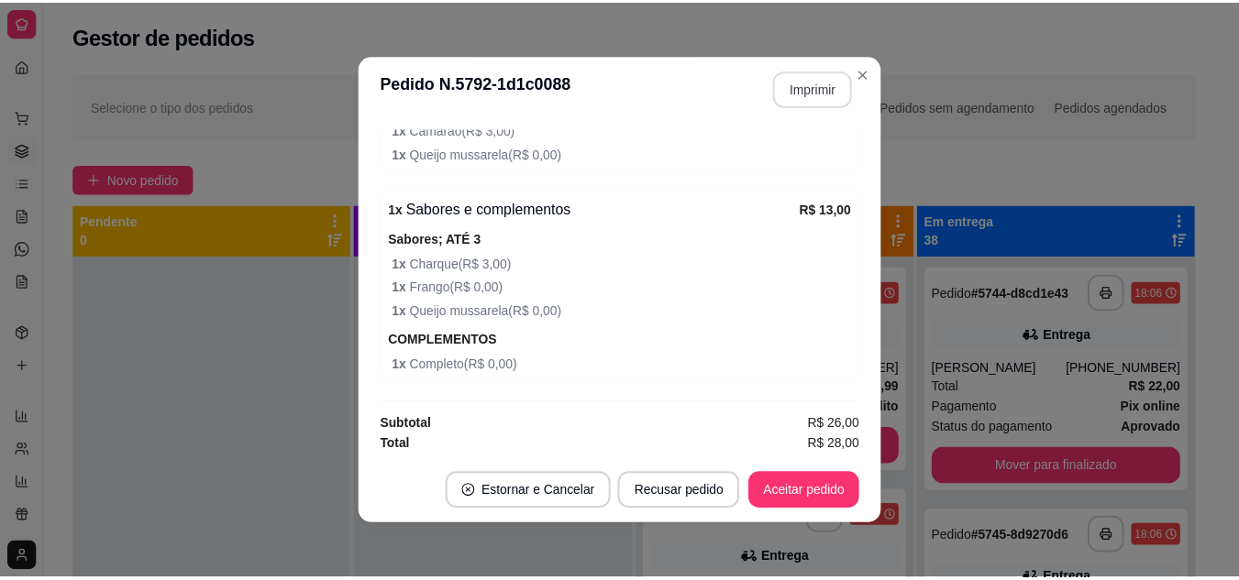
scroll to position [701, 0]
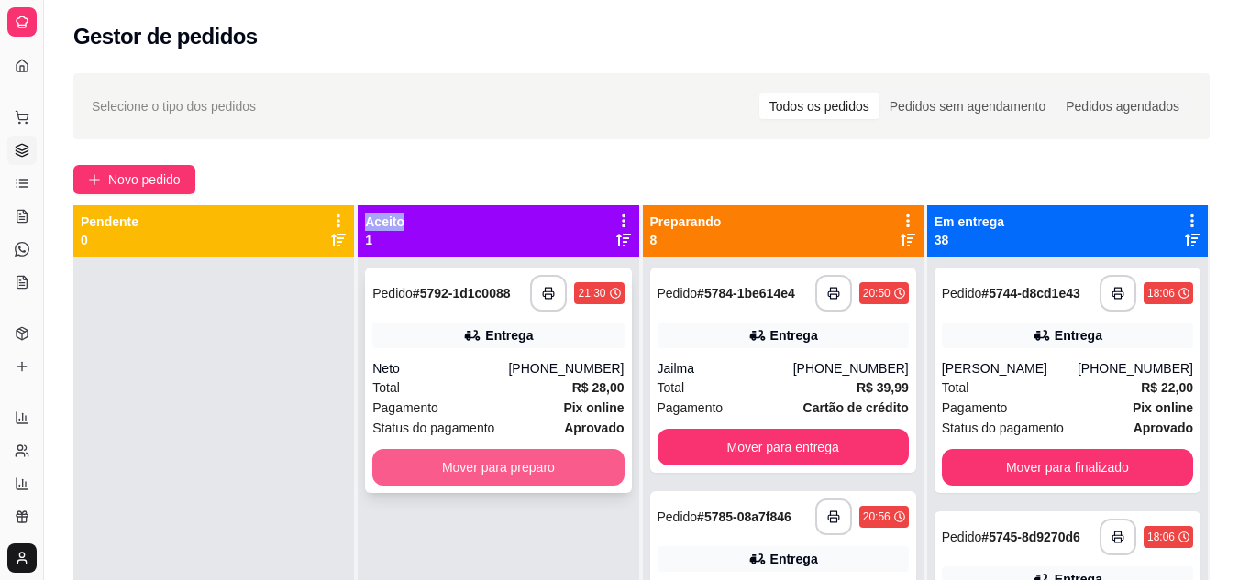
click at [467, 472] on button "Mover para preparo" at bounding box center [497, 467] width 251 height 37
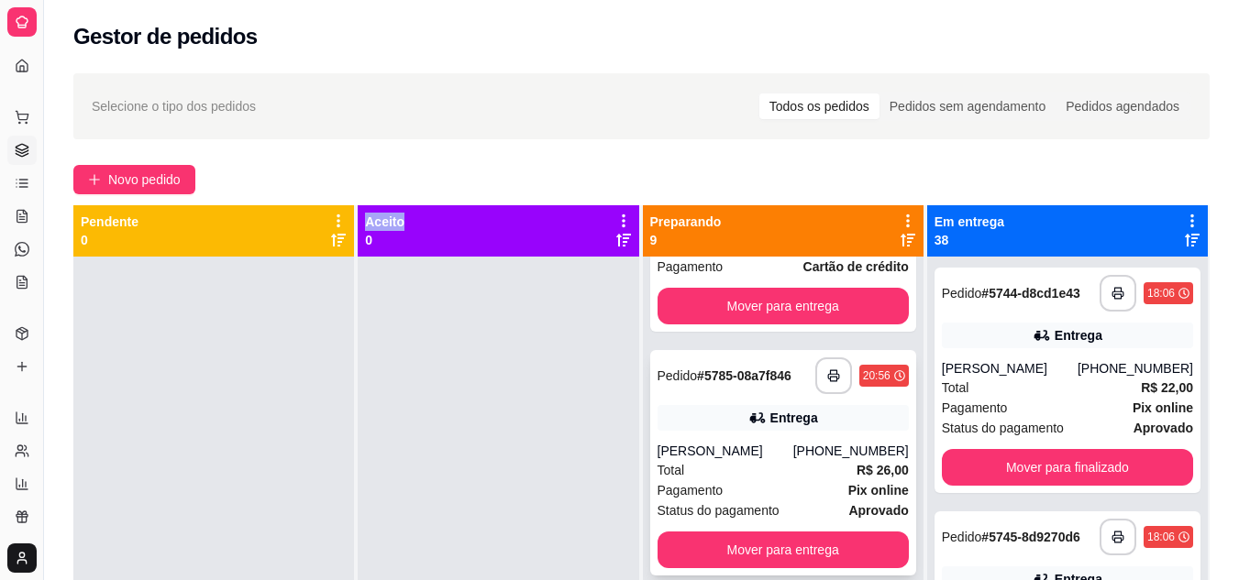
scroll to position [183, 0]
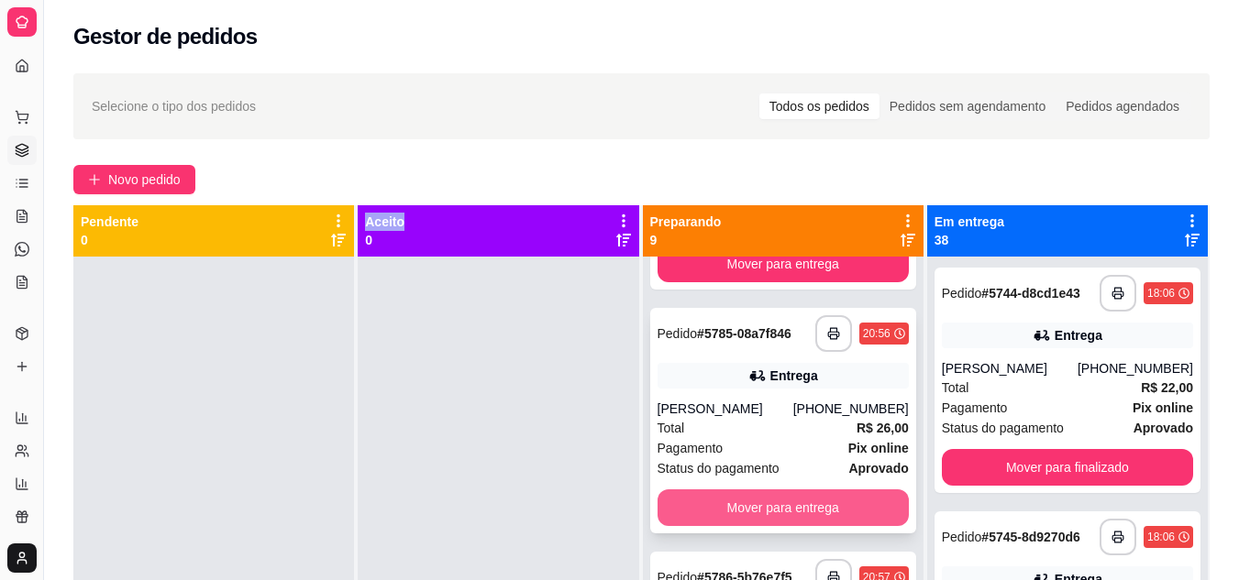
click at [766, 514] on button "Mover para entrega" at bounding box center [782, 508] width 251 height 37
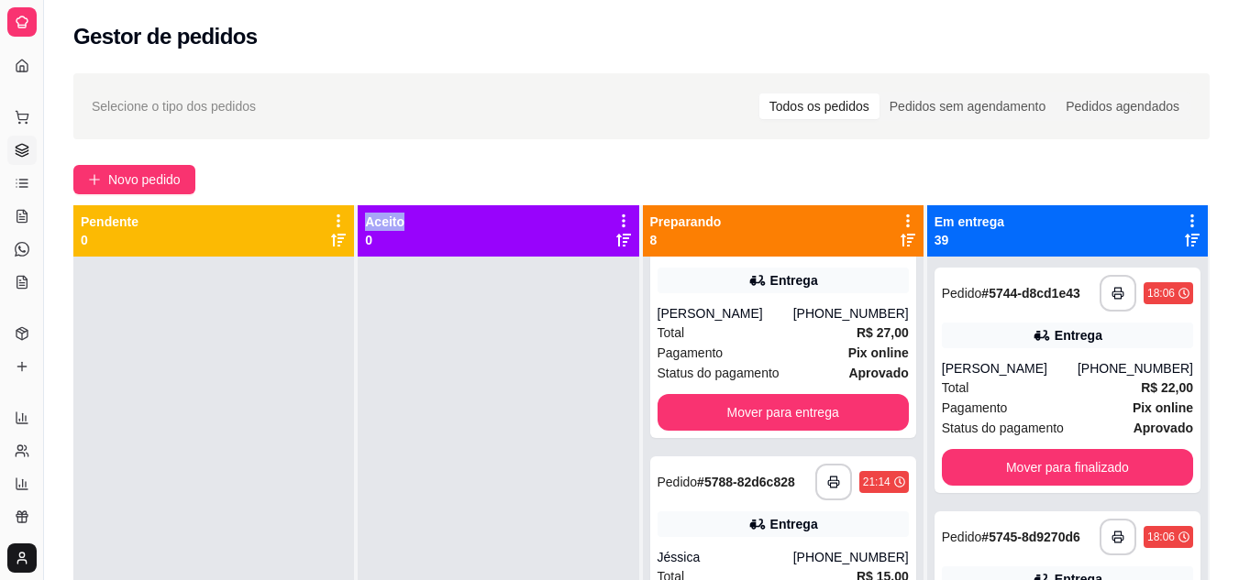
scroll to position [550, 0]
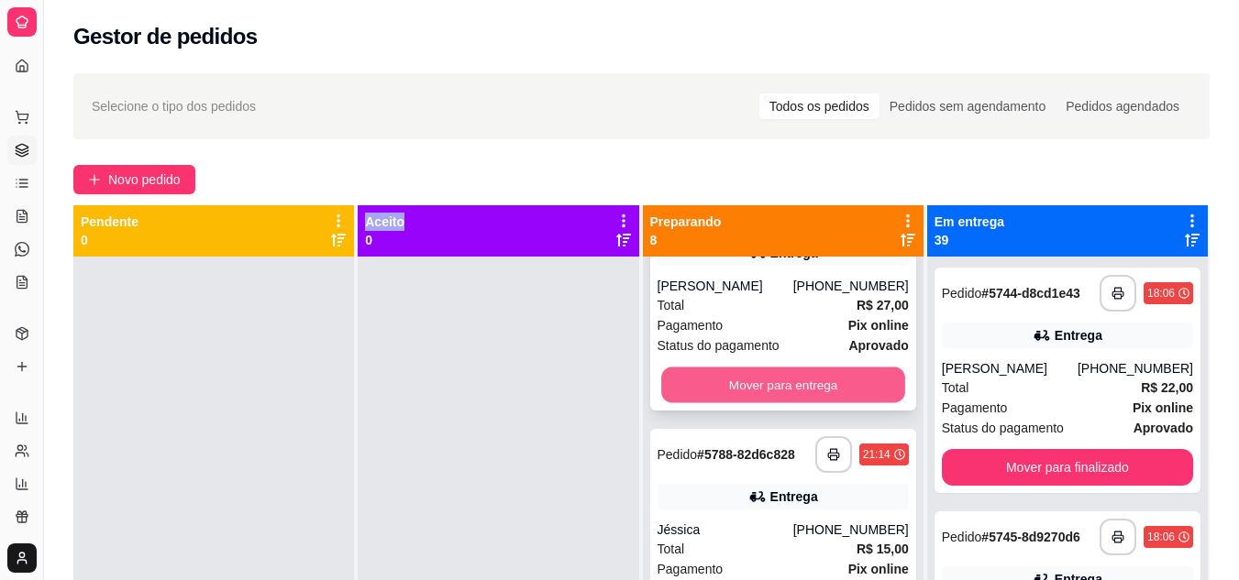
click at [767, 403] on button "Mover para entrega" at bounding box center [783, 386] width 244 height 36
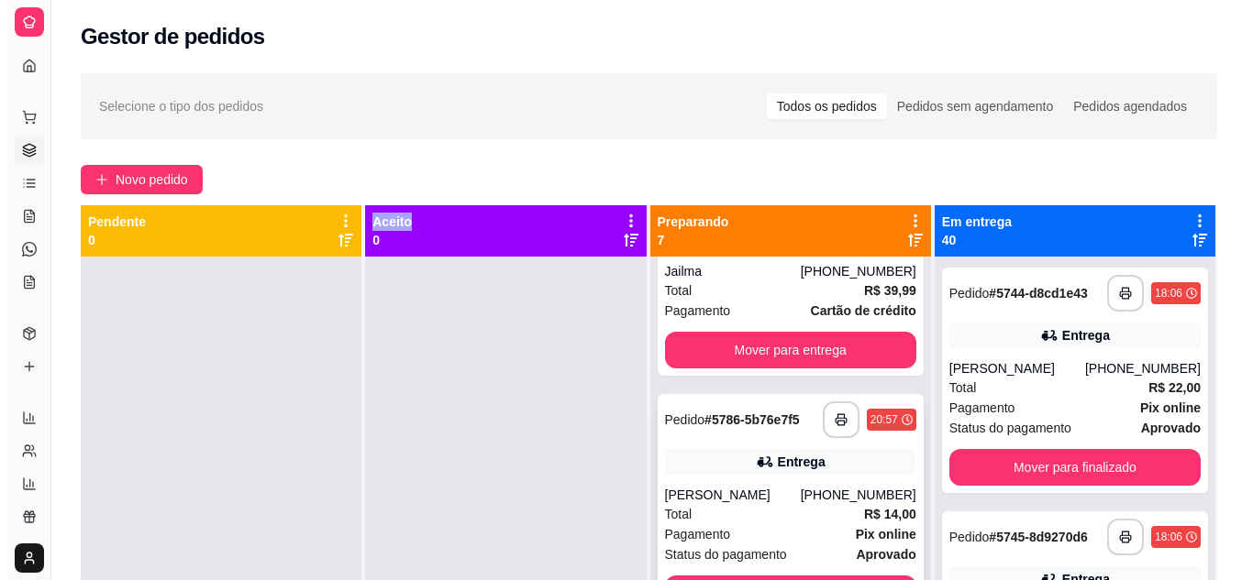
scroll to position [281, 0]
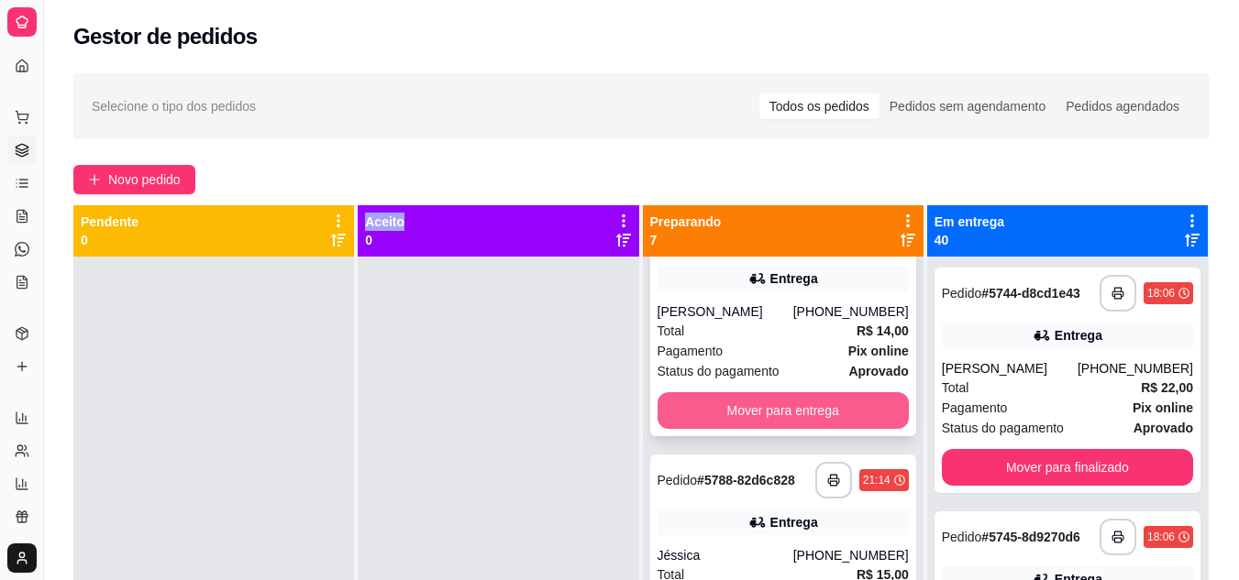
click at [764, 429] on button "Mover para entrega" at bounding box center [782, 410] width 251 height 37
click at [764, 429] on div "Mover para entrega" at bounding box center [782, 410] width 251 height 37
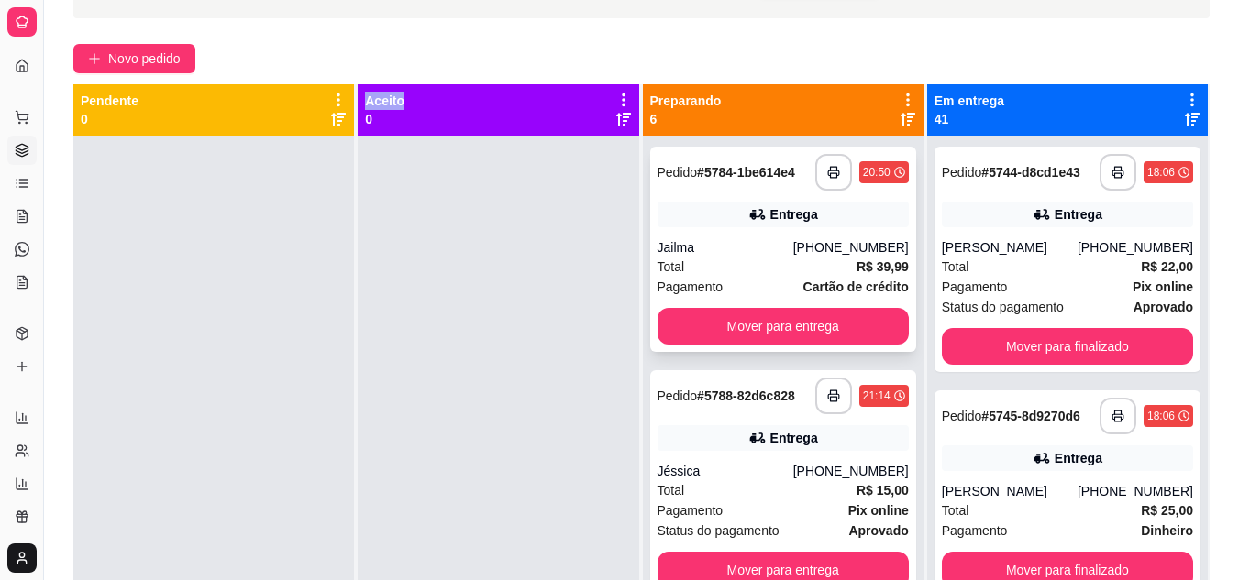
scroll to position [0, 0]
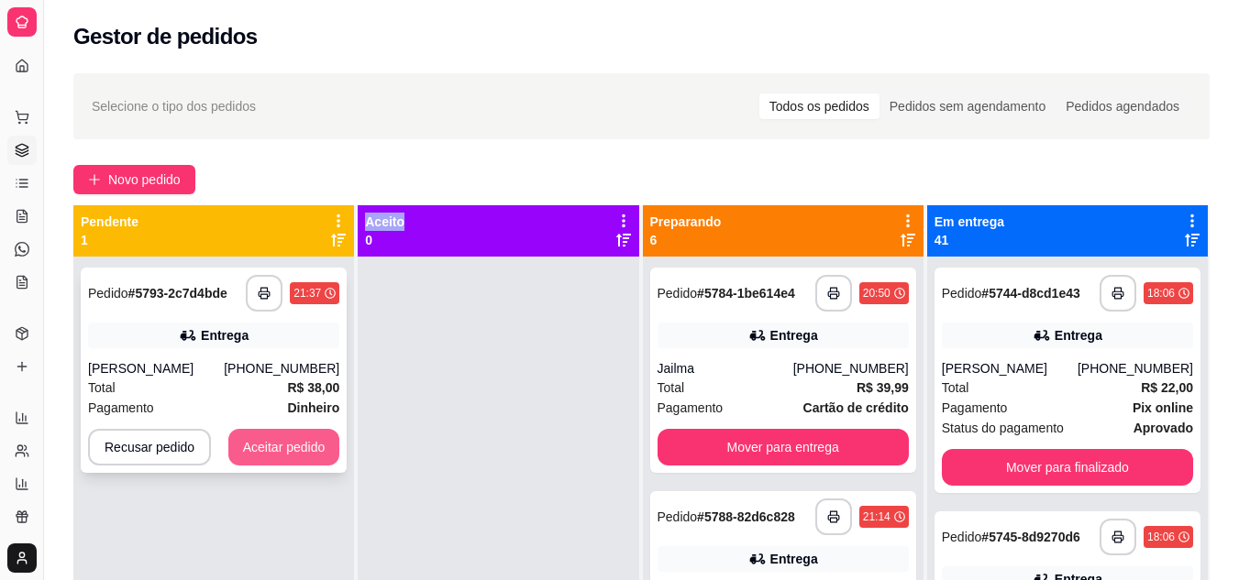
click at [277, 437] on button "Aceitar pedido" at bounding box center [284, 447] width 112 height 37
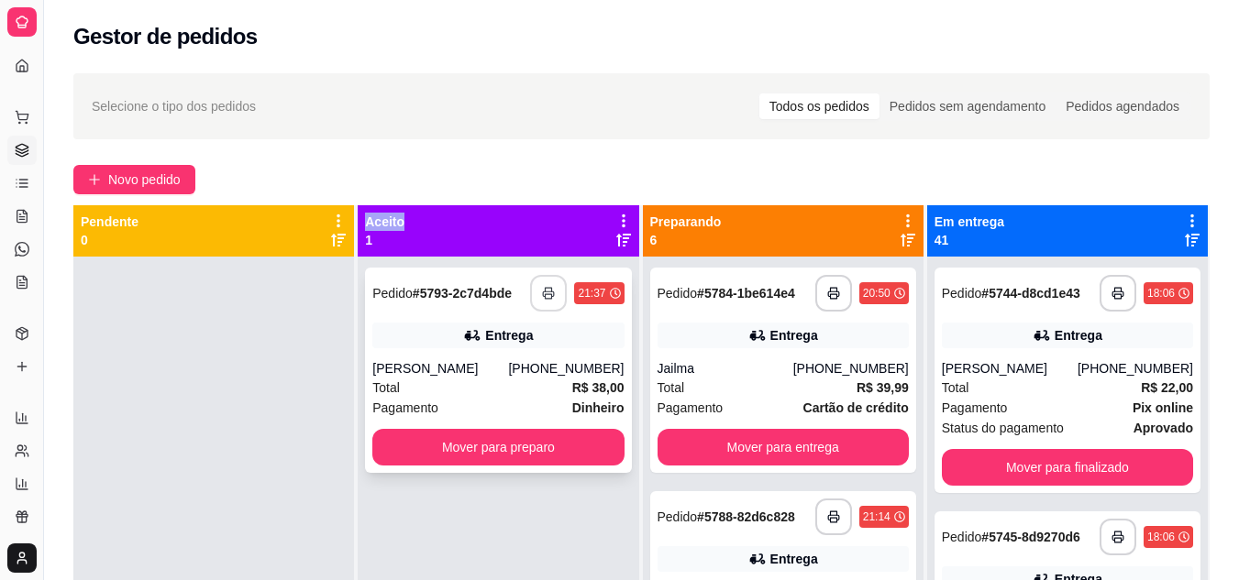
click at [548, 290] on icon "button" at bounding box center [548, 293] width 13 height 13
click at [526, 403] on div "Pagamento Dinheiro" at bounding box center [497, 408] width 251 height 20
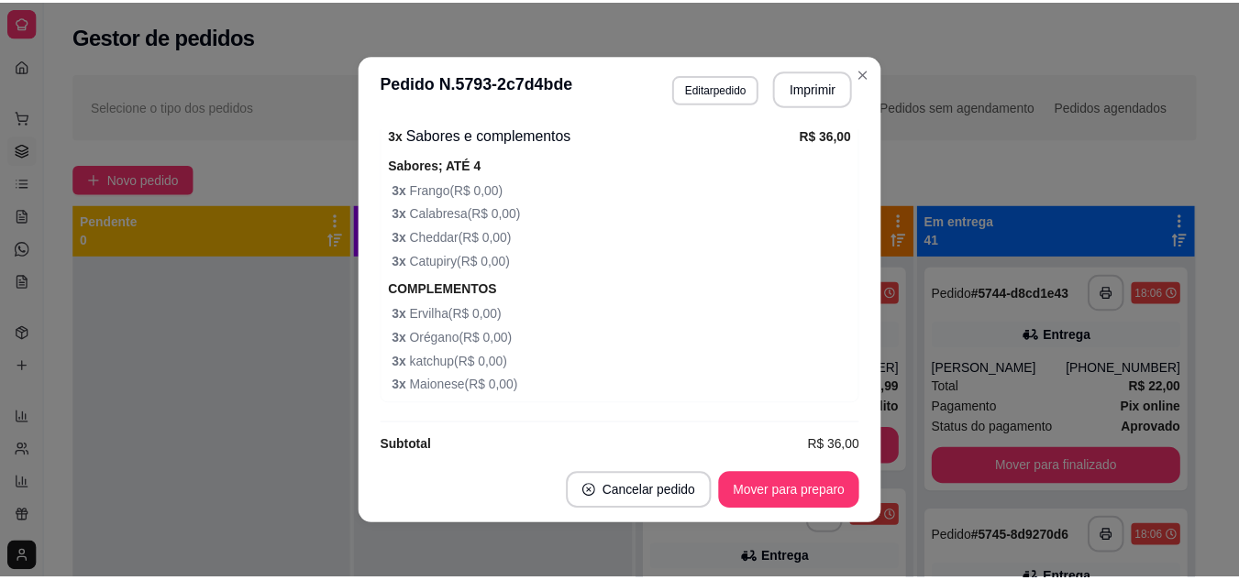
scroll to position [679, 0]
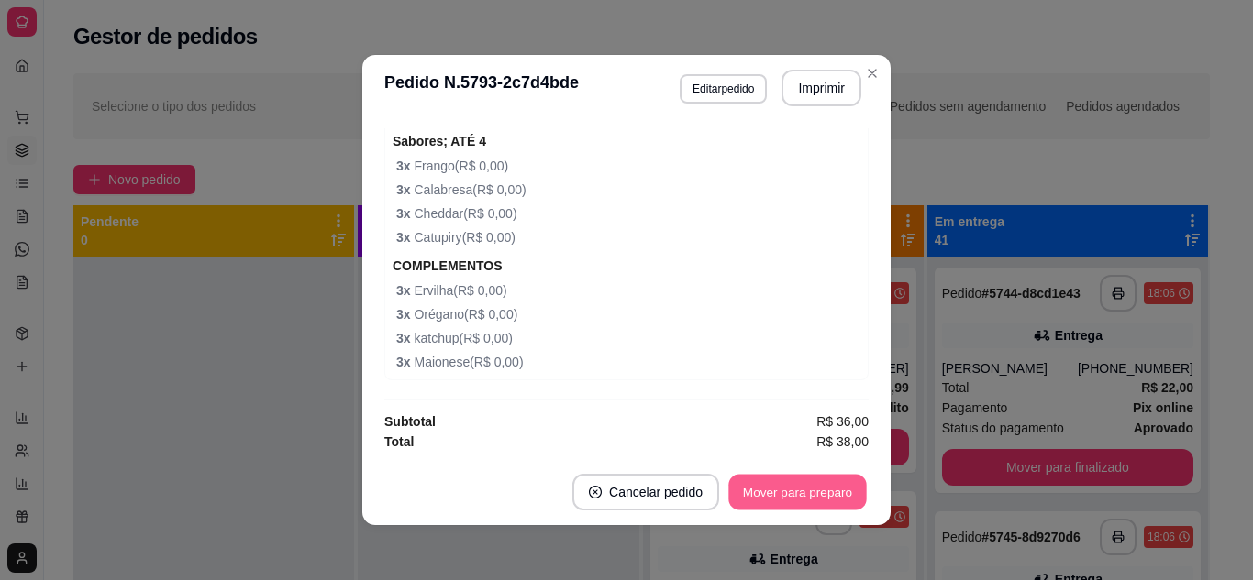
click at [759, 486] on button "Mover para preparo" at bounding box center [797, 493] width 138 height 36
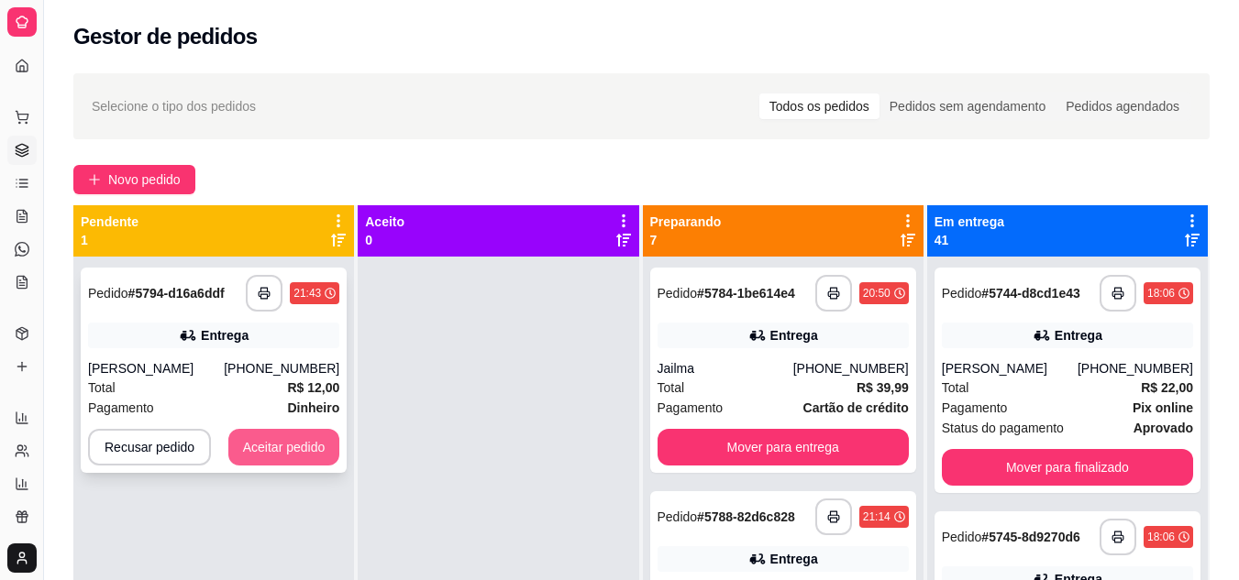
click at [257, 447] on button "Aceitar pedido" at bounding box center [284, 447] width 112 height 37
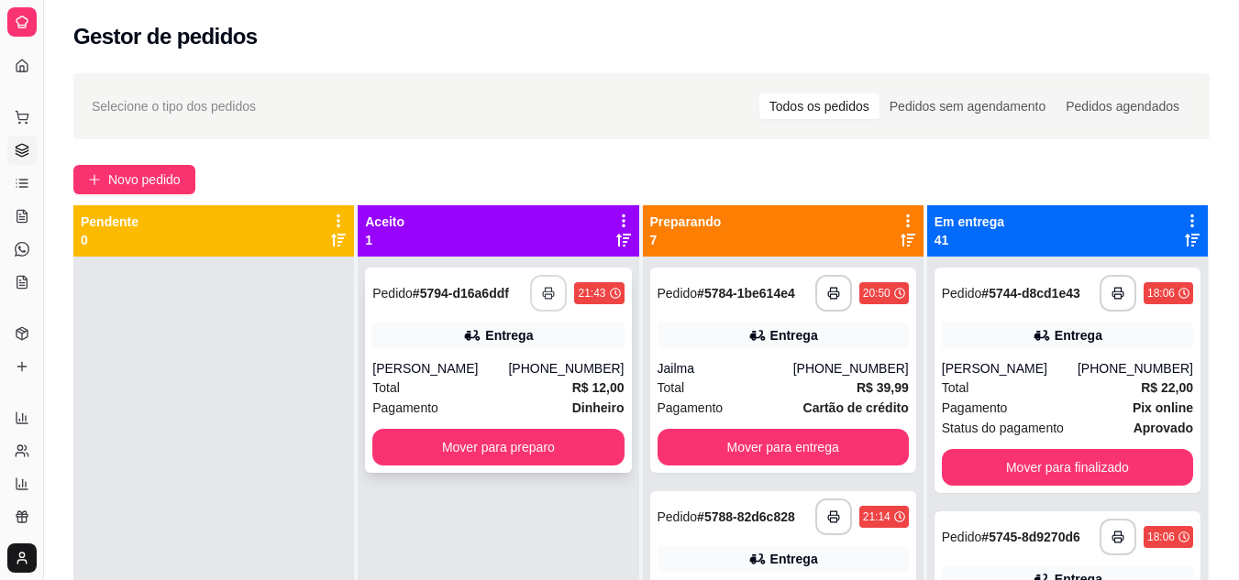
click at [542, 289] on icon "button" at bounding box center [548, 293] width 13 height 13
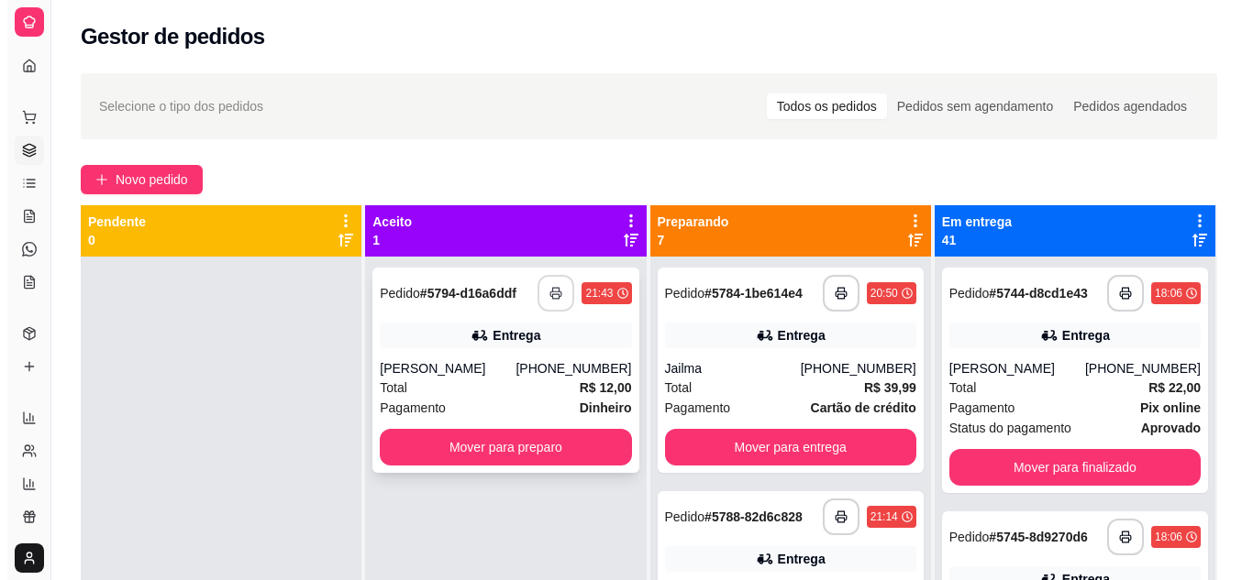
scroll to position [0, 0]
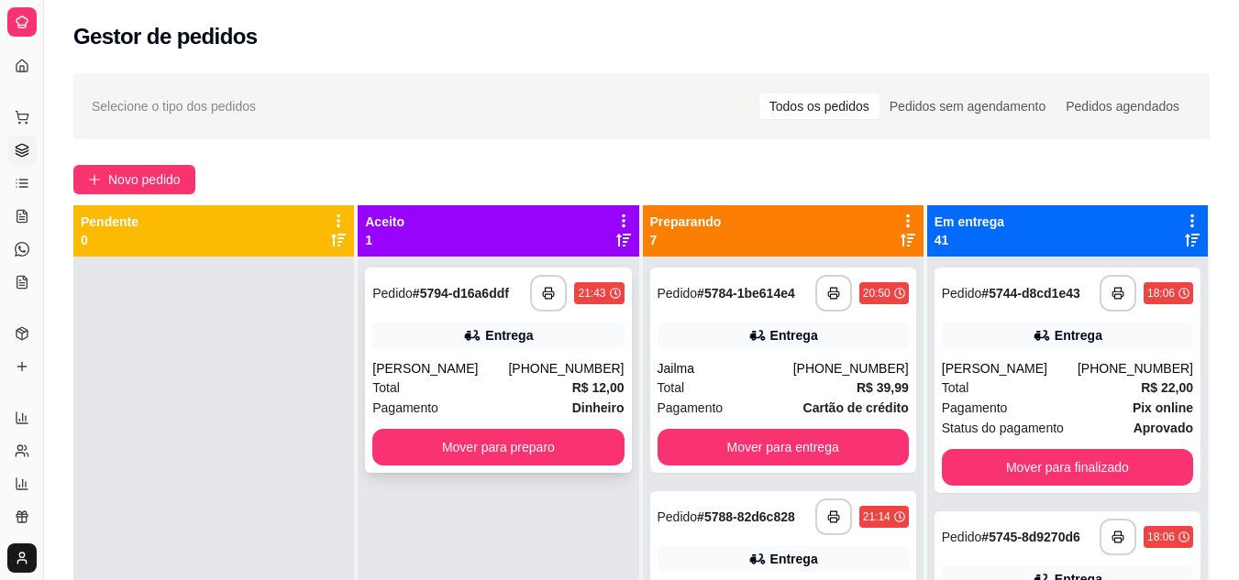
click at [534, 387] on div "Total R$ 12,00" at bounding box center [497, 388] width 251 height 20
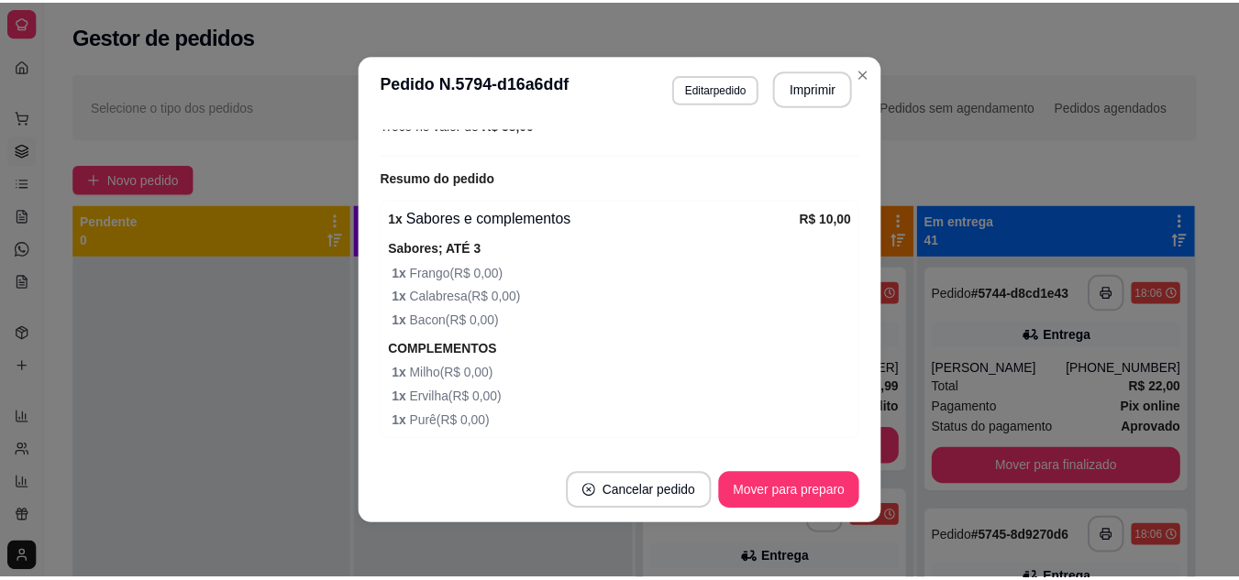
scroll to position [631, 0]
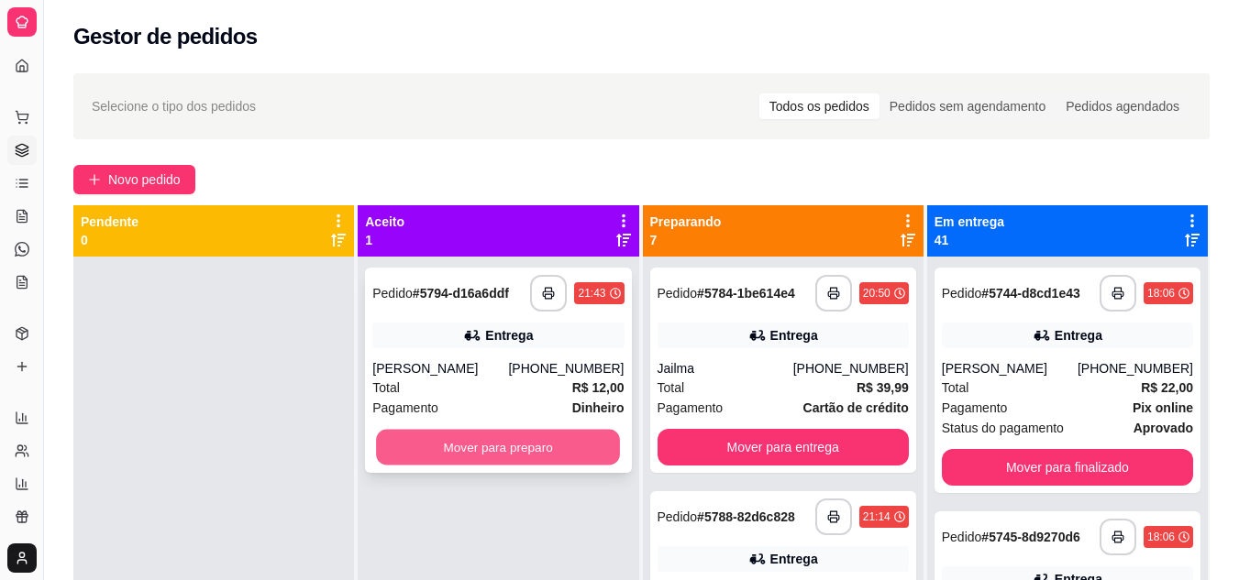
click at [491, 444] on button "Mover para preparo" at bounding box center [498, 448] width 244 height 36
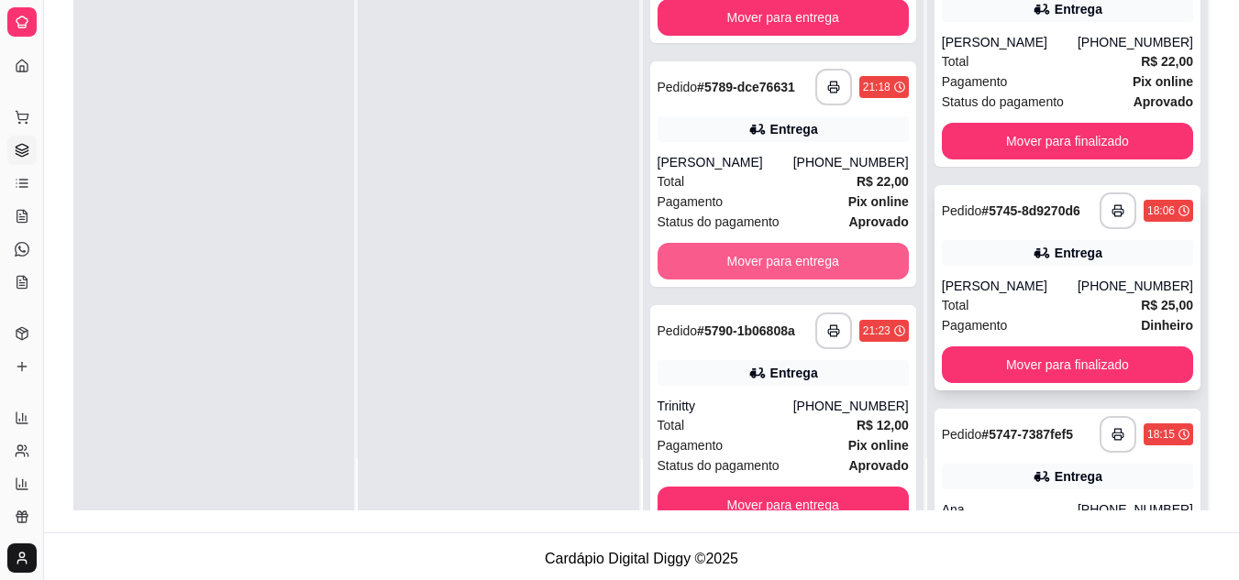
scroll to position [300, 0]
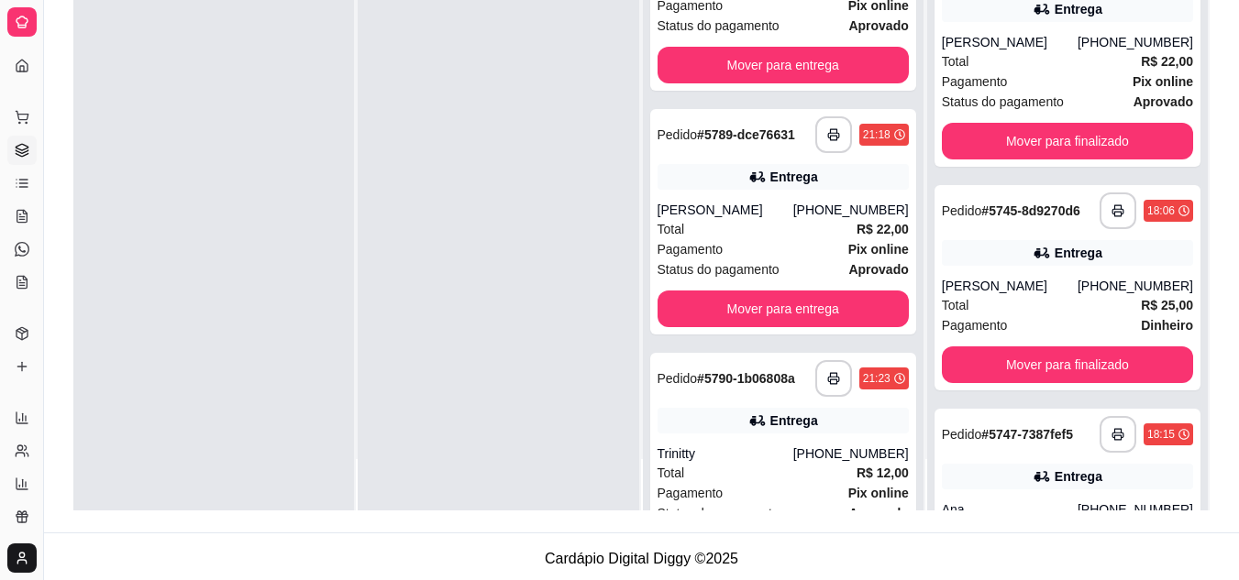
click at [1176, 470] on div "**********" at bounding box center [1067, 220] width 281 height 580
click at [1177, 479] on div "**********" at bounding box center [1067, 220] width 281 height 580
click at [1177, 490] on div "**********" at bounding box center [1067, 220] width 281 height 580
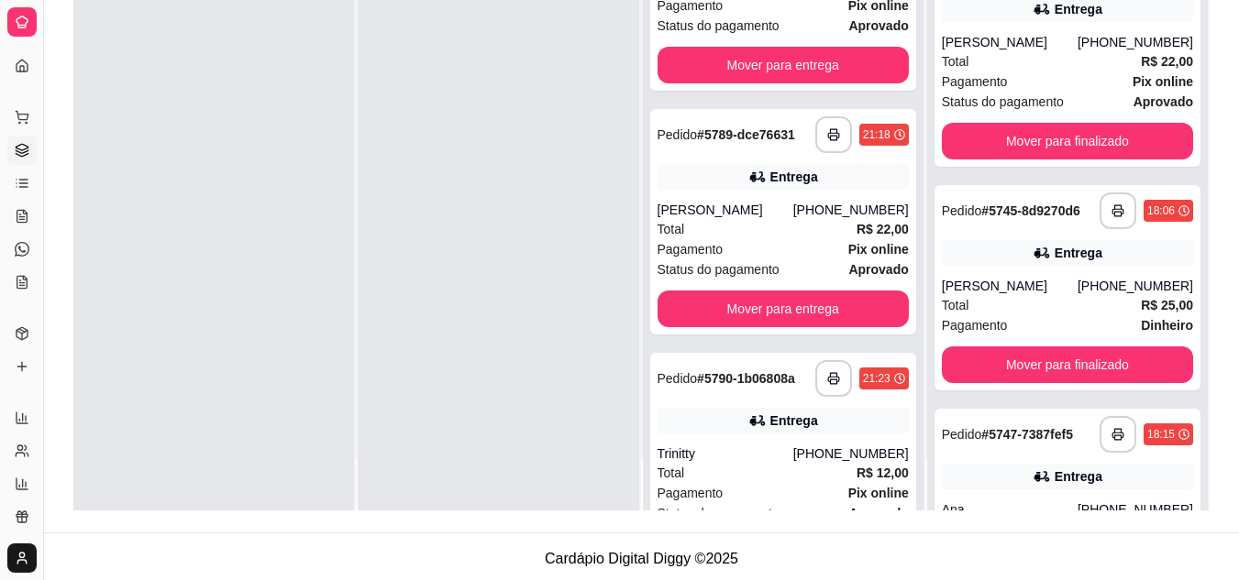
click at [1177, 490] on div "**********" at bounding box center [1067, 220] width 281 height 580
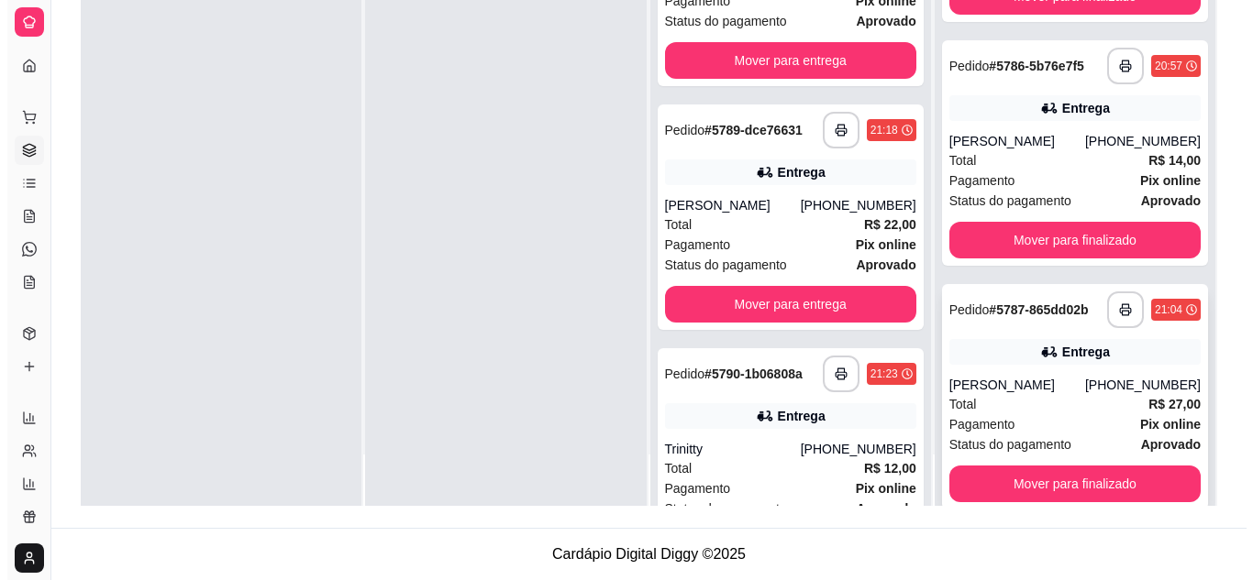
scroll to position [9017, 0]
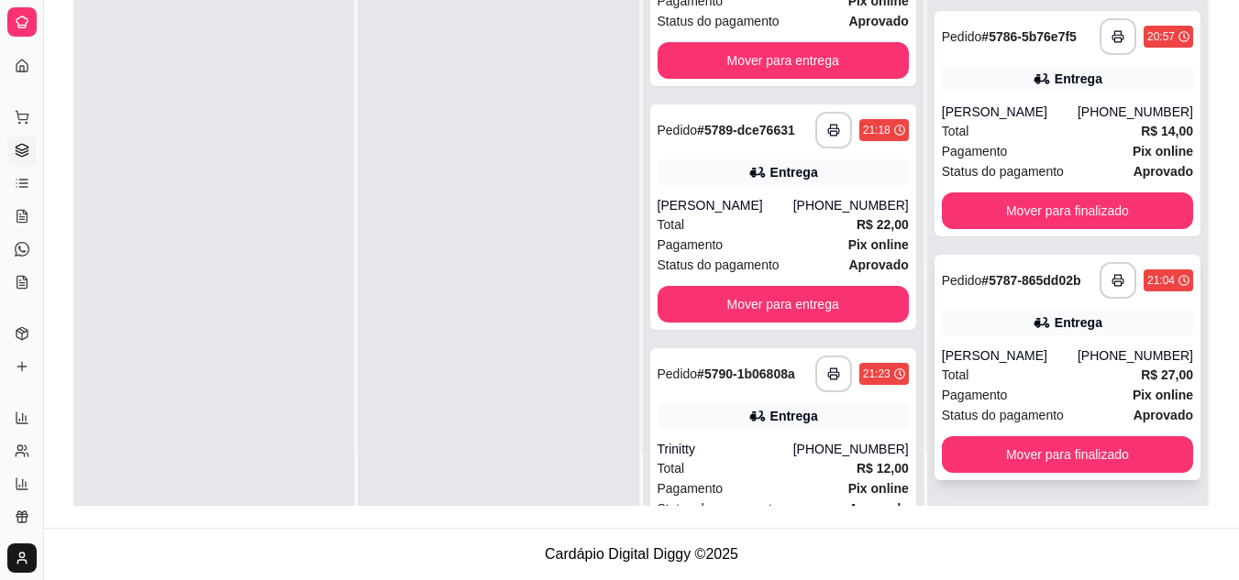
click at [1021, 352] on div "[PERSON_NAME]" at bounding box center [1010, 356] width 136 height 18
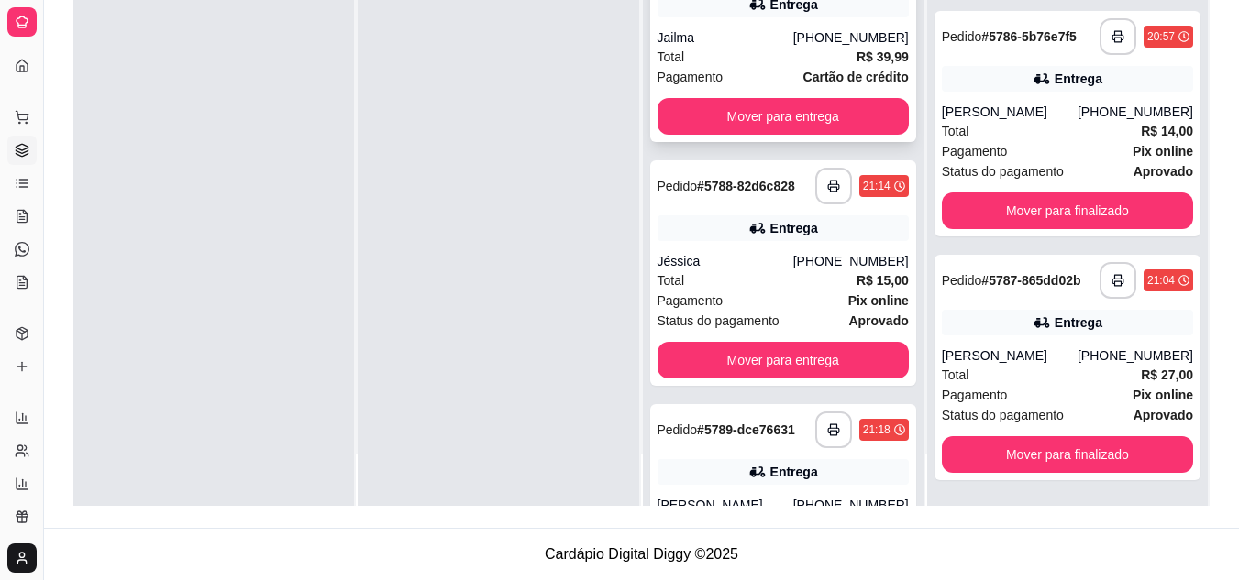
scroll to position [0, 0]
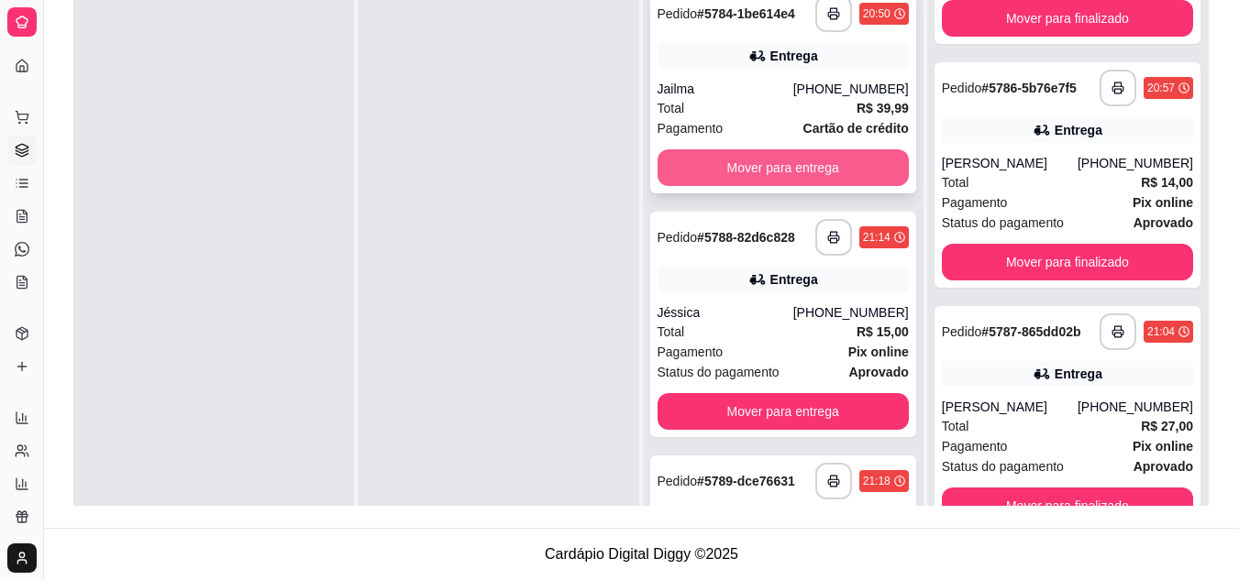
click at [775, 159] on button "Mover para entrega" at bounding box center [782, 167] width 251 height 37
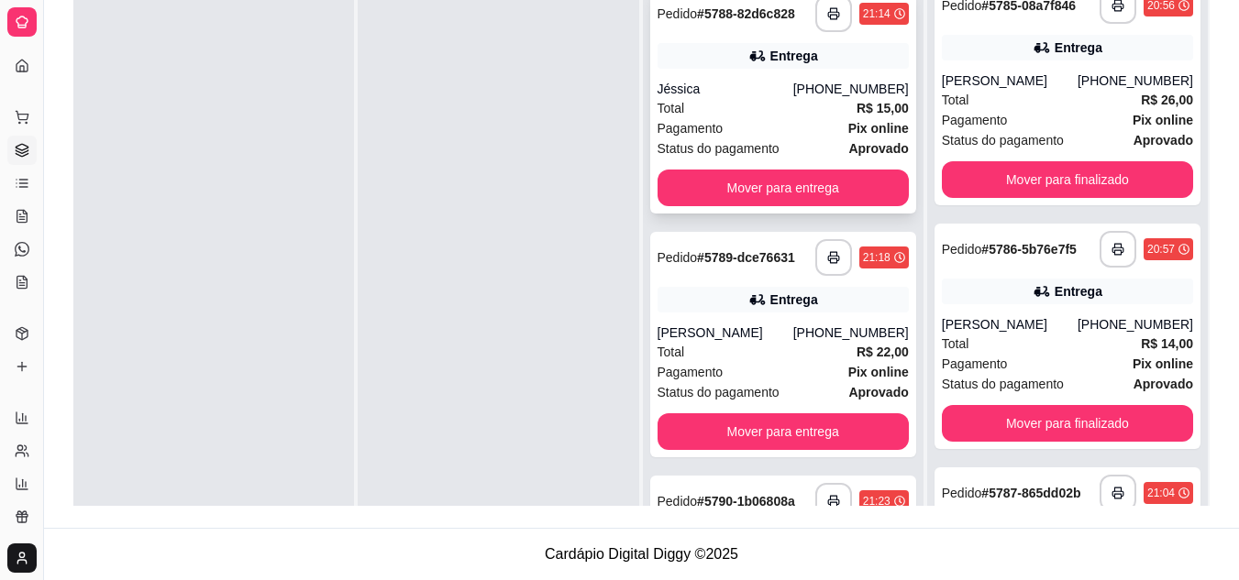
scroll to position [9241, 0]
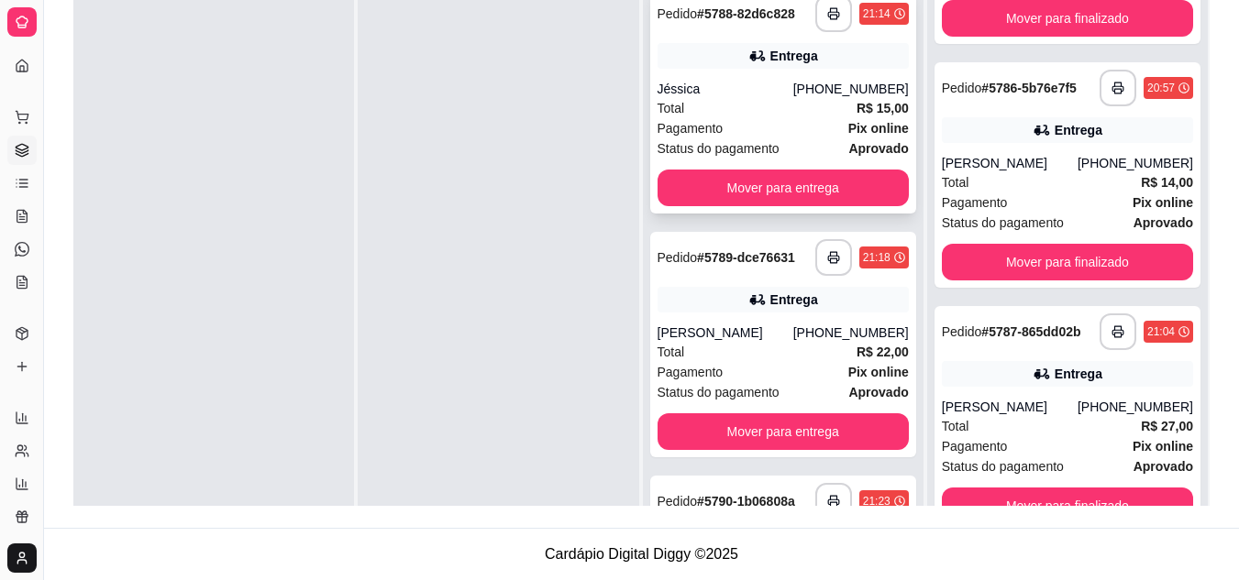
click at [727, 104] on div "Total R$ 15,00" at bounding box center [782, 108] width 251 height 20
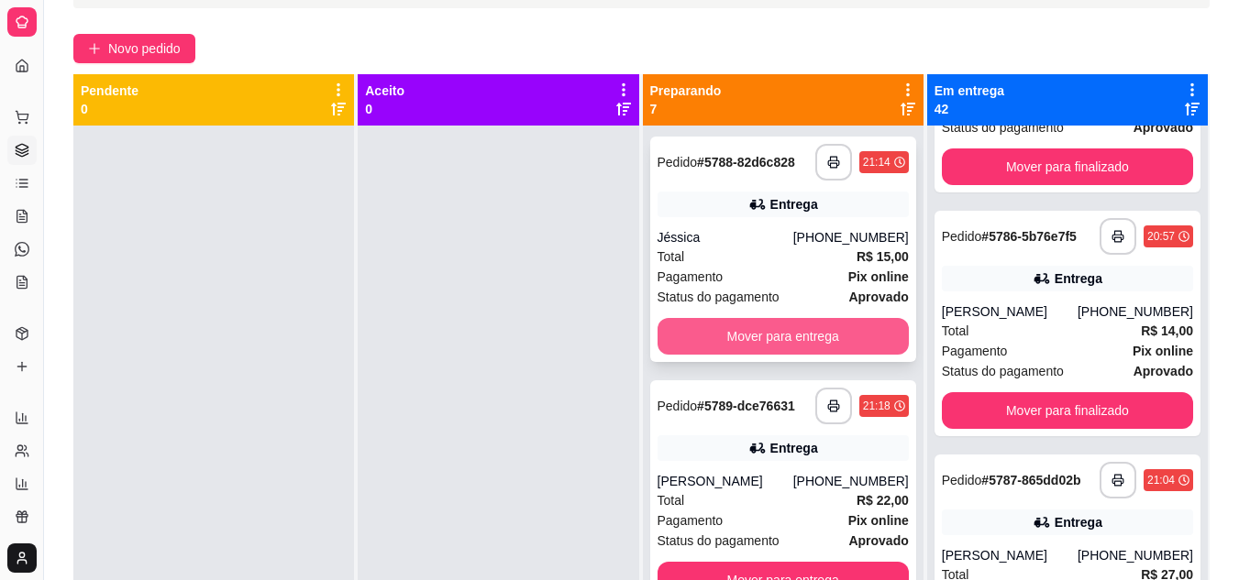
scroll to position [96, 0]
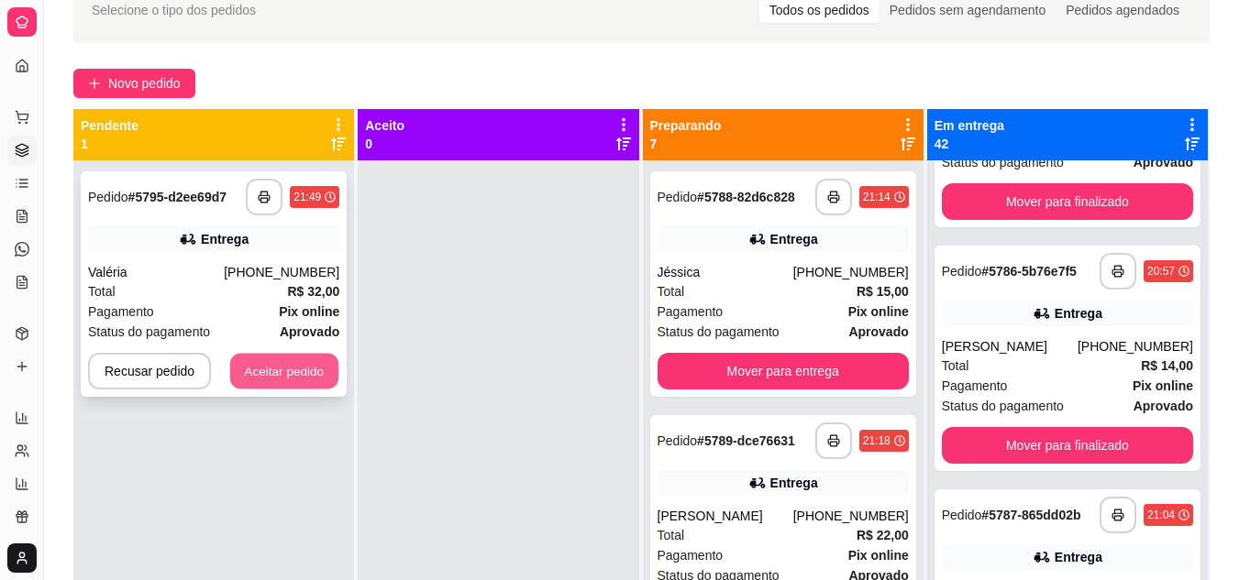
click at [290, 359] on button "Aceitar pedido" at bounding box center [284, 372] width 108 height 36
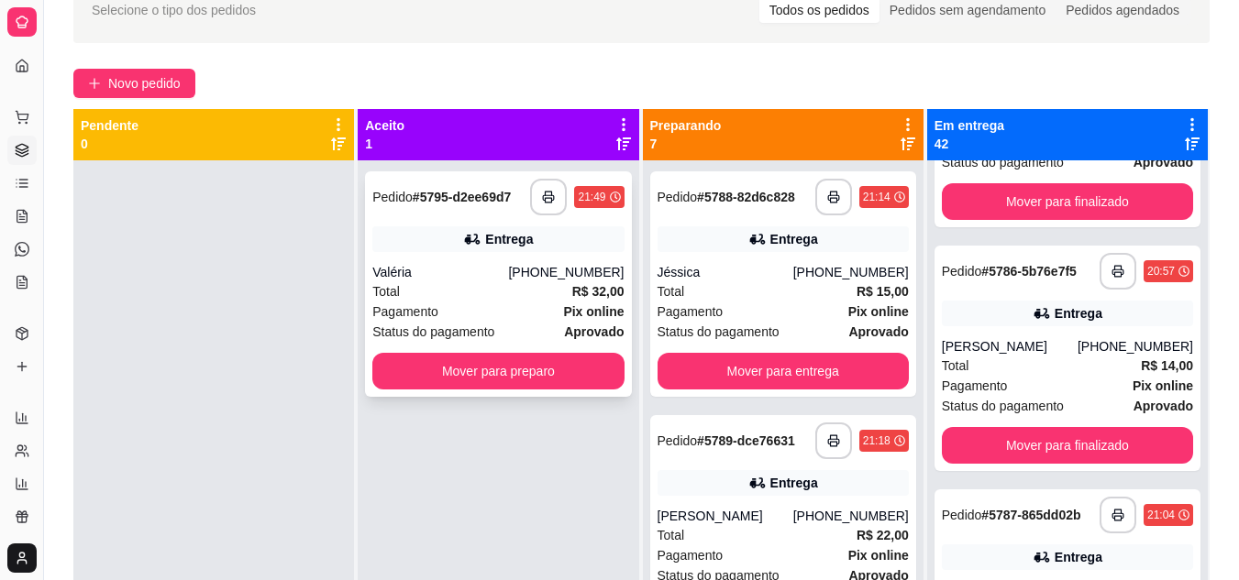
scroll to position [9241, 0]
click at [553, 193] on button "button" at bounding box center [549, 198] width 36 height 36
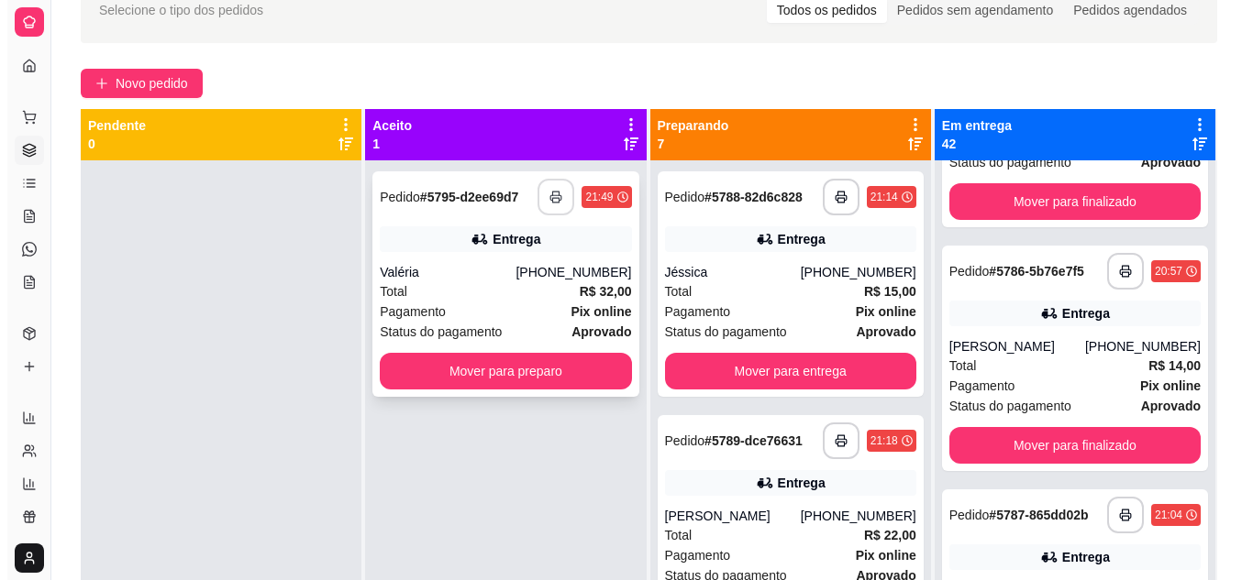
scroll to position [0, 0]
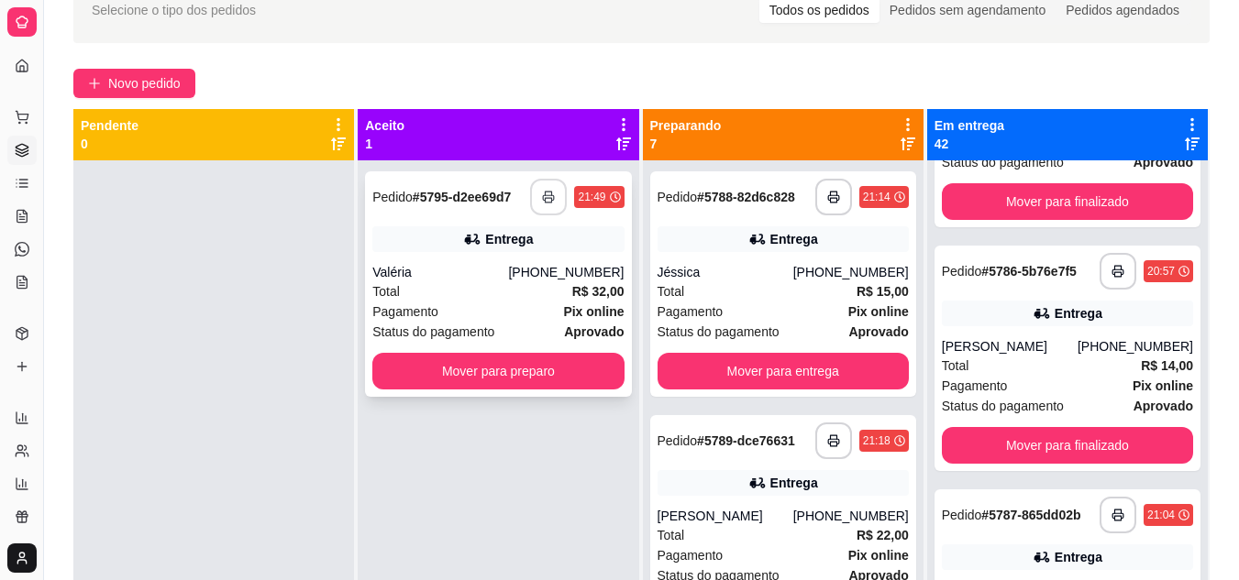
click at [510, 308] on div "Pagamento Pix online" at bounding box center [497, 312] width 251 height 20
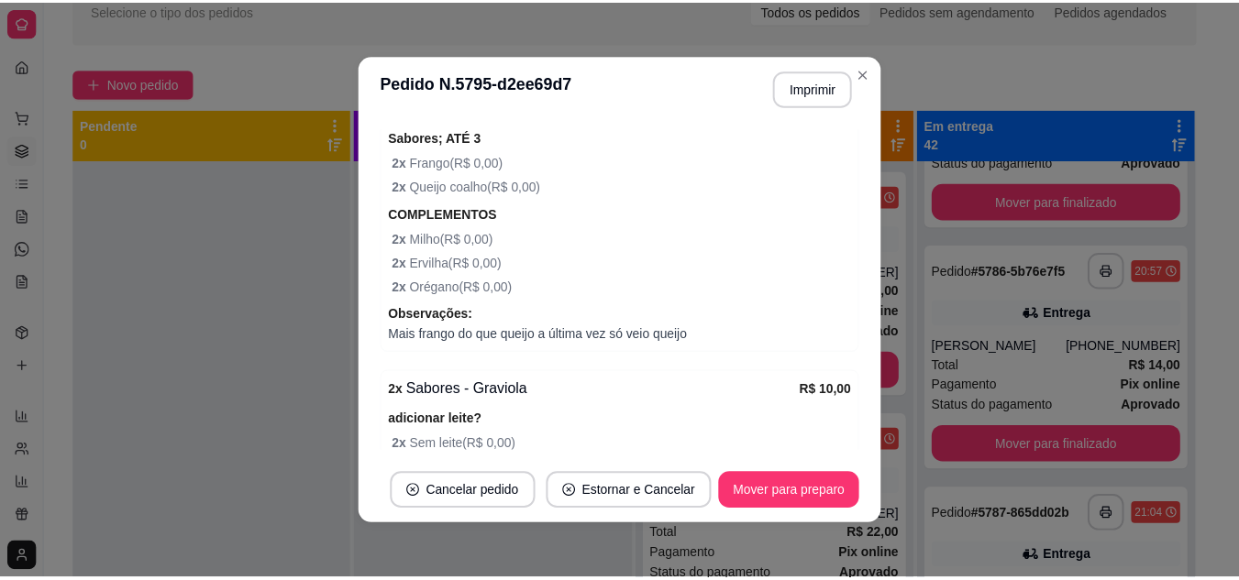
scroll to position [724, 0]
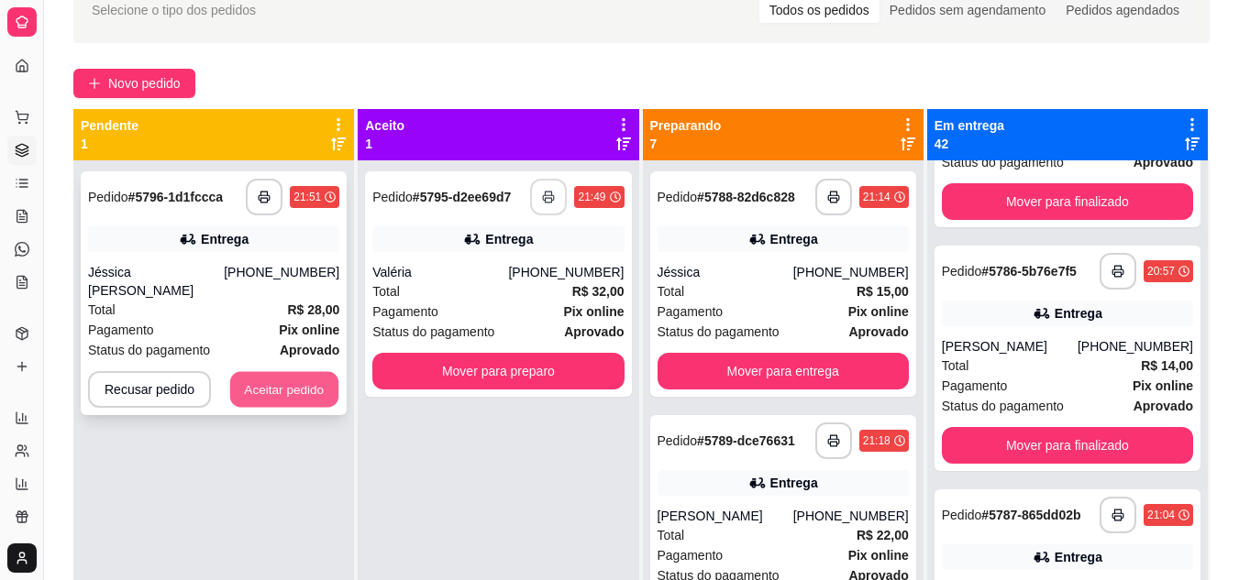
click at [247, 403] on button "Aceitar pedido" at bounding box center [284, 390] width 108 height 36
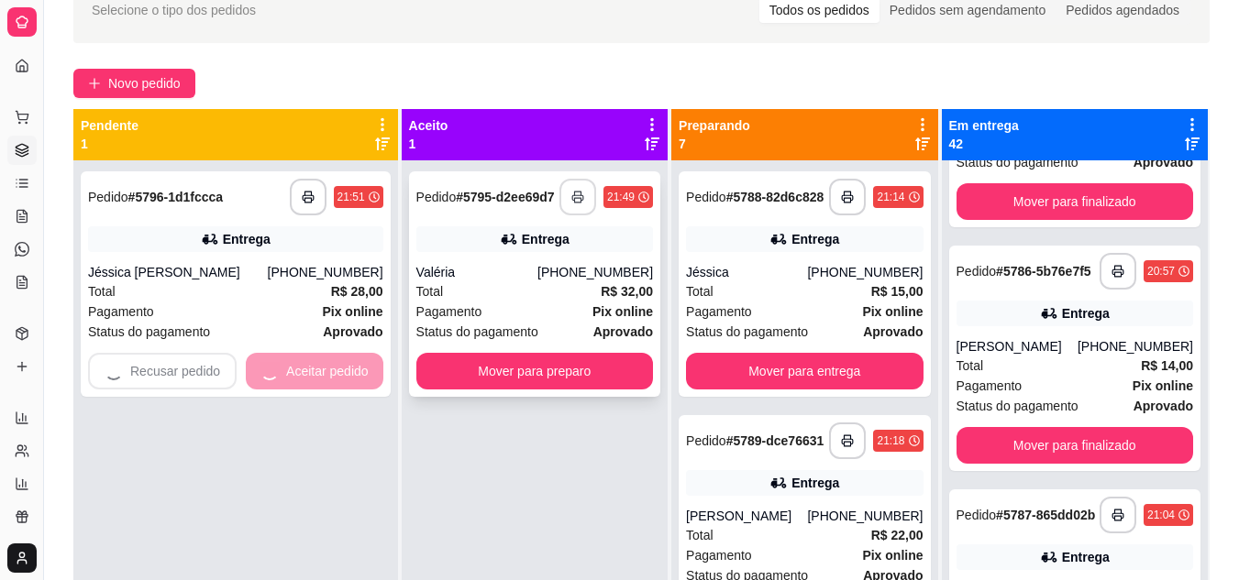
scroll to position [9571, 0]
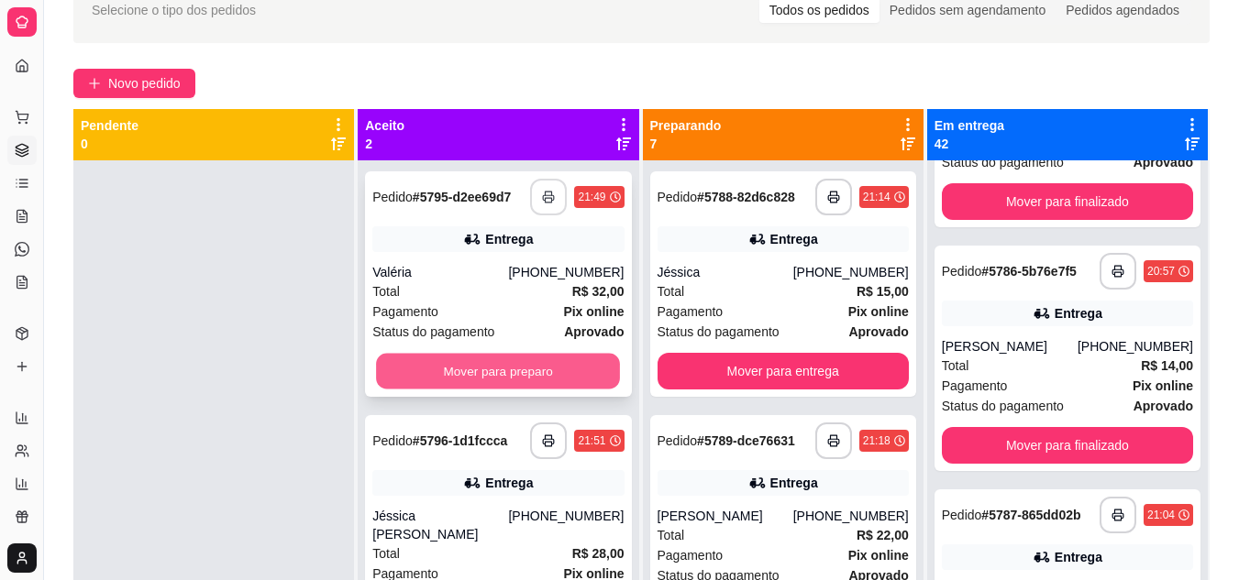
click at [479, 384] on button "Mover para preparo" at bounding box center [498, 372] width 244 height 36
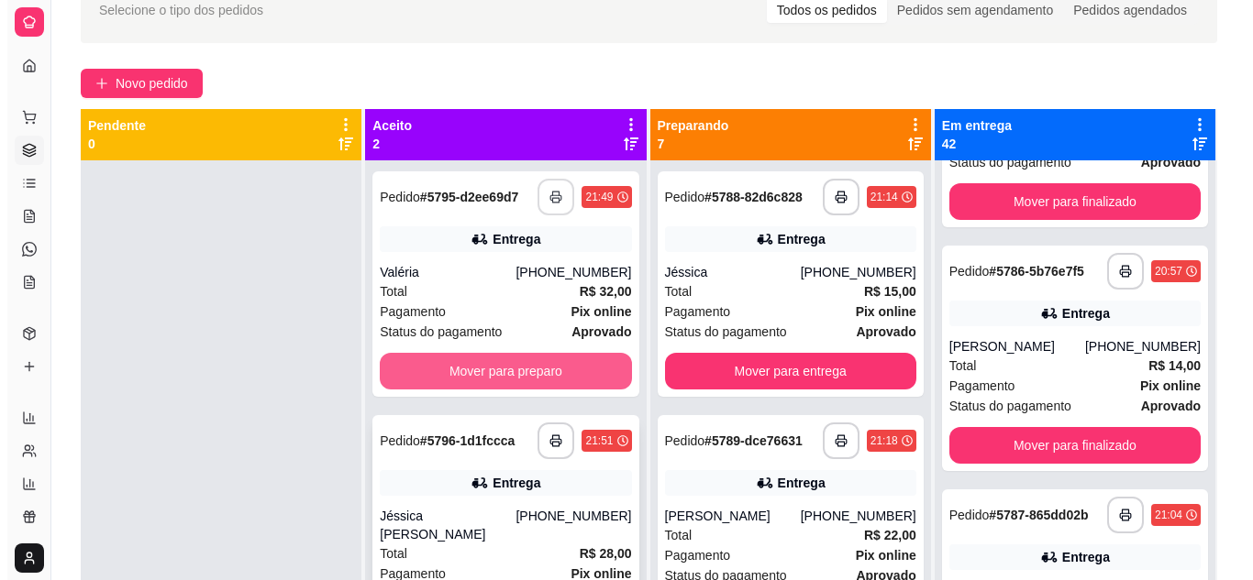
scroll to position [9241, 0]
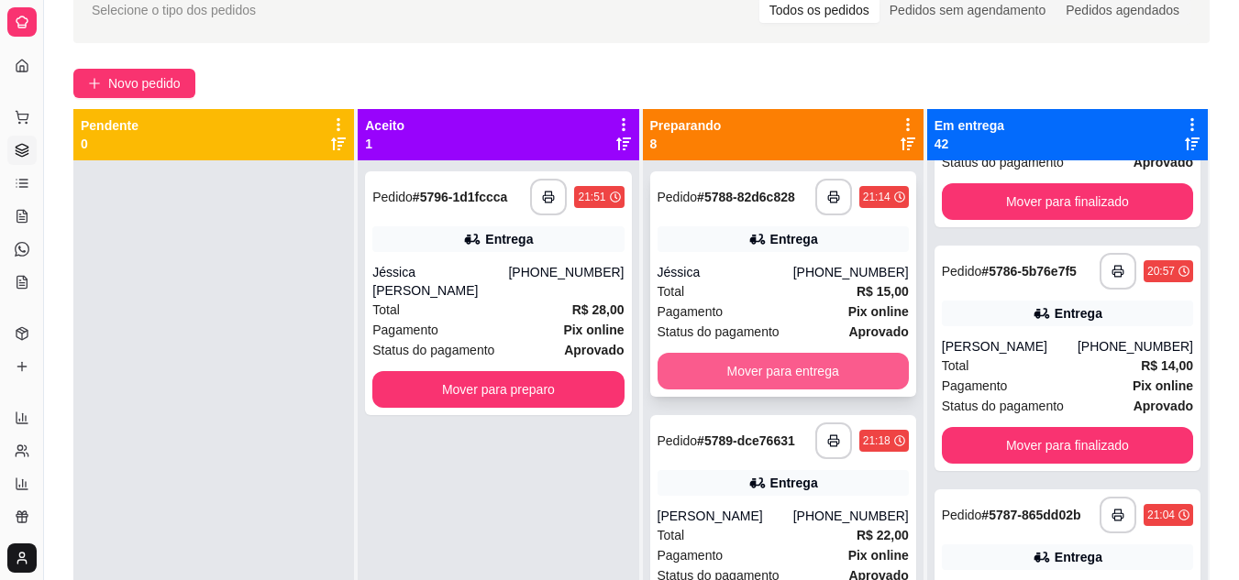
click at [757, 379] on button "Mover para entrega" at bounding box center [782, 371] width 251 height 37
click at [757, 379] on div "Mover para entrega" at bounding box center [782, 371] width 251 height 37
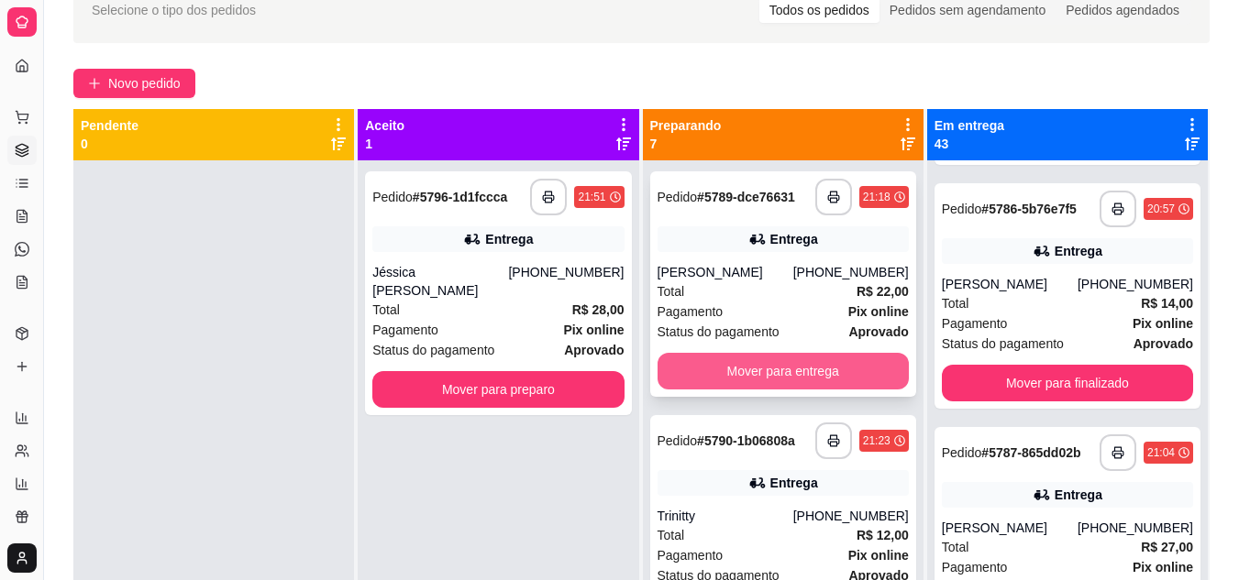
click at [763, 377] on button "Mover para entrega" at bounding box center [782, 371] width 251 height 37
click at [734, 366] on button "Mover para entrega" at bounding box center [782, 371] width 251 height 37
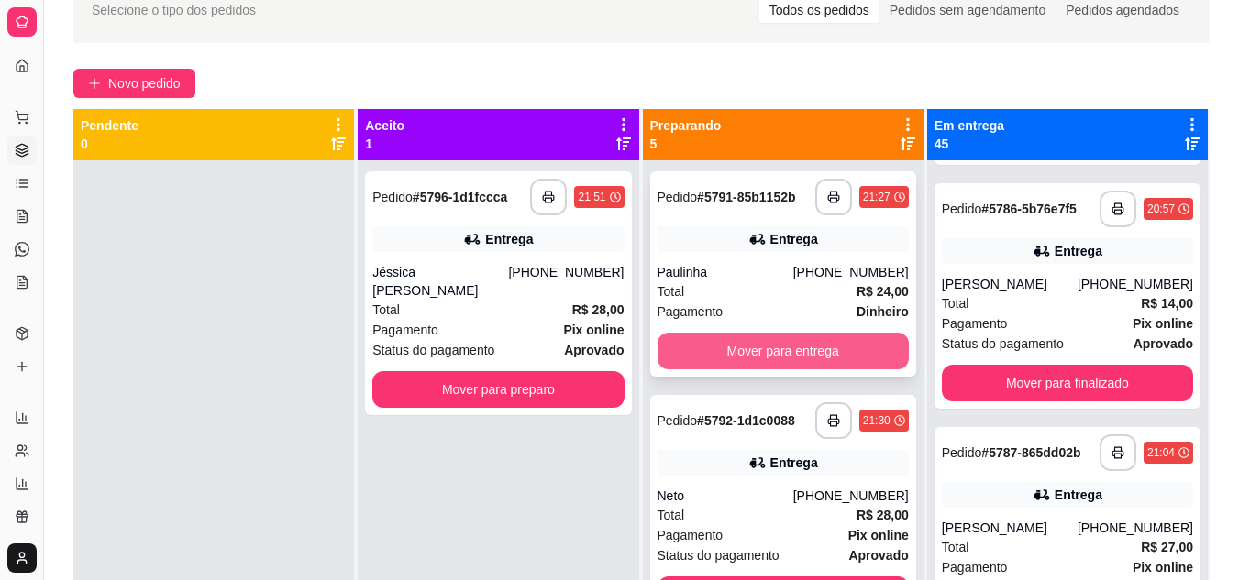
click at [733, 352] on button "Mover para entrega" at bounding box center [782, 351] width 251 height 37
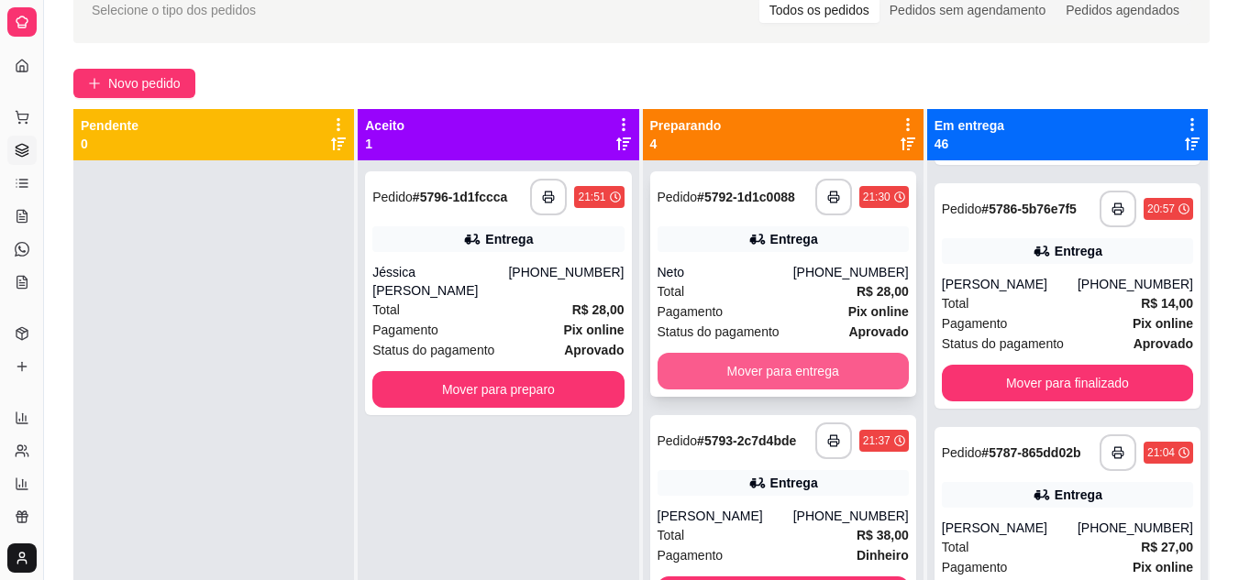
click at [735, 359] on button "Mover para entrega" at bounding box center [782, 371] width 251 height 37
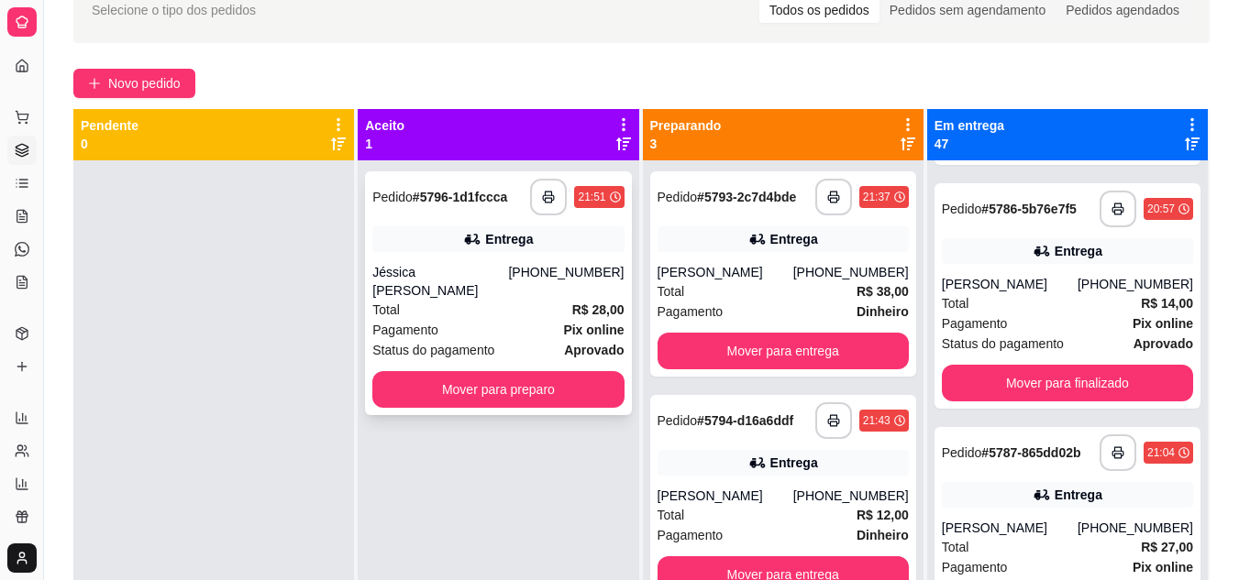
click at [500, 288] on div "Jéssica [PERSON_NAME]" at bounding box center [440, 281] width 136 height 37
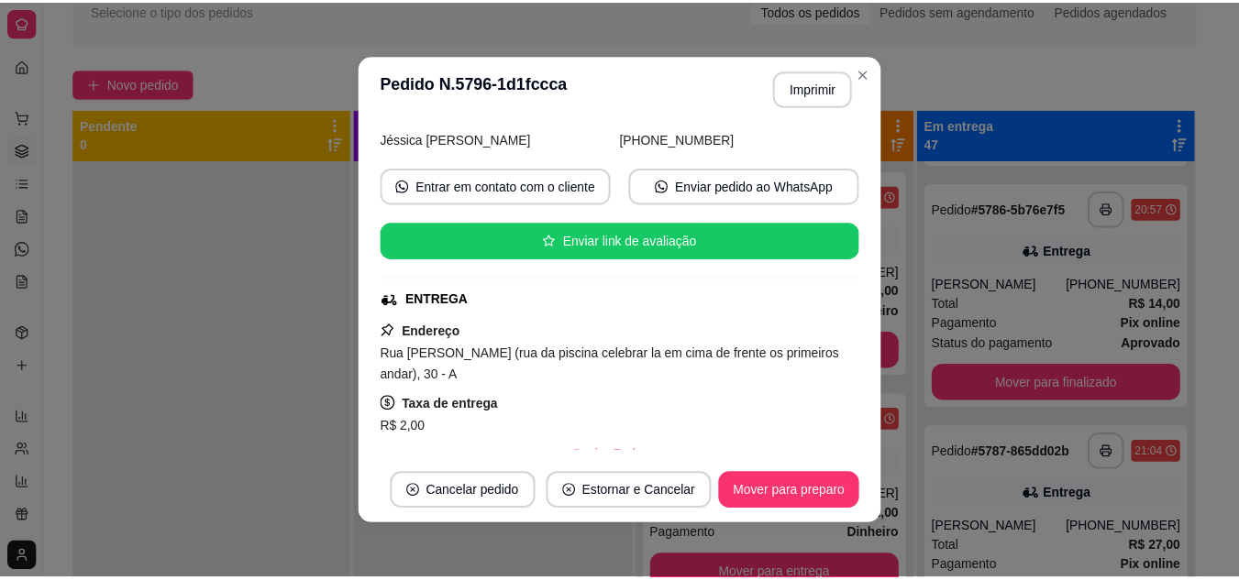
scroll to position [0, 0]
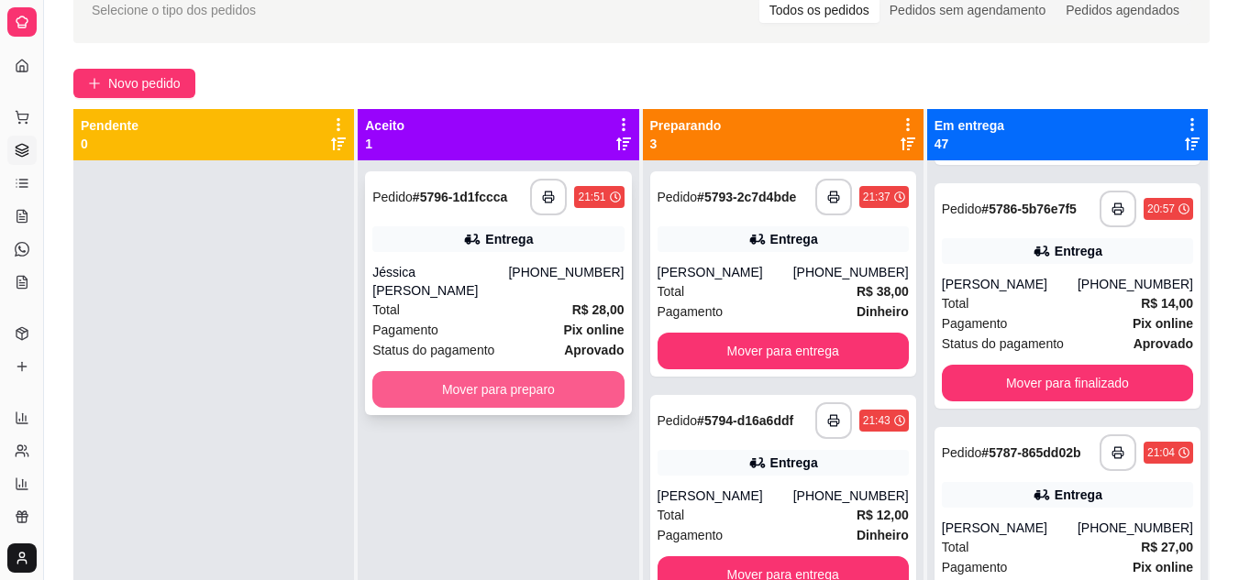
click at [492, 381] on button "Mover para preparo" at bounding box center [497, 389] width 251 height 37
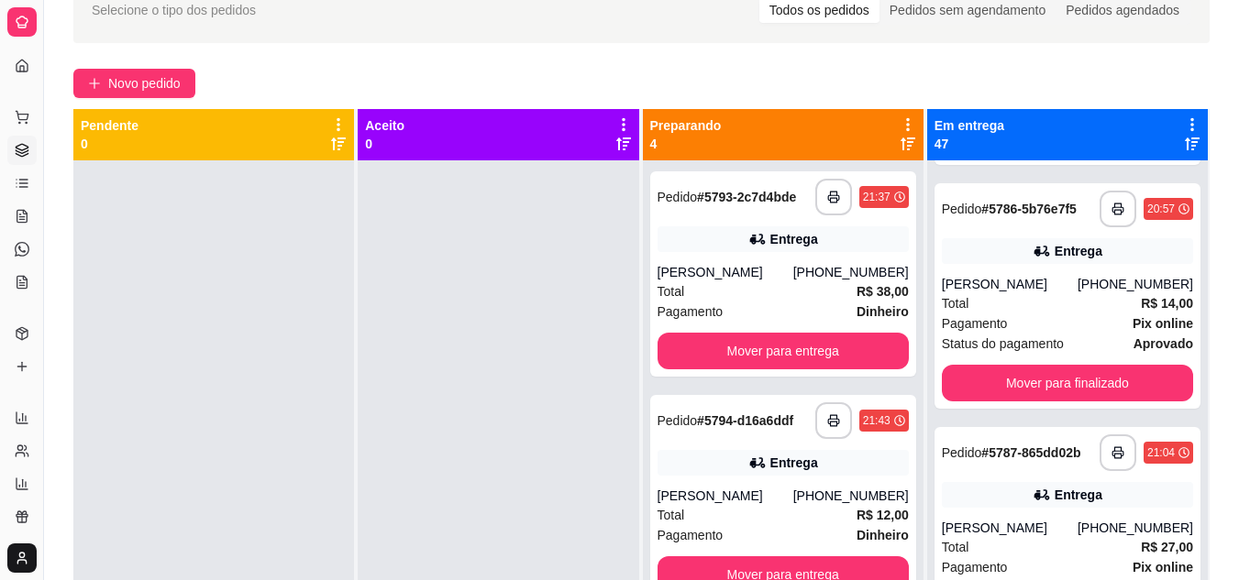
click at [900, 138] on icon at bounding box center [907, 144] width 15 height 13
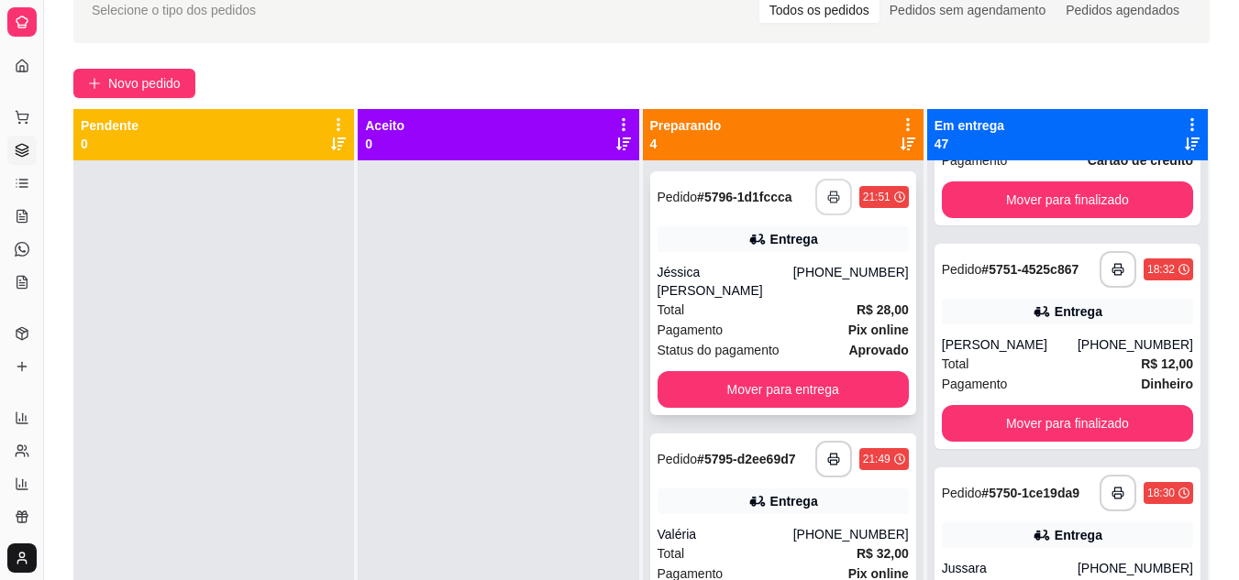
click at [827, 194] on icon "button" at bounding box center [833, 197] width 13 height 13
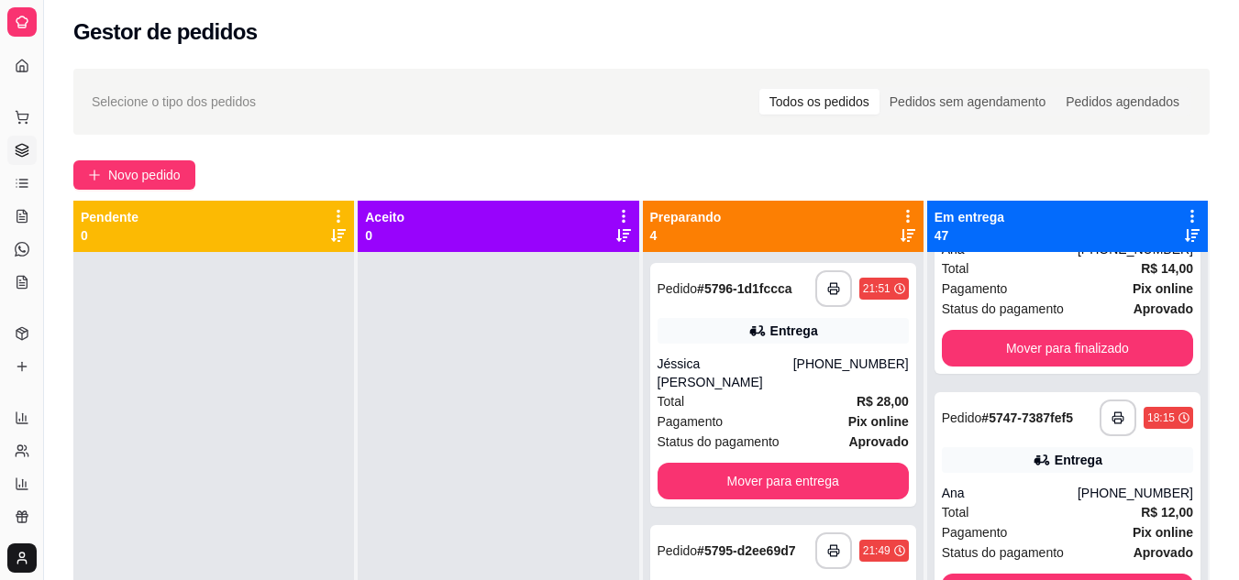
scroll to position [10158, 0]
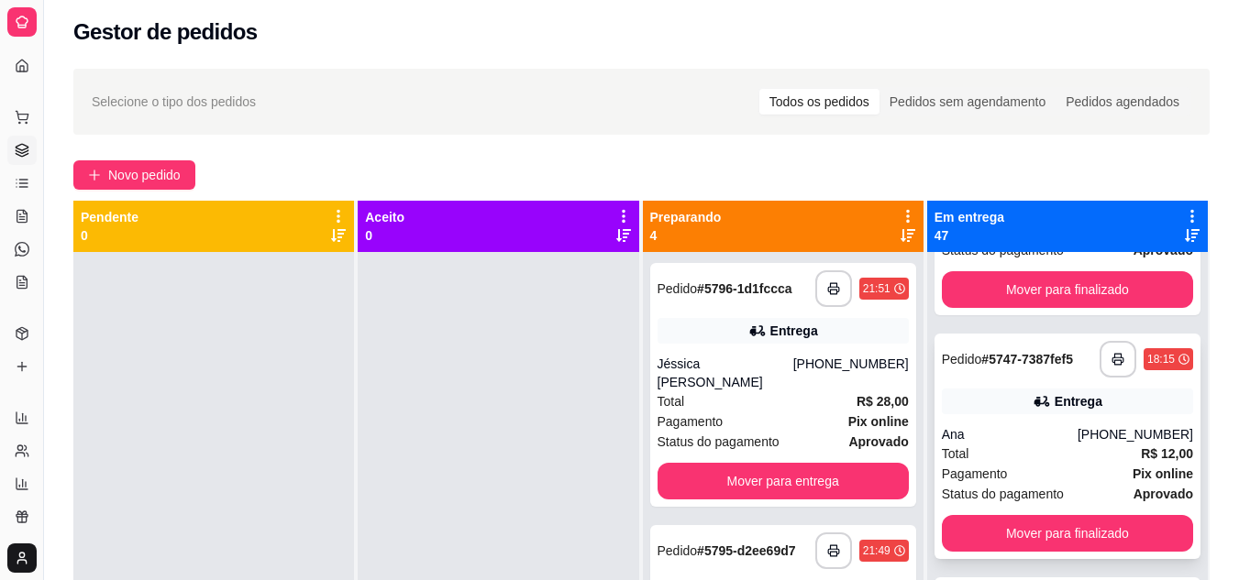
click at [1044, 464] on div "Total R$ 12,00" at bounding box center [1067, 454] width 251 height 20
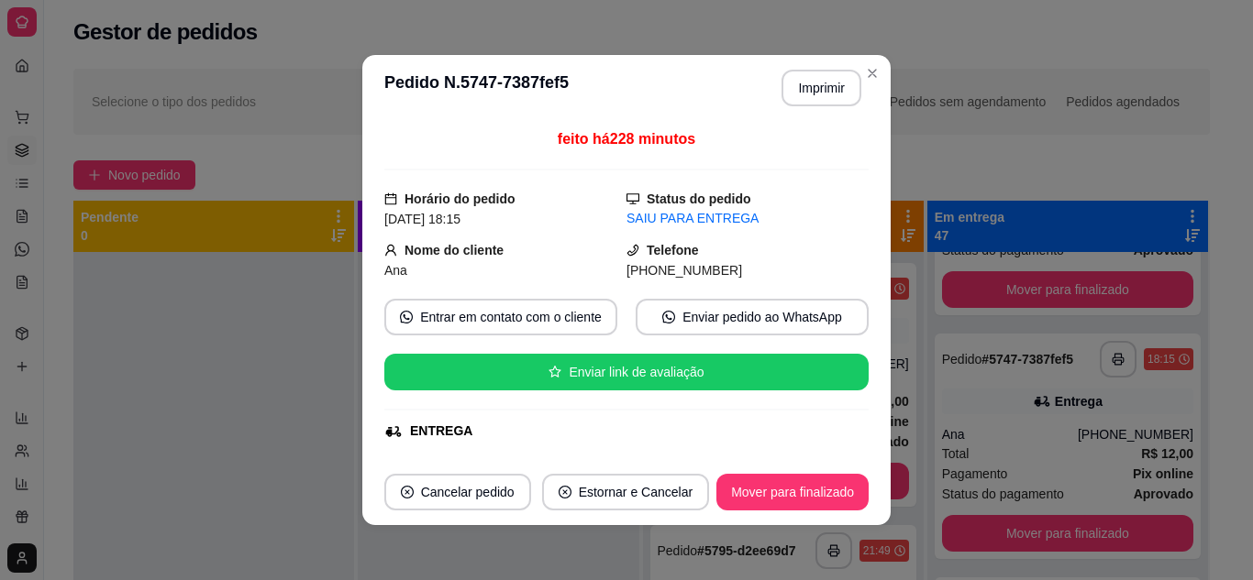
click at [217, 334] on div at bounding box center [213, 542] width 281 height 580
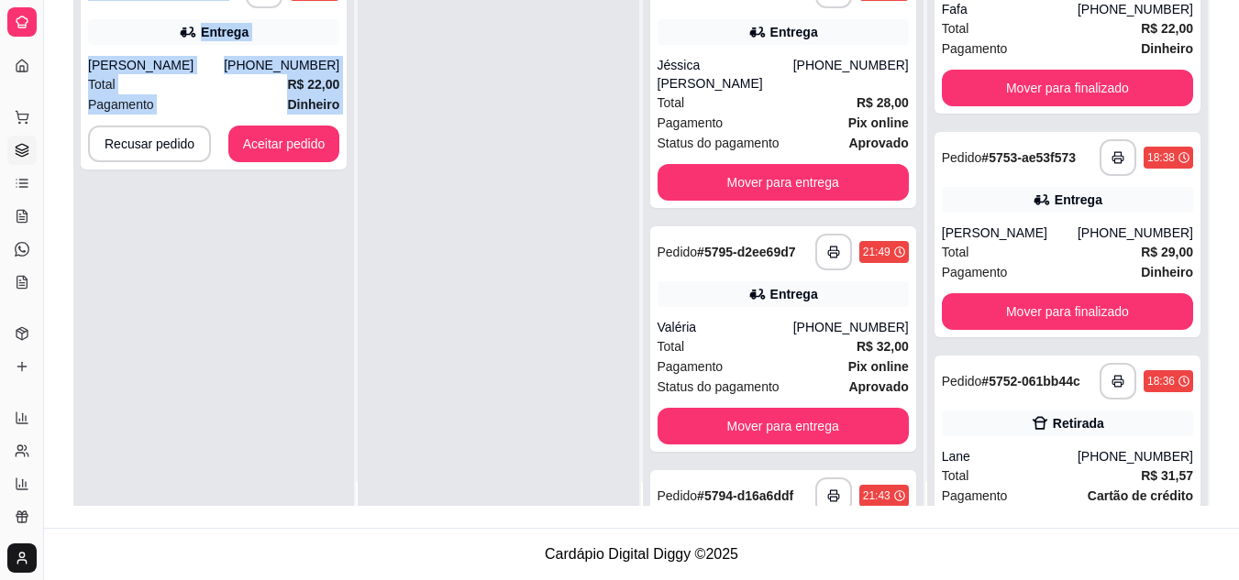
scroll to position [0, 0]
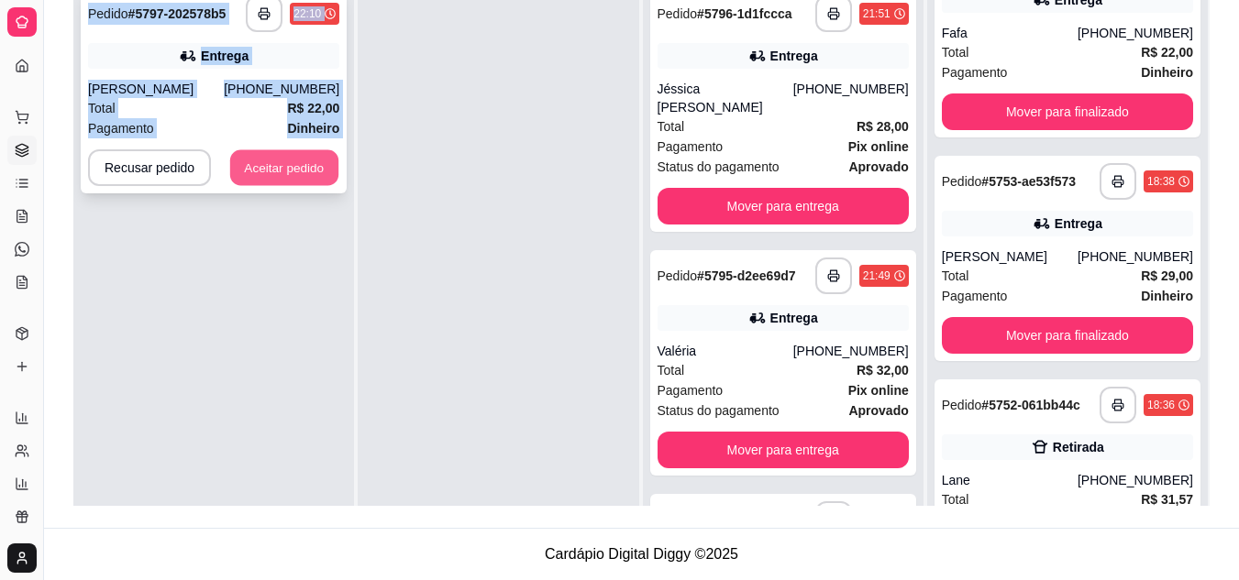
click at [267, 168] on button "Aceitar pedido" at bounding box center [284, 168] width 108 height 36
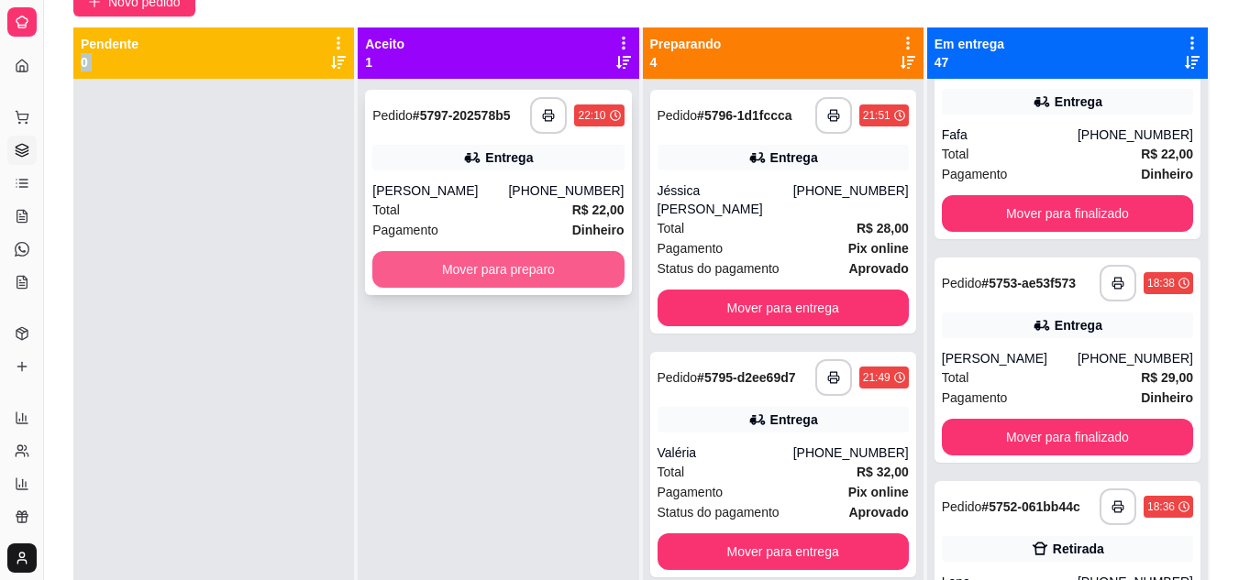
scroll to position [5, 0]
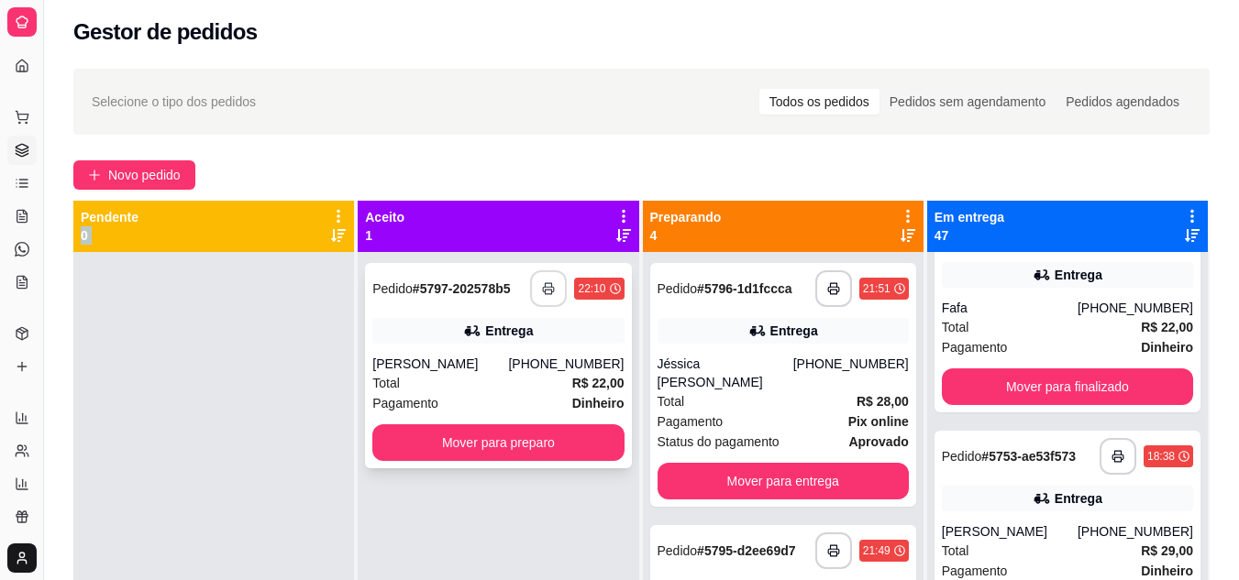
click at [545, 280] on button "button" at bounding box center [548, 289] width 37 height 37
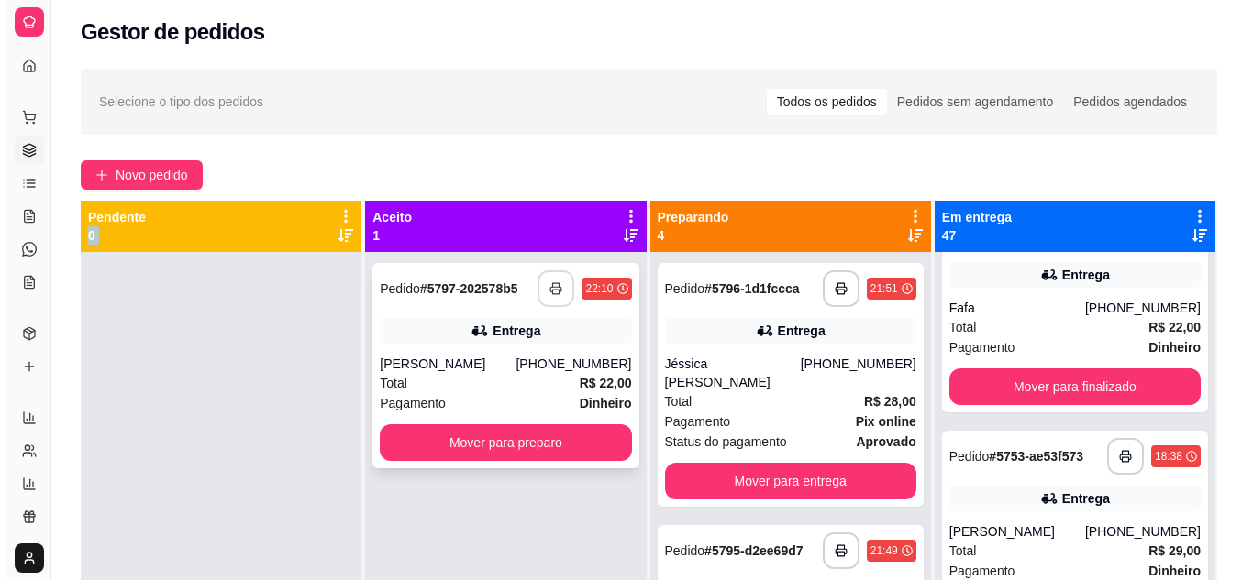
scroll to position [0, 0]
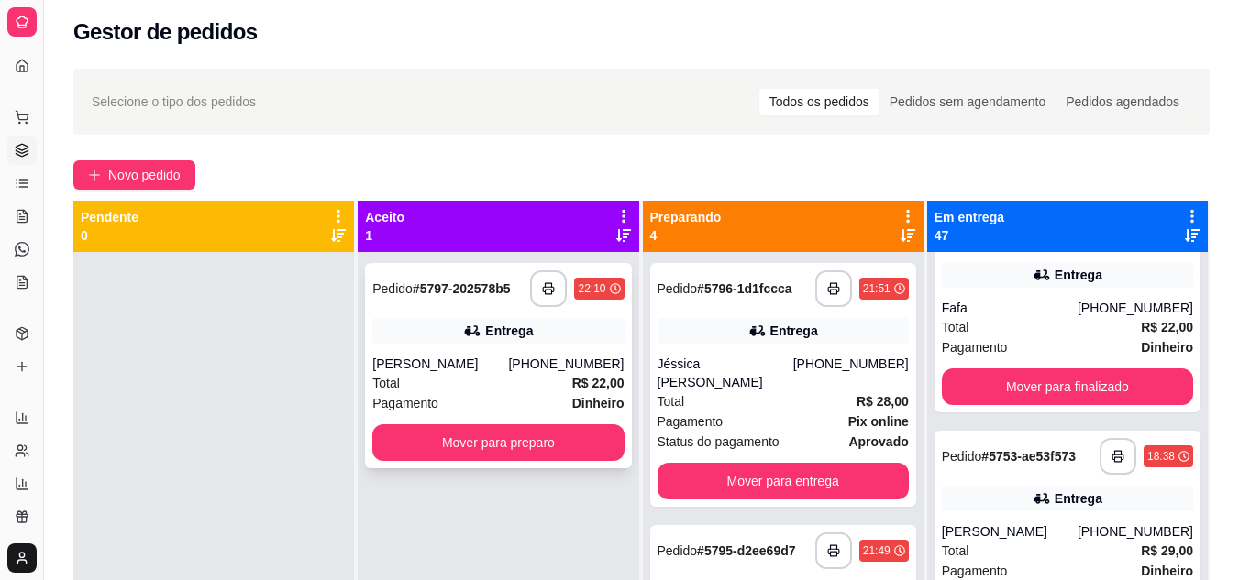
click at [535, 370] on div "[PHONE_NUMBER]" at bounding box center [566, 364] width 116 height 18
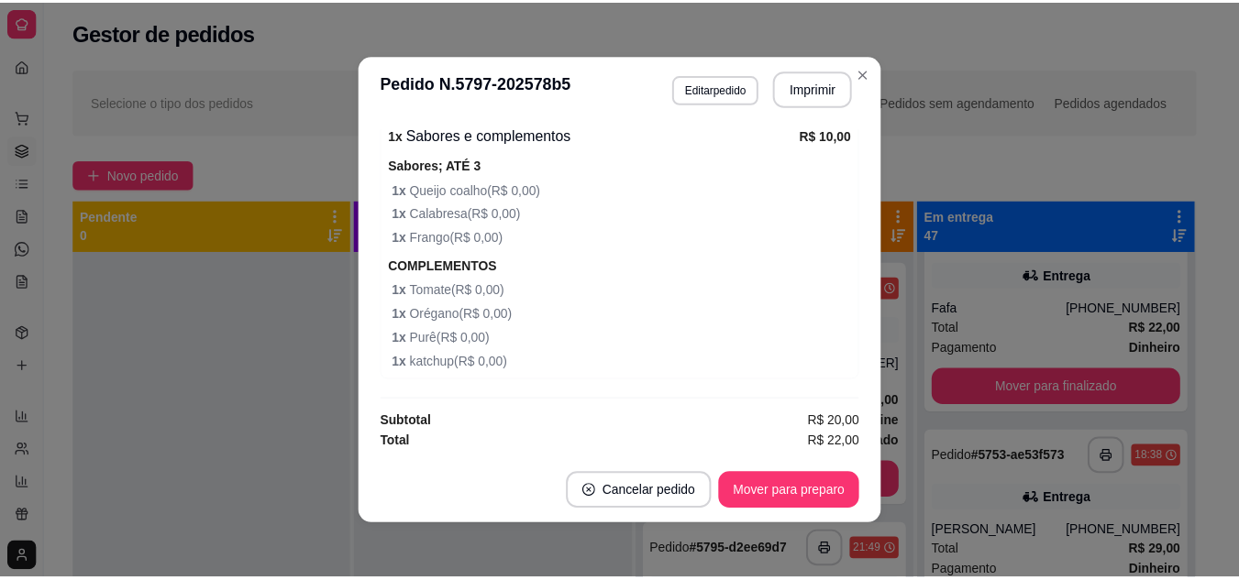
scroll to position [4, 0]
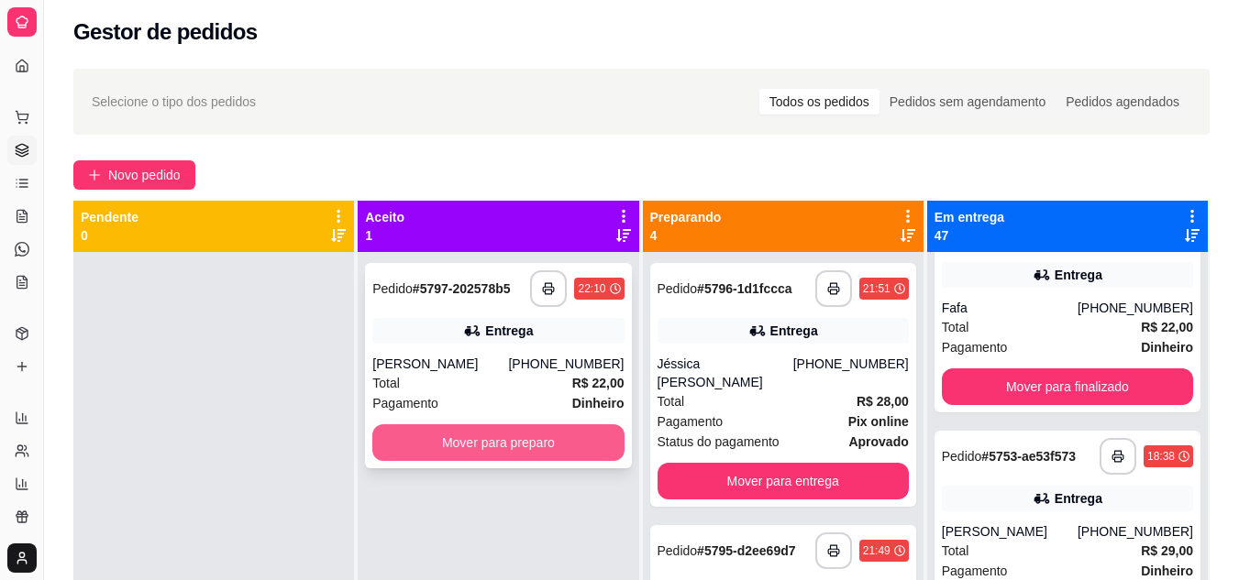
click at [423, 447] on button "Mover para preparo" at bounding box center [497, 443] width 251 height 37
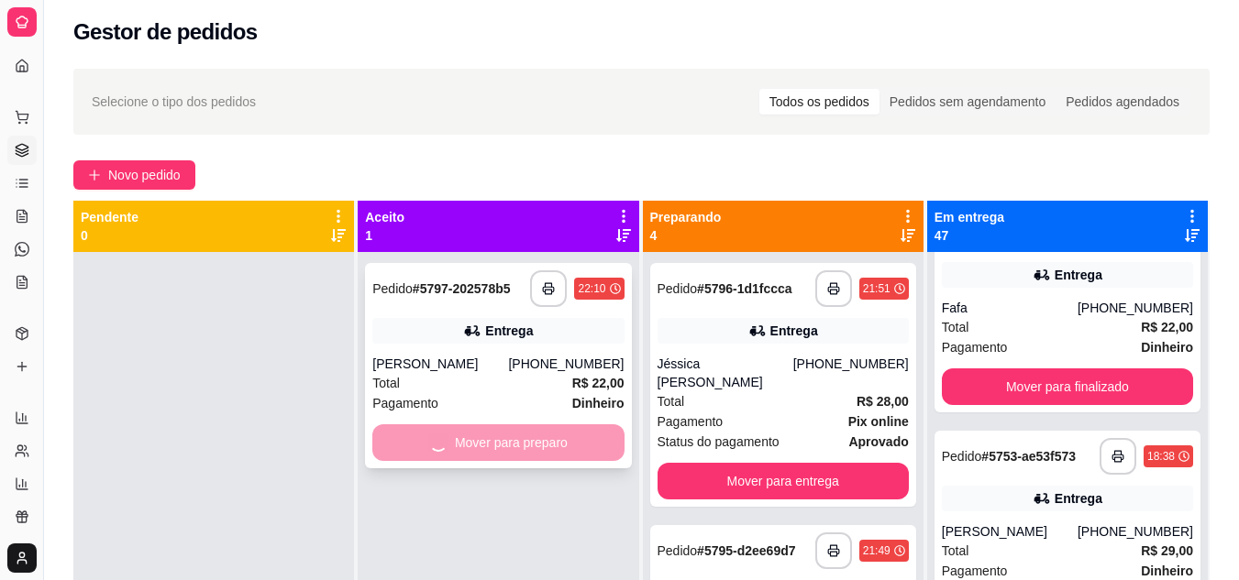
click at [423, 447] on div "Mover para preparo" at bounding box center [497, 443] width 251 height 37
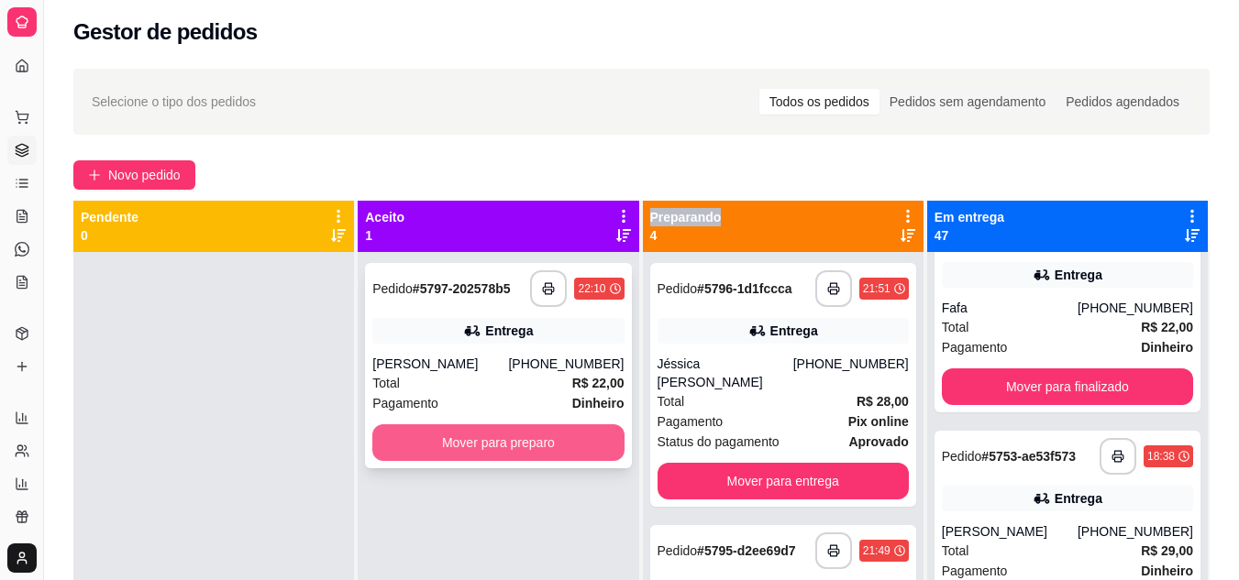
click at [426, 444] on button "Mover para preparo" at bounding box center [497, 443] width 251 height 37
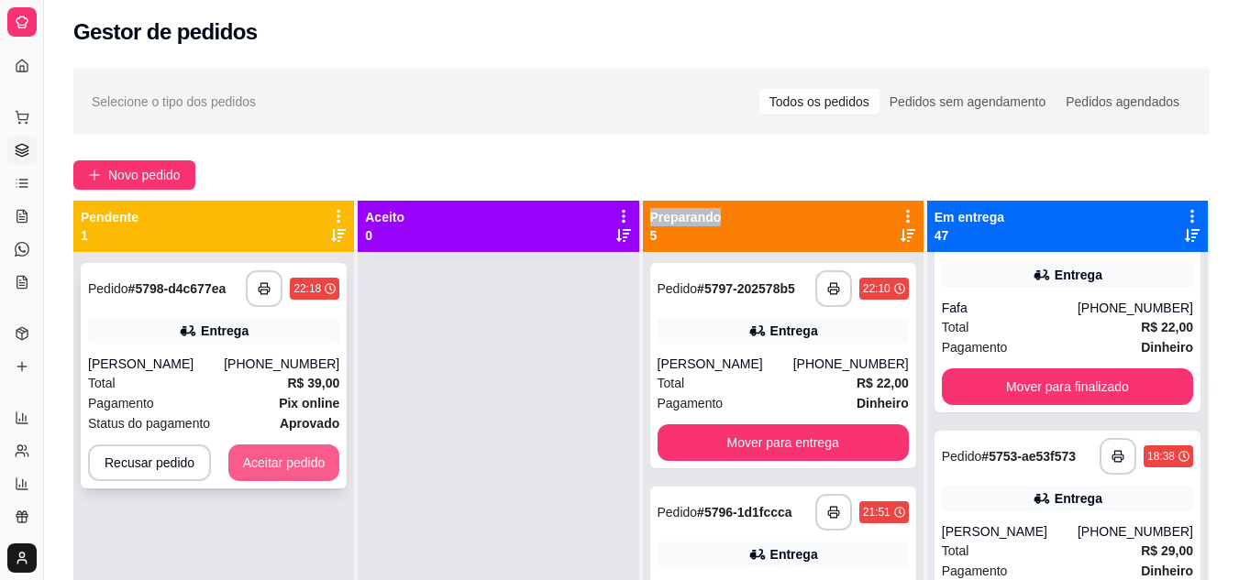
click at [318, 470] on button "Aceitar pedido" at bounding box center [284, 463] width 112 height 37
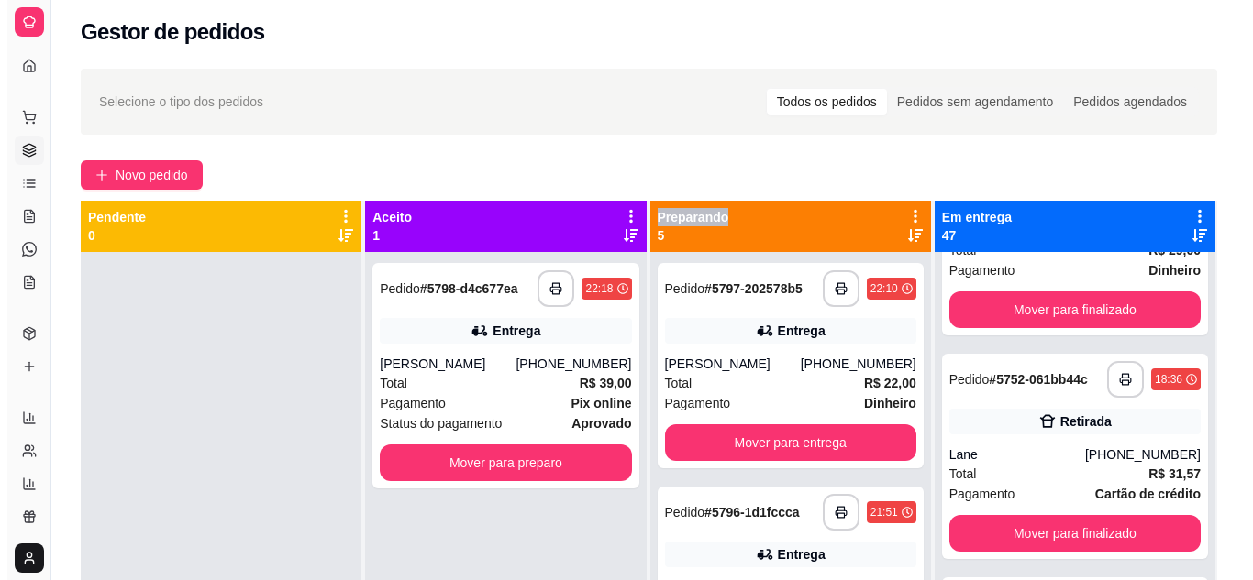
scroll to position [8698, 0]
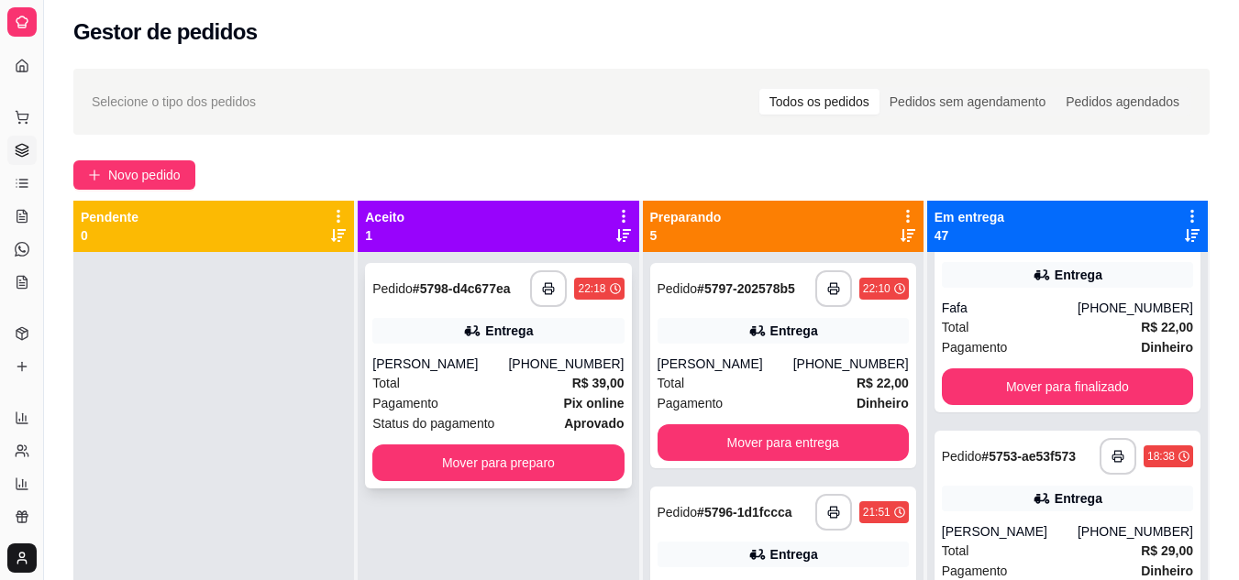
click at [473, 370] on div "[PERSON_NAME]" at bounding box center [440, 364] width 136 height 18
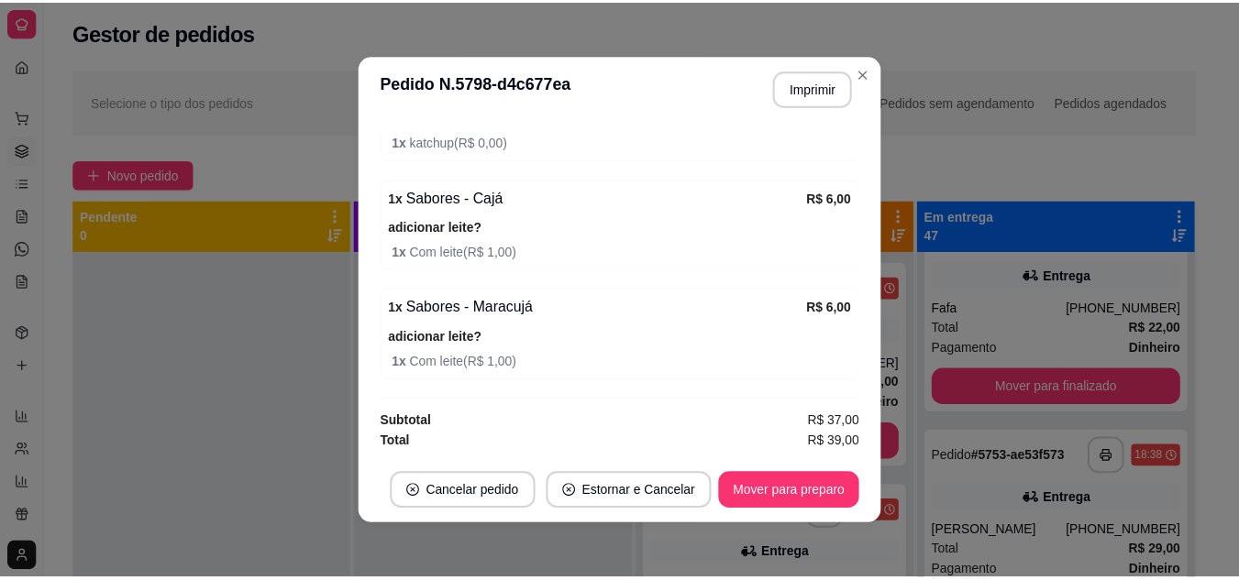
scroll to position [4, 0]
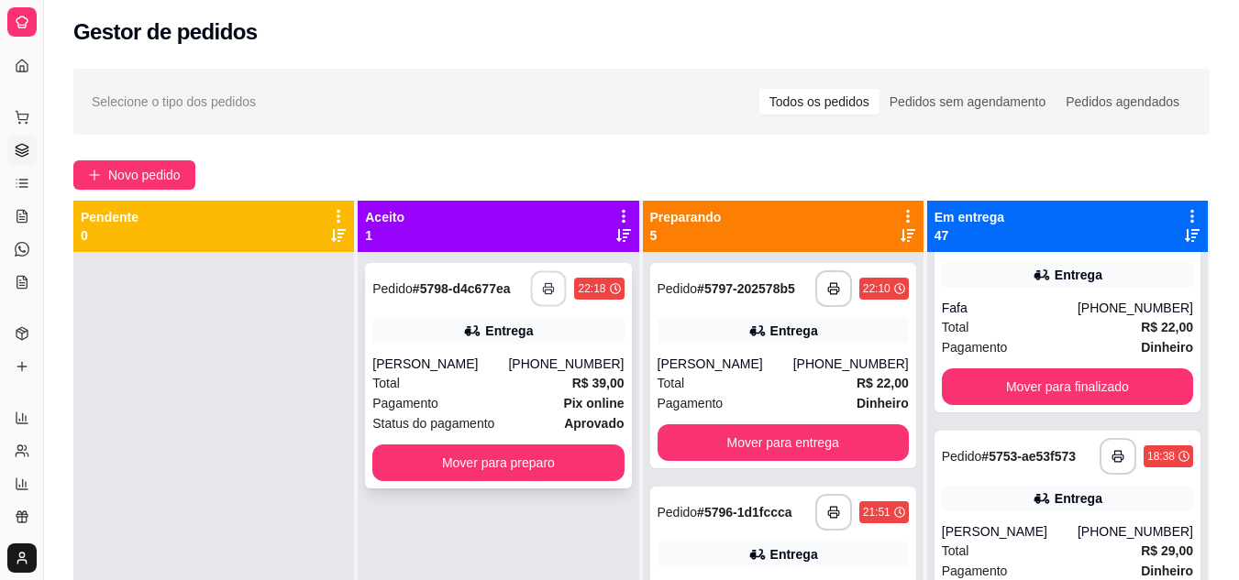
click at [541, 295] on button "button" at bounding box center [549, 289] width 36 height 36
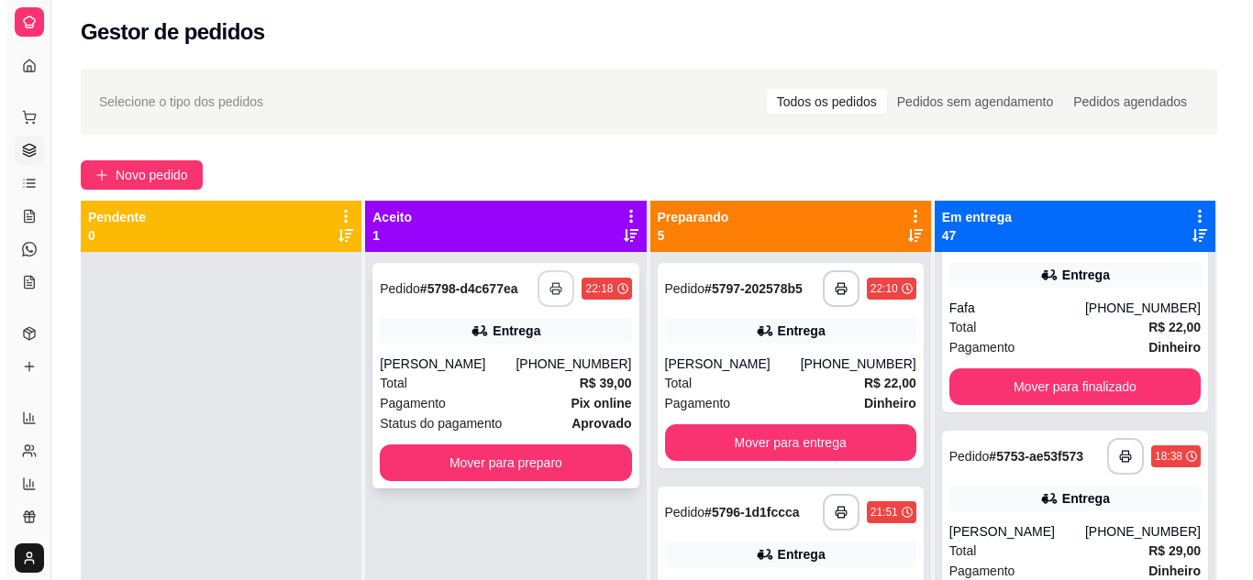
scroll to position [0, 0]
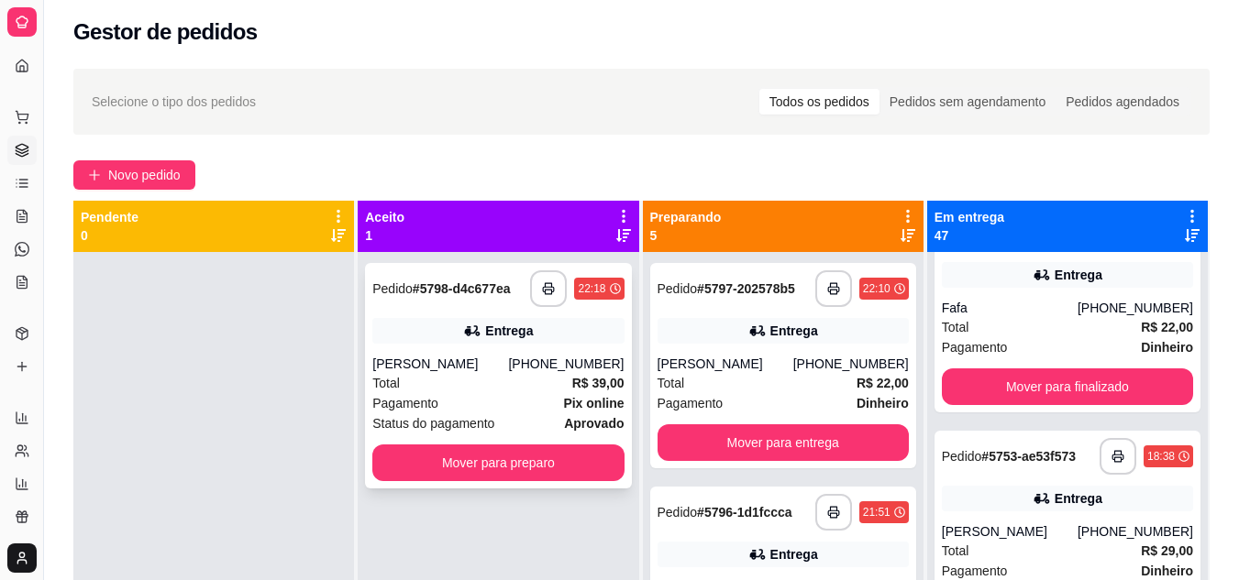
click at [495, 382] on div "Total R$ 39,00" at bounding box center [497, 383] width 251 height 20
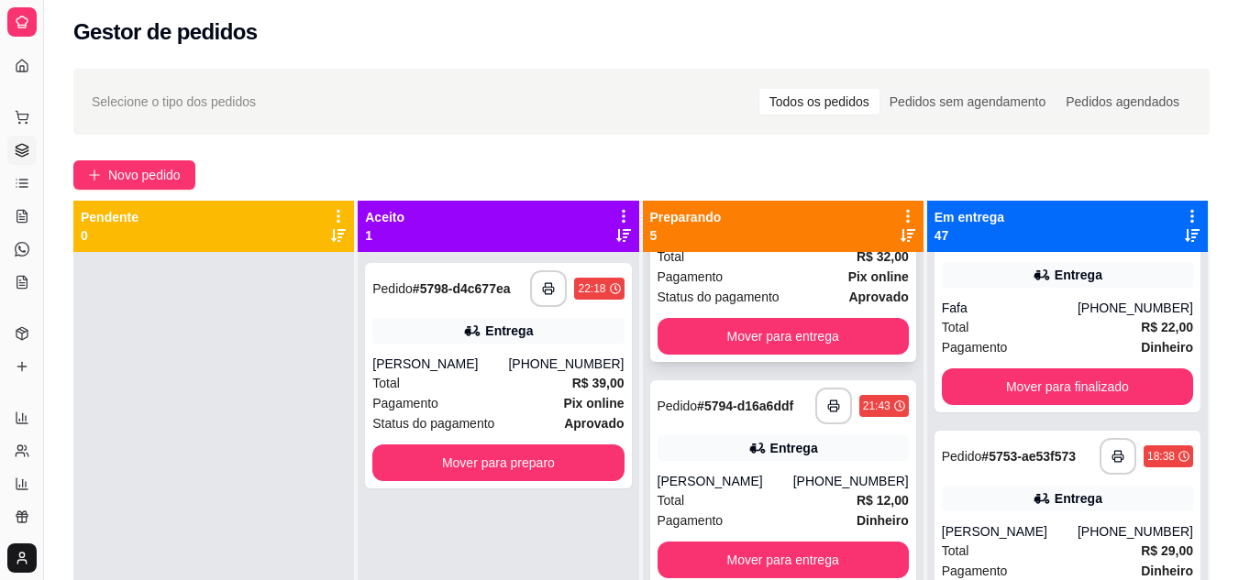
scroll to position [615, 0]
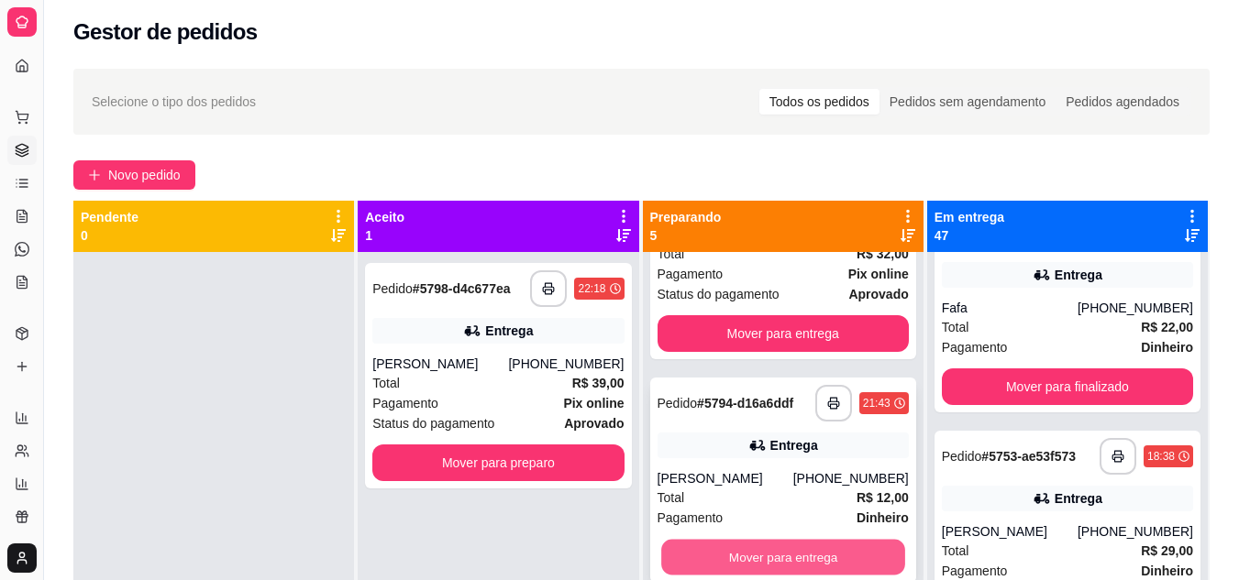
click at [803, 551] on button "Mover para entrega" at bounding box center [783, 558] width 244 height 36
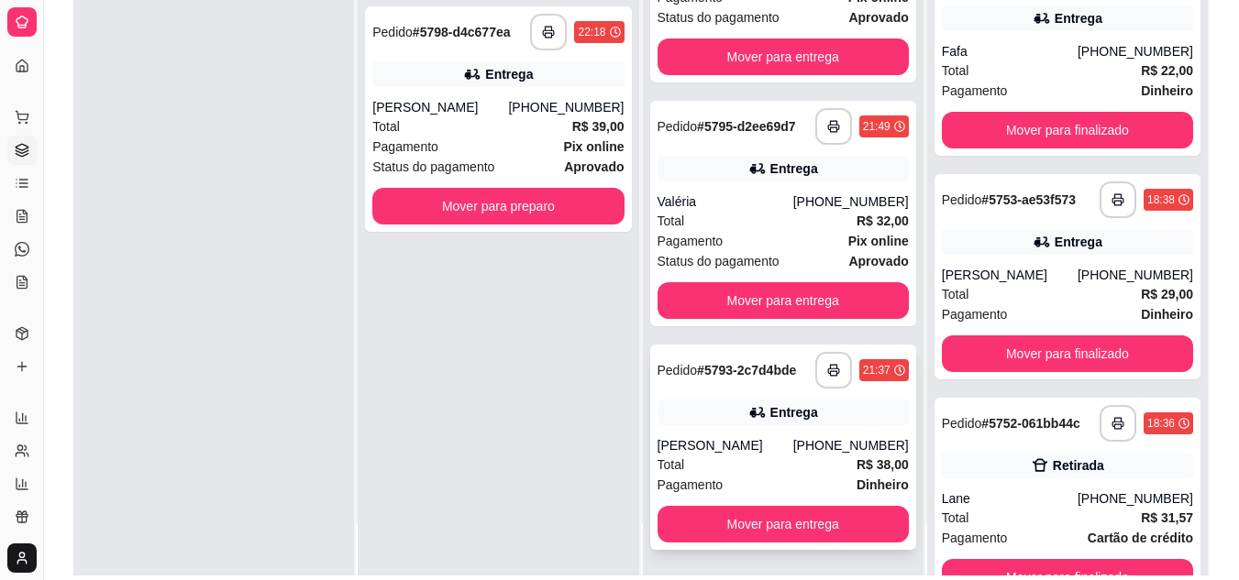
scroll to position [280, 0]
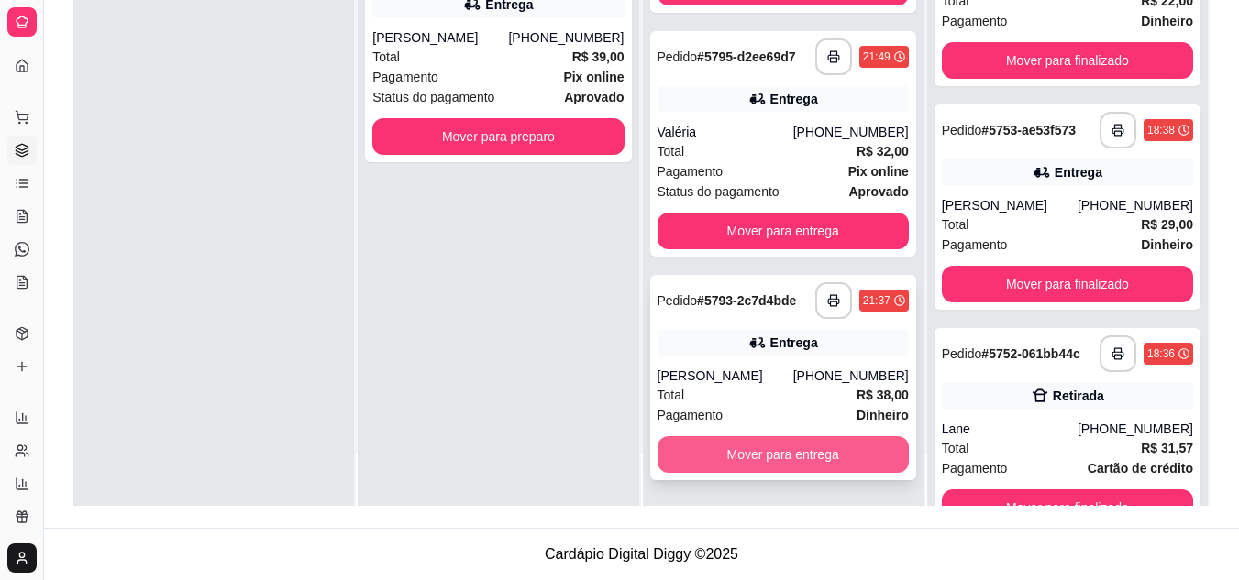
click at [746, 449] on button "Mover para entrega" at bounding box center [782, 454] width 251 height 37
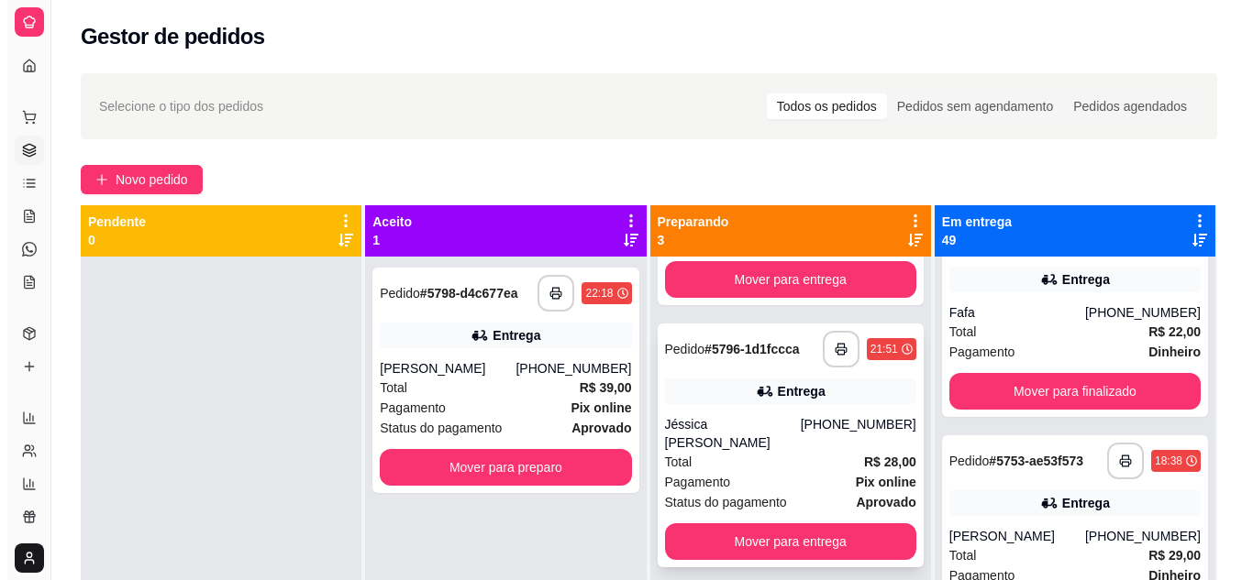
scroll to position [51, 0]
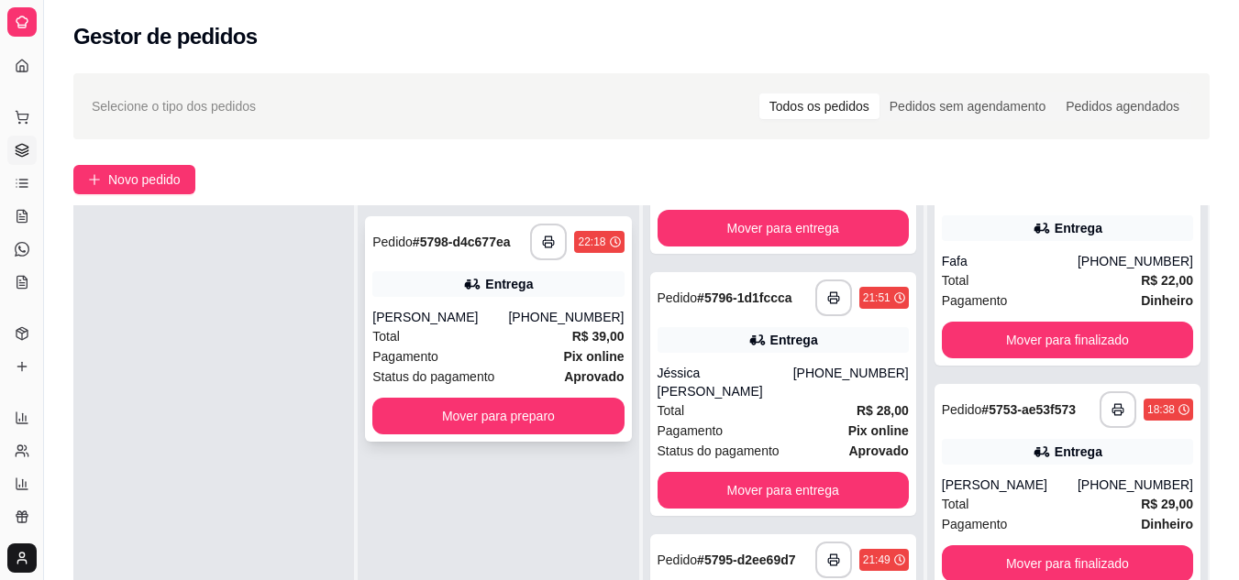
click at [438, 337] on div "Total R$ 39,00" at bounding box center [497, 336] width 251 height 20
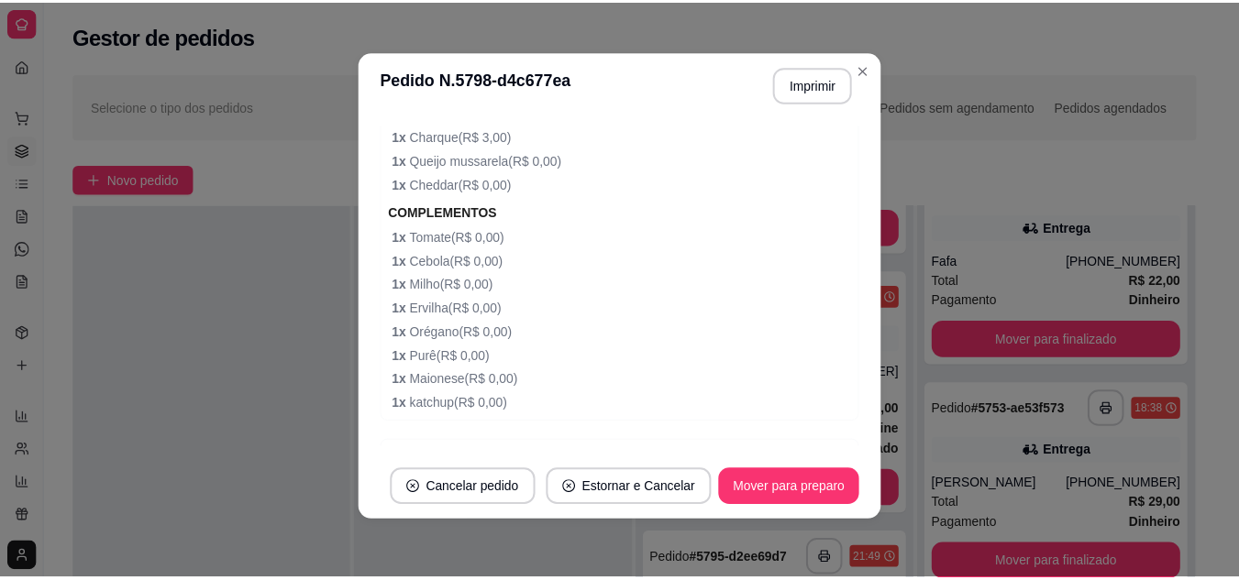
scroll to position [1077, 0]
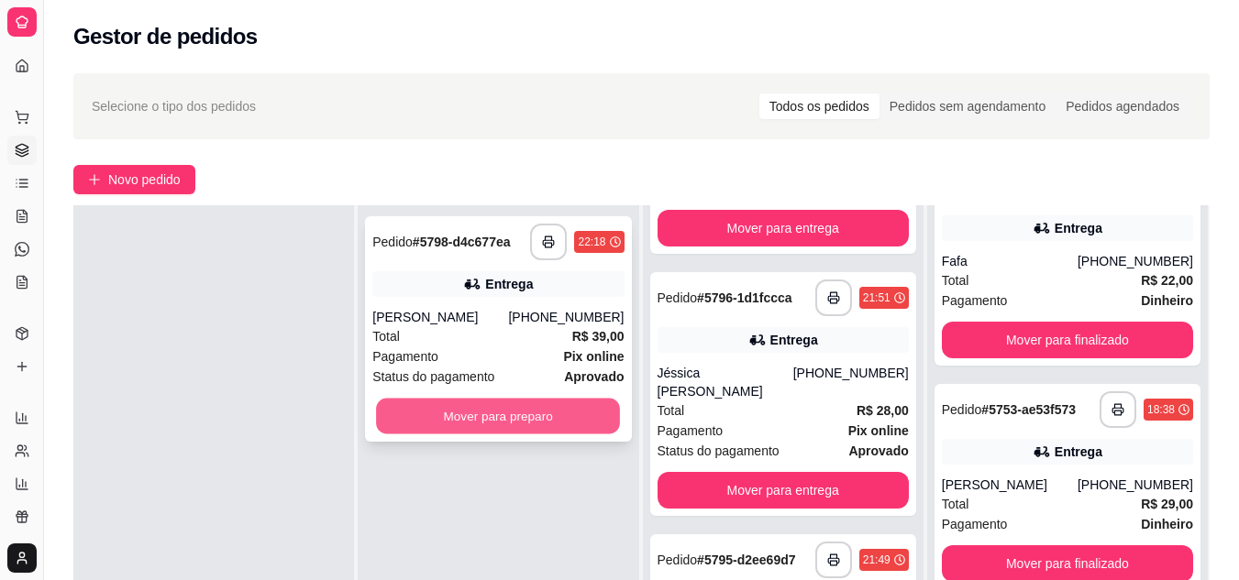
click at [558, 414] on button "Mover para preparo" at bounding box center [498, 417] width 244 height 36
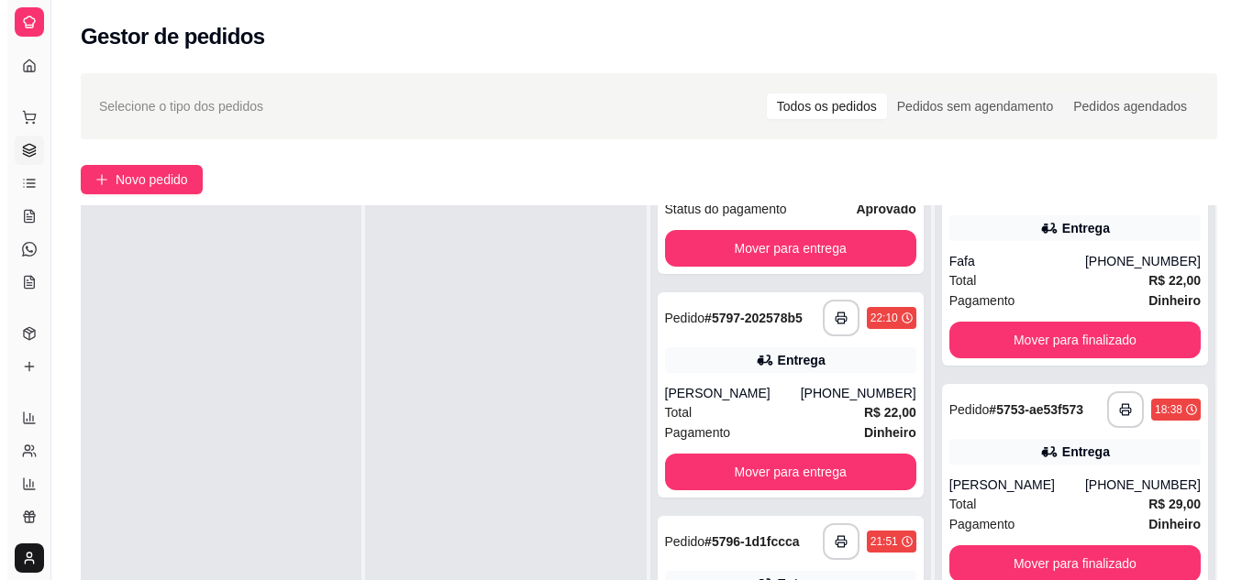
scroll to position [412, 0]
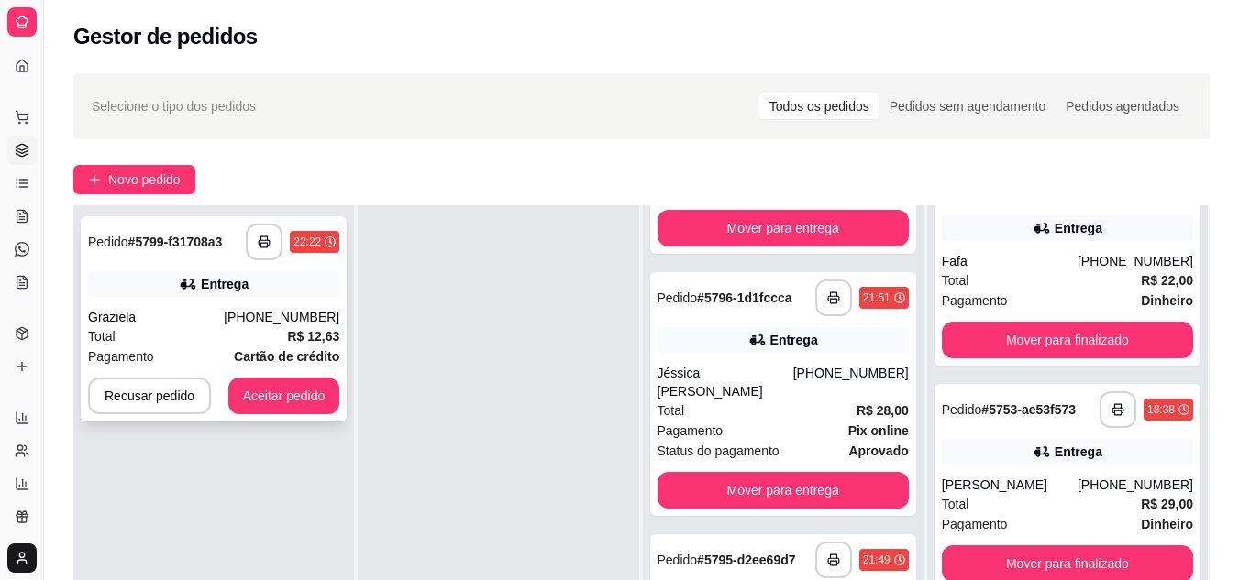
click at [233, 412] on button "Aceitar pedido" at bounding box center [284, 396] width 112 height 37
click at [233, 412] on div "Recusar pedido Aceitar pedido" at bounding box center [213, 396] width 251 height 37
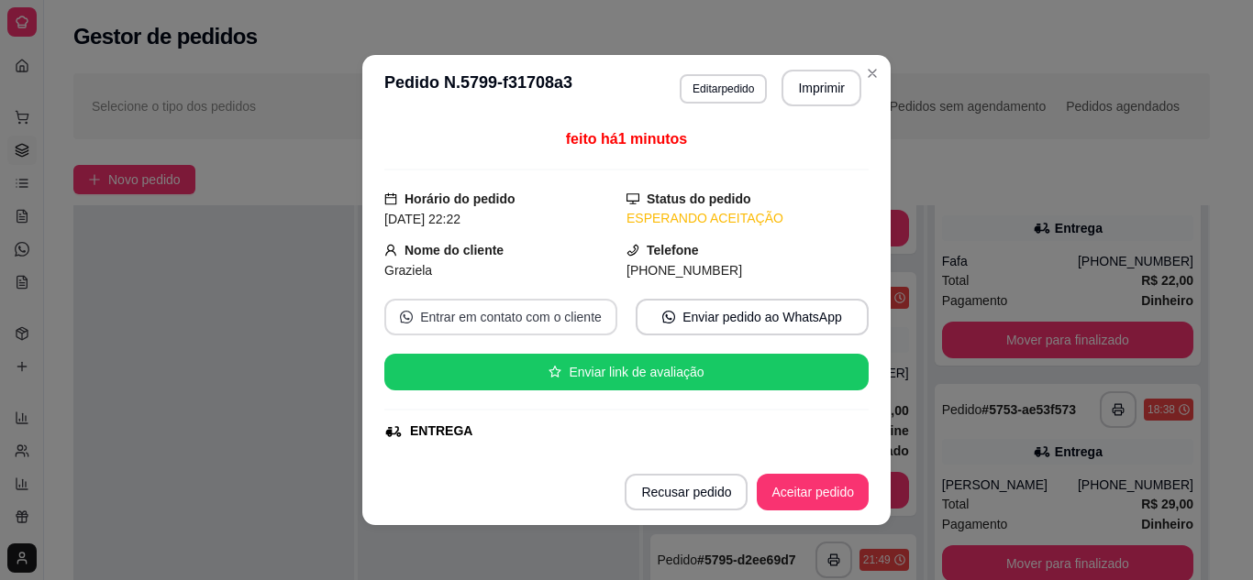
scroll to position [9145, 0]
click at [816, 90] on button "Imprimir" at bounding box center [821, 88] width 80 height 37
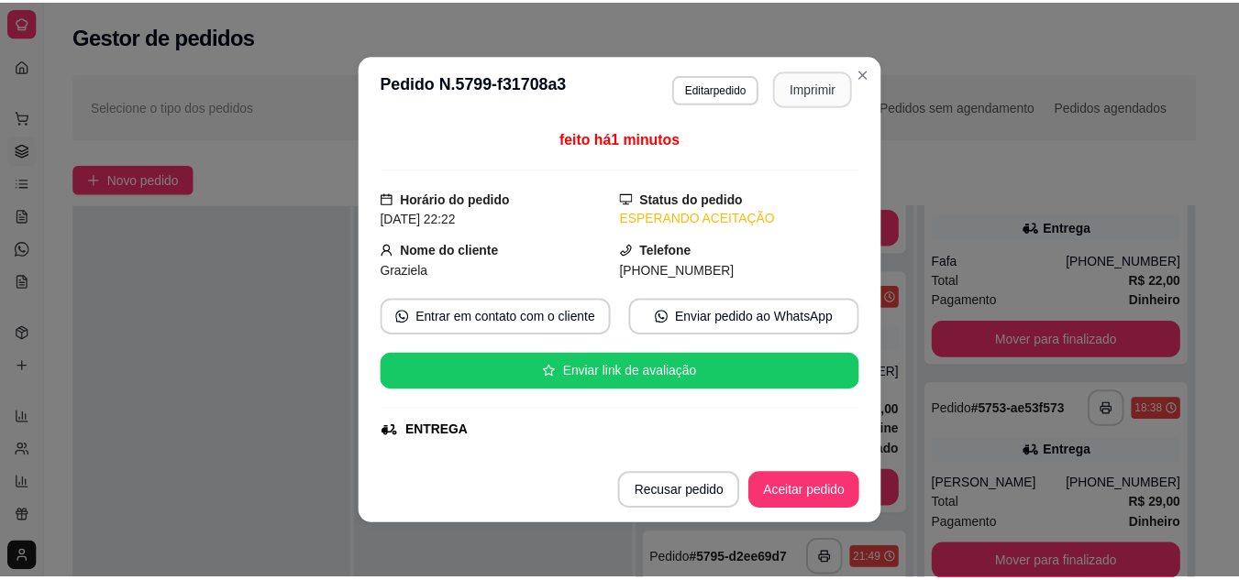
scroll to position [0, 0]
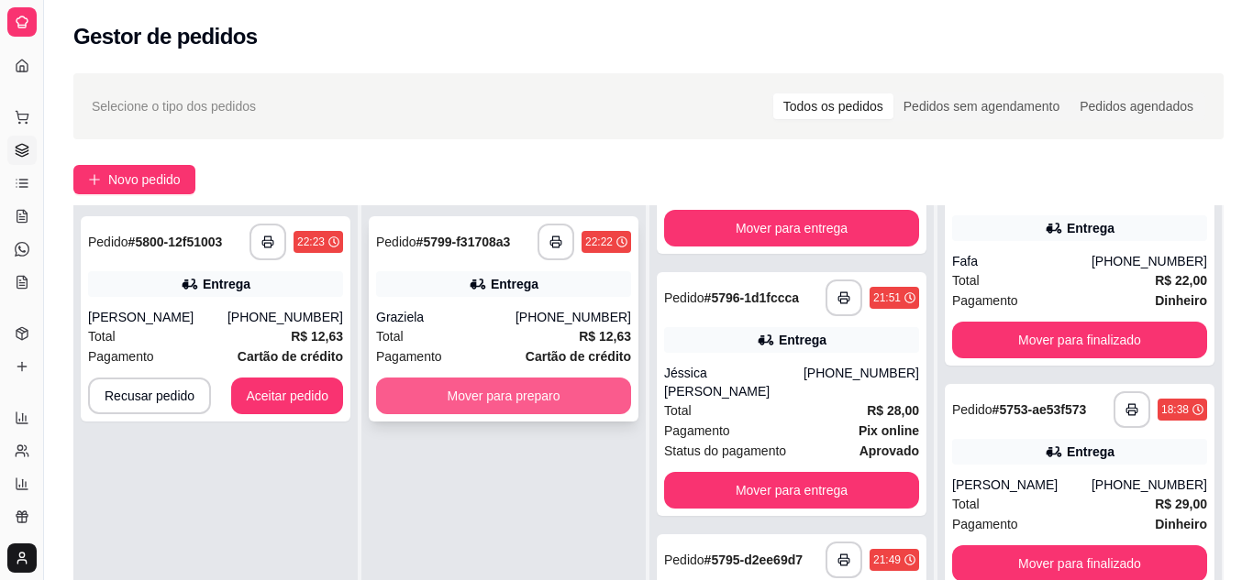
click at [445, 399] on button "Mover para preparo" at bounding box center [503, 396] width 255 height 37
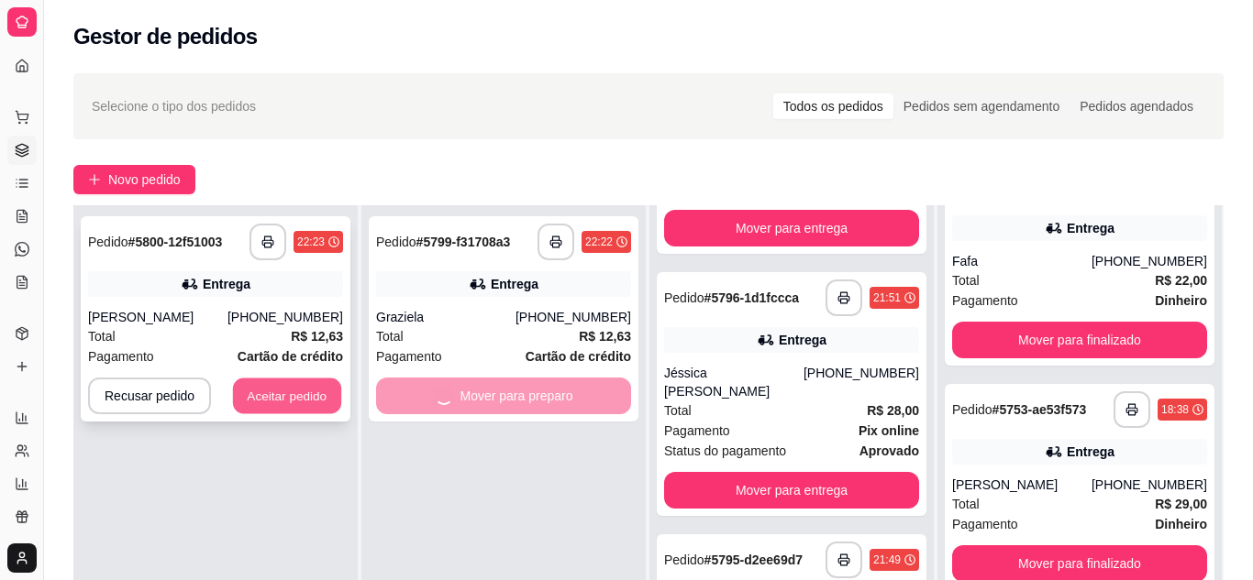
click at [263, 403] on button "Aceitar pedido" at bounding box center [287, 397] width 108 height 36
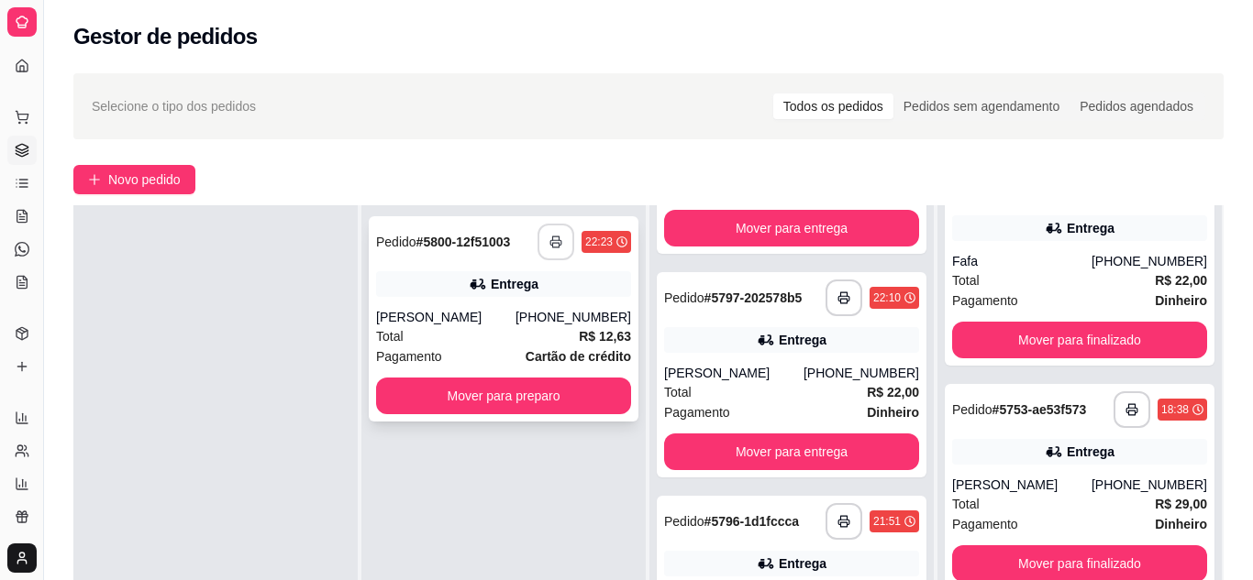
click at [540, 249] on button "button" at bounding box center [555, 242] width 37 height 37
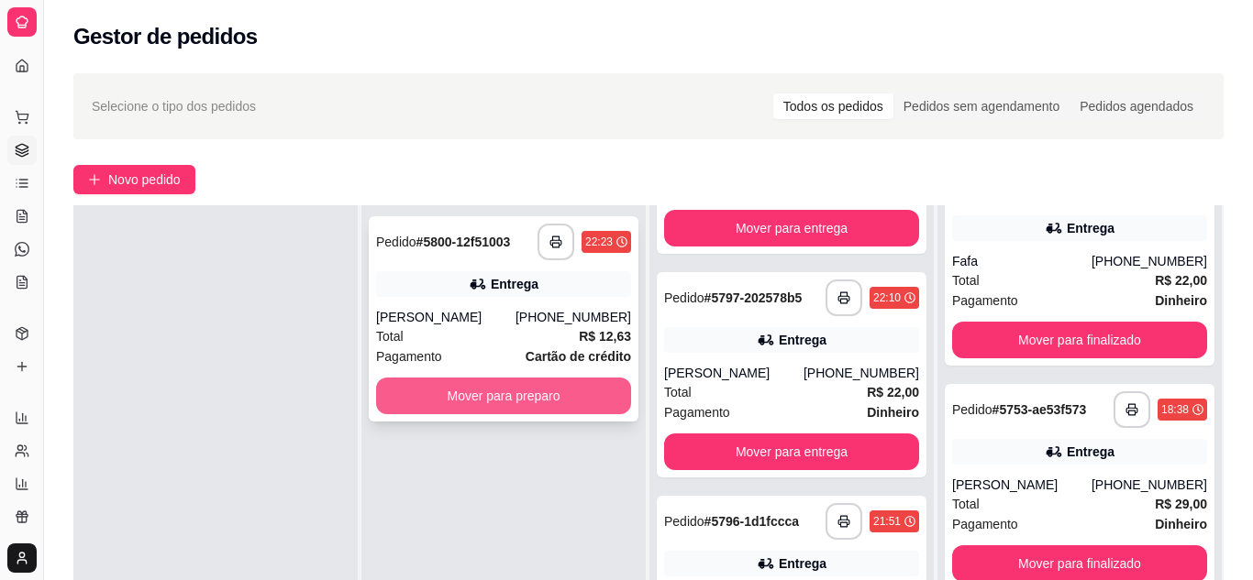
click at [505, 348] on div "Pagamento Cartão de crédito" at bounding box center [503, 357] width 255 height 20
click at [514, 392] on button "Mover para preparo" at bounding box center [504, 397] width 248 height 36
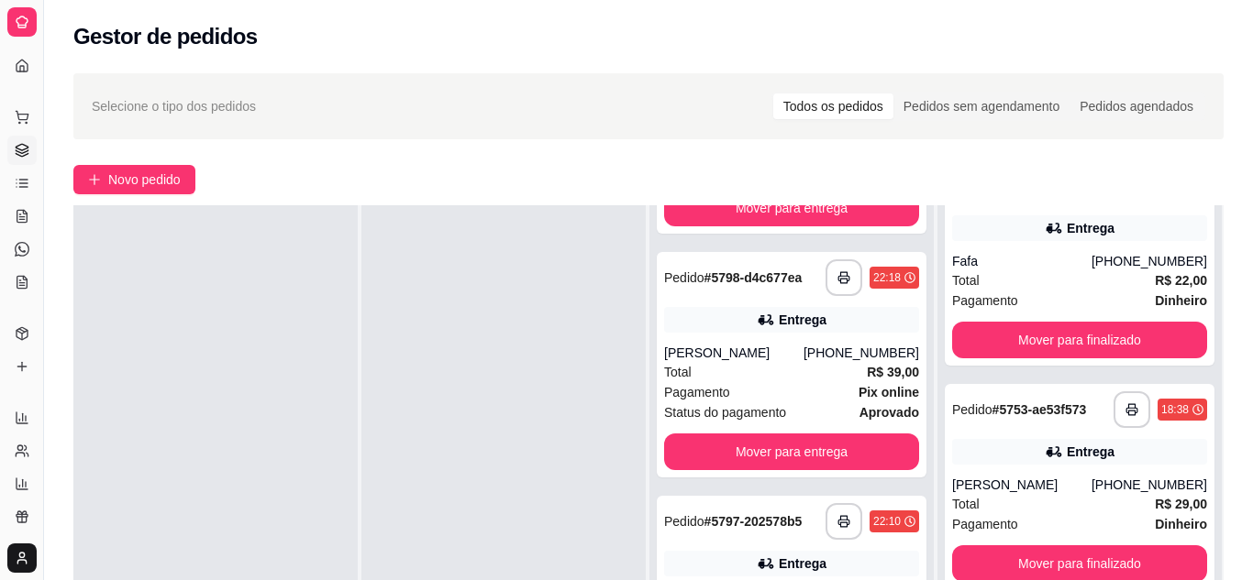
click at [910, 196] on div at bounding box center [918, 178] width 17 height 35
click at [898, 198] on div "Preparando 6" at bounding box center [792, 179] width 270 height 37
click at [911, 195] on icon at bounding box center [918, 188] width 15 height 13
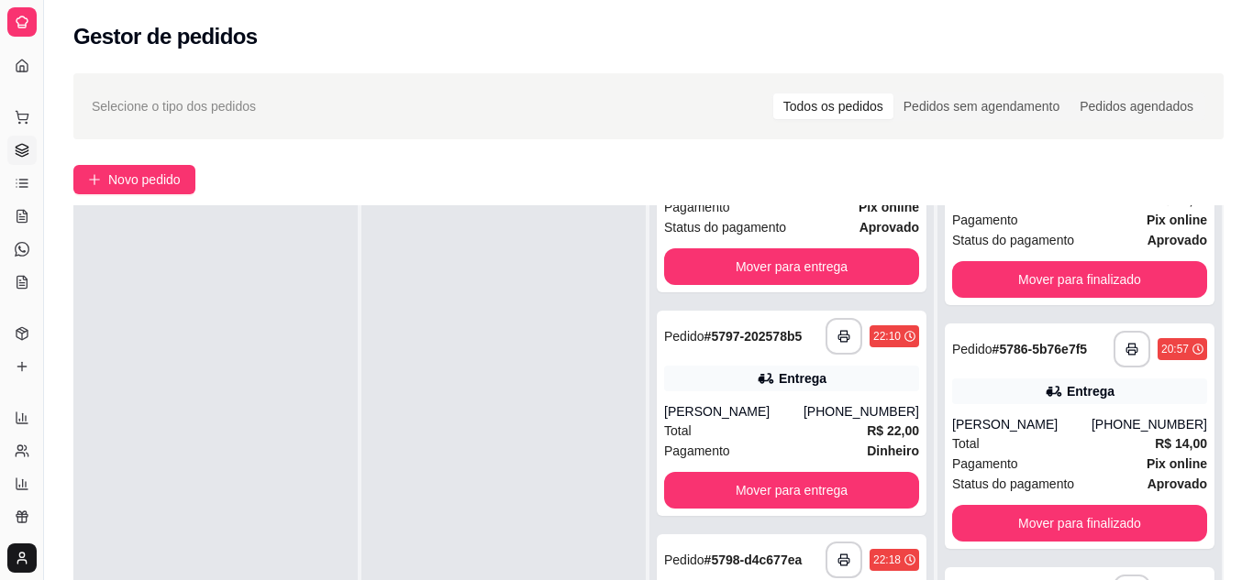
click at [911, 195] on icon at bounding box center [918, 188] width 15 height 13
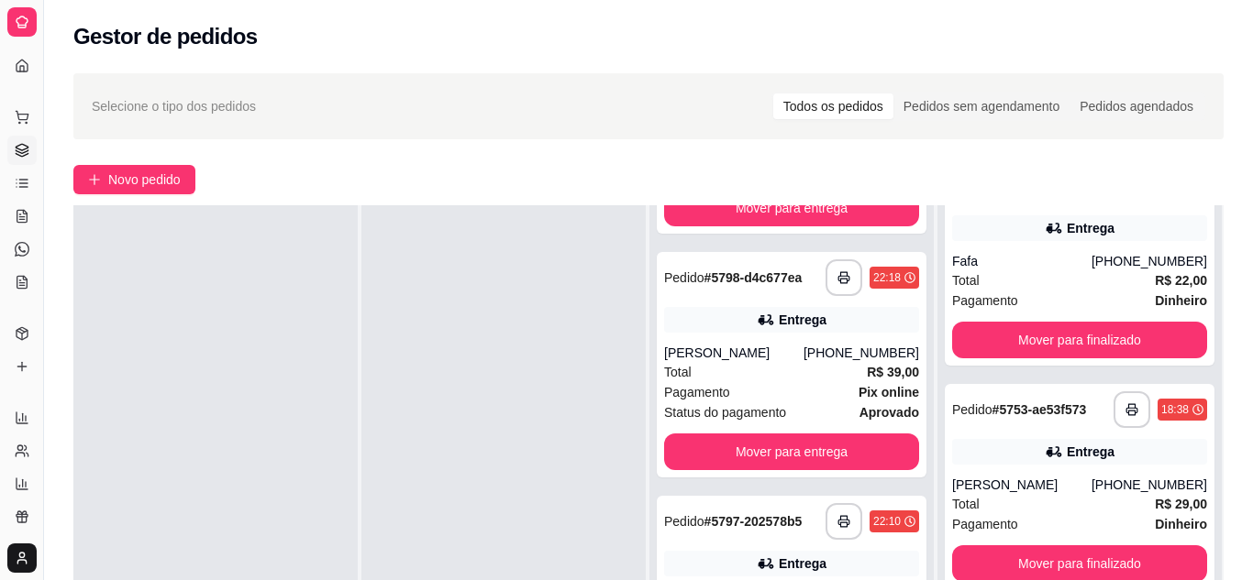
click at [911, 195] on icon at bounding box center [918, 188] width 15 height 13
click at [911, 196] on icon at bounding box center [918, 189] width 15 height 15
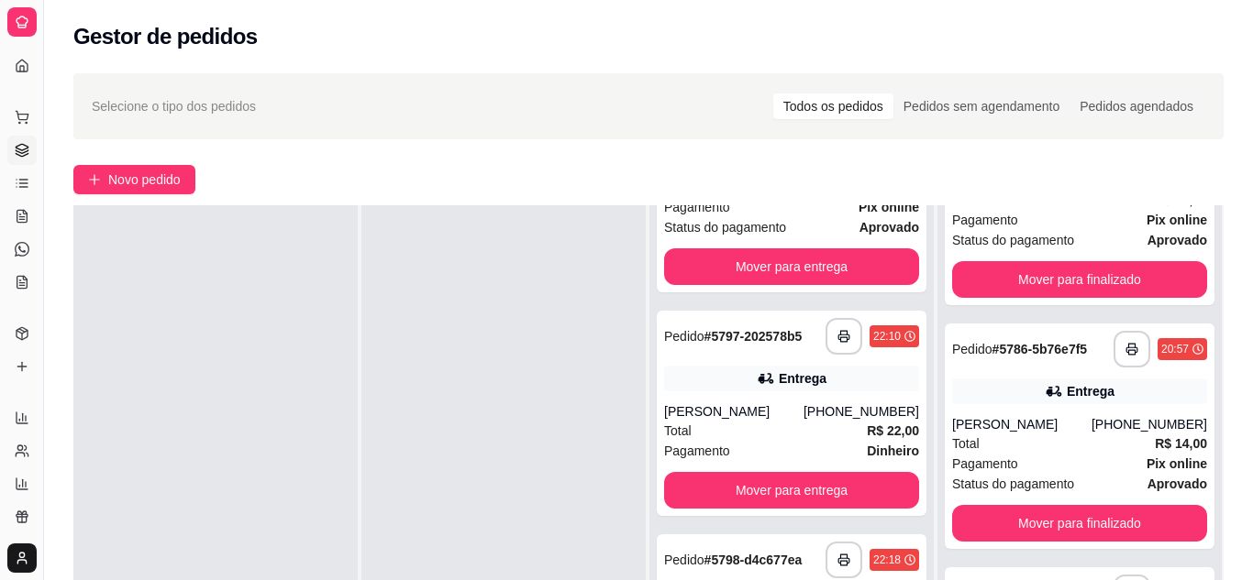
click at [786, 23] on button "Mover para entrega" at bounding box center [791, 4] width 255 height 37
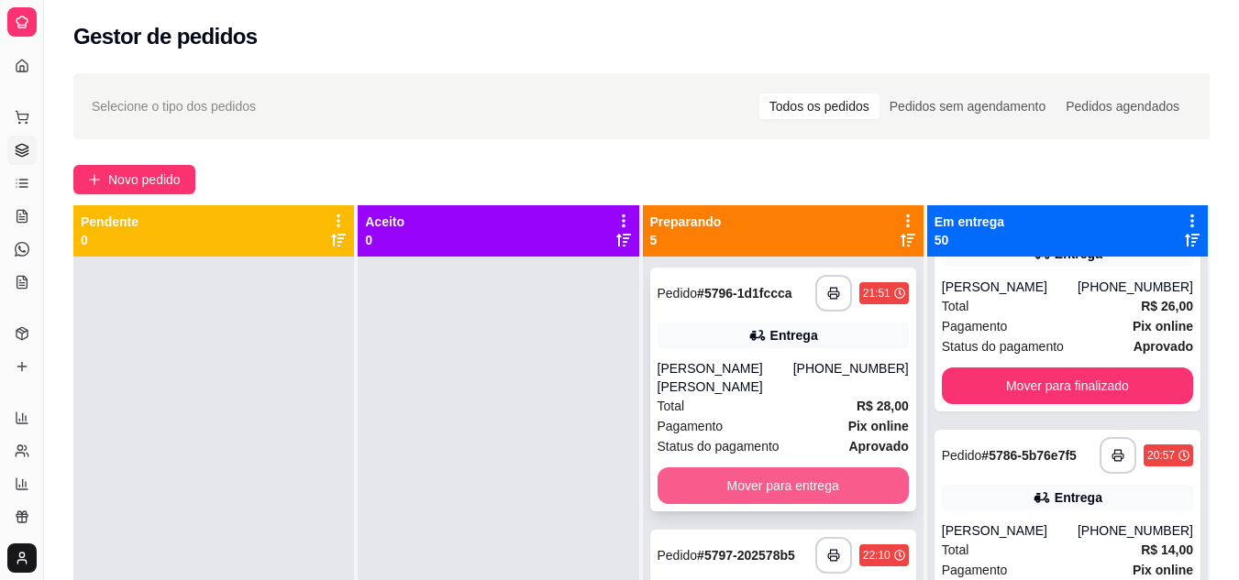
click at [758, 479] on button "Mover para entrega" at bounding box center [782, 486] width 251 height 37
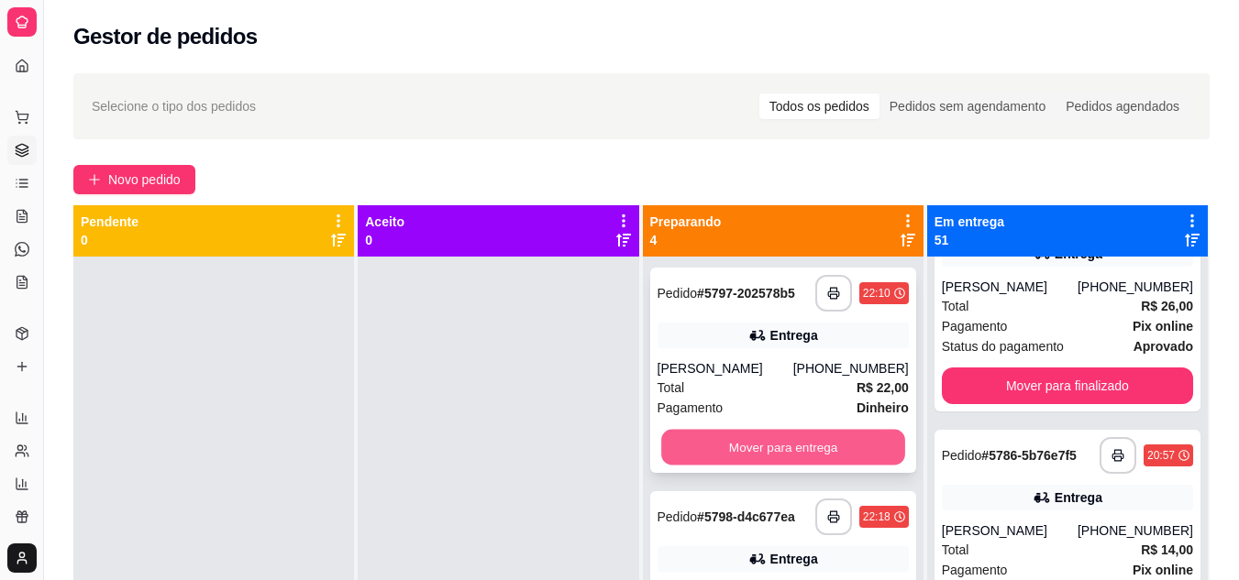
click at [780, 451] on button "Mover para entrega" at bounding box center [783, 448] width 244 height 36
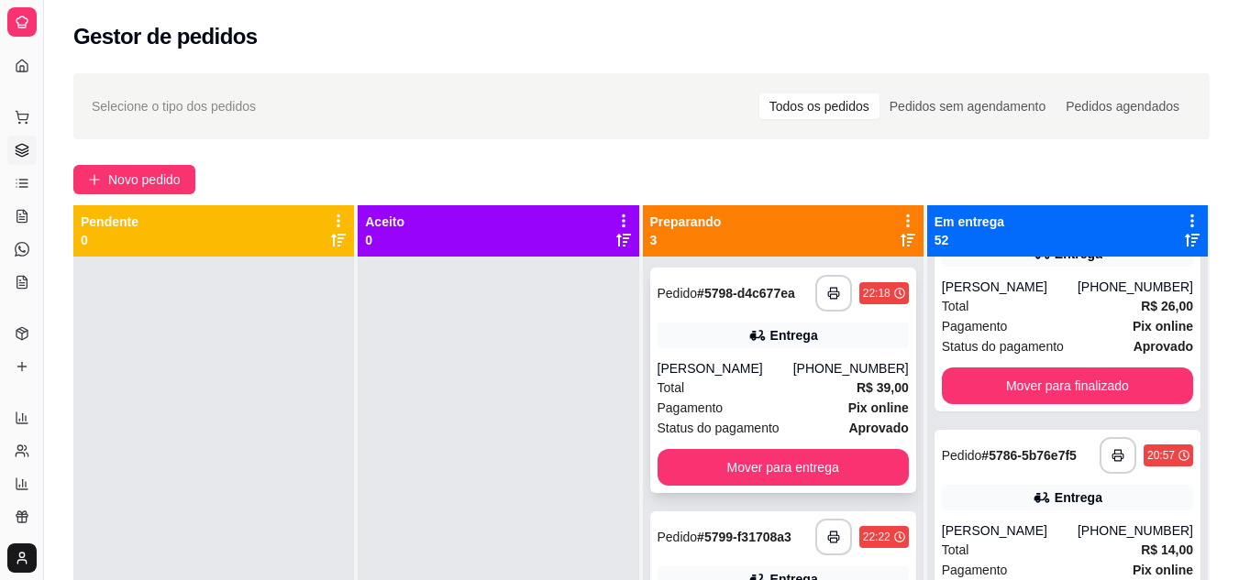
click at [757, 356] on div "**********" at bounding box center [783, 381] width 266 height 226
drag, startPoint x: 862, startPoint y: 100, endPoint x: 132, endPoint y: 208, distance: 737.9
drag, startPoint x: 132, startPoint y: 208, endPoint x: 581, endPoint y: 425, distance: 499.1
click at [581, 425] on div at bounding box center [498, 547] width 281 height 580
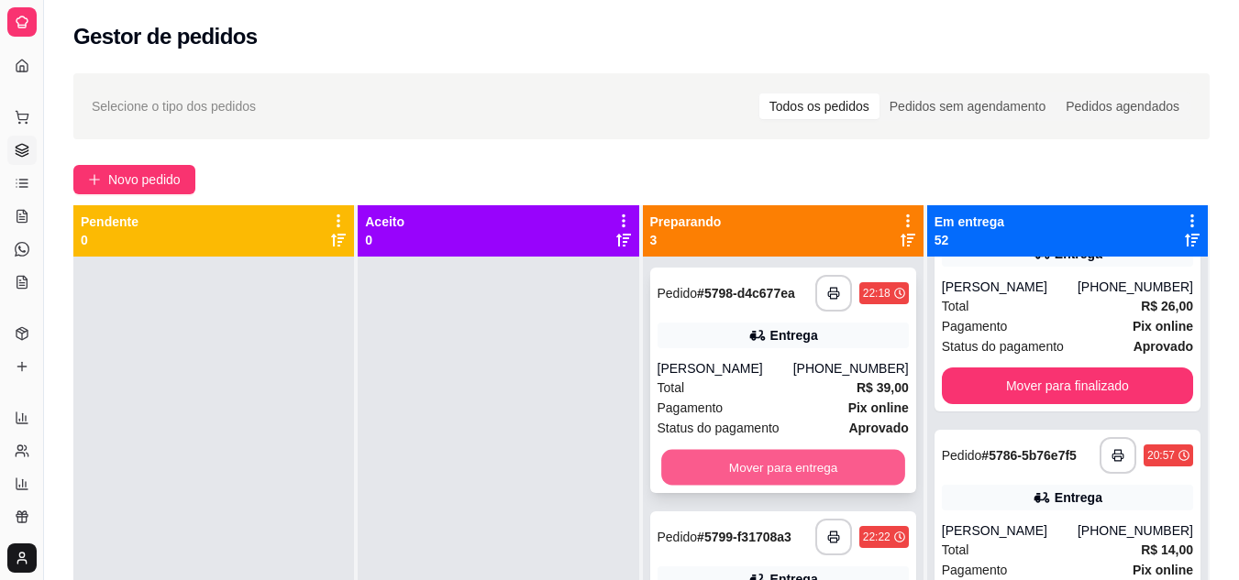
click at [735, 473] on button "Mover para entrega" at bounding box center [783, 468] width 244 height 36
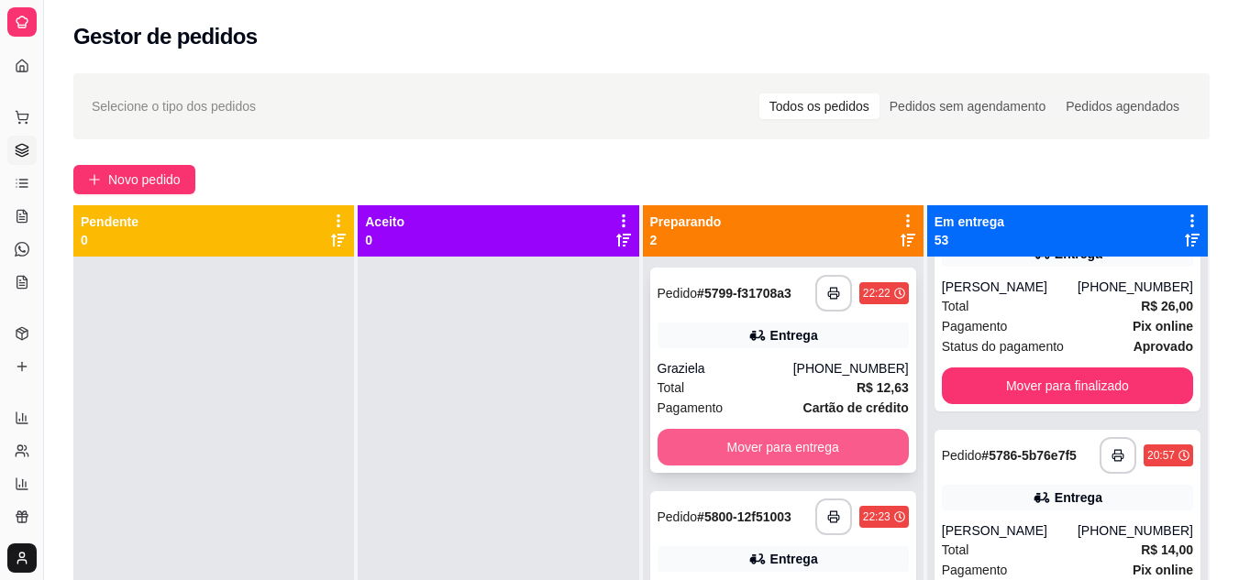
click at [690, 458] on button "Mover para entrega" at bounding box center [782, 447] width 251 height 37
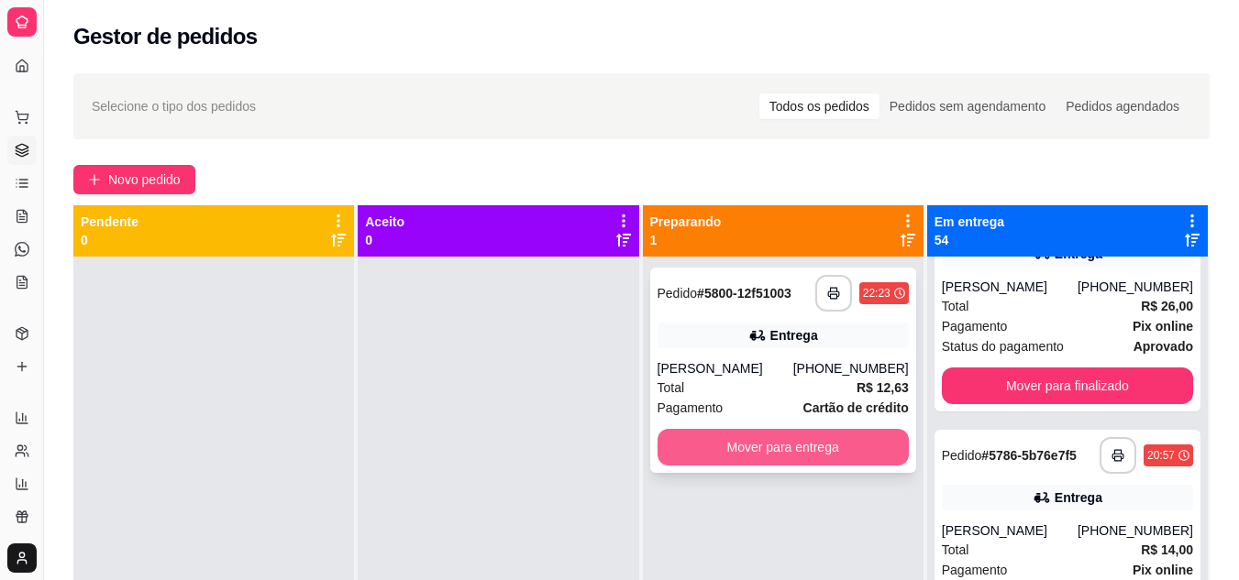
click at [696, 459] on button "Mover para entrega" at bounding box center [782, 447] width 251 height 37
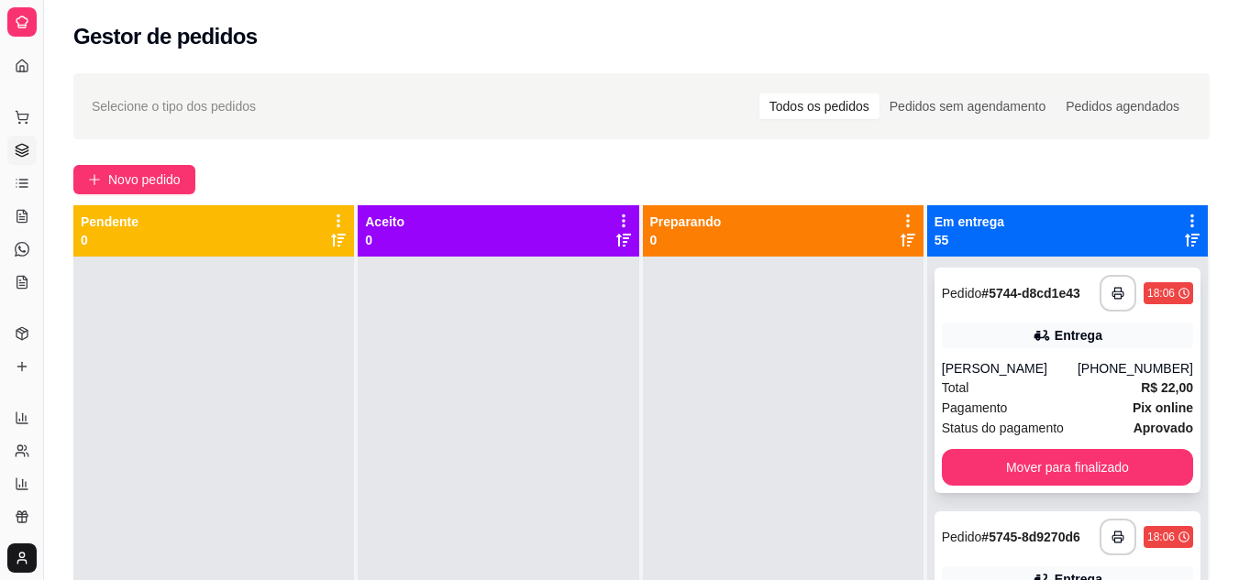
click at [1128, 195] on div "**********" at bounding box center [641, 435] width 1195 height 746
click at [1086, 466] on button "Mover para finalizado" at bounding box center [1067, 467] width 251 height 37
click at [1086, 466] on div "Mover para finalizado" at bounding box center [1067, 467] width 251 height 37
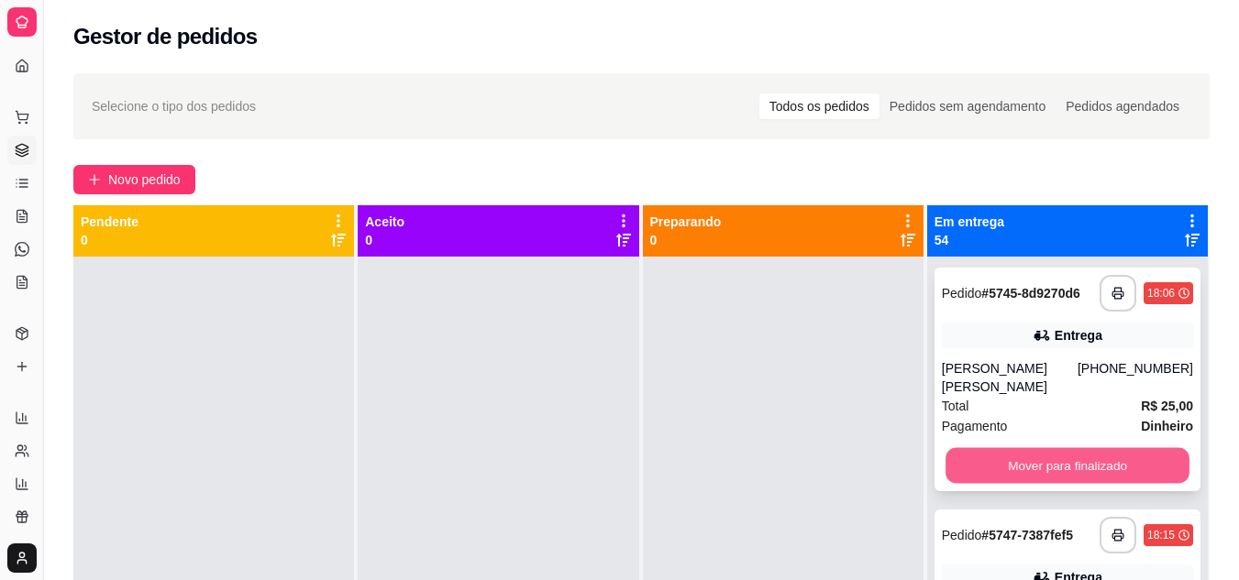
click at [1075, 466] on button "Mover para finalizado" at bounding box center [1067, 466] width 244 height 36
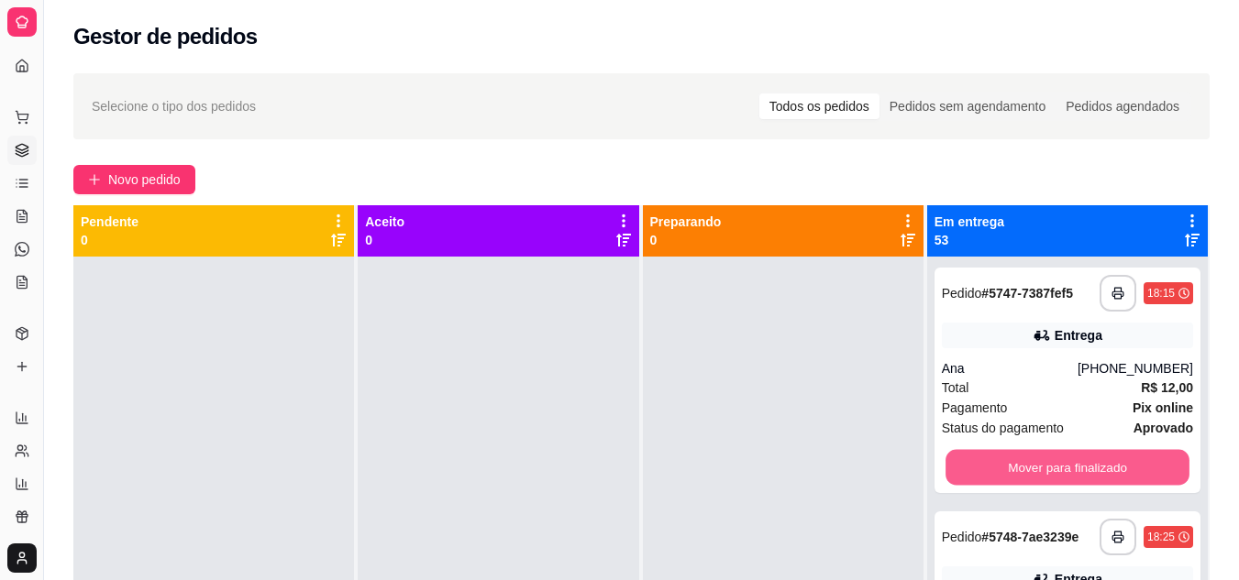
click at [1075, 466] on button "Mover para finalizado" at bounding box center [1067, 468] width 244 height 36
click at [1075, 466] on button "Mover para finalizado" at bounding box center [1067, 467] width 251 height 37
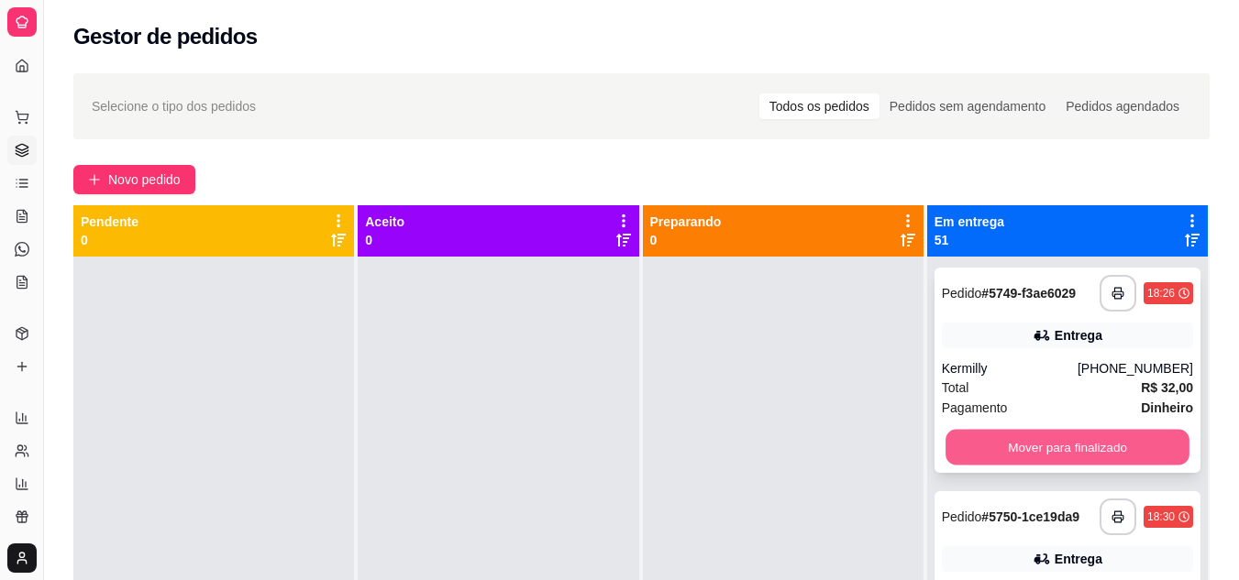
click at [1078, 448] on button "Mover para finalizado" at bounding box center [1067, 448] width 244 height 36
click at [1078, 447] on button "Mover para finalizado" at bounding box center [1067, 448] width 244 height 36
click at [1078, 447] on button "Mover para finalizado" at bounding box center [1067, 447] width 251 height 37
click at [1078, 447] on div "Mover para finalizado" at bounding box center [1067, 447] width 251 height 37
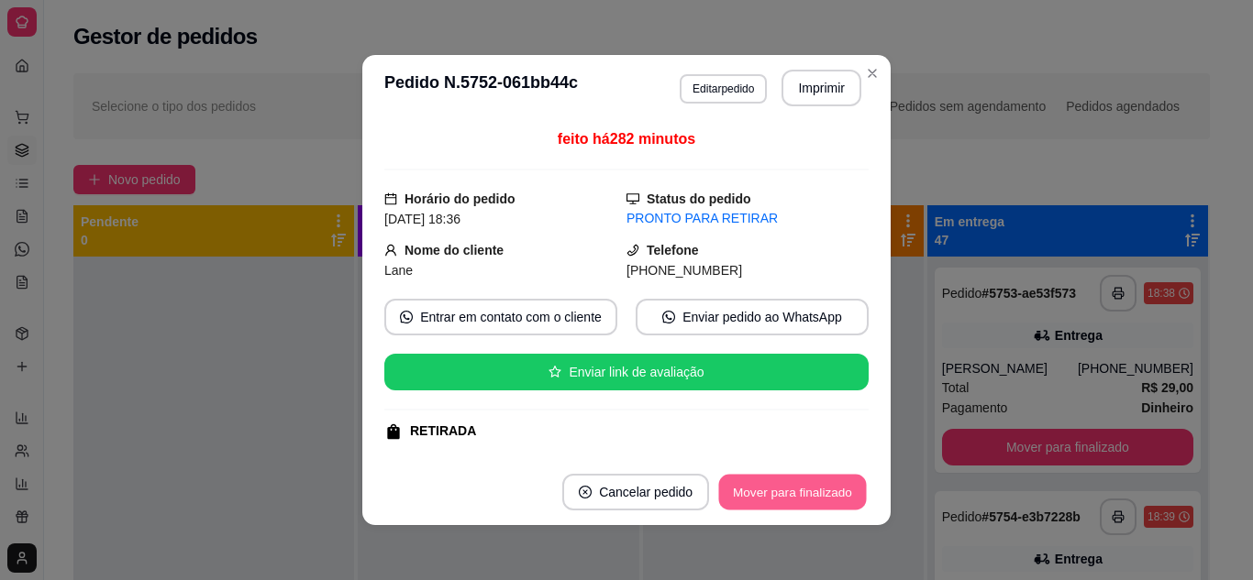
click at [793, 490] on button "Mover para finalizado" at bounding box center [793, 493] width 148 height 36
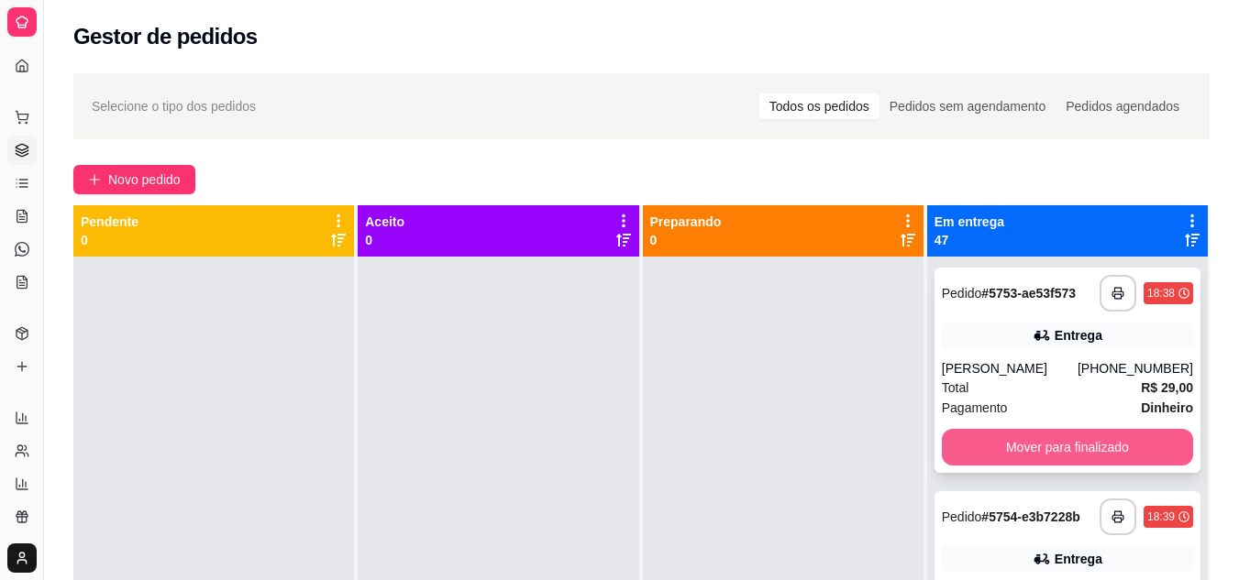
click at [1072, 452] on button "Mover para finalizado" at bounding box center [1067, 447] width 251 height 37
click at [1072, 447] on button "Mover para finalizado" at bounding box center [1067, 447] width 251 height 37
click at [1072, 447] on div "Mover para finalizado" at bounding box center [1067, 447] width 251 height 37
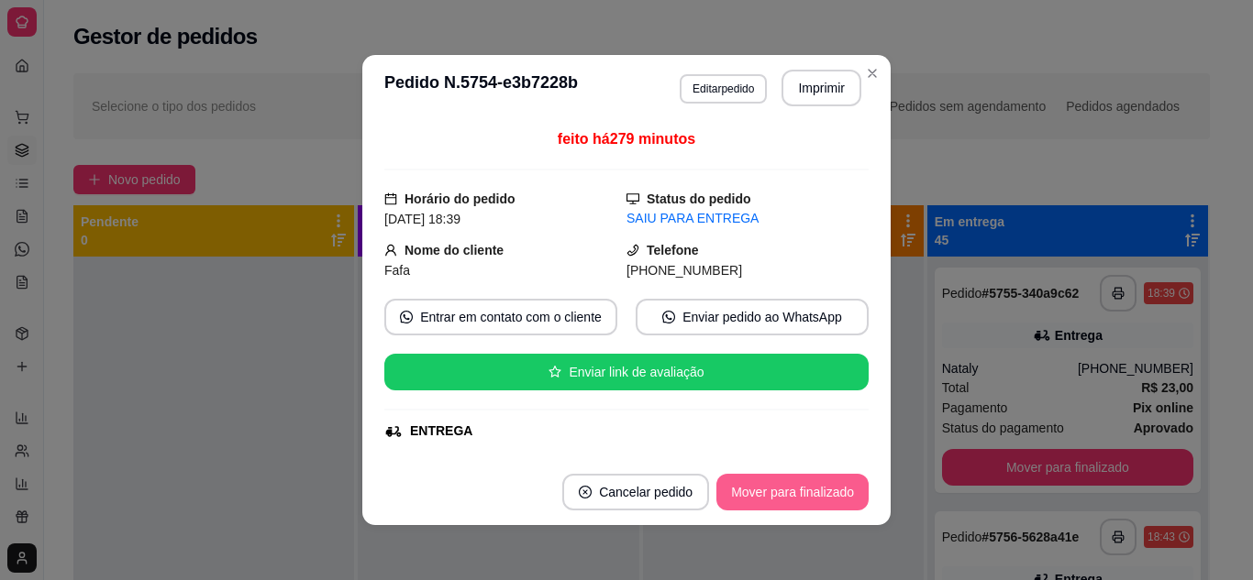
click at [781, 491] on button "Mover para finalizado" at bounding box center [792, 492] width 152 height 37
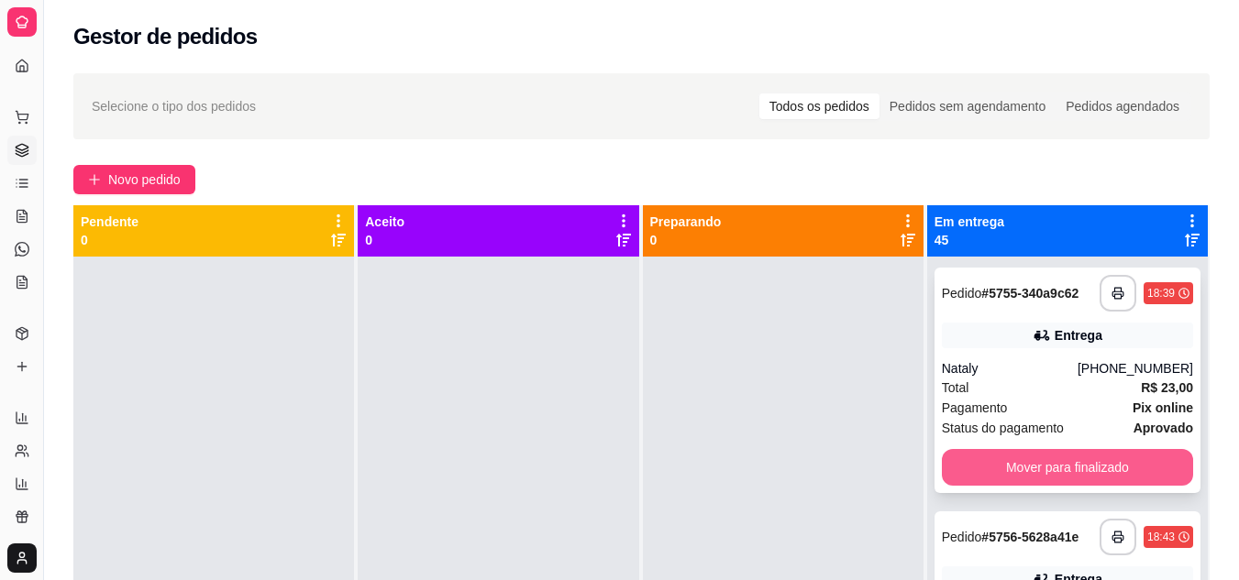
click at [1072, 467] on button "Mover para finalizado" at bounding box center [1067, 467] width 251 height 37
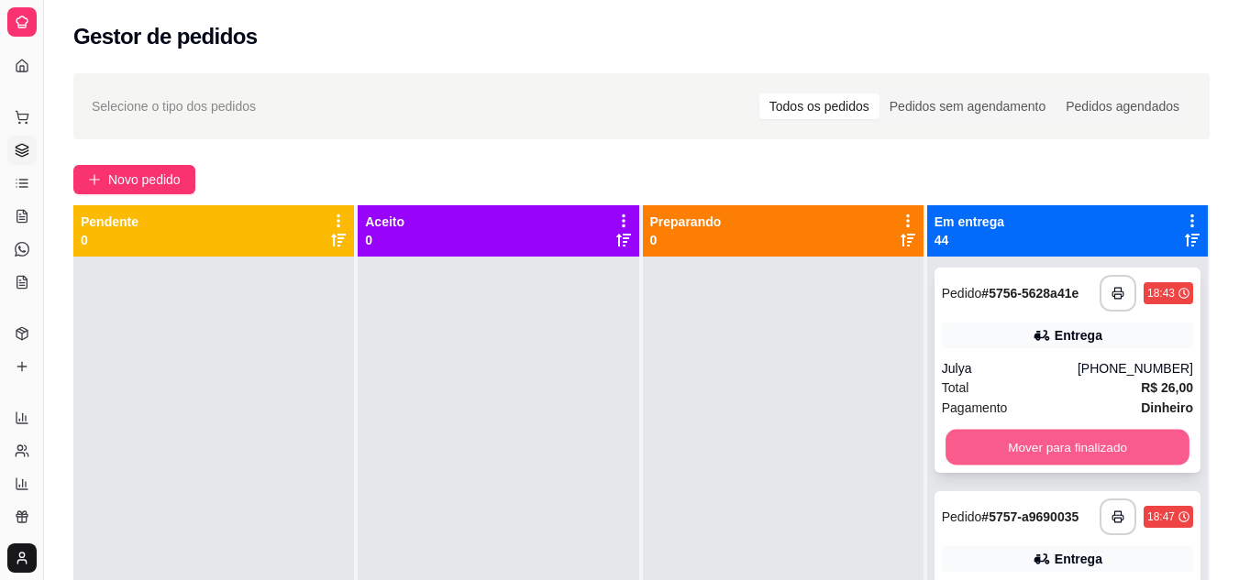
click at [1067, 445] on button "Mover para finalizado" at bounding box center [1067, 448] width 244 height 36
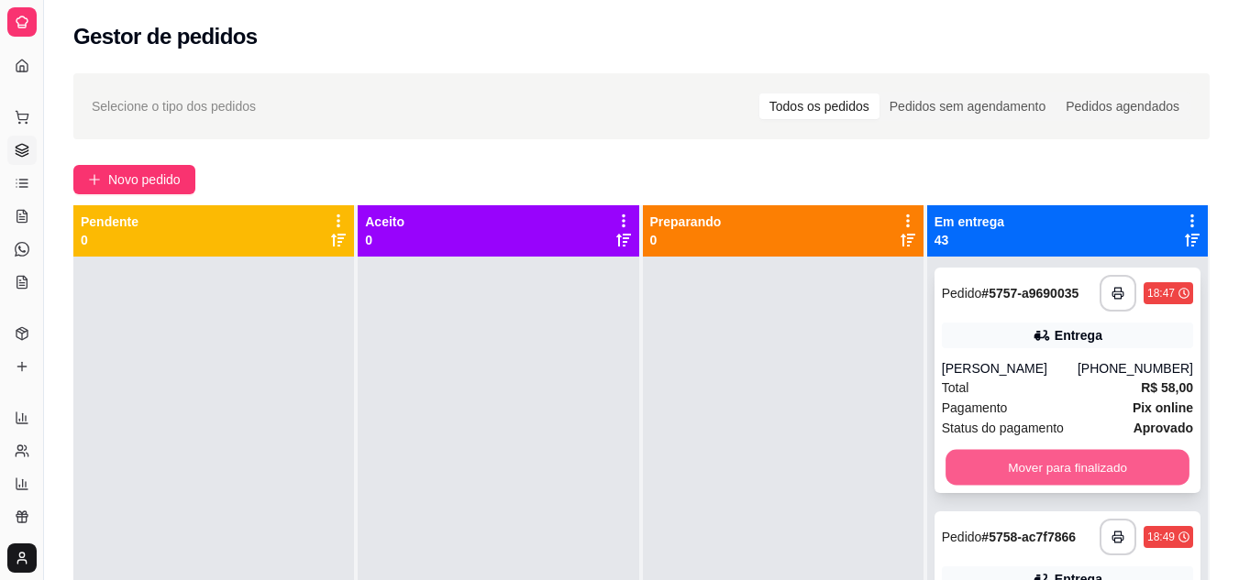
click at [1050, 467] on button "Mover para finalizado" at bounding box center [1067, 468] width 244 height 36
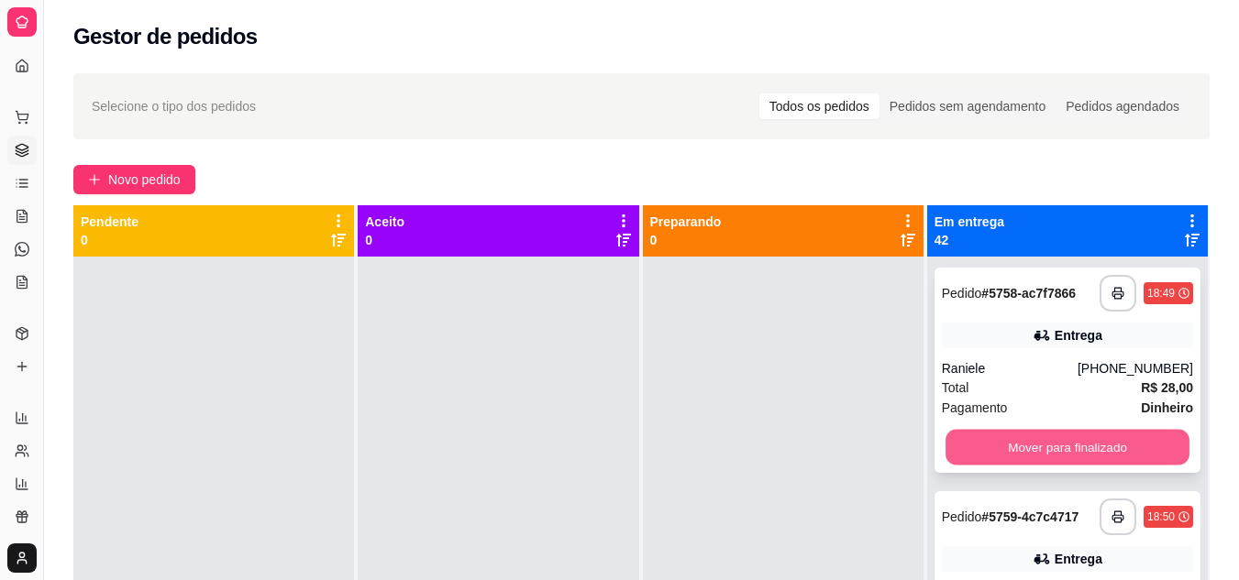
click at [1044, 446] on button "Mover para finalizado" at bounding box center [1067, 448] width 244 height 36
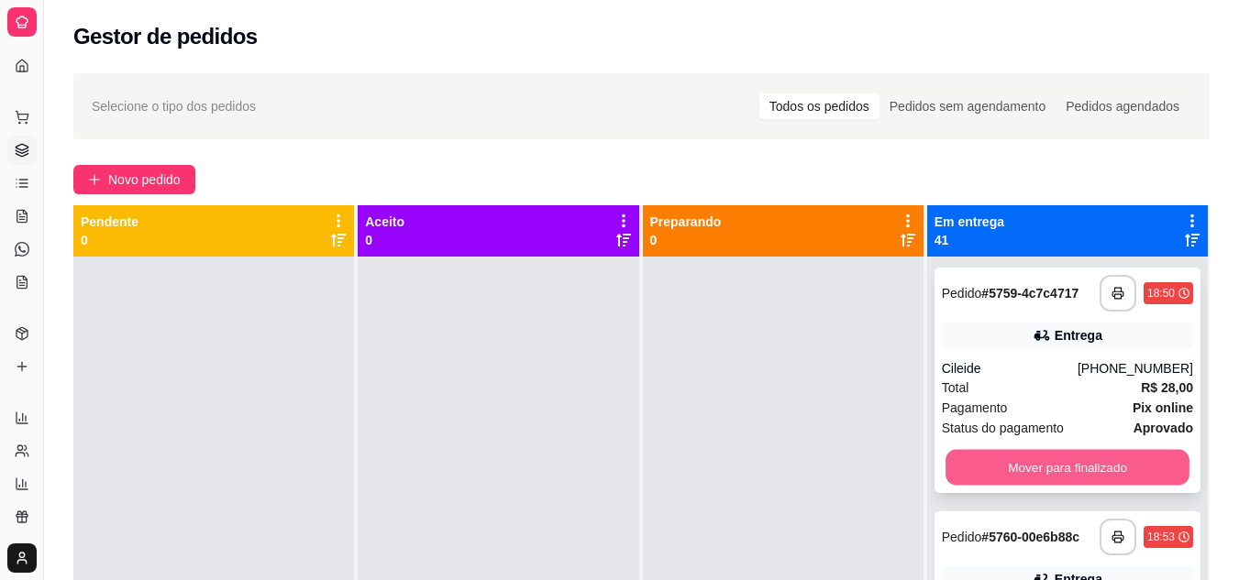
click at [1036, 464] on button "Mover para finalizado" at bounding box center [1067, 468] width 244 height 36
click at [1036, 464] on button "Mover para finalizado" at bounding box center [1067, 467] width 251 height 37
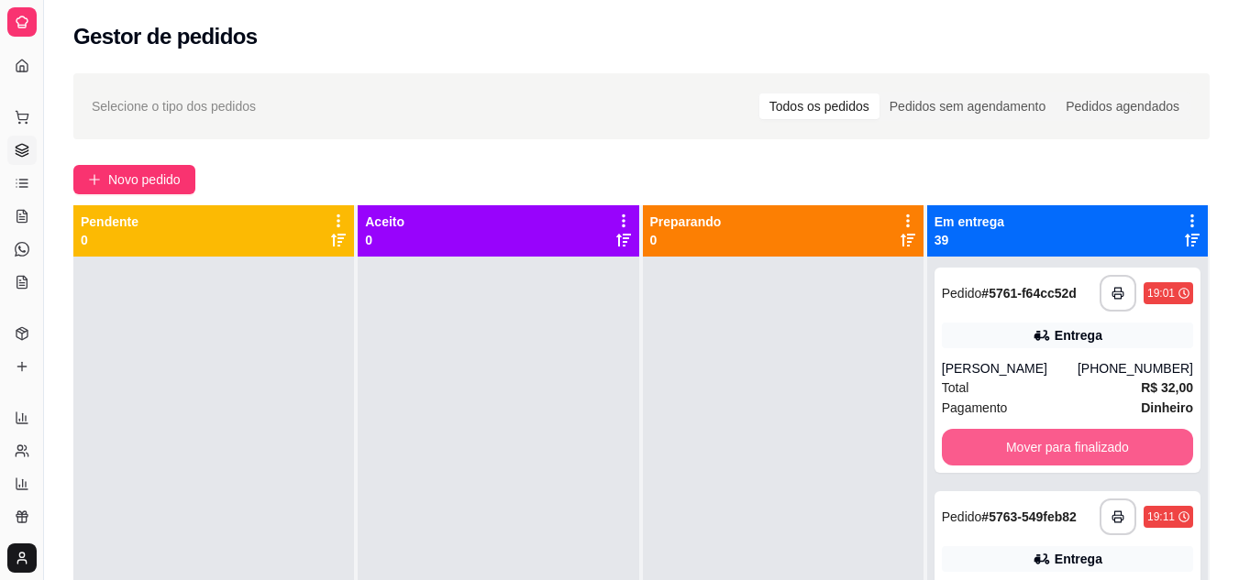
click at [1036, 464] on button "Mover para finalizado" at bounding box center [1067, 447] width 251 height 37
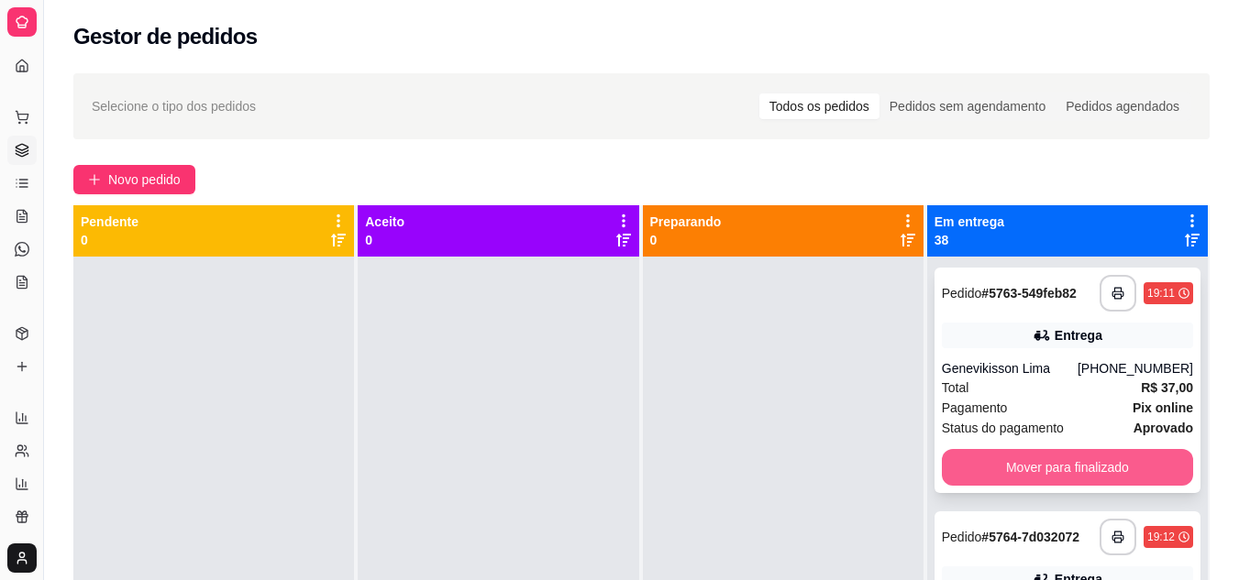
click at [1036, 462] on button "Mover para finalizado" at bounding box center [1067, 467] width 251 height 37
click at [1036, 462] on div "Mover para finalizado" at bounding box center [1067, 467] width 251 height 37
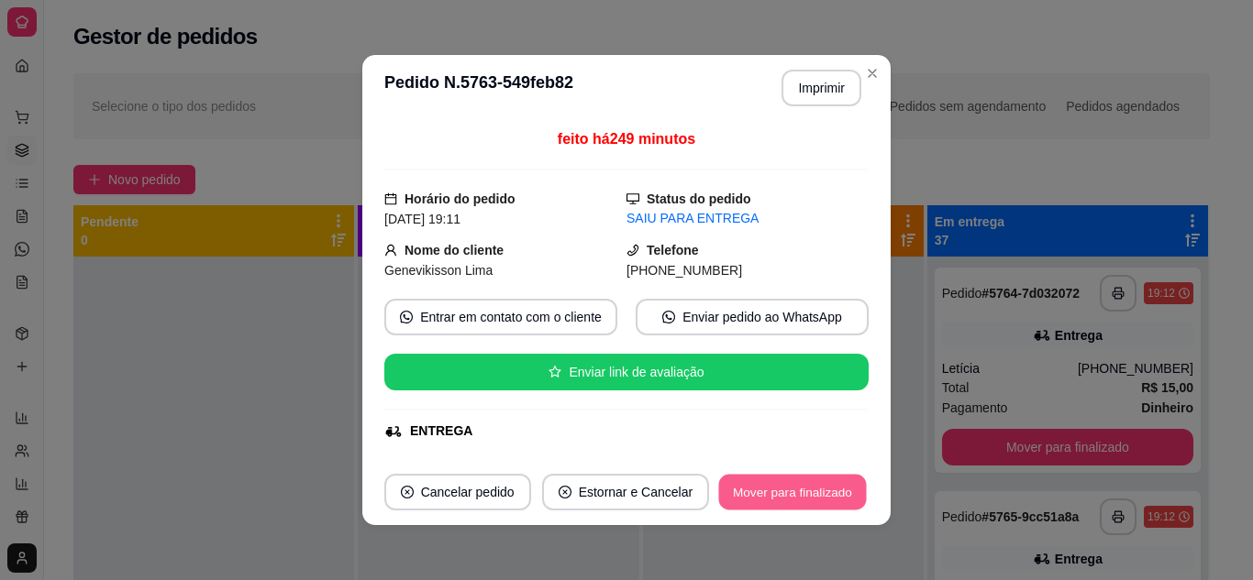
click at [824, 482] on button "Mover para finalizado" at bounding box center [793, 493] width 148 height 36
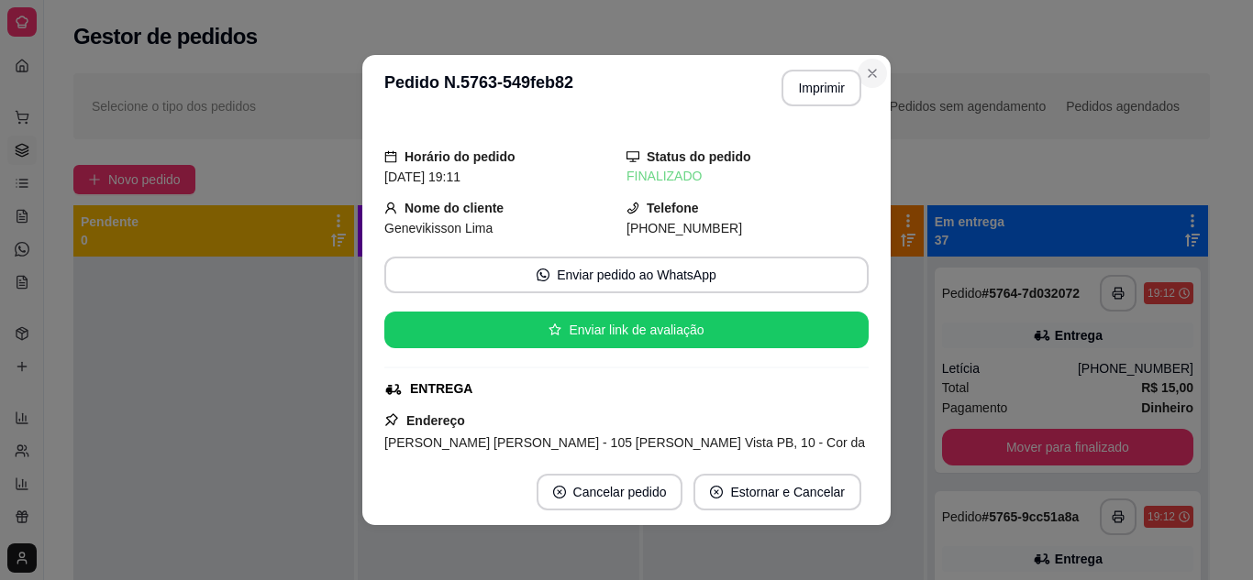
click at [871, 72] on div "**********" at bounding box center [641, 435] width 1195 height 746
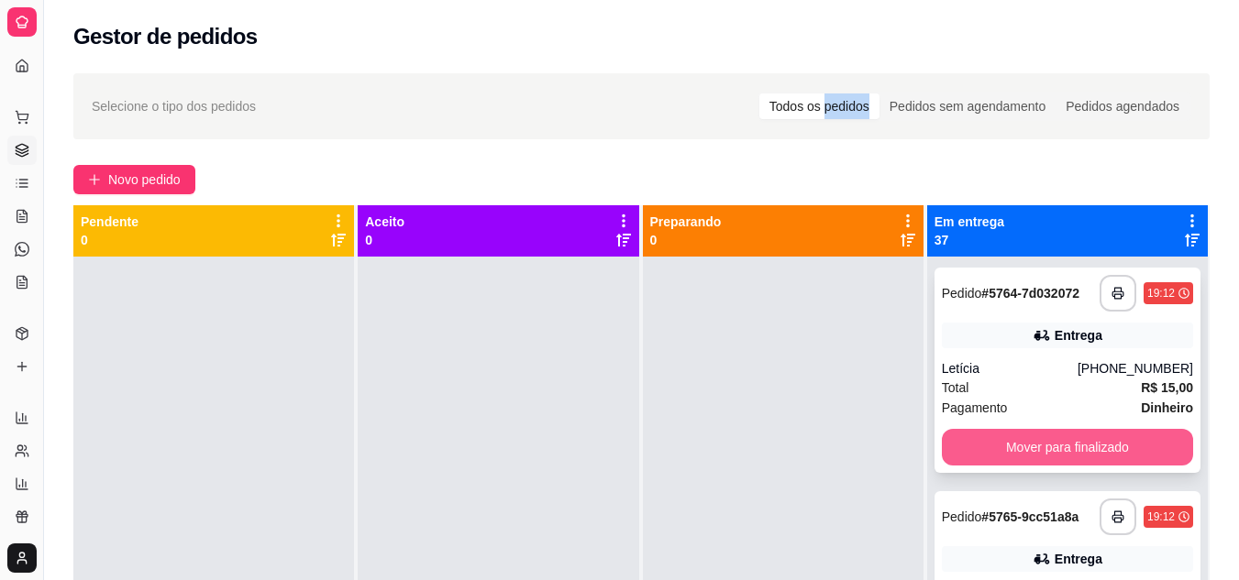
click at [1017, 440] on button "Mover para finalizado" at bounding box center [1067, 447] width 251 height 37
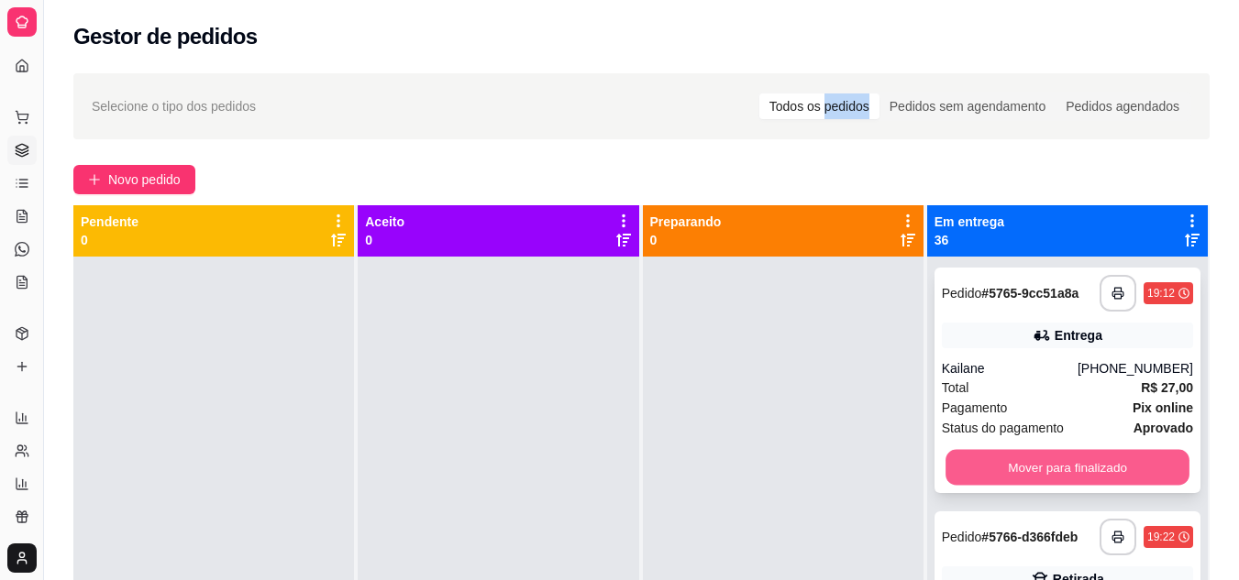
click at [1025, 461] on button "Mover para finalizado" at bounding box center [1067, 468] width 244 height 36
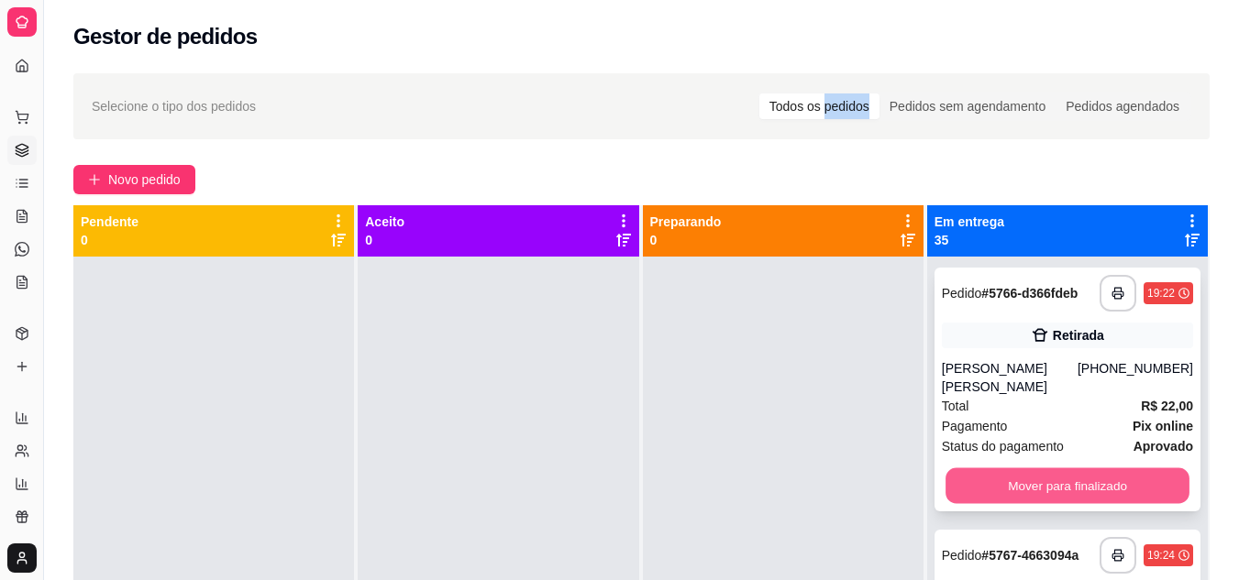
click at [982, 469] on button "Mover para finalizado" at bounding box center [1067, 487] width 244 height 36
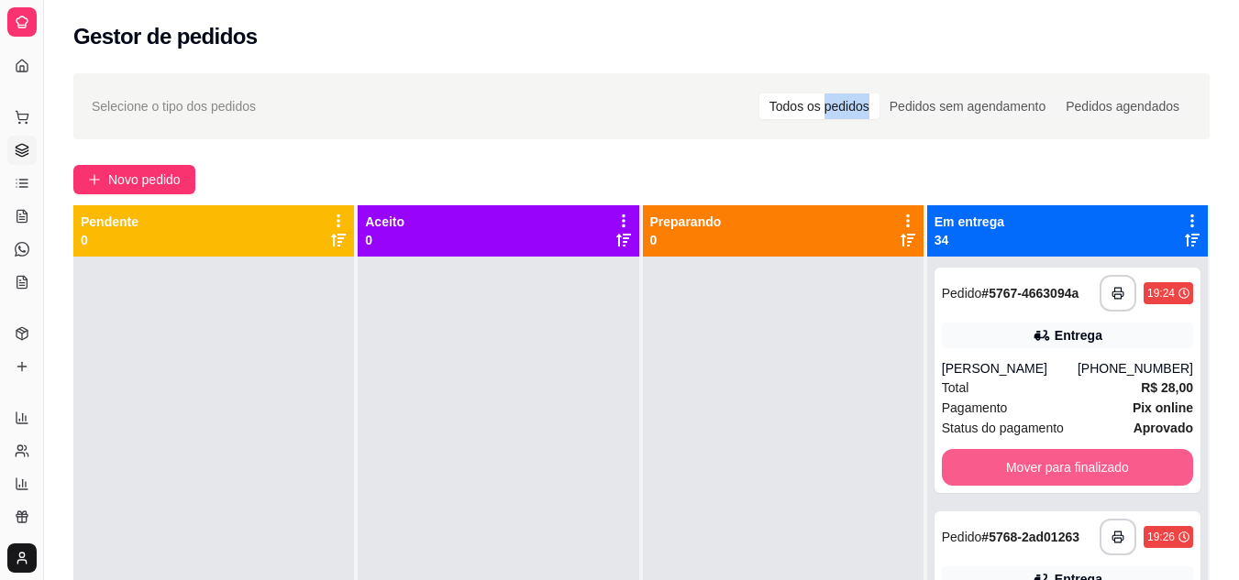
click at [982, 461] on button "Mover para finalizado" at bounding box center [1067, 467] width 251 height 37
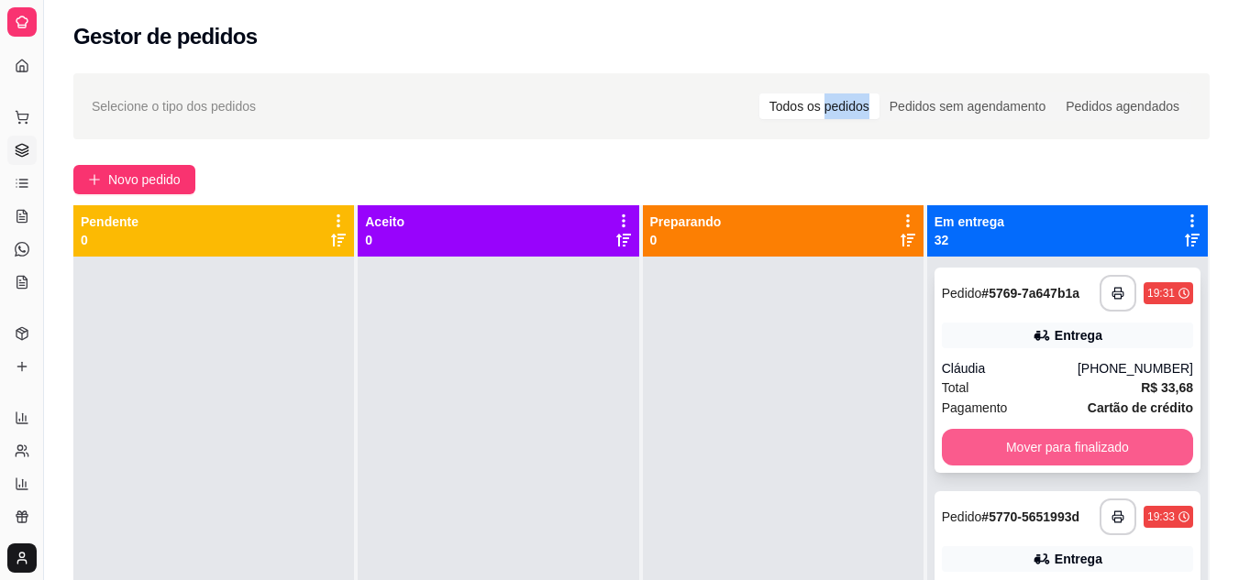
click at [993, 439] on button "Mover para finalizado" at bounding box center [1067, 447] width 251 height 37
click at [993, 439] on button "Mover para finalizado" at bounding box center [1067, 448] width 244 height 36
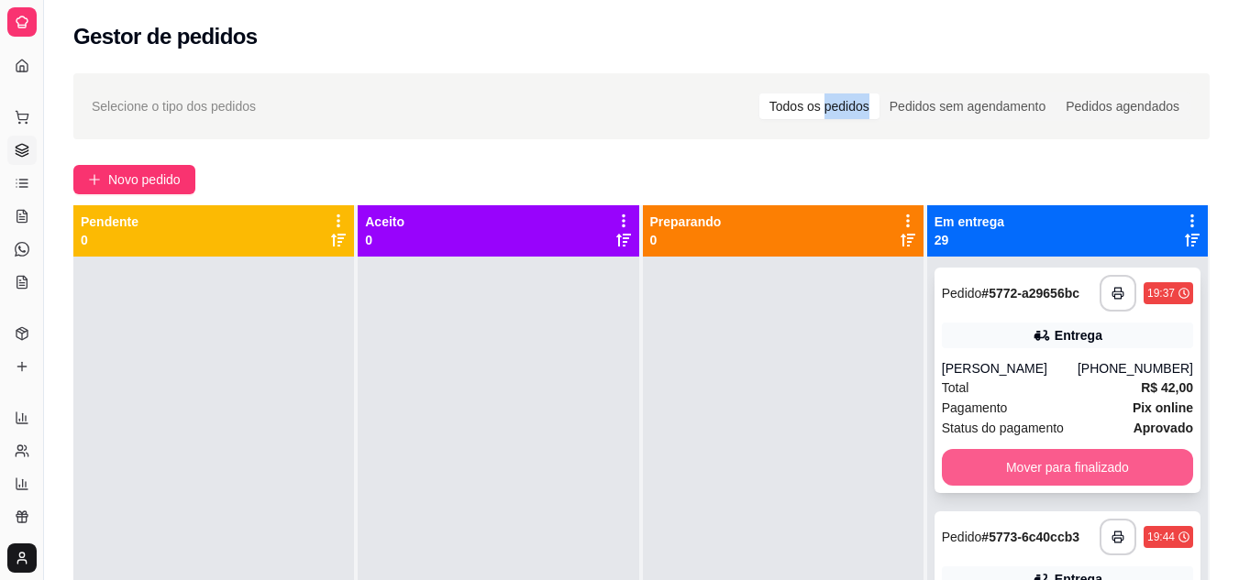
click at [989, 462] on button "Mover para finalizado" at bounding box center [1067, 467] width 251 height 37
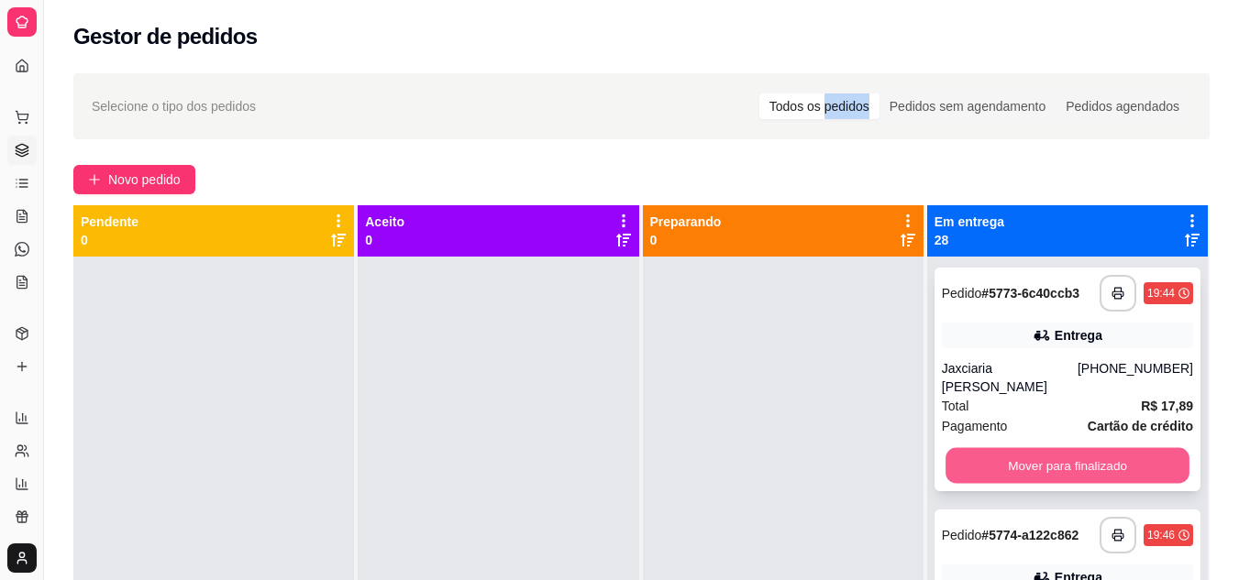
click at [989, 448] on button "Mover para finalizado" at bounding box center [1067, 466] width 244 height 36
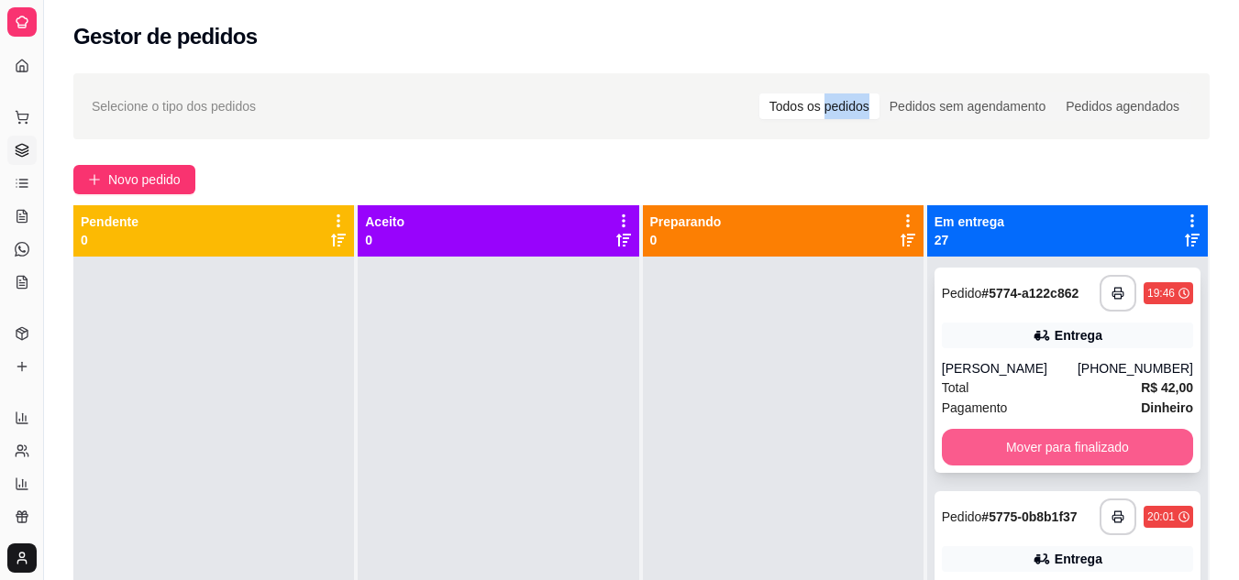
click at [989, 439] on button "Mover para finalizado" at bounding box center [1067, 447] width 251 height 37
click at [989, 443] on button "Mover para finalizado" at bounding box center [1067, 447] width 251 height 37
click at [989, 443] on button "Mover para finalizado" at bounding box center [1067, 448] width 244 height 36
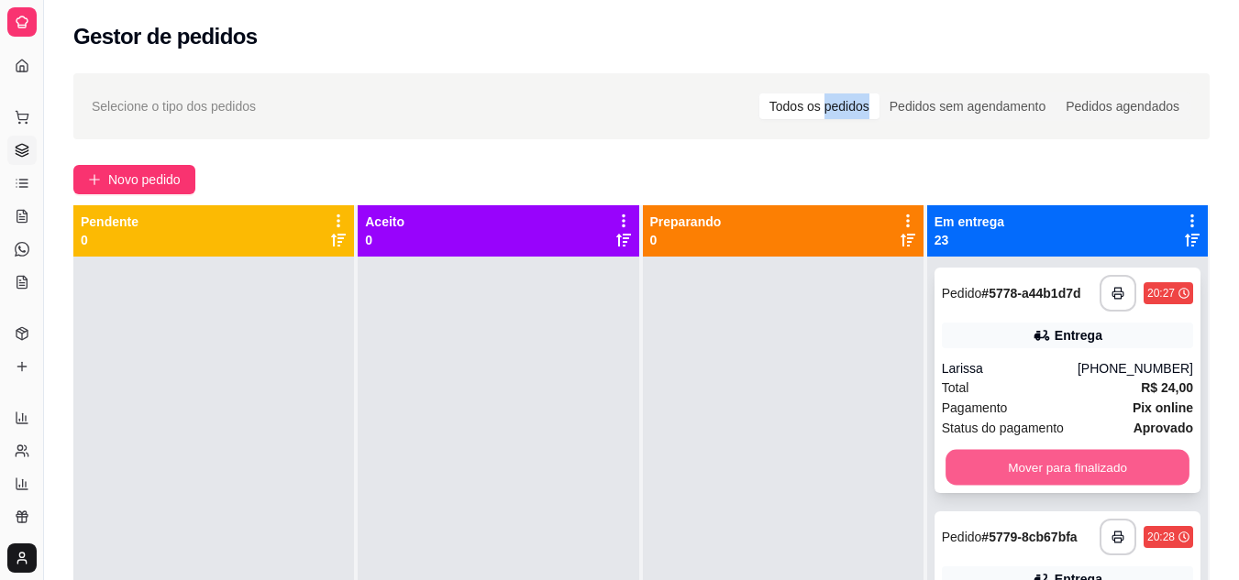
click at [992, 461] on button "Mover para finalizado" at bounding box center [1067, 468] width 244 height 36
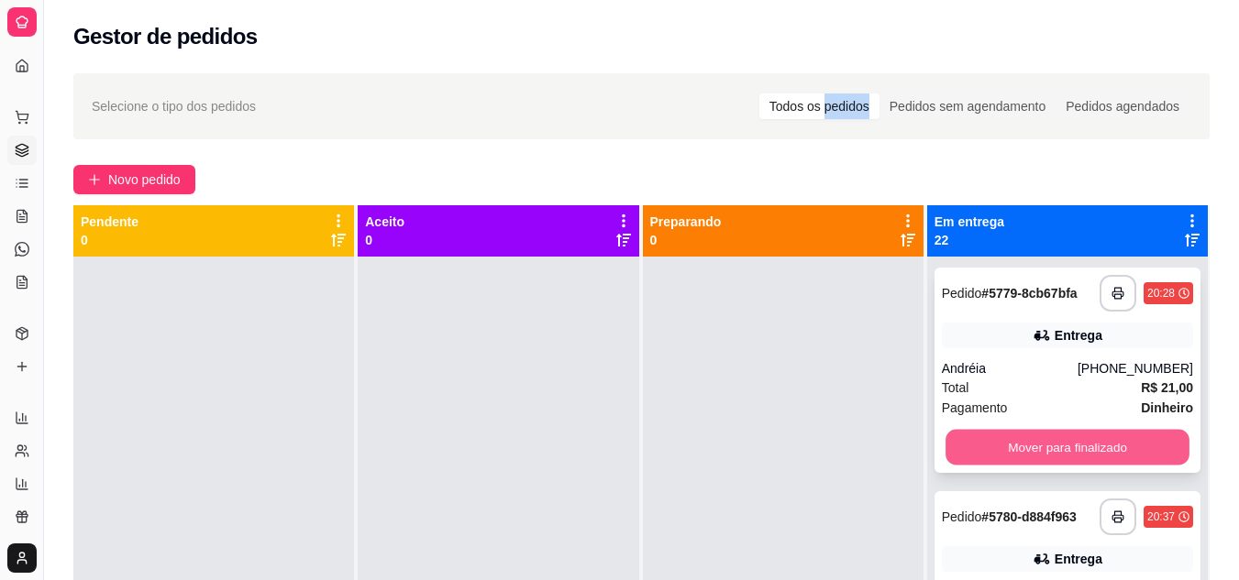
click at [992, 444] on button "Mover para finalizado" at bounding box center [1067, 448] width 244 height 36
click at [992, 444] on div "Mover para finalizado" at bounding box center [1067, 447] width 251 height 37
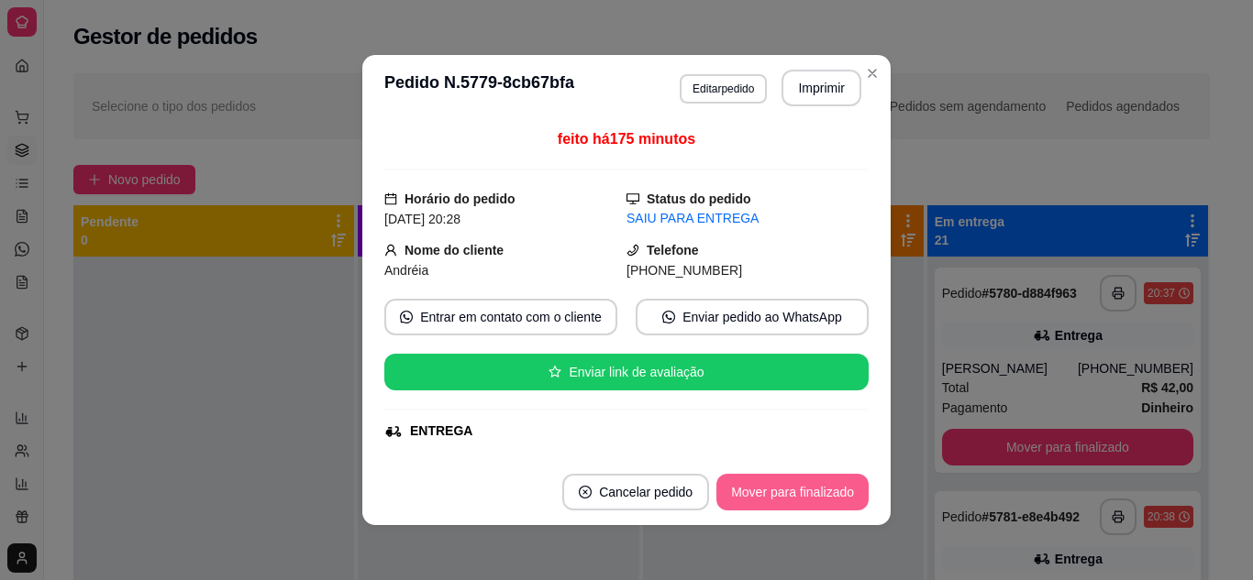
click at [814, 490] on button "Mover para finalizado" at bounding box center [792, 492] width 152 height 37
click at [814, 490] on div "Mover para finalizado" at bounding box center [792, 492] width 152 height 37
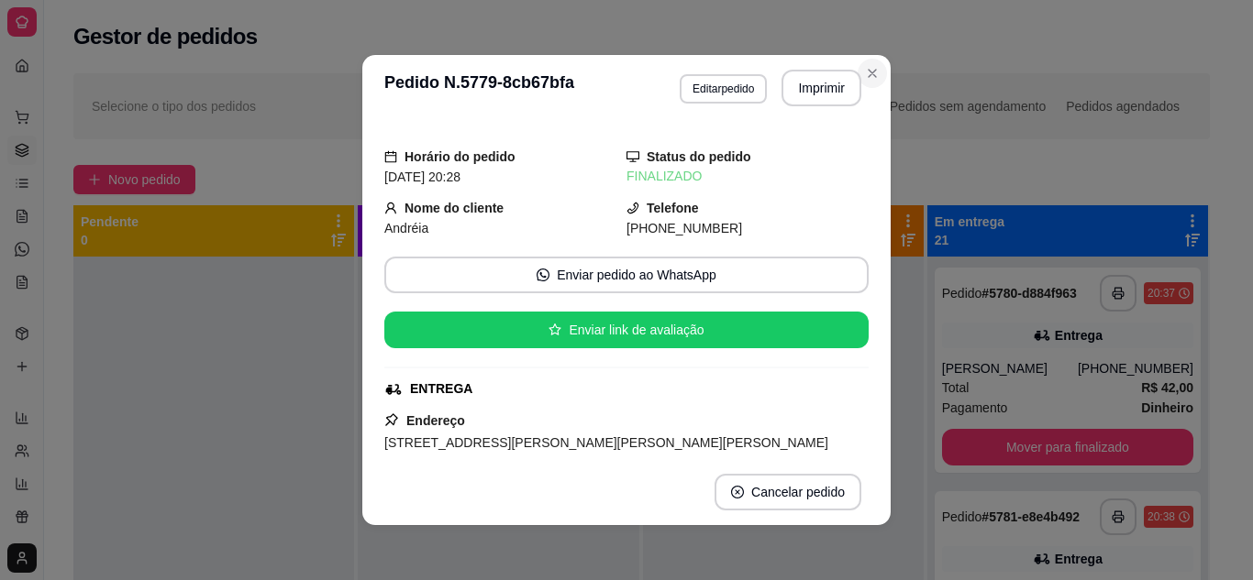
click at [865, 68] on div "**********" at bounding box center [641, 435] width 1195 height 746
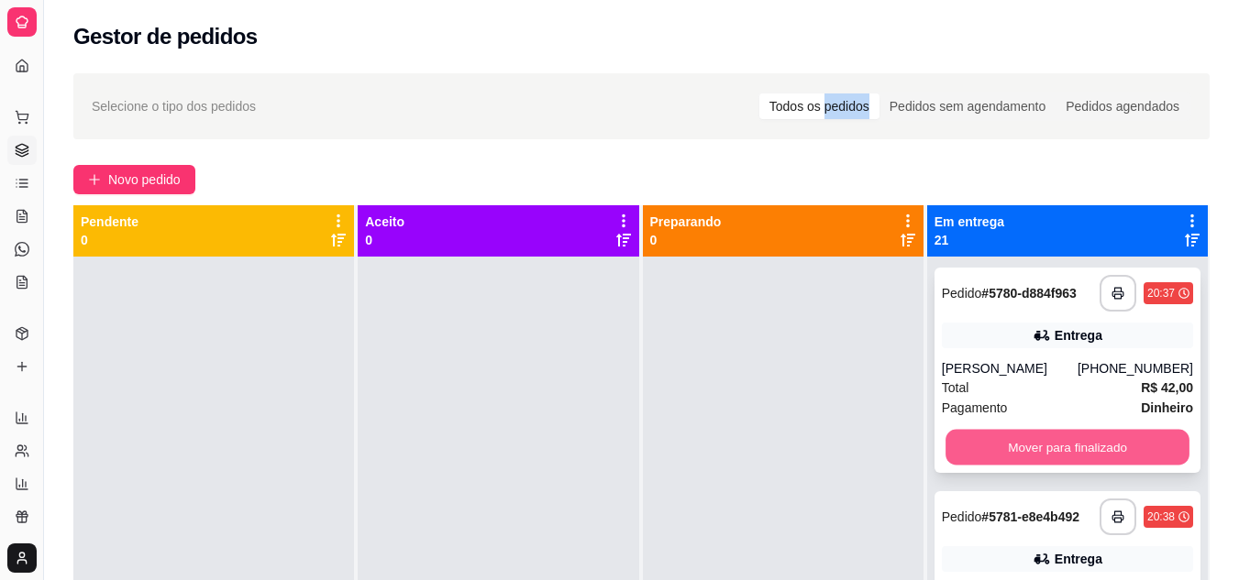
click at [1014, 440] on button "Mover para finalizado" at bounding box center [1067, 448] width 244 height 36
click at [1014, 440] on div "Mover para finalizado" at bounding box center [1067, 447] width 251 height 37
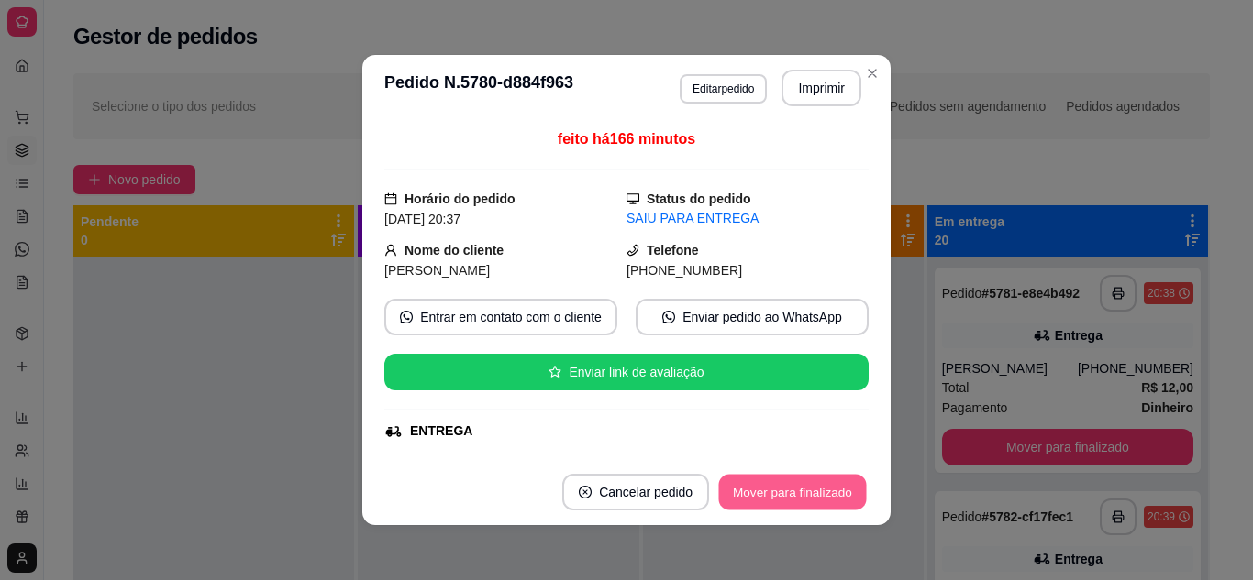
click at [769, 488] on button "Mover para finalizado" at bounding box center [793, 493] width 148 height 36
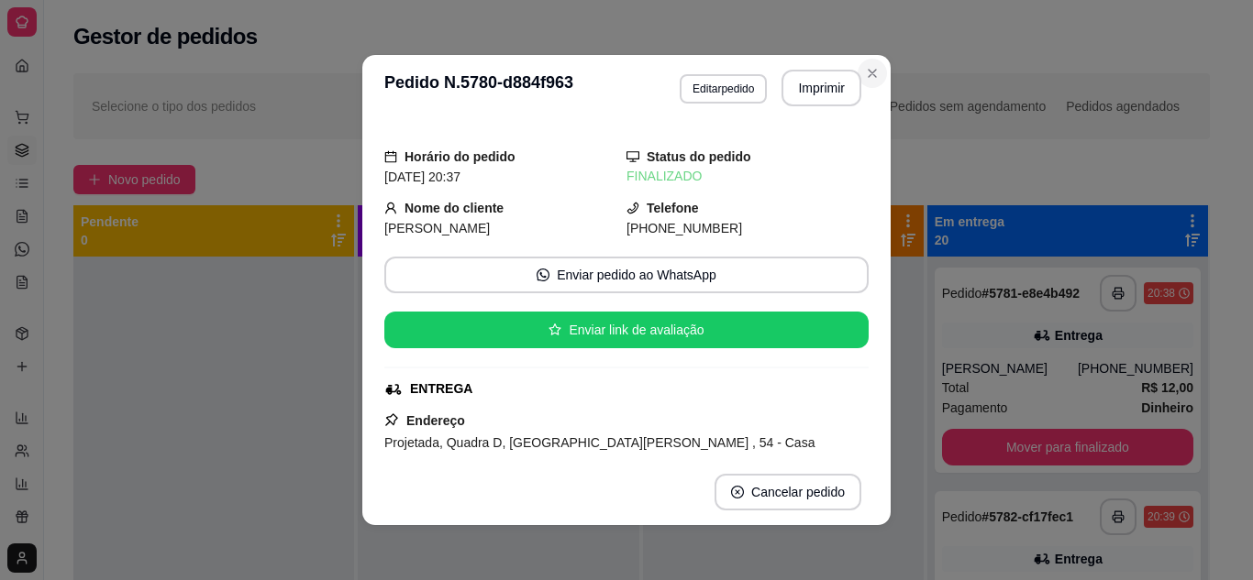
click at [868, 75] on div "Selecione o tipo dos pedidos Todos os pedidos Pedidos sem agendamento Pedidos a…" at bounding box center [641, 106] width 1136 height 66
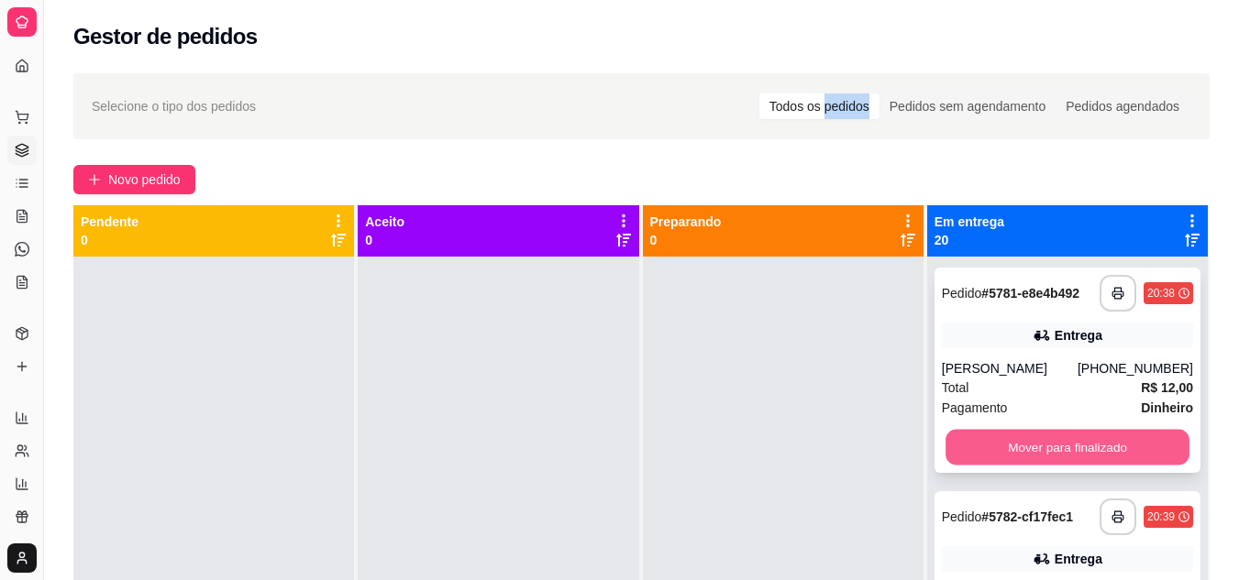
click at [989, 439] on button "Mover para finalizado" at bounding box center [1067, 448] width 244 height 36
click at [989, 443] on button "Mover para finalizado" at bounding box center [1067, 448] width 244 height 36
click at [989, 443] on button "Mover para finalizado" at bounding box center [1067, 447] width 251 height 37
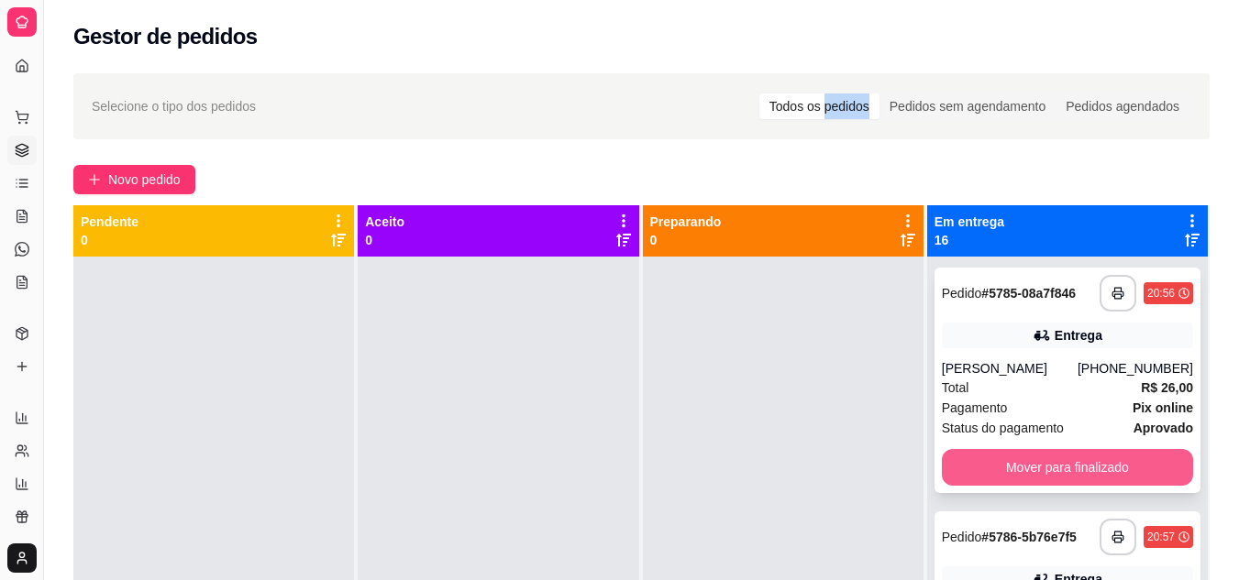
click at [993, 465] on button "Mover para finalizado" at bounding box center [1067, 467] width 251 height 37
click at [994, 481] on button "Mover para finalizado" at bounding box center [1067, 468] width 244 height 36
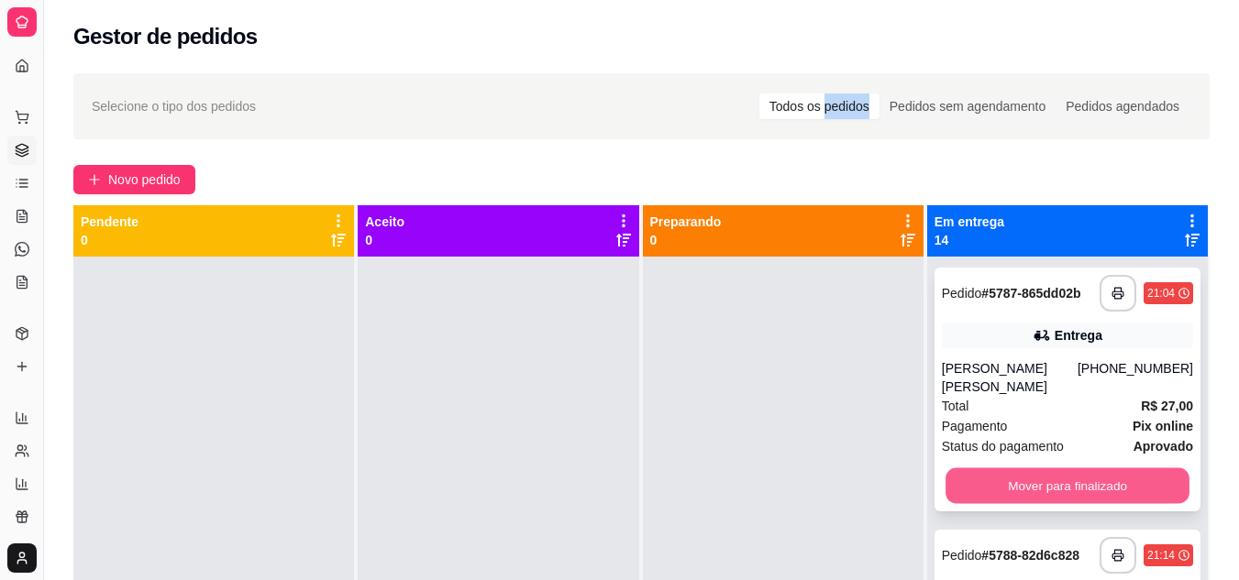
click at [984, 489] on button "Mover para finalizado" at bounding box center [1067, 487] width 244 height 36
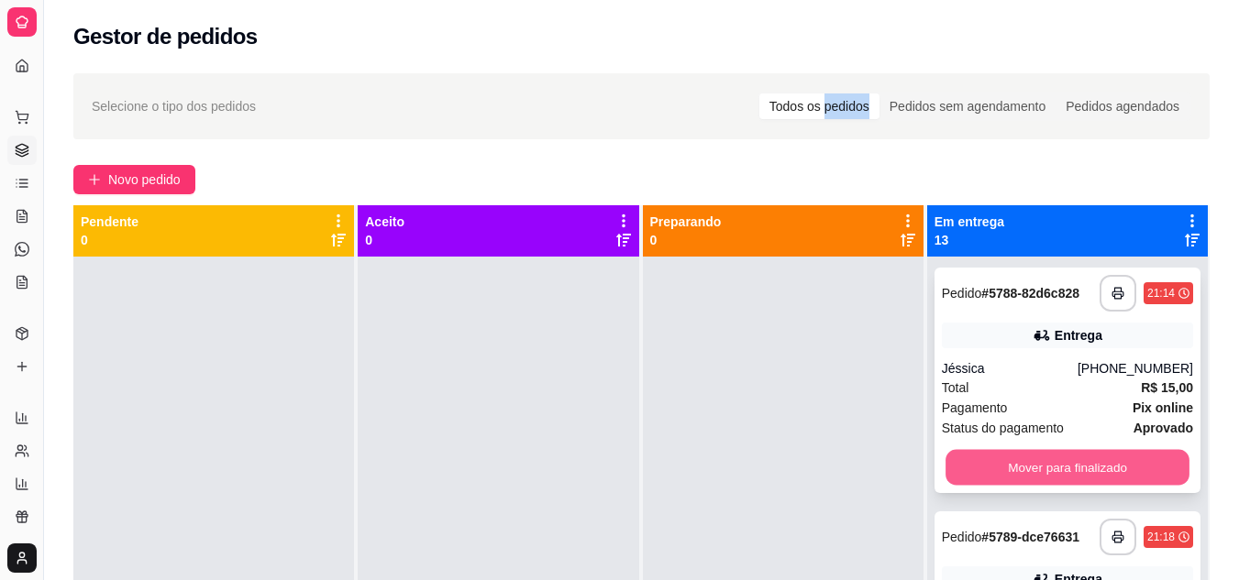
click at [974, 464] on button "Mover para finalizado" at bounding box center [1067, 468] width 244 height 36
click at [974, 464] on div "Mover para finalizado" at bounding box center [1067, 467] width 251 height 37
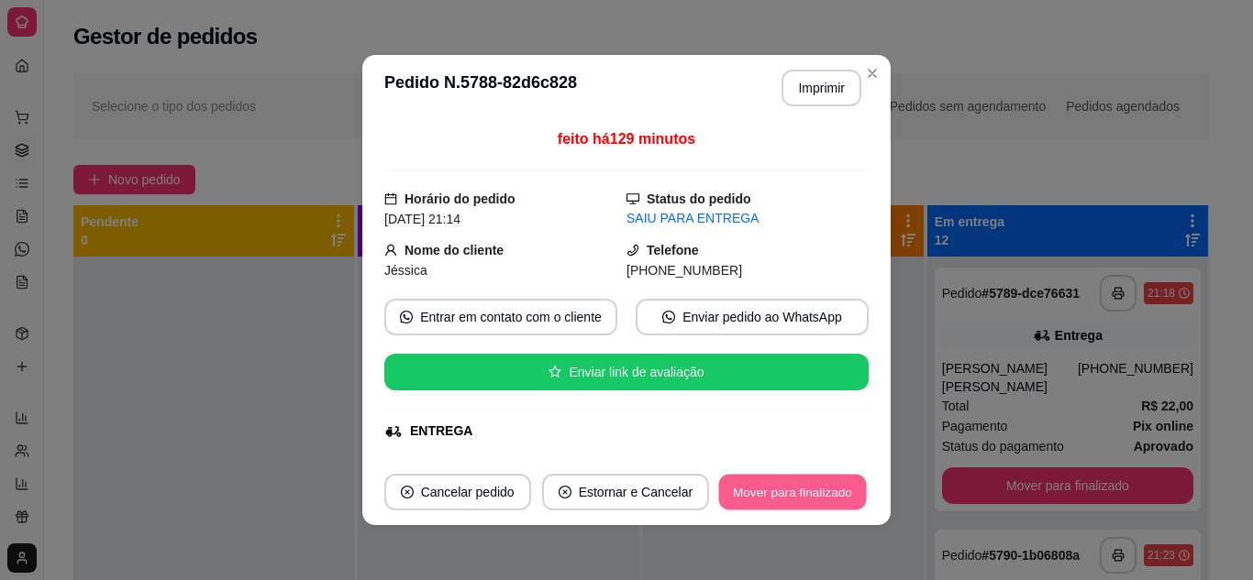
click at [790, 494] on button "Mover para finalizado" at bounding box center [793, 493] width 148 height 36
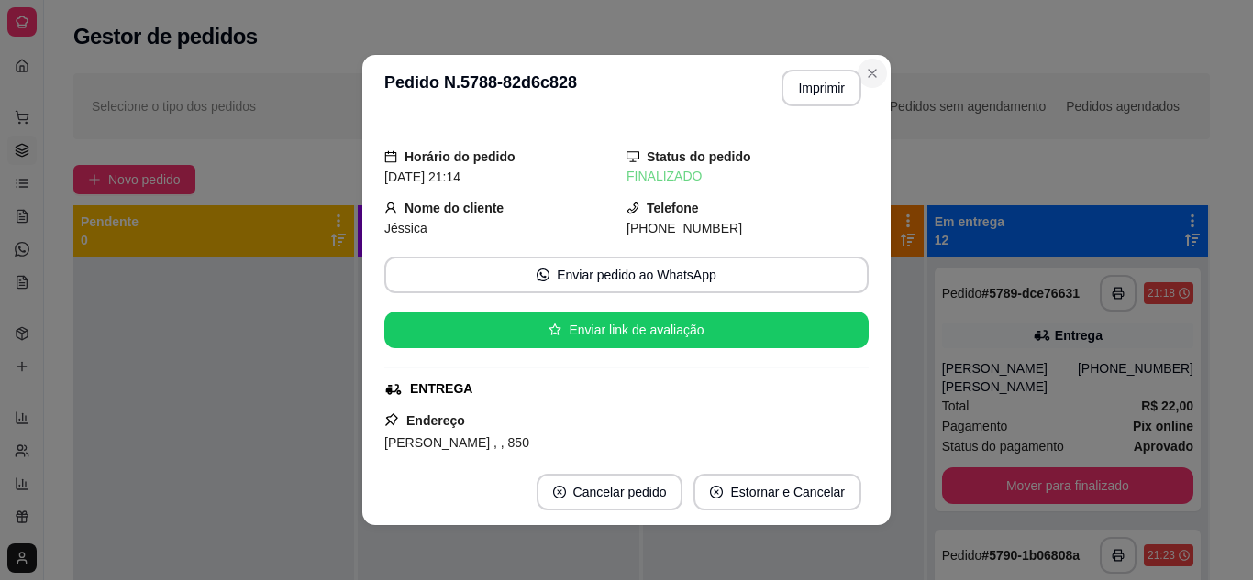
click at [868, 75] on div "Selecione o tipo dos pedidos Todos os pedidos Pedidos sem agendamento Pedidos a…" at bounding box center [641, 106] width 1136 height 66
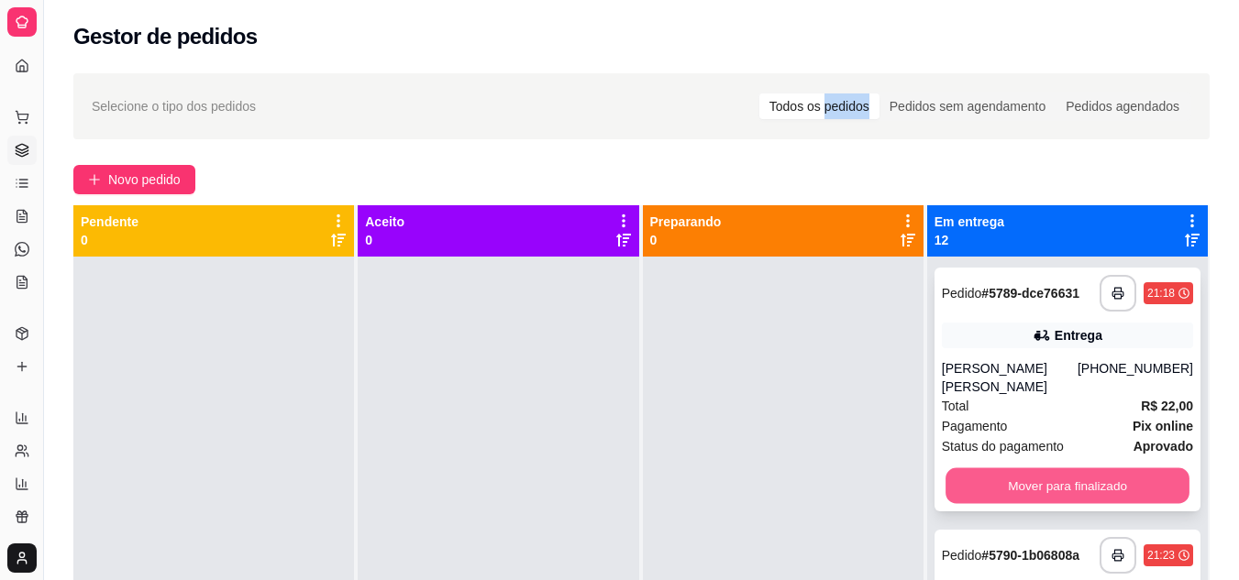
click at [971, 469] on button "Mover para finalizado" at bounding box center [1067, 487] width 244 height 36
click at [971, 468] on div "Mover para finalizado" at bounding box center [1067, 486] width 251 height 37
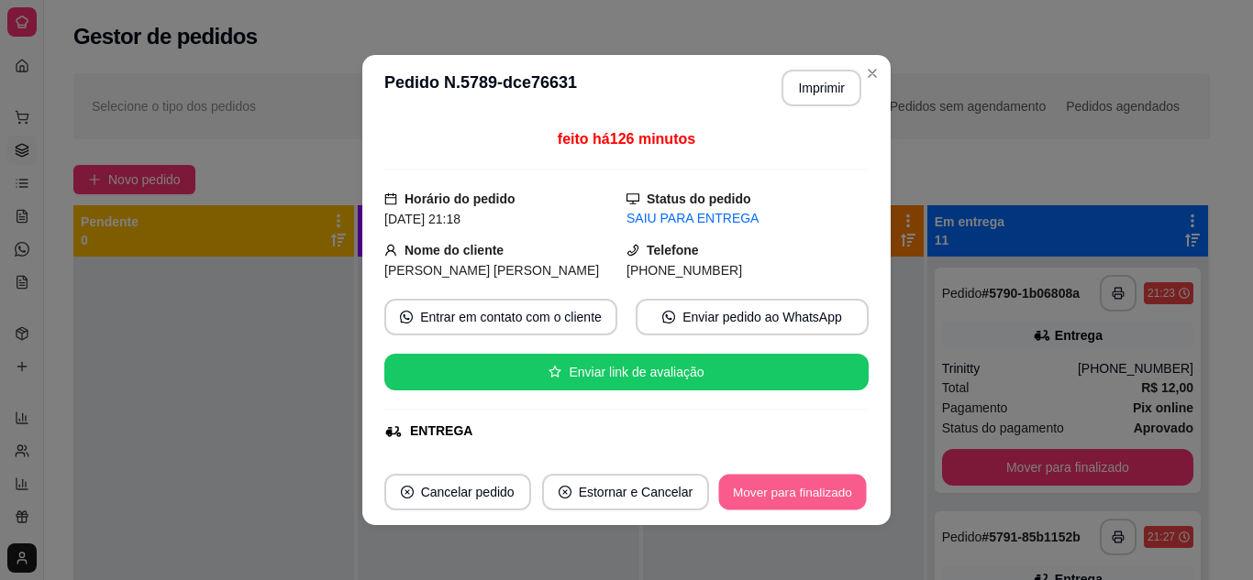
click at [792, 487] on button "Mover para finalizado" at bounding box center [793, 493] width 148 height 36
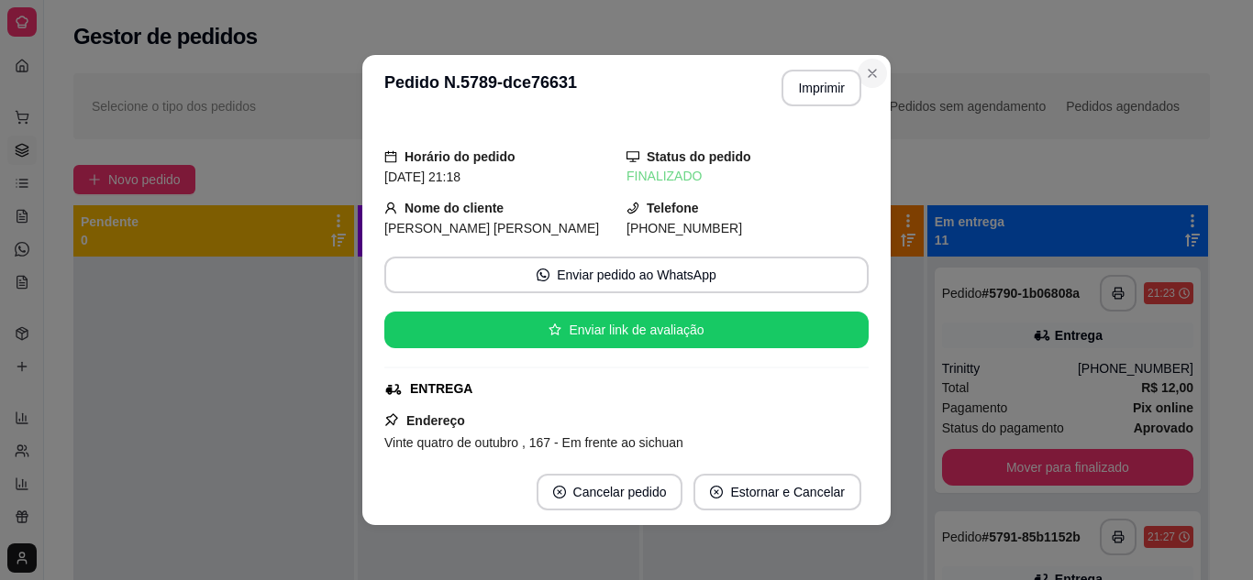
click at [867, 73] on div "Selecione o tipo dos pedidos Todos os pedidos Pedidos sem agendamento Pedidos a…" at bounding box center [641, 106] width 1136 height 66
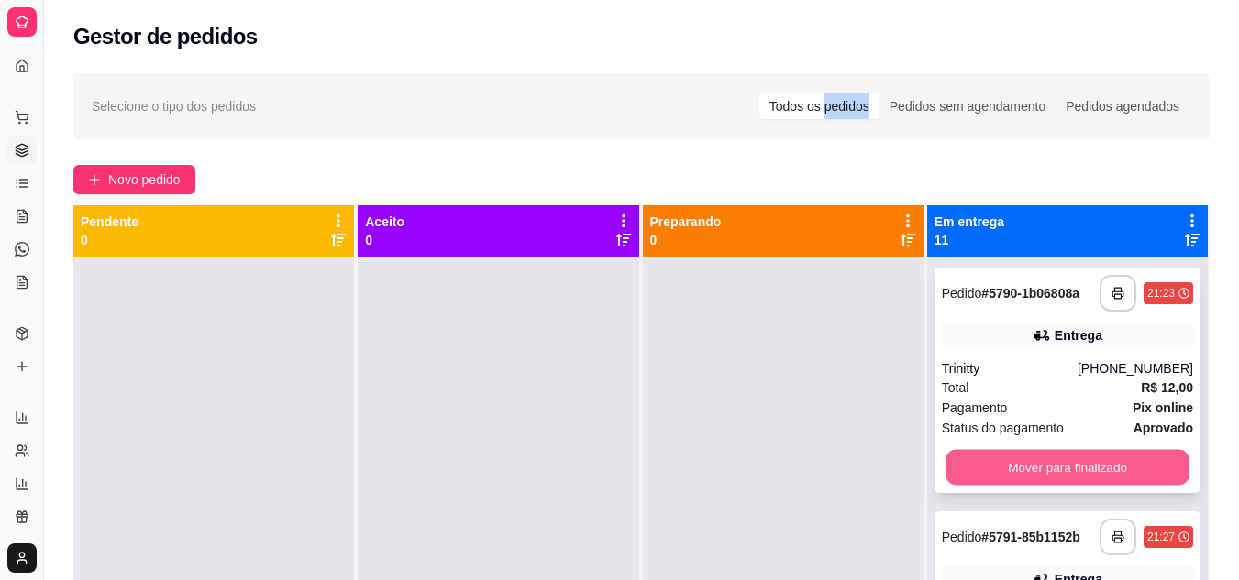
click at [1022, 460] on button "Mover para finalizado" at bounding box center [1067, 468] width 244 height 36
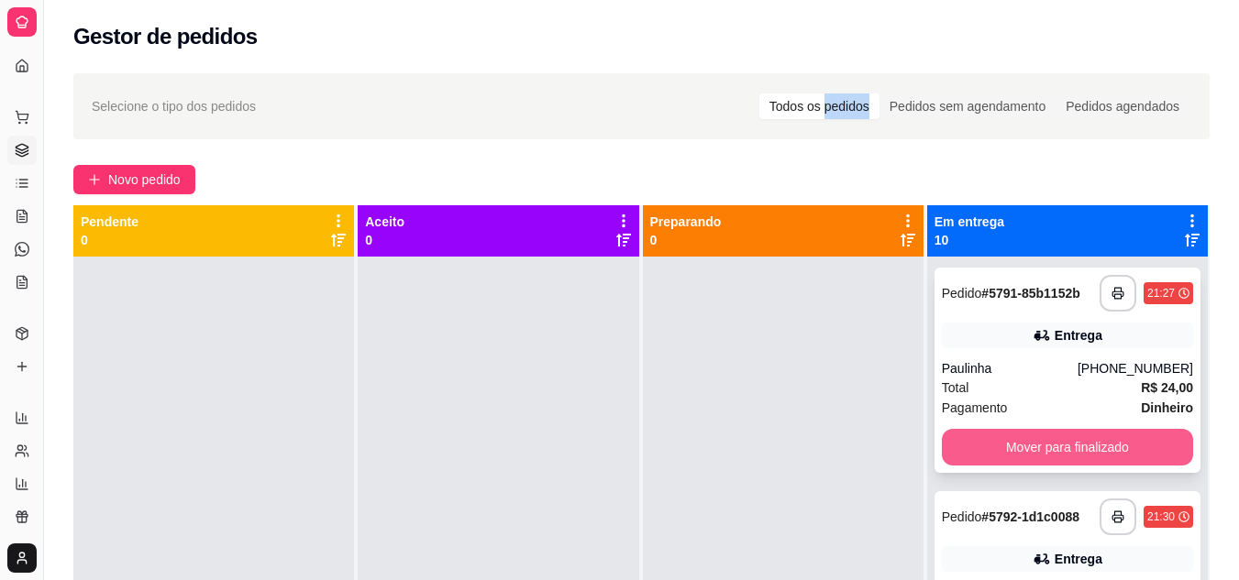
click at [986, 436] on button "Mover para finalizado" at bounding box center [1067, 447] width 251 height 37
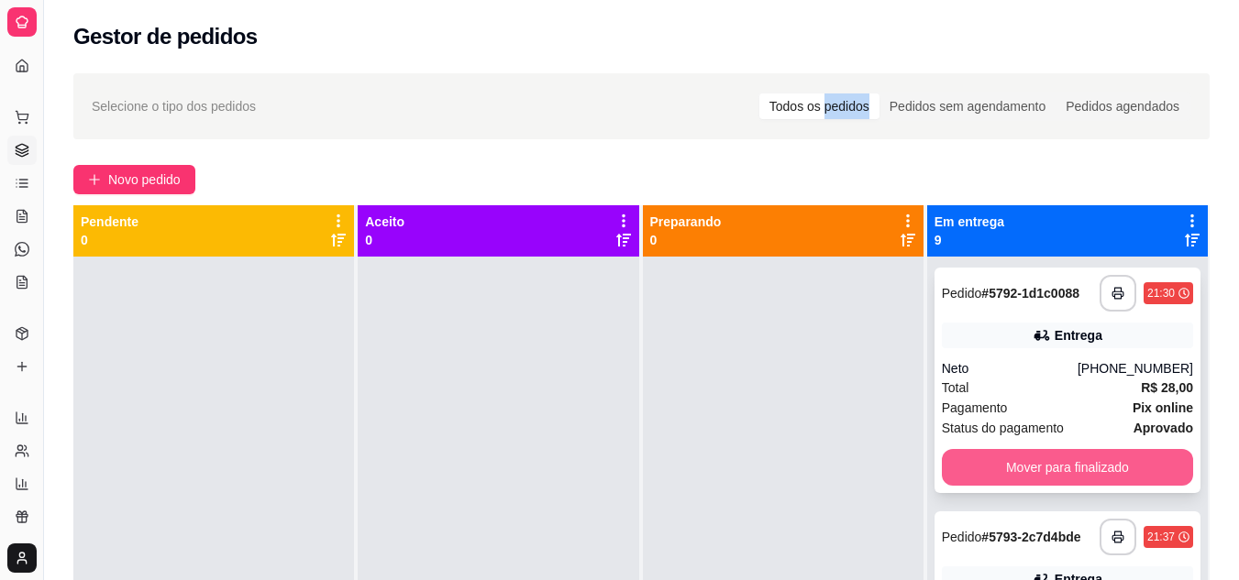
click at [985, 464] on button "Mover para finalizado" at bounding box center [1067, 467] width 251 height 37
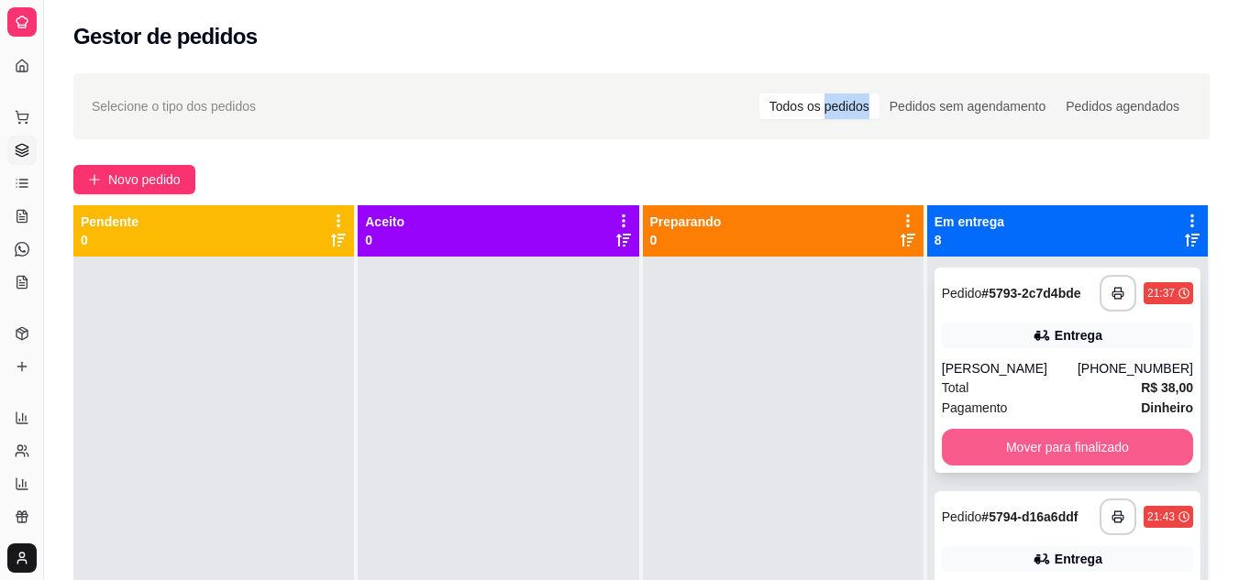
click at [989, 439] on button "Mover para finalizado" at bounding box center [1067, 447] width 251 height 37
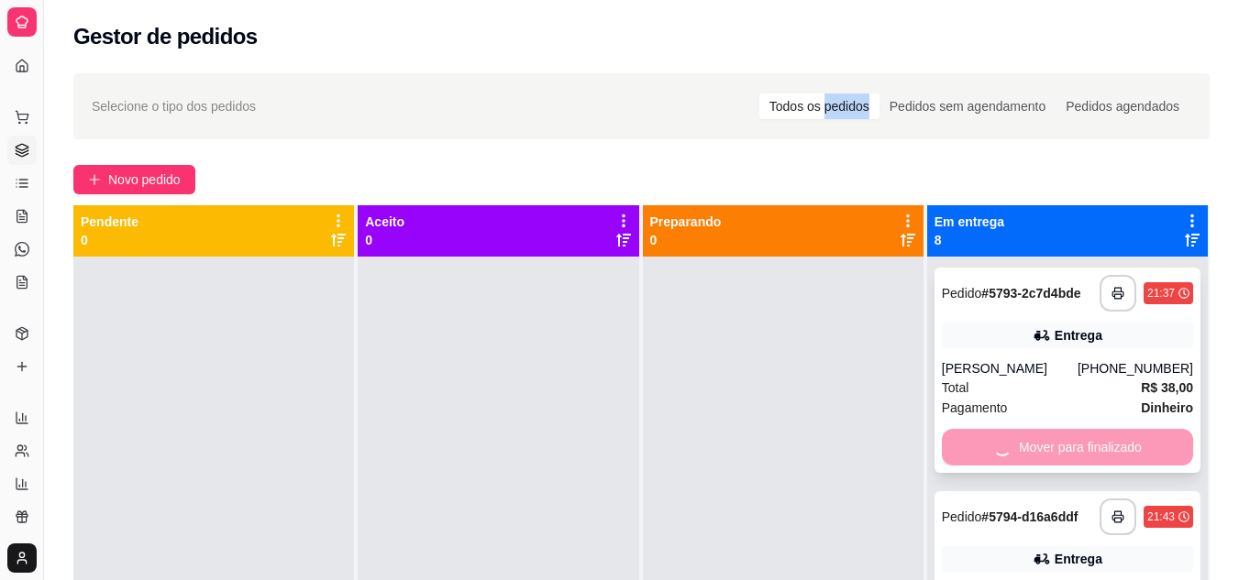
click at [989, 439] on div "Mover para finalizado" at bounding box center [1067, 447] width 251 height 37
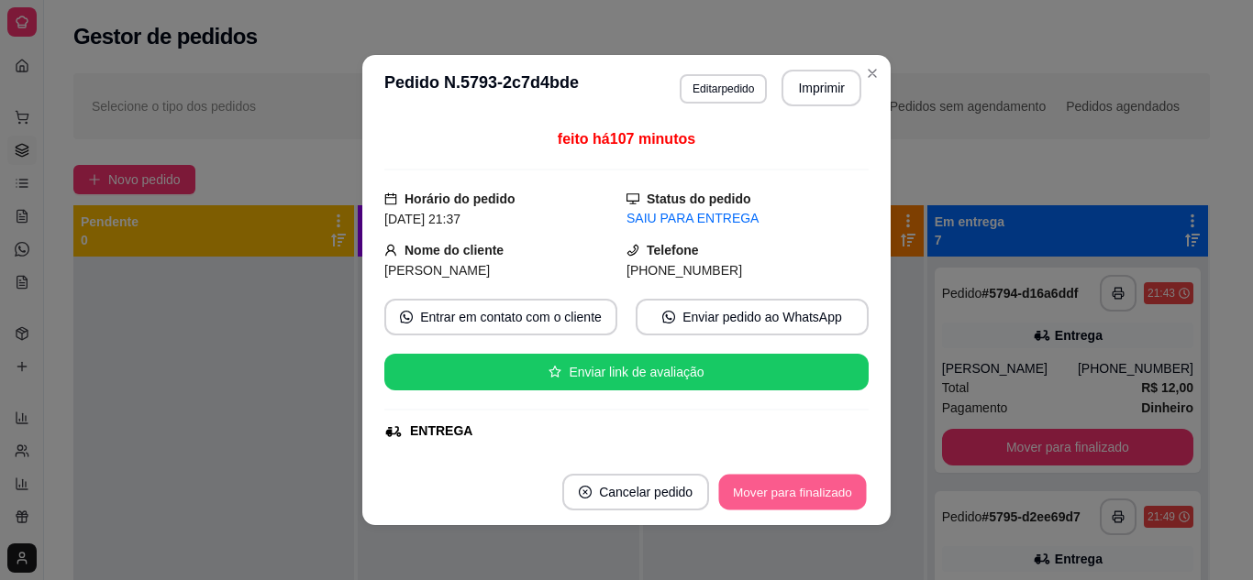
click at [792, 489] on button "Mover para finalizado" at bounding box center [793, 493] width 148 height 36
click at [792, 489] on div "Mover para finalizado" at bounding box center [792, 492] width 152 height 37
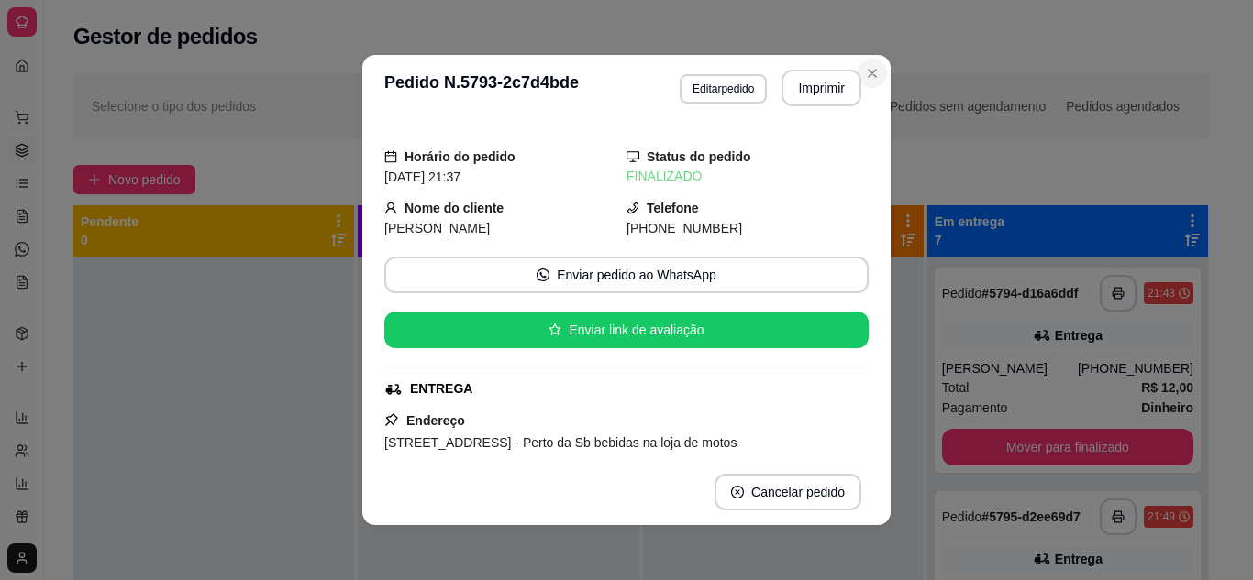
click at [865, 74] on div "Selecione o tipo dos pedidos Todos os pedidos Pedidos sem agendamento Pedidos a…" at bounding box center [641, 106] width 1136 height 66
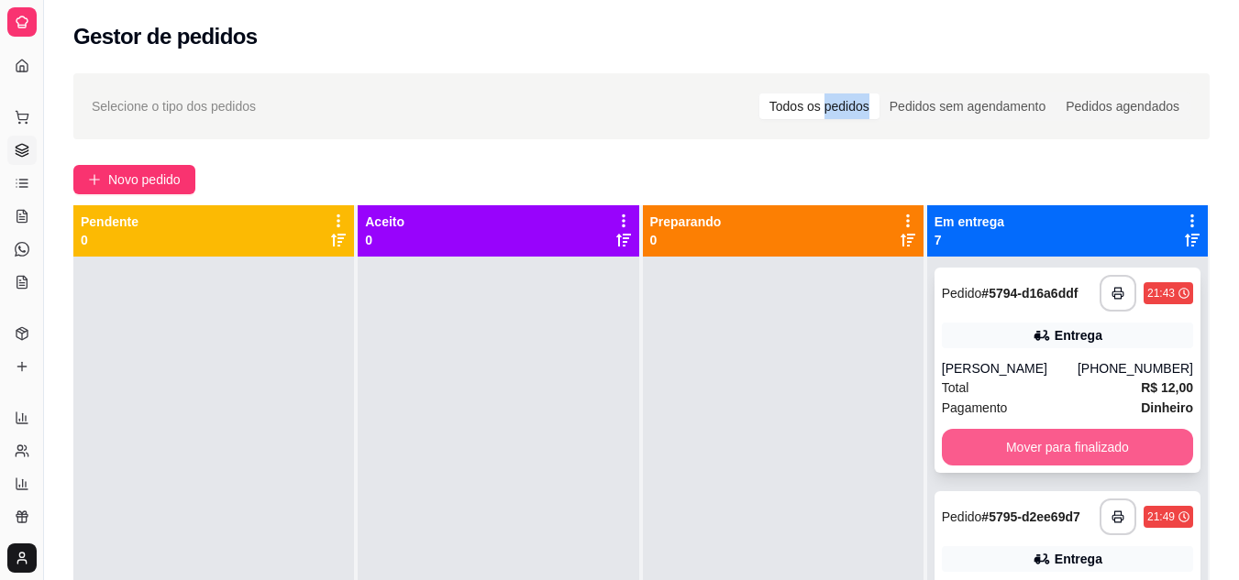
click at [993, 442] on button "Mover para finalizado" at bounding box center [1067, 447] width 251 height 37
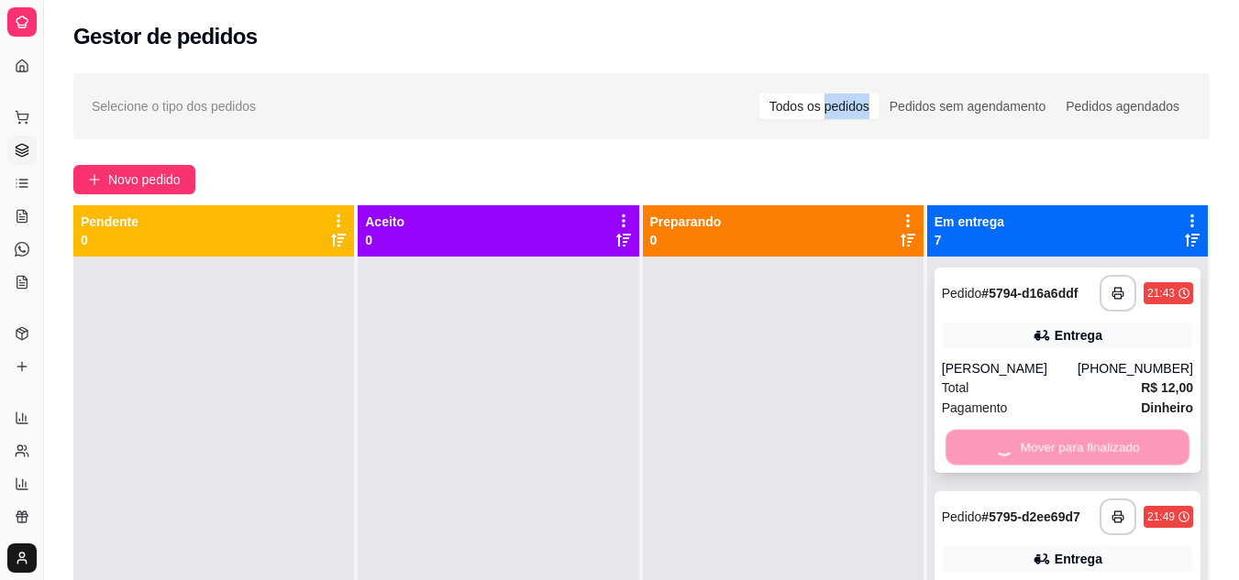
click at [993, 442] on div "Mover para finalizado" at bounding box center [1067, 447] width 251 height 37
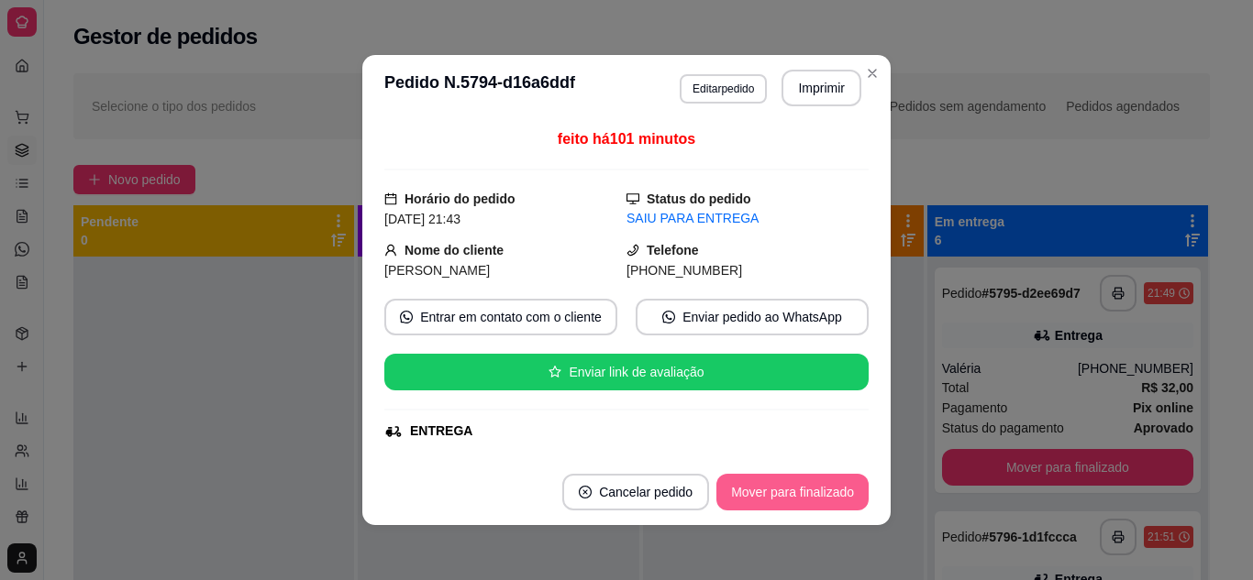
click at [779, 490] on button "Mover para finalizado" at bounding box center [792, 492] width 152 height 37
click at [779, 490] on div "Mover para finalizado" at bounding box center [779, 492] width 178 height 37
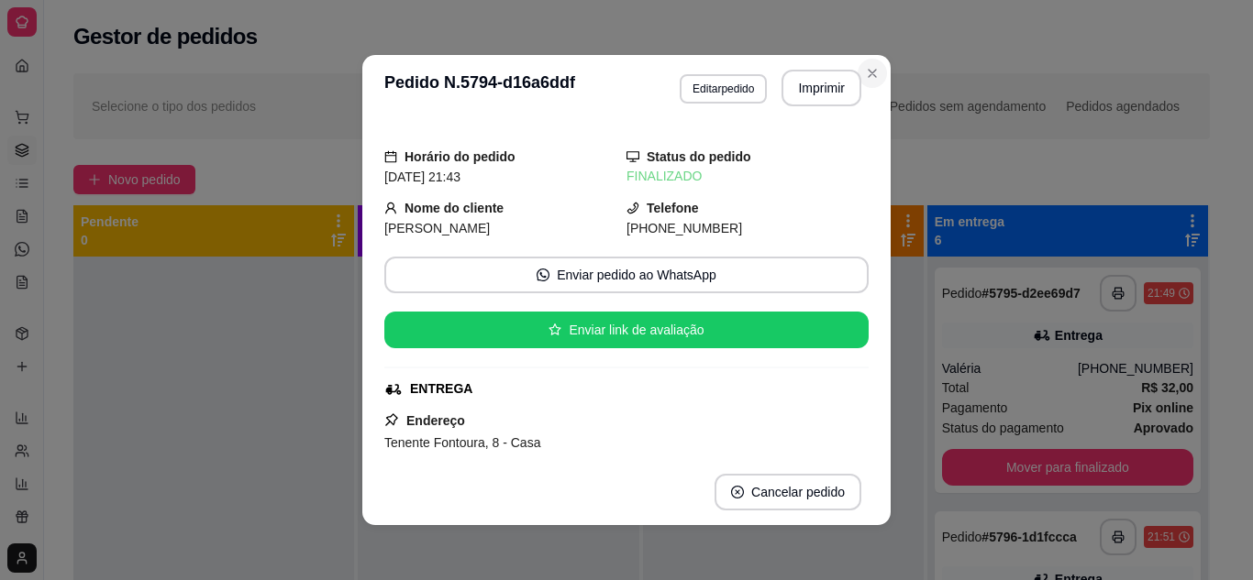
click at [867, 73] on div "Selecione o tipo dos pedidos Todos os pedidos Pedidos sem agendamento Pedidos a…" at bounding box center [641, 106] width 1136 height 66
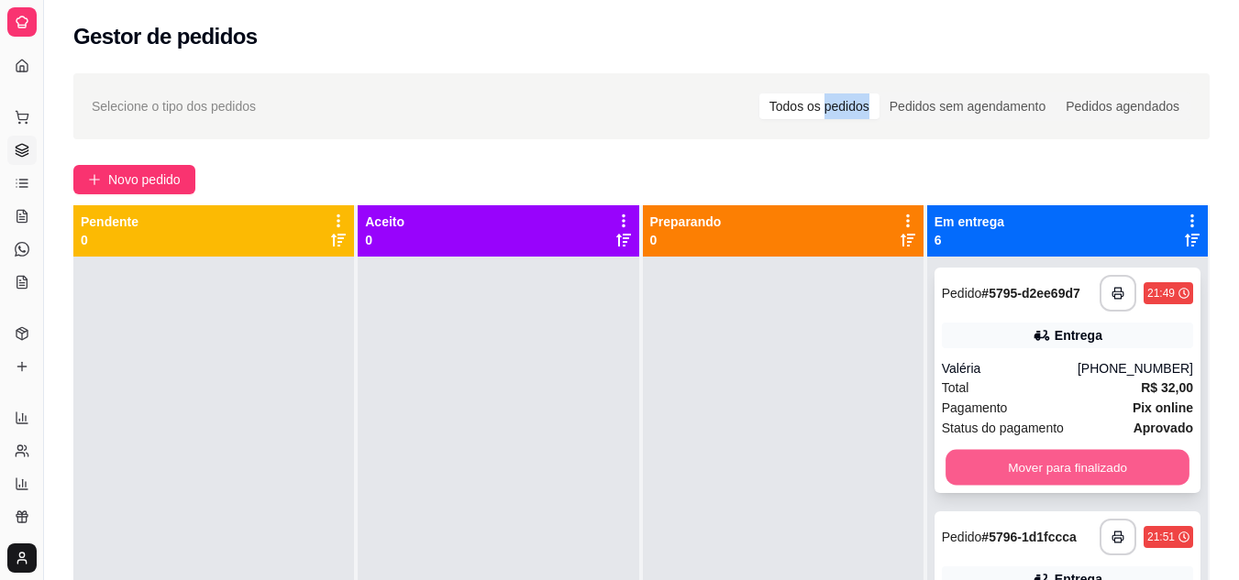
click at [995, 464] on button "Mover para finalizado" at bounding box center [1067, 468] width 244 height 36
click at [995, 464] on div "Mover para finalizado" at bounding box center [1067, 467] width 251 height 37
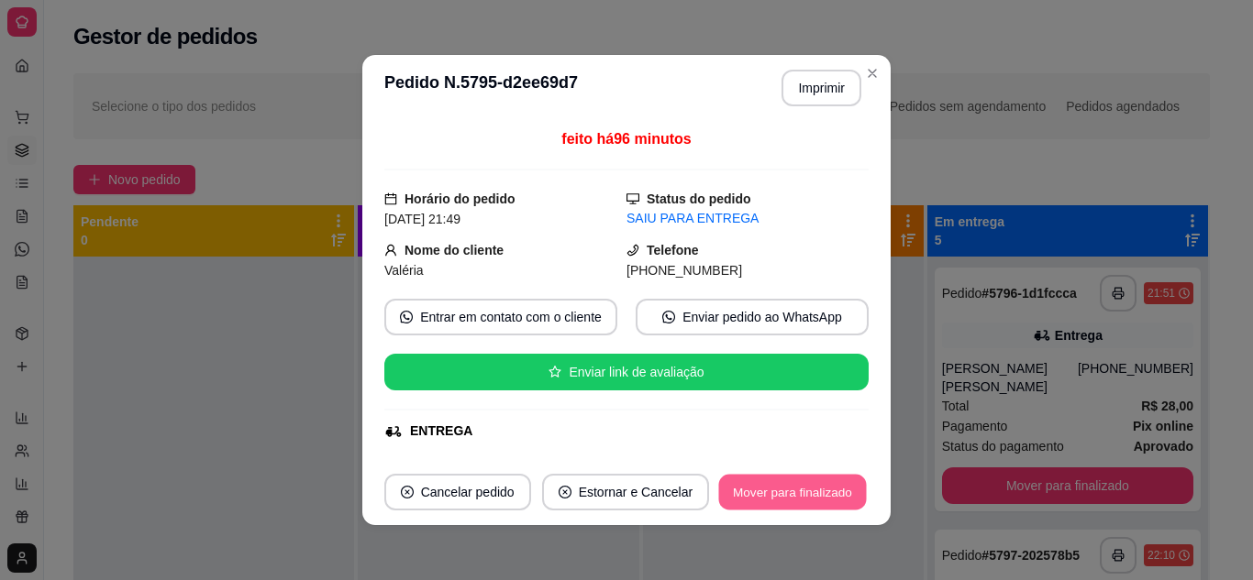
click at [802, 492] on button "Mover para finalizado" at bounding box center [793, 493] width 148 height 36
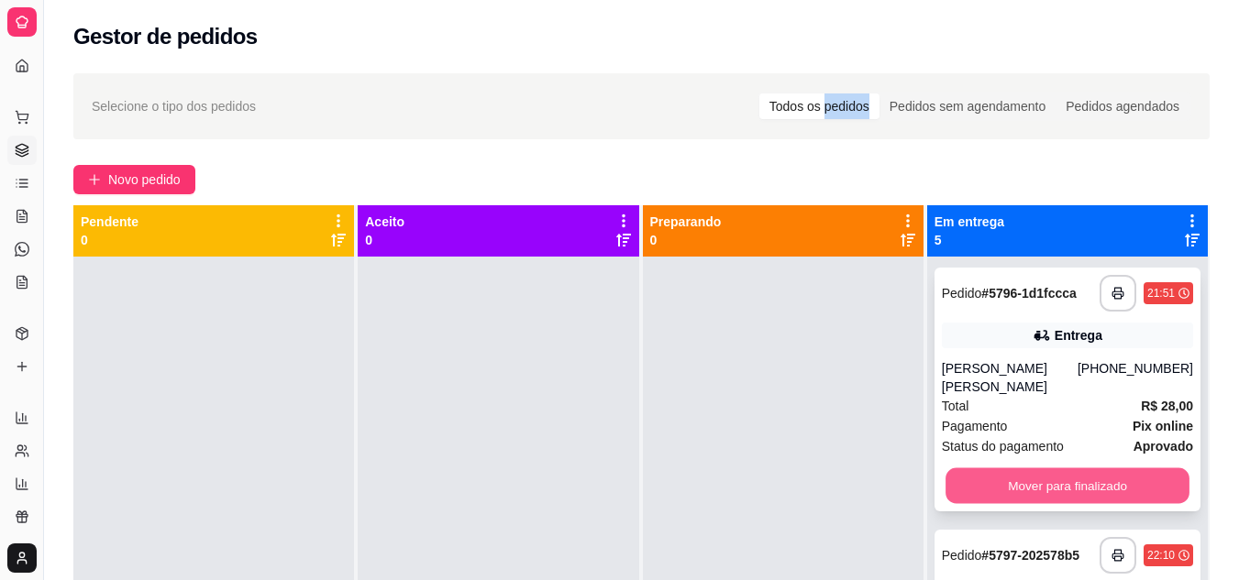
click at [977, 475] on button "Mover para finalizado" at bounding box center [1067, 487] width 244 height 36
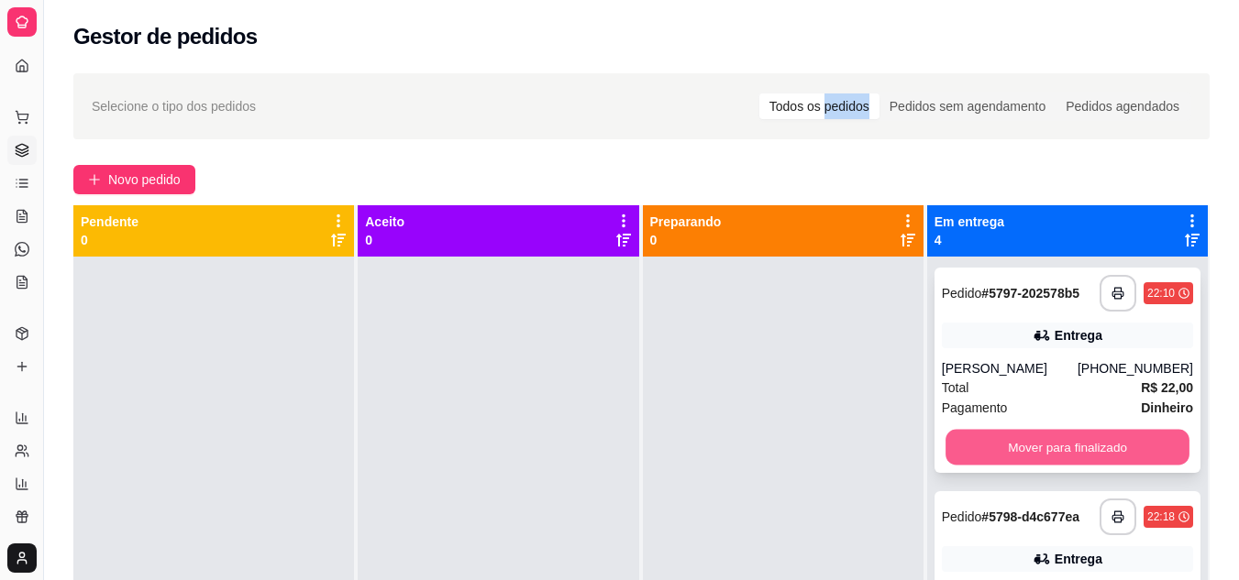
click at [999, 440] on button "Mover para finalizado" at bounding box center [1067, 448] width 244 height 36
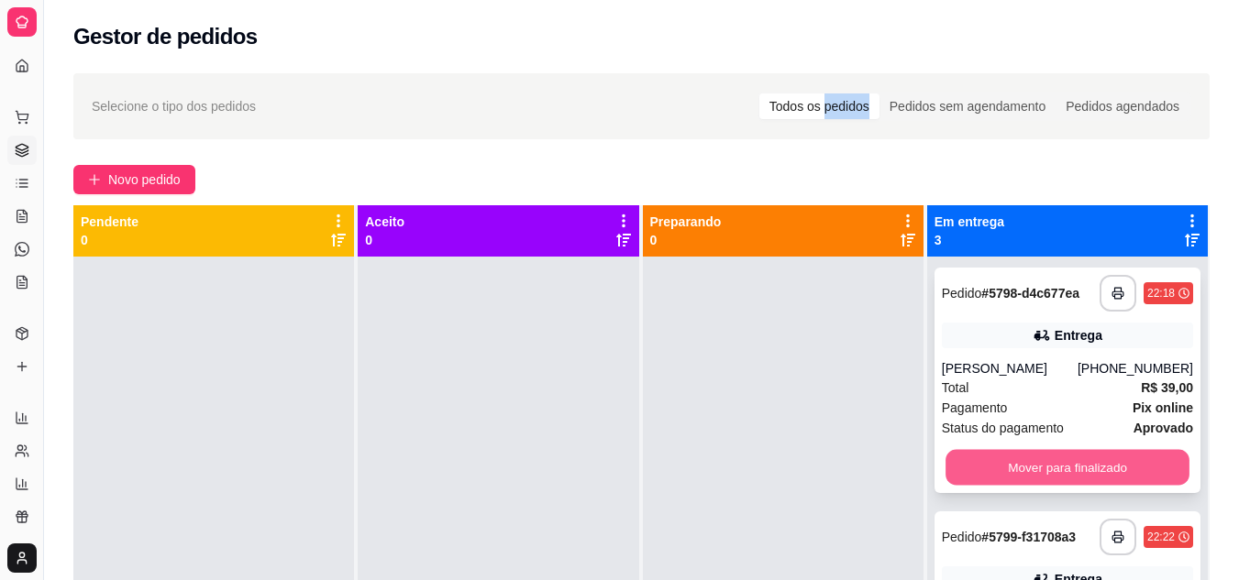
click at [999, 466] on button "Mover para finalizado" at bounding box center [1067, 468] width 244 height 36
click at [999, 466] on div "Mover para finalizado" at bounding box center [1067, 467] width 251 height 37
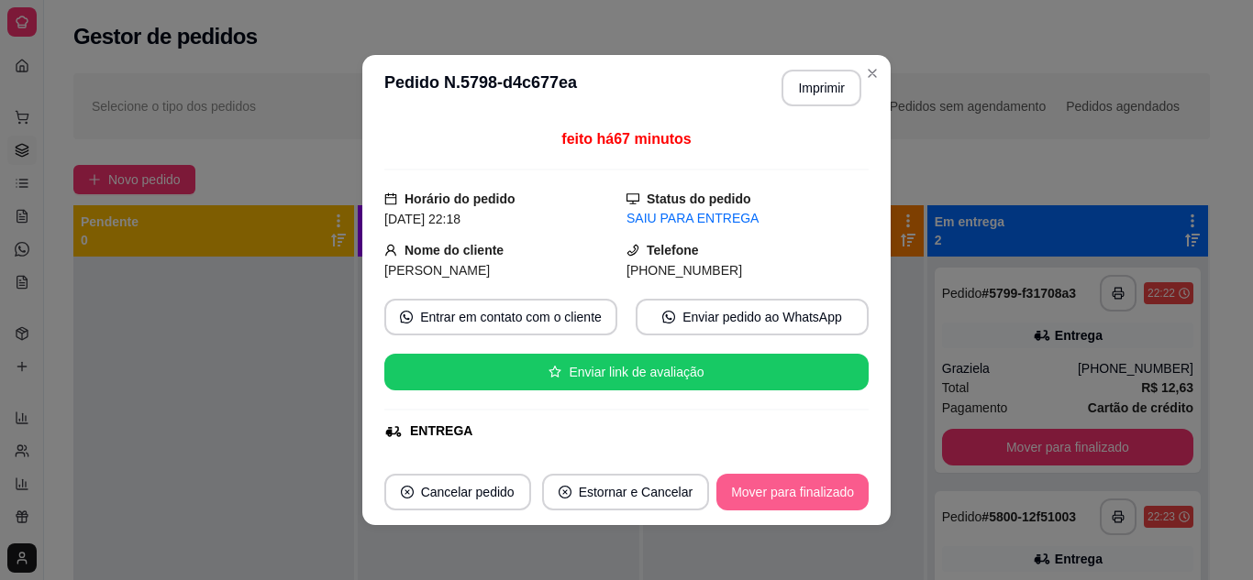
click at [767, 486] on button "Mover para finalizado" at bounding box center [792, 492] width 152 height 37
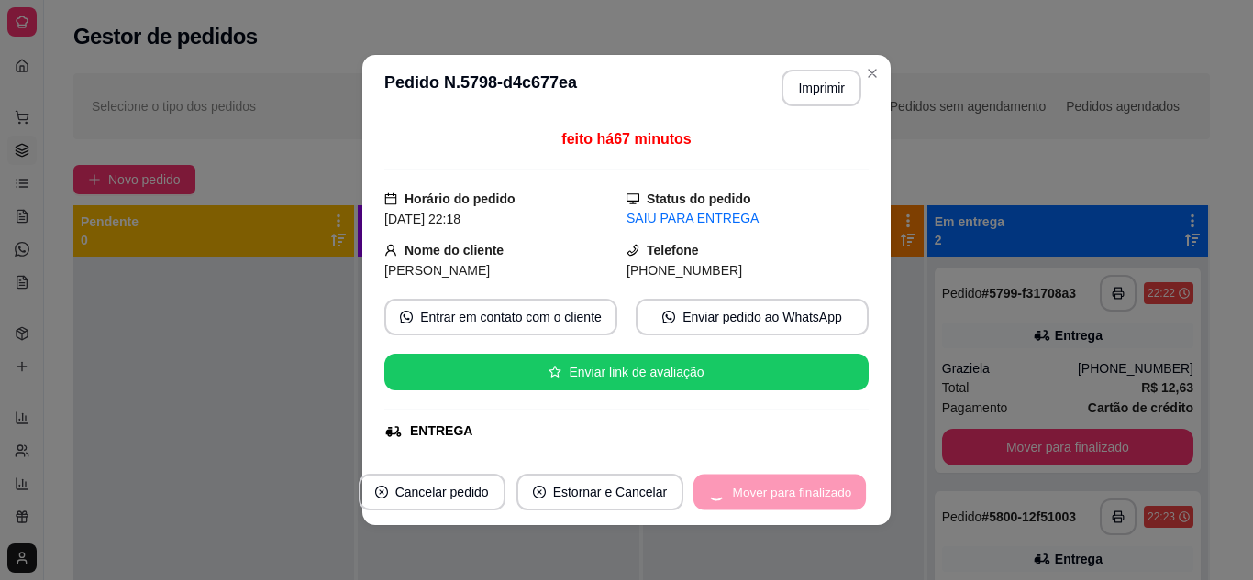
click at [766, 487] on div "Mover para finalizado" at bounding box center [779, 492] width 178 height 37
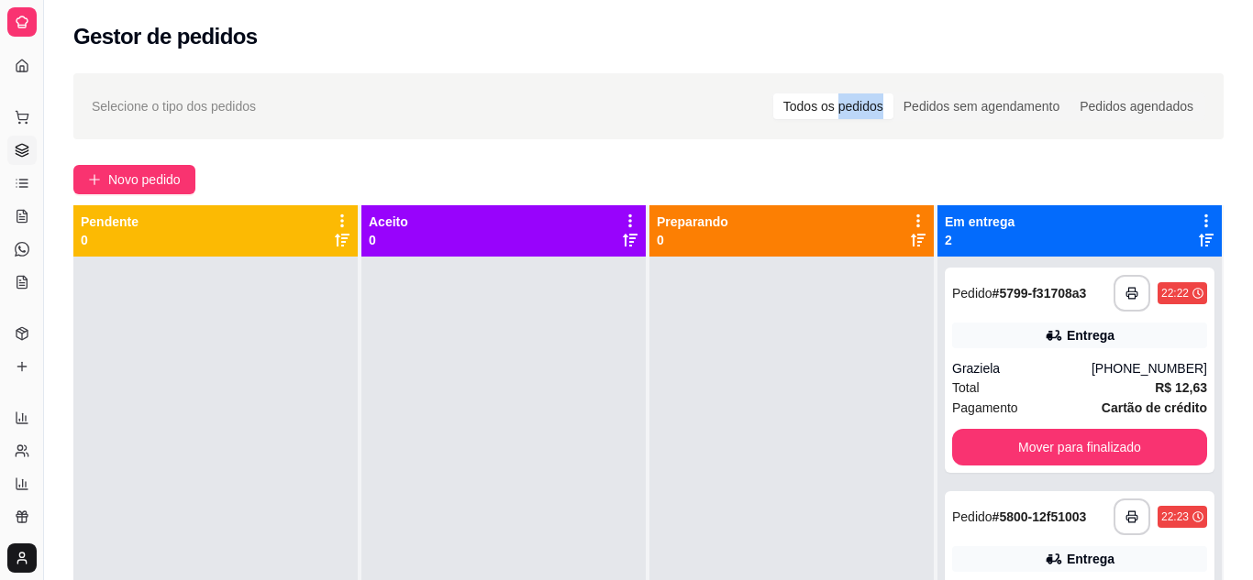
click at [864, 68] on div "**********" at bounding box center [648, 435] width 1209 height 746
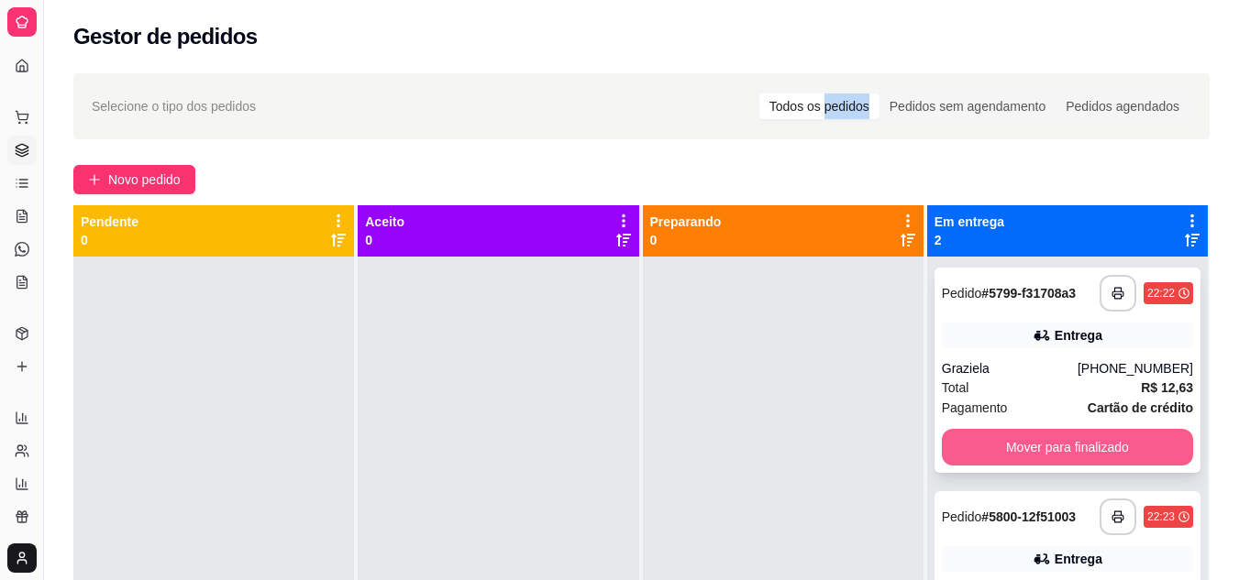
click at [1009, 439] on button "Mover para finalizado" at bounding box center [1067, 447] width 251 height 37
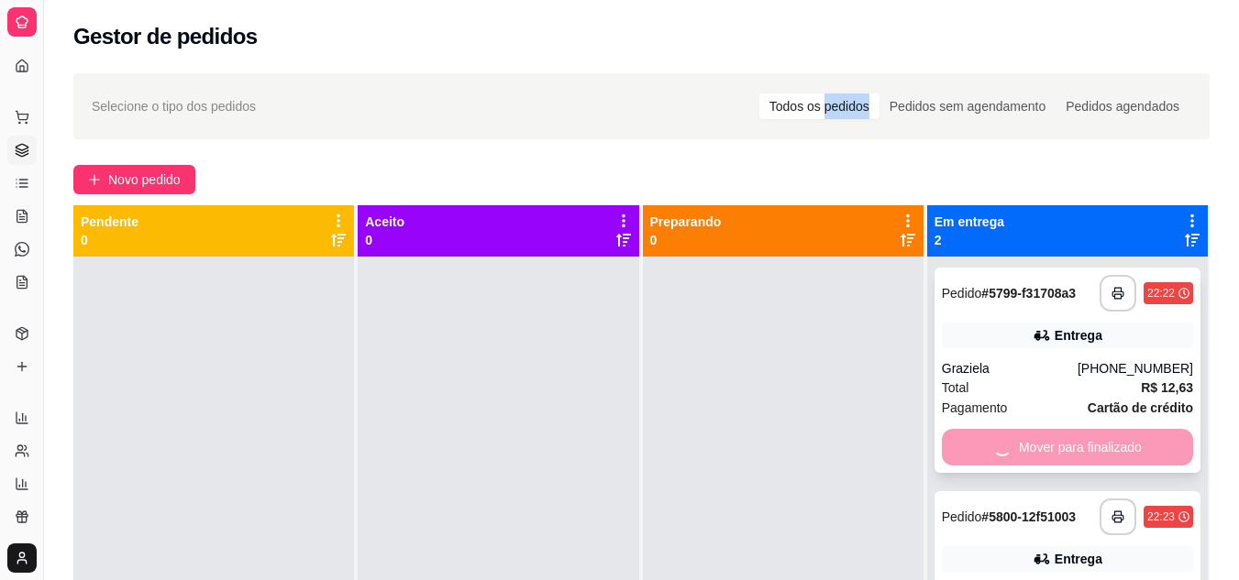
click at [1009, 439] on div "Mover para finalizado" at bounding box center [1067, 447] width 251 height 37
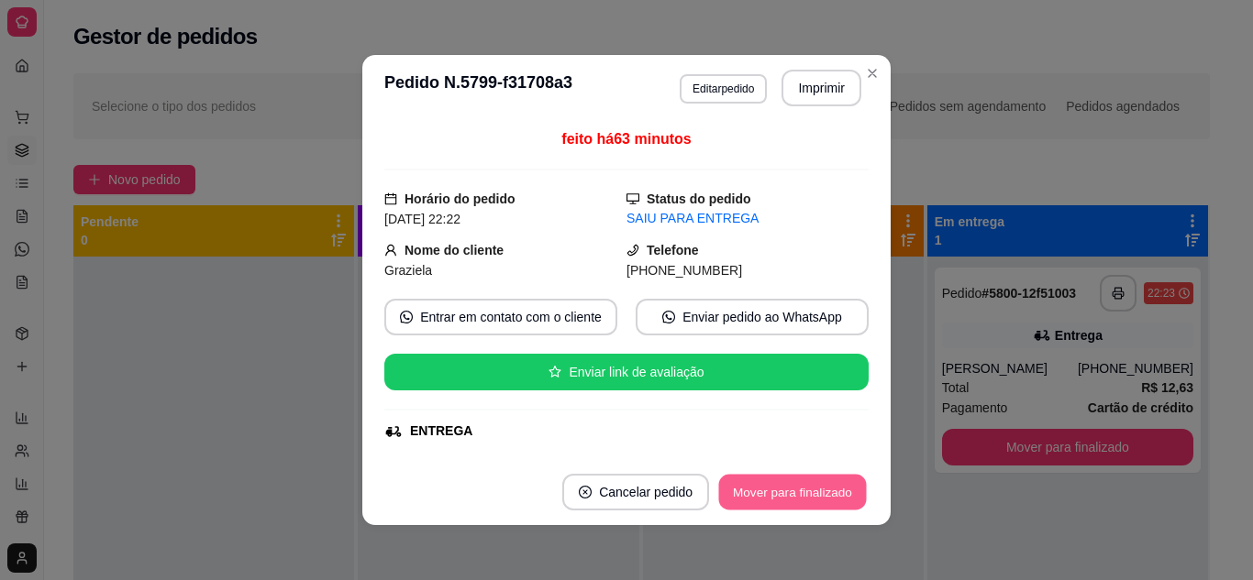
click at [763, 486] on button "Mover para finalizado" at bounding box center [793, 493] width 148 height 36
click at [763, 486] on div "Mover para finalizado" at bounding box center [792, 492] width 152 height 37
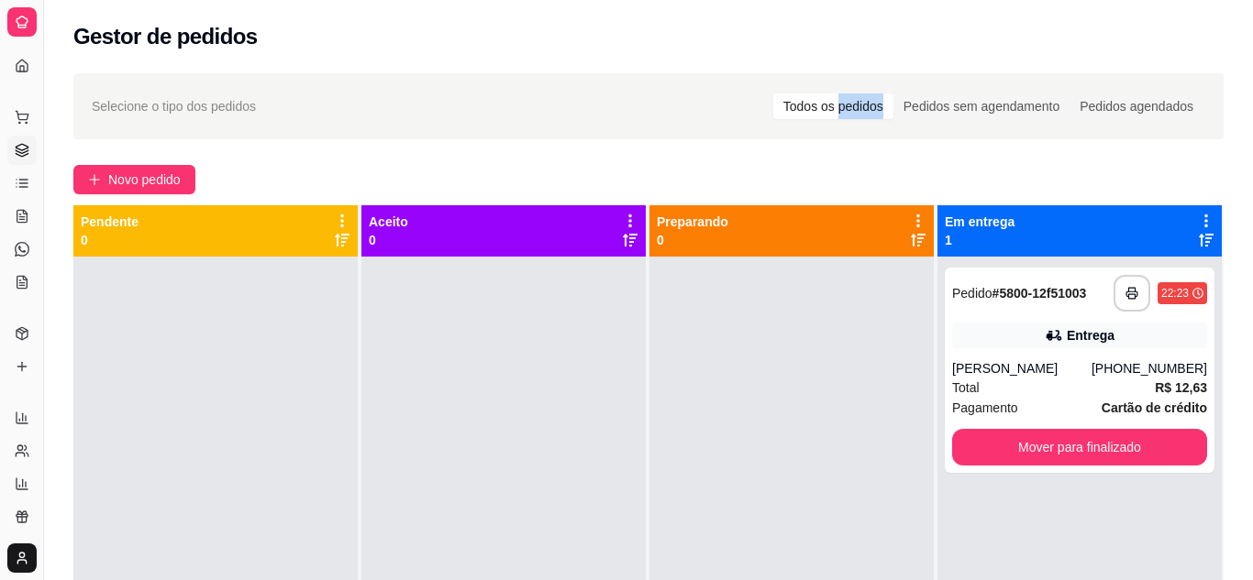
click at [864, 73] on div "Selecione o tipo dos pedidos Todos os pedidos Pedidos sem agendamento Pedidos a…" at bounding box center [648, 106] width 1150 height 66
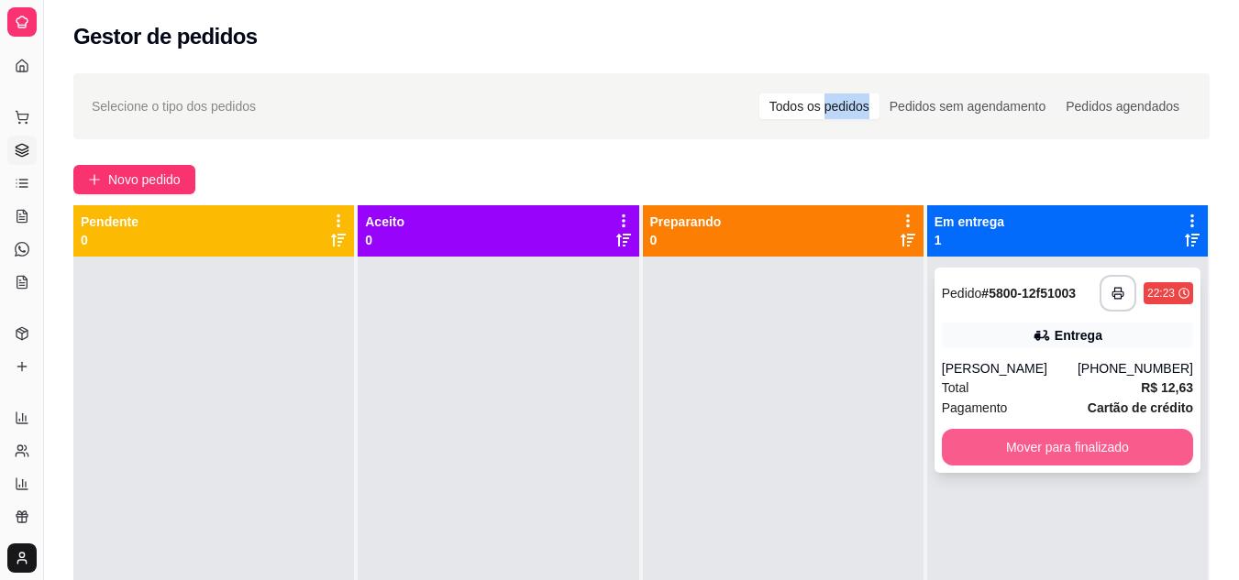
click at [975, 444] on button "Mover para finalizado" at bounding box center [1067, 447] width 251 height 37
